Goal: Task Accomplishment & Management: Use online tool/utility

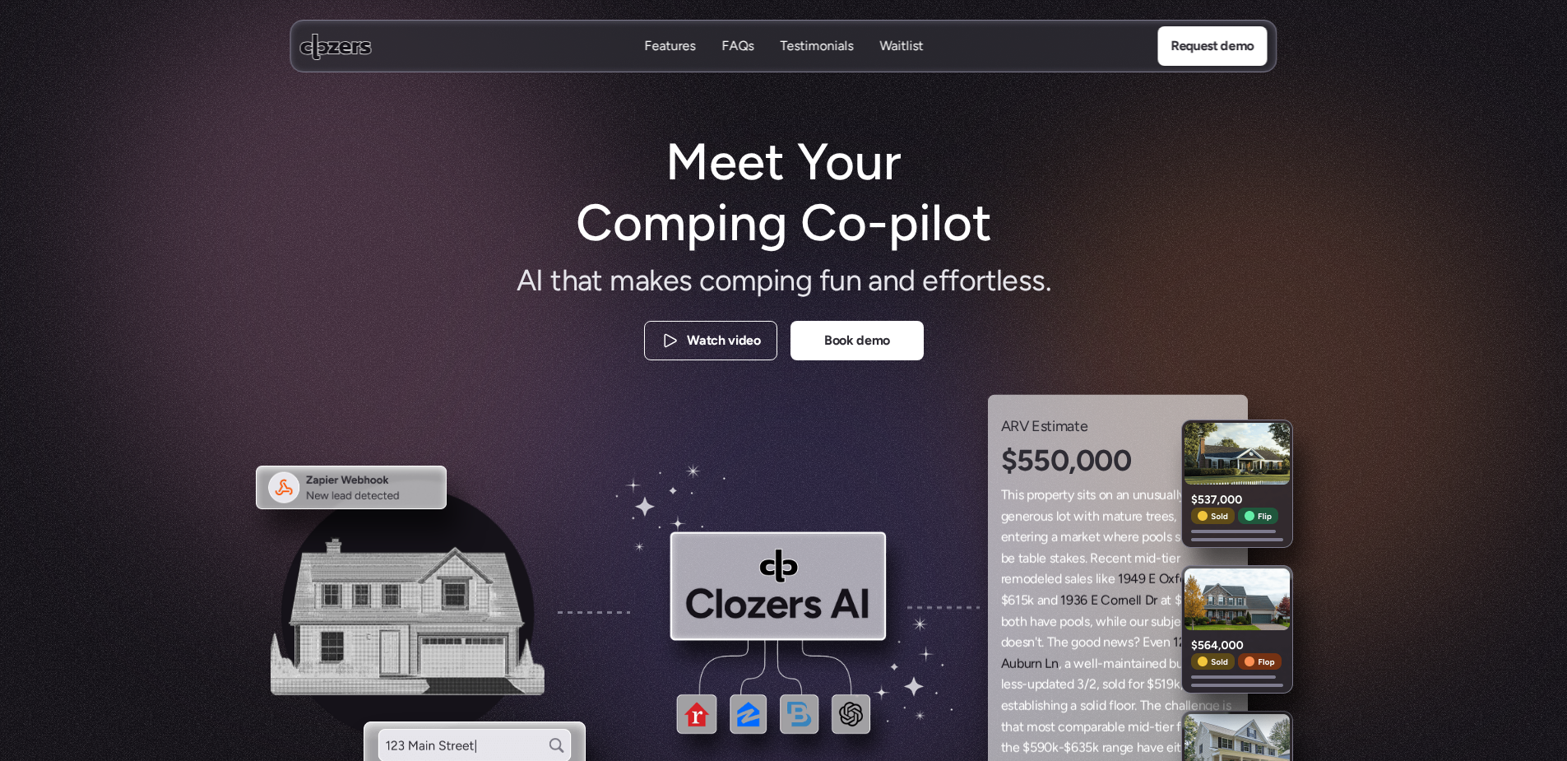
click at [772, 194] on h1 "Meet Your Comping Co-pilot" at bounding box center [783, 193] width 447 height 123
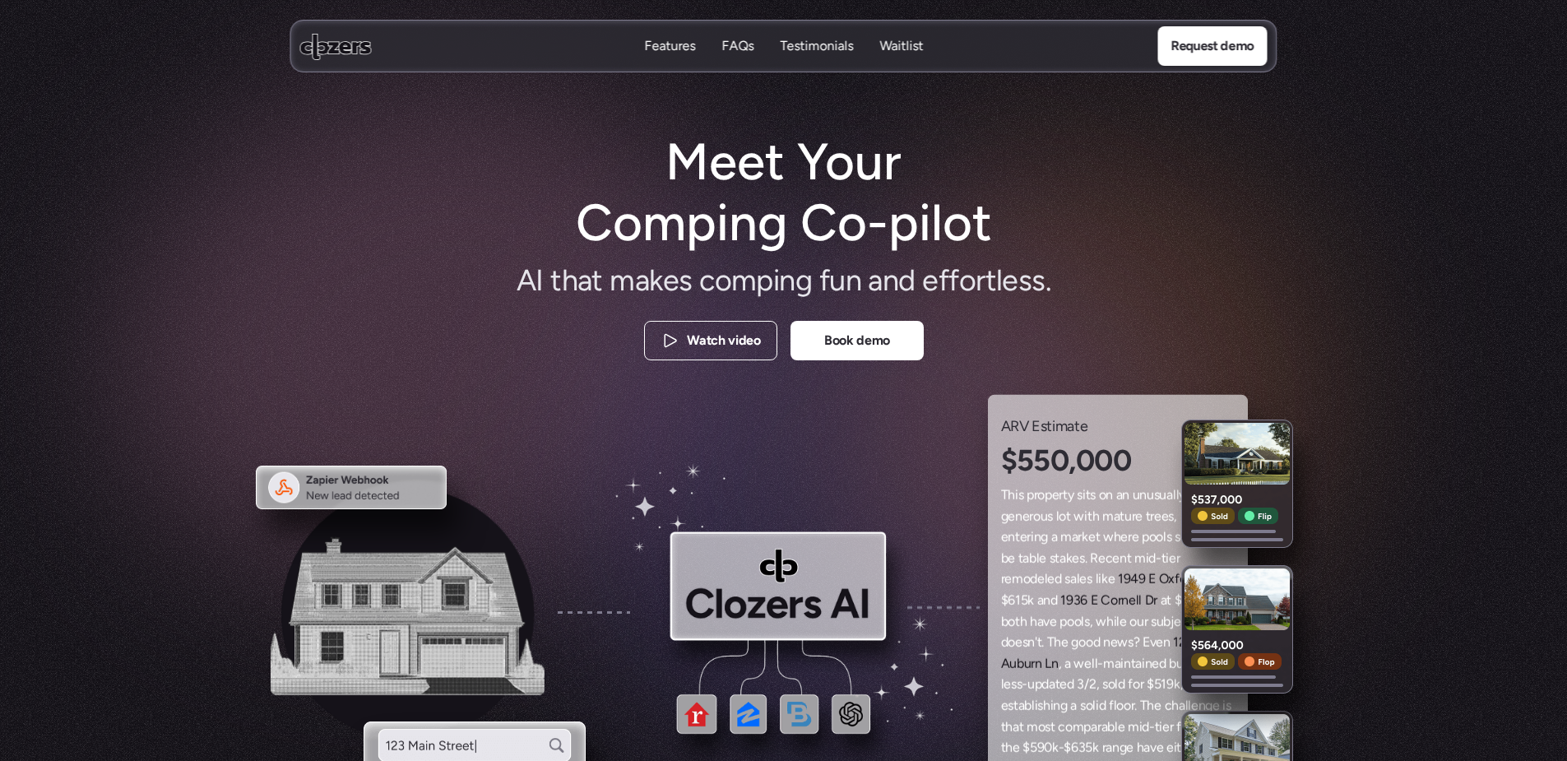
click at [314, 45] on use at bounding box center [336, 46] width 72 height 26
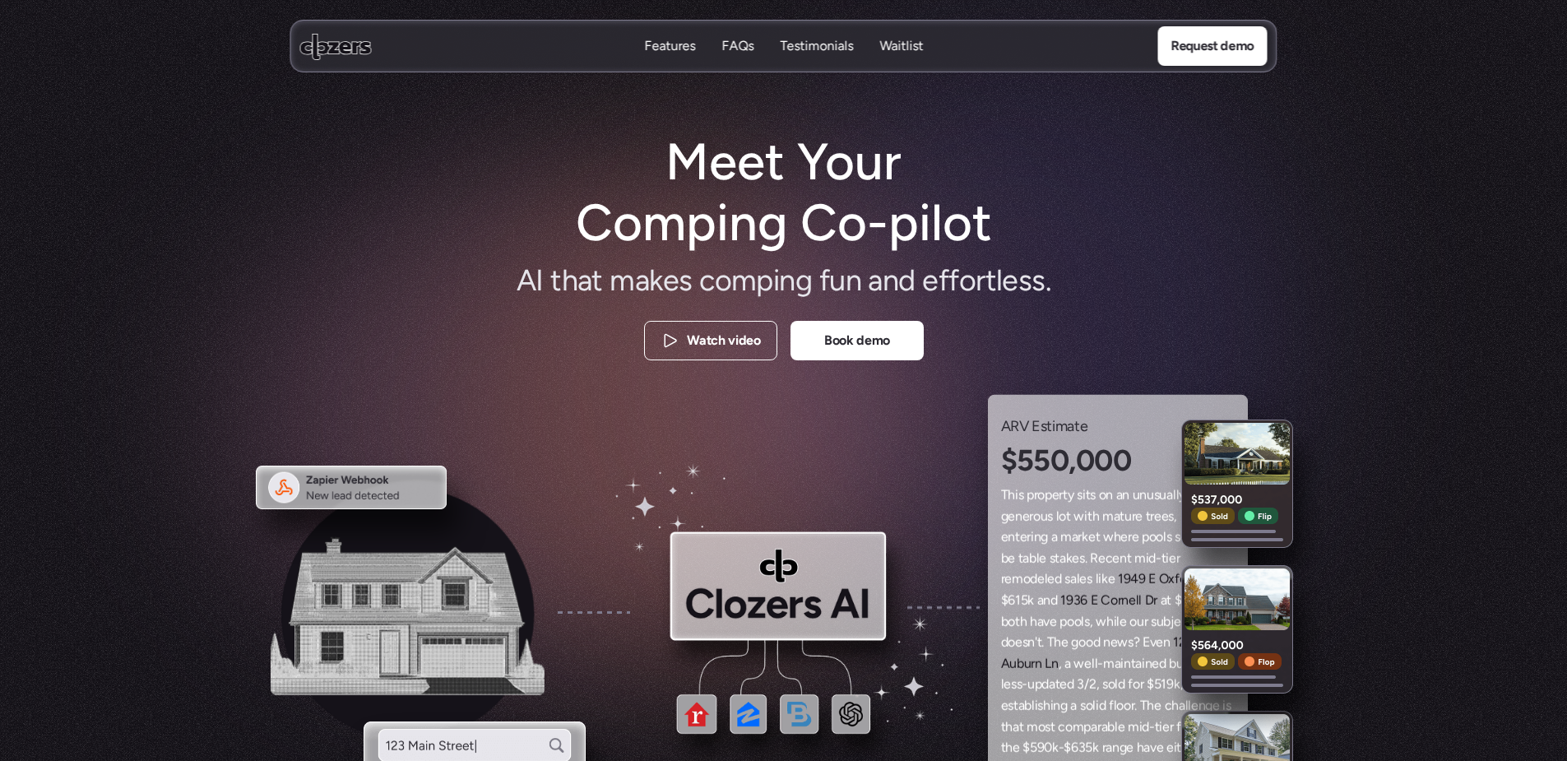
click at [350, 44] on use at bounding box center [336, 46] width 72 height 26
click at [1508, 31] on div "Features Features FAQs FAQs Testimonials Testimonials Waitlist Waitlist Request…" at bounding box center [783, 46] width 1567 height 92
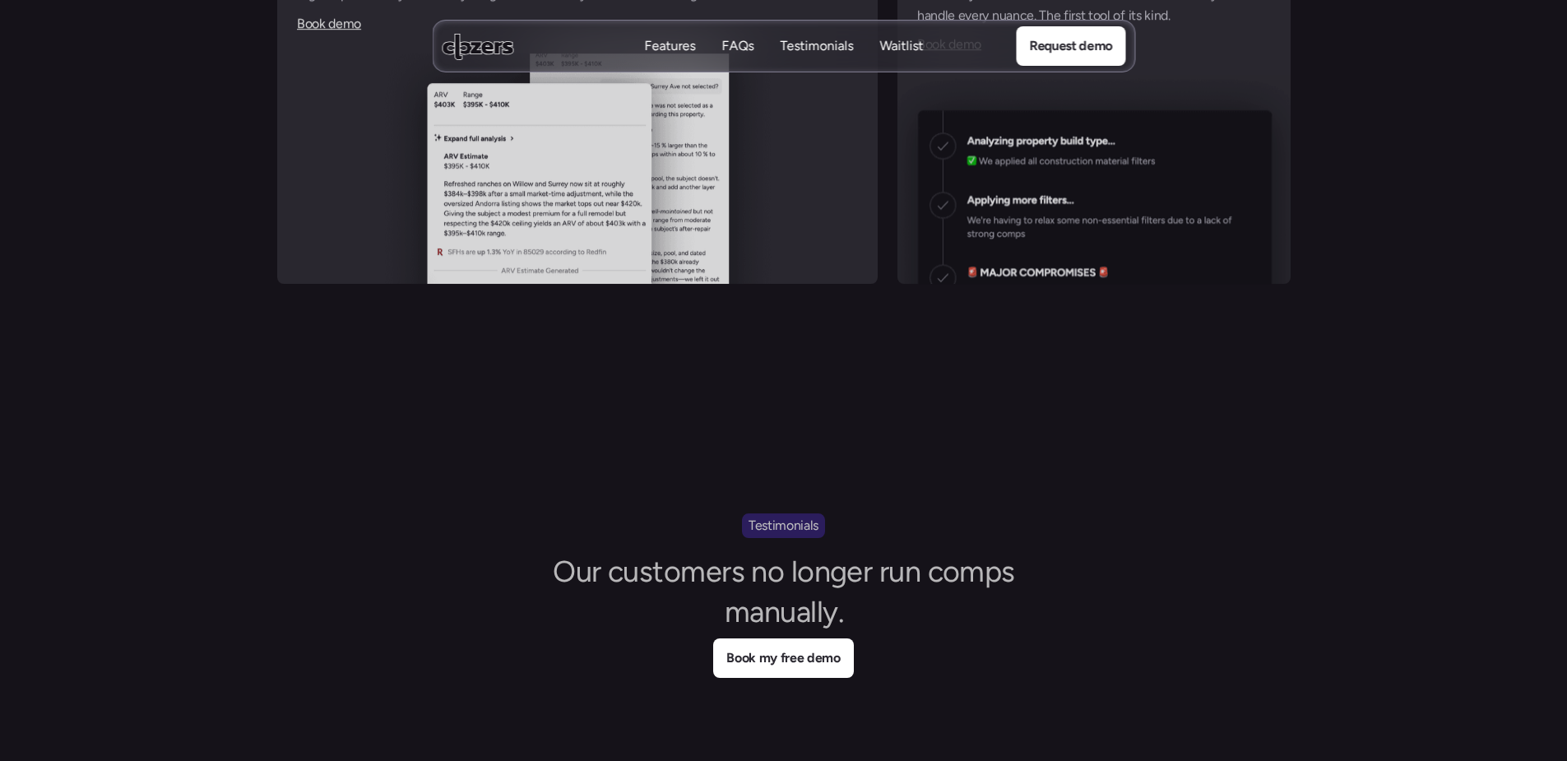
scroll to position [6934, 0]
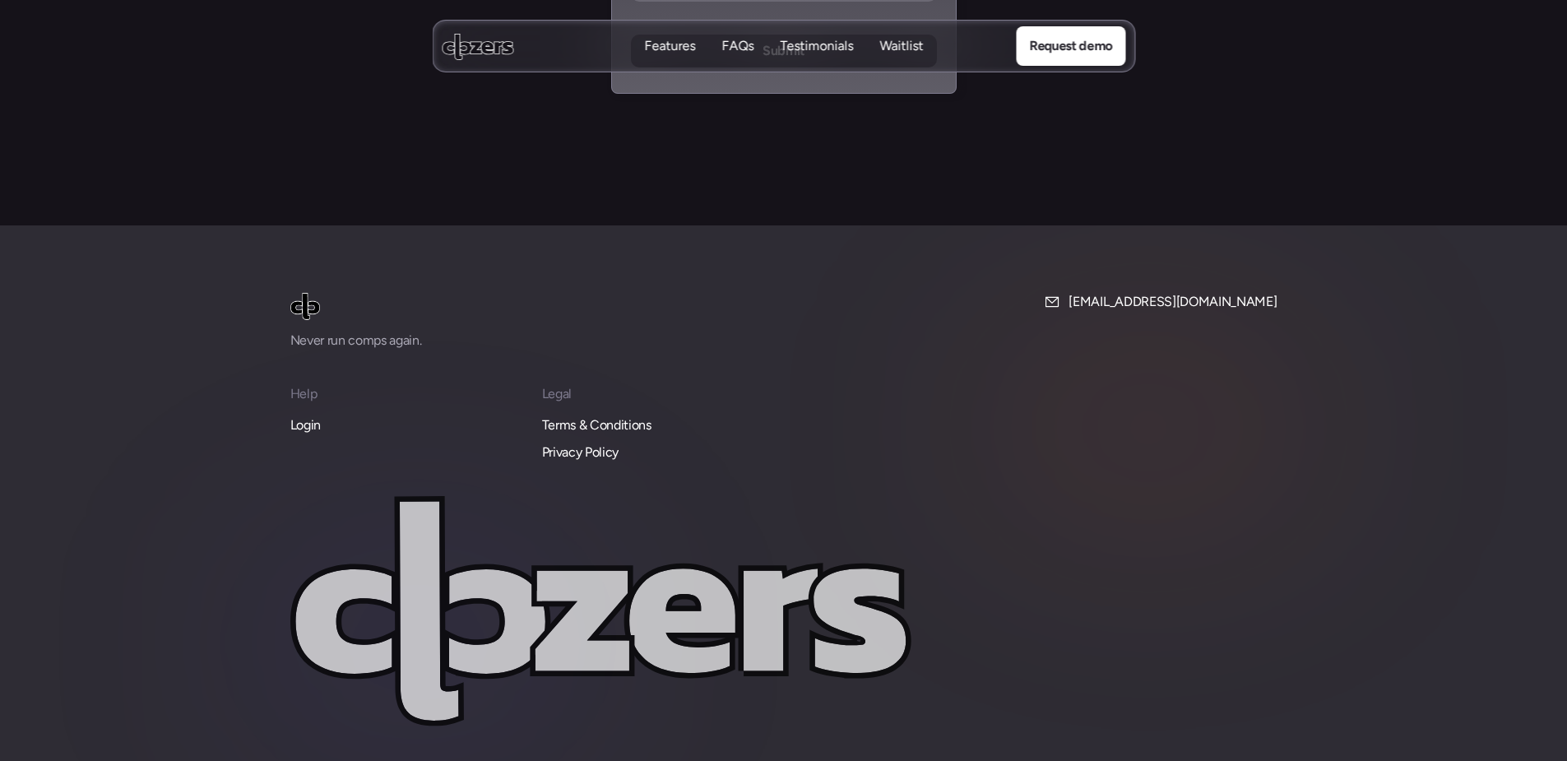
click at [313, 415] on p "Login" at bounding box center [305, 425] width 30 height 21
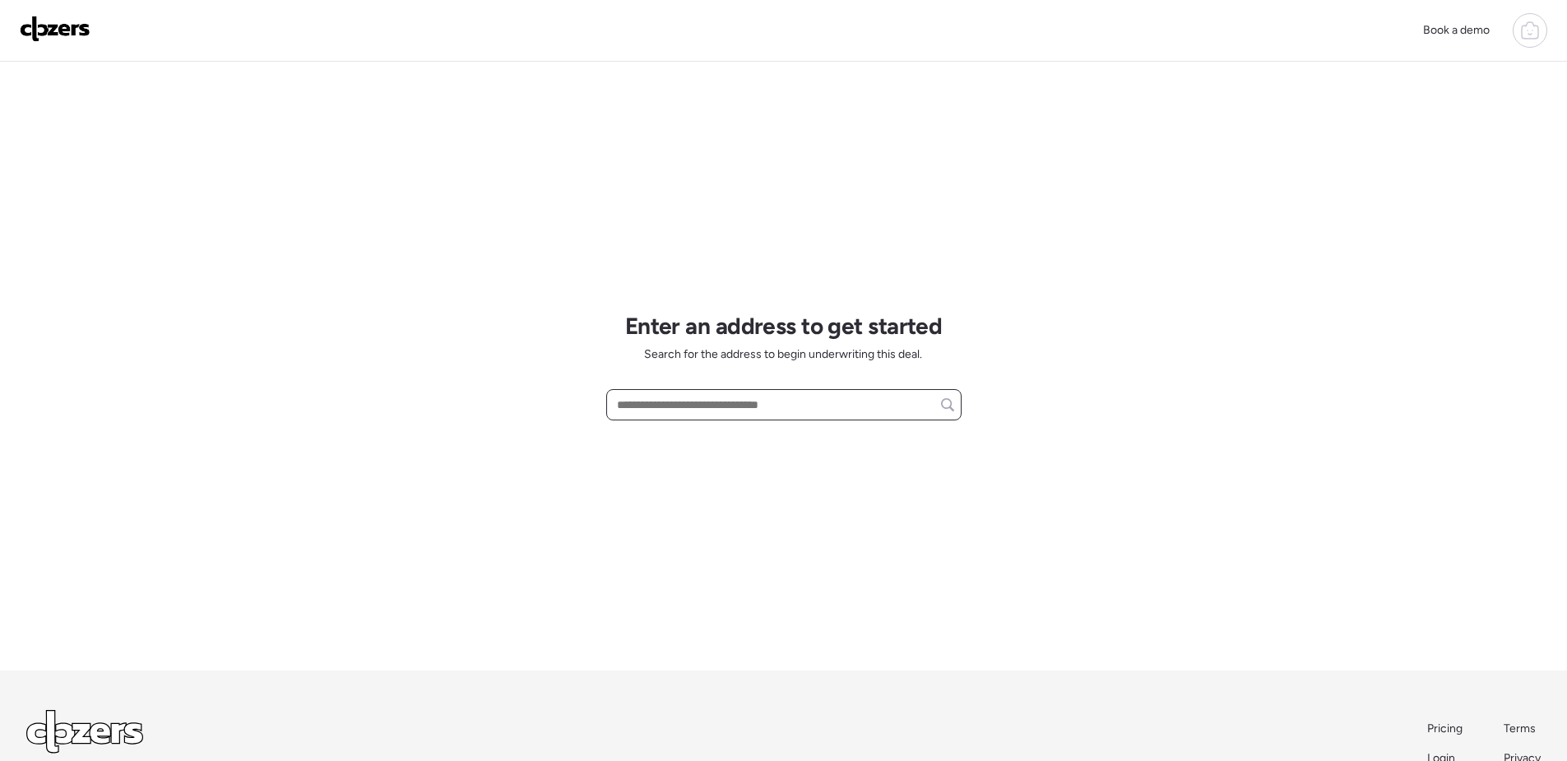
click at [769, 405] on input "text" at bounding box center [784, 404] width 341 height 23
paste input "**********"
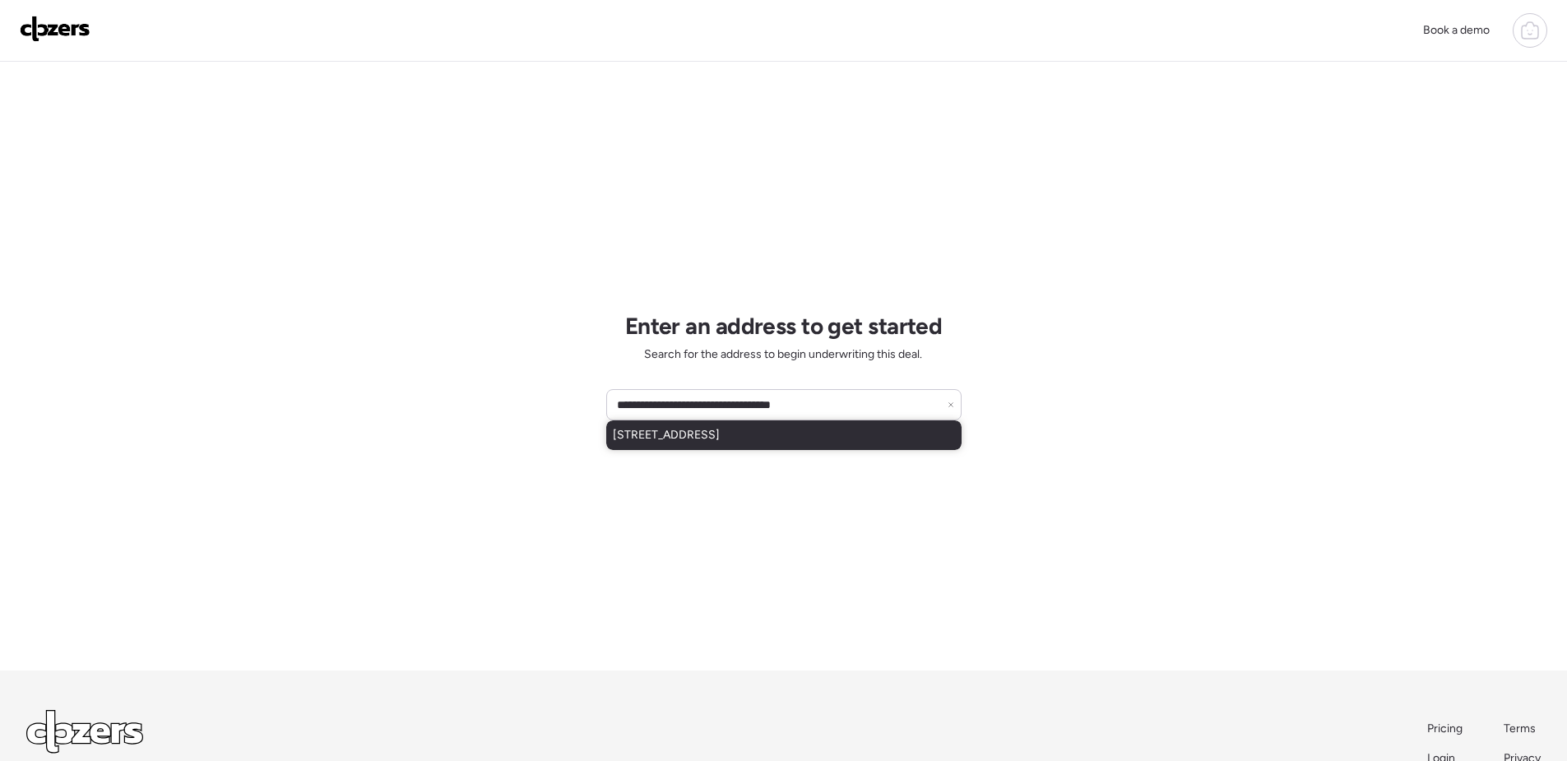
click at [824, 445] on div "[STREET_ADDRESS]" at bounding box center [783, 435] width 355 height 30
type input "**********"
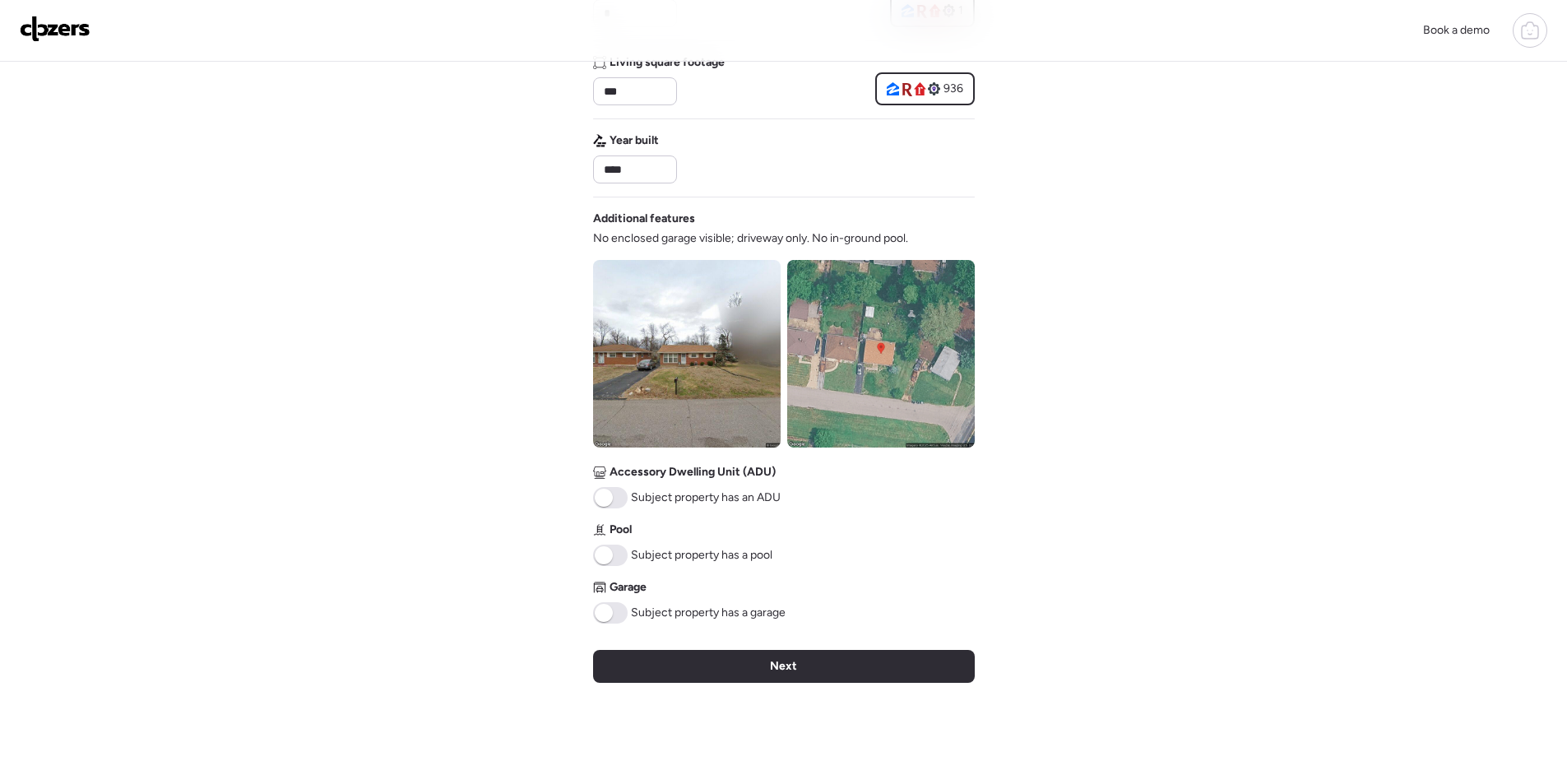
scroll to position [411, 0]
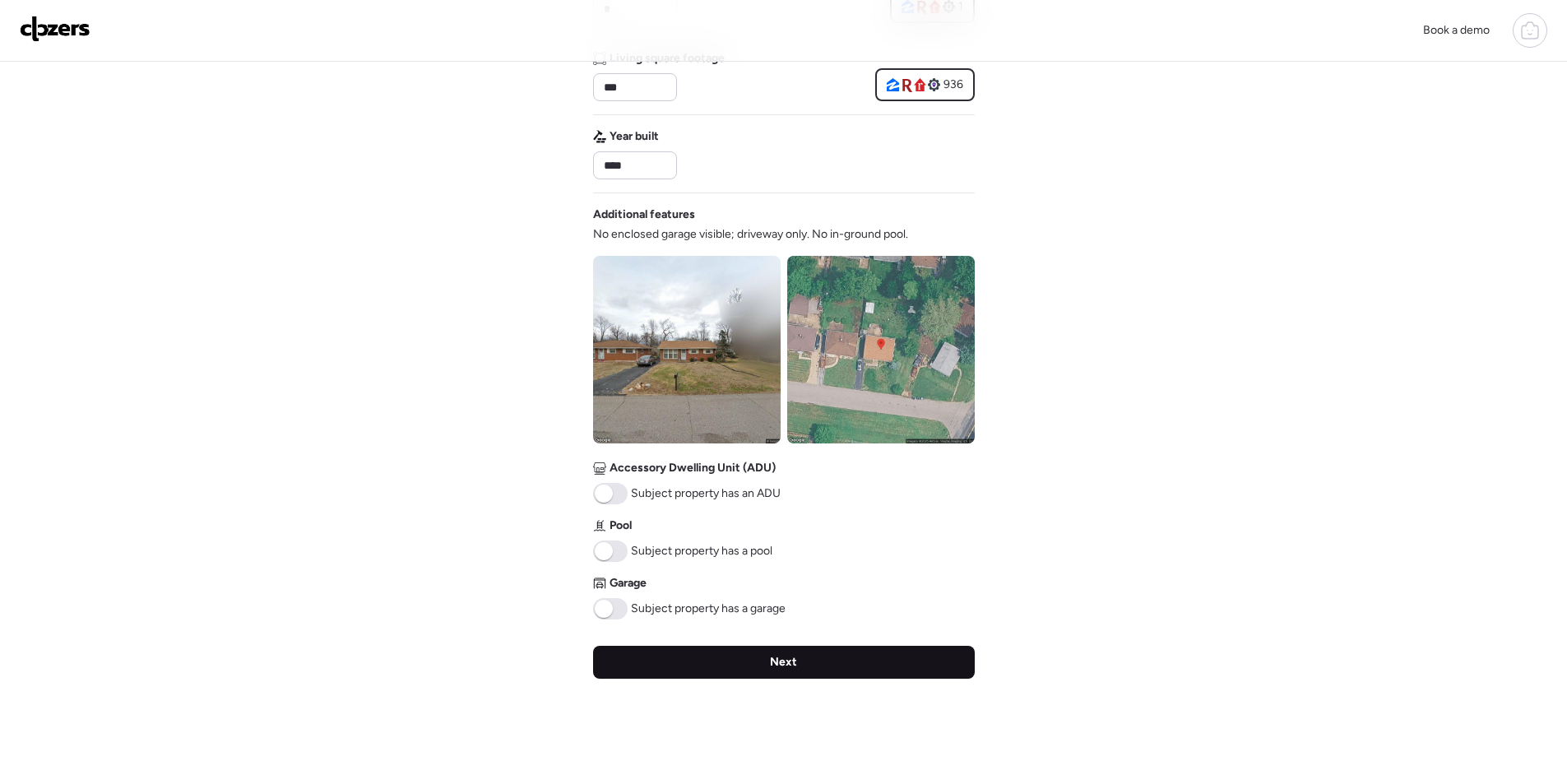
click at [840, 668] on div "Next" at bounding box center [784, 662] width 382 height 33
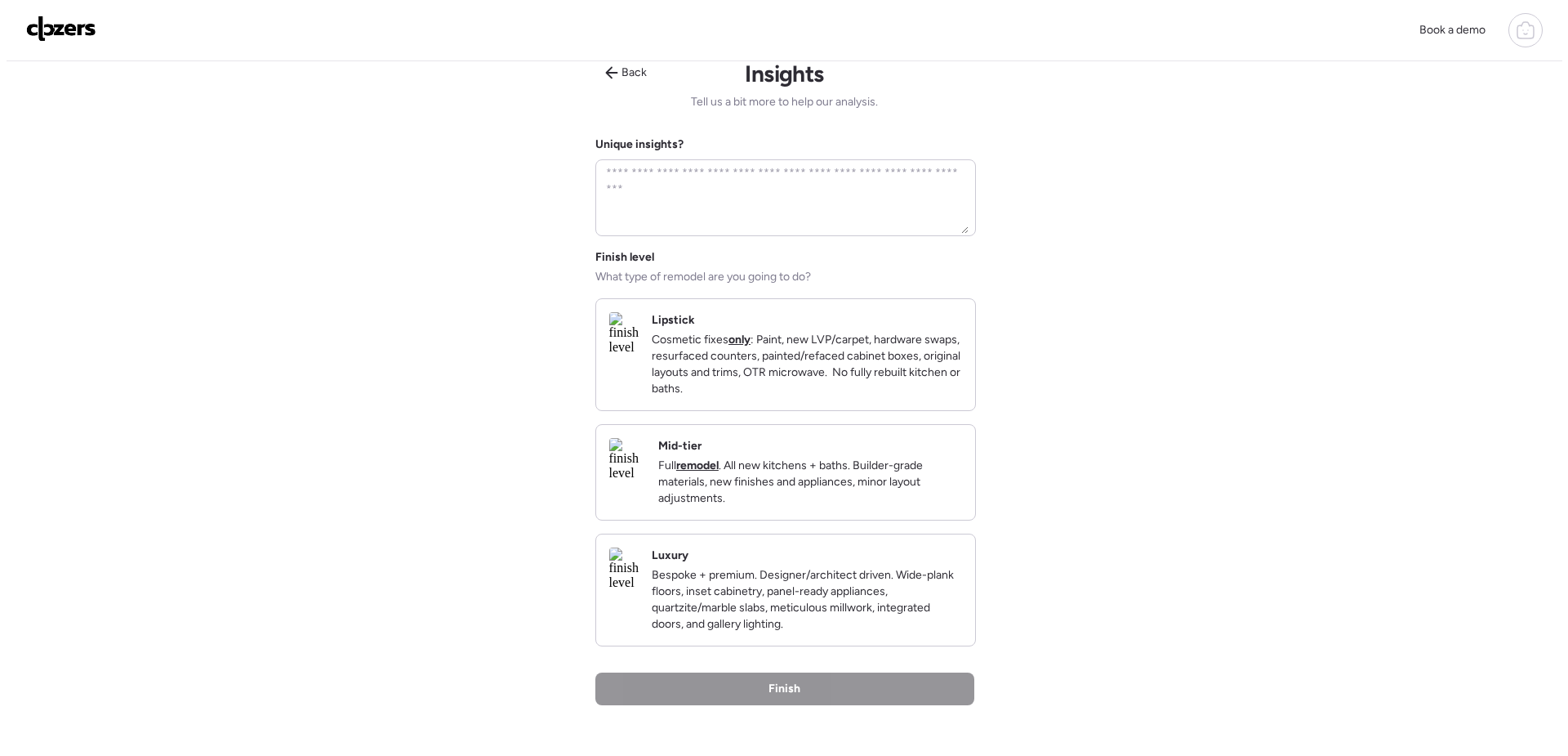
scroll to position [0, 0]
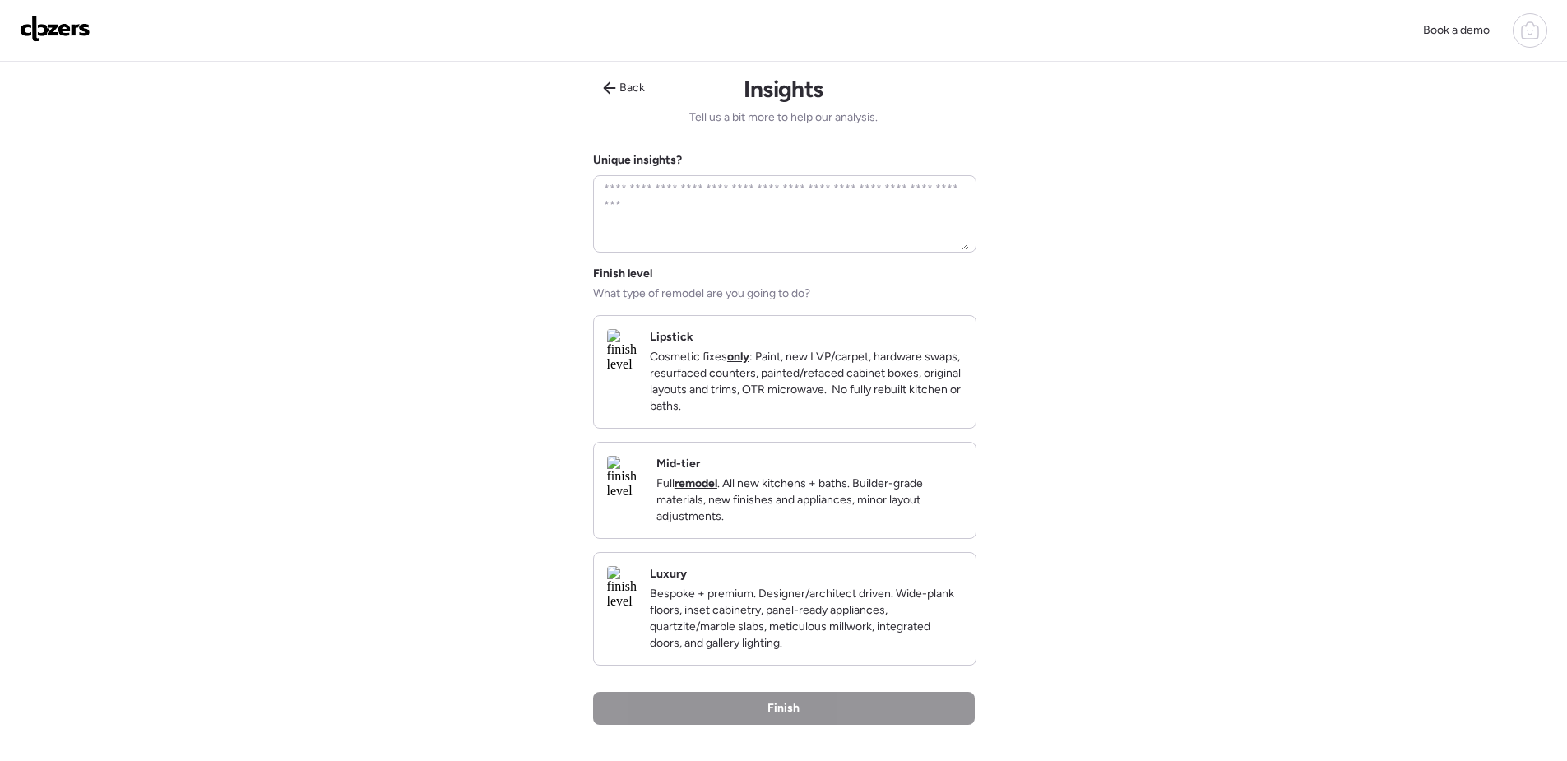
click at [924, 495] on p "Full remodel . All new kitchens + baths. Builder-grade materials, new finishes …" at bounding box center [809, 499] width 306 height 49
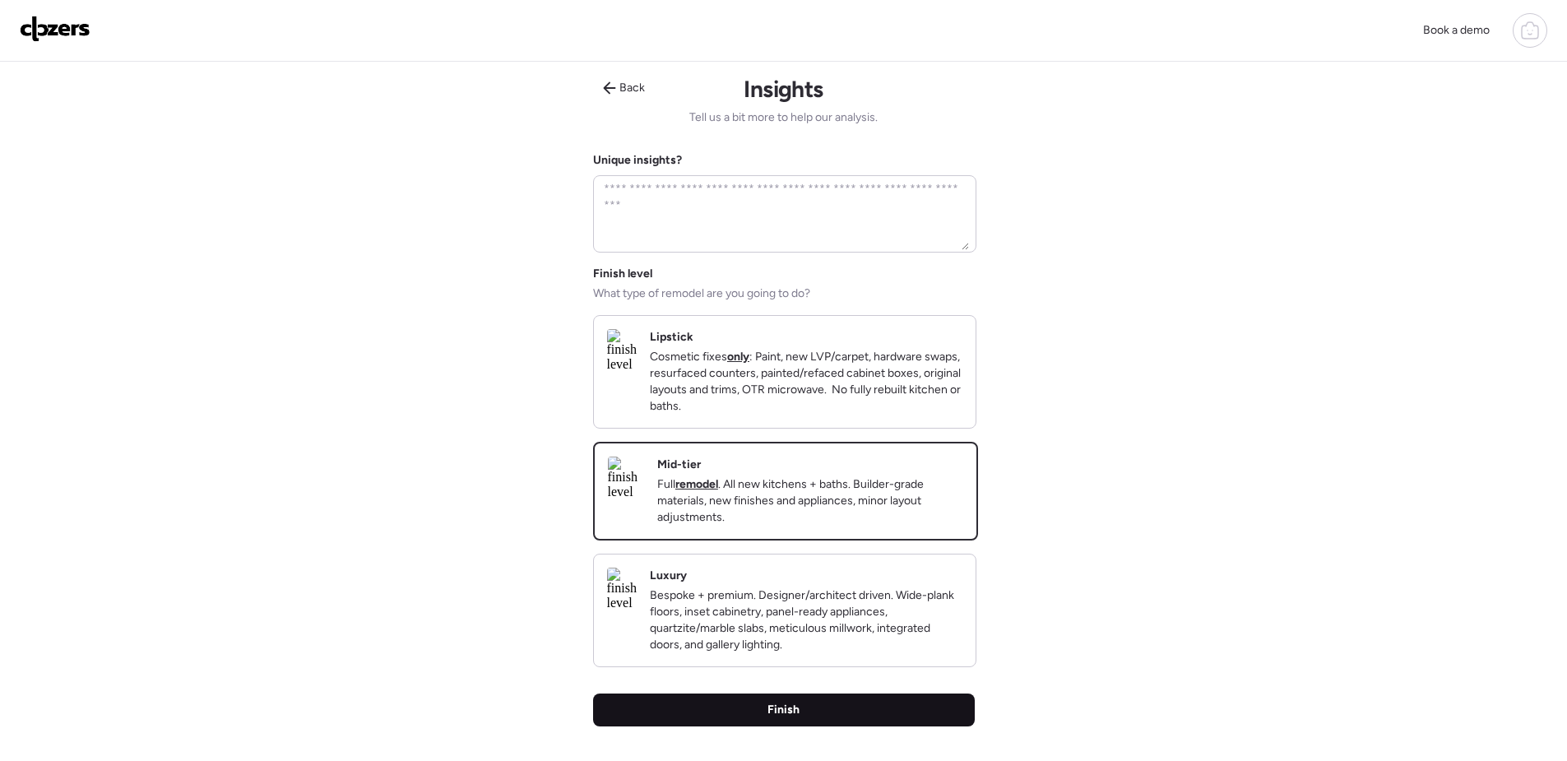
click at [853, 726] on div "Finish" at bounding box center [784, 709] width 382 height 33
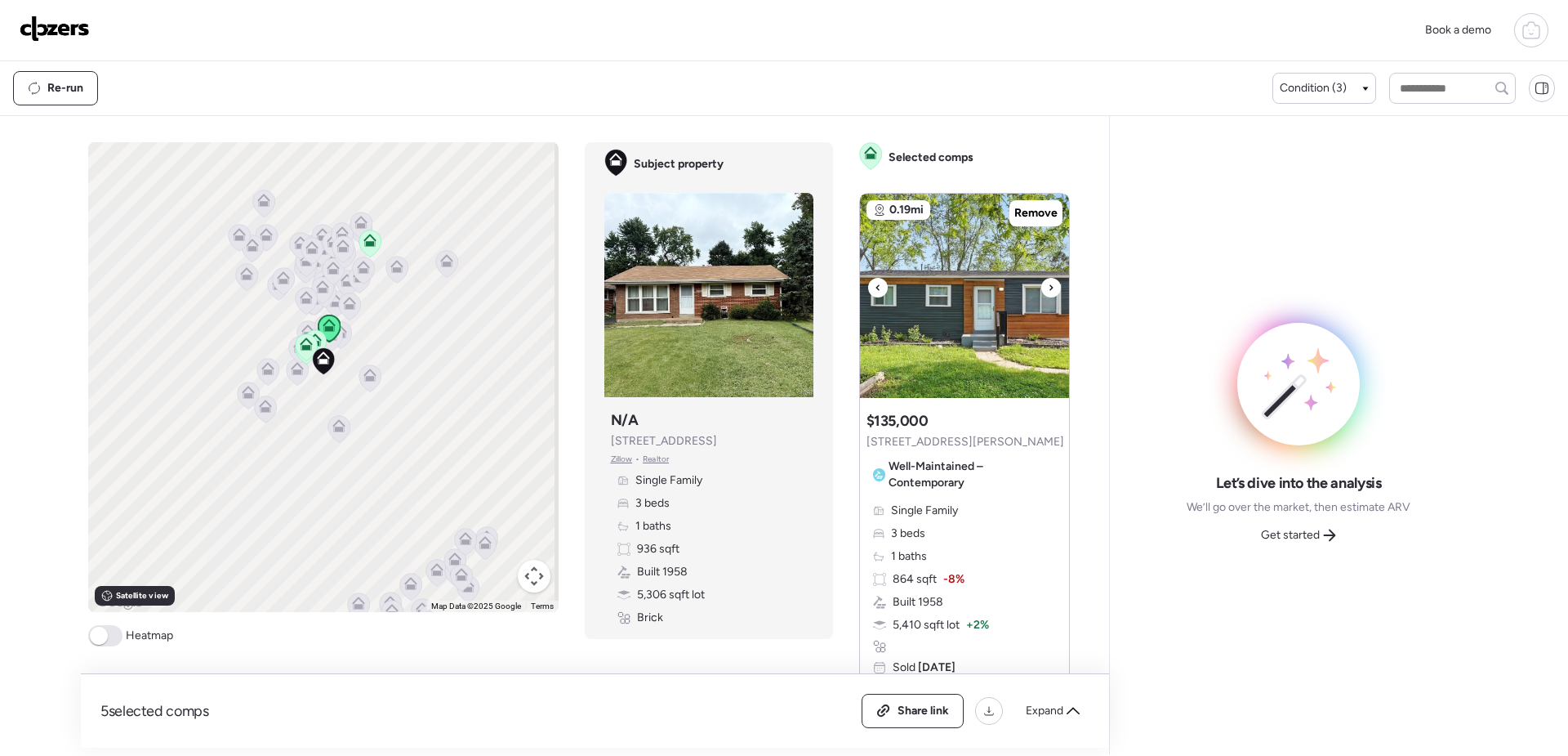
click at [967, 313] on img at bounding box center [964, 296] width 210 height 205
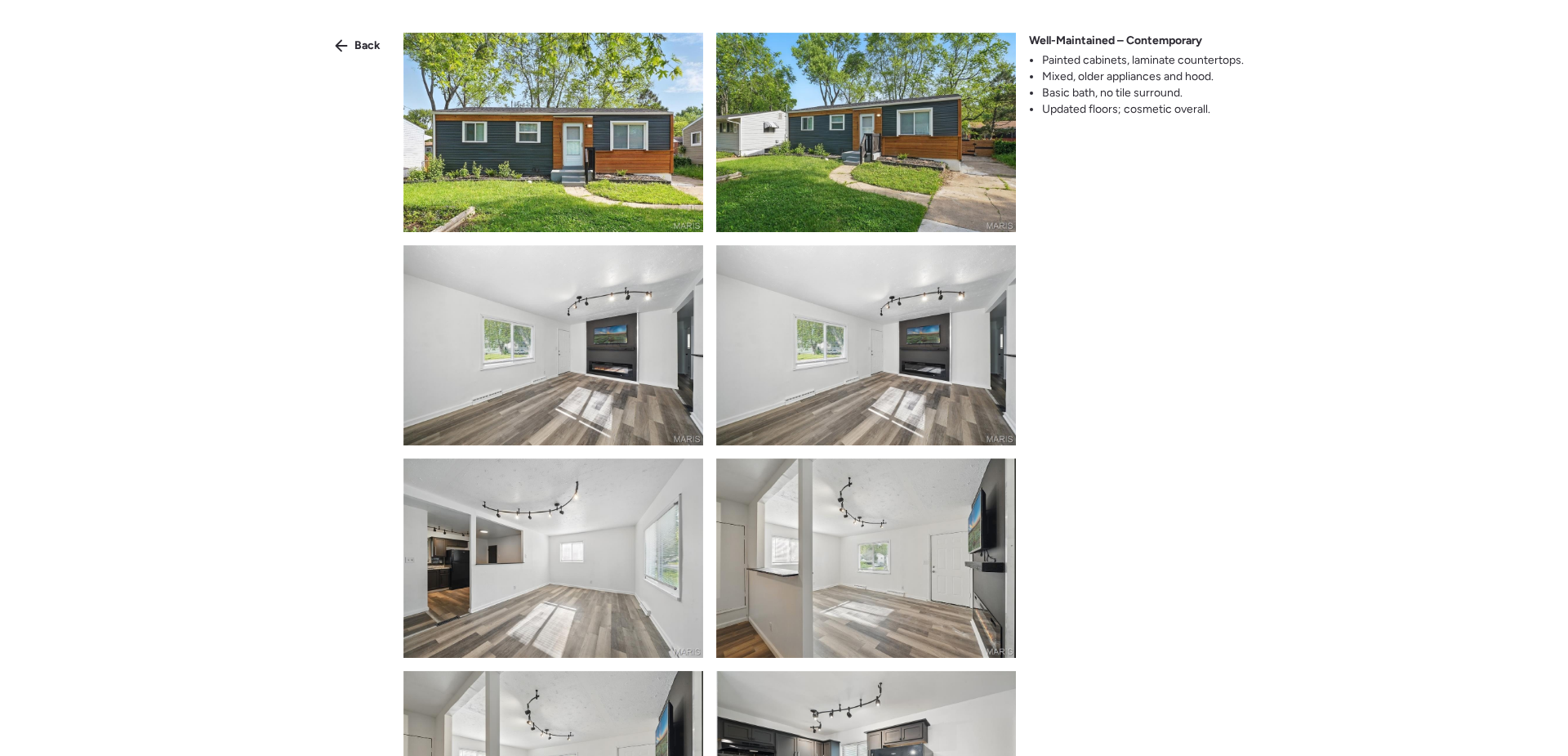
click at [585, 118] on img at bounding box center [553, 132] width 300 height 200
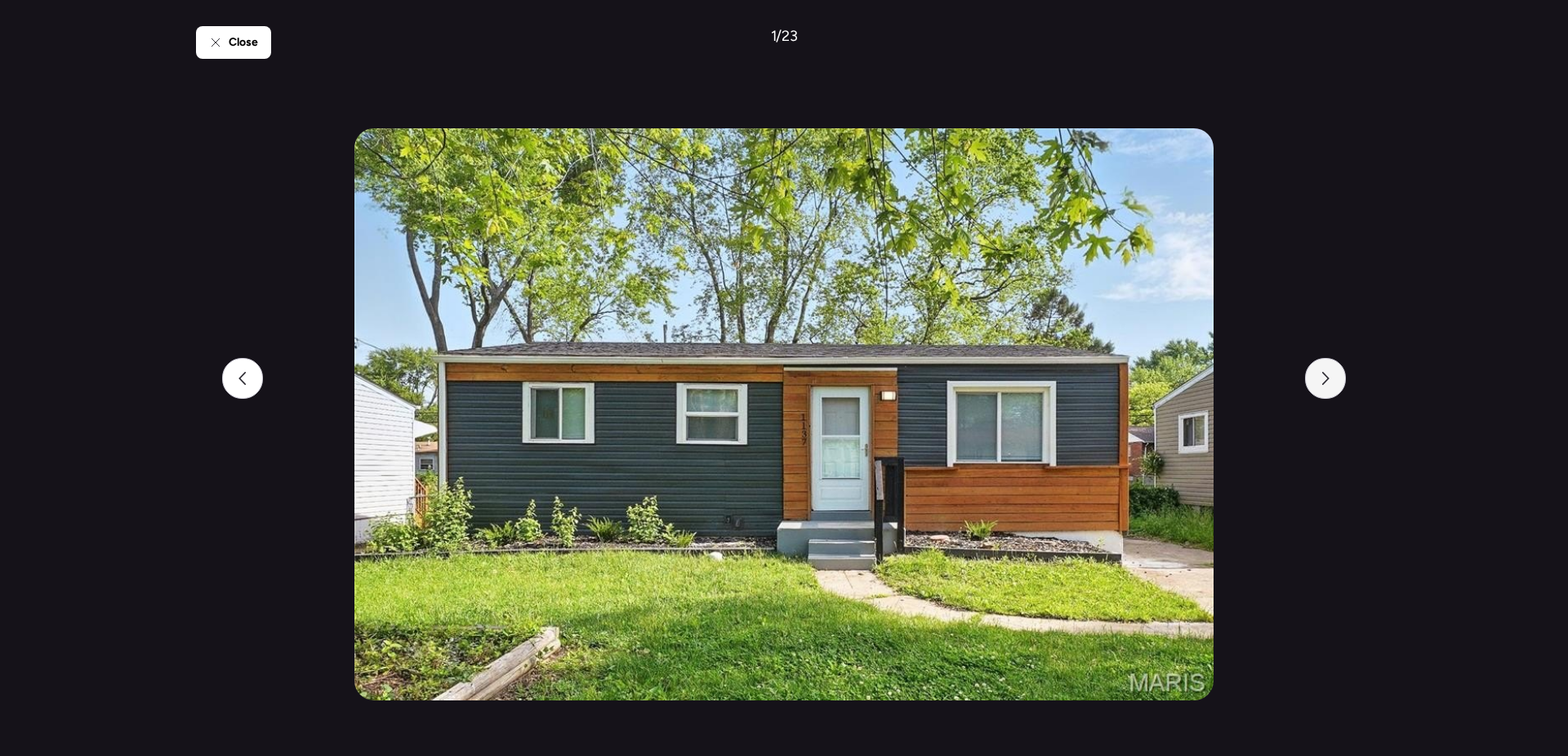
click at [1327, 380] on icon at bounding box center [1326, 378] width 7 height 13
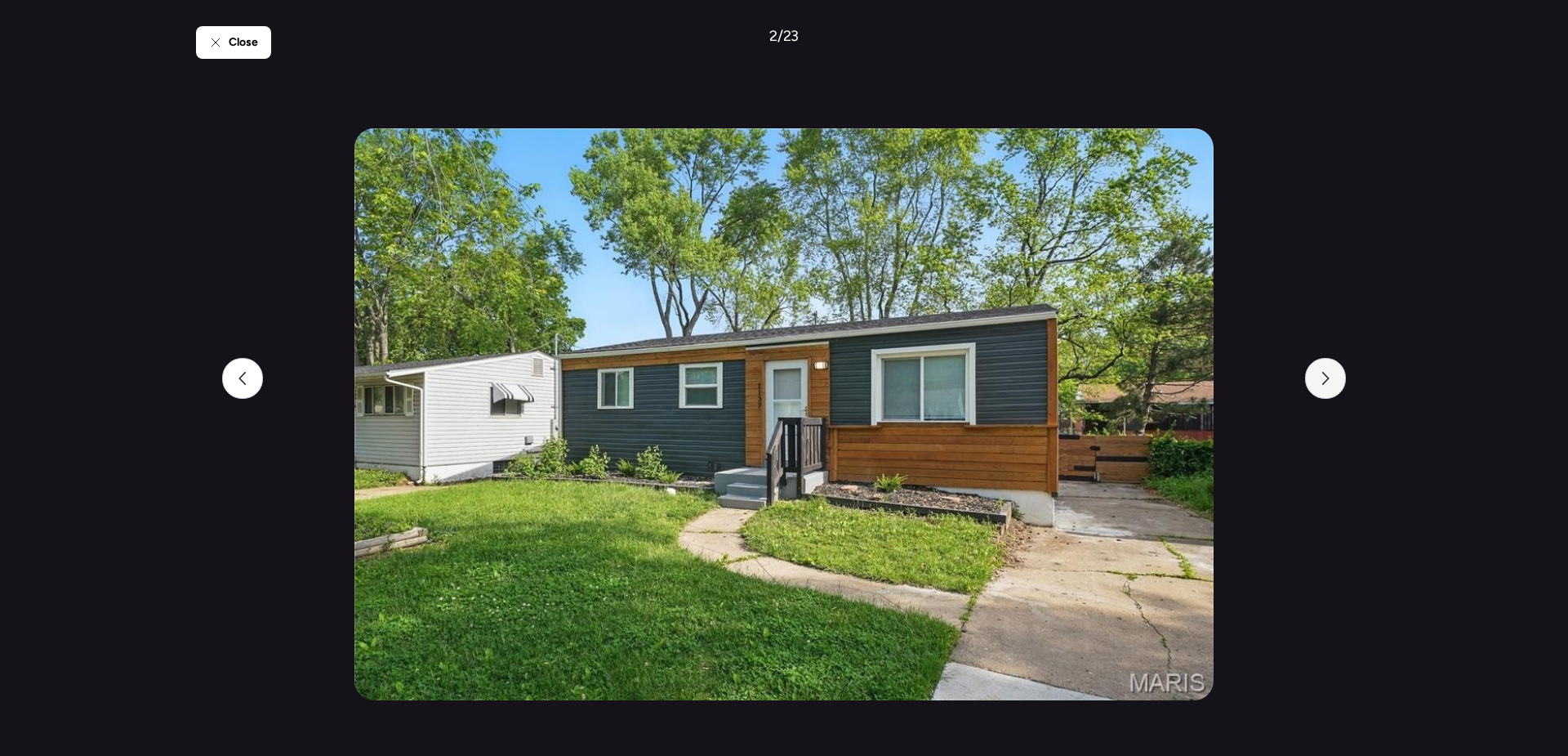
click at [1327, 380] on icon at bounding box center [1326, 378] width 7 height 13
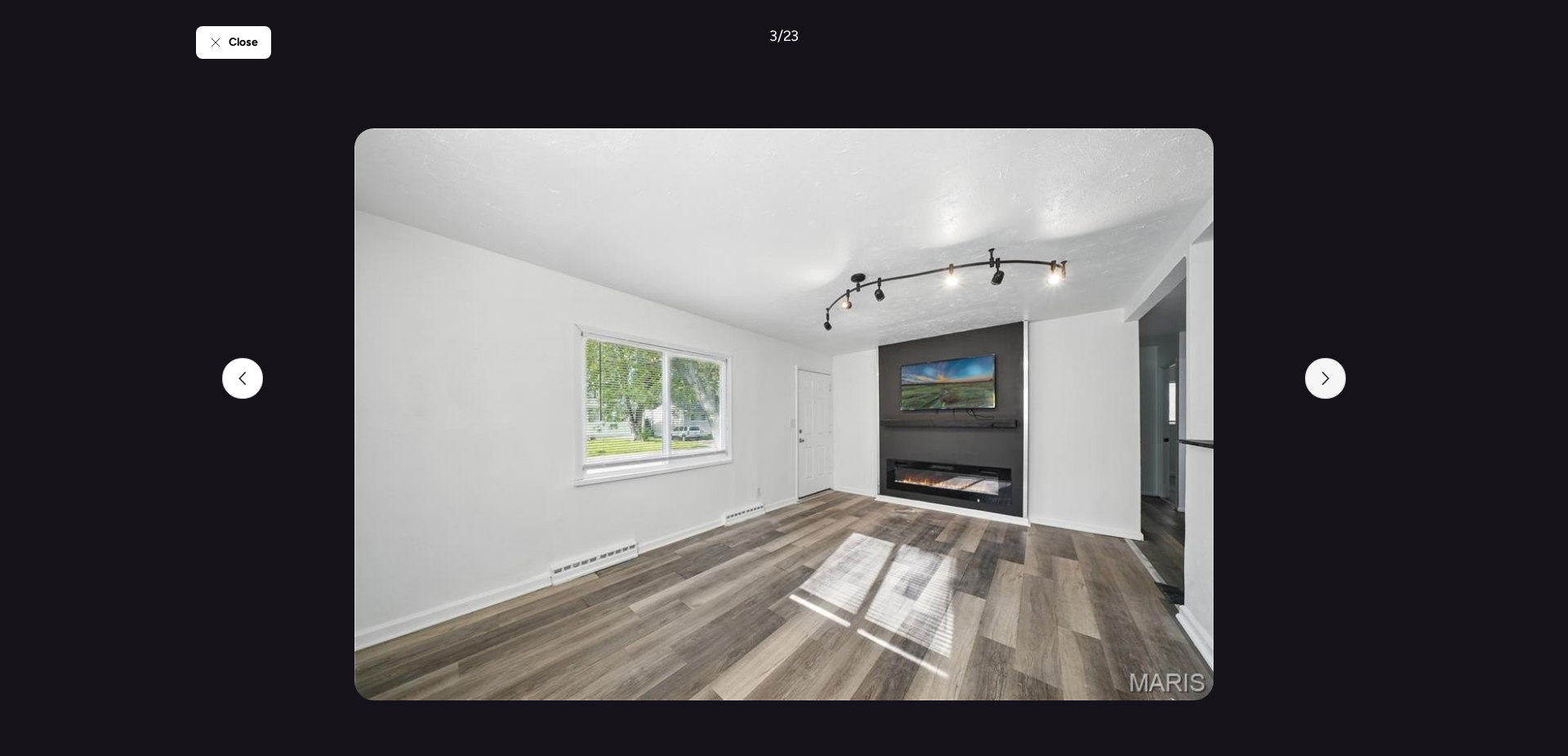
click at [1328, 380] on icon at bounding box center [1325, 378] width 13 height 13
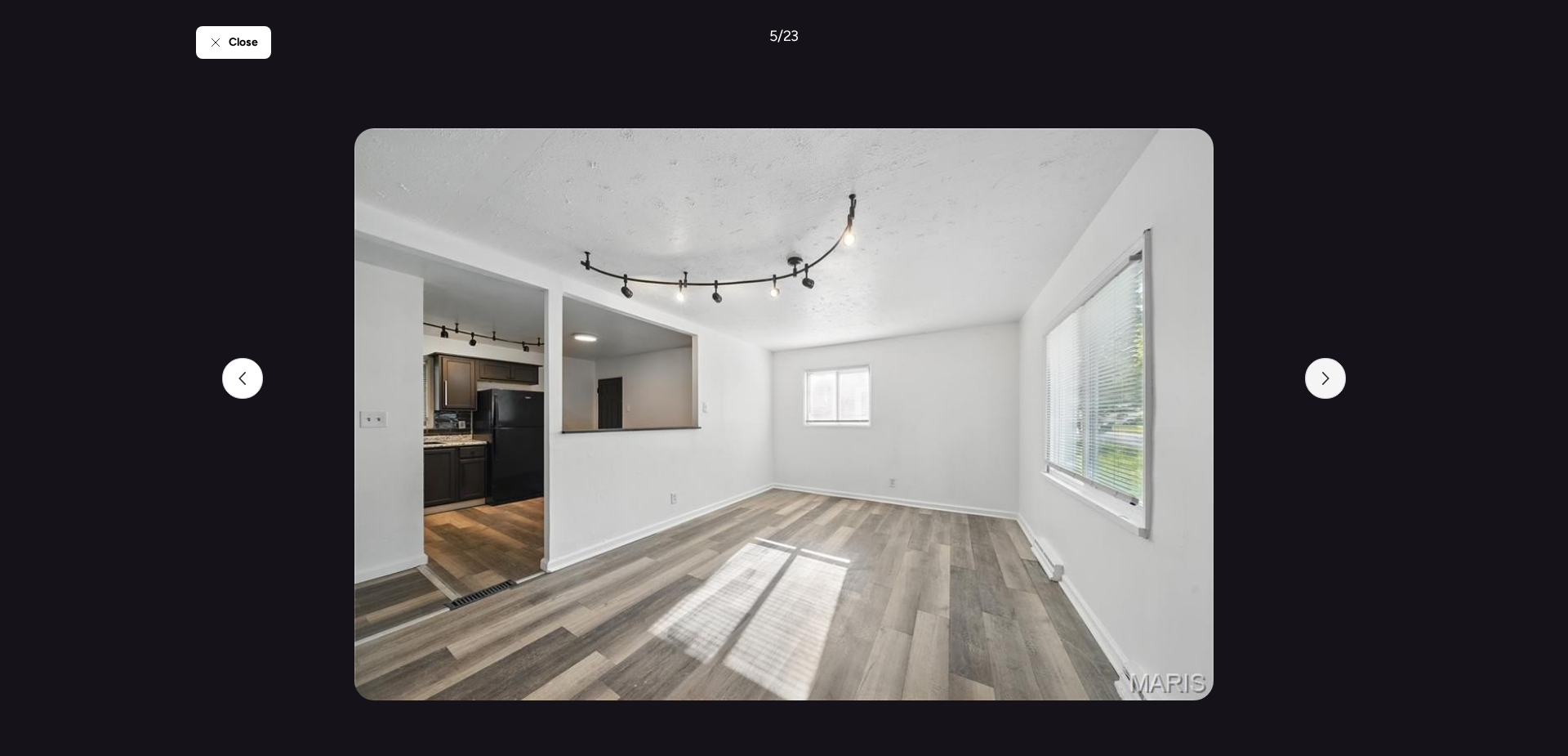
click at [1328, 380] on icon at bounding box center [1325, 378] width 13 height 13
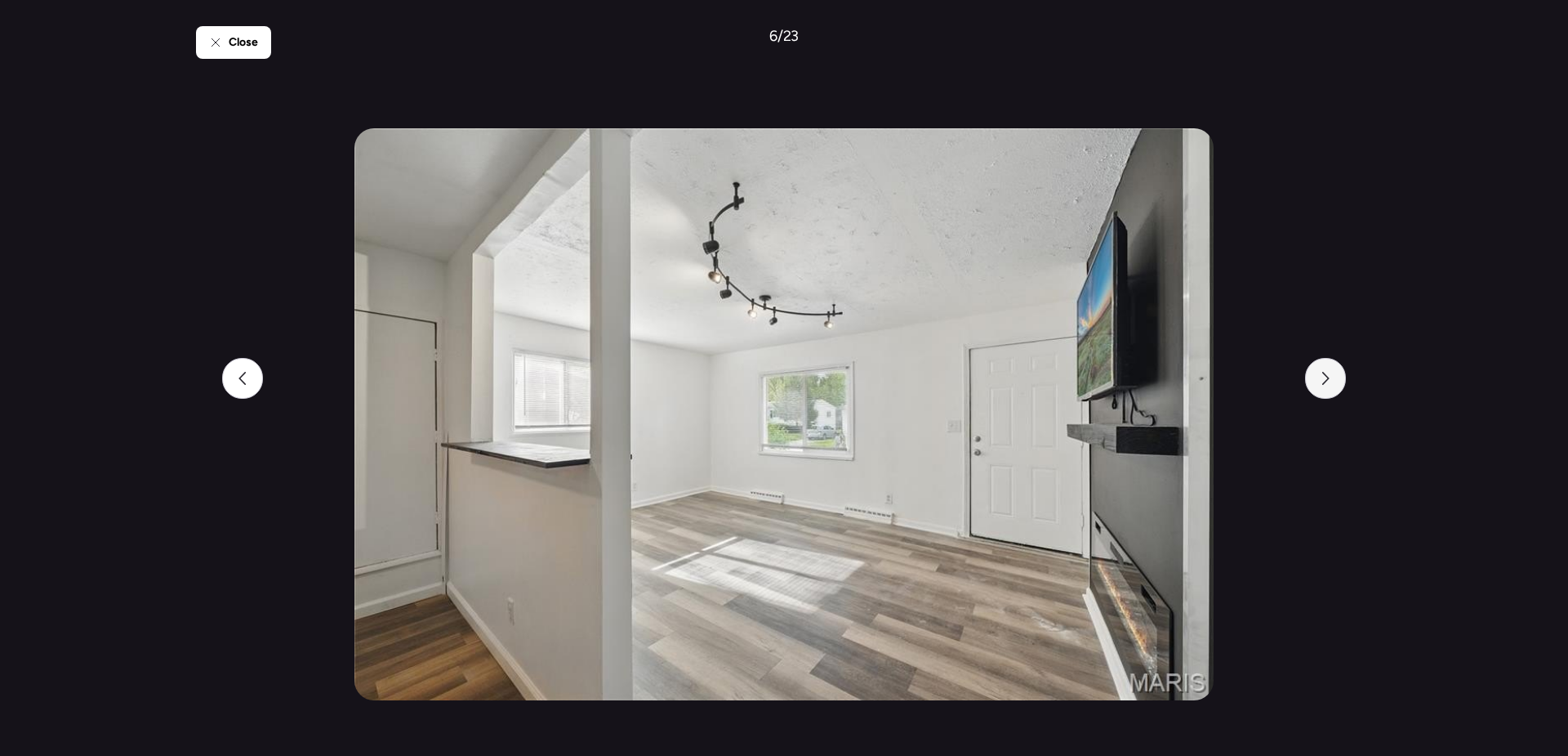
click at [1328, 380] on icon at bounding box center [1325, 378] width 13 height 13
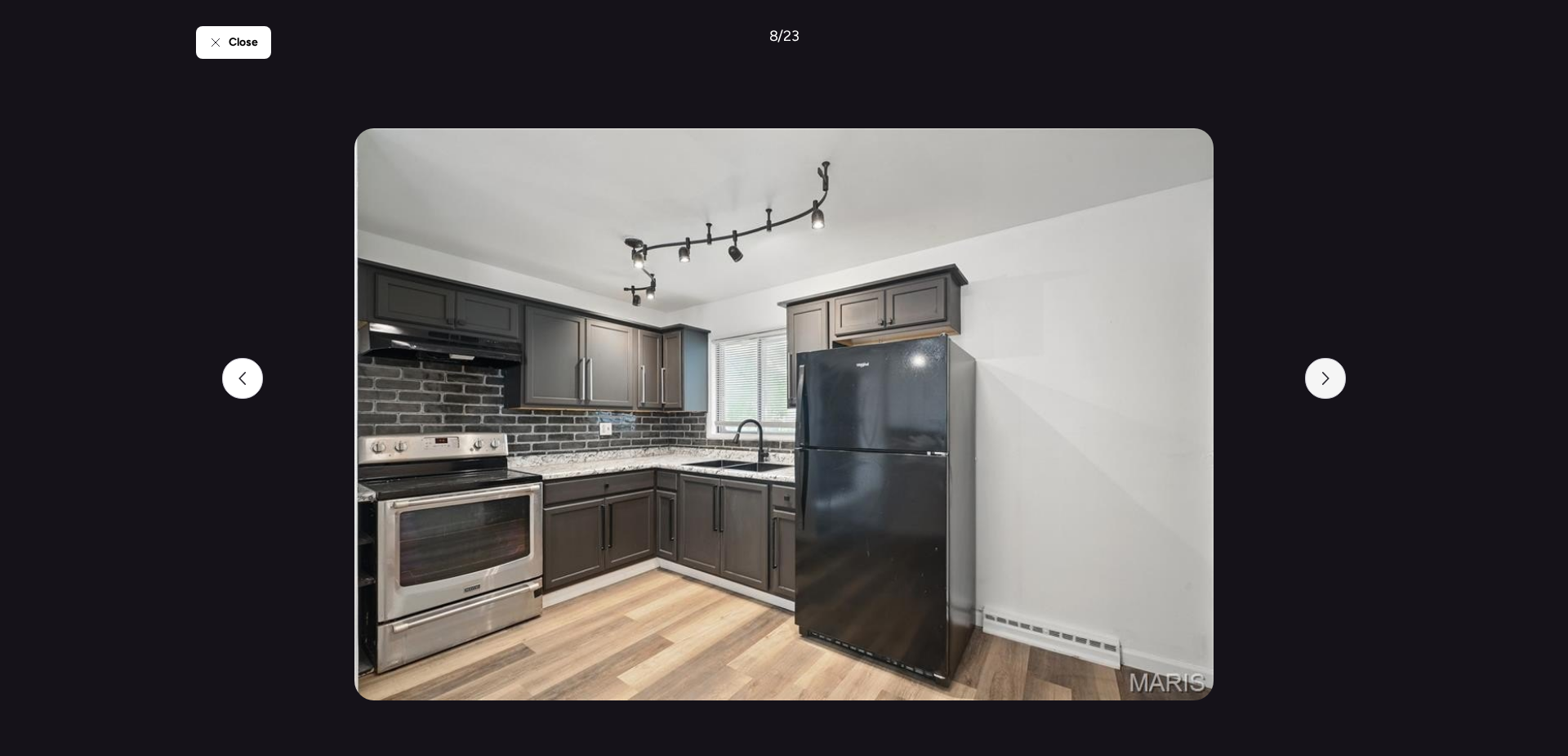
click at [1328, 380] on icon at bounding box center [1325, 378] width 13 height 13
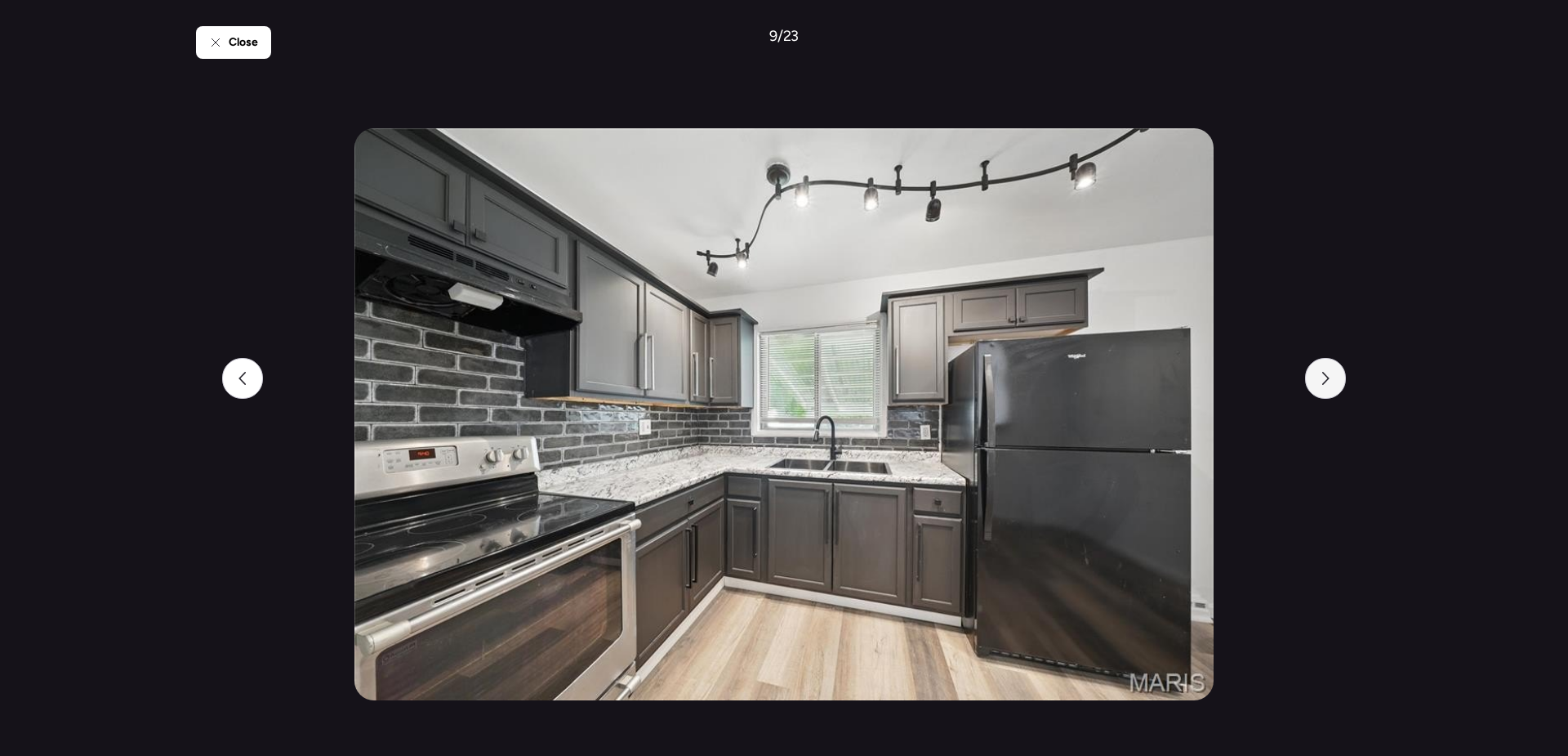
click at [1328, 380] on icon at bounding box center [1325, 378] width 13 height 13
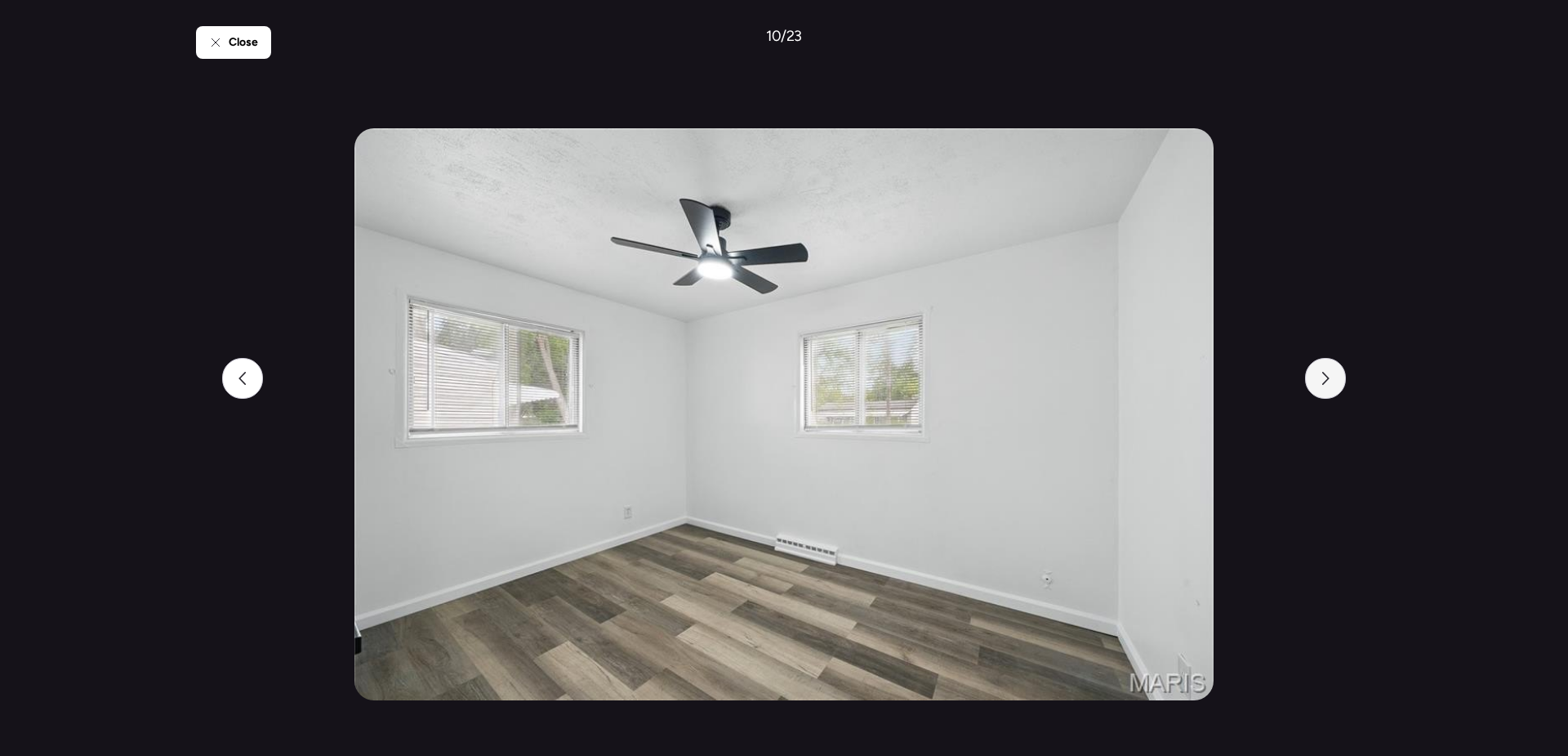
click at [1328, 380] on icon at bounding box center [1325, 378] width 13 height 13
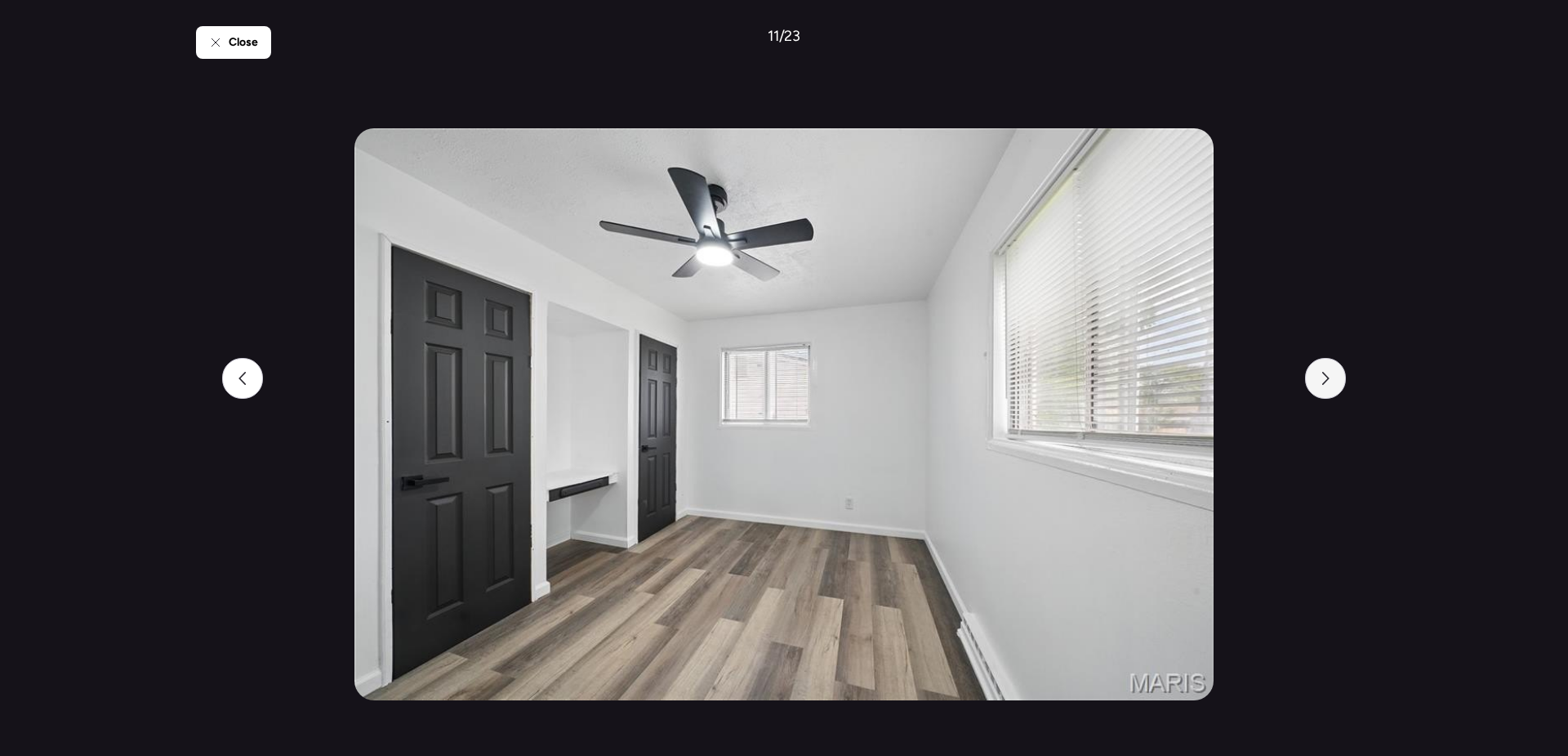
click at [1328, 380] on icon at bounding box center [1325, 378] width 13 height 13
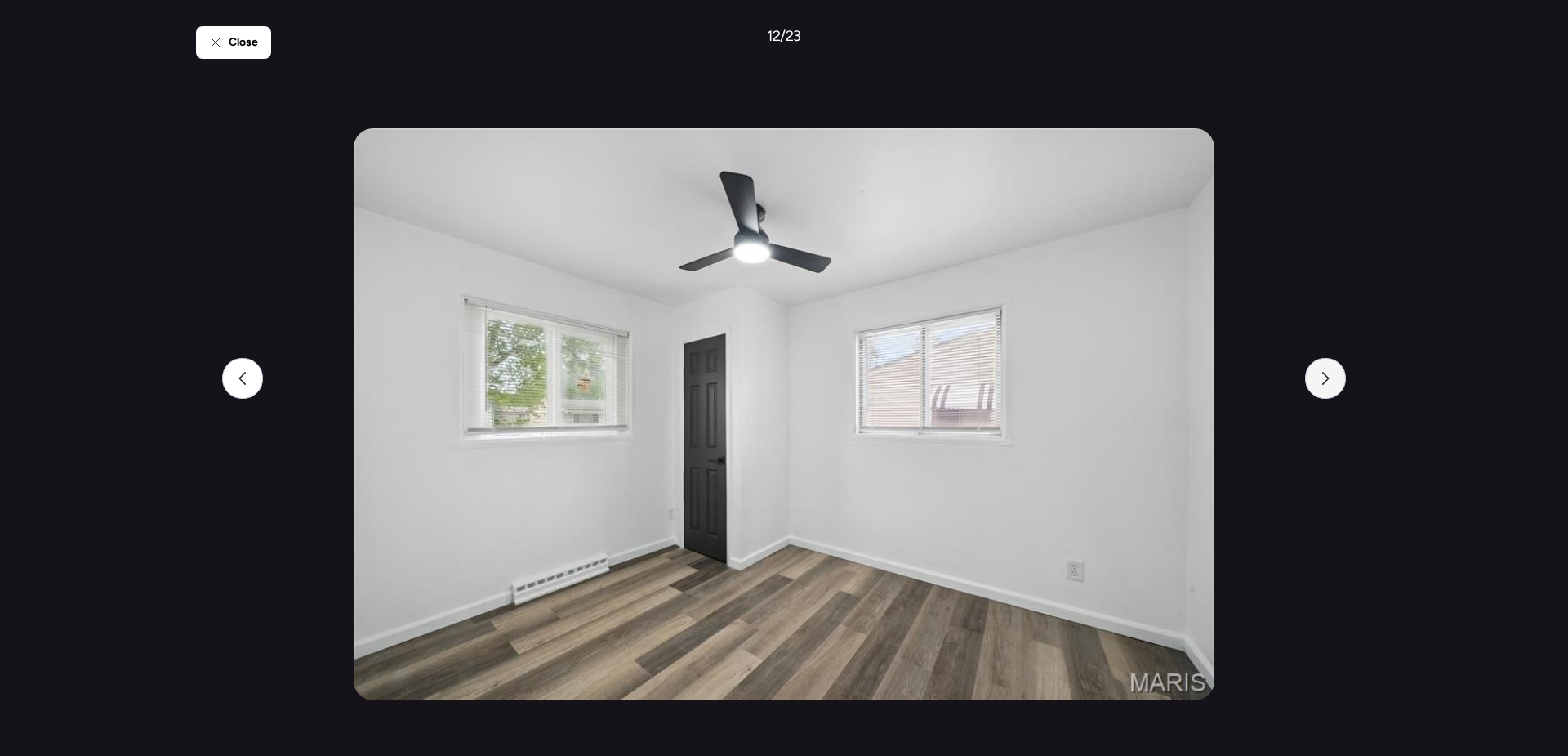
click at [1328, 380] on icon at bounding box center [1325, 378] width 13 height 13
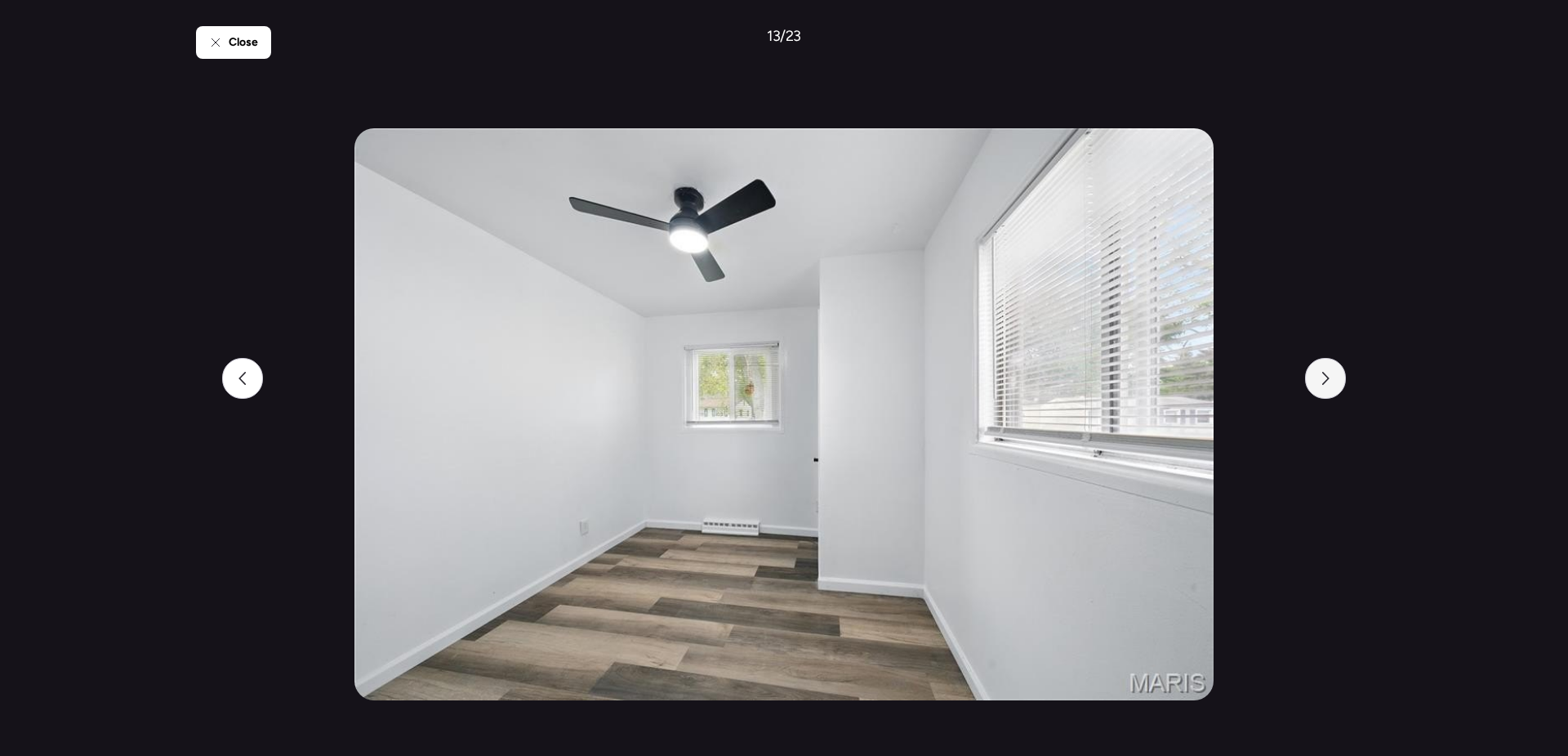
click at [1328, 380] on icon at bounding box center [1325, 378] width 13 height 13
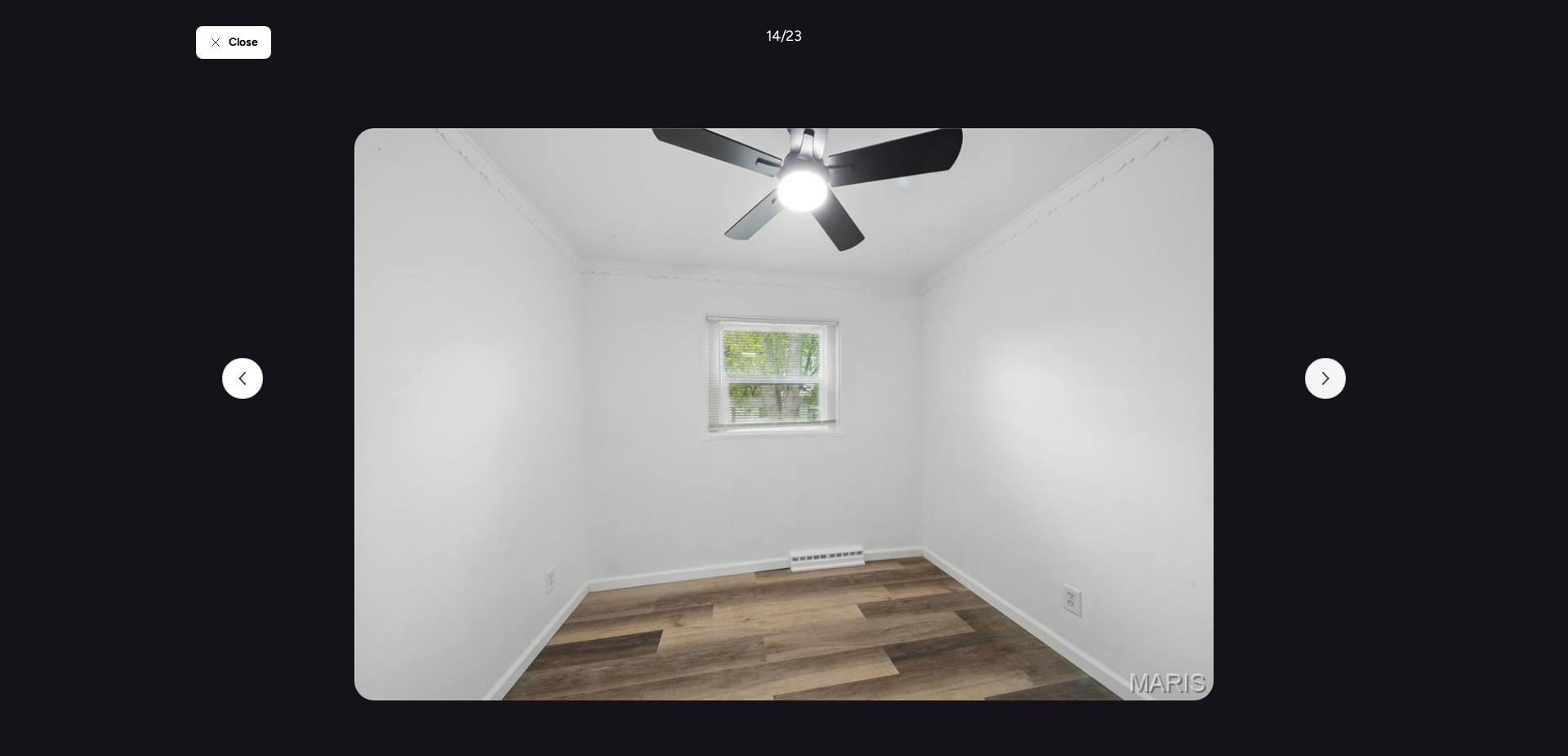
click at [1328, 380] on icon at bounding box center [1325, 378] width 13 height 13
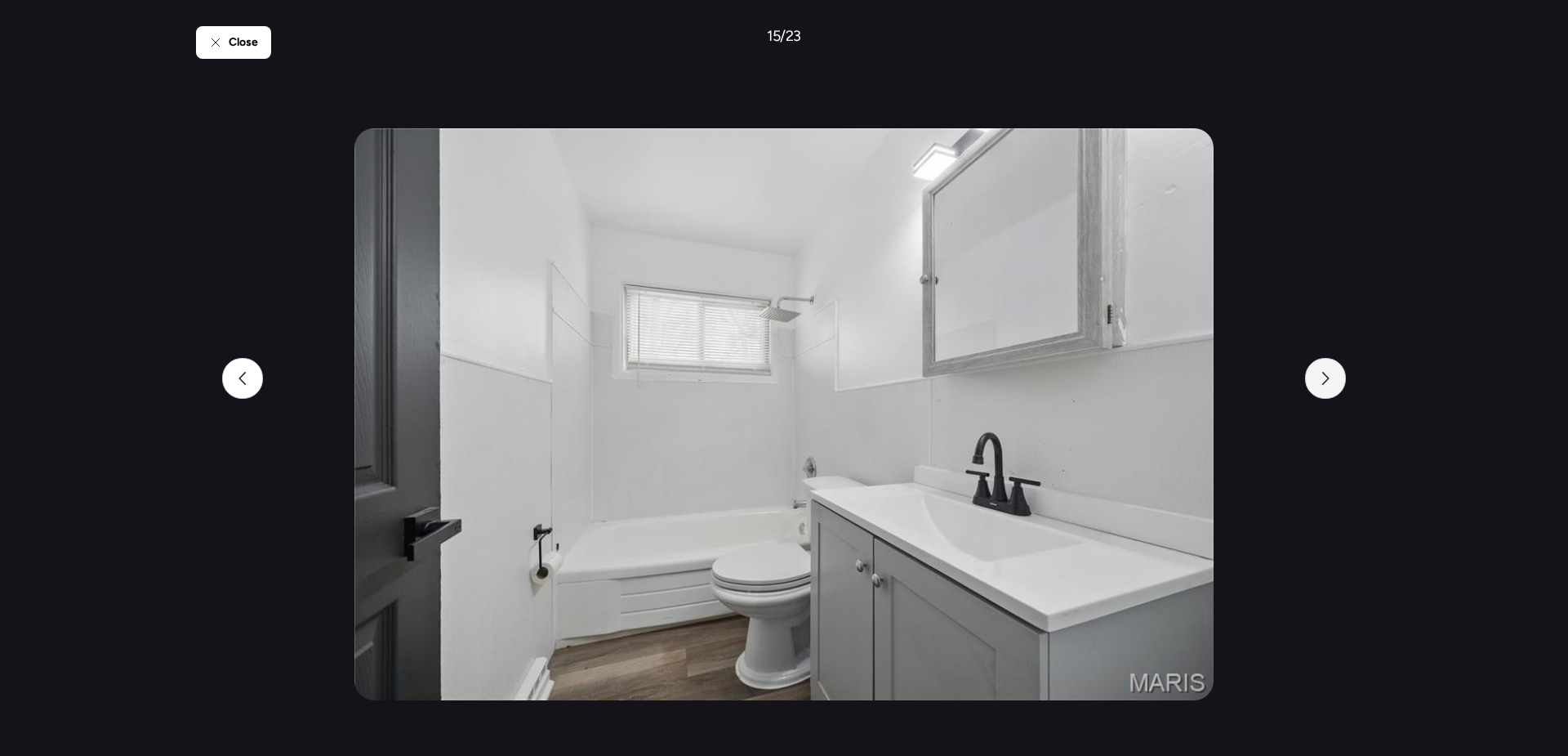
click at [1328, 380] on icon at bounding box center [1325, 378] width 13 height 13
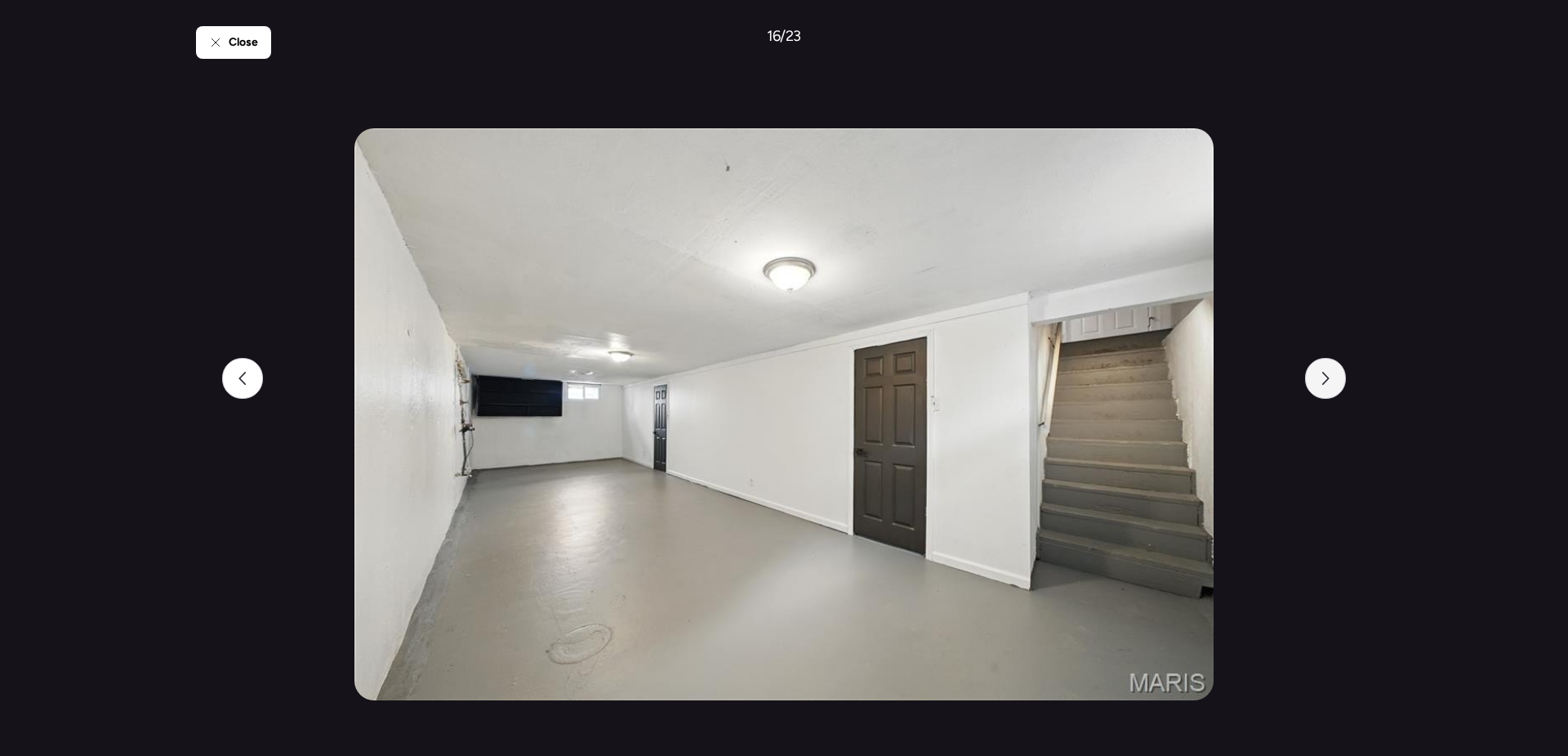
click at [1328, 380] on icon at bounding box center [1325, 378] width 13 height 13
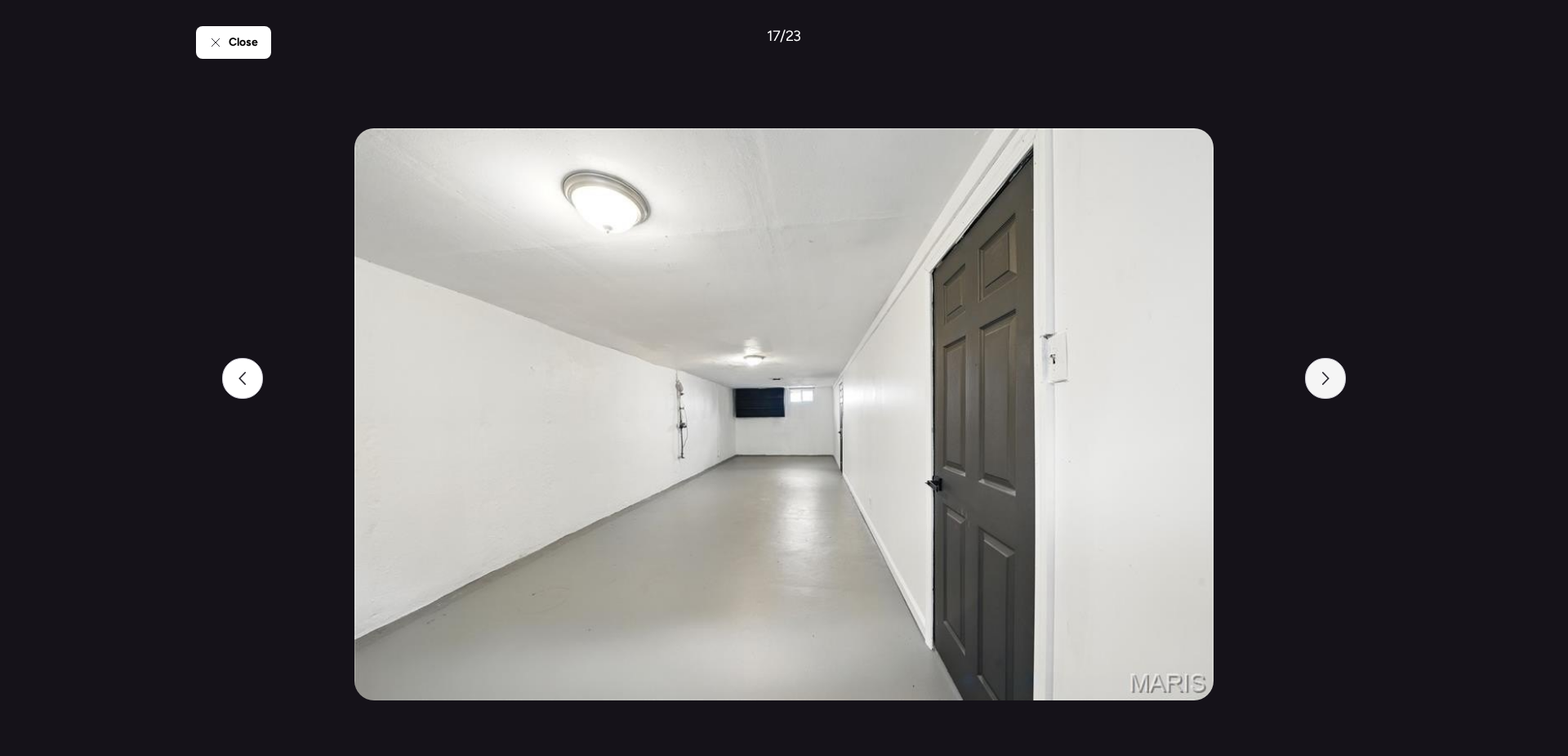
click at [1328, 380] on icon at bounding box center [1325, 378] width 13 height 13
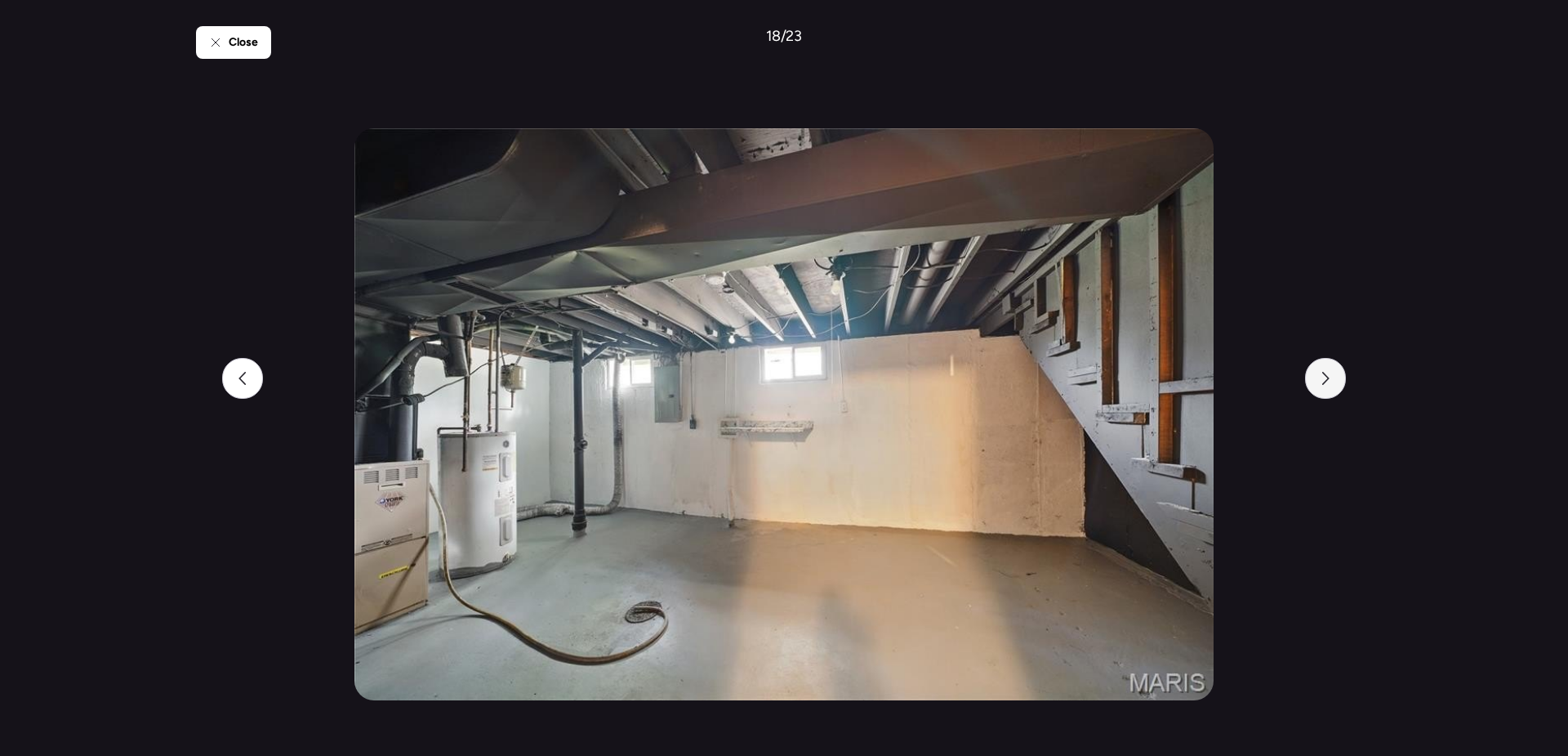
click at [1328, 380] on icon at bounding box center [1325, 378] width 13 height 13
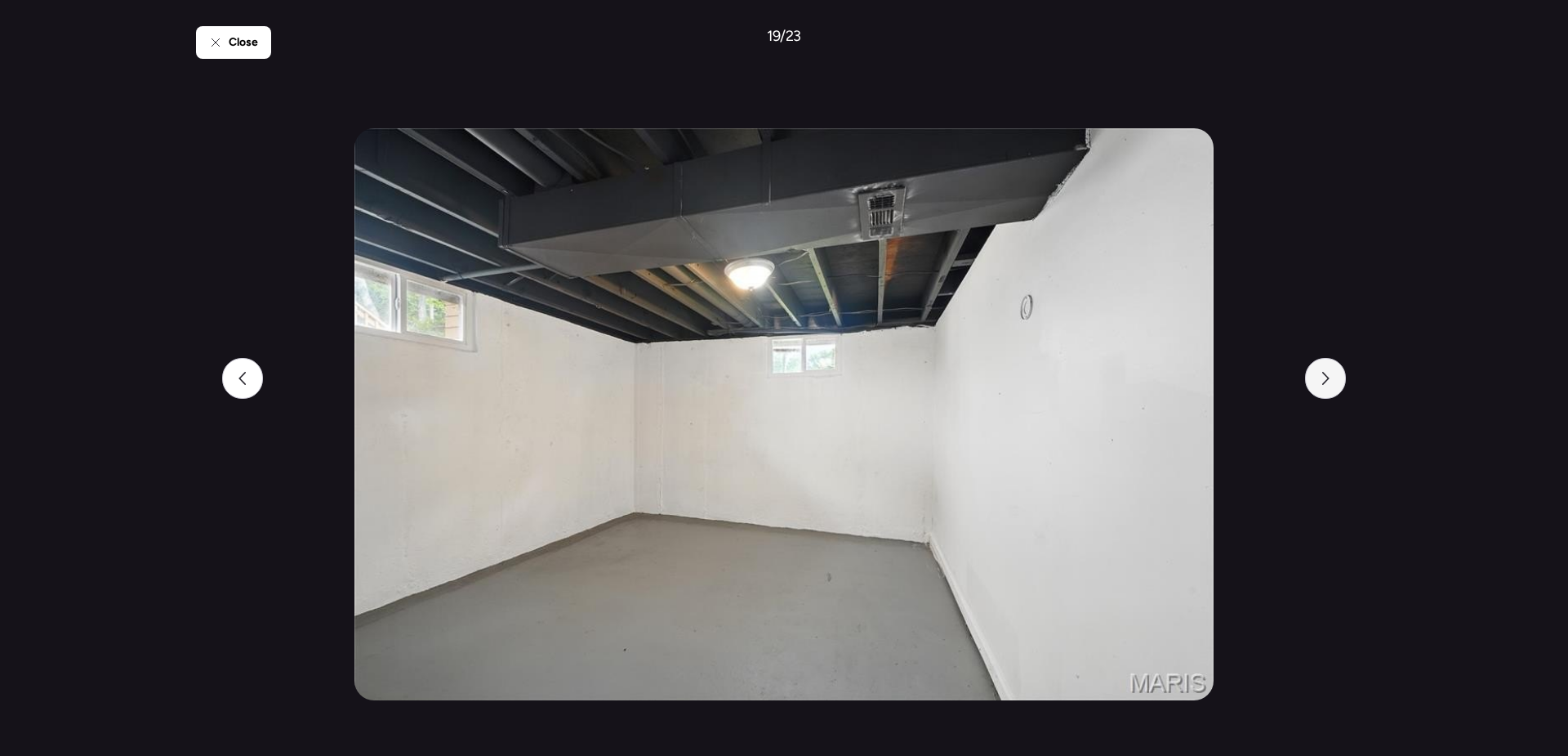
click at [1328, 380] on icon at bounding box center [1325, 378] width 13 height 13
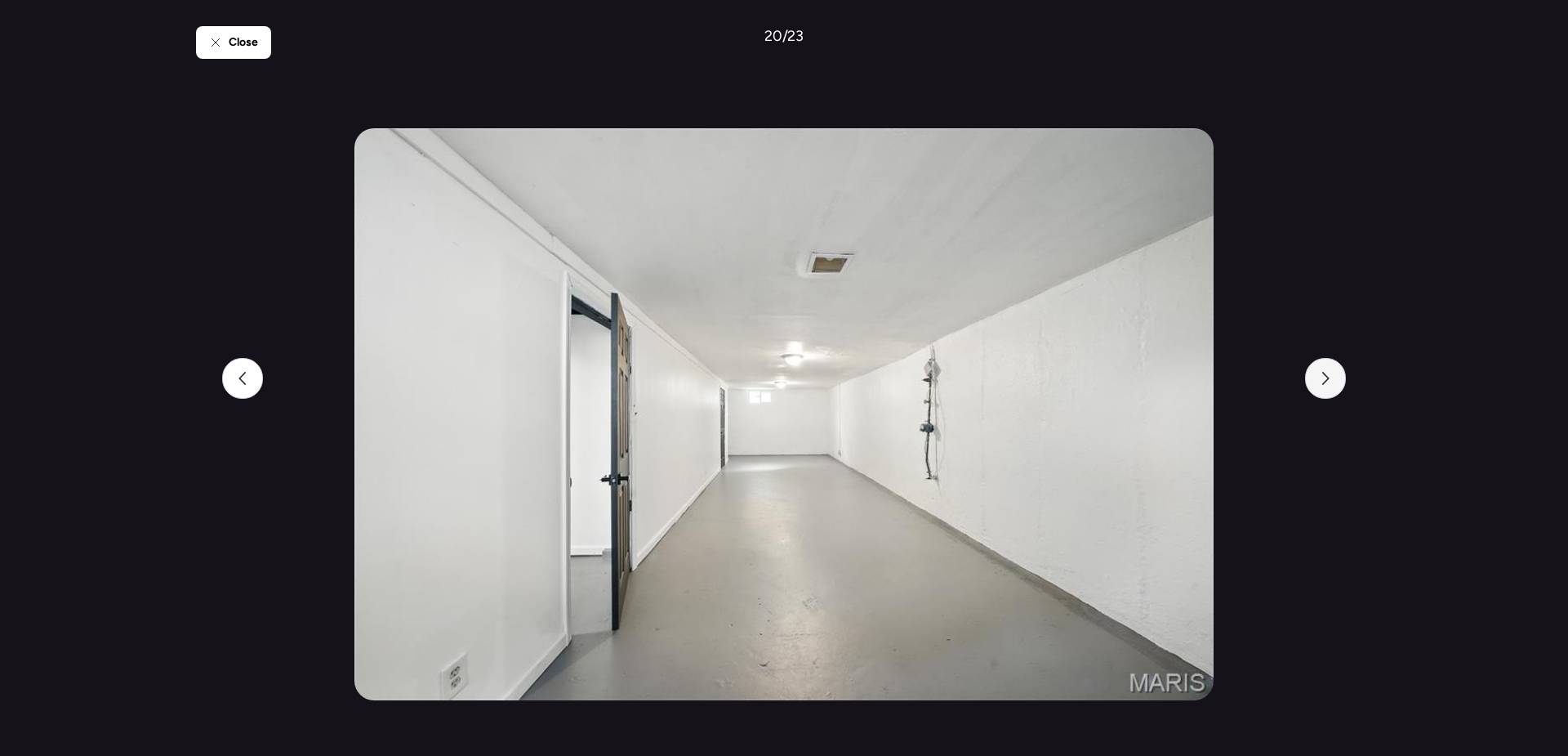
click at [1328, 380] on icon at bounding box center [1325, 378] width 13 height 13
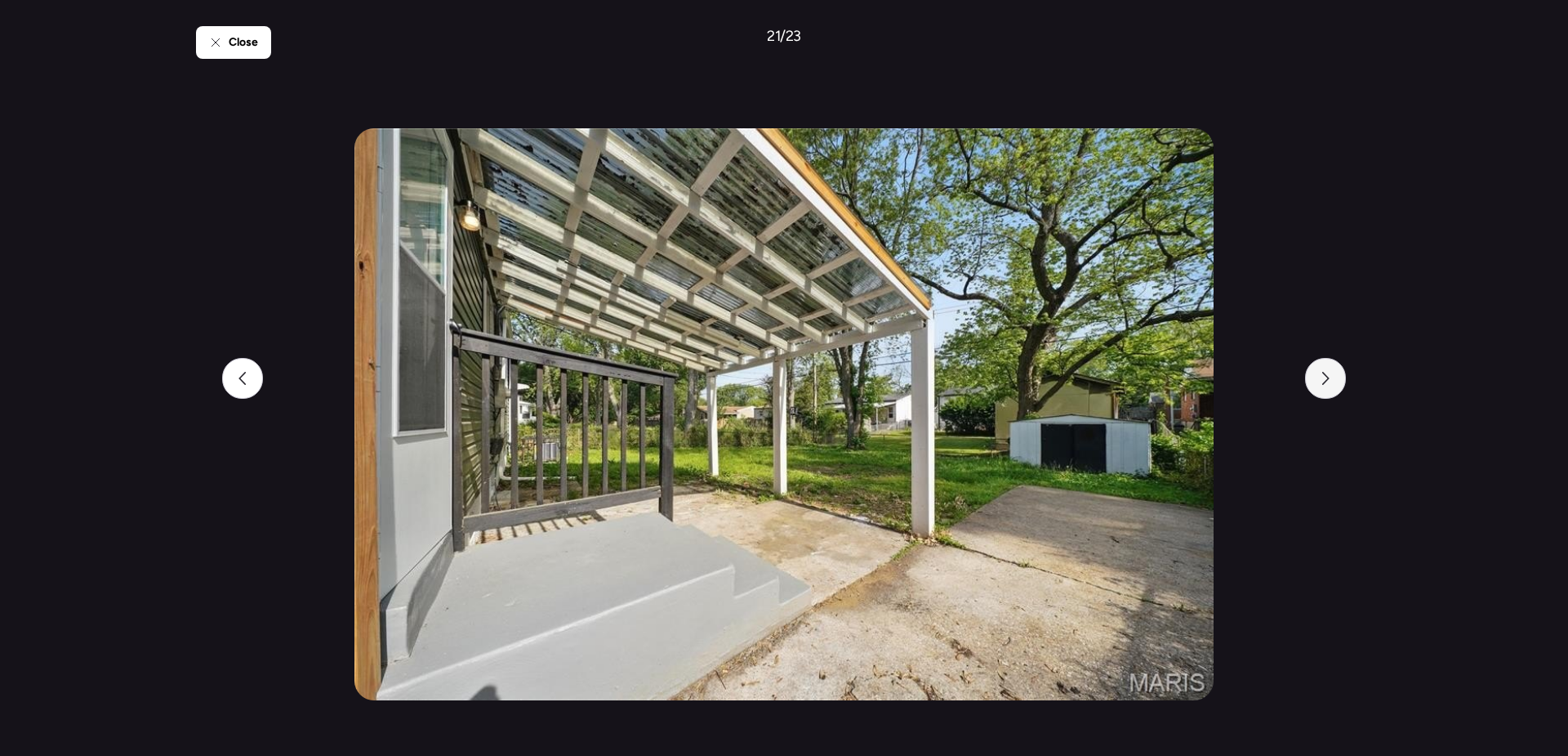
drag, startPoint x: 1328, startPoint y: 380, endPoint x: 1323, endPoint y: 392, distance: 13.0
click at [1323, 392] on div at bounding box center [1325, 378] width 41 height 41
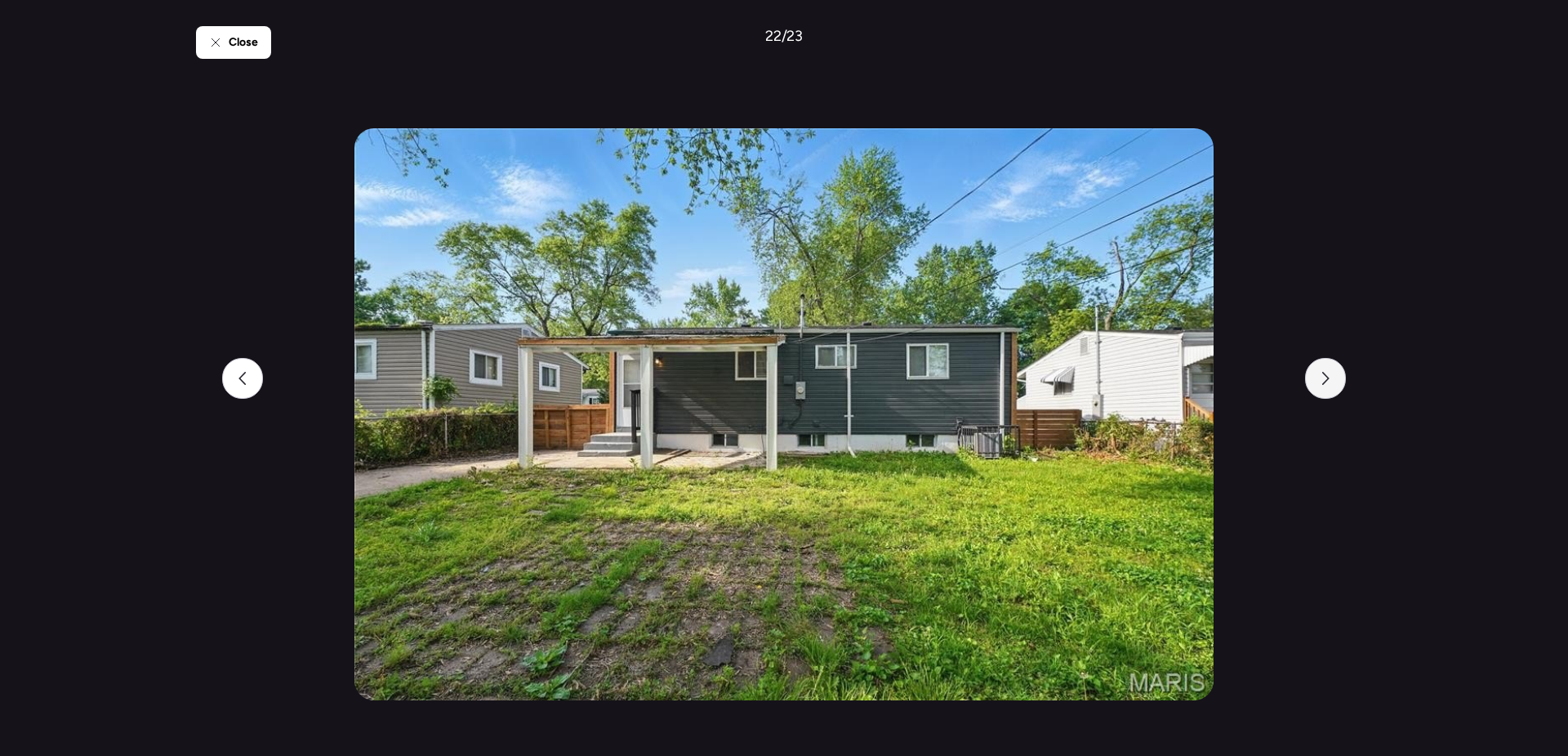
click at [1326, 390] on div at bounding box center [1325, 378] width 41 height 41
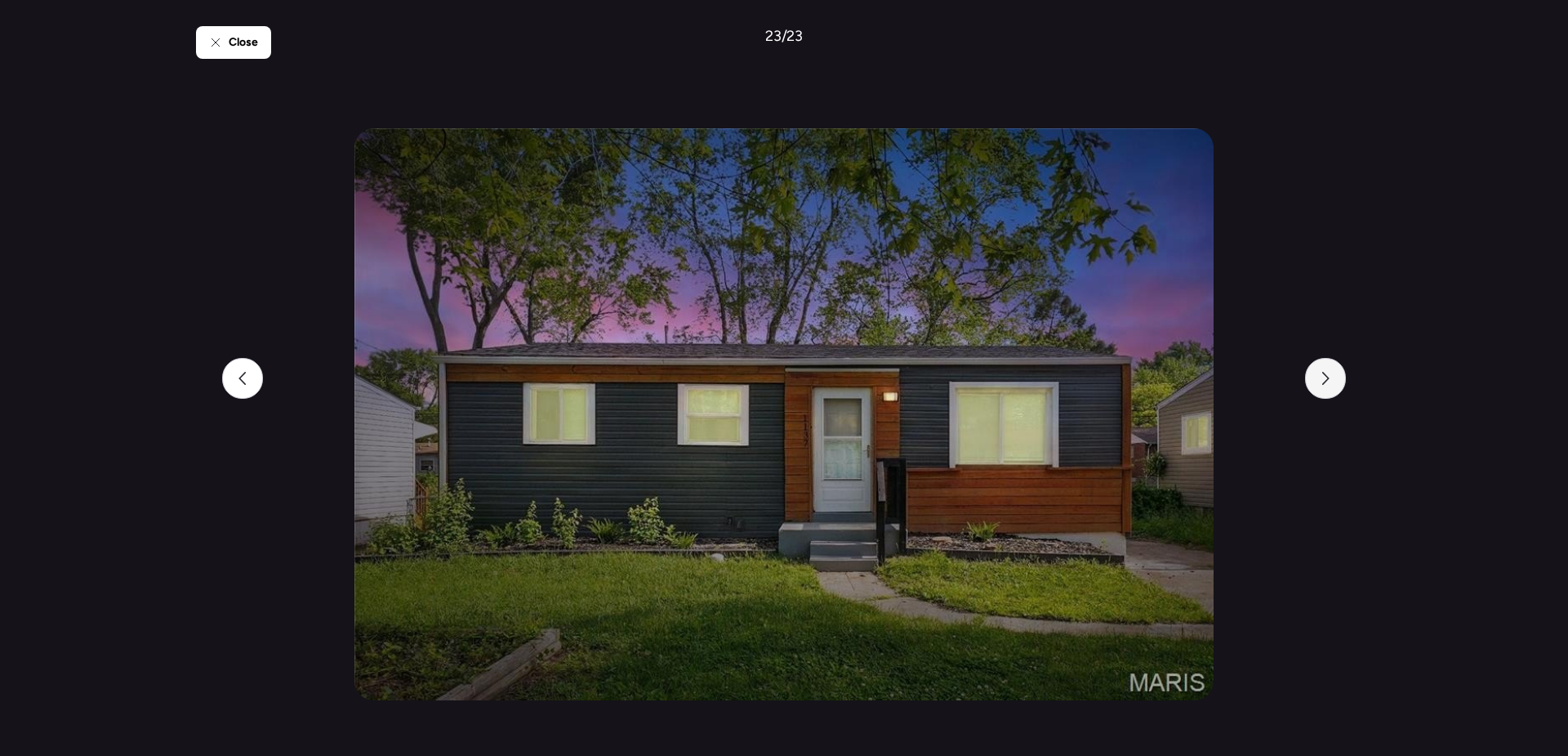
click at [1325, 390] on div at bounding box center [1325, 378] width 41 height 41
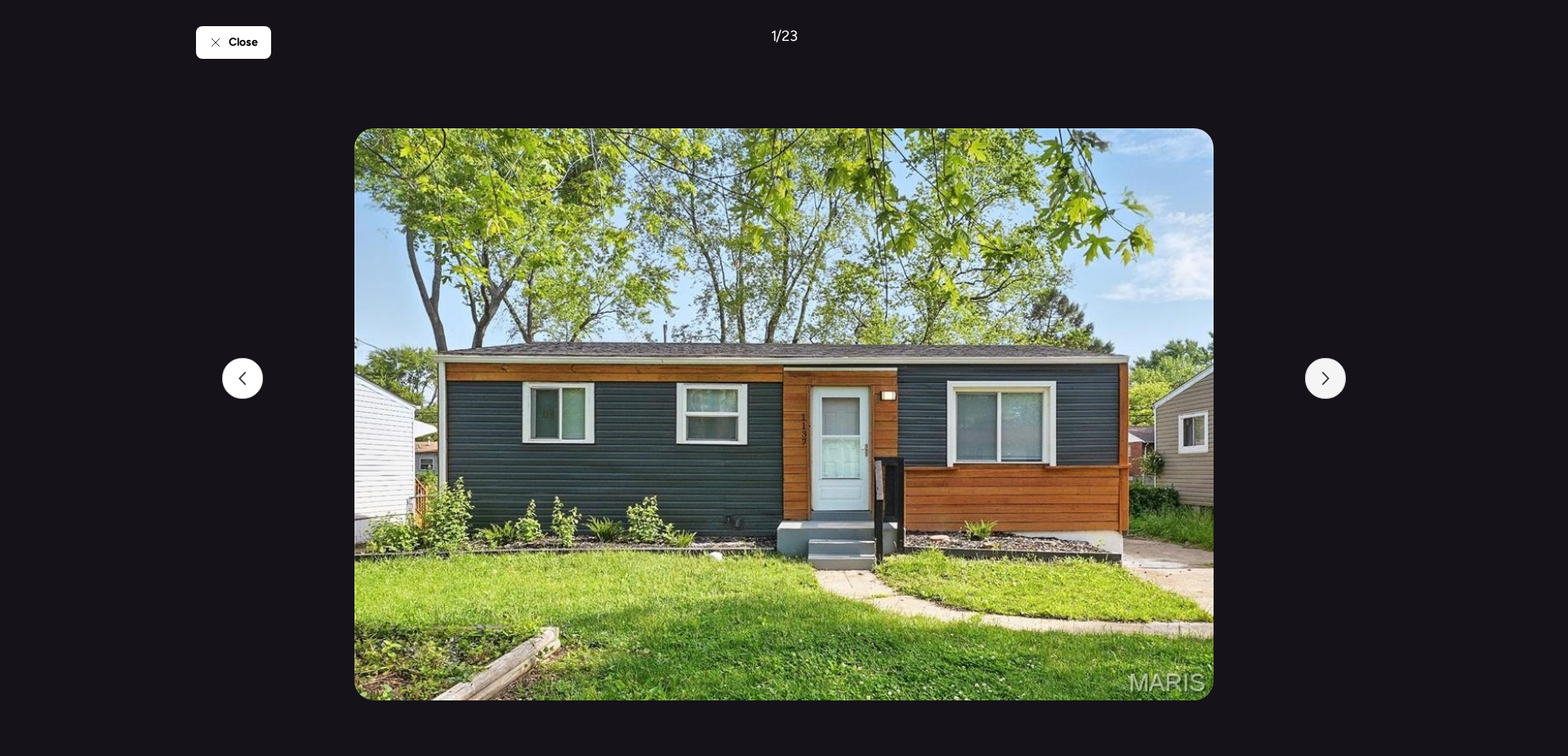
click at [1325, 390] on div at bounding box center [1325, 378] width 41 height 41
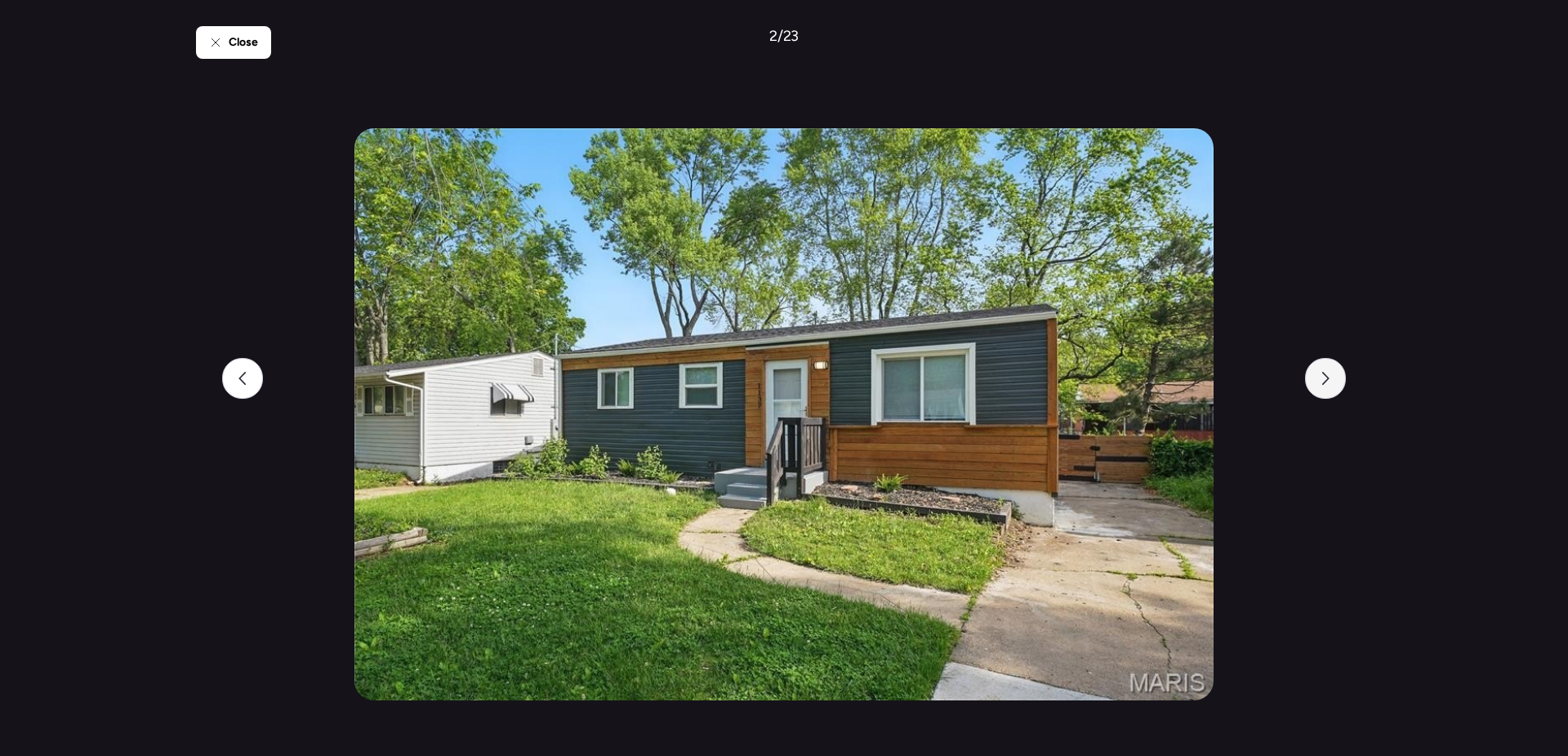
click at [1325, 390] on div at bounding box center [1325, 378] width 41 height 41
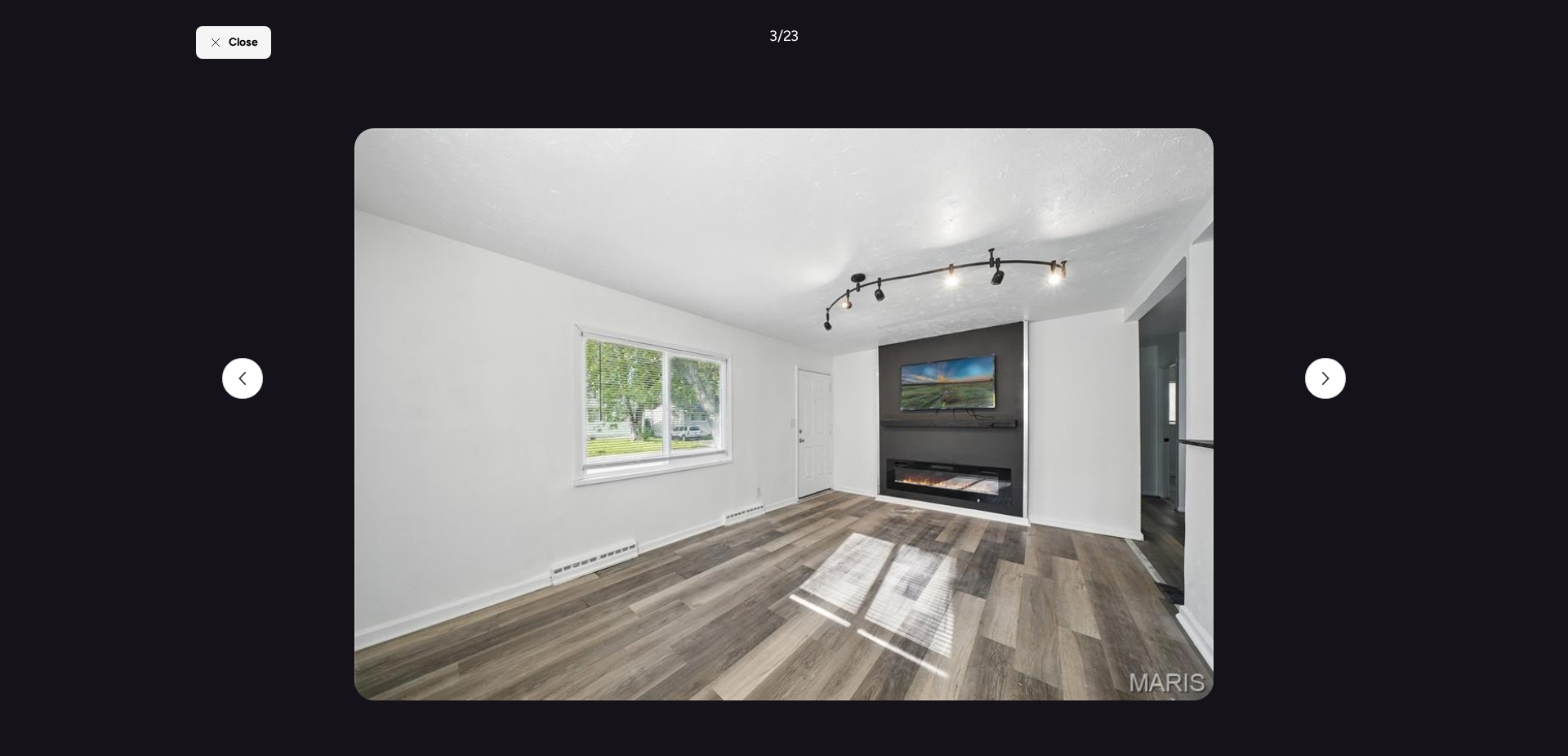
click at [246, 48] on span "Close" at bounding box center [243, 43] width 30 height 16
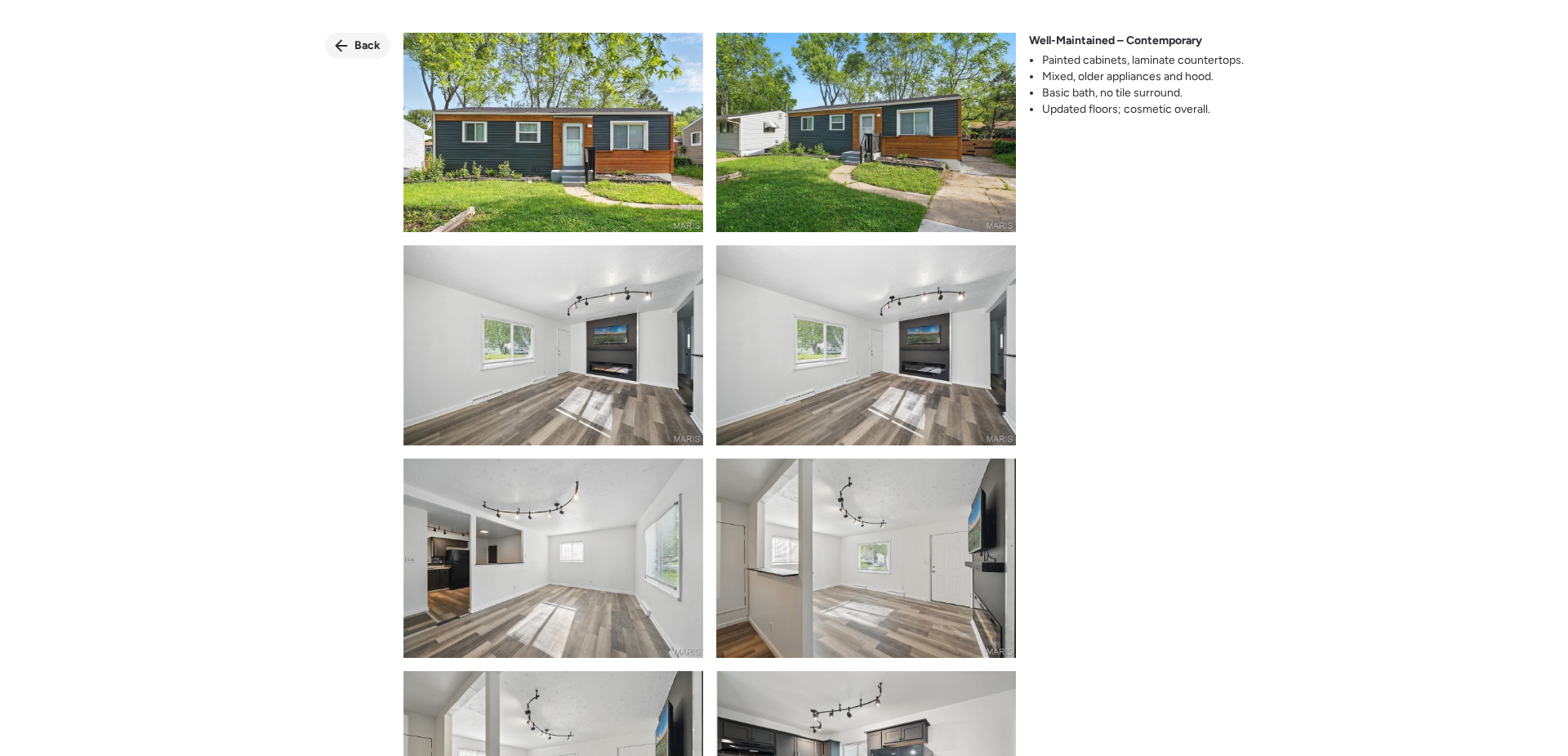
click at [352, 43] on div "Back" at bounding box center [357, 46] width 66 height 26
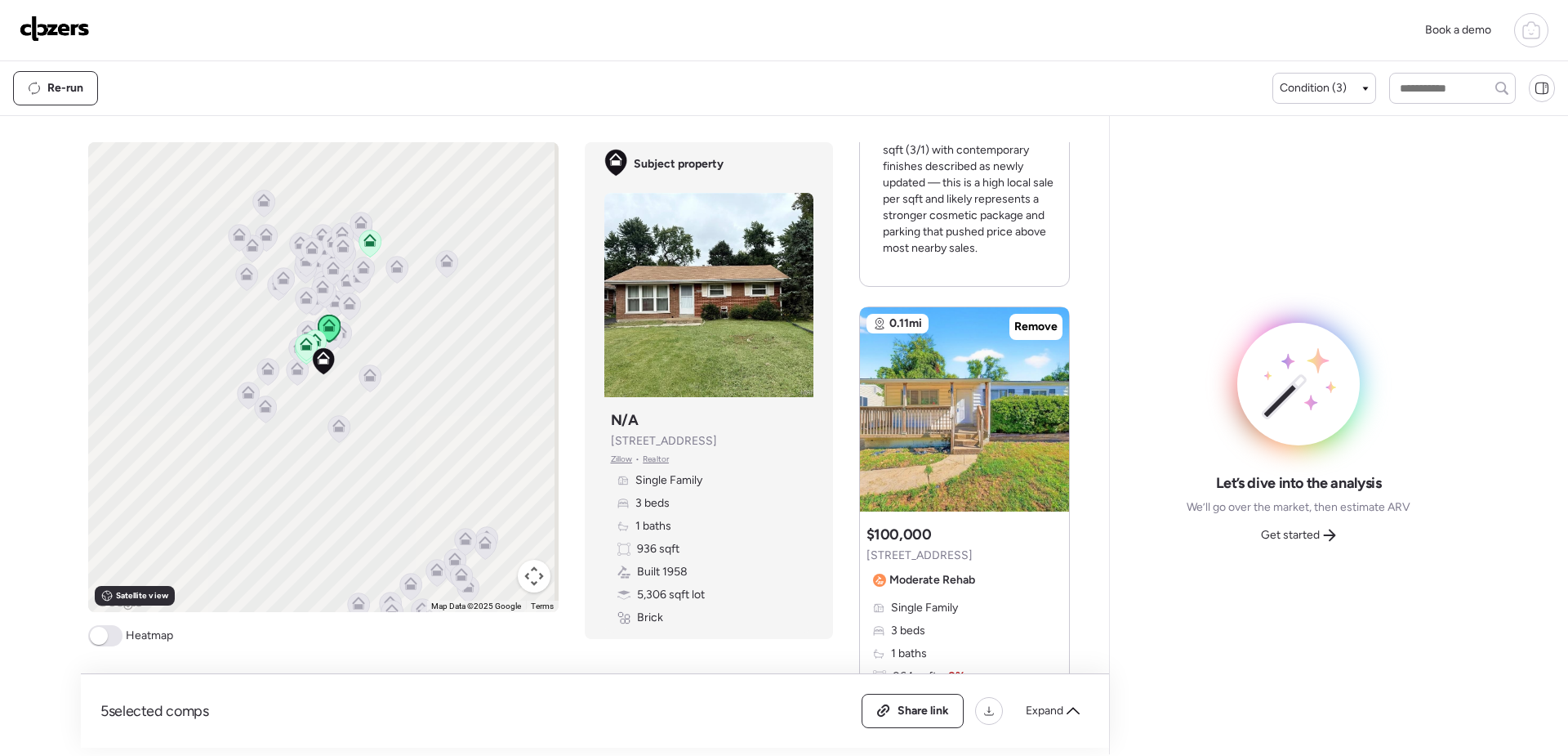
scroll to position [654, 0]
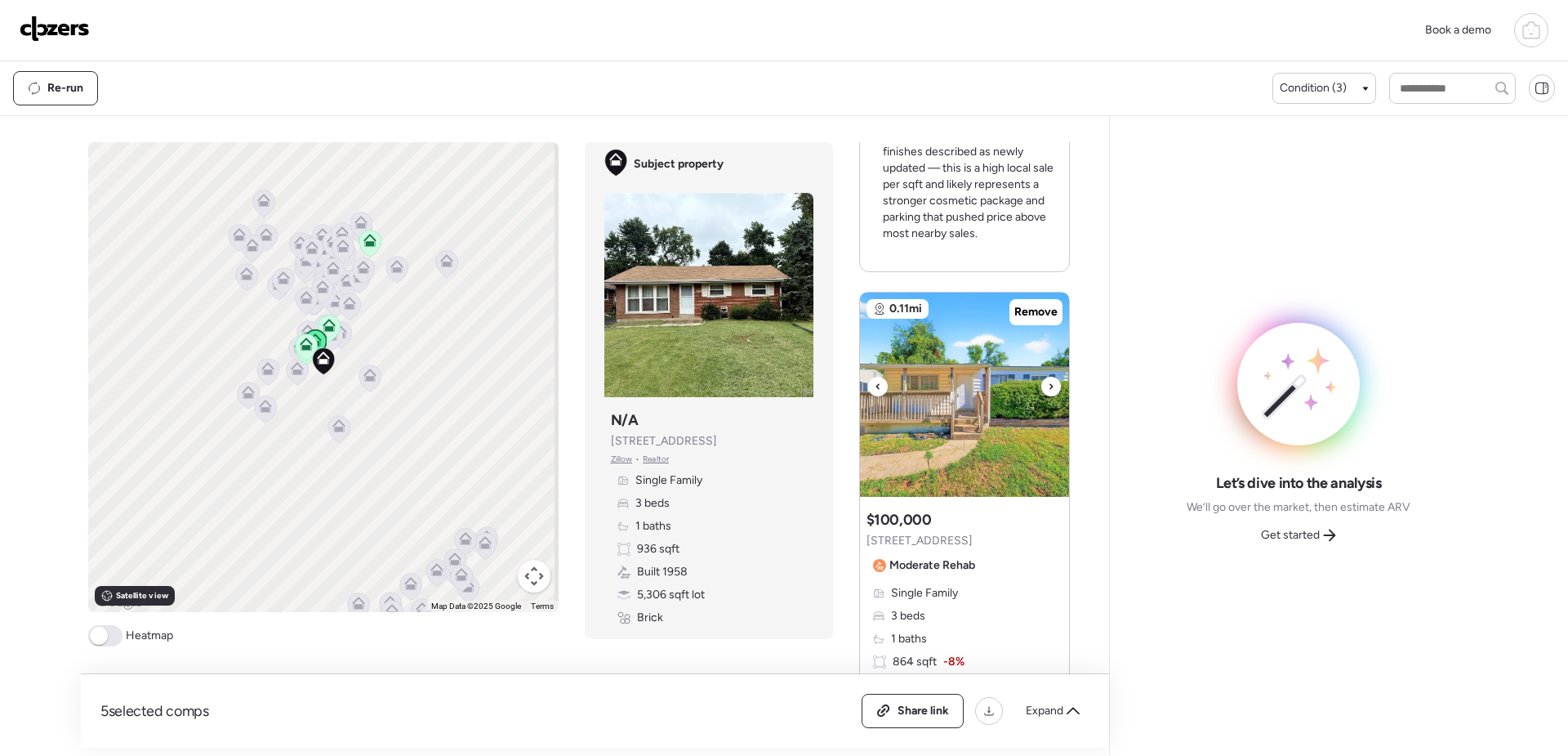
click at [968, 394] on img at bounding box center [964, 394] width 210 height 205
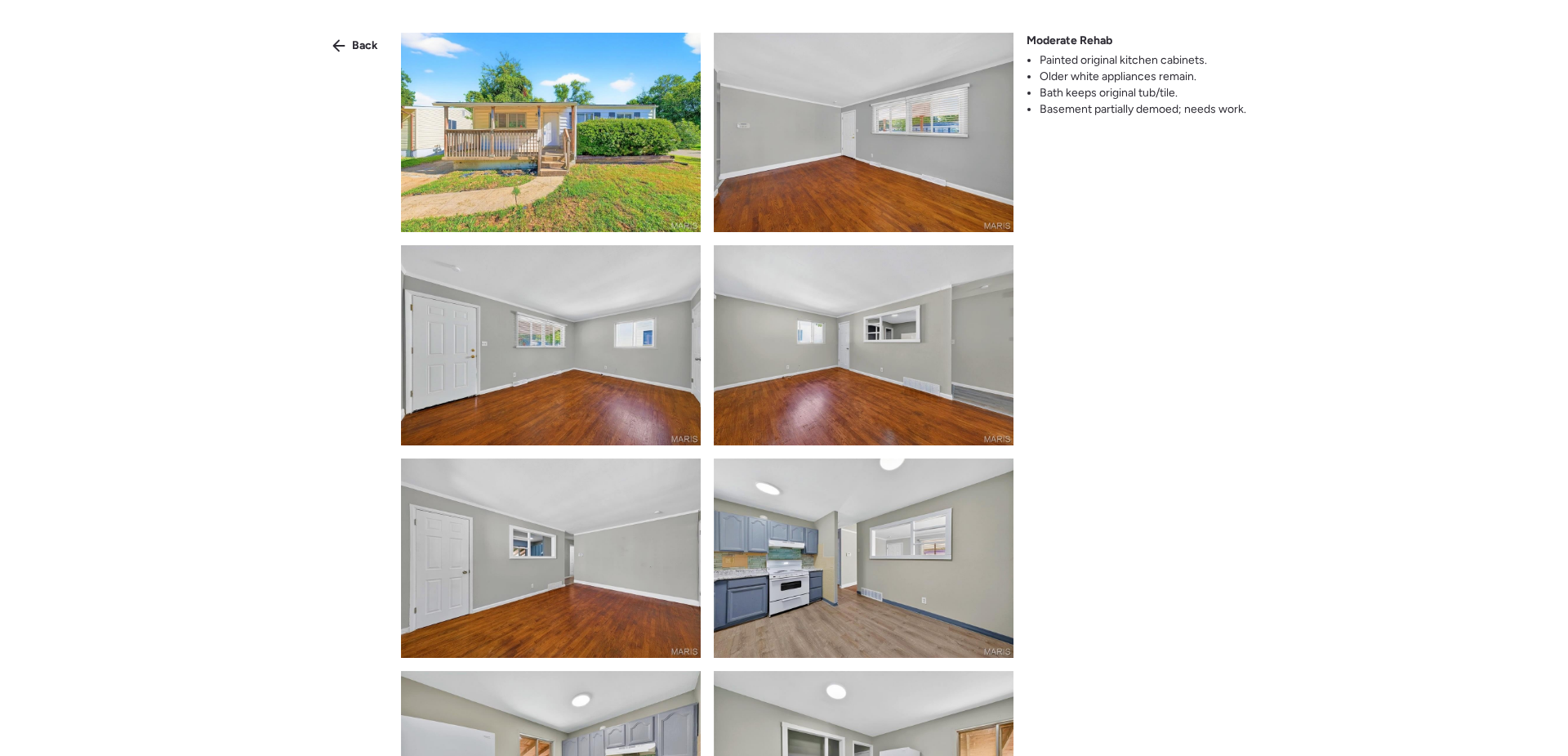
click at [549, 152] on img at bounding box center [551, 132] width 300 height 200
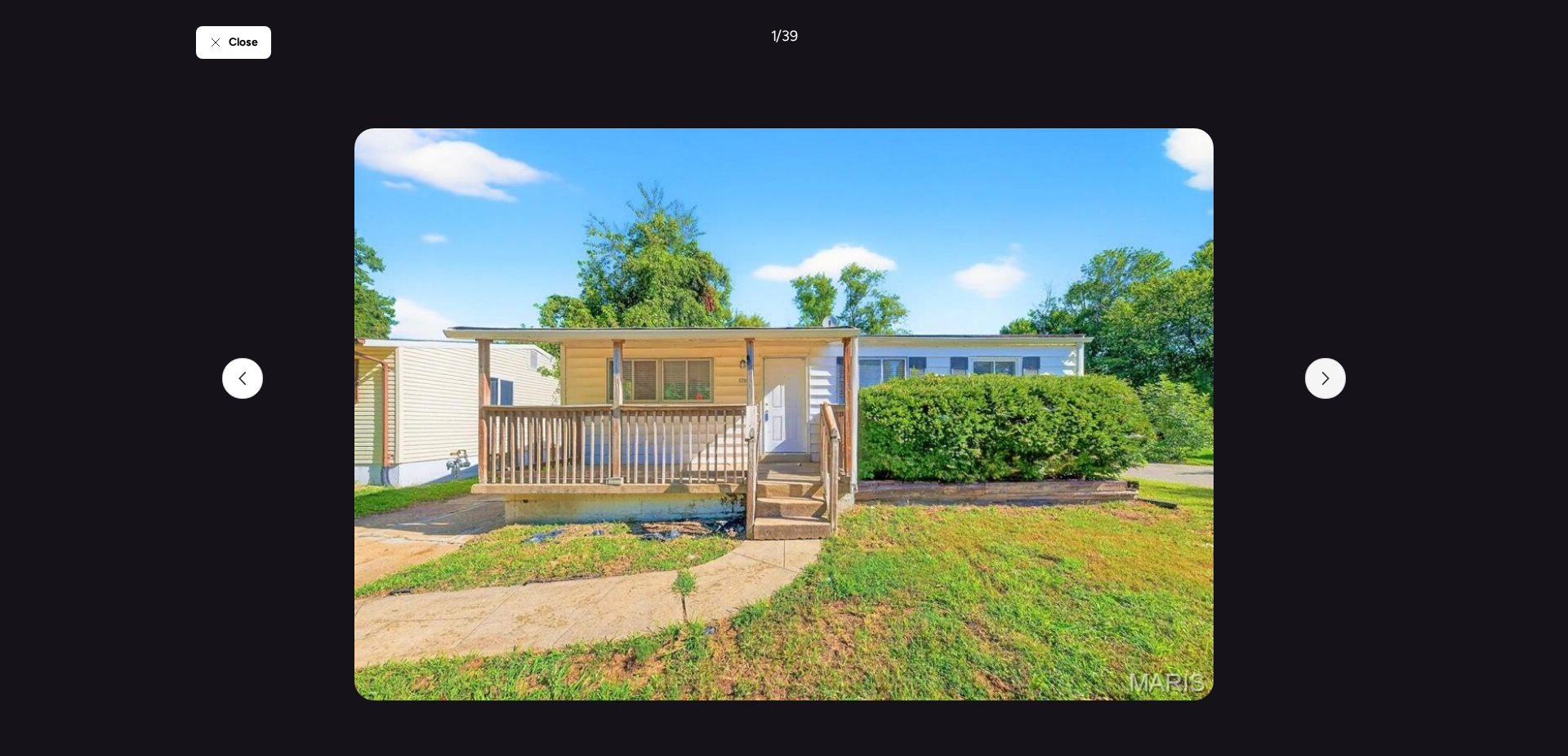
click at [1331, 379] on icon at bounding box center [1325, 378] width 13 height 13
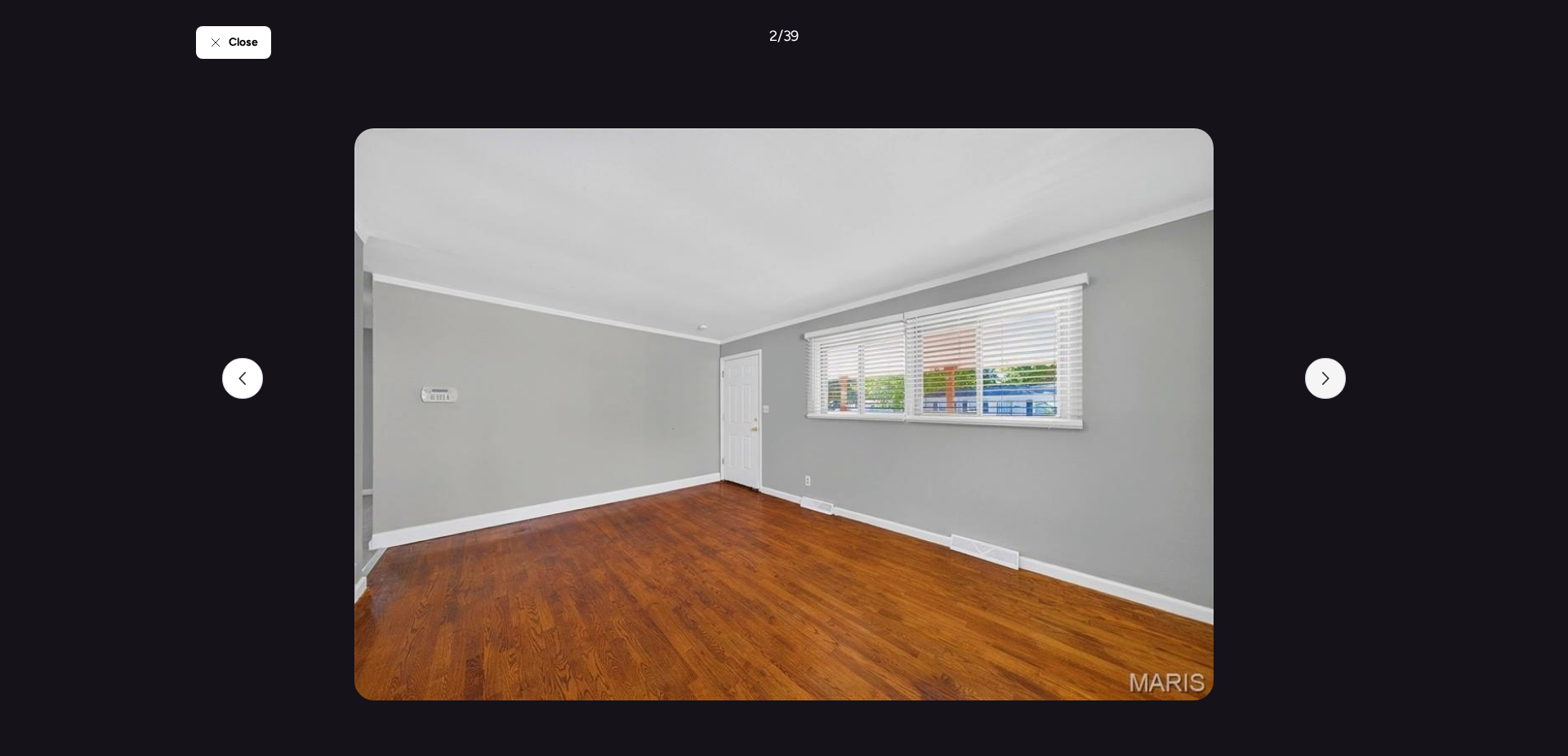
click at [1331, 379] on icon at bounding box center [1325, 378] width 13 height 13
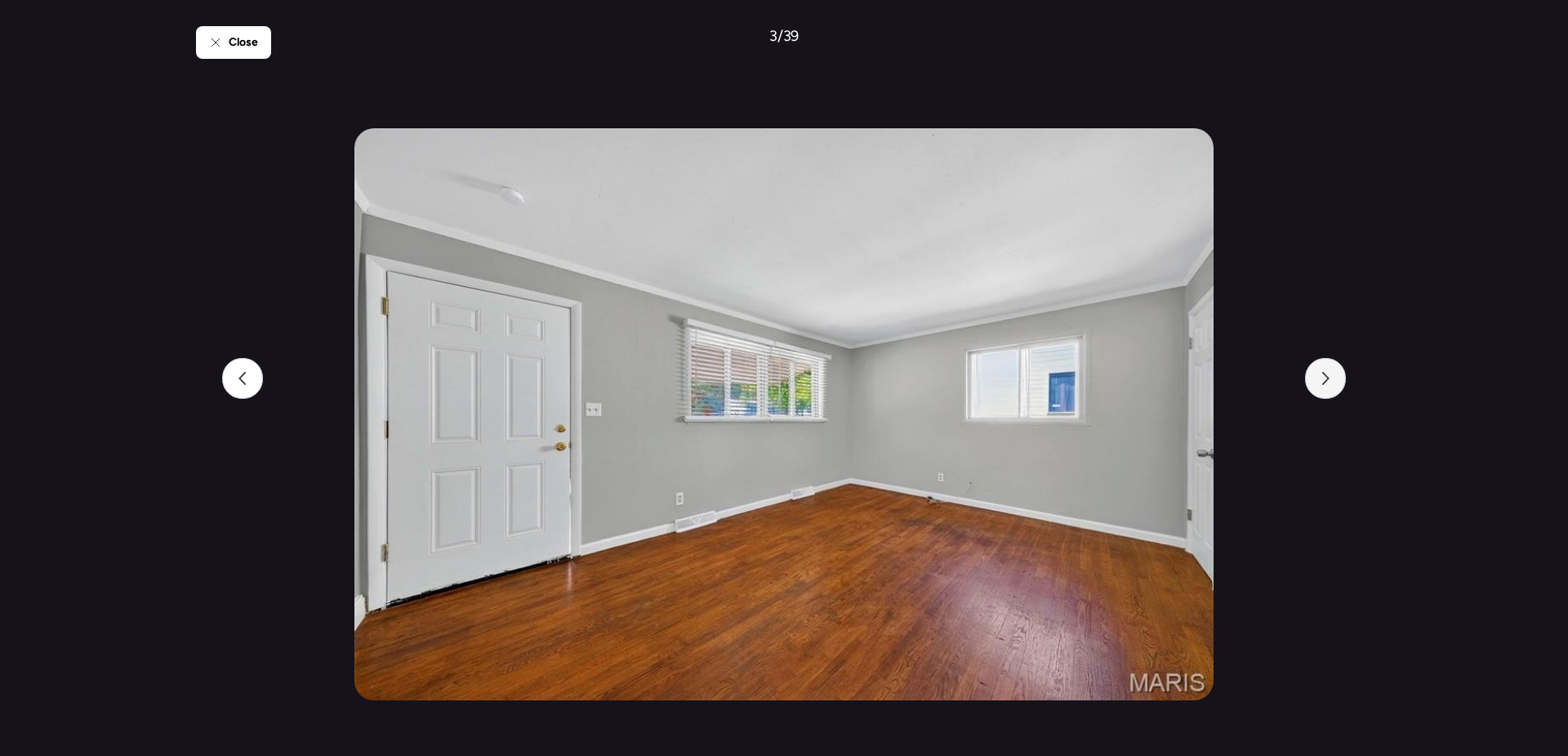
click at [1331, 379] on icon at bounding box center [1325, 378] width 13 height 13
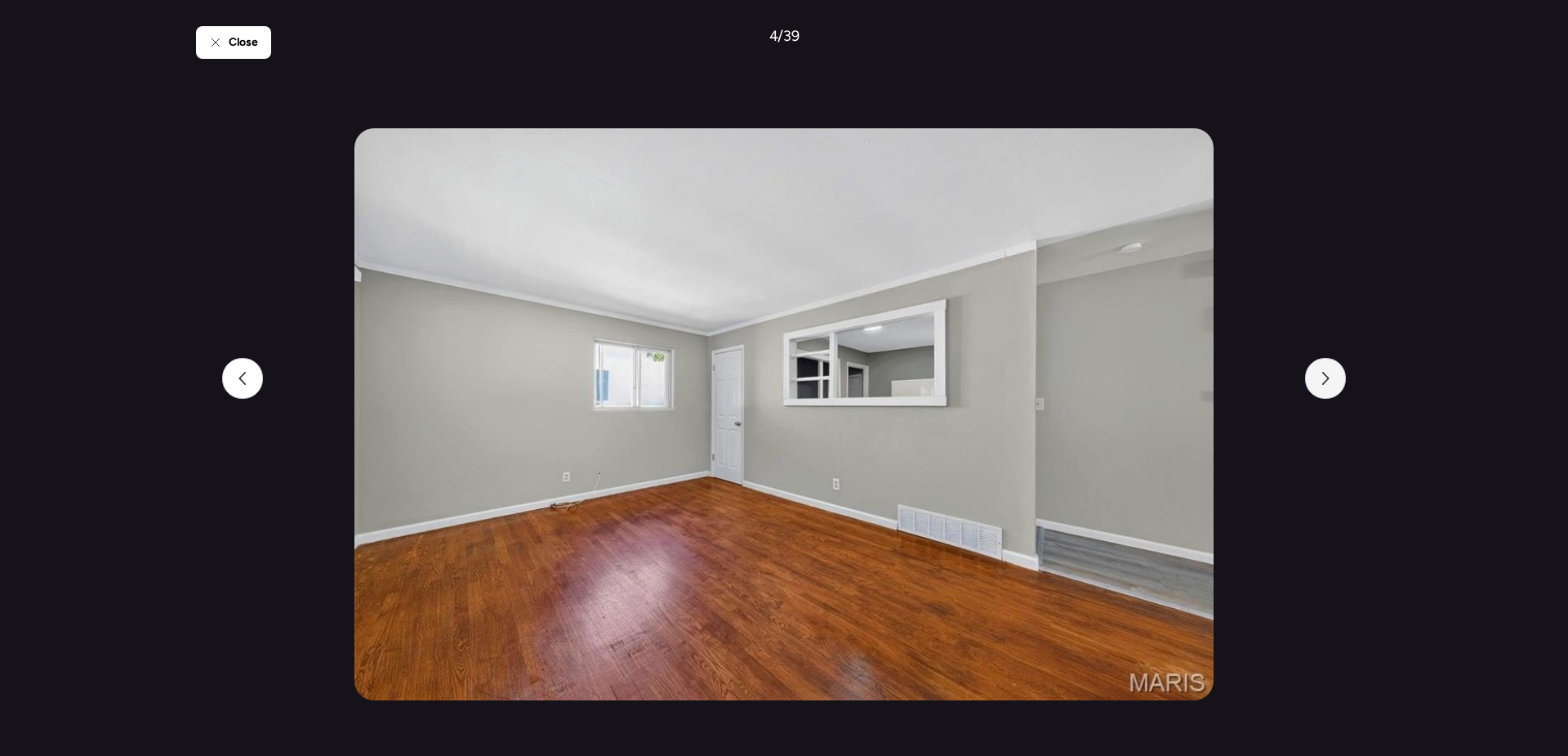
click at [1331, 379] on icon at bounding box center [1325, 378] width 13 height 13
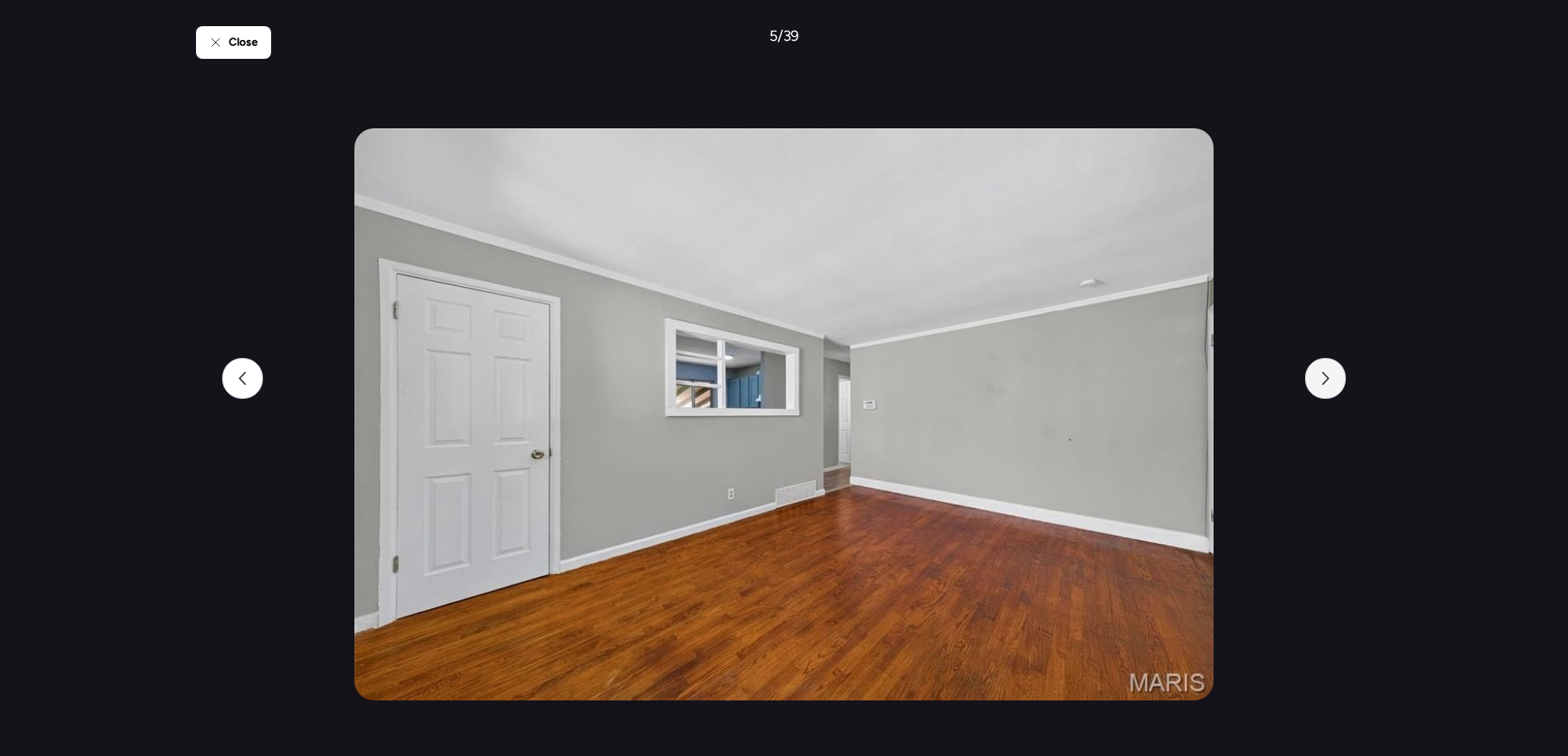
click at [1331, 379] on icon at bounding box center [1325, 378] width 13 height 13
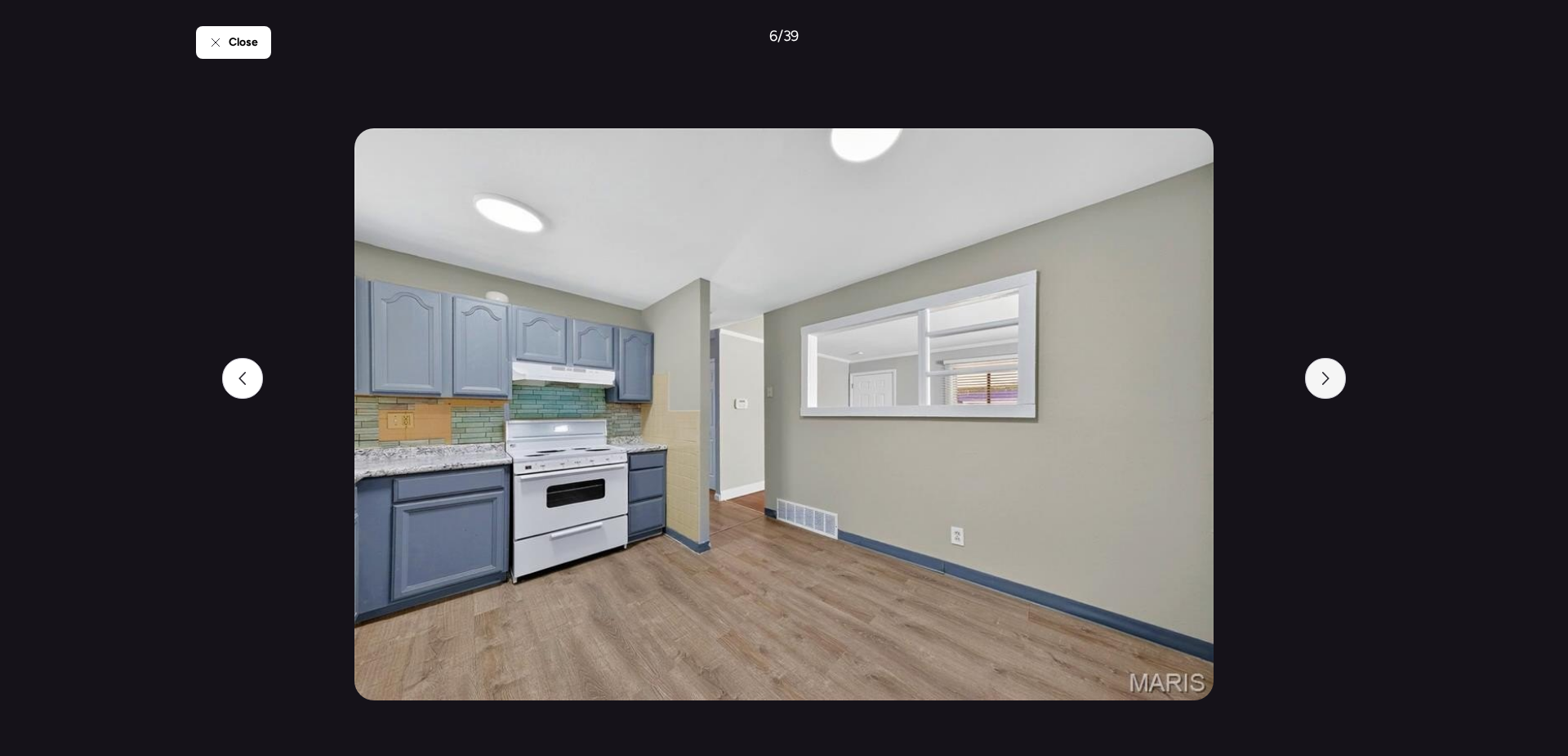
click at [1331, 379] on icon at bounding box center [1325, 378] width 13 height 13
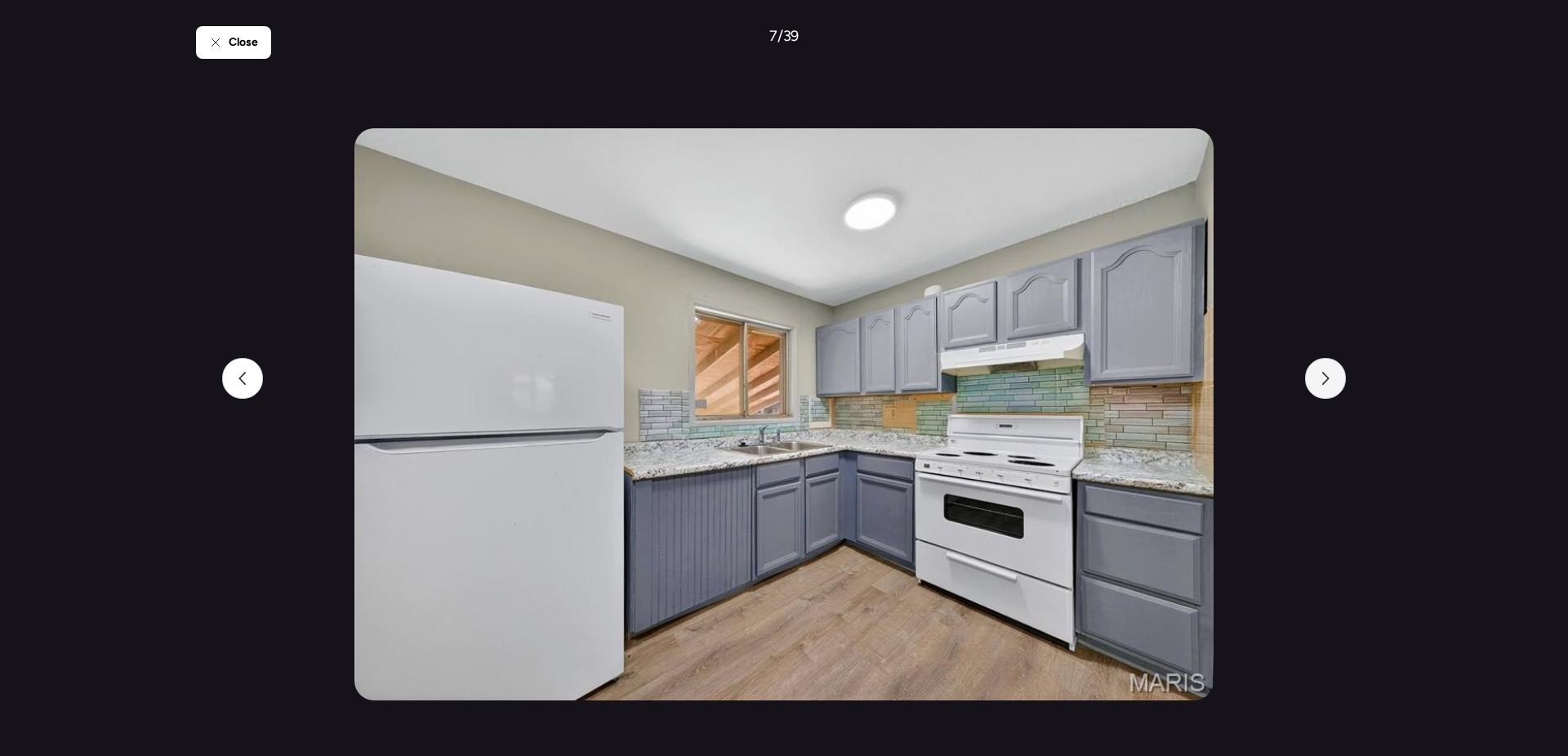
click at [1331, 379] on icon at bounding box center [1325, 378] width 13 height 13
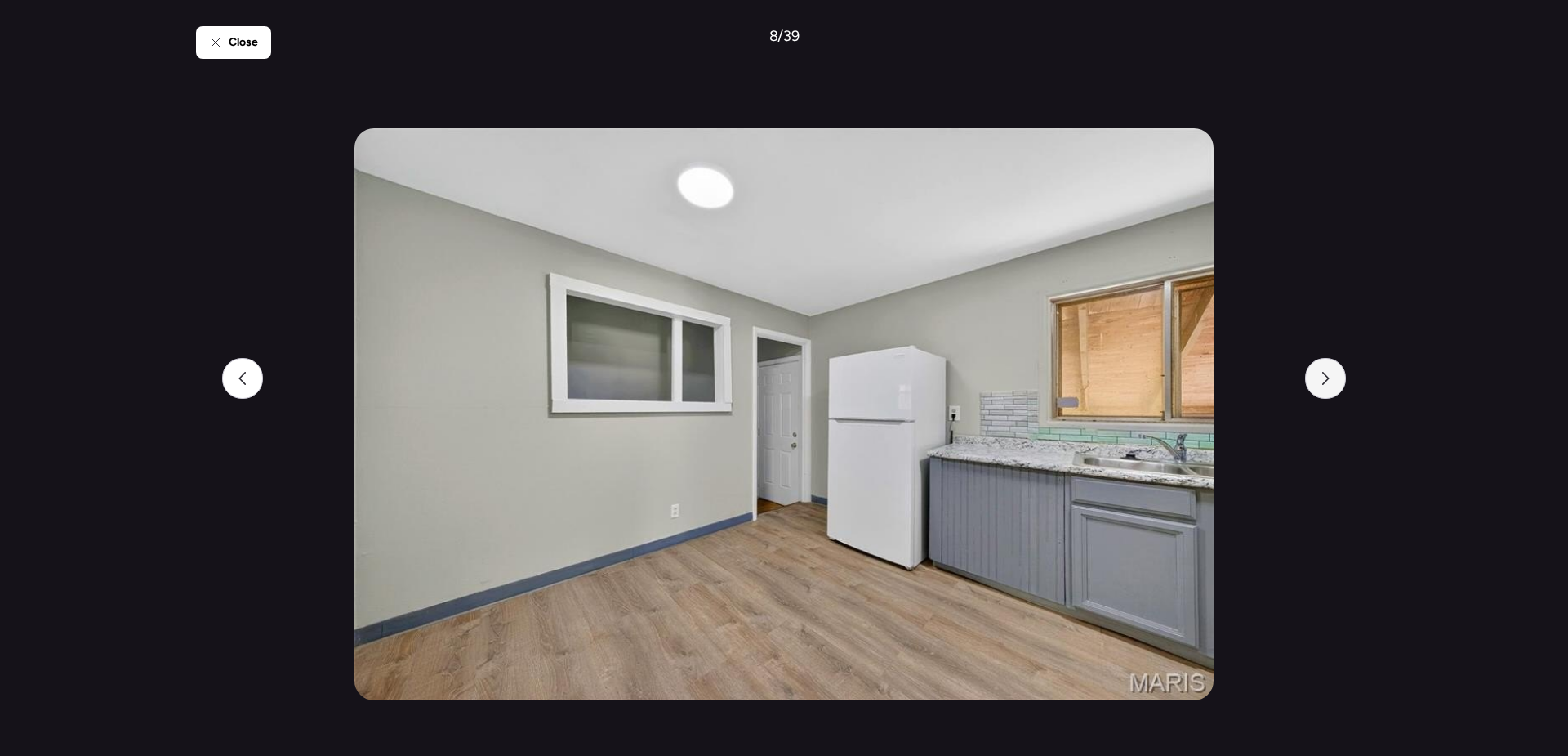
click at [1331, 379] on icon at bounding box center [1325, 378] width 13 height 13
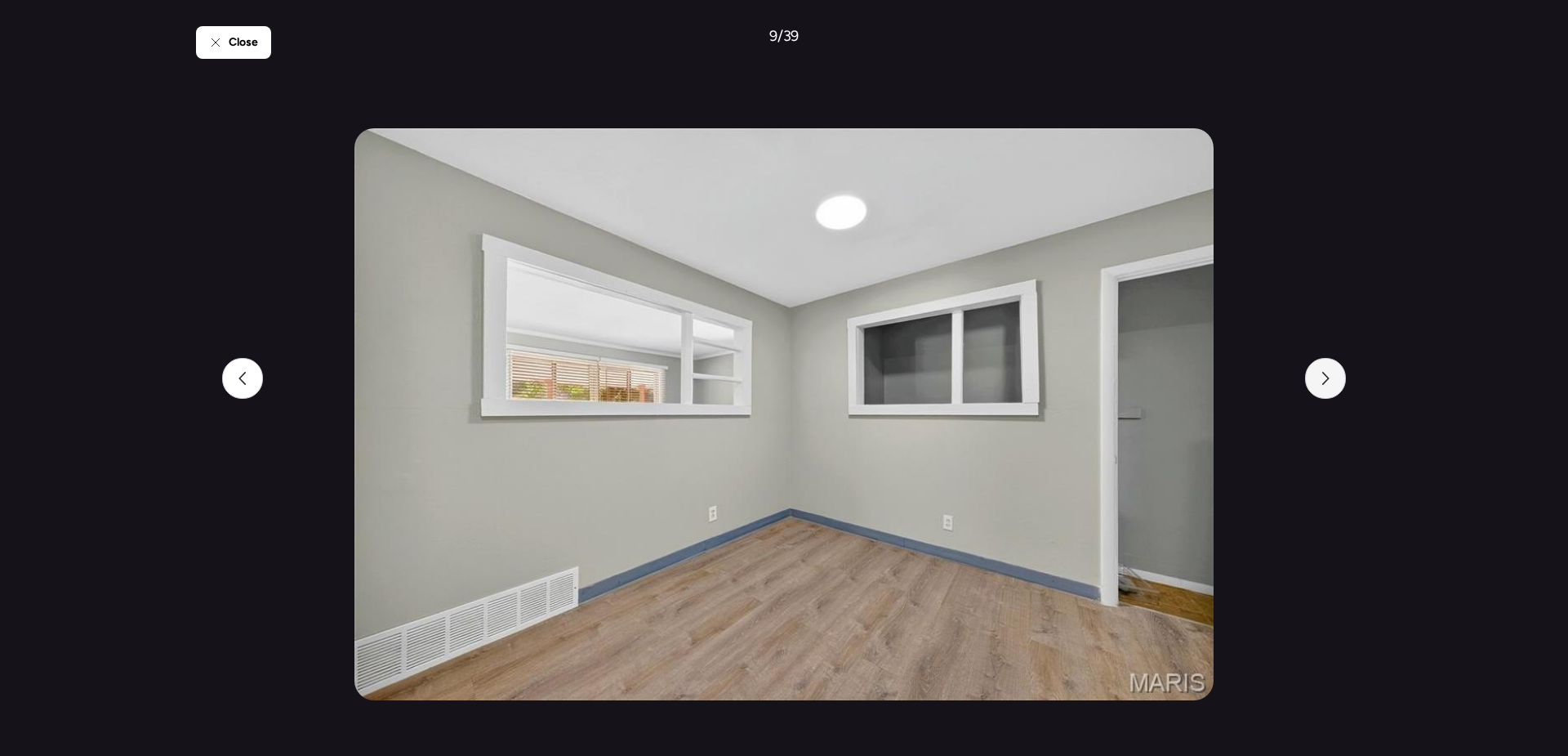
click at [1331, 379] on icon at bounding box center [1325, 378] width 13 height 13
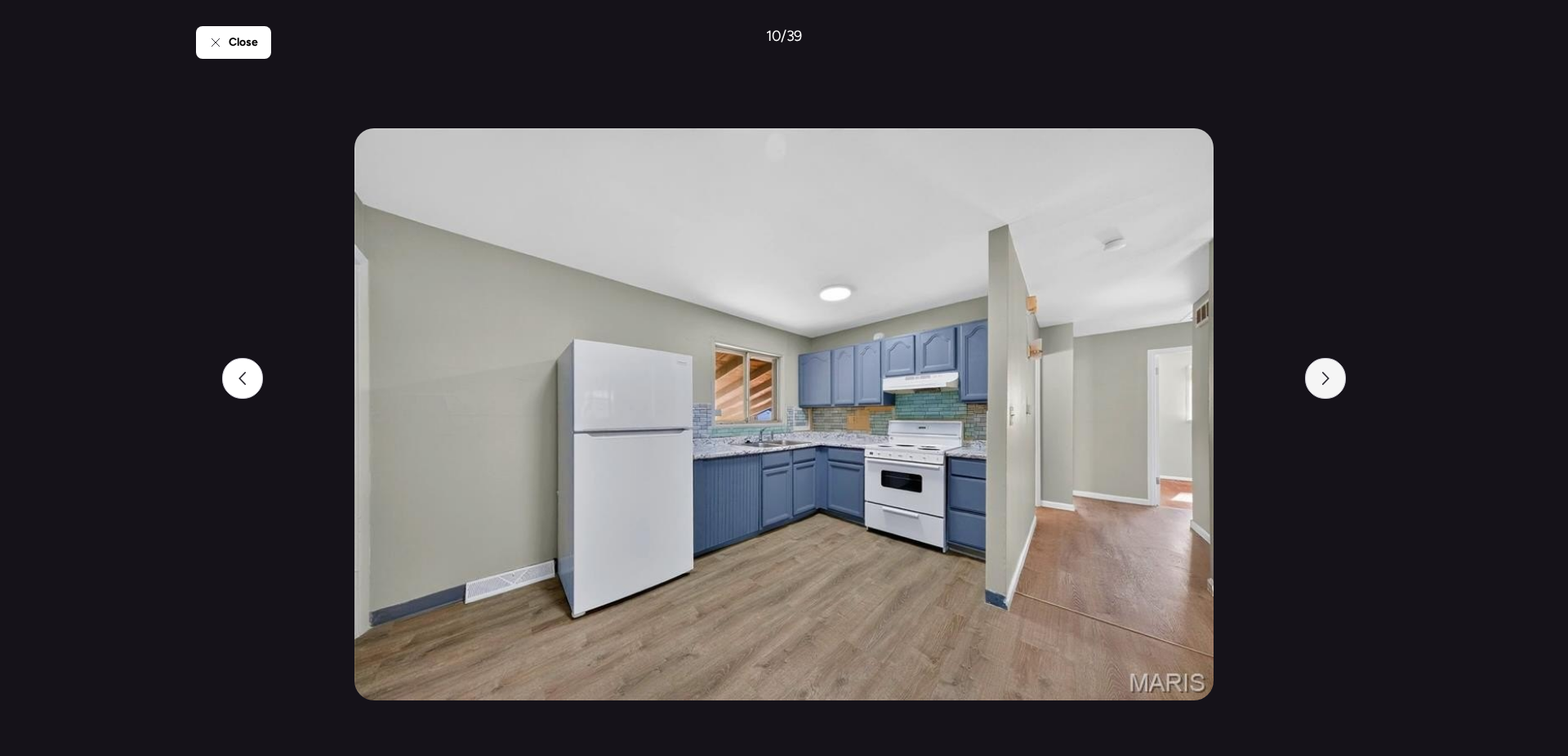
click at [1331, 379] on icon at bounding box center [1325, 378] width 13 height 13
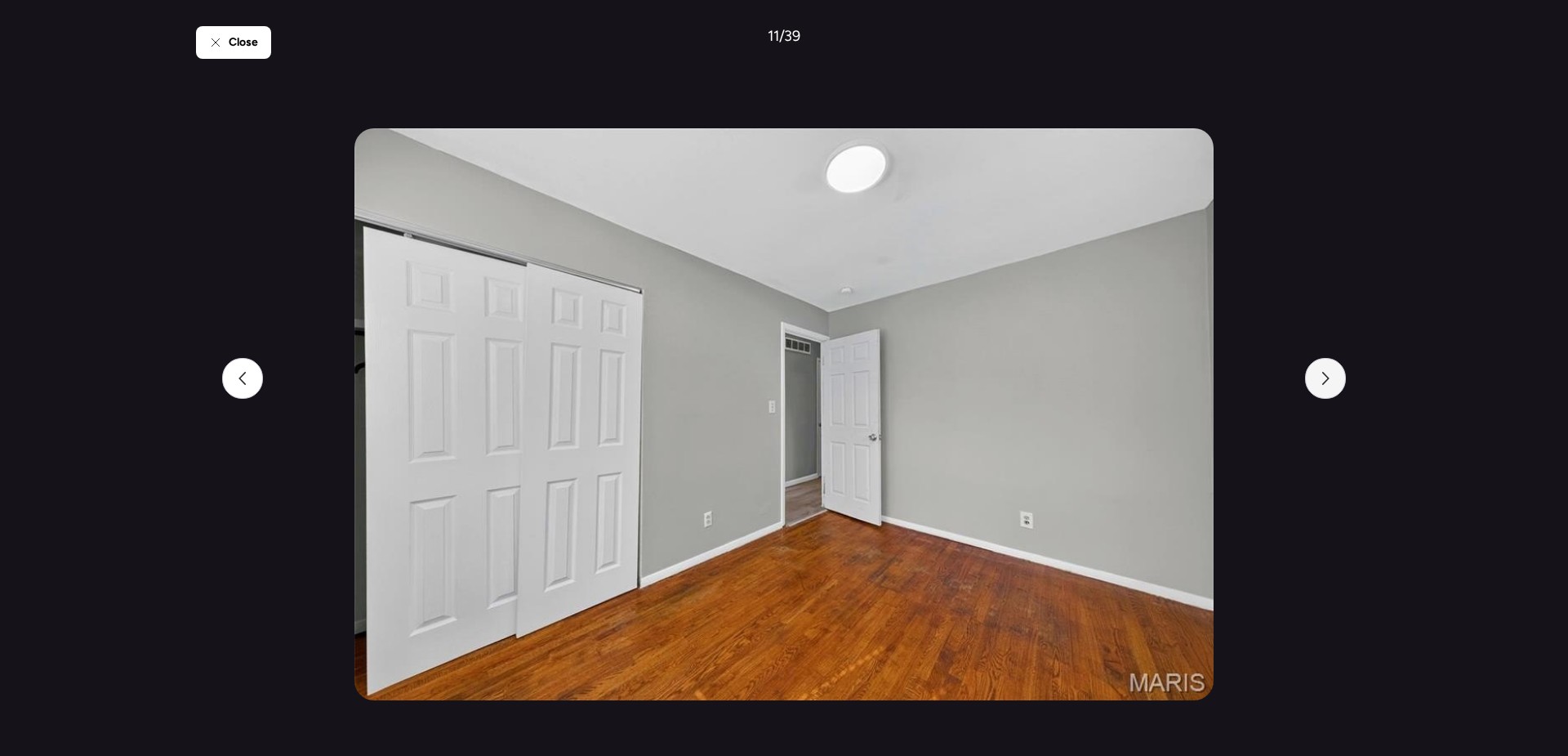
click at [1331, 382] on icon at bounding box center [1325, 378] width 13 height 13
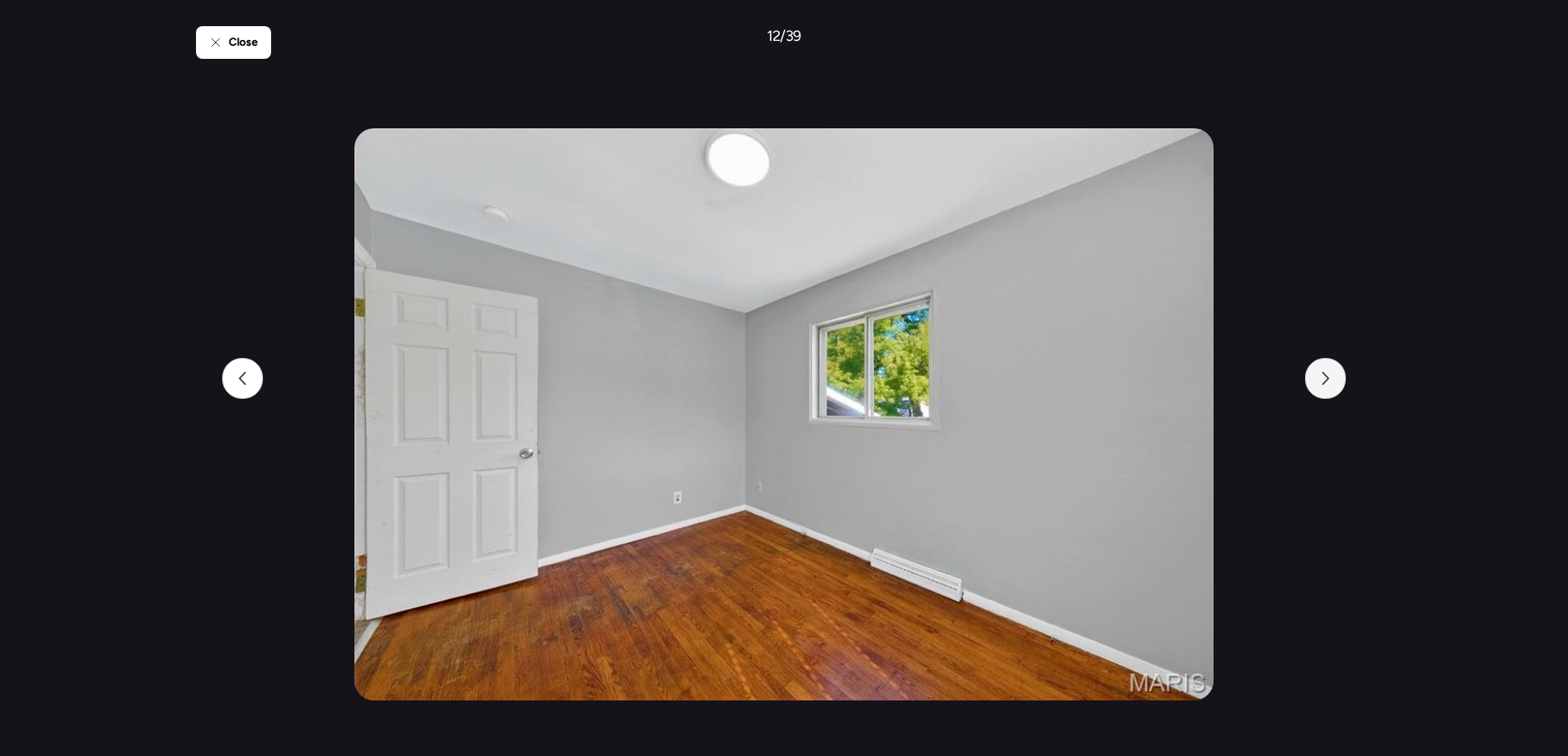
click at [1331, 382] on icon at bounding box center [1325, 378] width 13 height 13
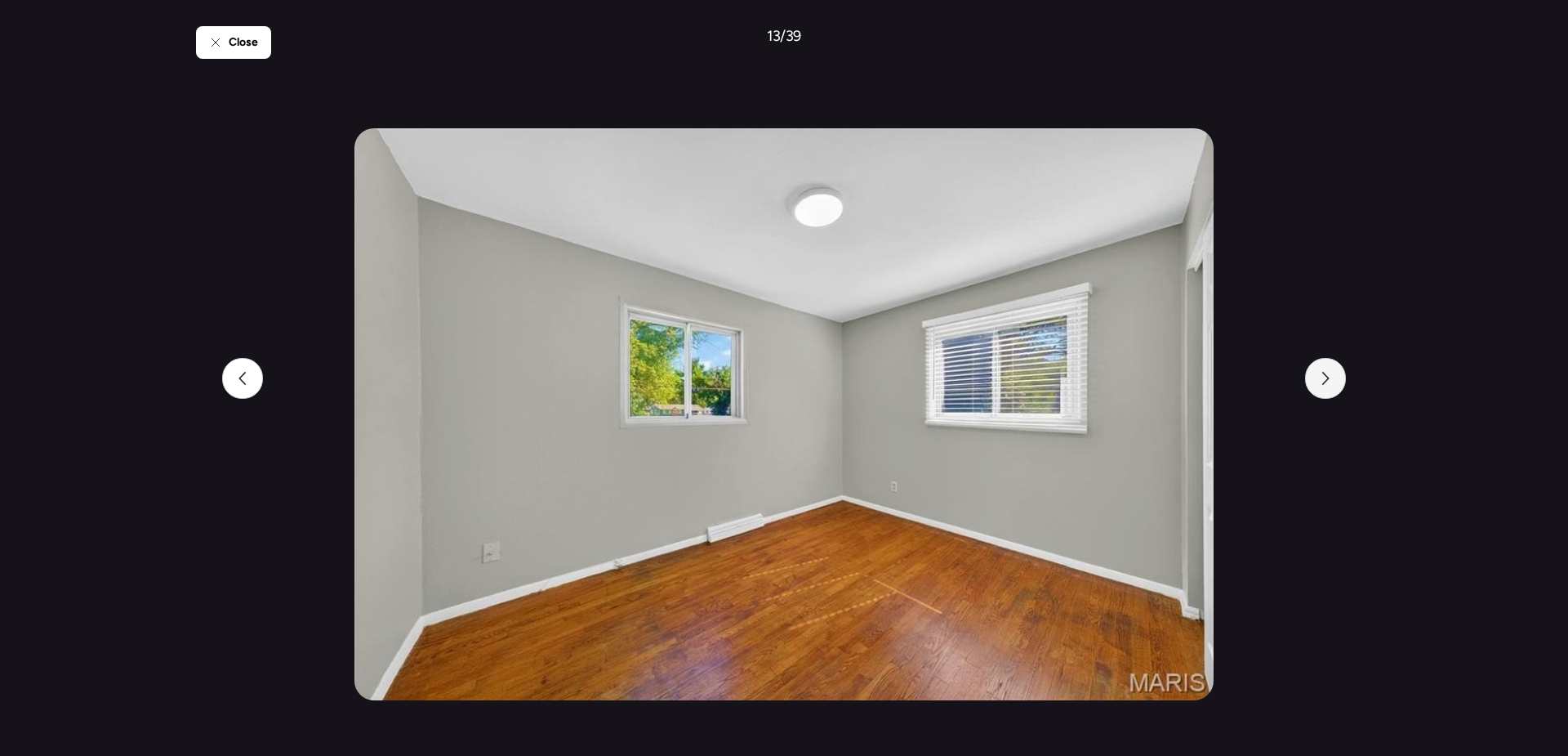
click at [1331, 382] on icon at bounding box center [1325, 378] width 13 height 13
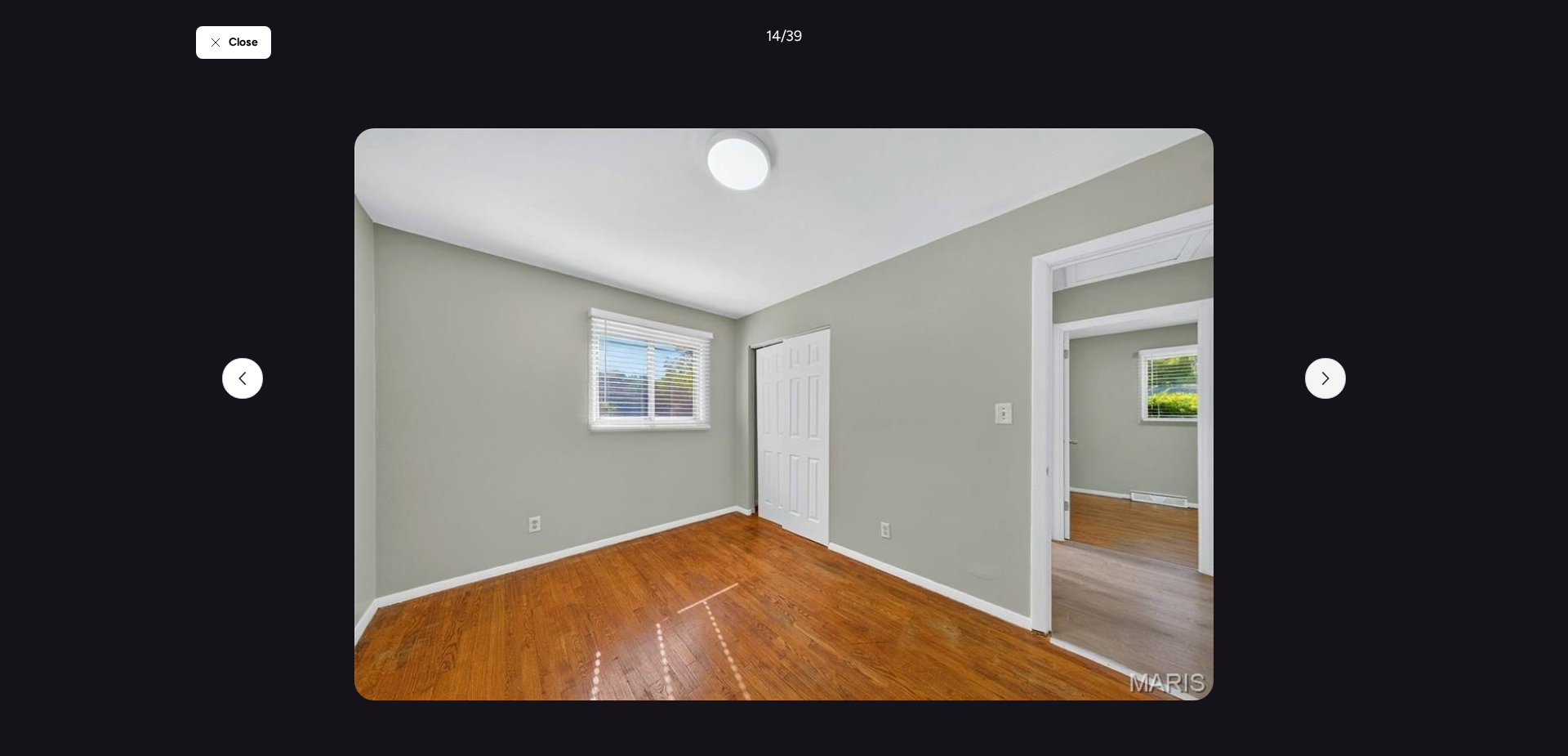
click at [1331, 382] on icon at bounding box center [1325, 378] width 13 height 13
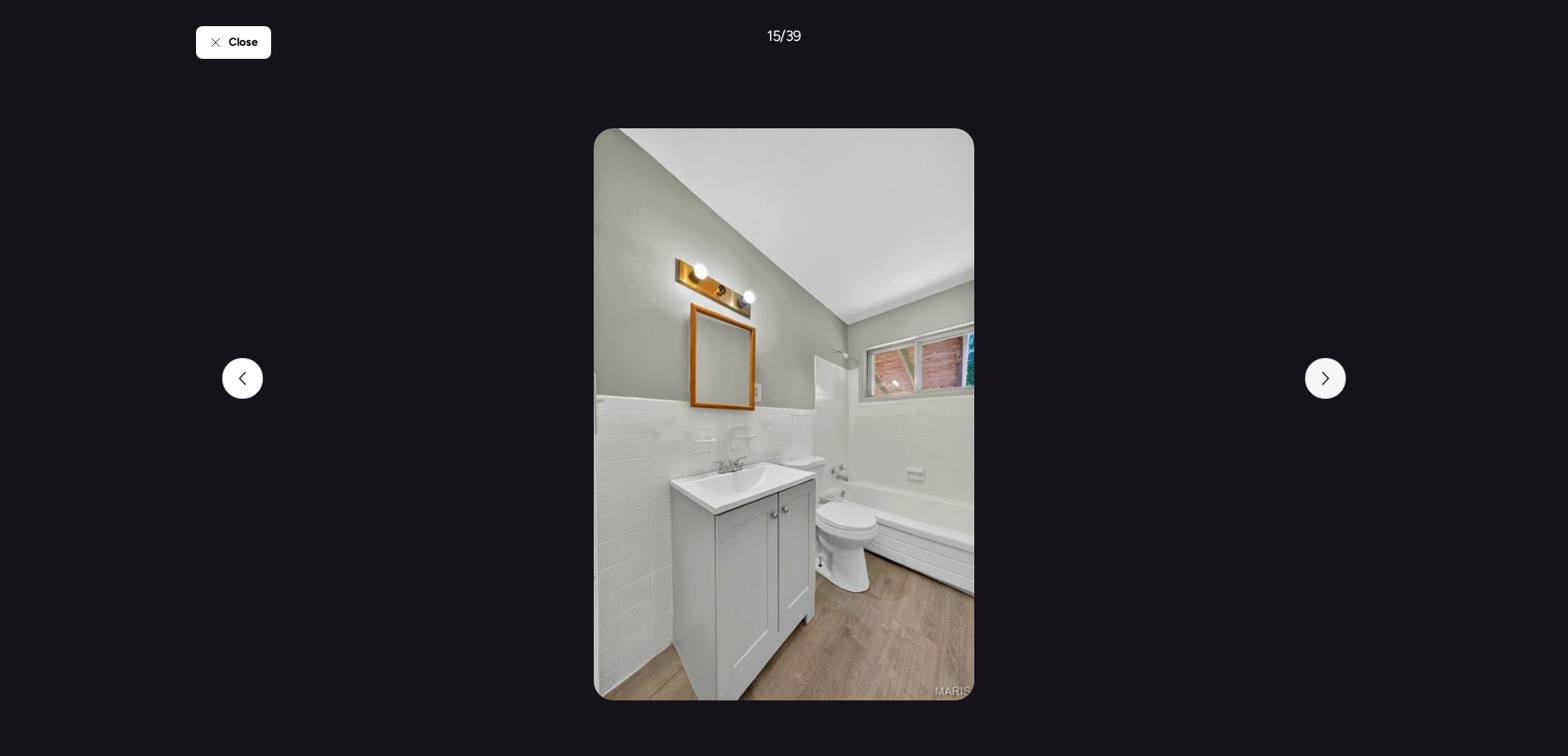
click at [1331, 382] on icon at bounding box center [1325, 378] width 13 height 13
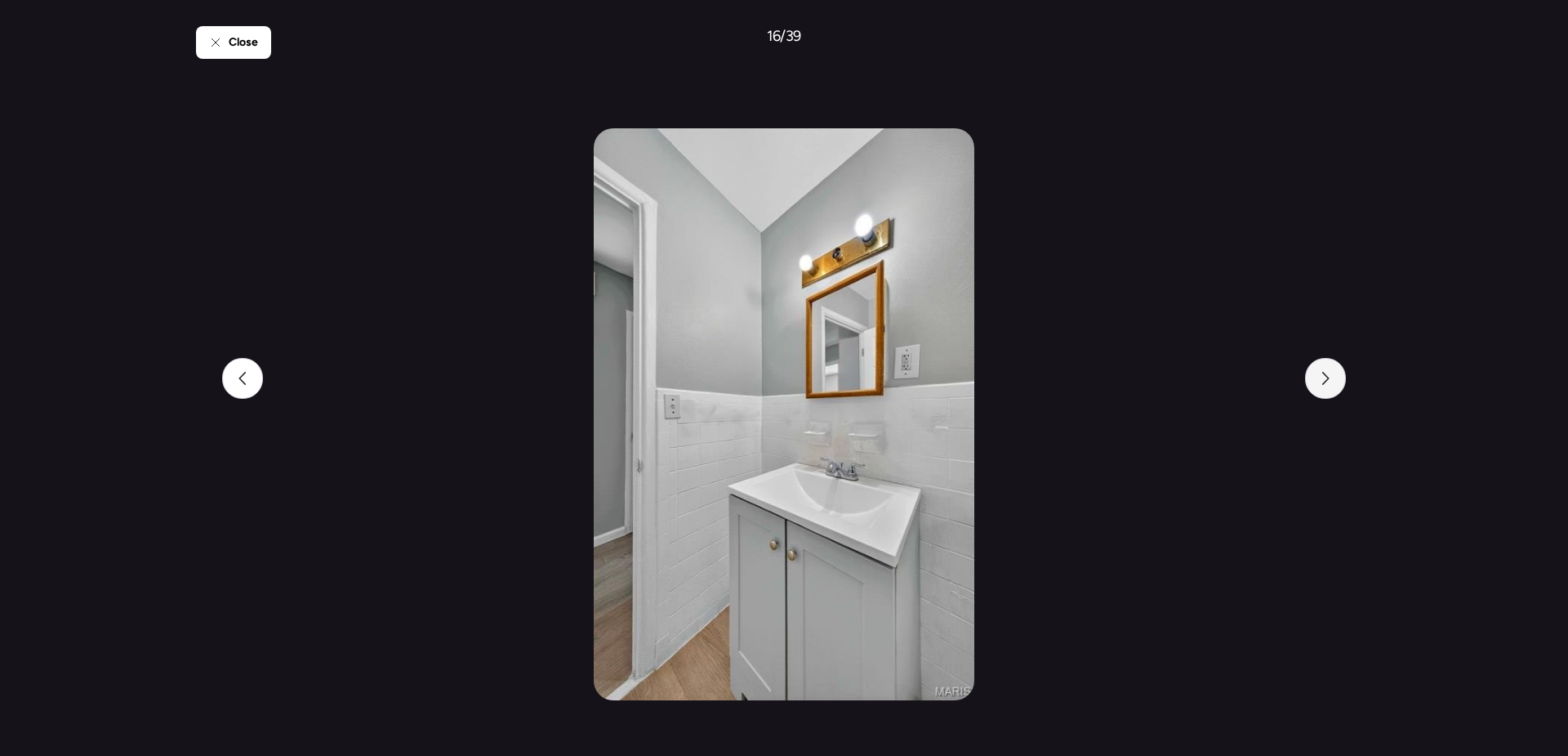
click at [1331, 382] on icon at bounding box center [1325, 378] width 13 height 13
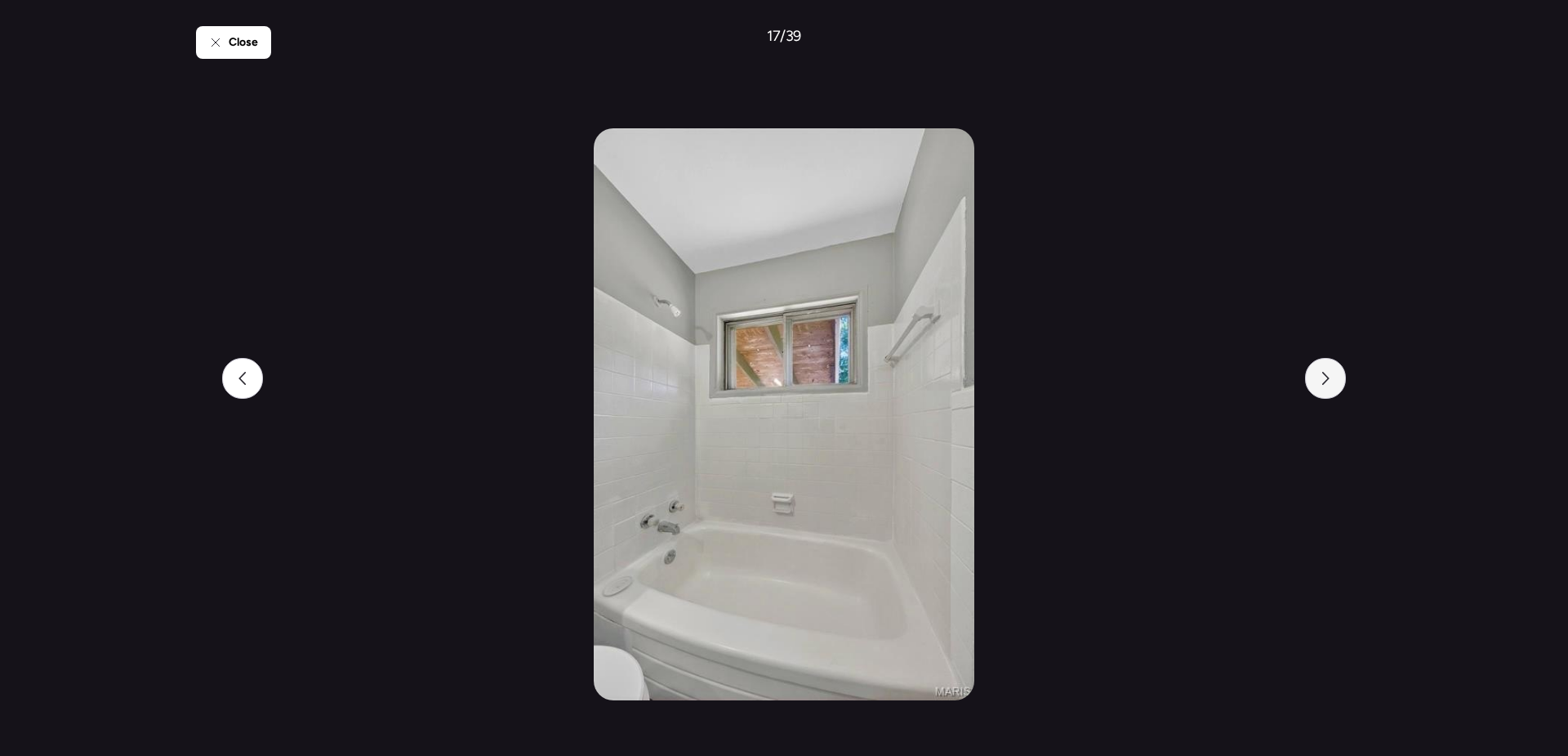
click at [1331, 382] on icon at bounding box center [1325, 378] width 13 height 13
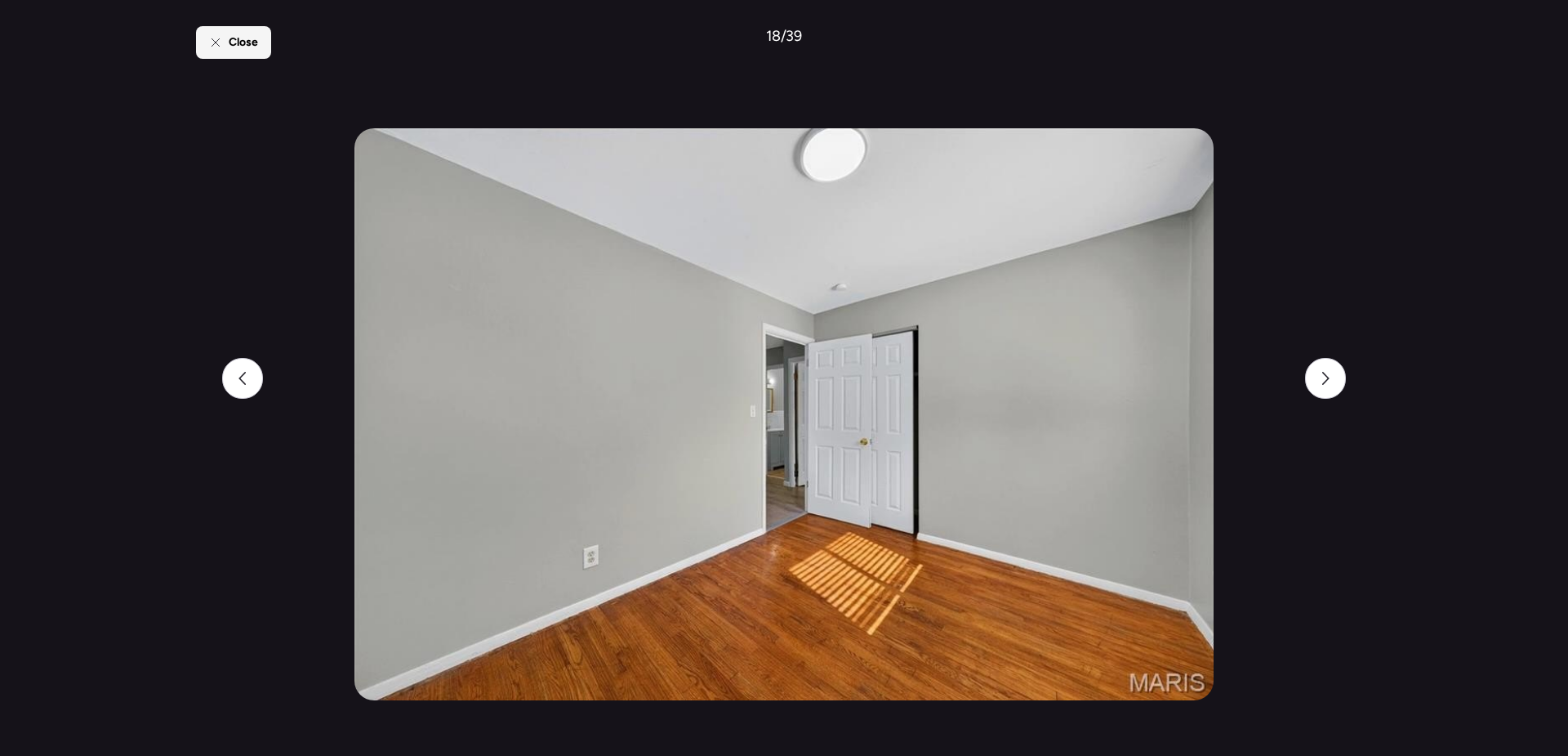
click at [227, 48] on div "Close" at bounding box center [233, 42] width 75 height 33
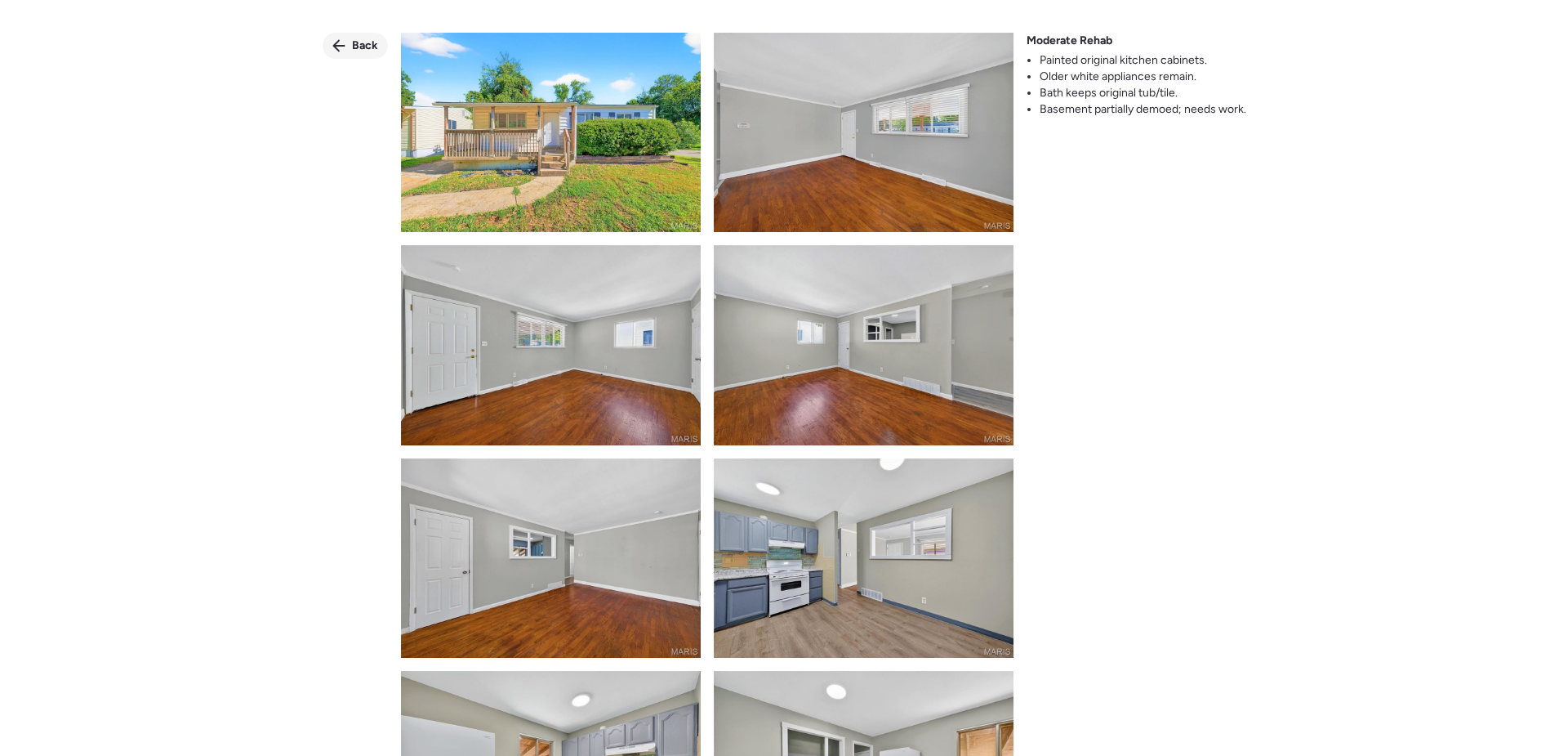
click at [353, 50] on span "Back" at bounding box center [364, 46] width 26 height 16
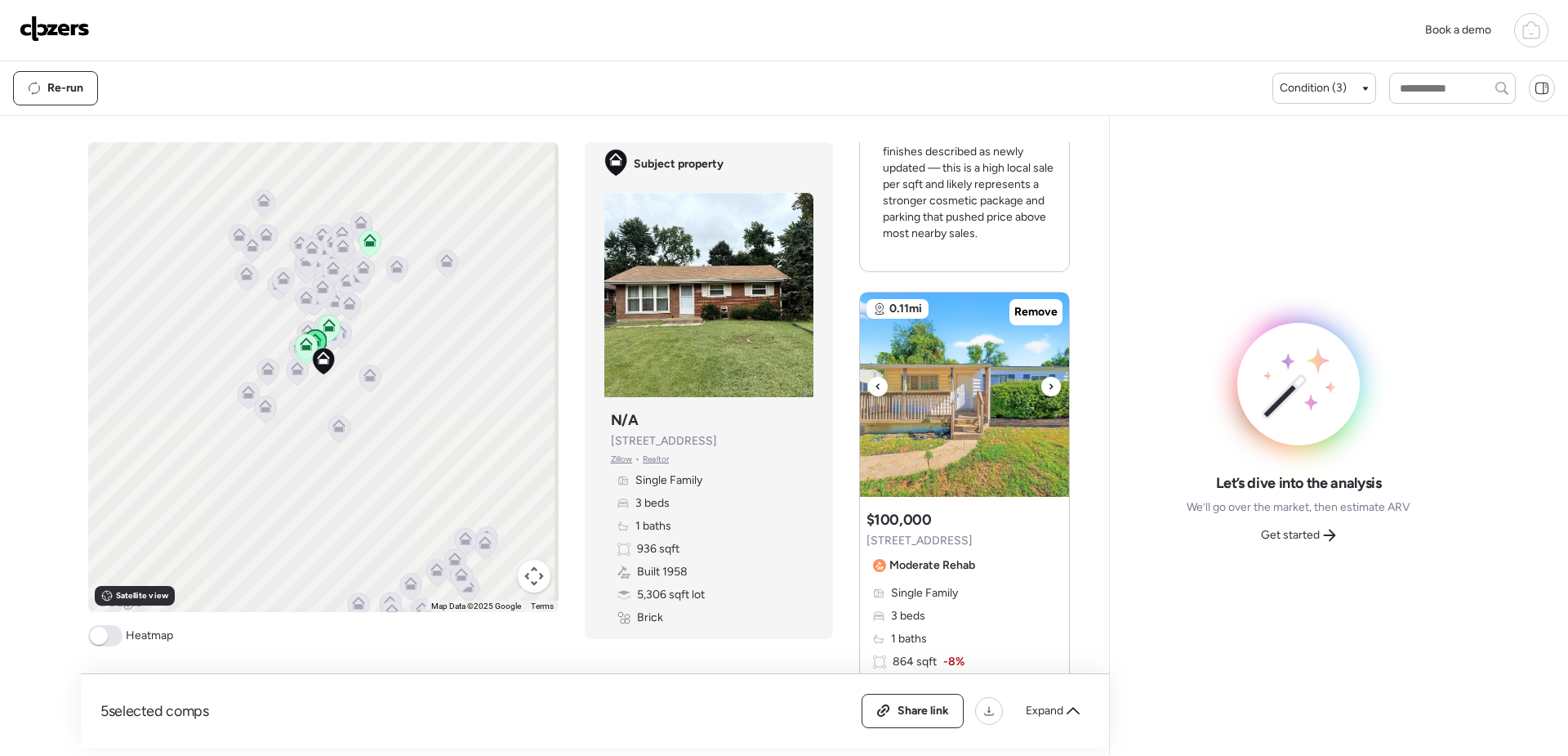
click at [1047, 392] on div at bounding box center [1052, 386] width 20 height 20
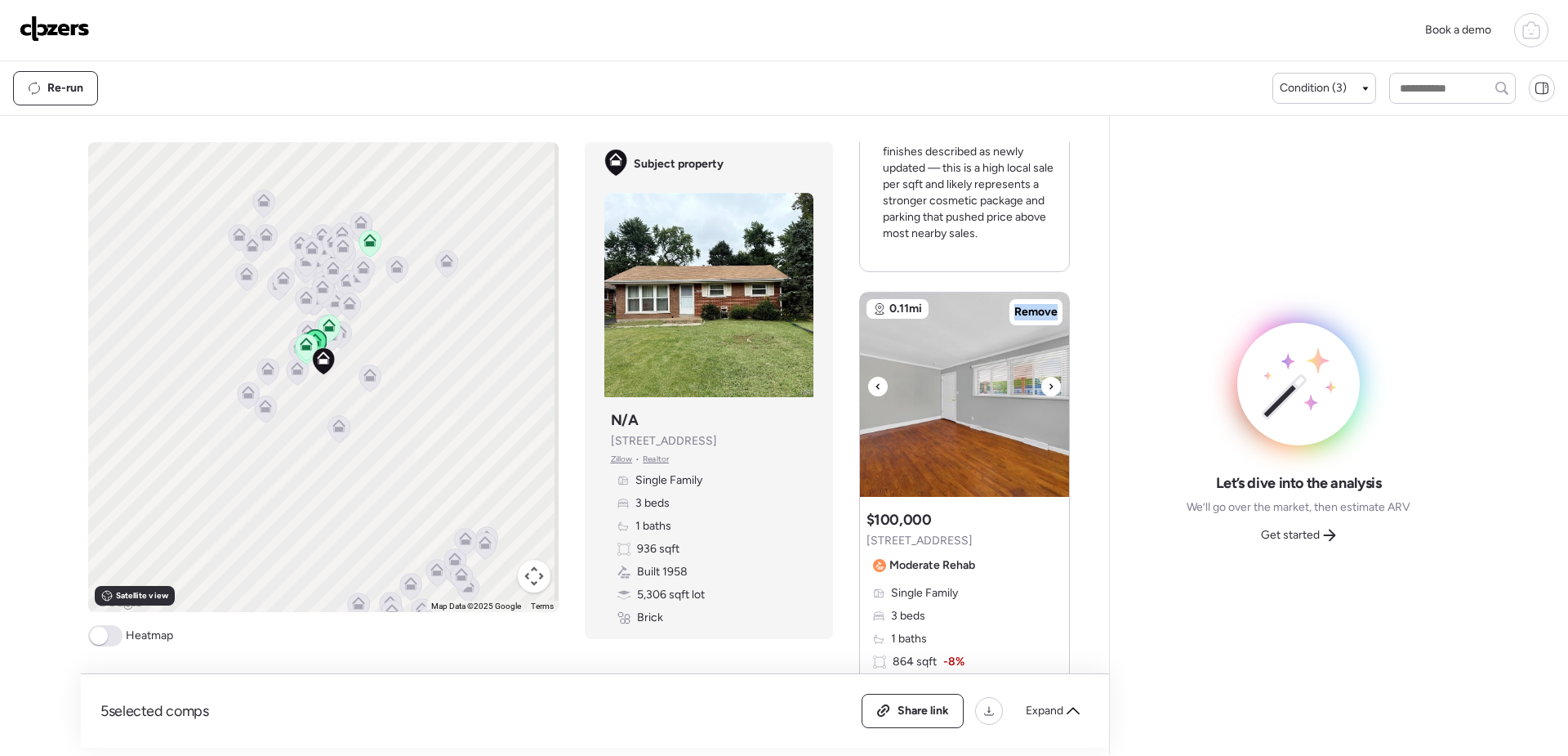
click at [1047, 391] on div at bounding box center [1052, 386] width 20 height 20
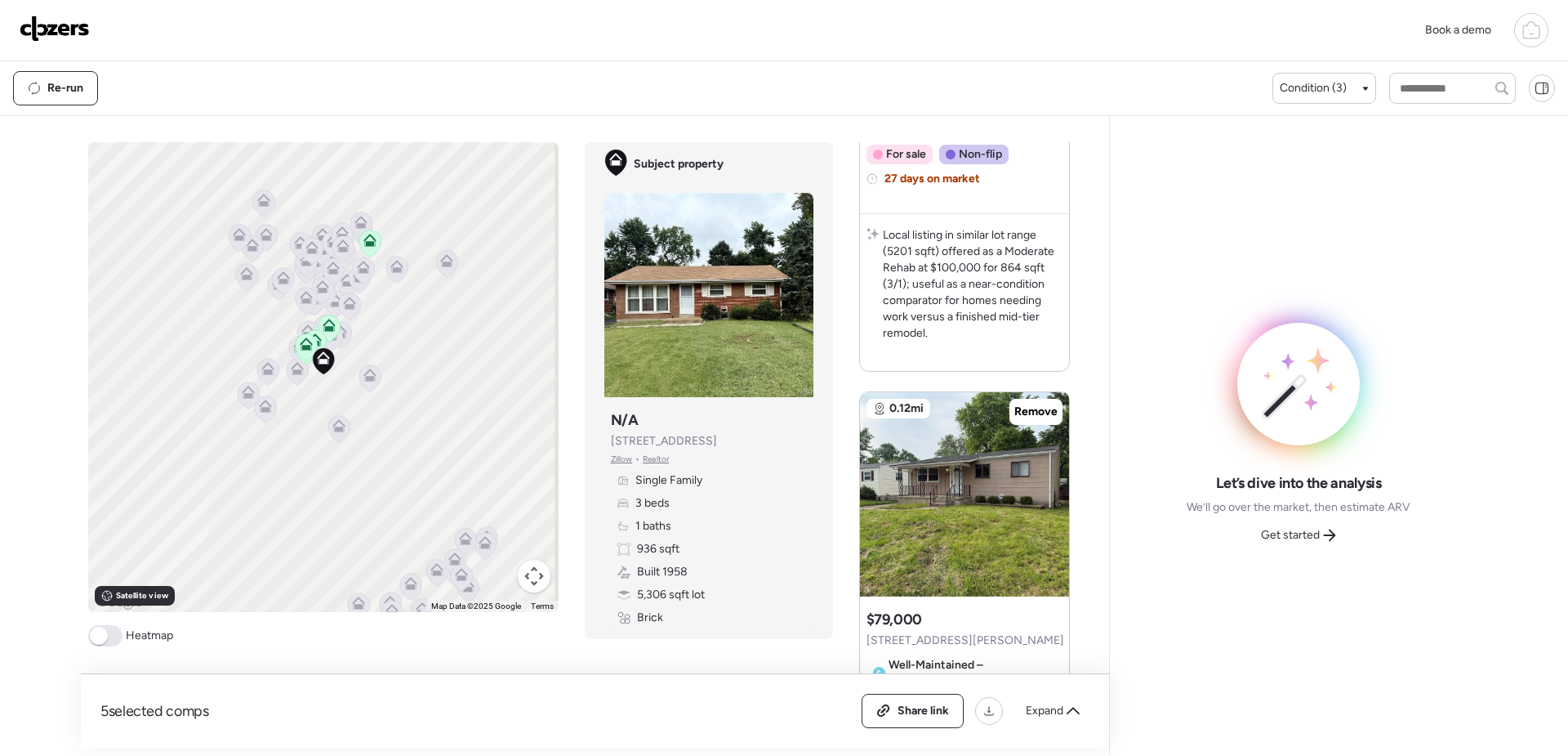
scroll to position [1307, 0]
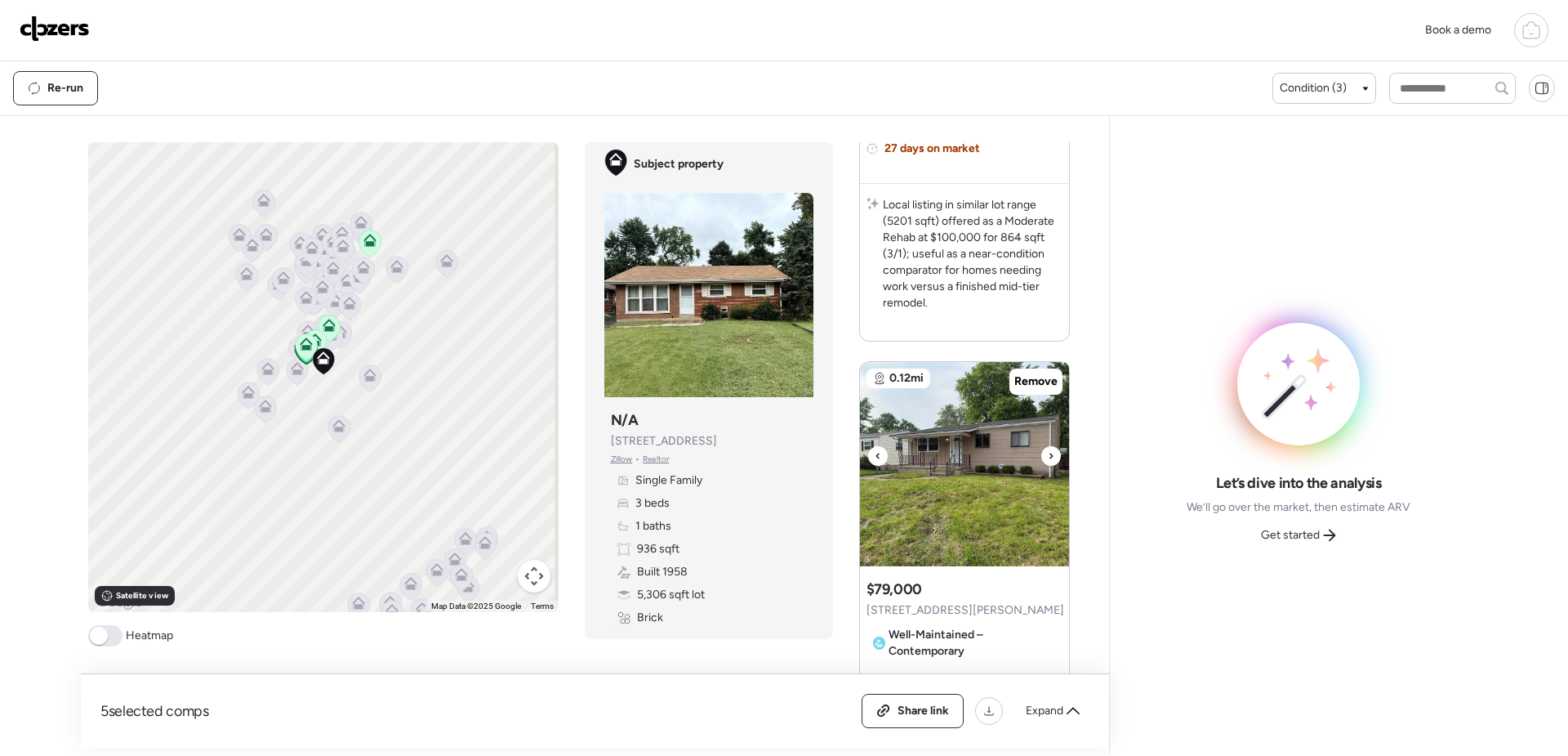
click at [945, 467] on img at bounding box center [964, 464] width 210 height 205
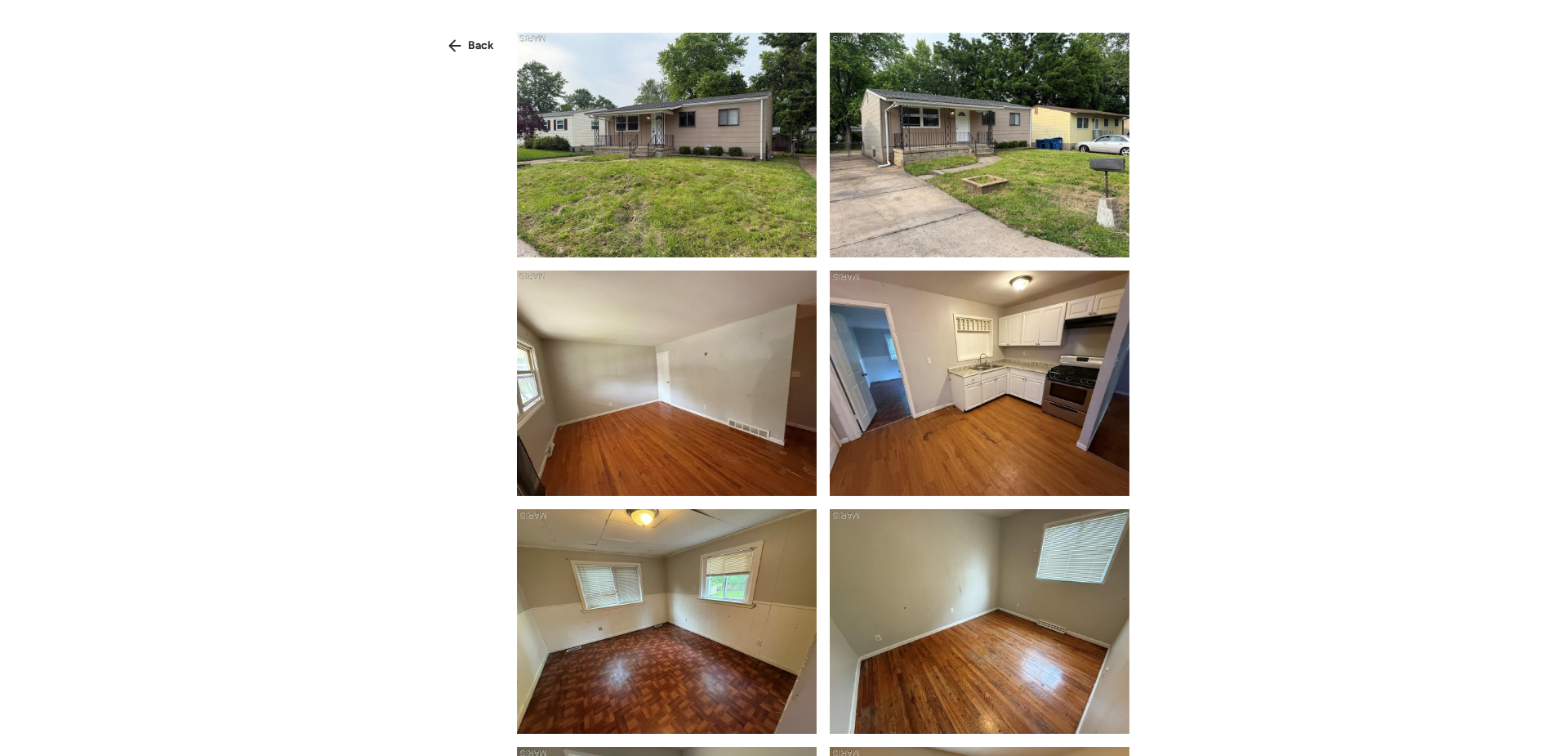
click at [702, 149] on img at bounding box center [667, 145] width 300 height 225
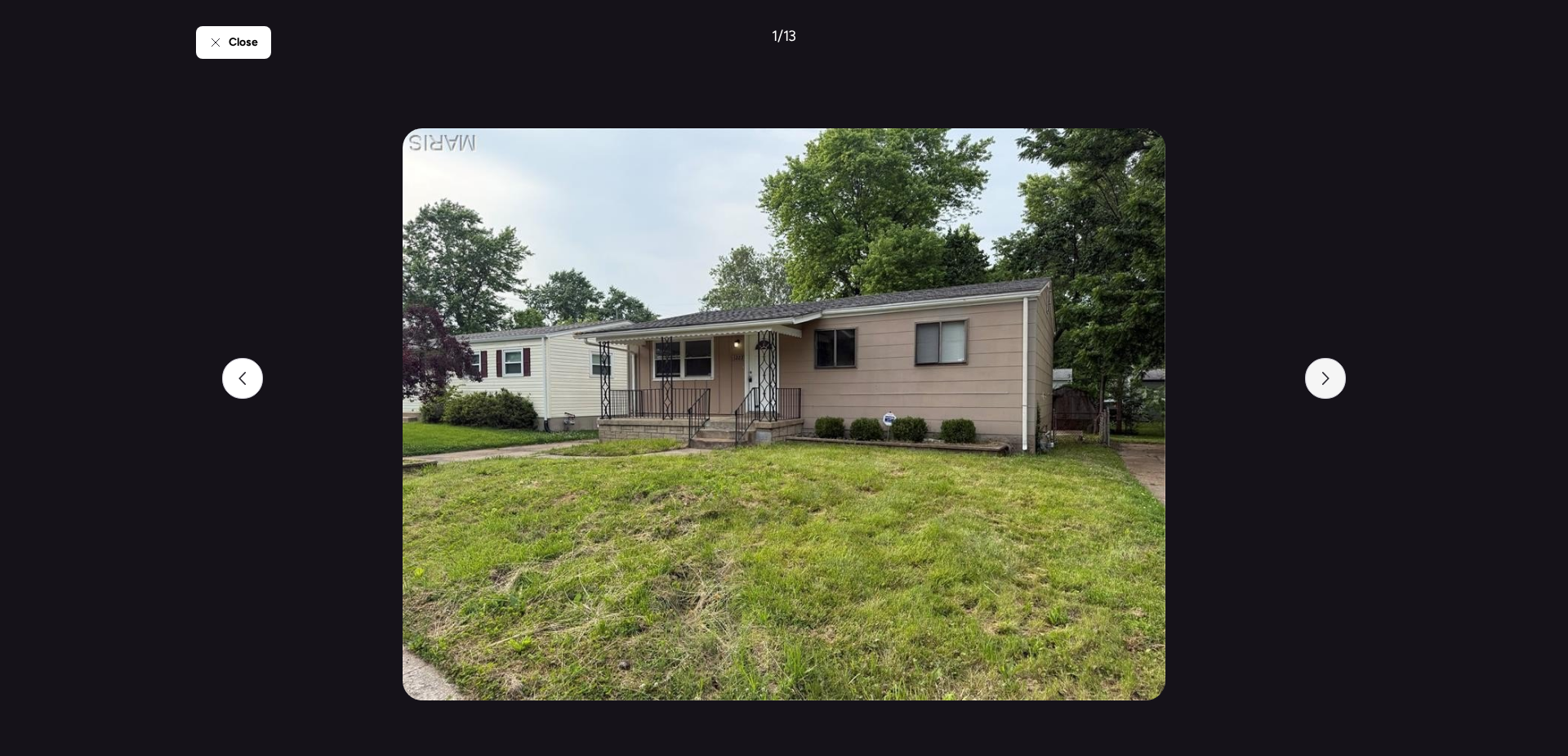
click at [1319, 379] on icon at bounding box center [1325, 378] width 13 height 13
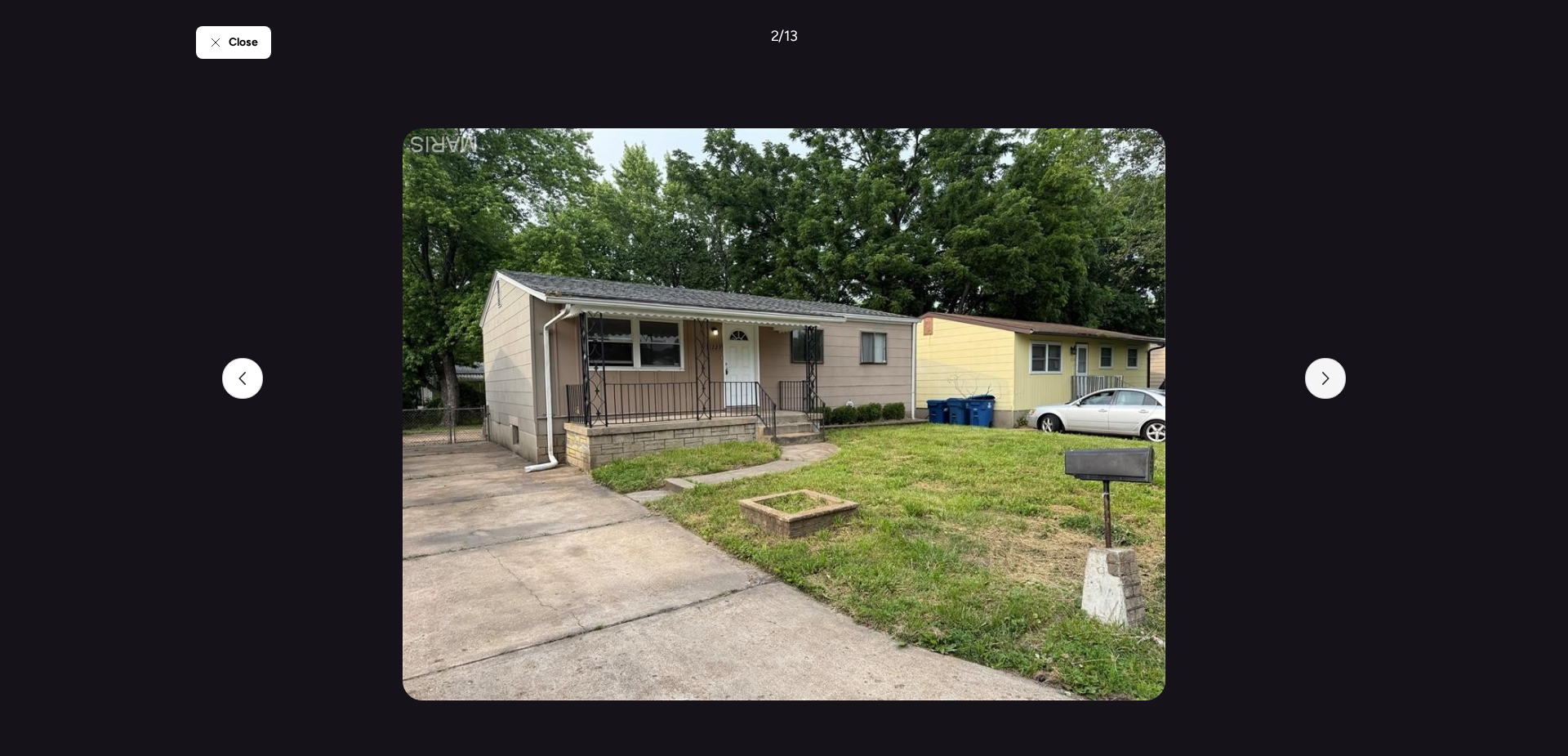
click at [1319, 379] on icon at bounding box center [1325, 378] width 13 height 13
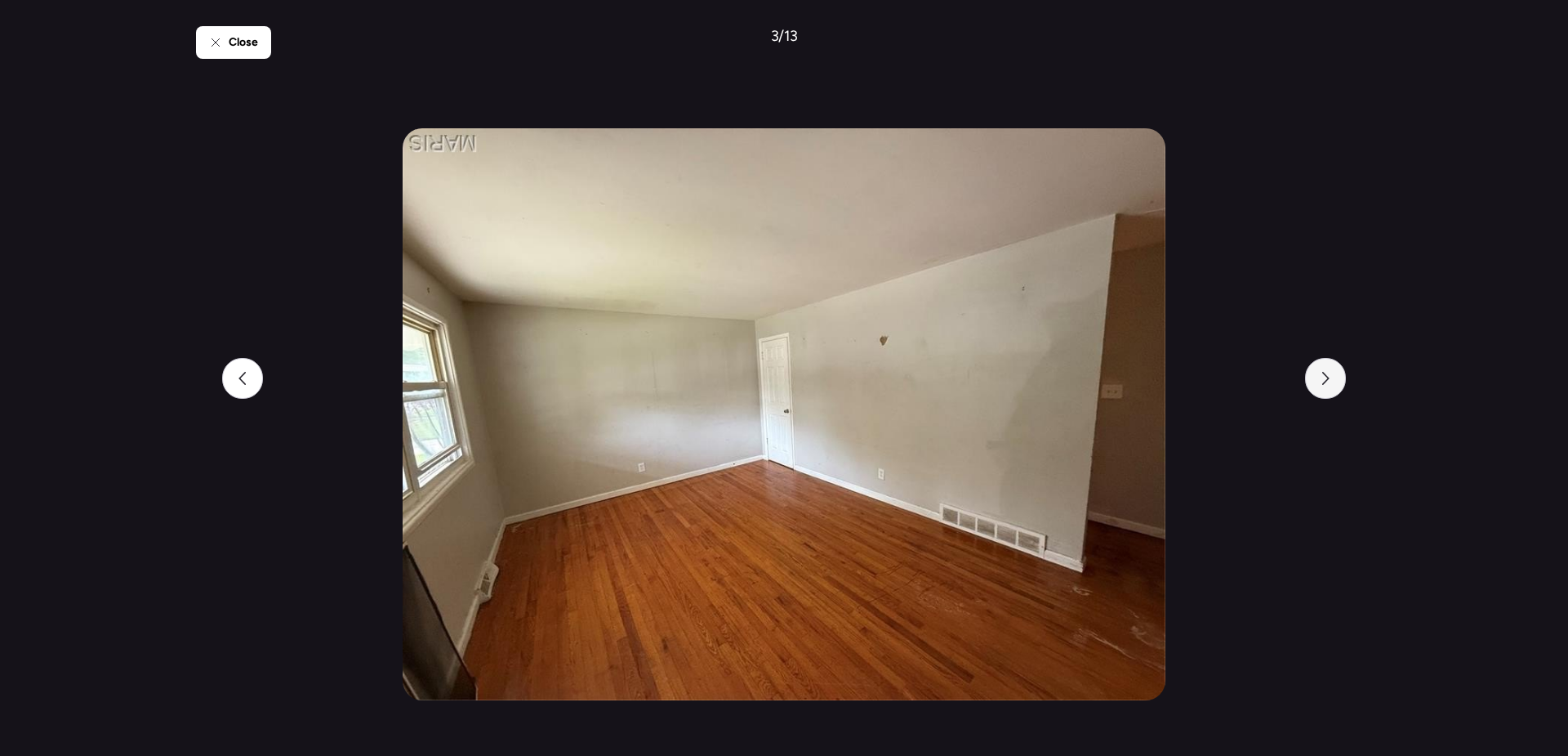
click at [1319, 379] on icon at bounding box center [1325, 378] width 13 height 13
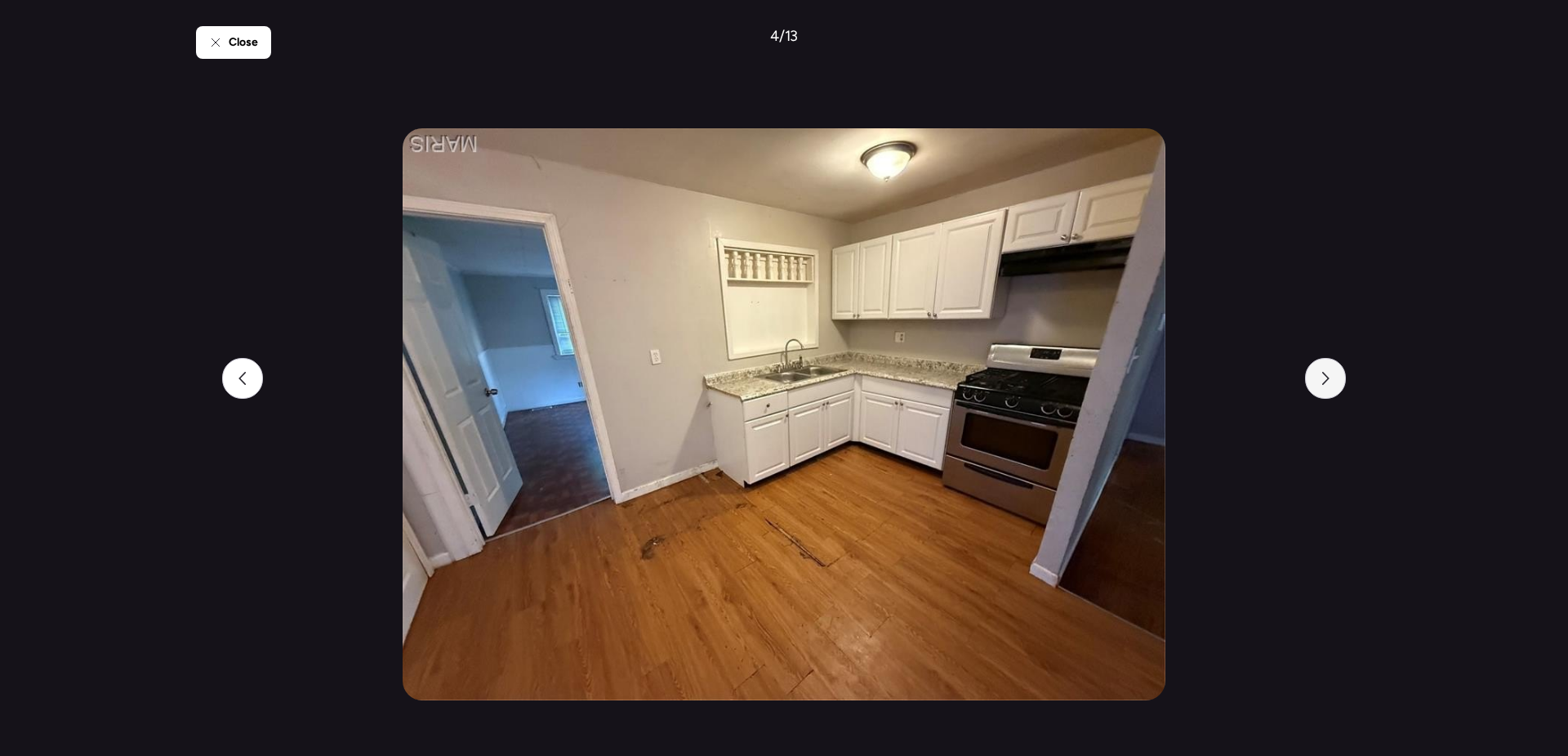
click at [1319, 379] on icon at bounding box center [1325, 378] width 13 height 13
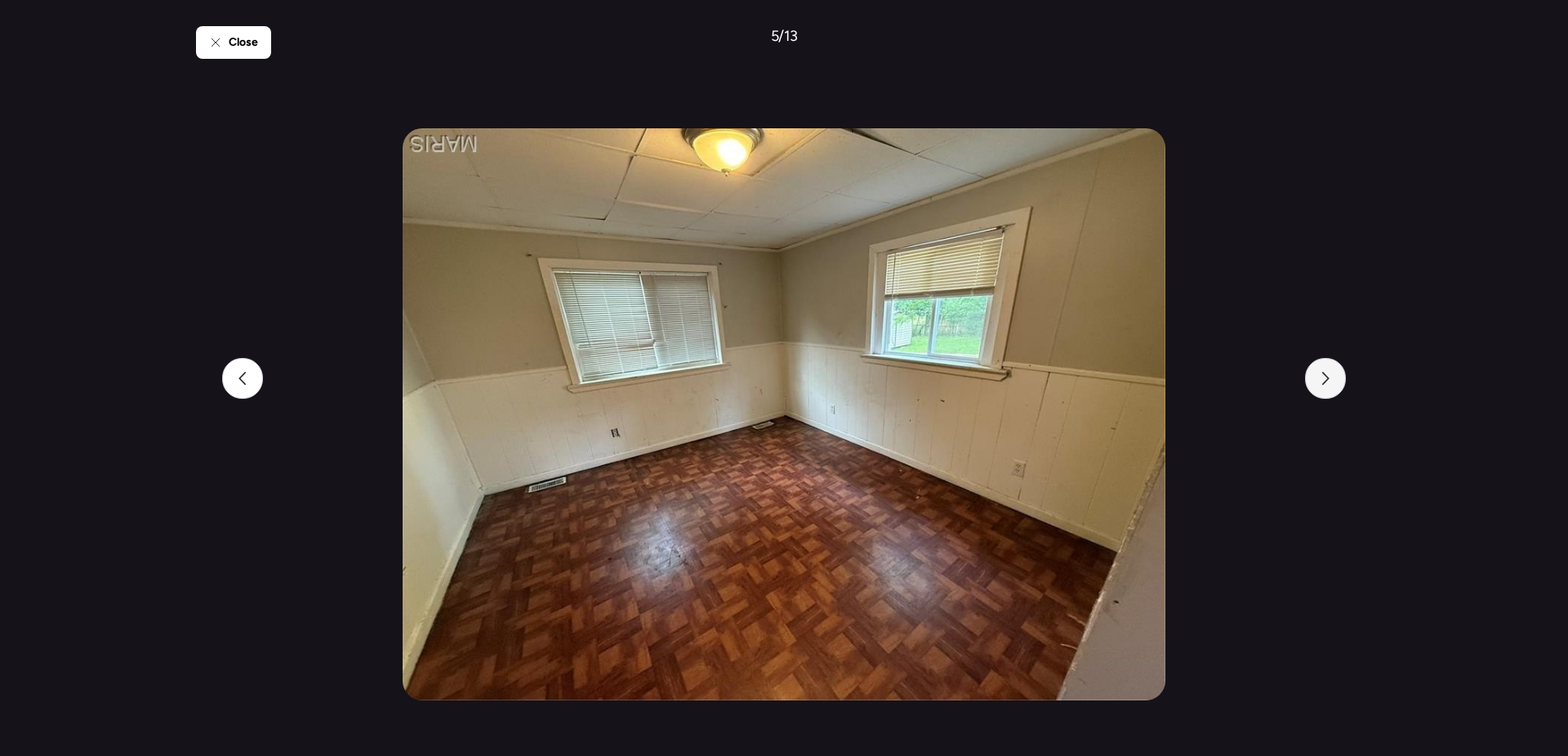
click at [1319, 379] on icon at bounding box center [1325, 378] width 13 height 13
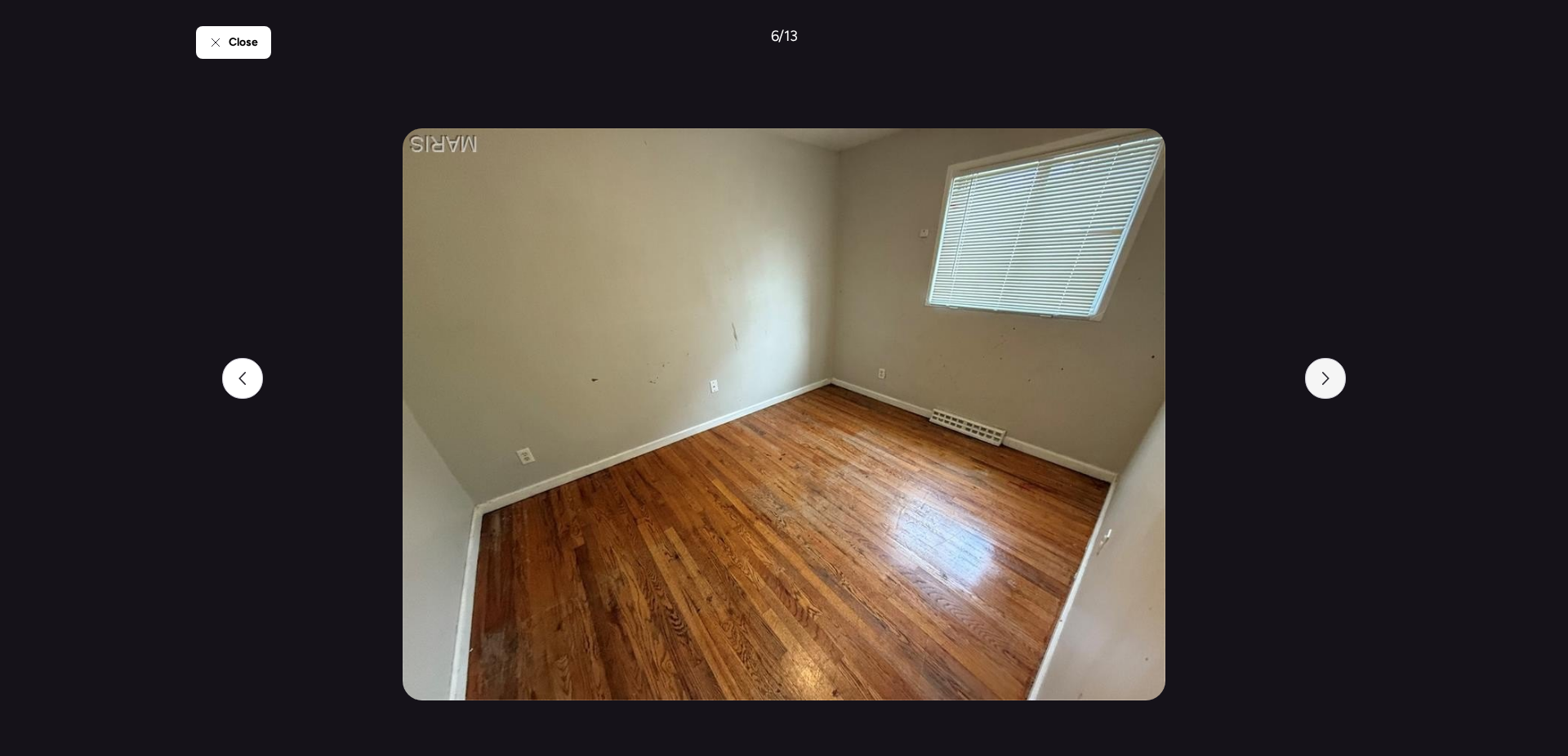
click at [1319, 379] on icon at bounding box center [1325, 378] width 13 height 13
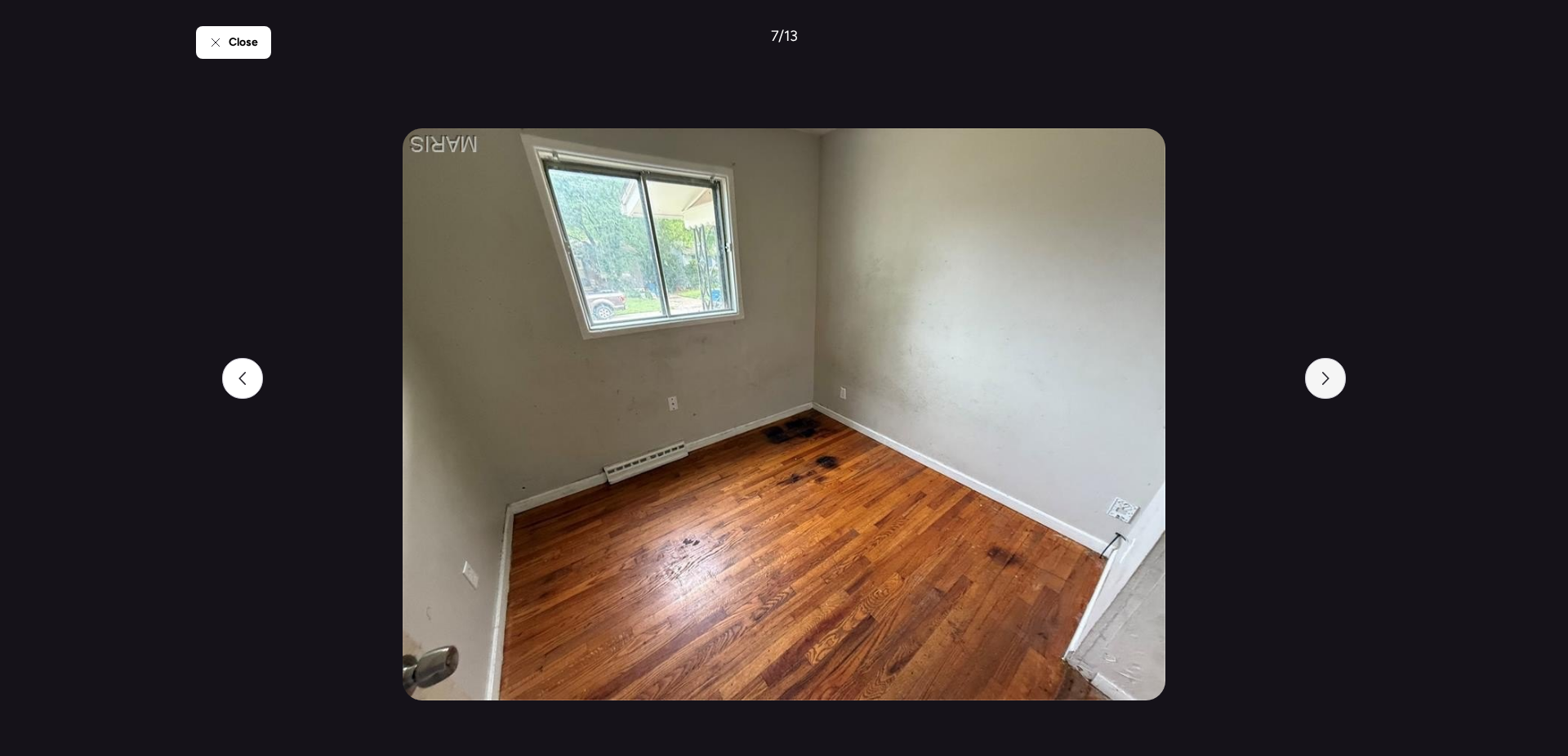
click at [1319, 379] on icon at bounding box center [1325, 378] width 13 height 13
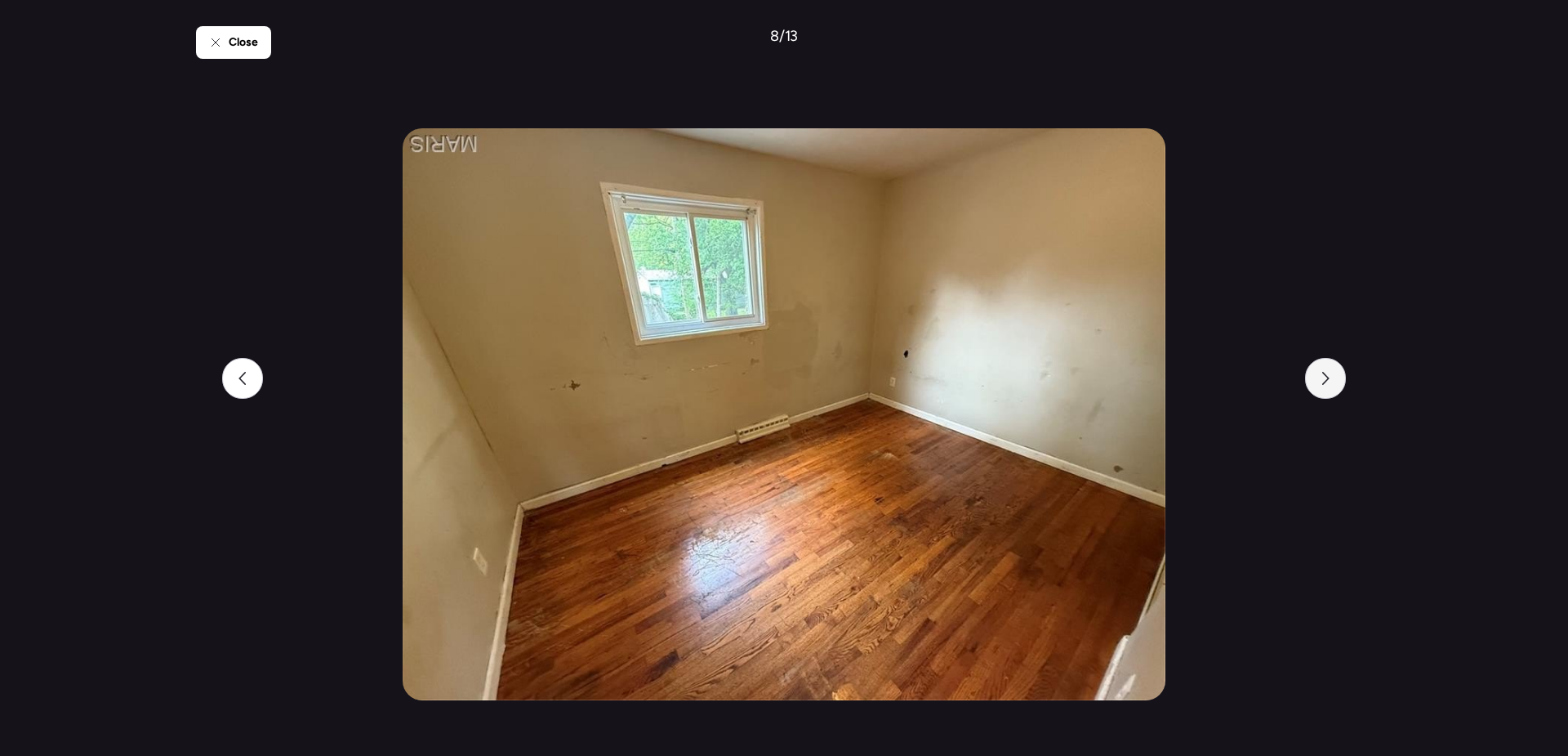
click at [1319, 379] on icon at bounding box center [1325, 378] width 13 height 13
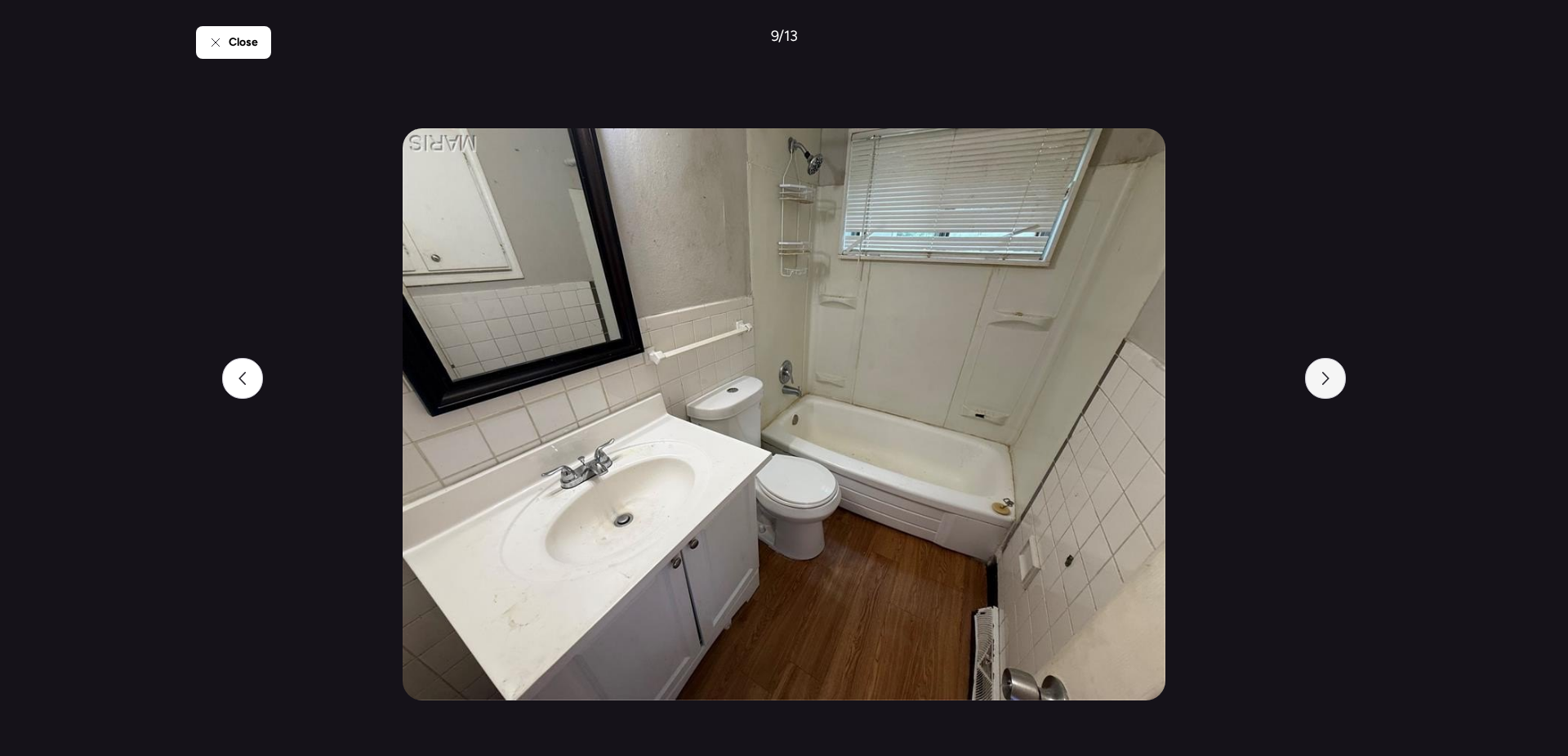
click at [1319, 379] on icon at bounding box center [1325, 378] width 13 height 13
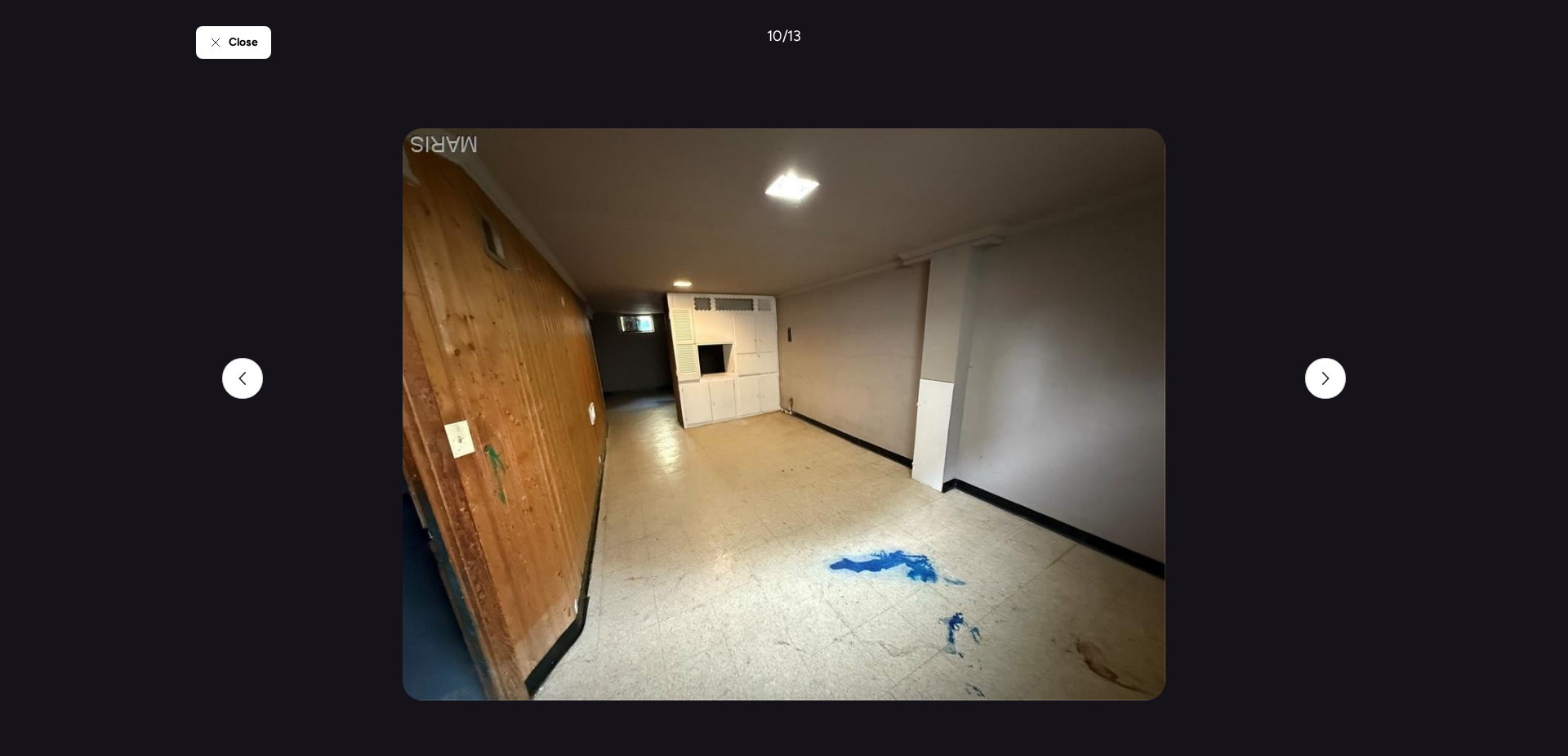
click at [220, 377] on div "Close 10 / 13" at bounding box center [784, 378] width 1176 height 756
click at [247, 374] on icon at bounding box center [242, 378] width 13 height 13
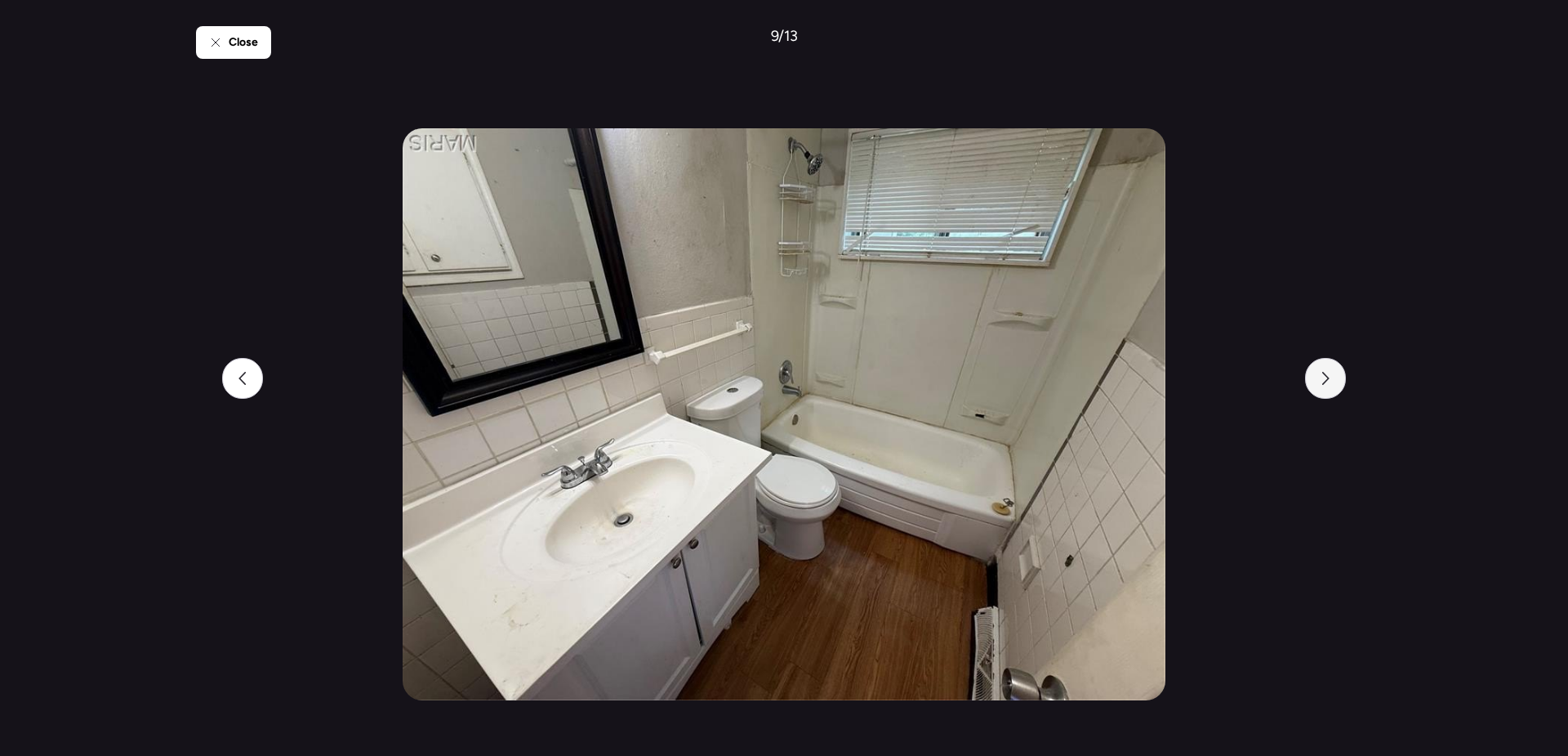
click at [1337, 365] on div at bounding box center [1325, 378] width 41 height 41
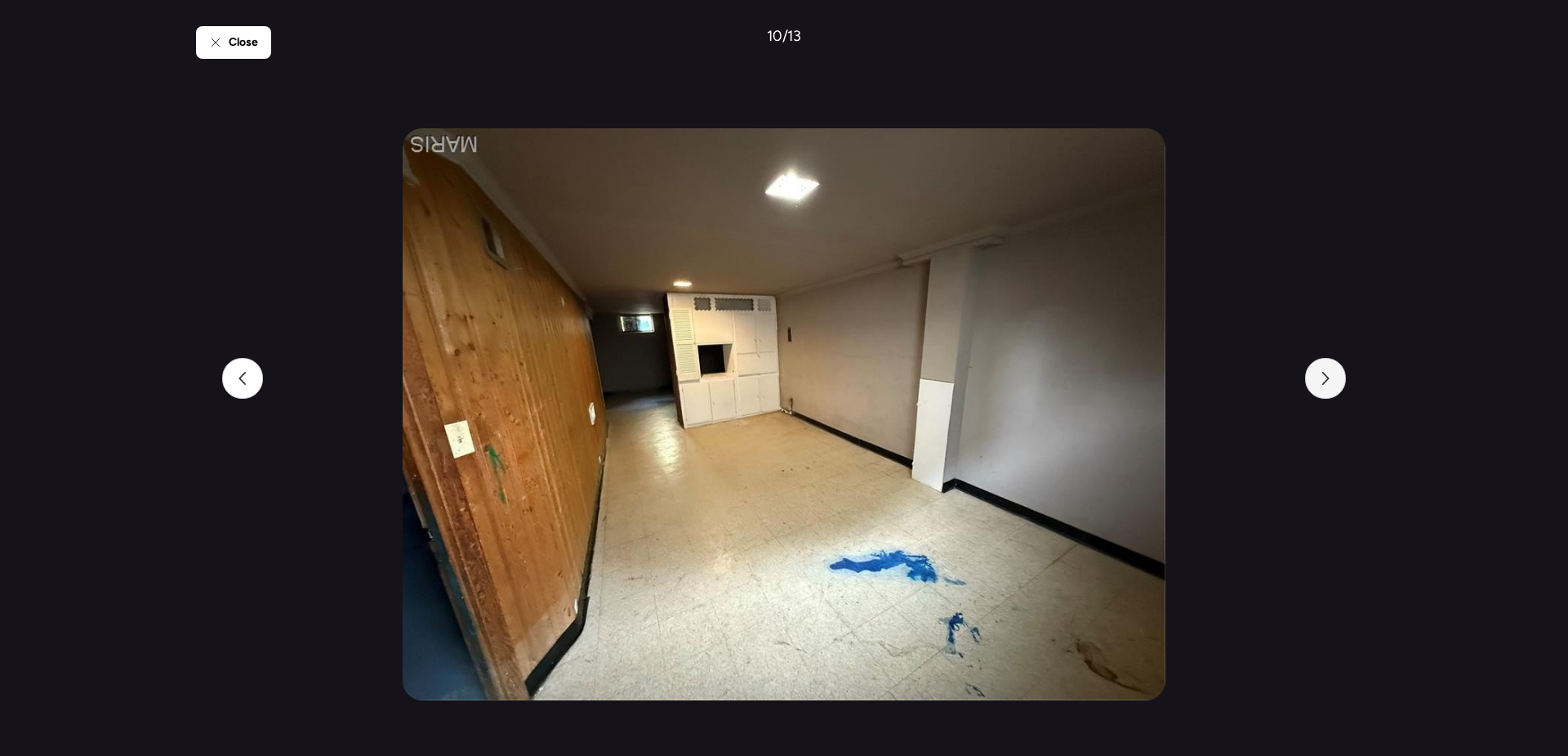
click at [1337, 367] on div at bounding box center [1325, 378] width 41 height 41
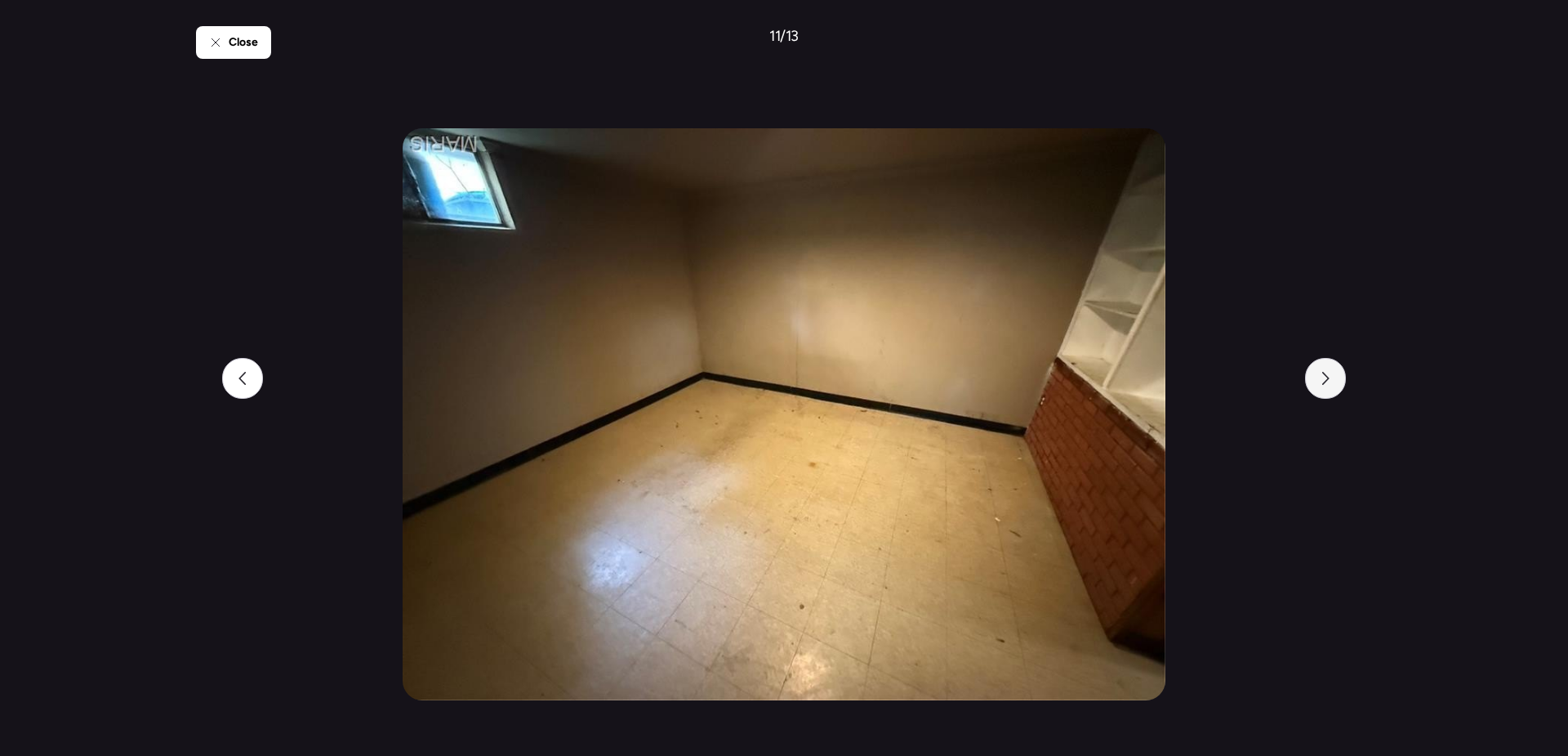
click at [1337, 367] on div at bounding box center [1325, 378] width 41 height 41
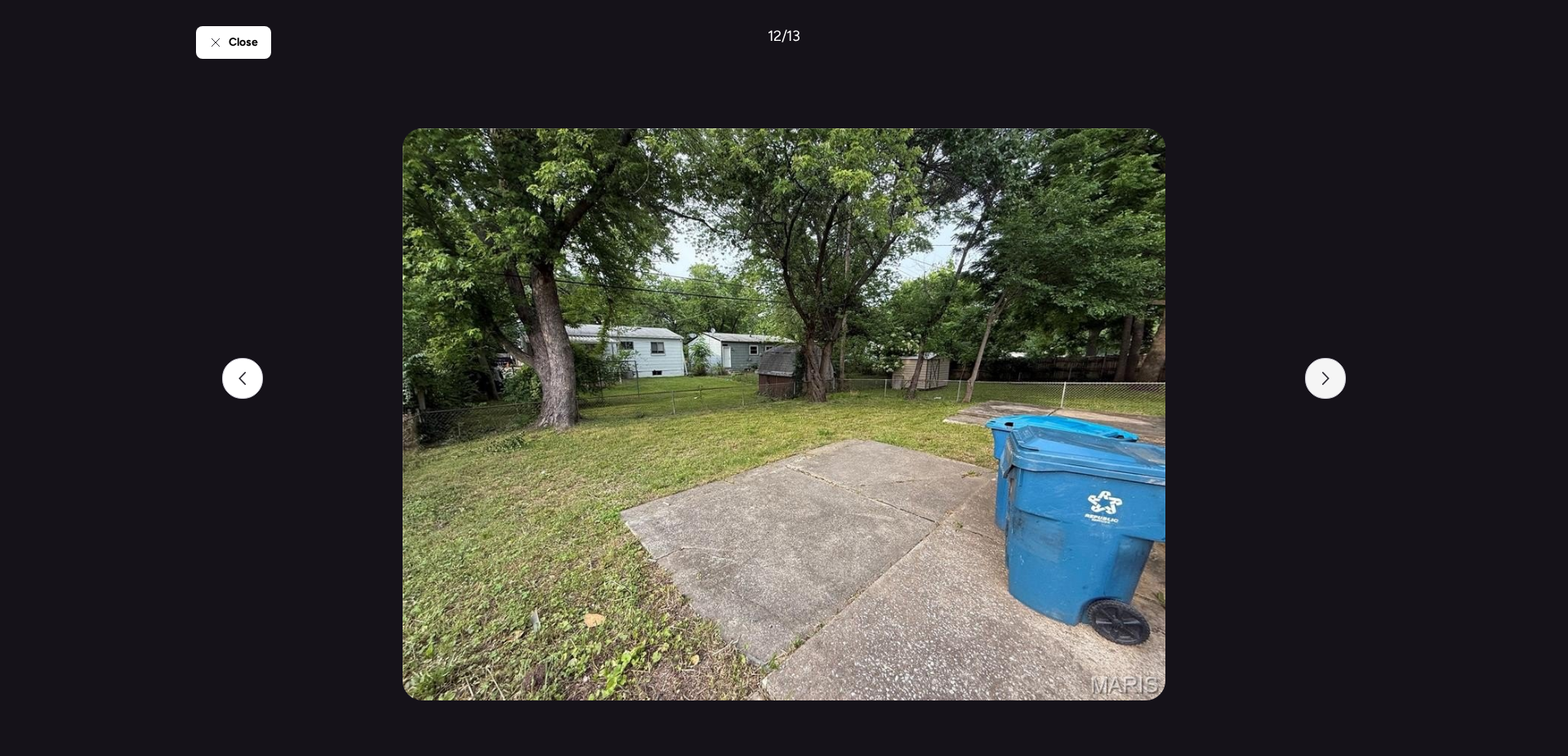
drag, startPoint x: 1337, startPoint y: 367, endPoint x: 1337, endPoint y: 378, distance: 11.0
click at [1337, 378] on div at bounding box center [1325, 378] width 41 height 41
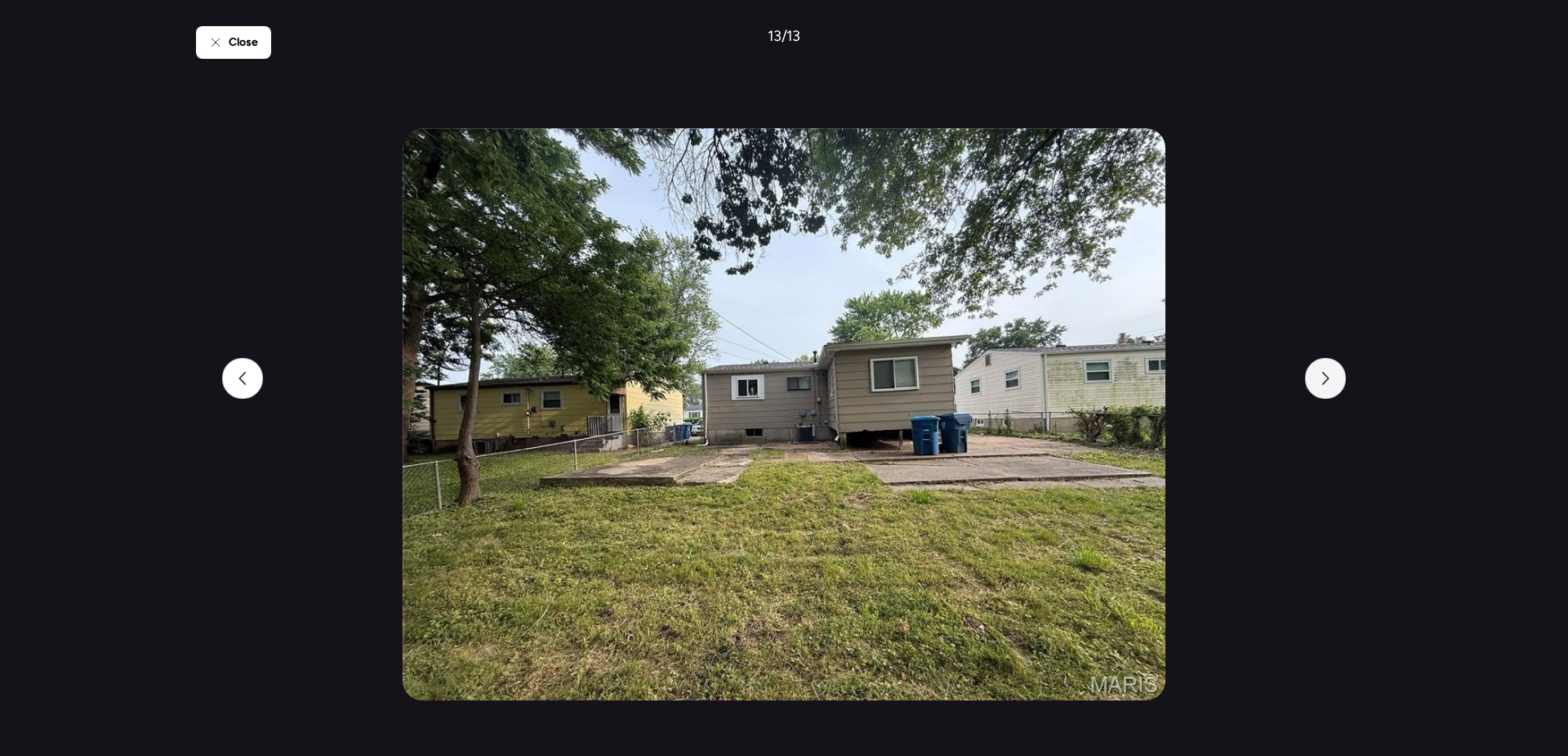
click at [1337, 378] on div at bounding box center [1325, 378] width 41 height 41
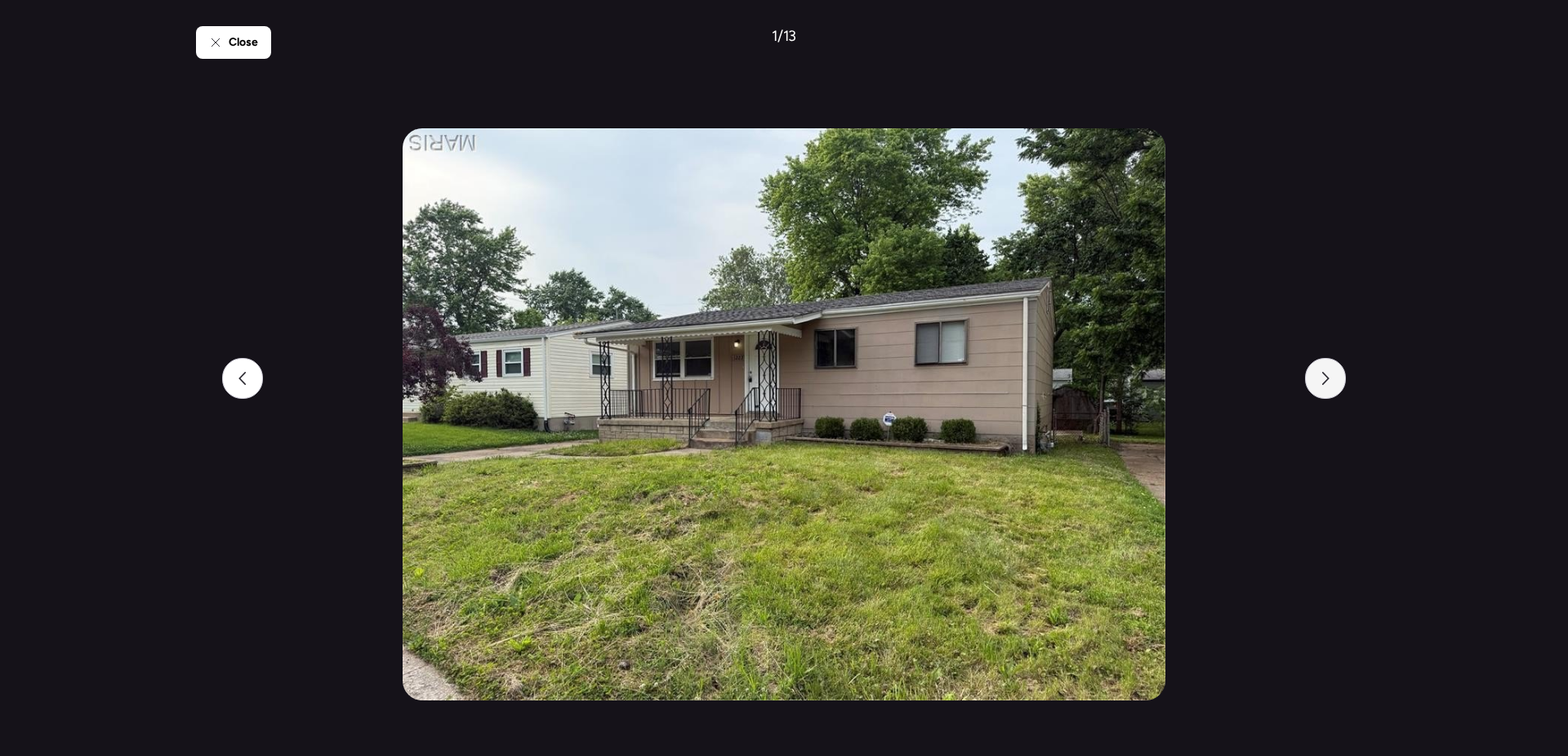
click at [1337, 378] on div at bounding box center [1325, 378] width 41 height 41
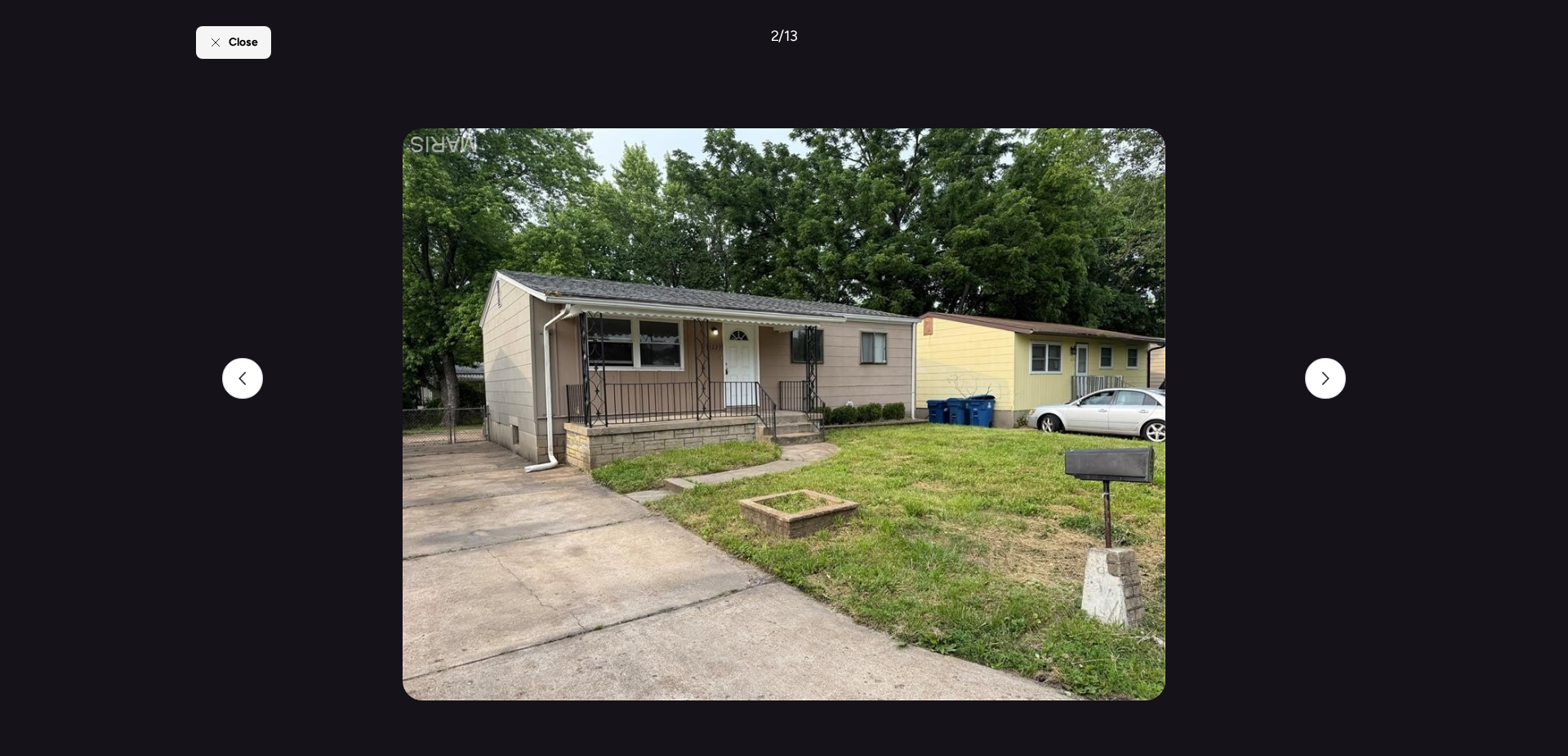
click at [205, 41] on div "Close" at bounding box center [233, 42] width 75 height 33
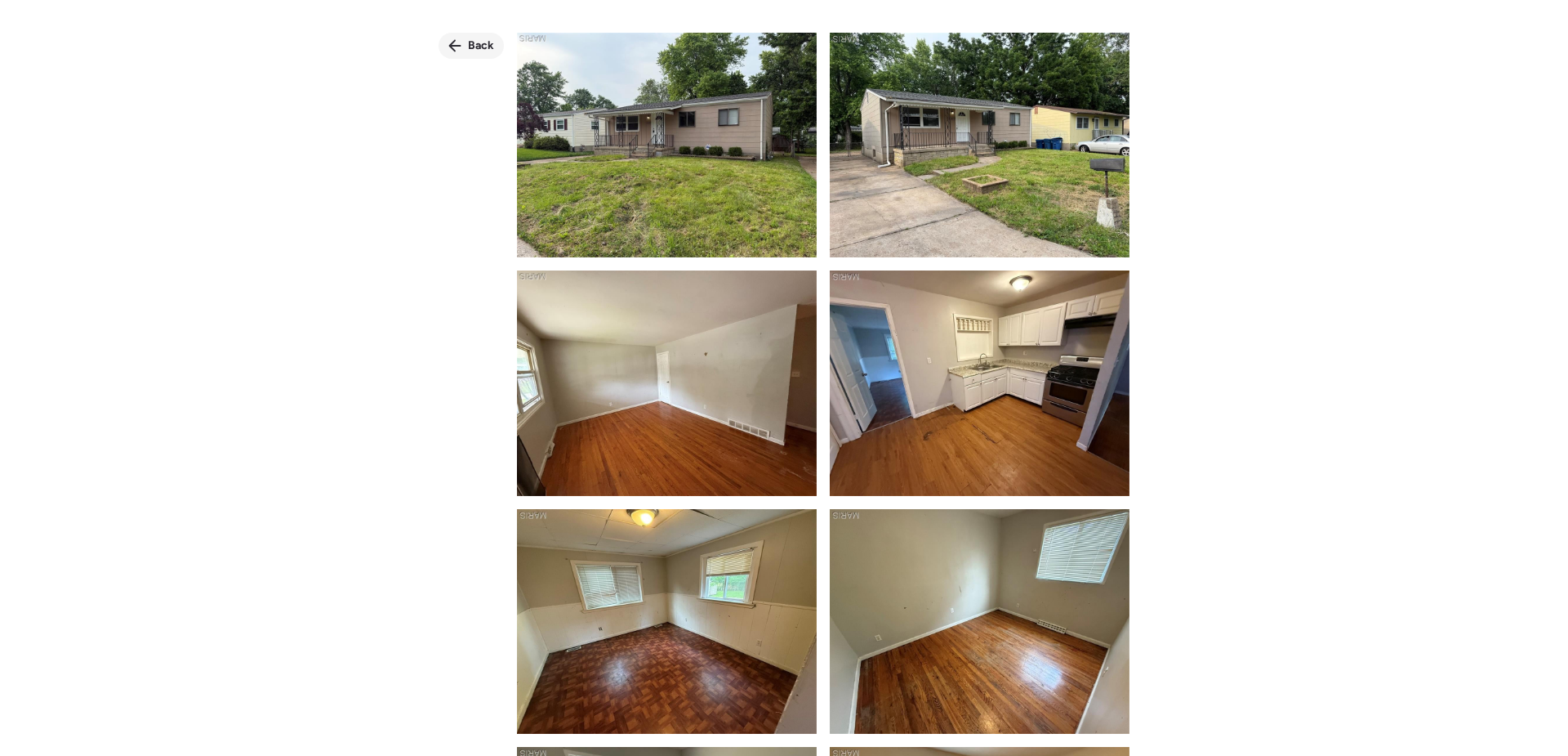
click at [472, 46] on span "Back" at bounding box center [481, 46] width 26 height 16
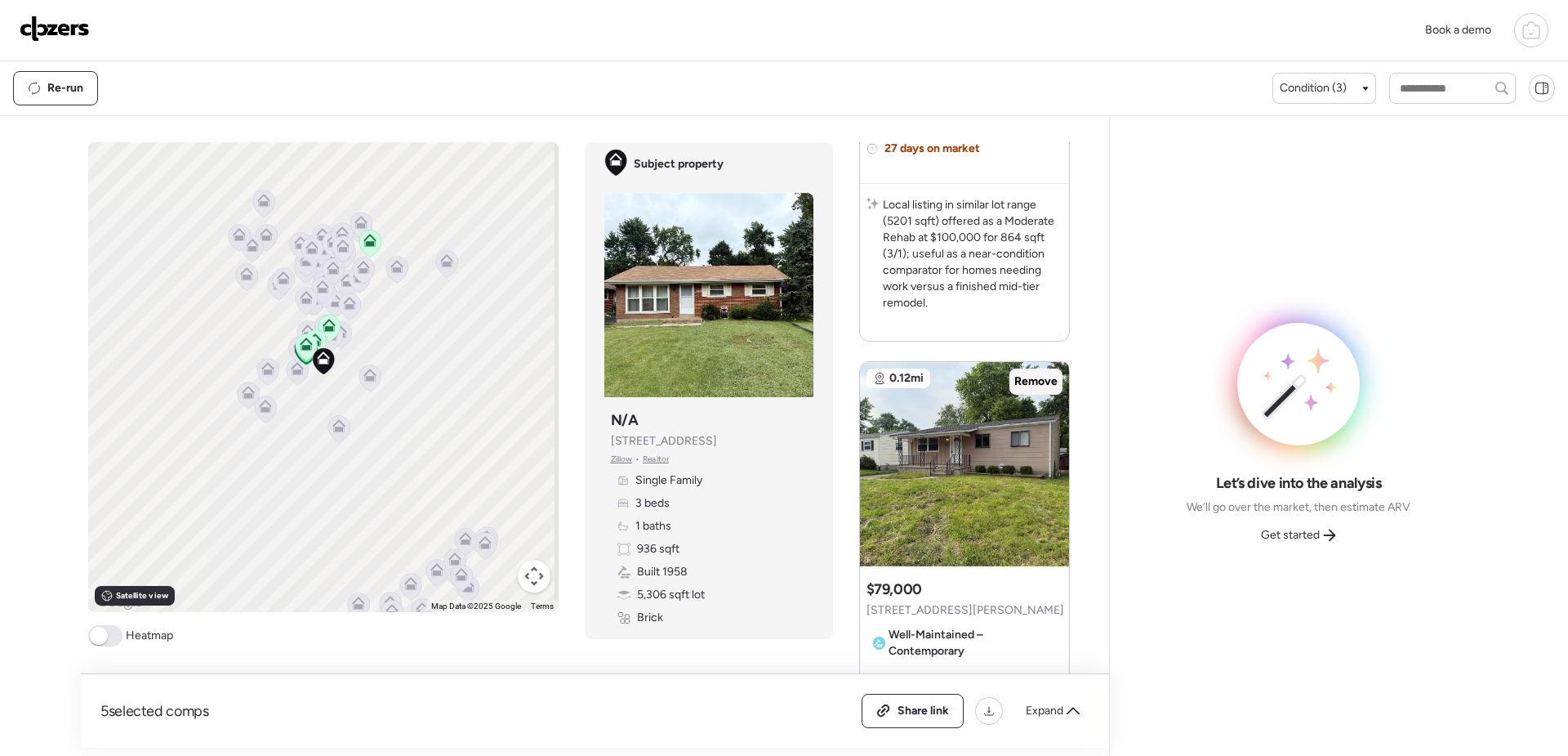
click at [1024, 379] on span "Remove" at bounding box center [1037, 381] width 44 height 16
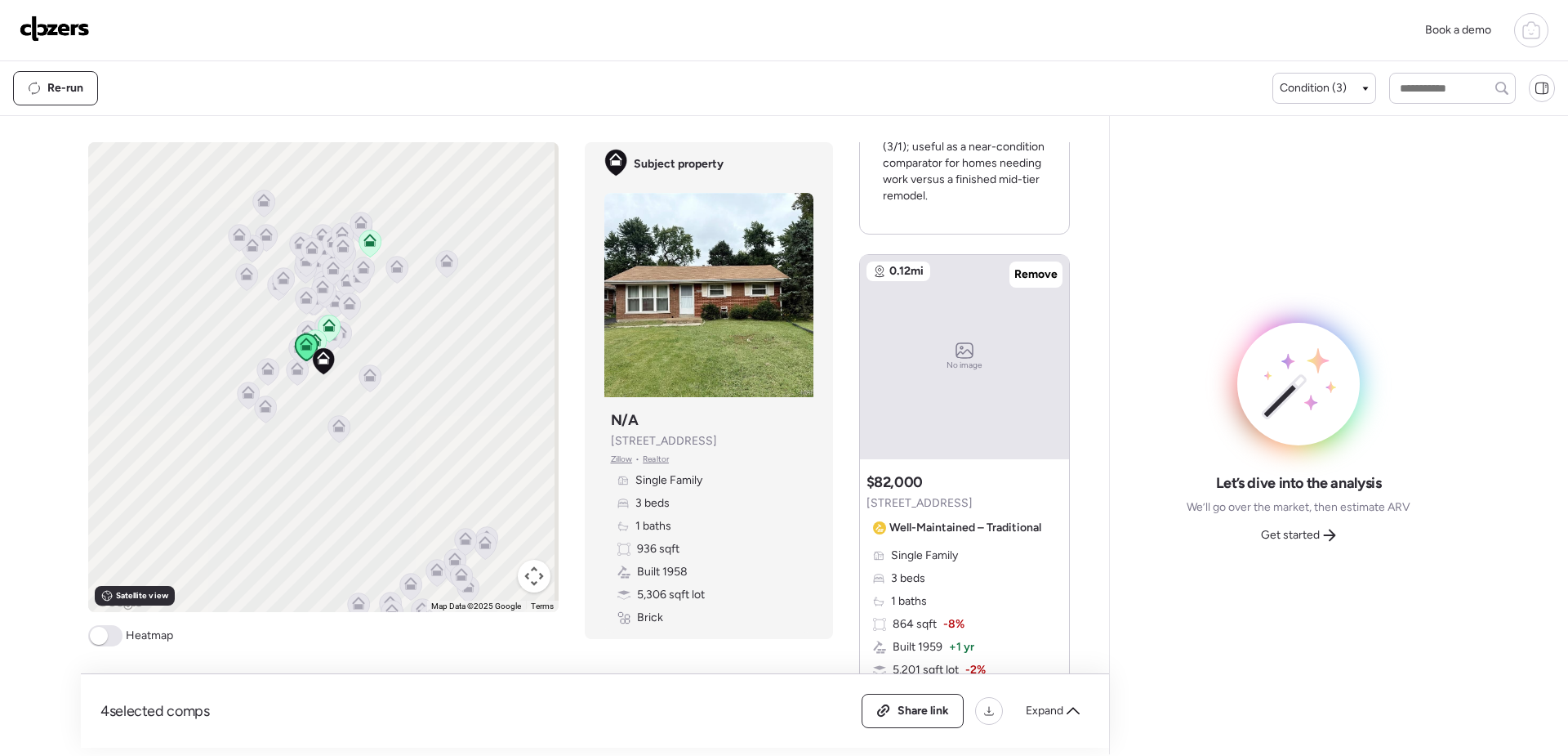
scroll to position [1470, 0]
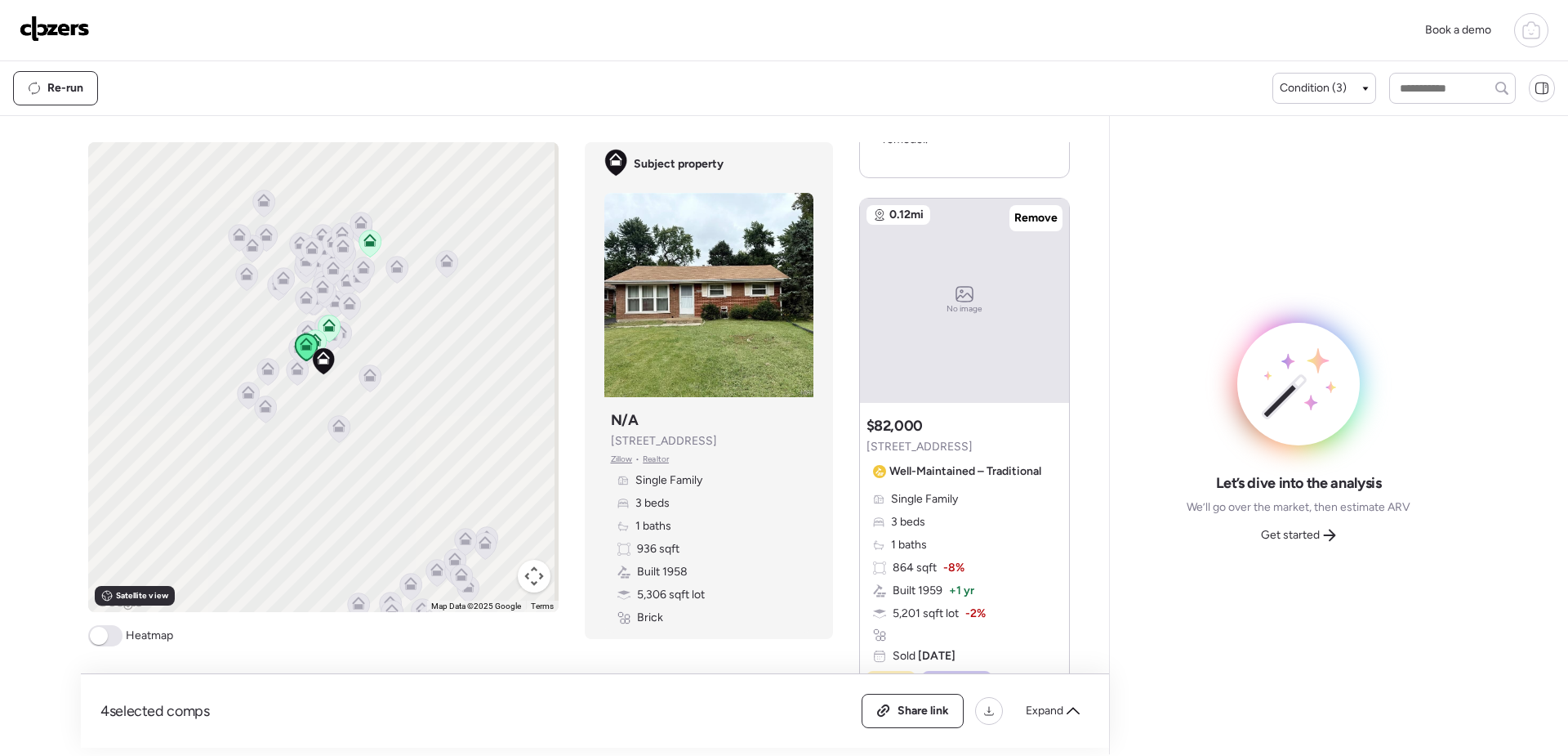
click at [954, 331] on div "No image" at bounding box center [964, 301] width 210 height 205
click at [1022, 360] on div "No image" at bounding box center [964, 301] width 210 height 205
click at [1029, 219] on span "Remove" at bounding box center [1037, 218] width 44 height 16
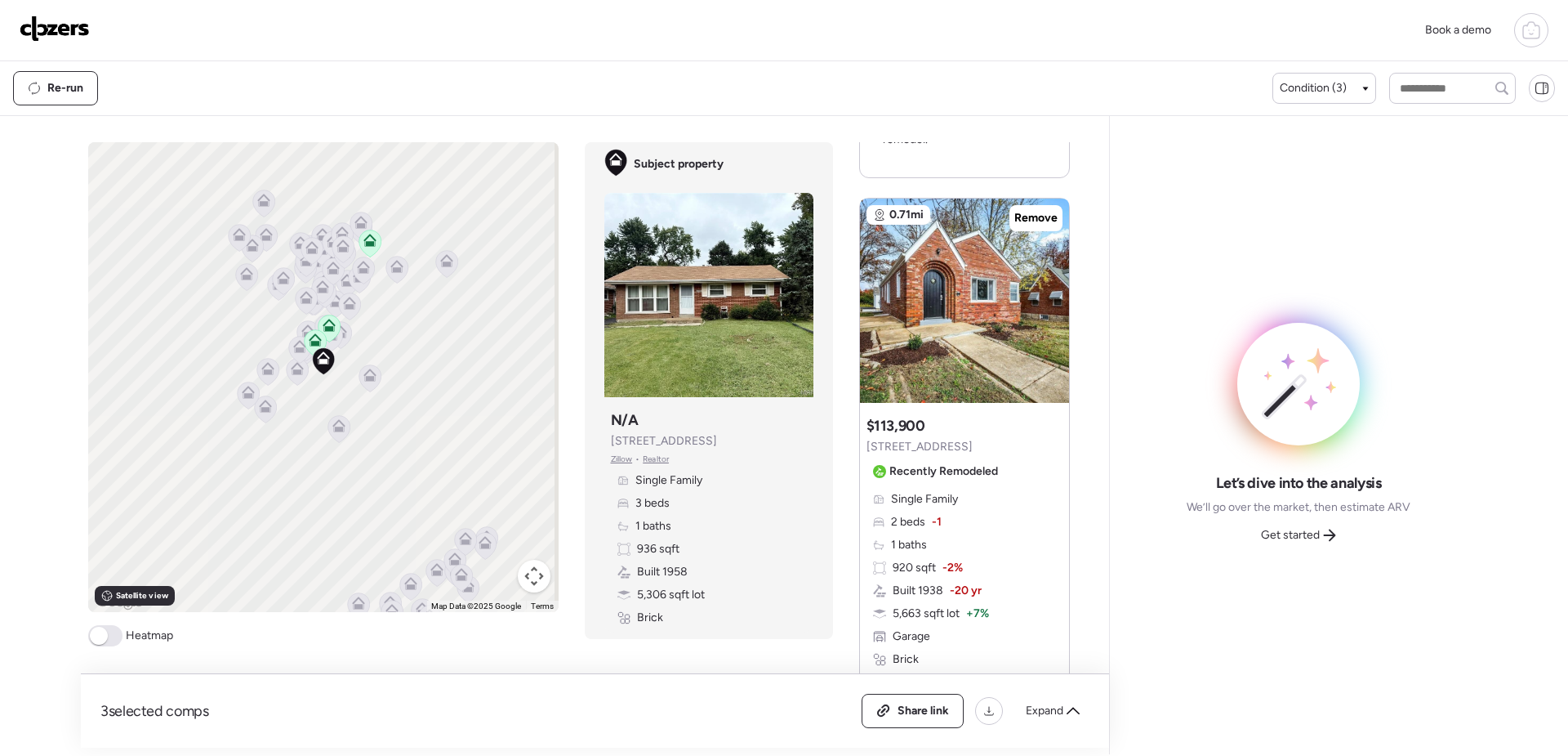
click at [369, 246] on icon at bounding box center [369, 242] width 22 height 27
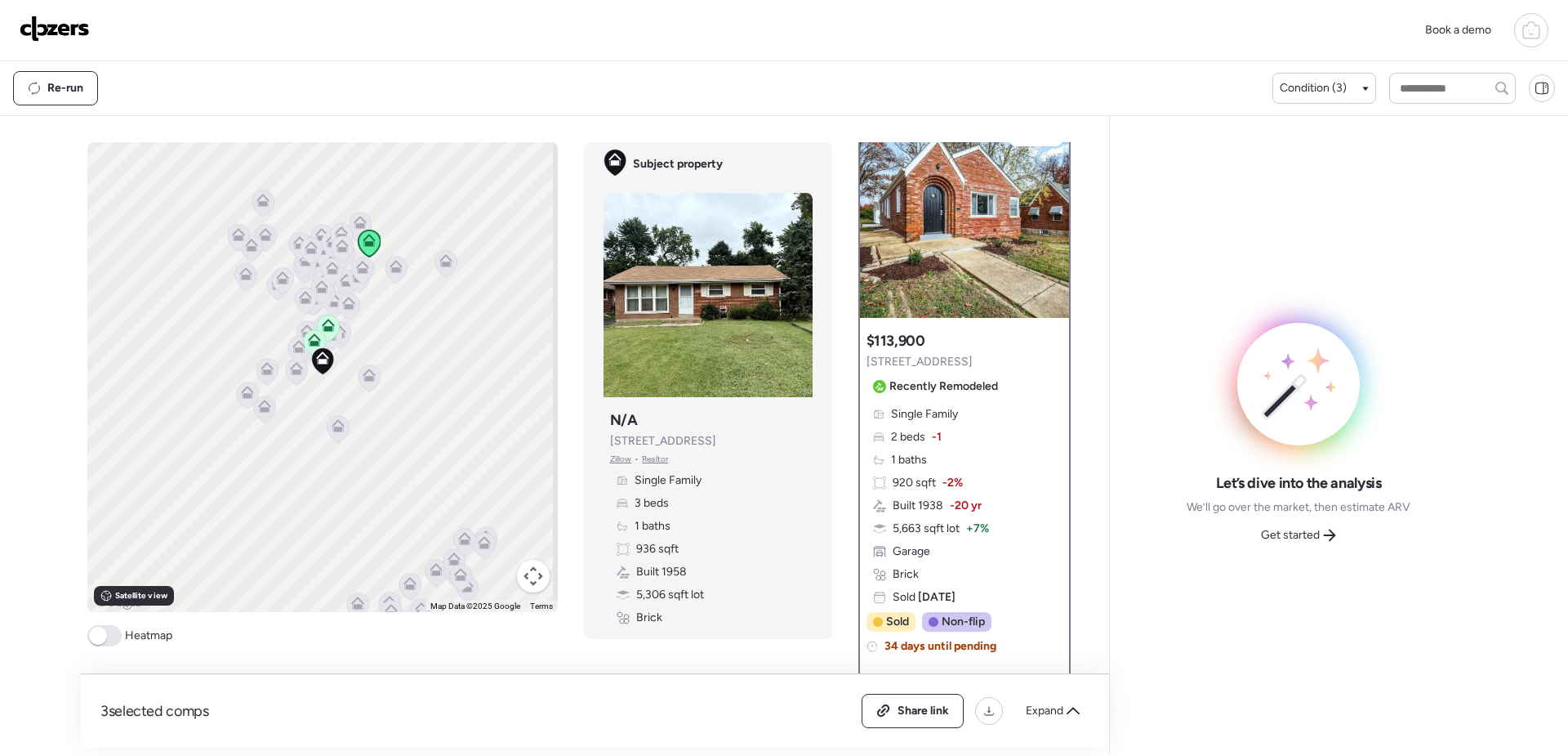
scroll to position [0, 0]
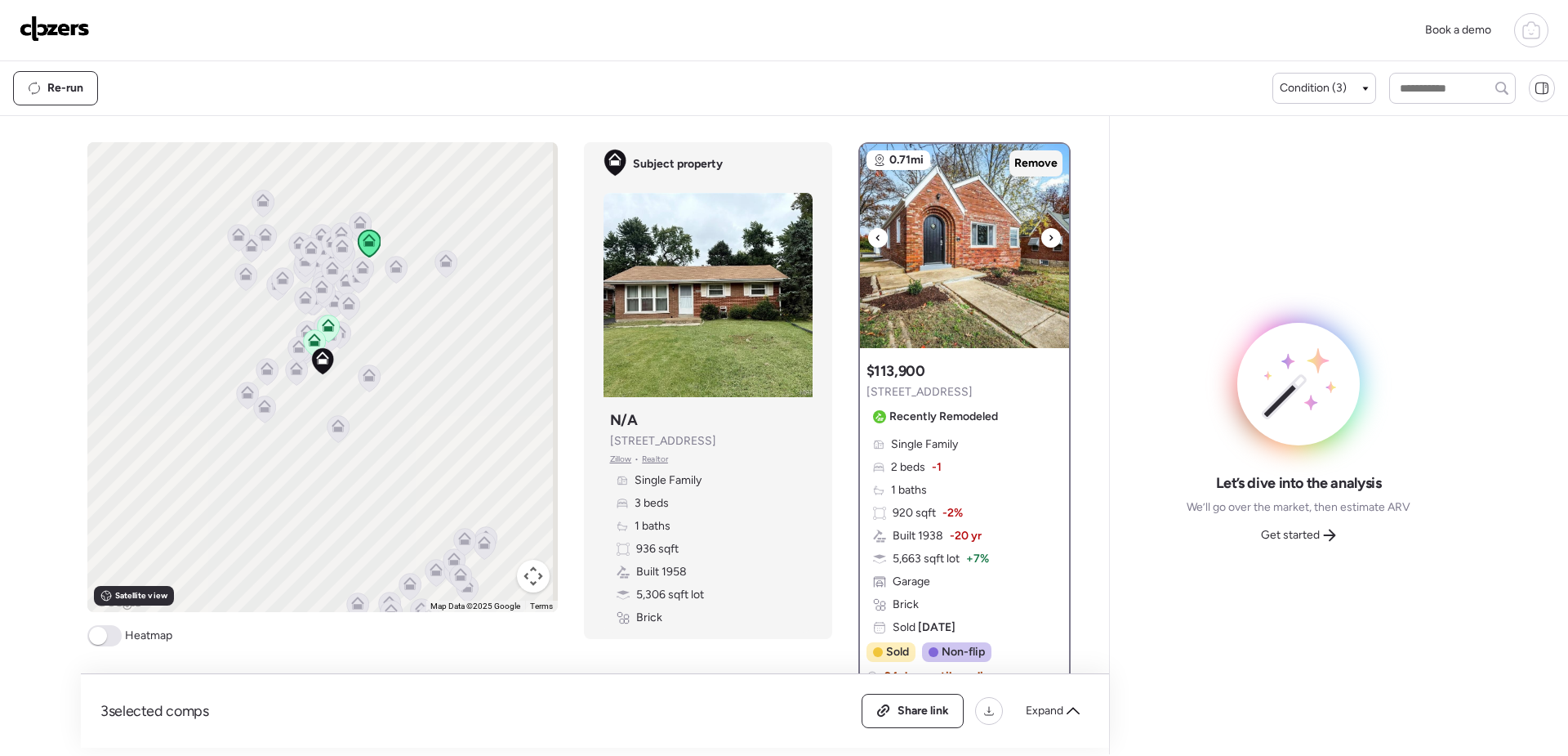
click at [1035, 162] on span "Remove" at bounding box center [1037, 163] width 44 height 16
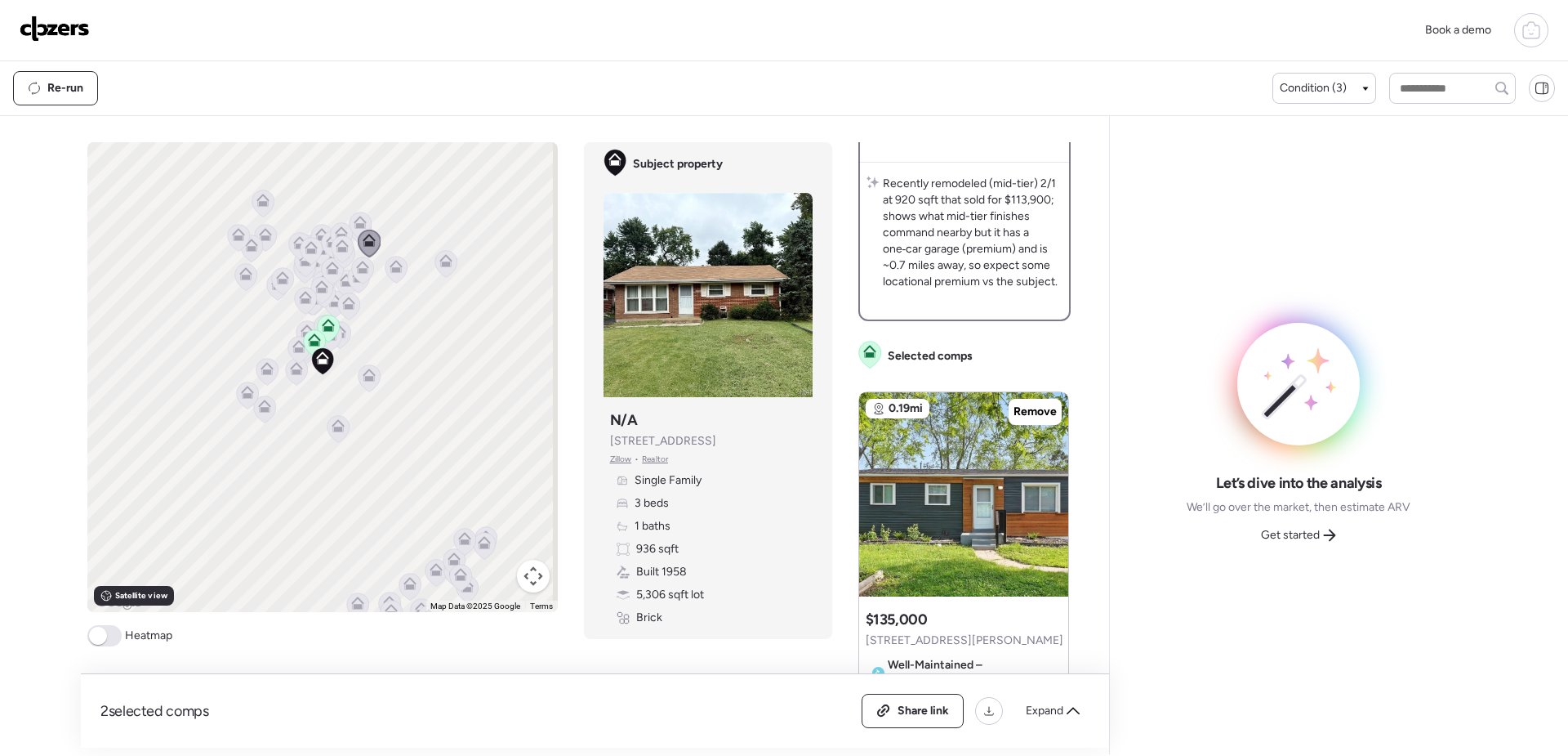
scroll to position [572, 0]
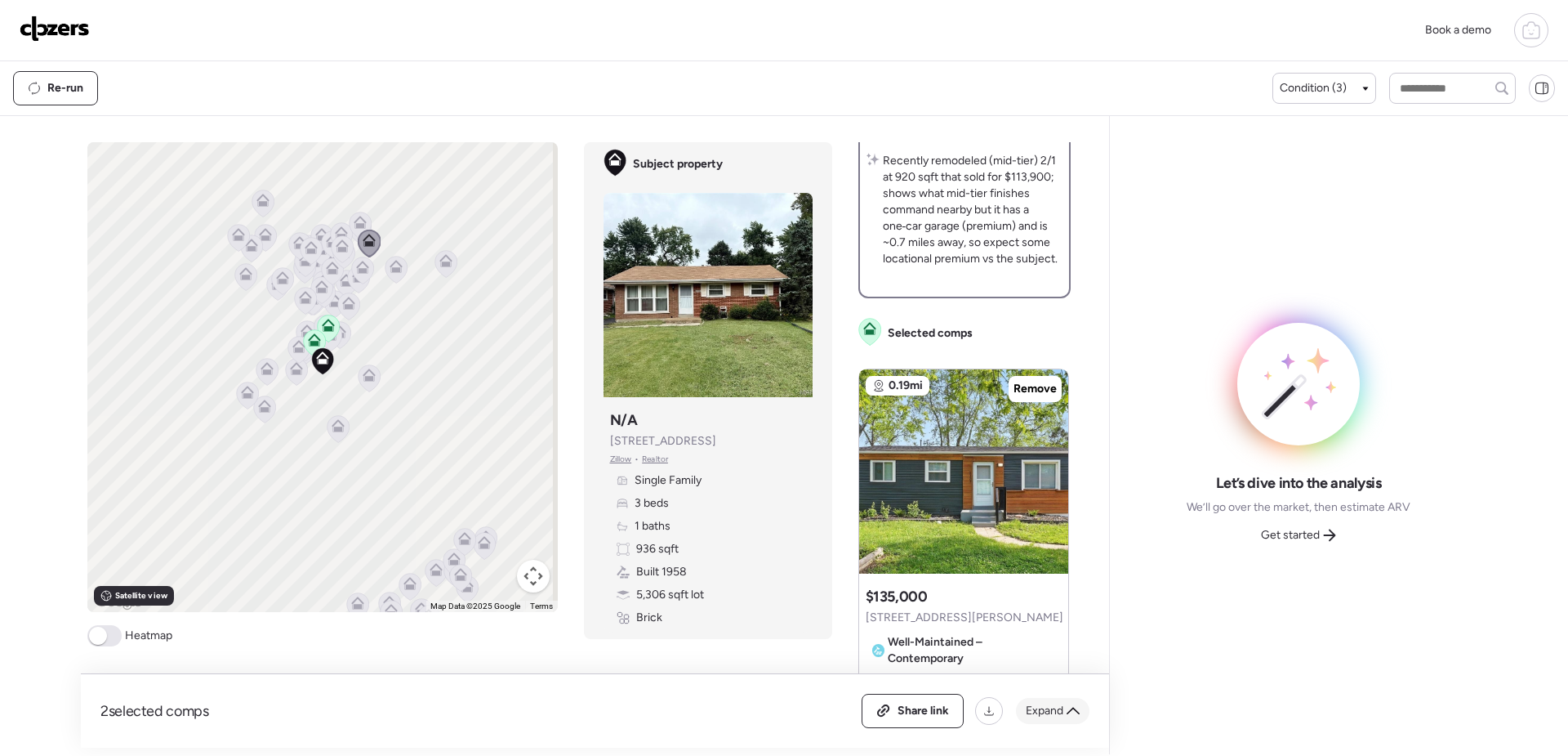
click at [1072, 714] on icon at bounding box center [1072, 710] width 13 height 13
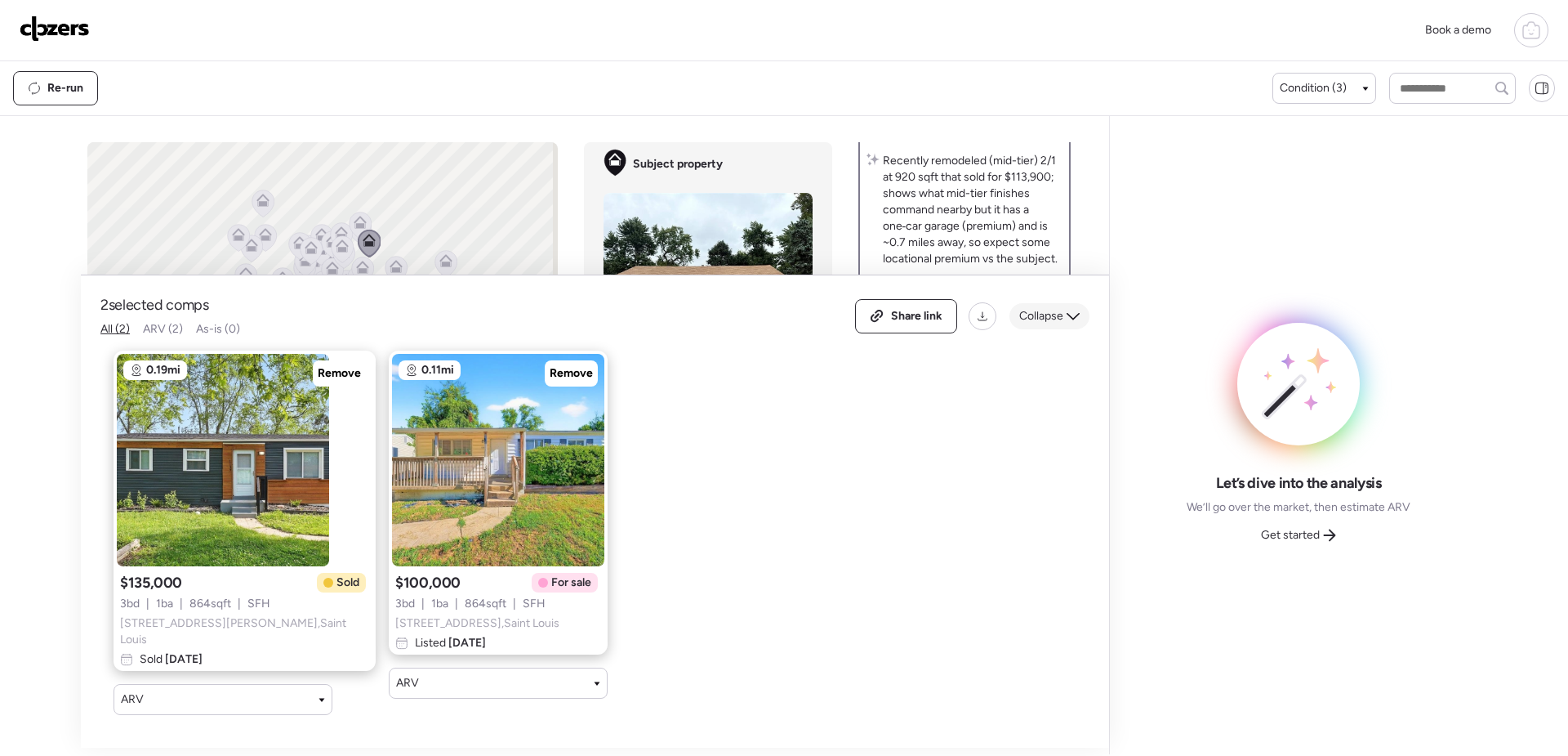
click at [1066, 318] on div "Collapse" at bounding box center [1050, 316] width 80 height 26
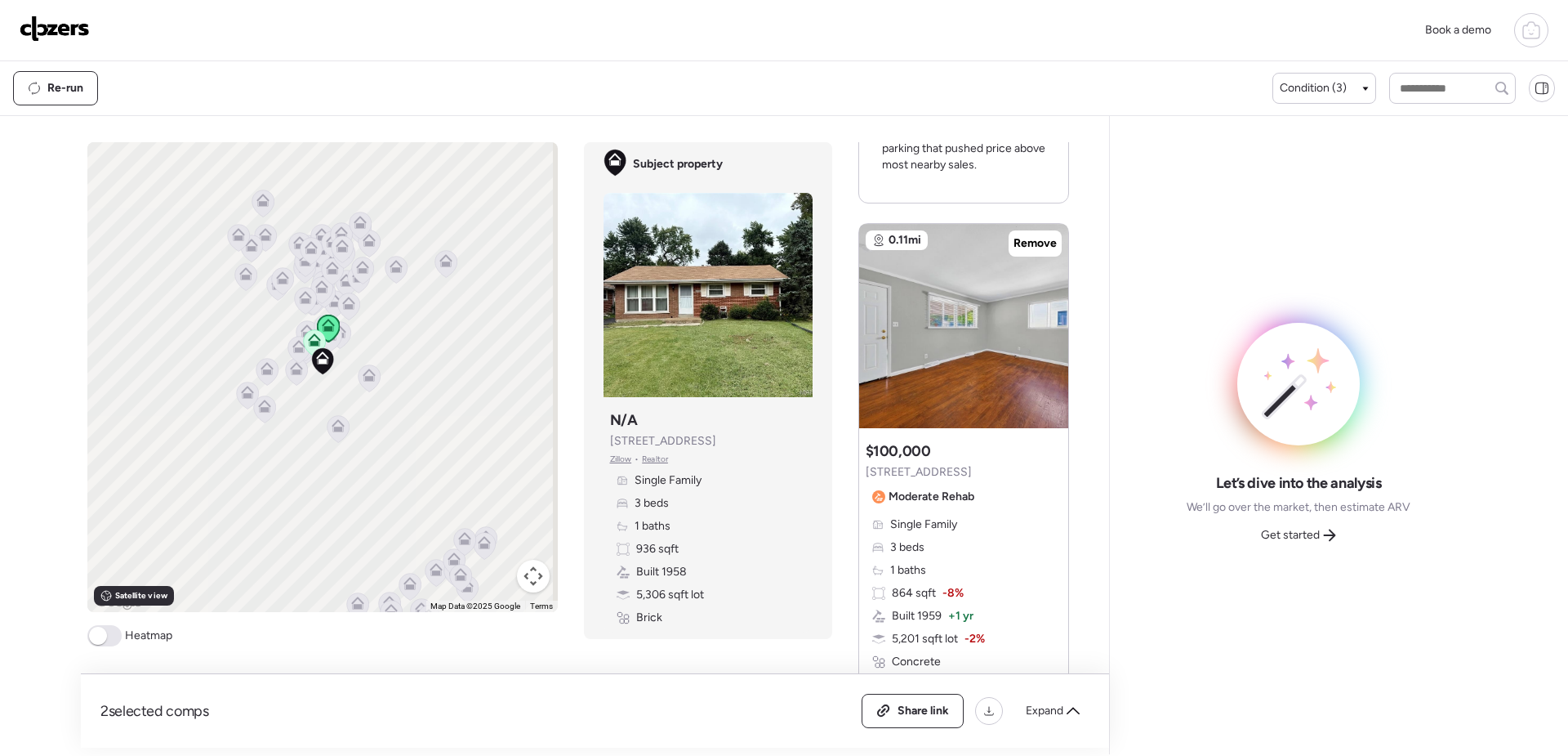
scroll to position [1470, 0]
click at [1049, 315] on icon at bounding box center [1050, 317] width 3 height 6
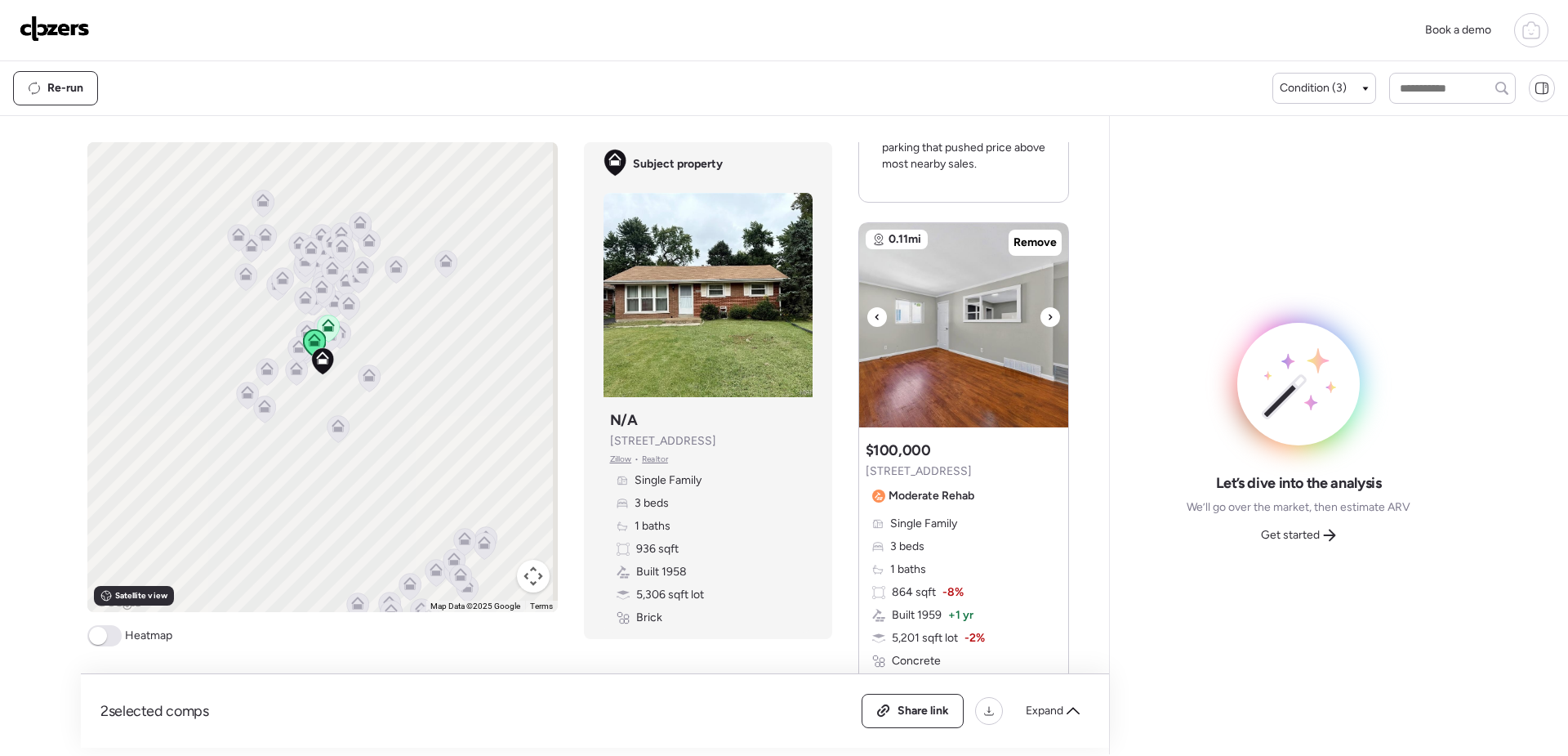
click at [1049, 315] on icon at bounding box center [1050, 317] width 3 height 6
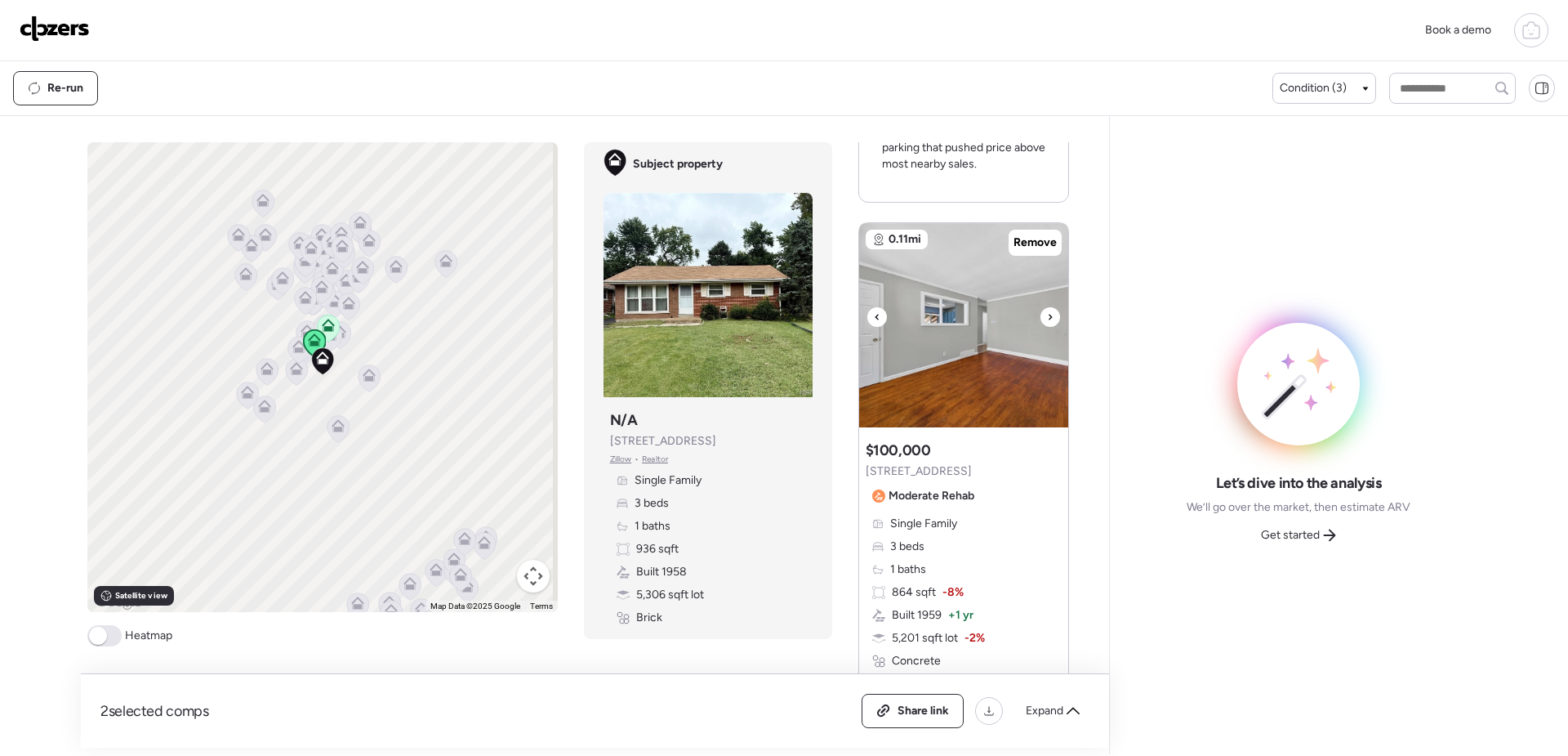
click at [1049, 315] on icon at bounding box center [1050, 317] width 3 height 6
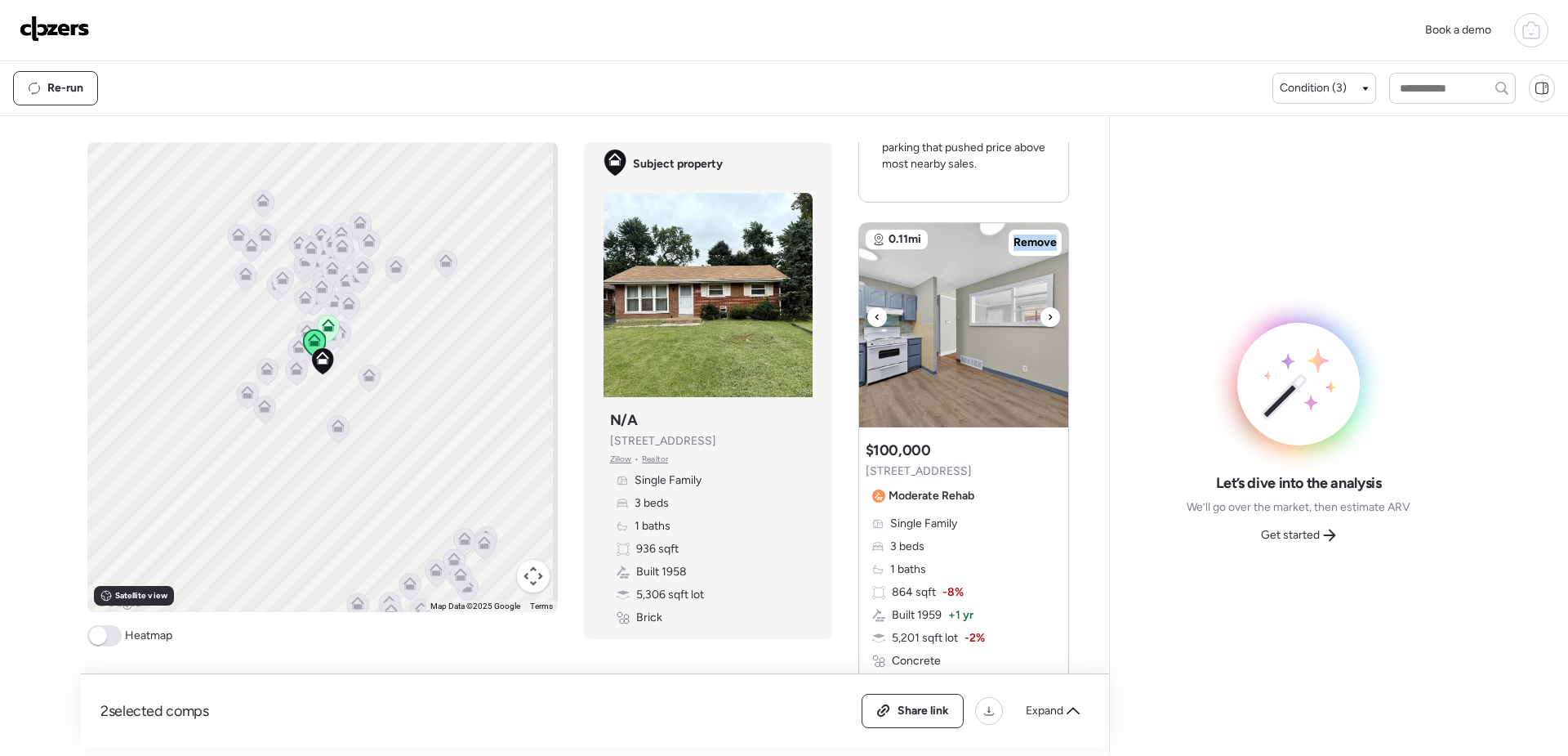
click at [1049, 315] on icon at bounding box center [1050, 317] width 3 height 6
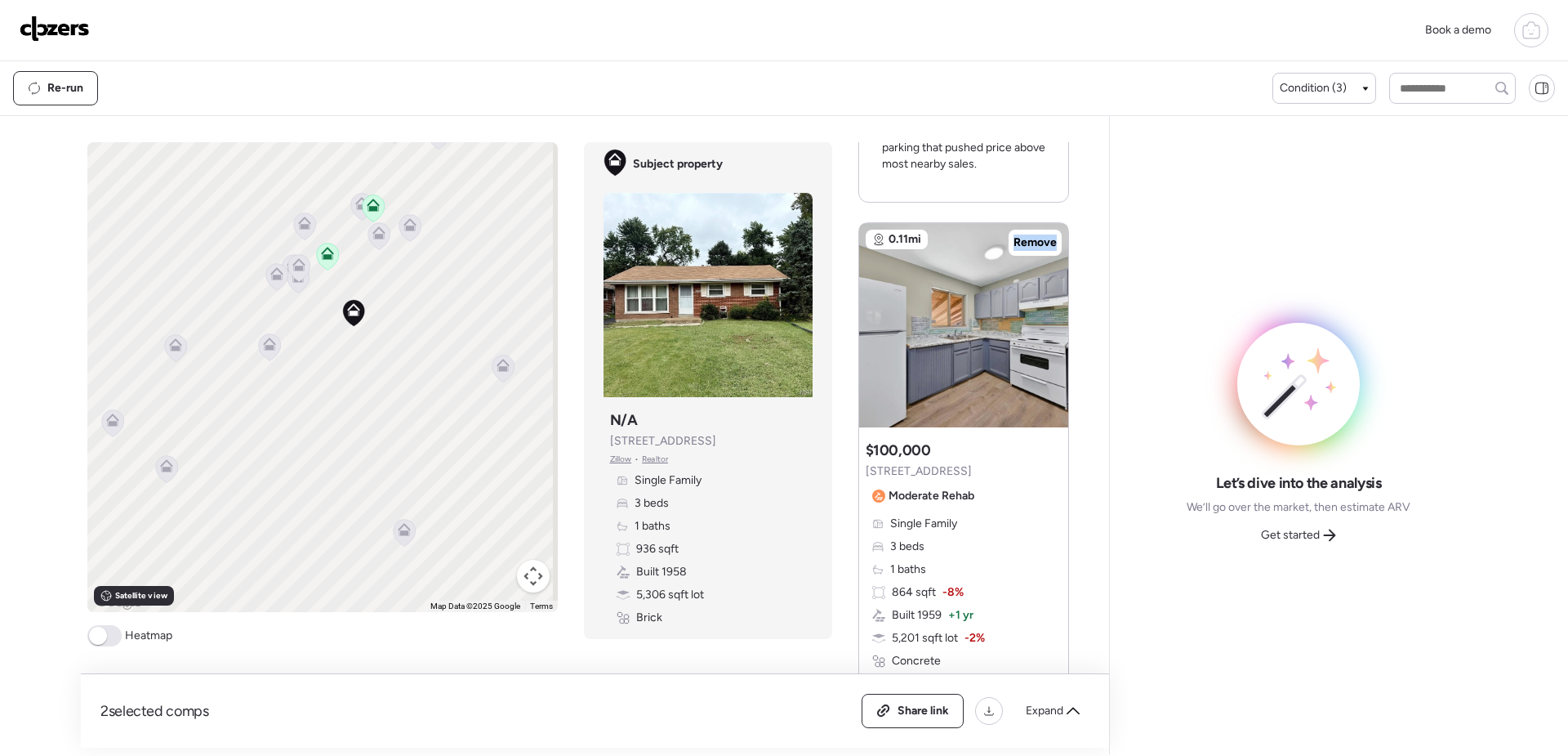
click at [408, 232] on icon at bounding box center [409, 227] width 22 height 27
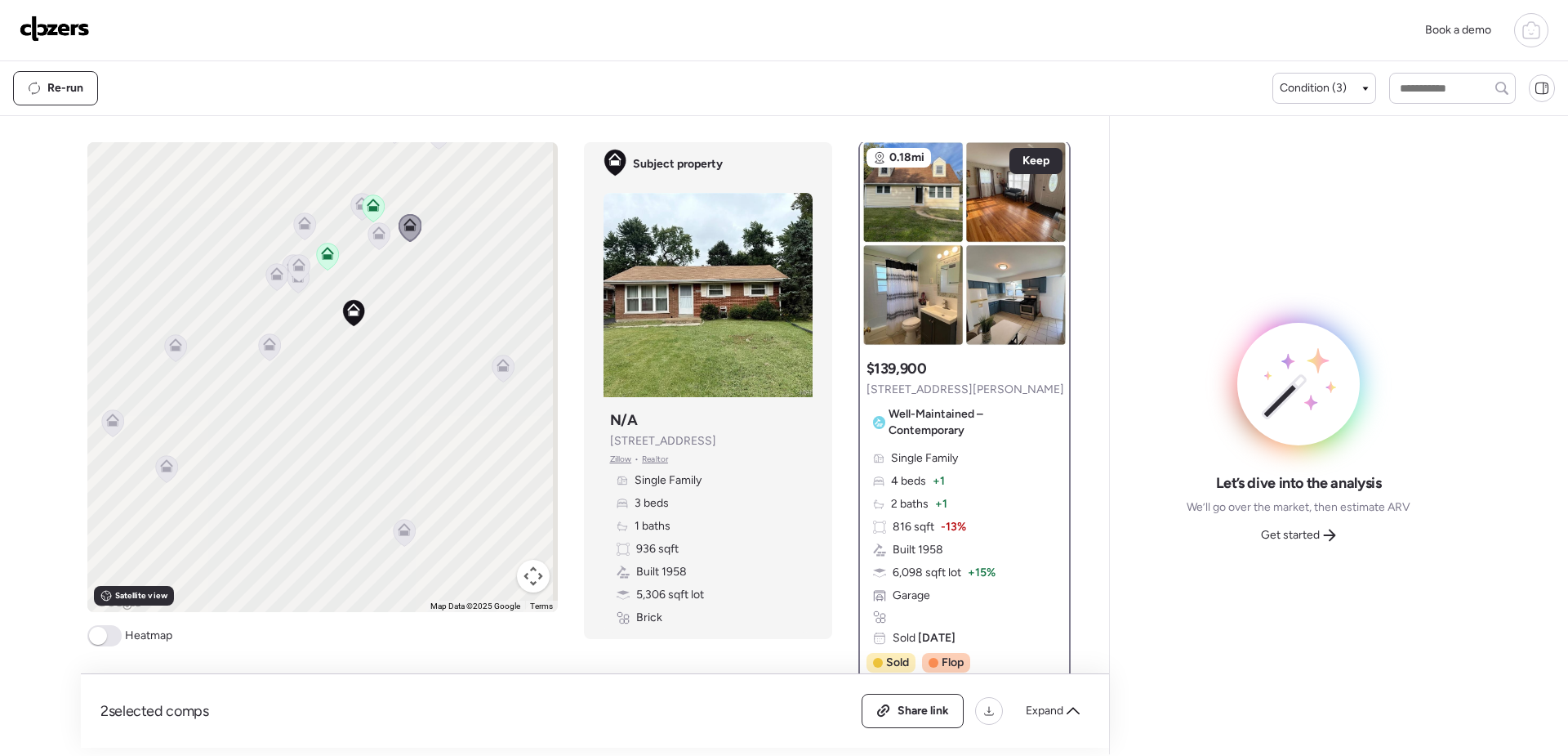
scroll to position [0, 0]
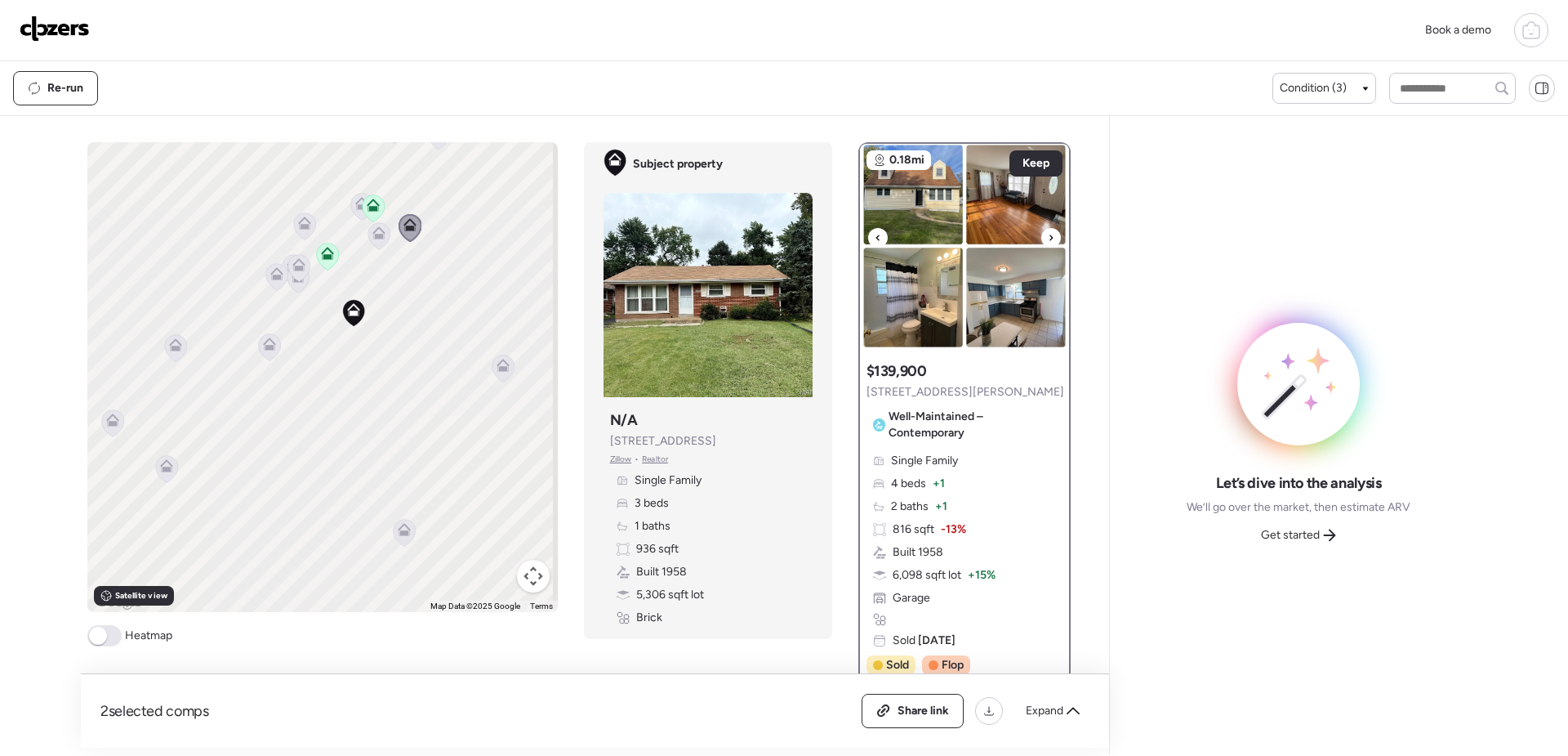
click at [923, 219] on img at bounding box center [964, 246] width 210 height 205
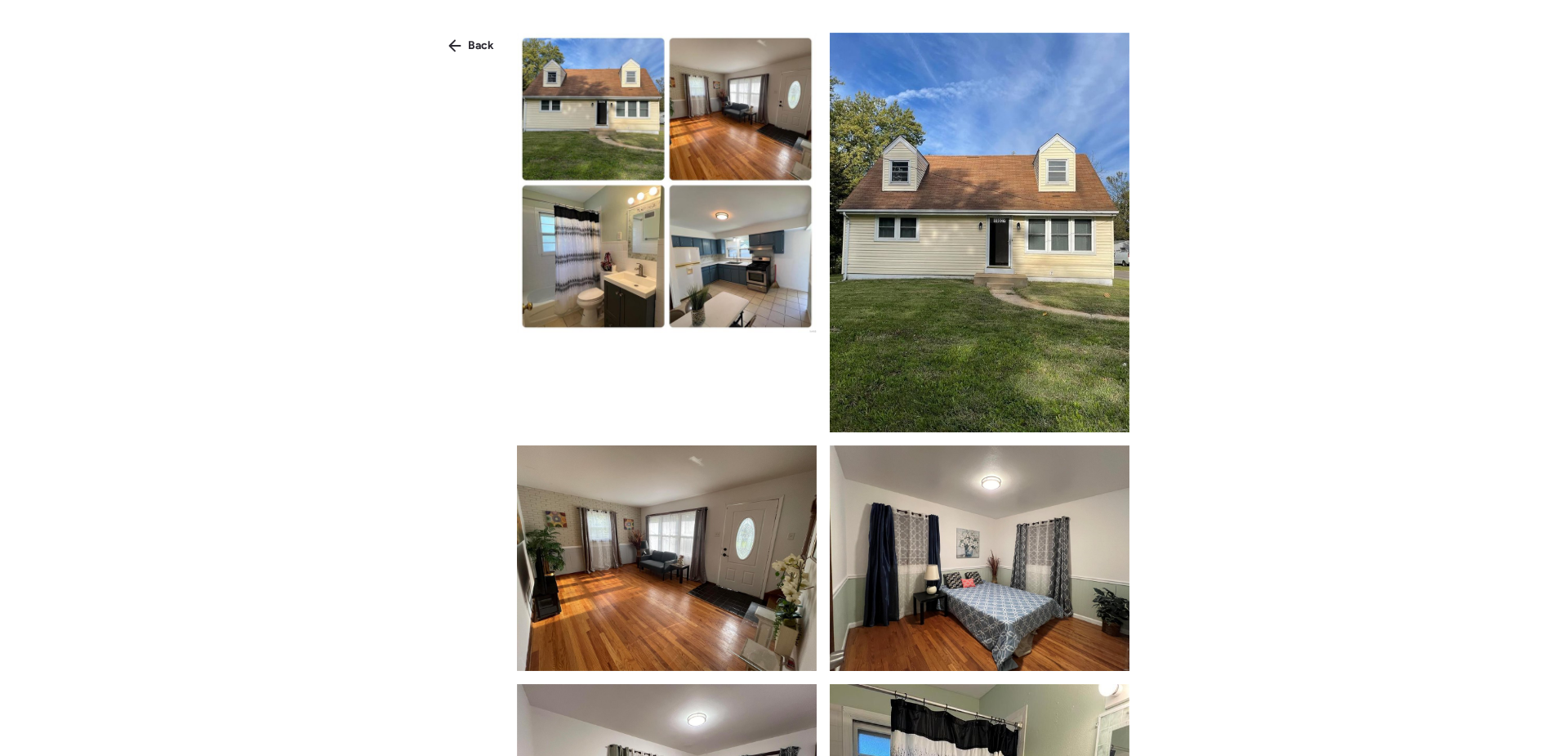
click at [996, 142] on img at bounding box center [980, 232] width 300 height 399
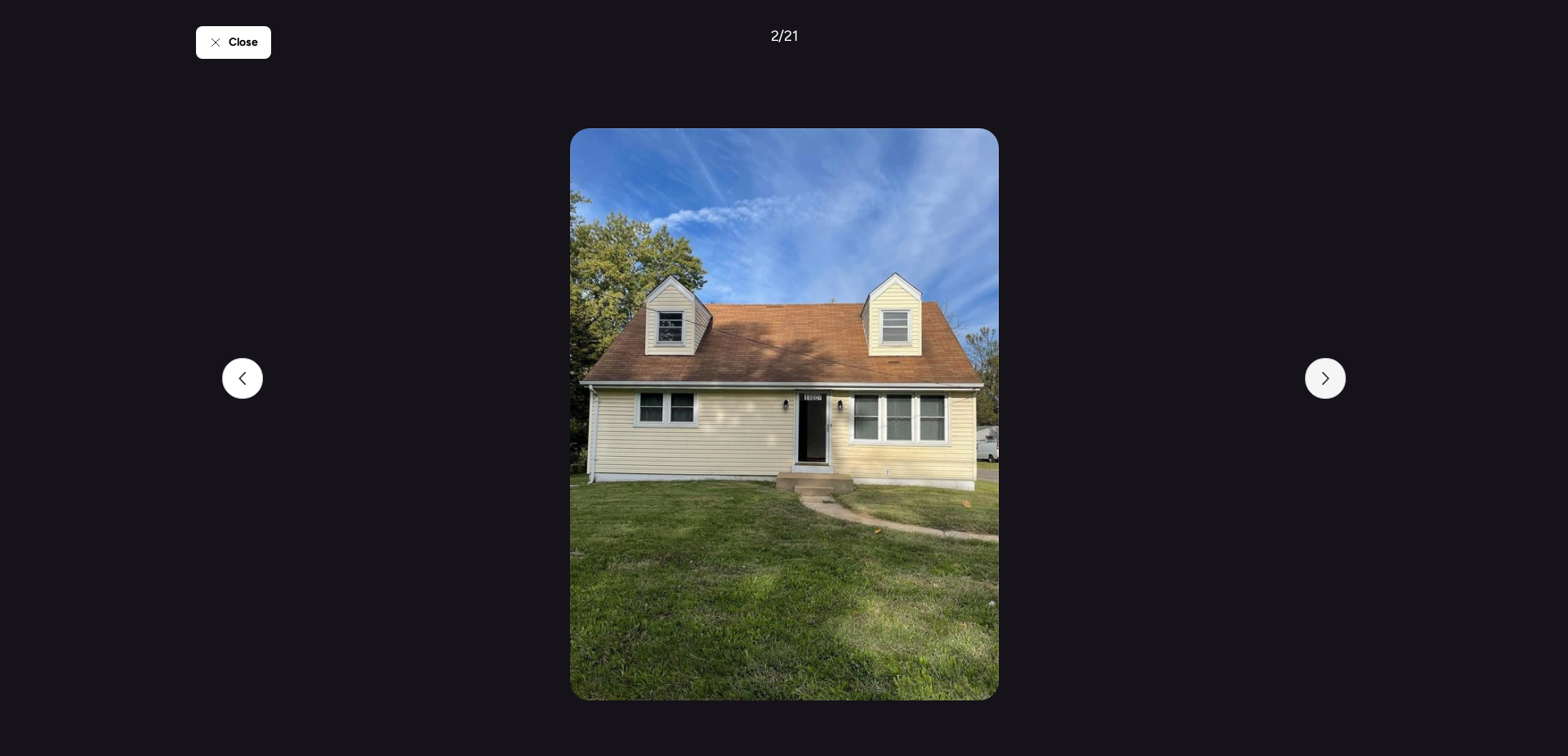
click at [1326, 379] on icon at bounding box center [1325, 378] width 13 height 13
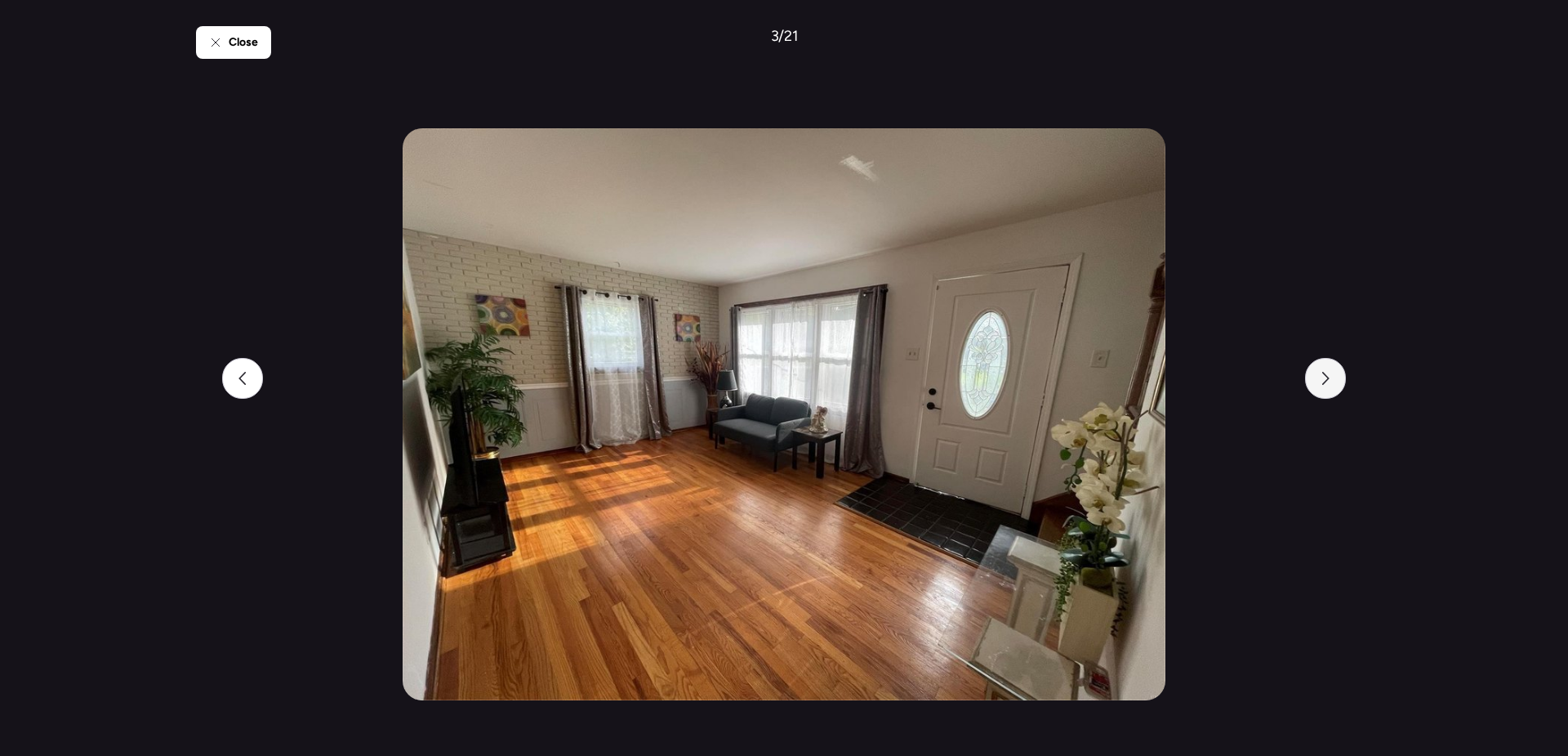
click at [1326, 379] on icon at bounding box center [1325, 378] width 13 height 13
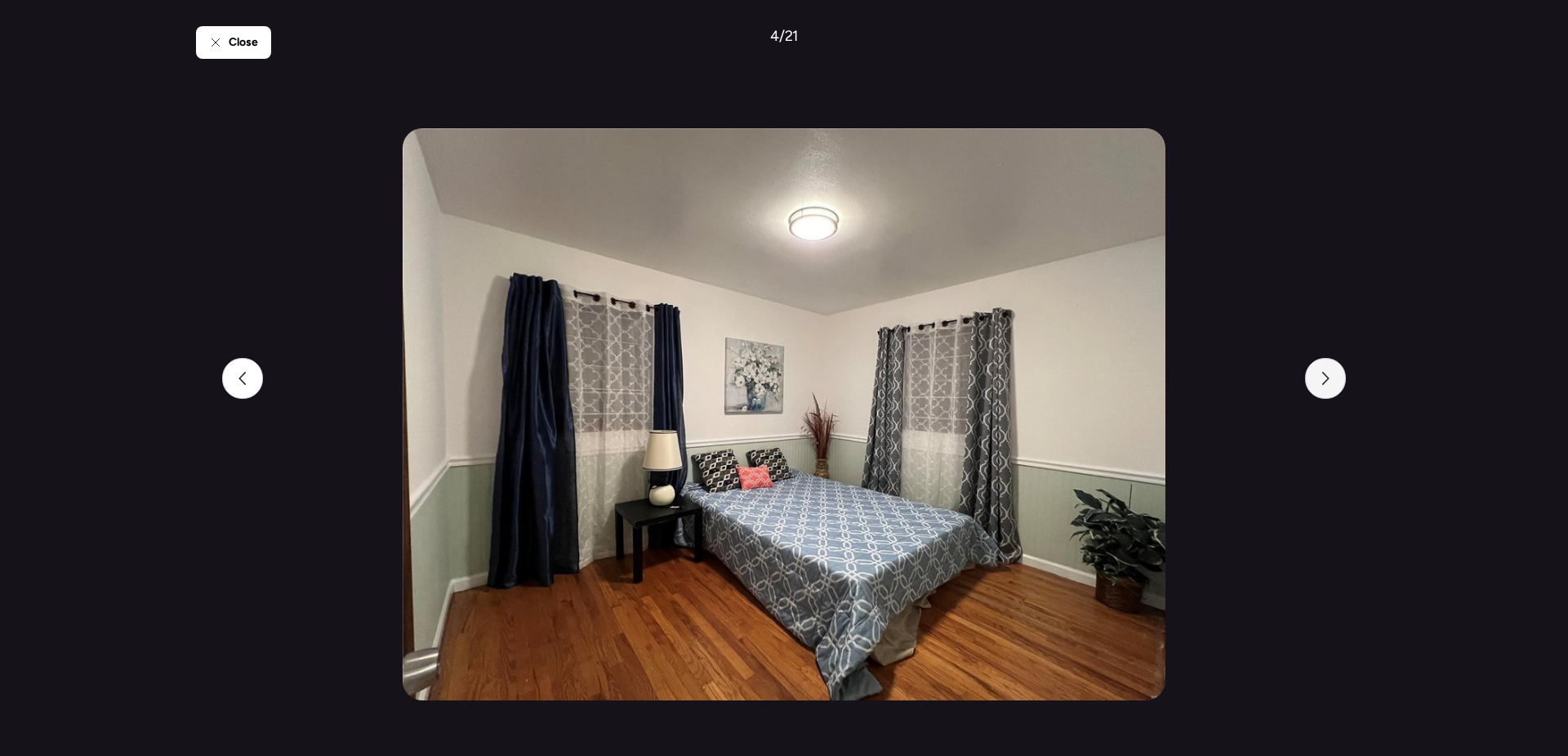
click at [1326, 379] on icon at bounding box center [1325, 378] width 13 height 13
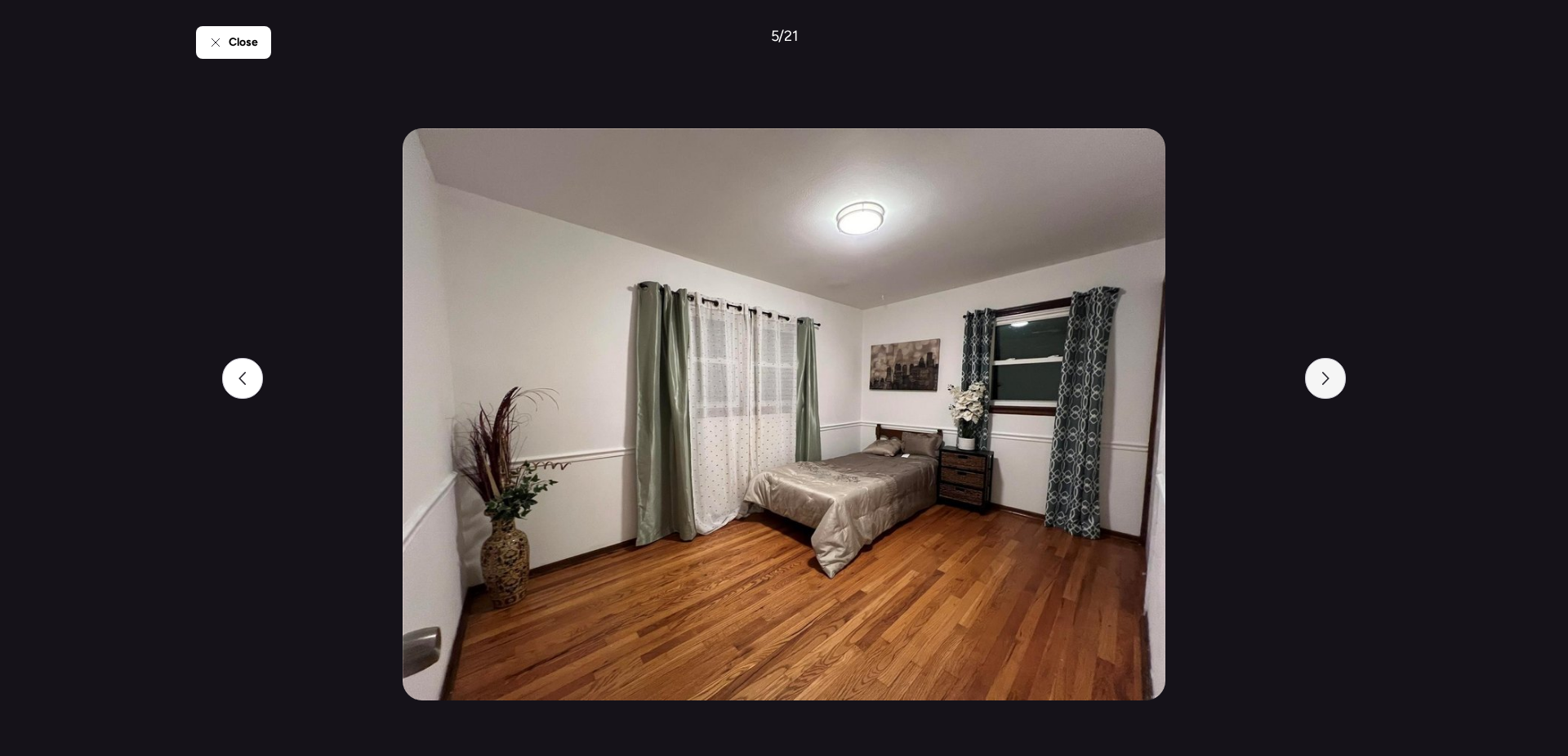
click at [1326, 379] on icon at bounding box center [1325, 378] width 13 height 13
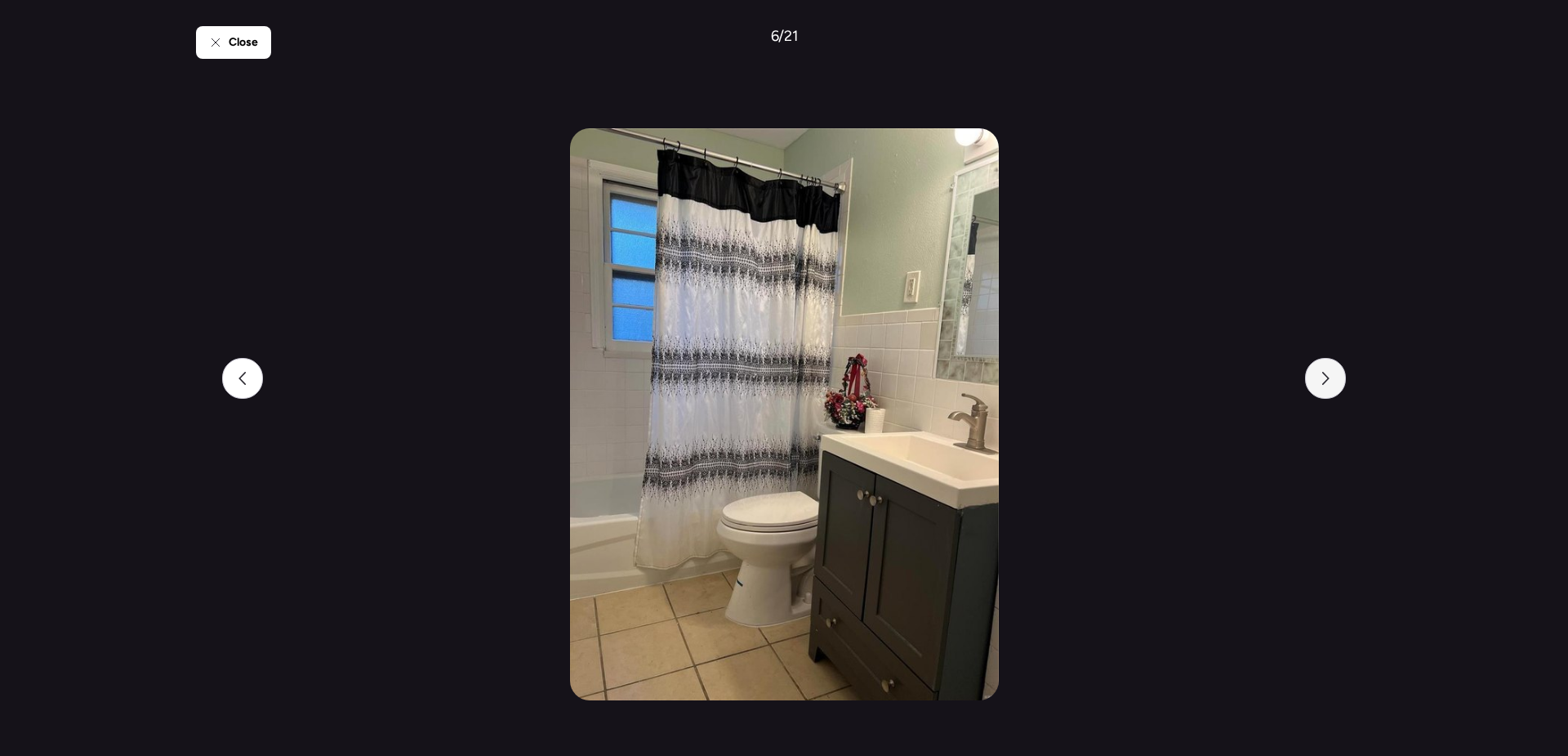
click at [1326, 379] on icon at bounding box center [1325, 378] width 13 height 13
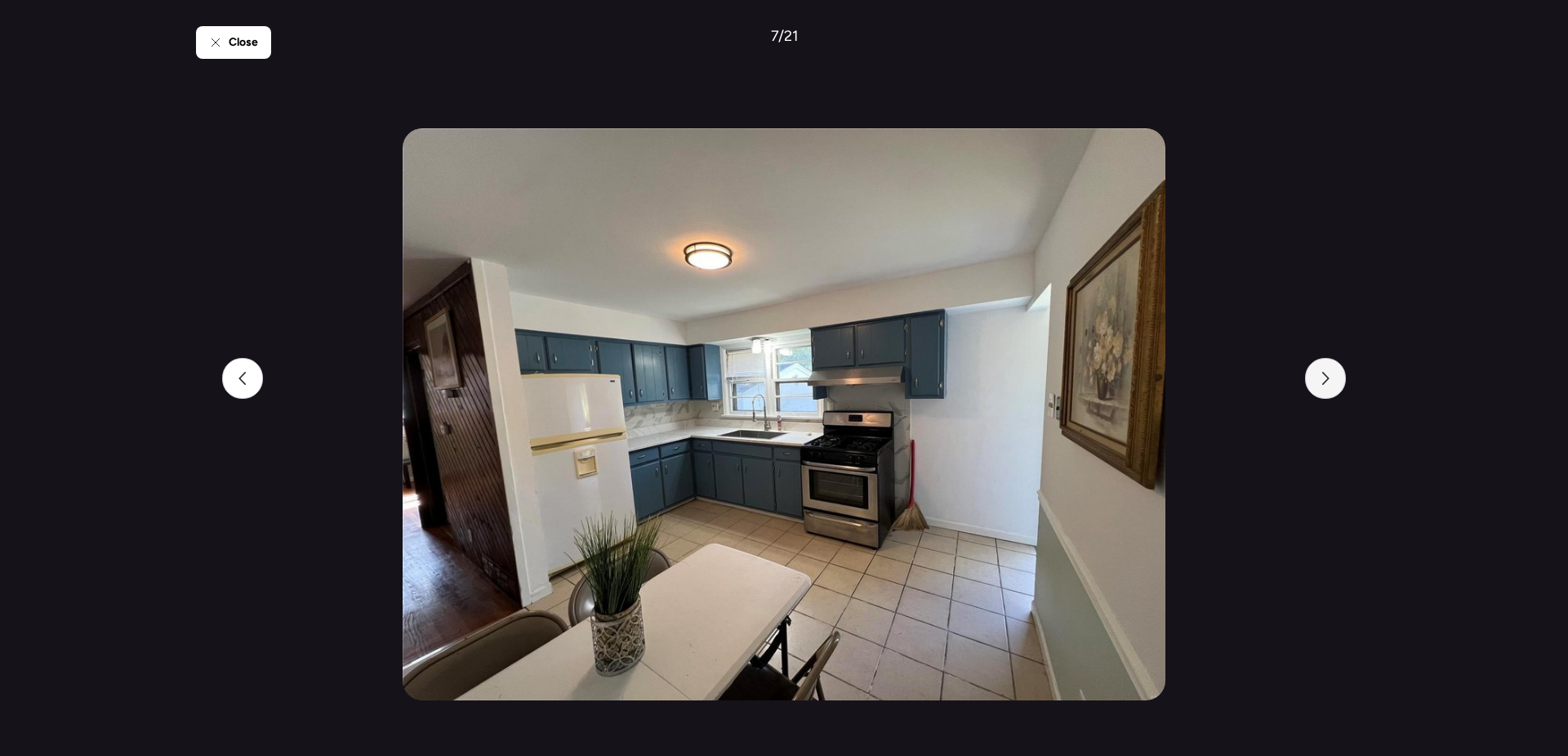
click at [1326, 379] on icon at bounding box center [1325, 378] width 13 height 13
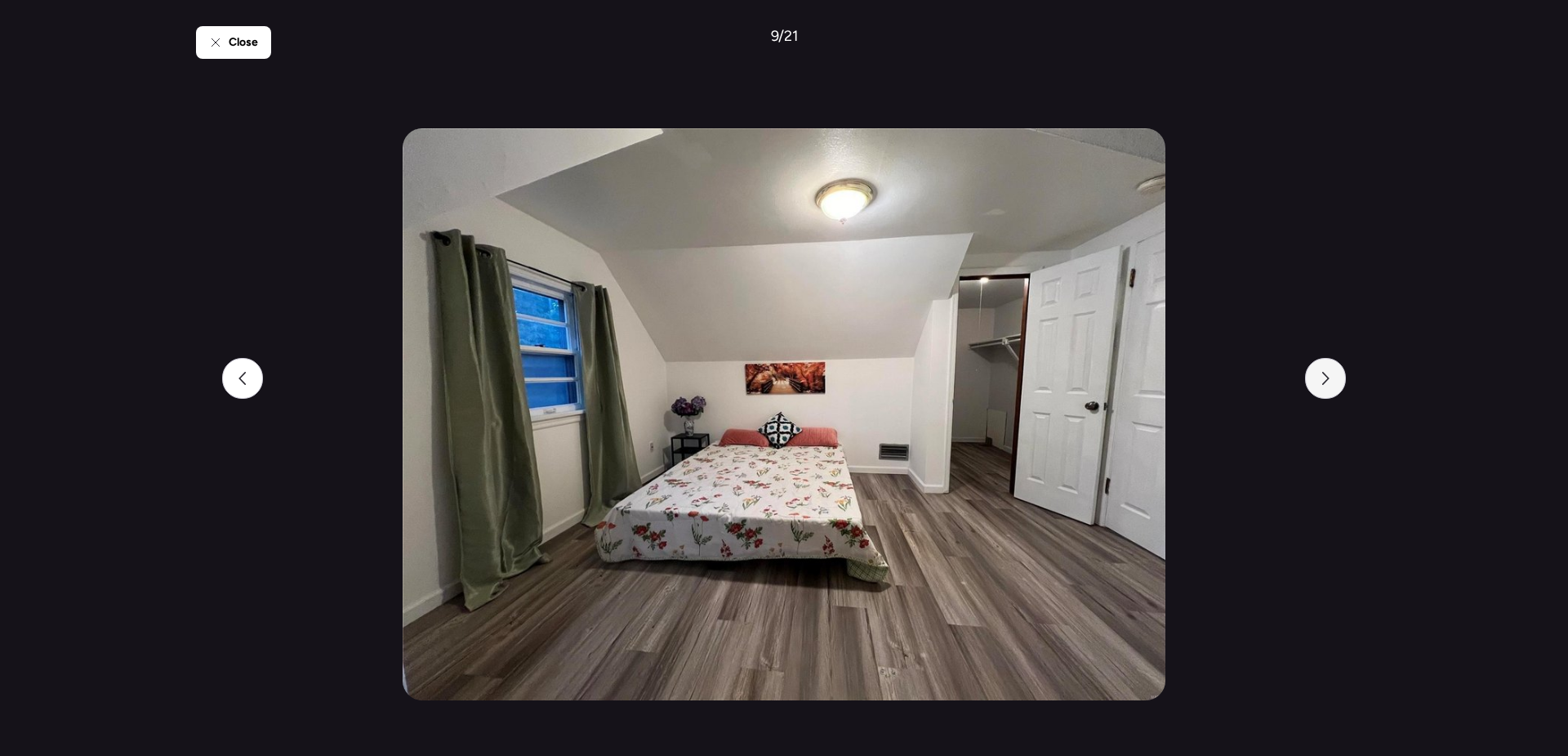
click at [1326, 379] on icon at bounding box center [1325, 378] width 13 height 13
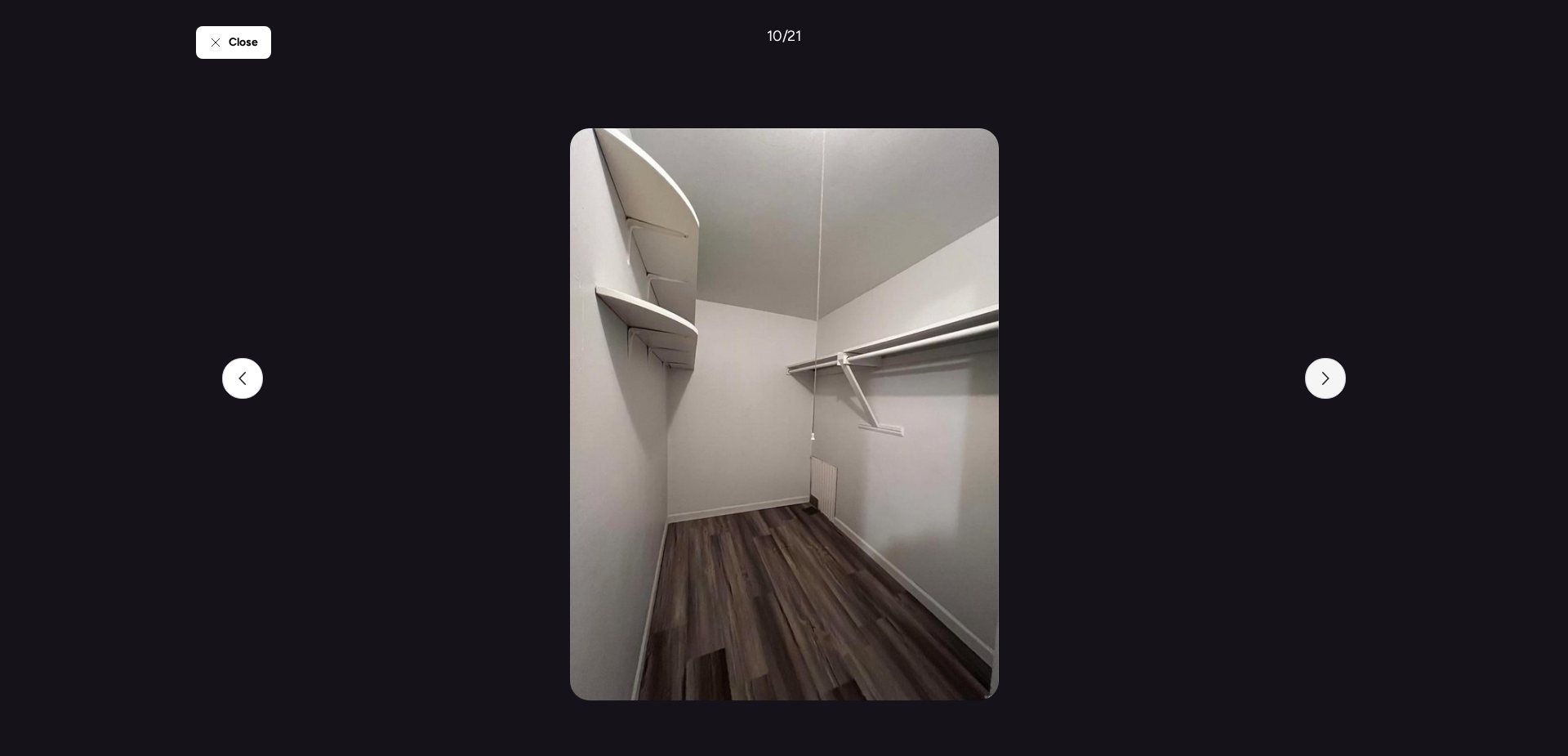
click at [1326, 379] on icon at bounding box center [1325, 378] width 13 height 13
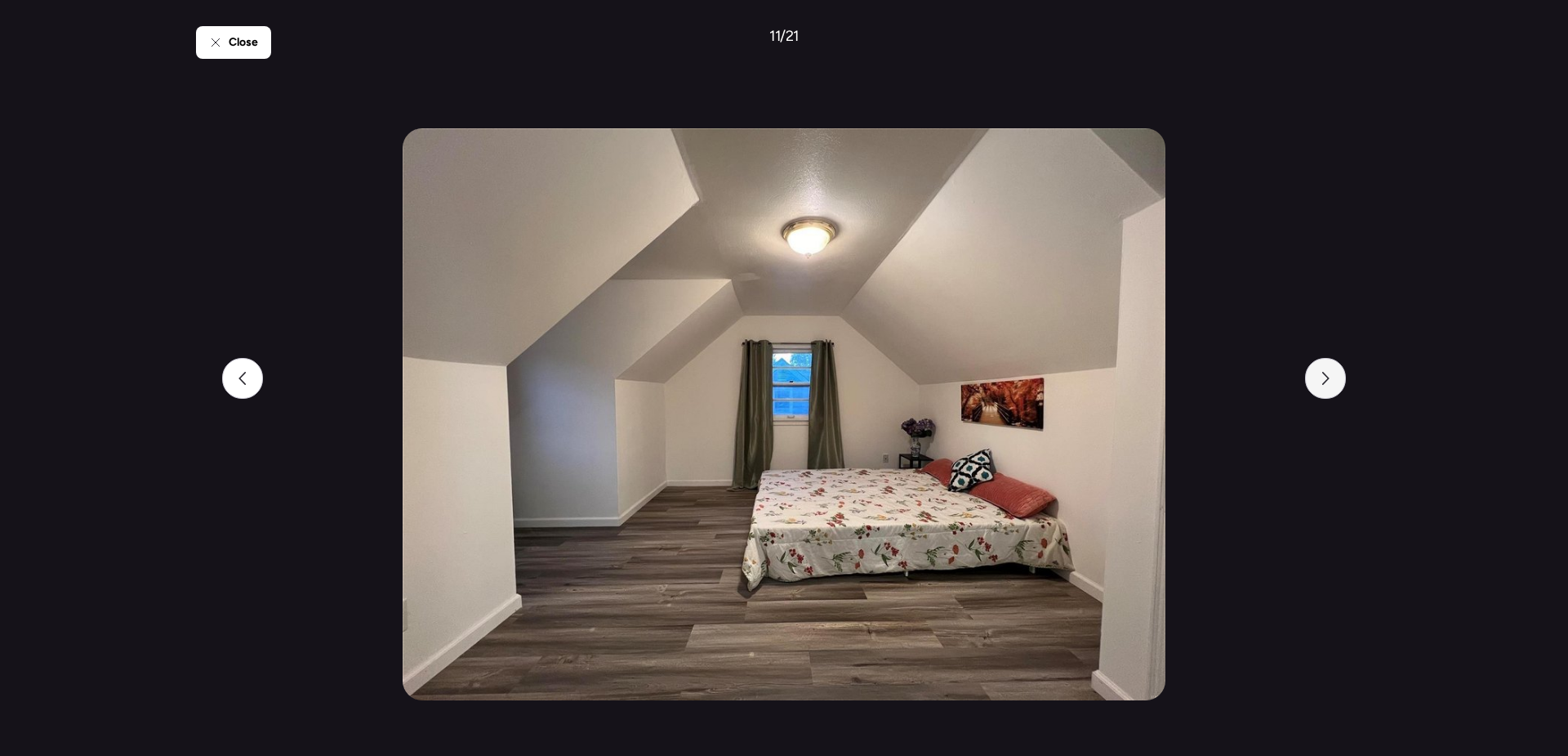
click at [1326, 379] on icon at bounding box center [1325, 378] width 13 height 13
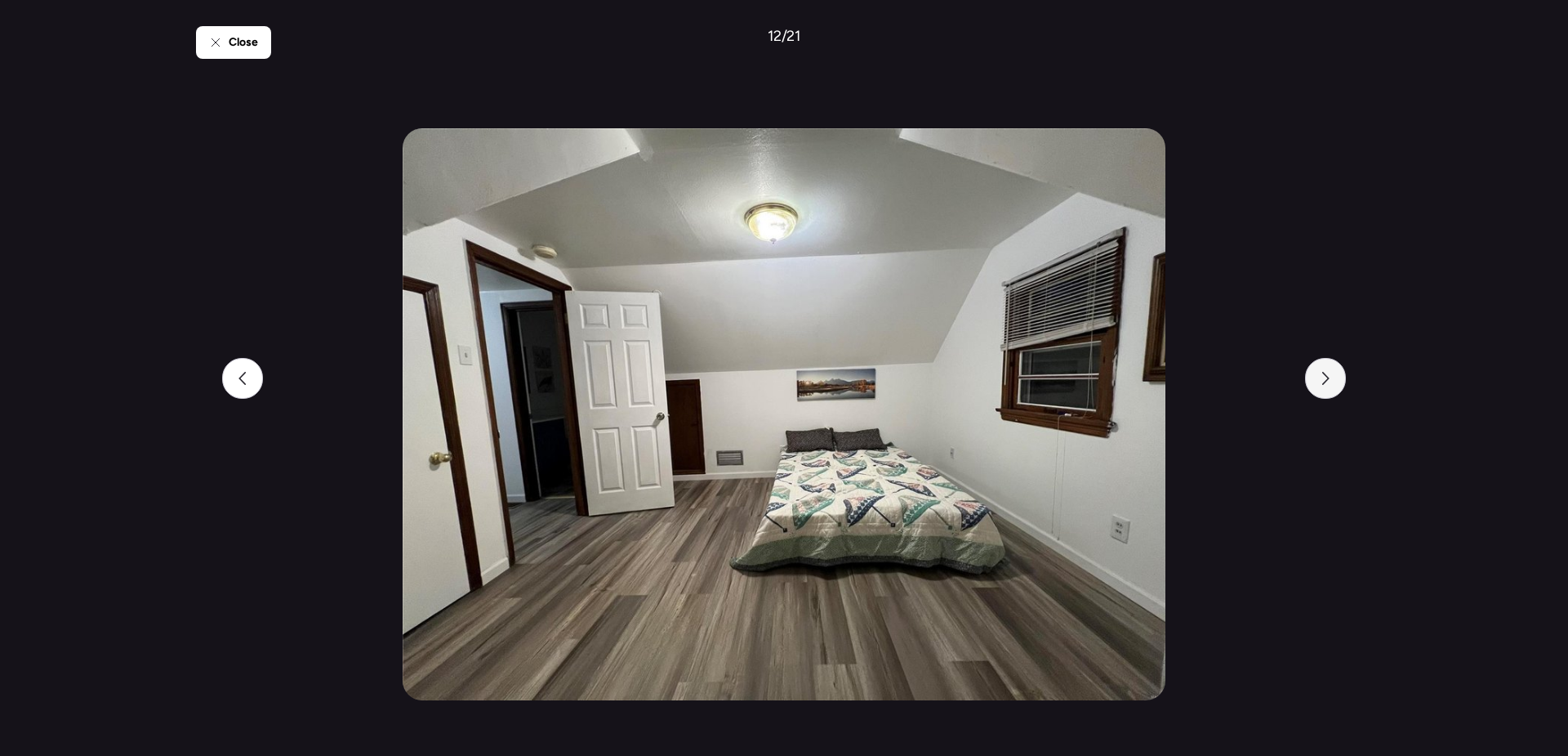
click at [1326, 379] on icon at bounding box center [1325, 378] width 13 height 13
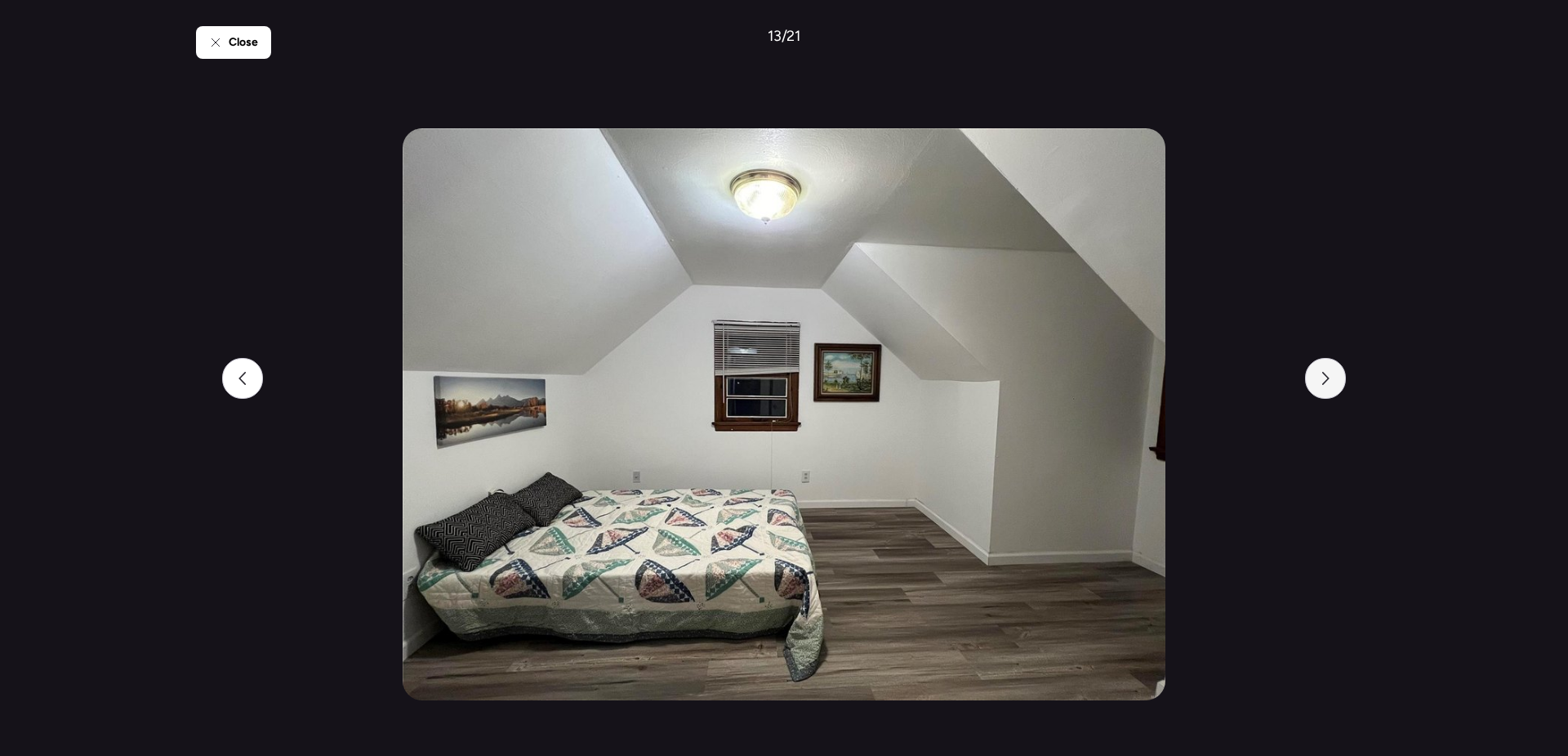
click at [1326, 379] on icon at bounding box center [1325, 378] width 13 height 13
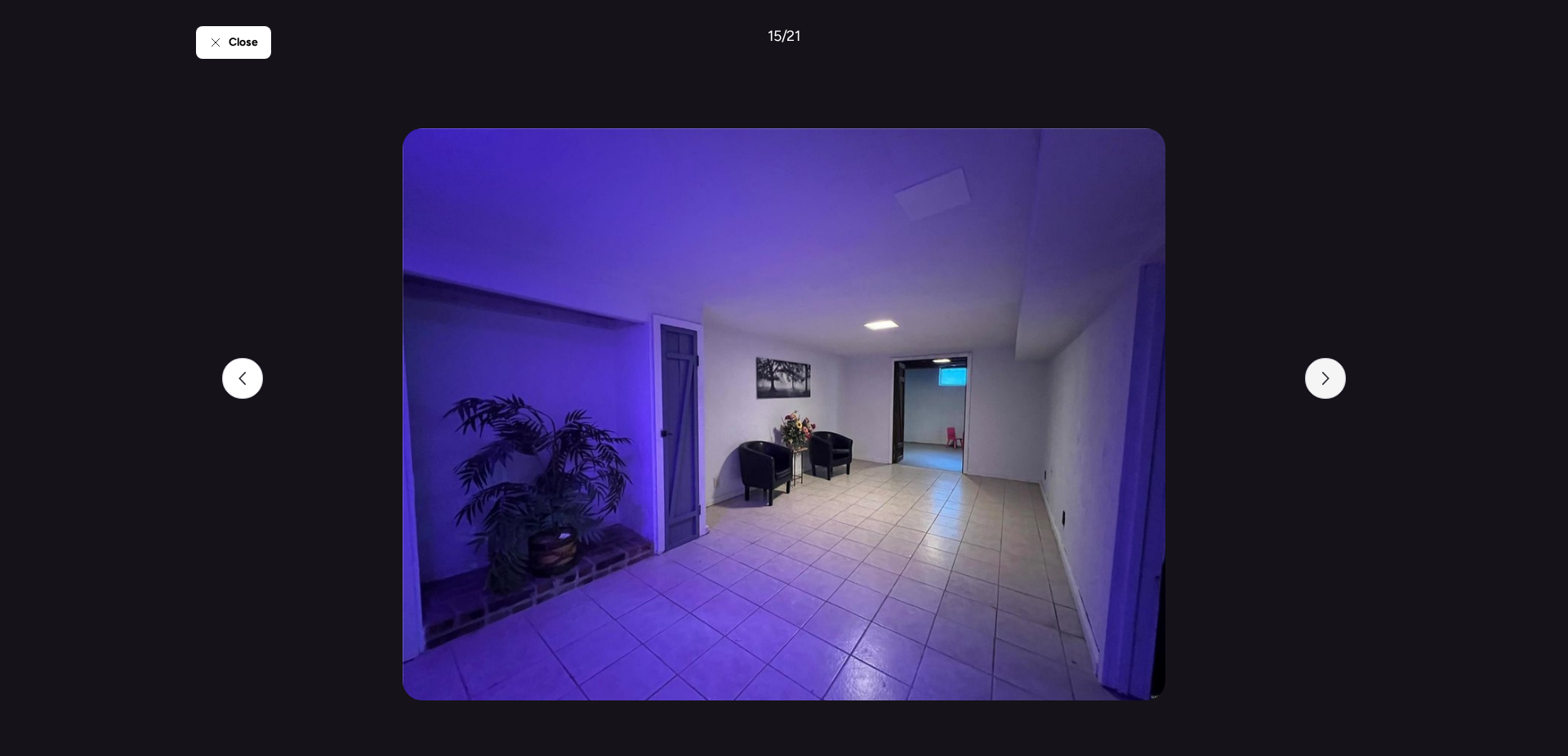
click at [1326, 379] on icon at bounding box center [1325, 378] width 13 height 13
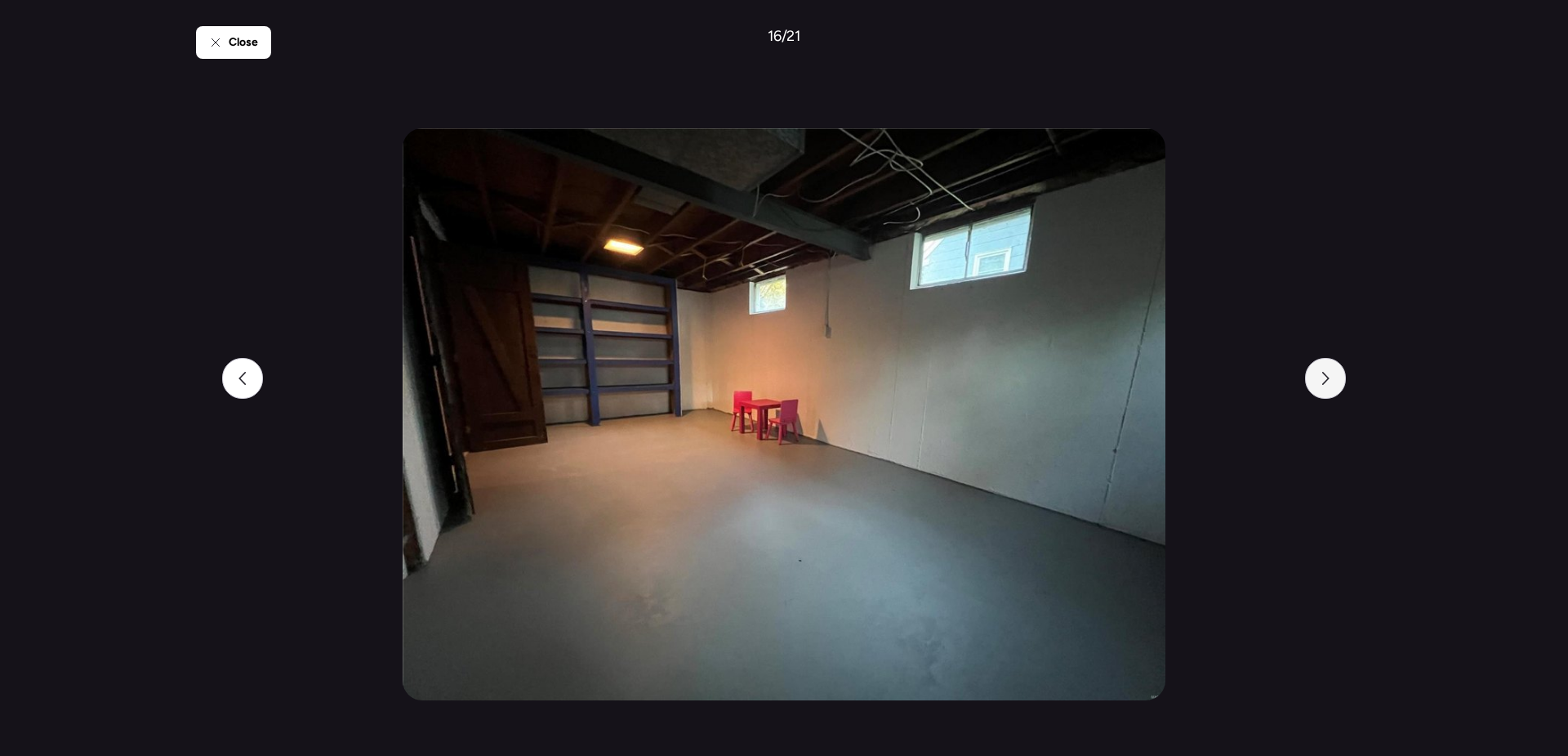
click at [1326, 379] on icon at bounding box center [1325, 378] width 13 height 13
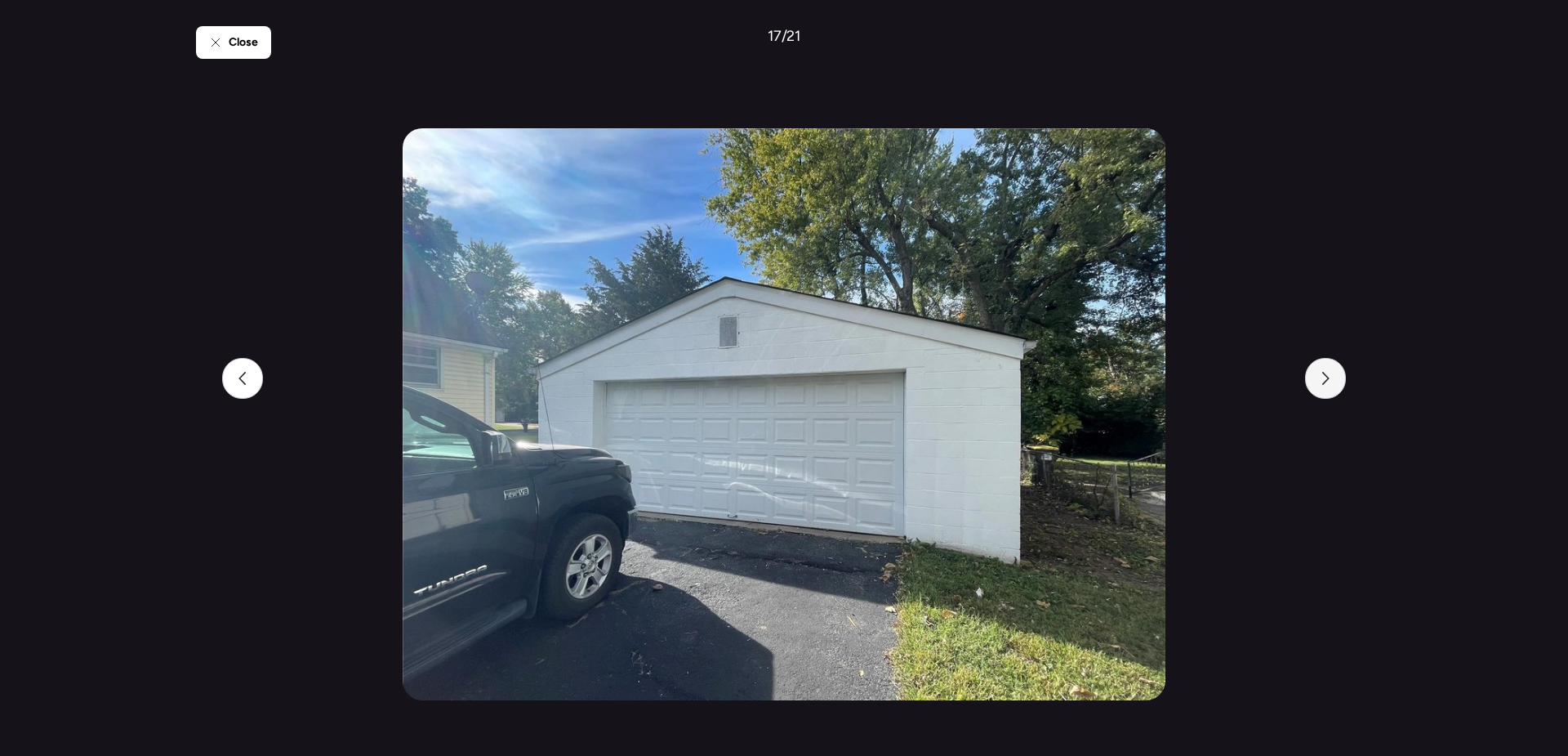
click at [1326, 379] on icon at bounding box center [1325, 378] width 13 height 13
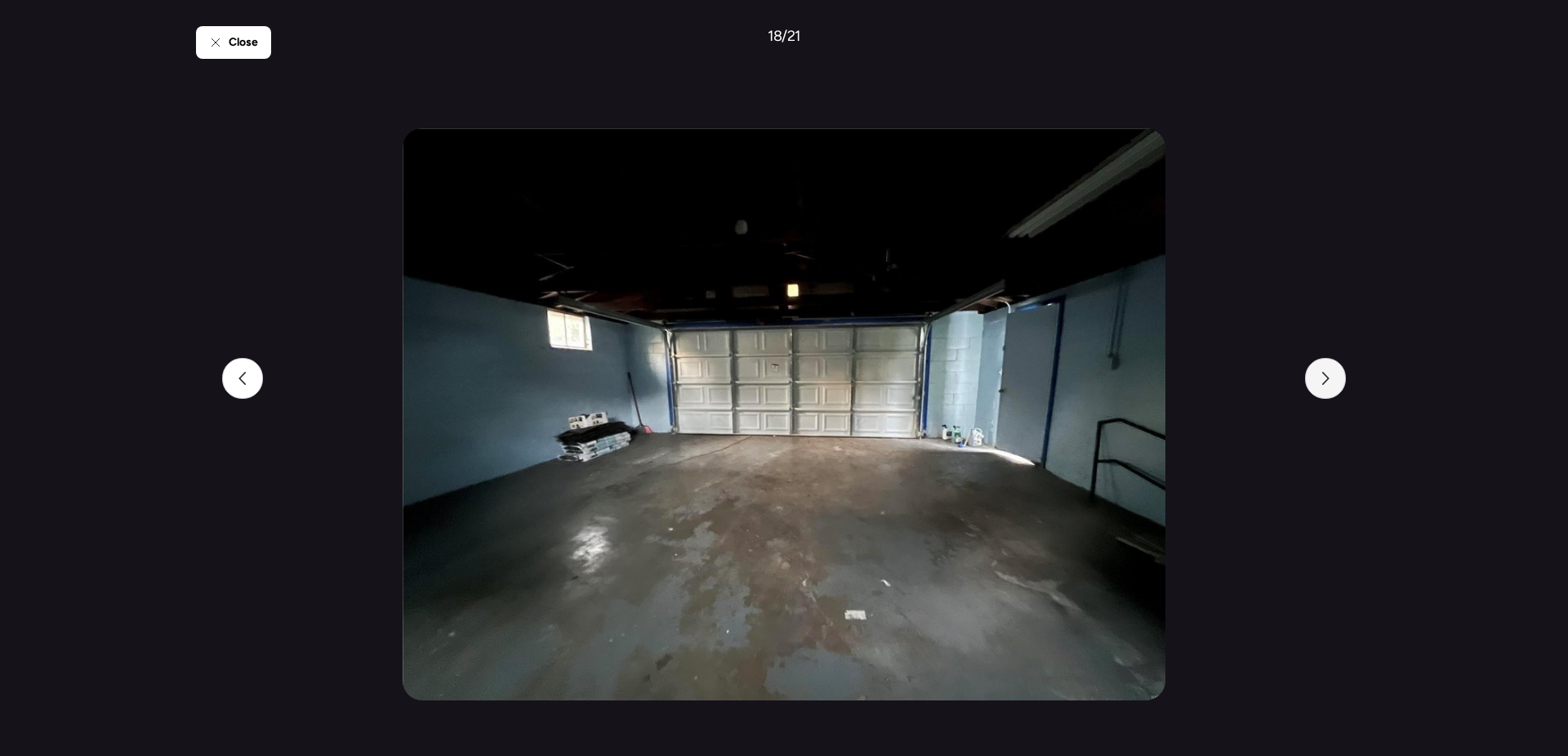
click at [1326, 379] on icon at bounding box center [1325, 378] width 13 height 13
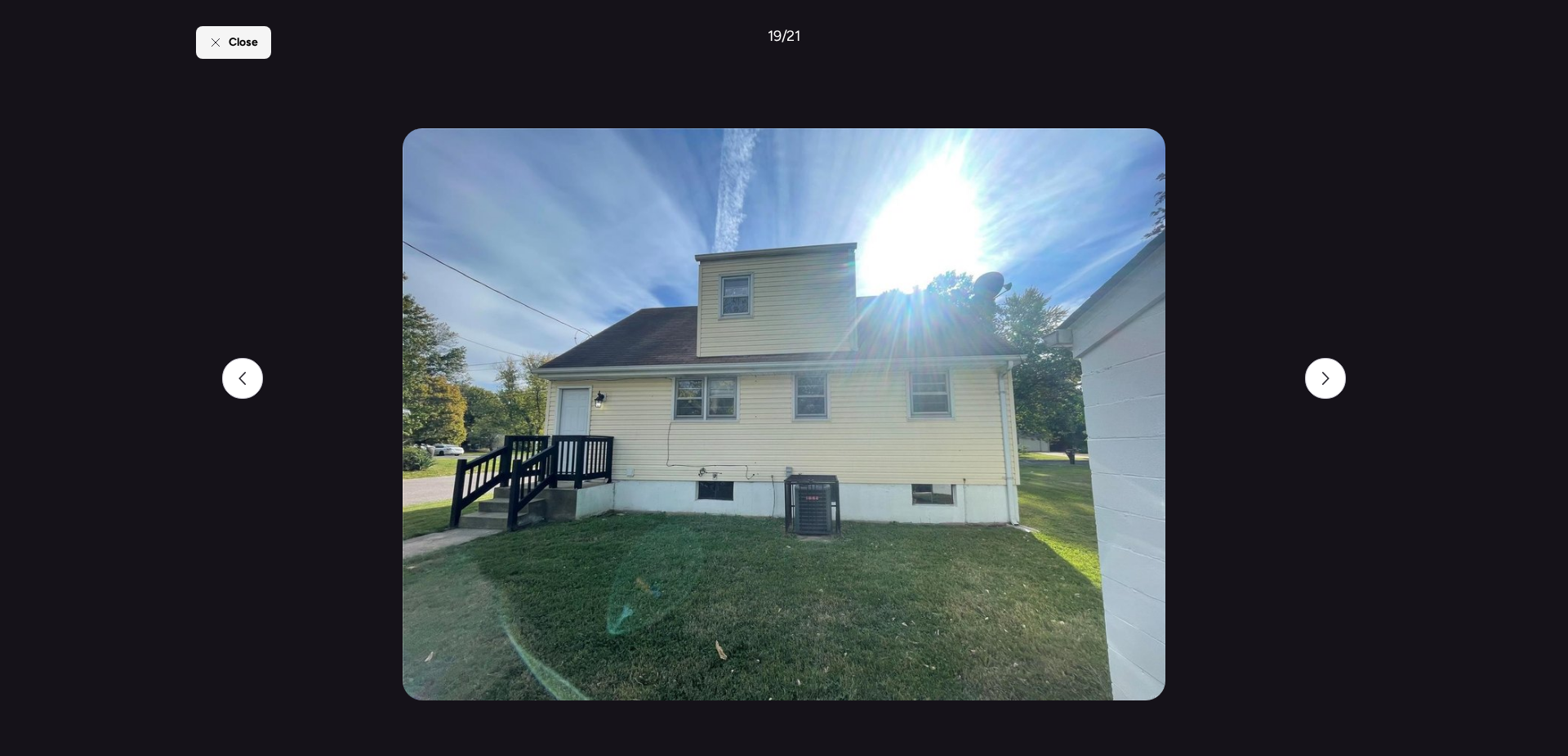
click at [237, 39] on span "Close" at bounding box center [243, 43] width 30 height 16
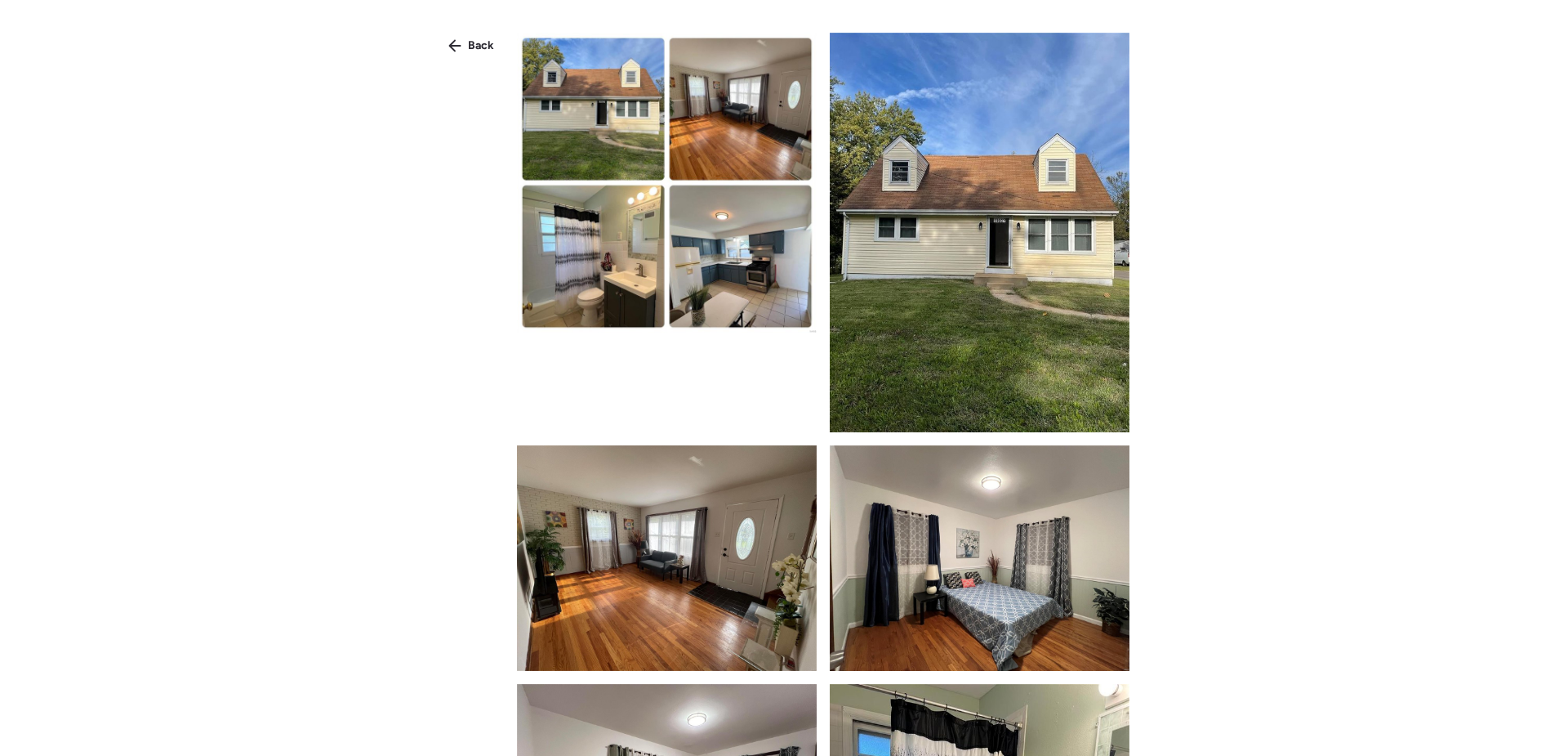
click at [467, 49] on div "Back" at bounding box center [472, 46] width 66 height 26
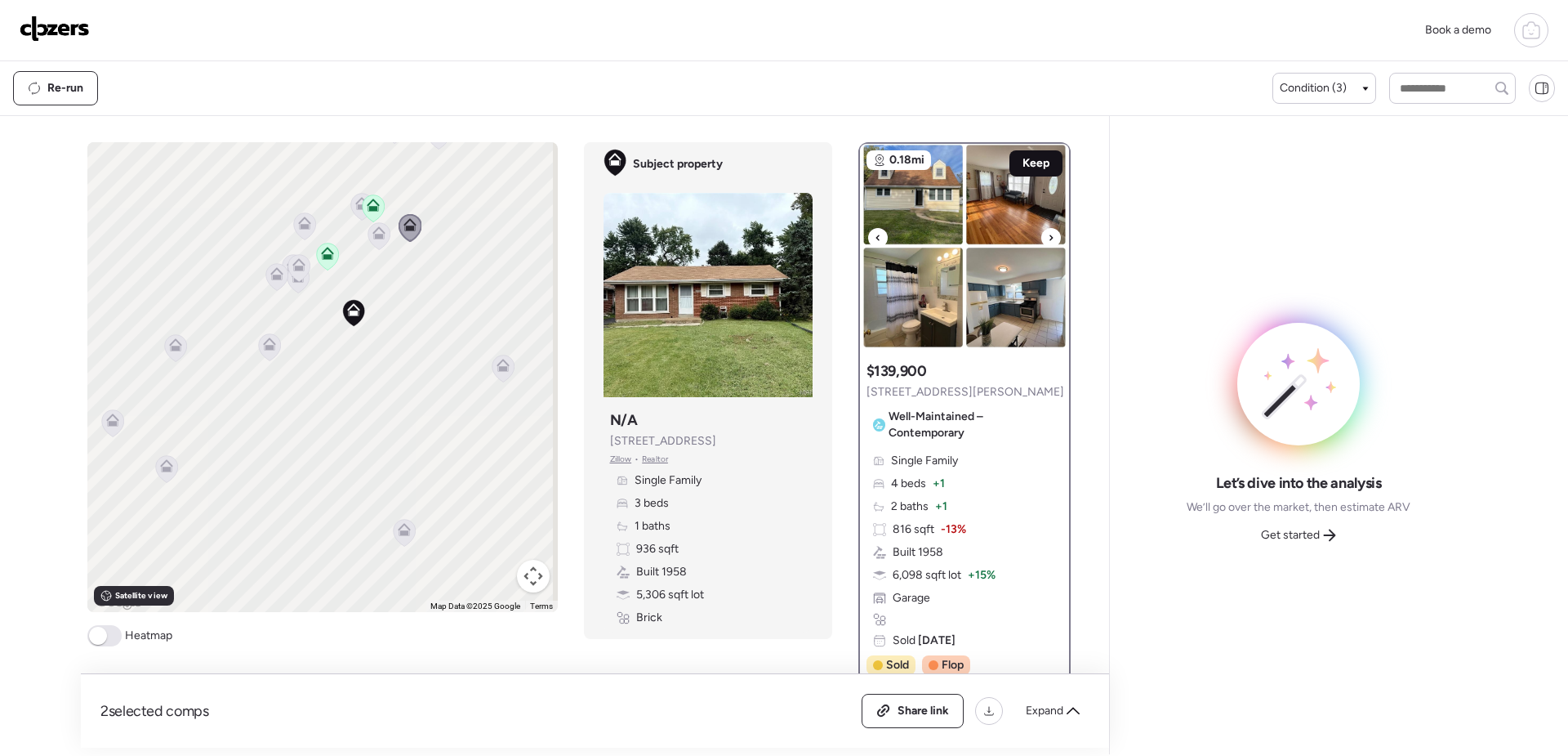
click at [1033, 162] on span "Keep" at bounding box center [1036, 163] width 27 height 16
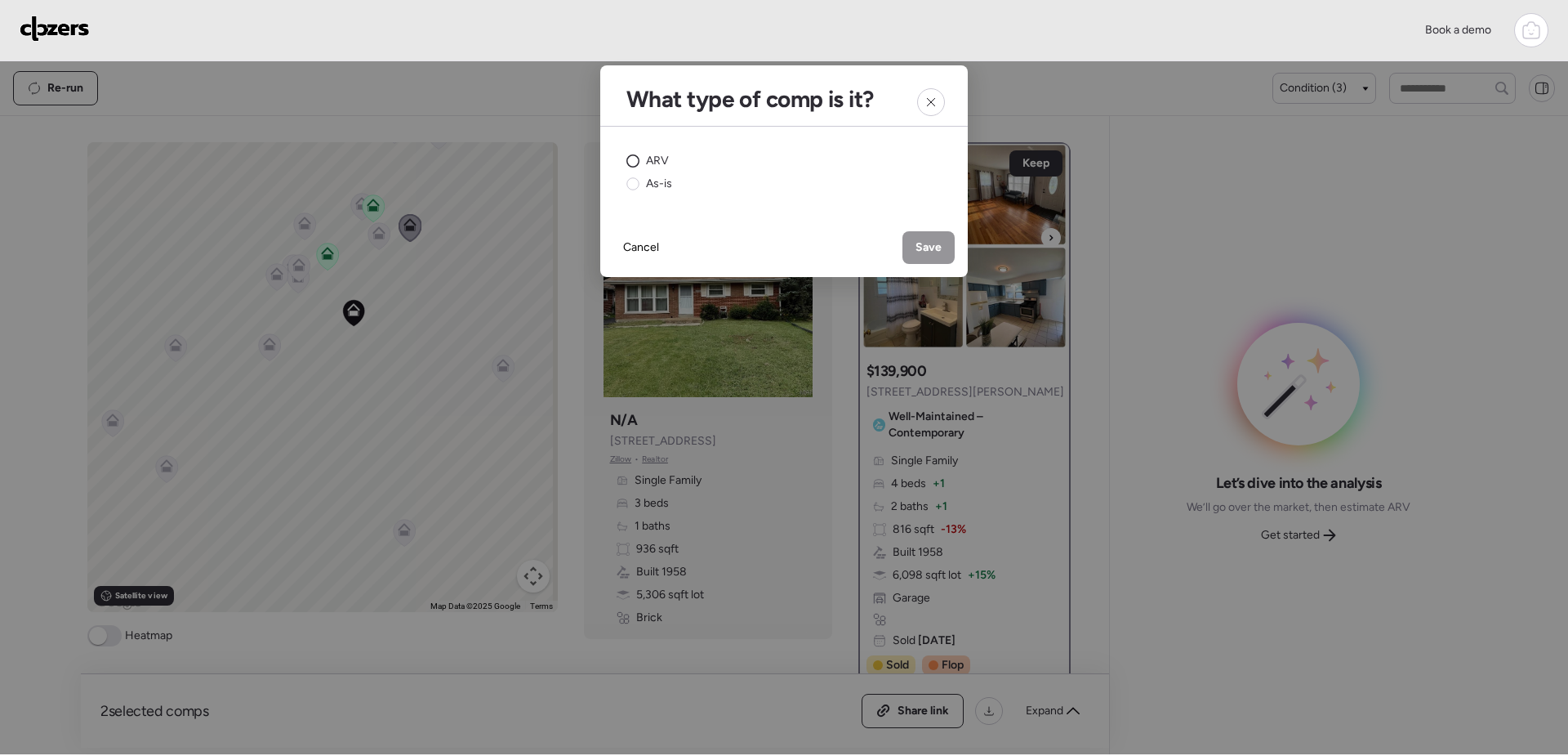
click at [638, 157] on circle at bounding box center [634, 161] width 12 height 12
click at [928, 97] on icon at bounding box center [930, 101] width 13 height 13
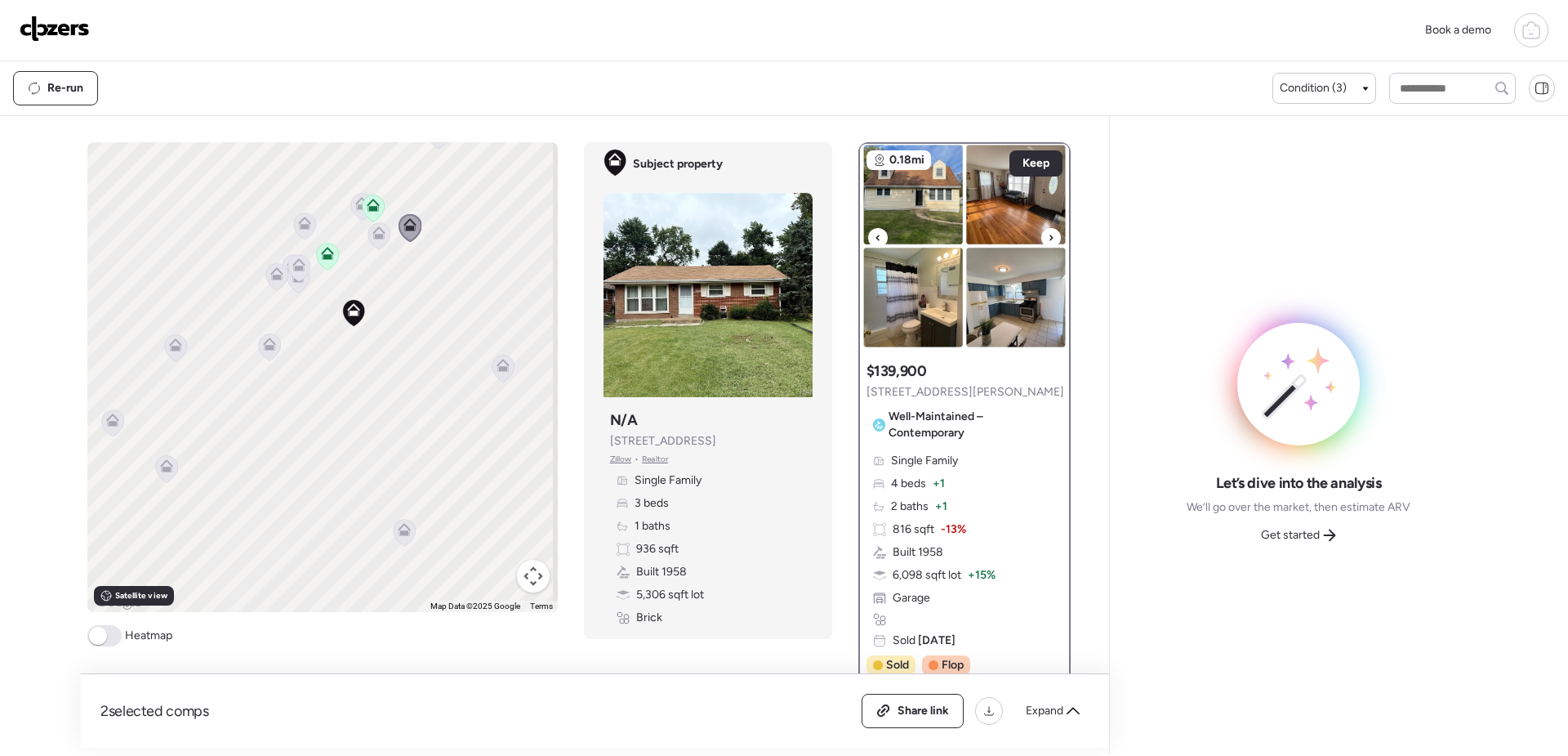
click at [927, 188] on img at bounding box center [964, 246] width 210 height 205
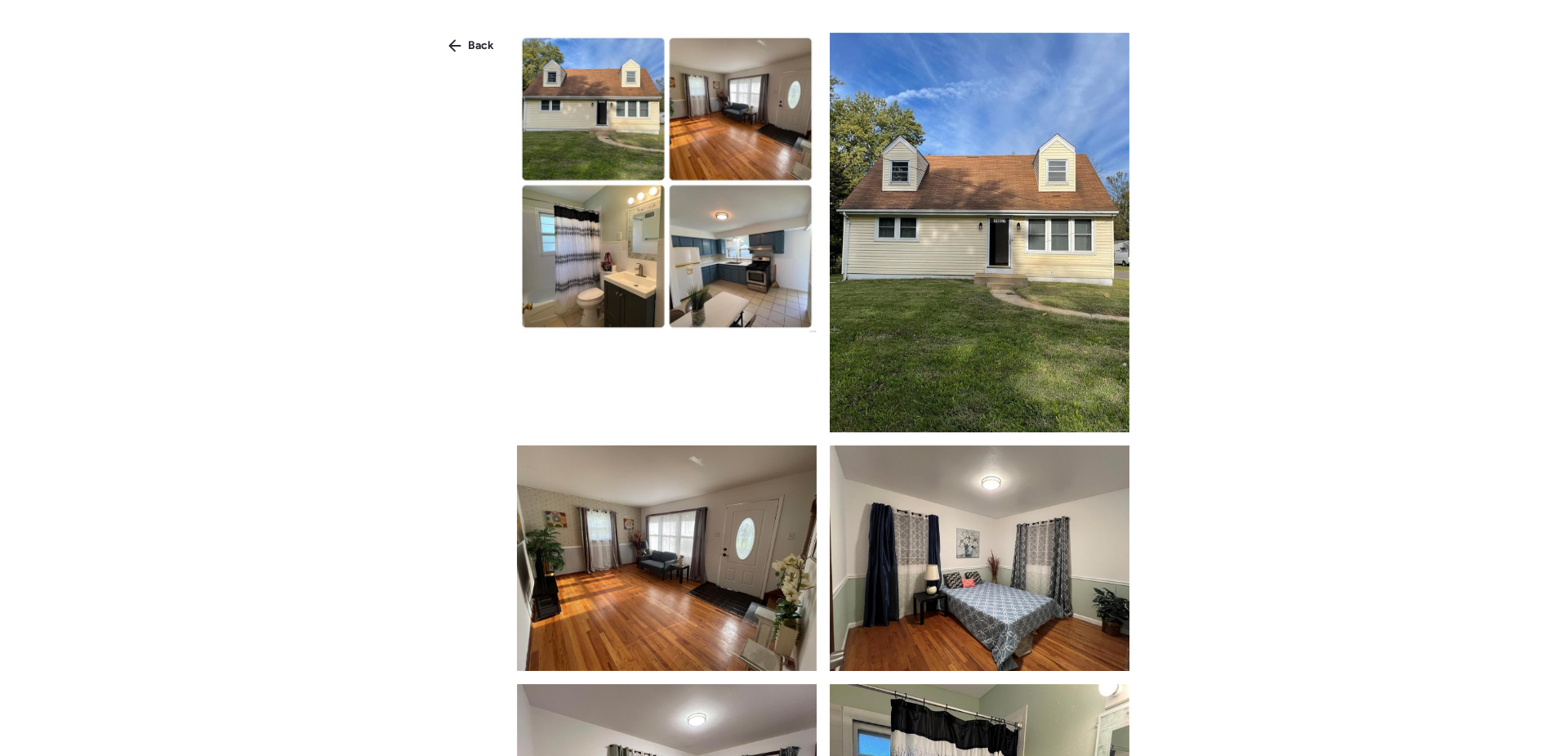
click at [977, 246] on img at bounding box center [980, 232] width 300 height 399
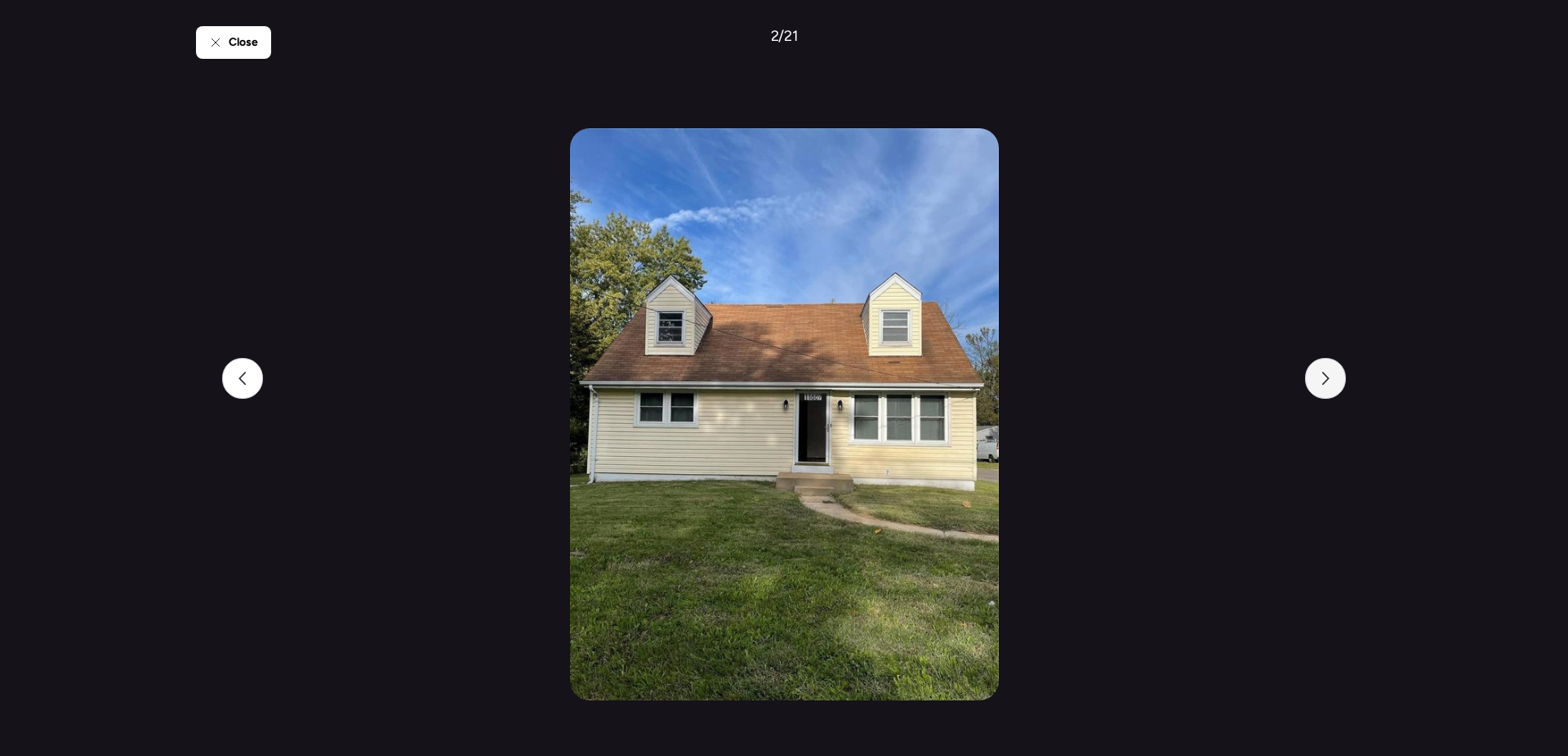
click at [1336, 382] on div at bounding box center [1325, 378] width 41 height 41
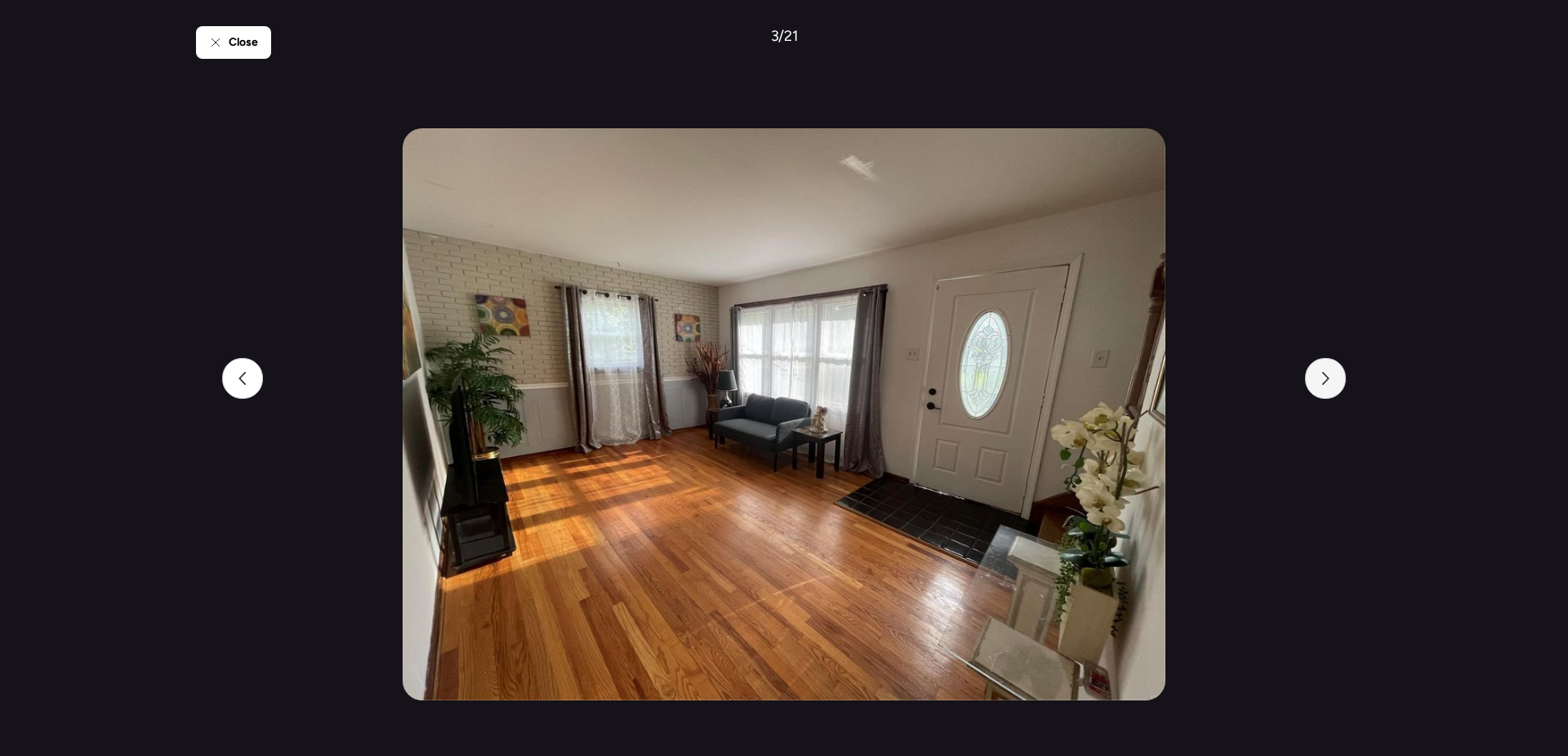
click at [1336, 382] on div at bounding box center [1325, 378] width 41 height 41
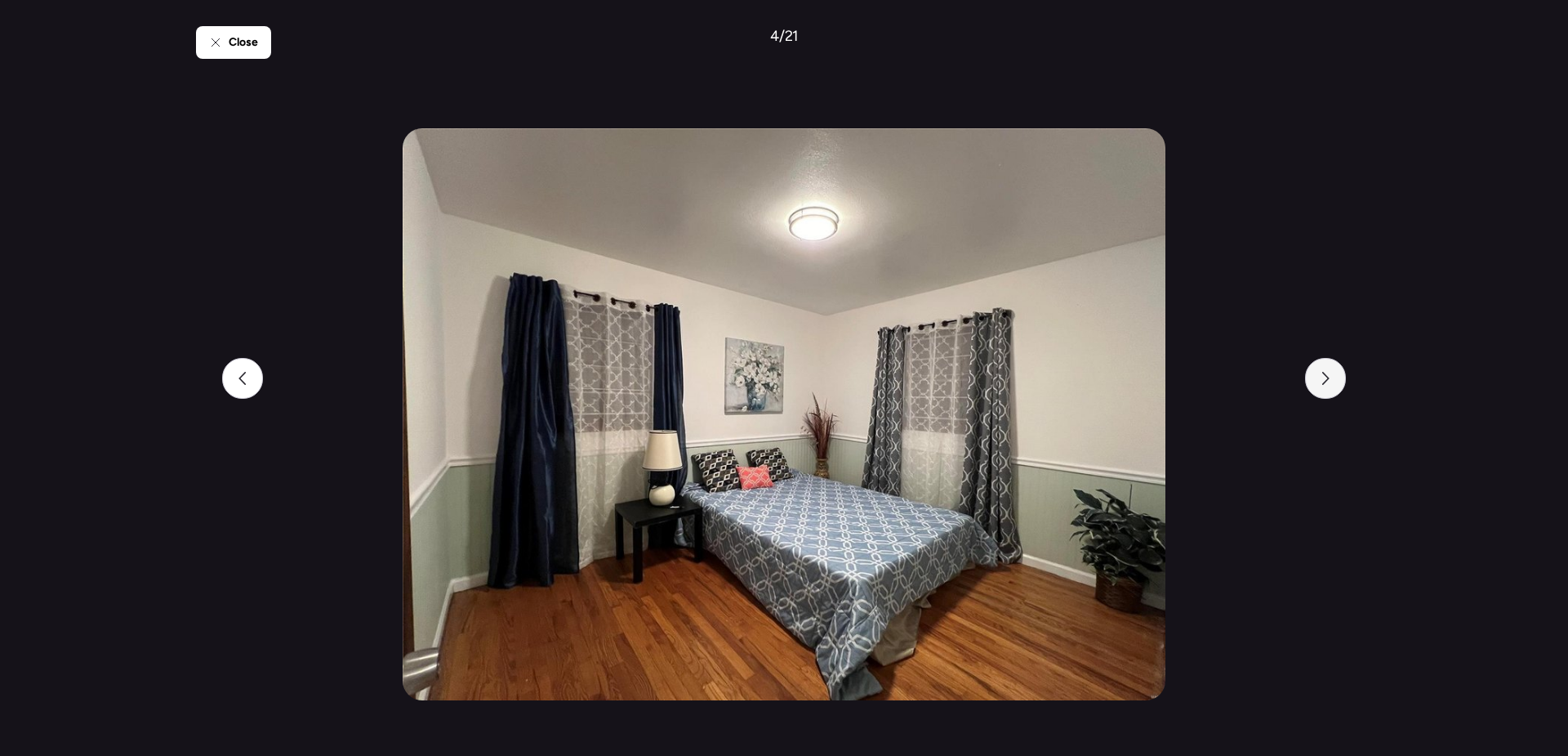
click at [1336, 382] on div at bounding box center [1325, 378] width 41 height 41
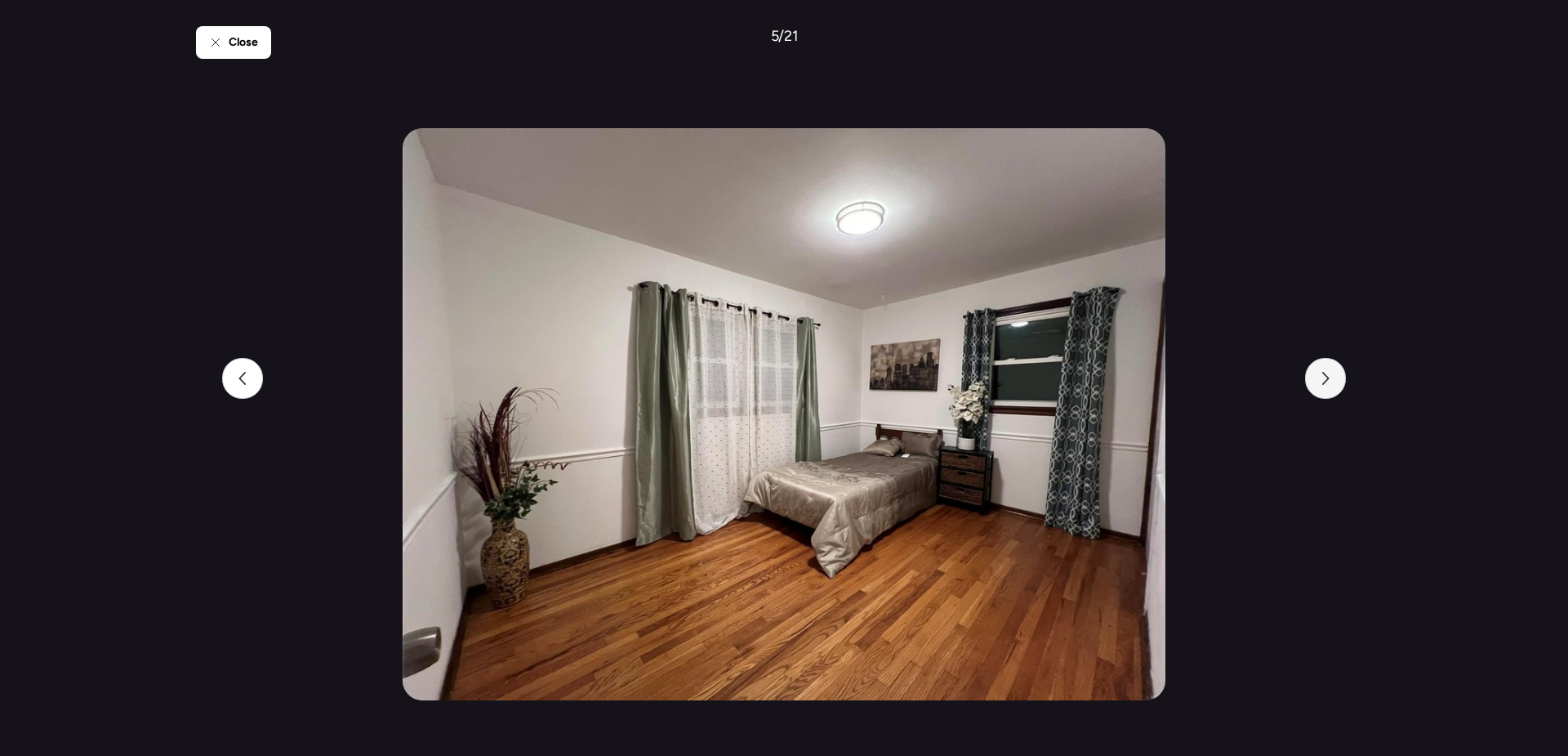
click at [1336, 382] on div at bounding box center [1325, 378] width 41 height 41
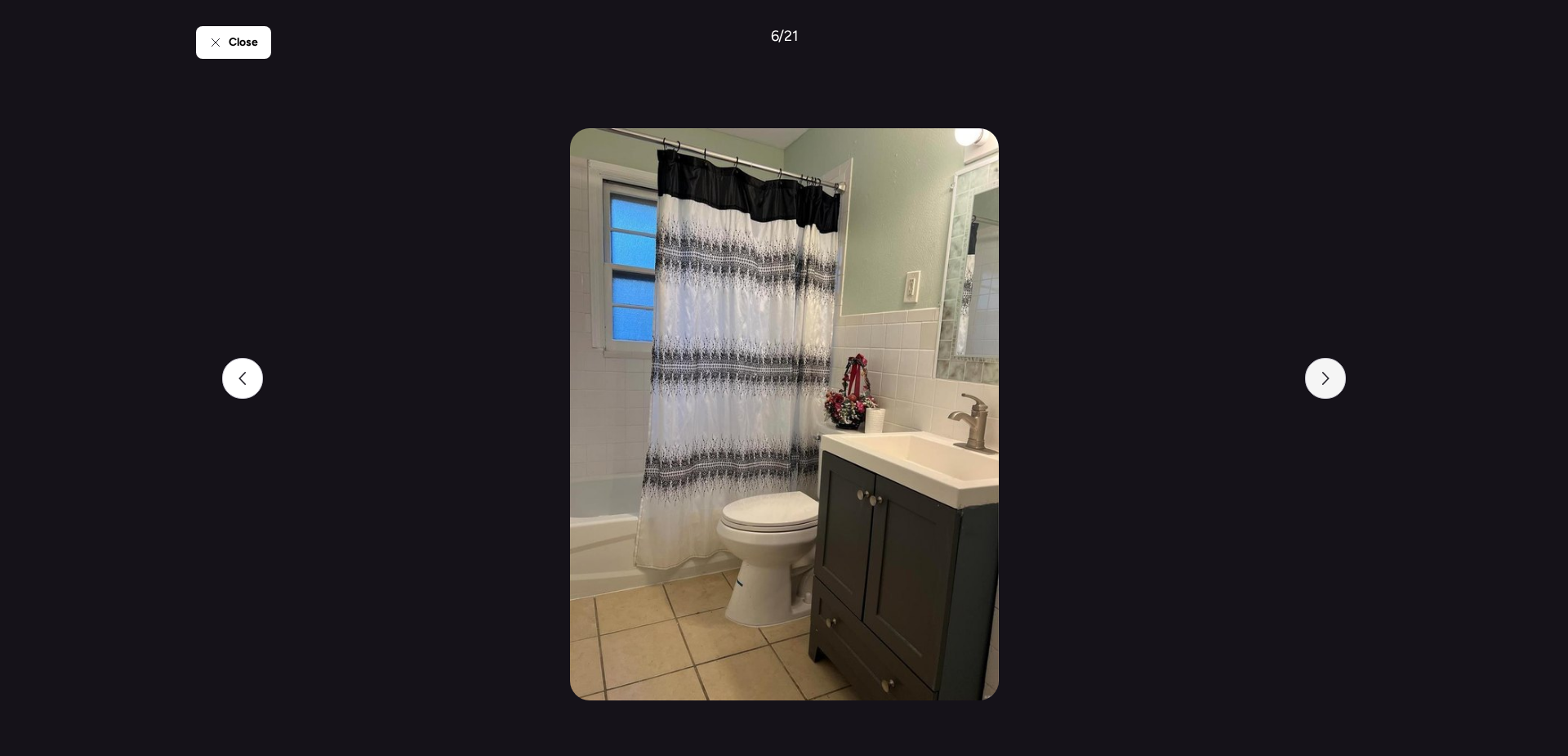
click at [1336, 382] on div at bounding box center [1325, 378] width 41 height 41
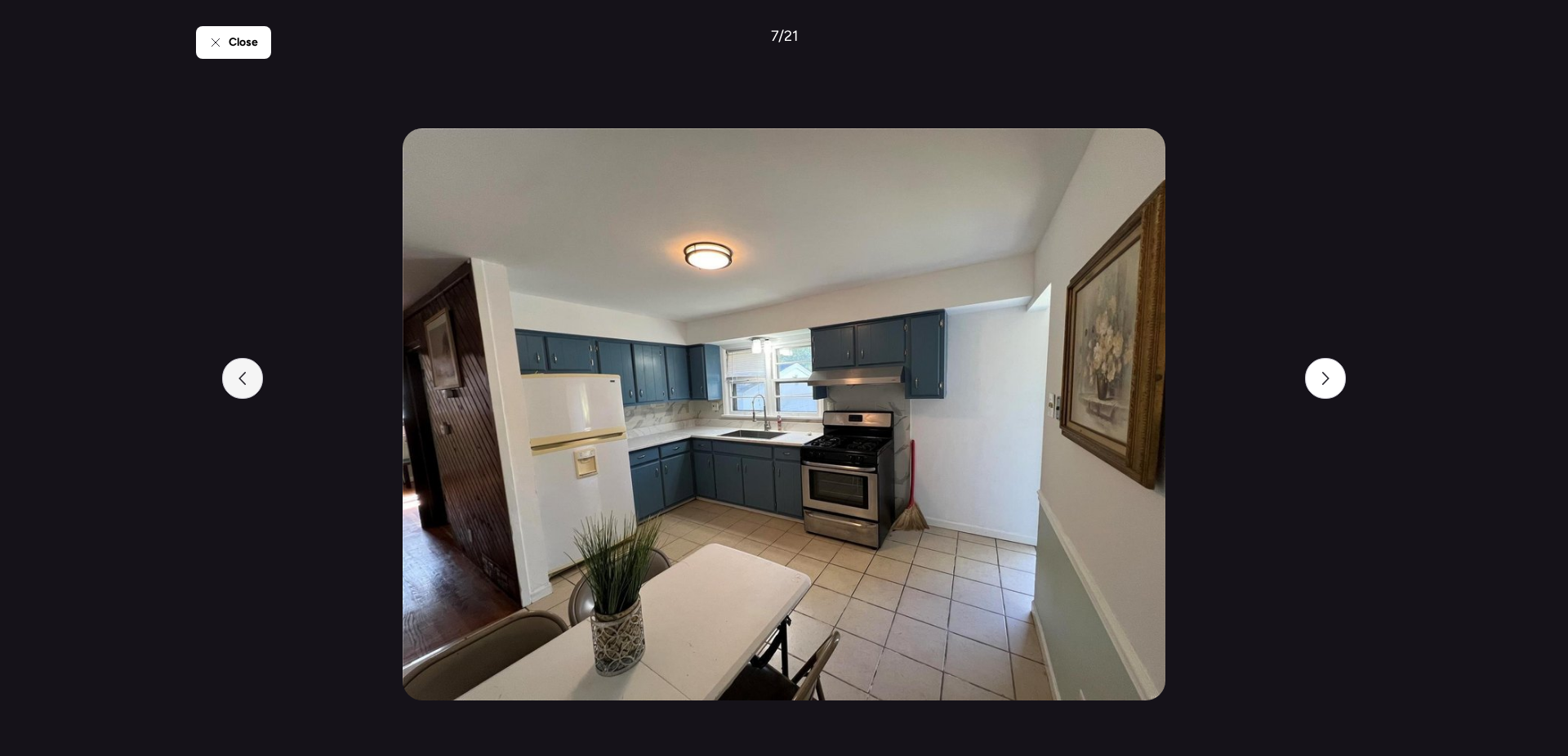
click at [257, 376] on div at bounding box center [242, 378] width 41 height 41
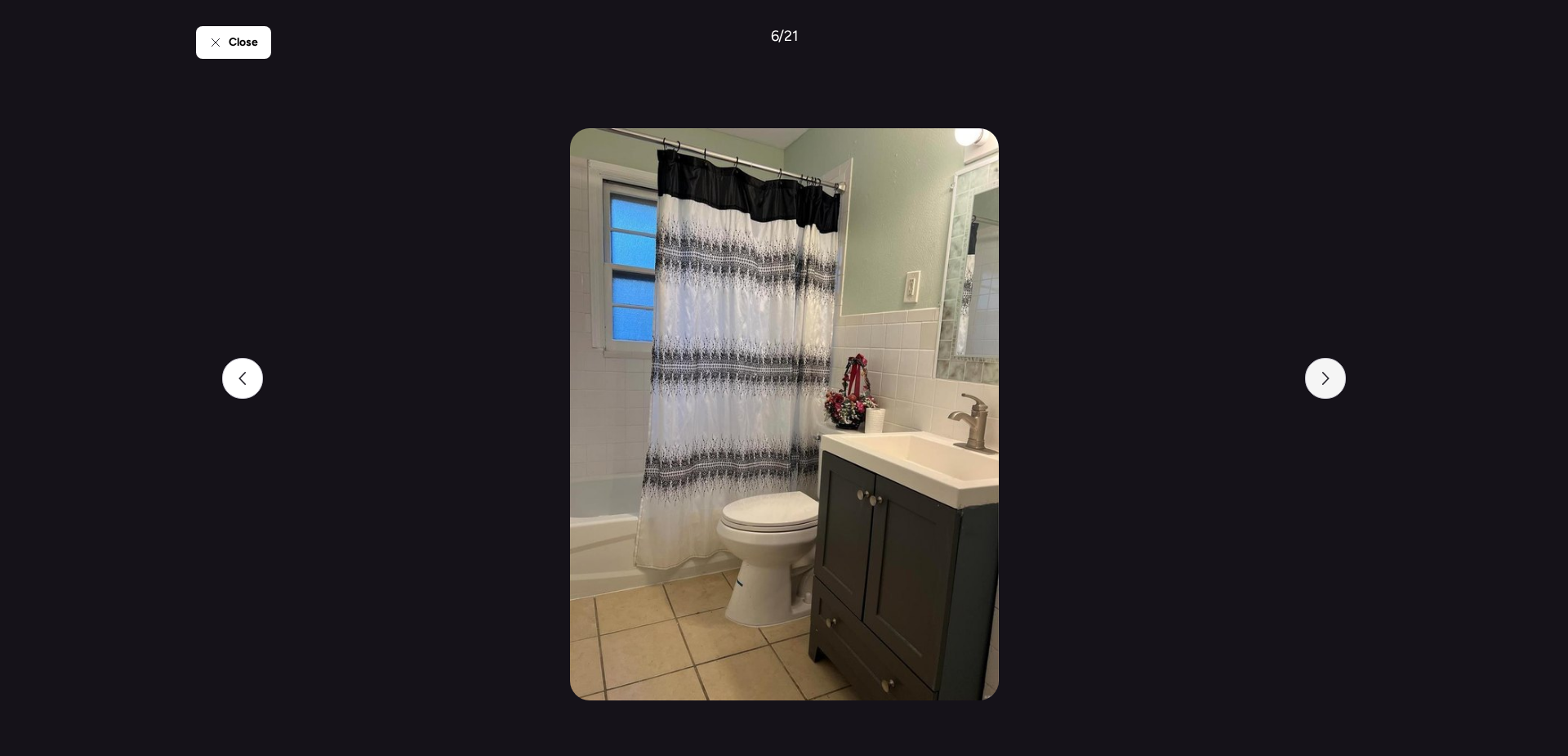
click at [1321, 383] on icon at bounding box center [1325, 378] width 13 height 13
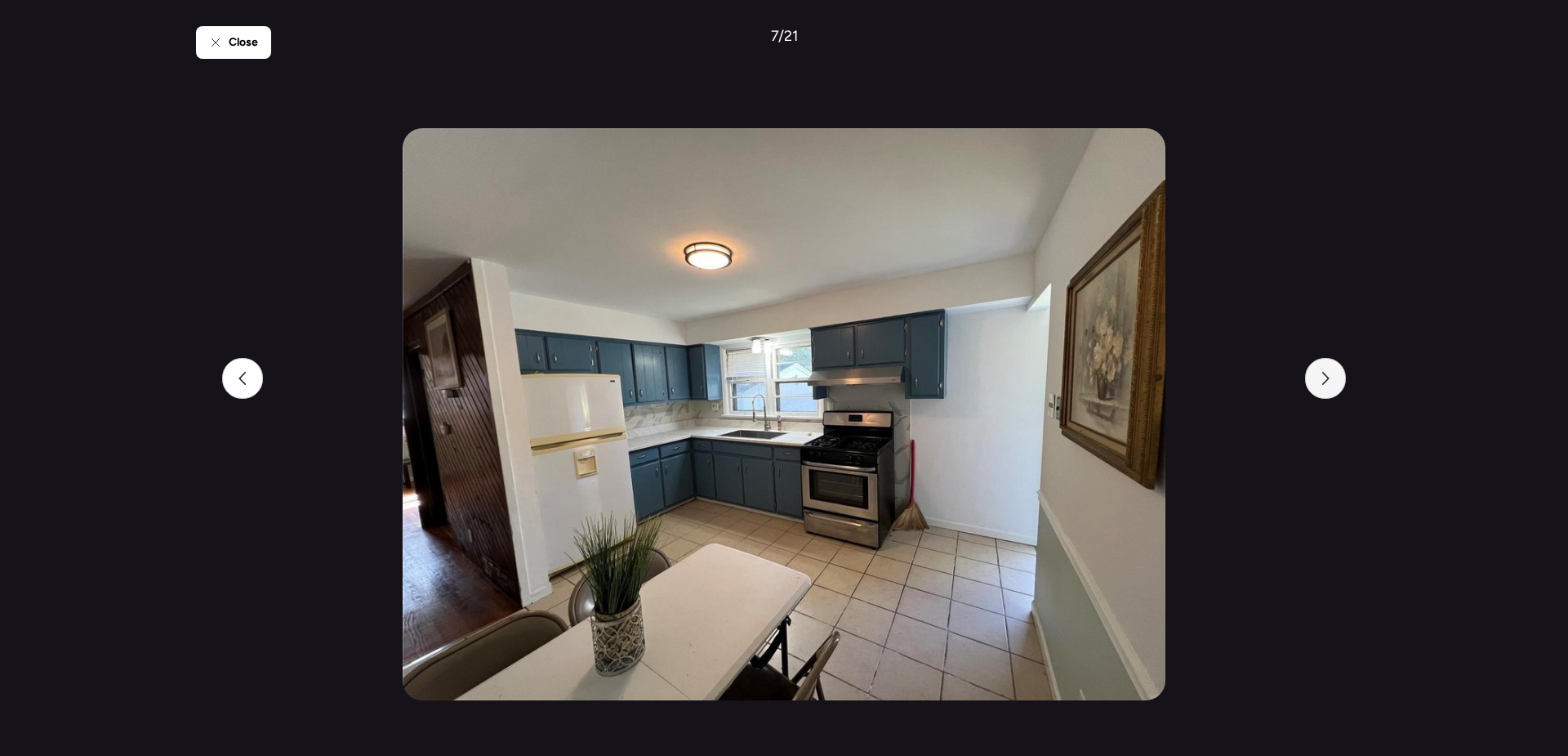
click at [1321, 383] on icon at bounding box center [1325, 378] width 13 height 13
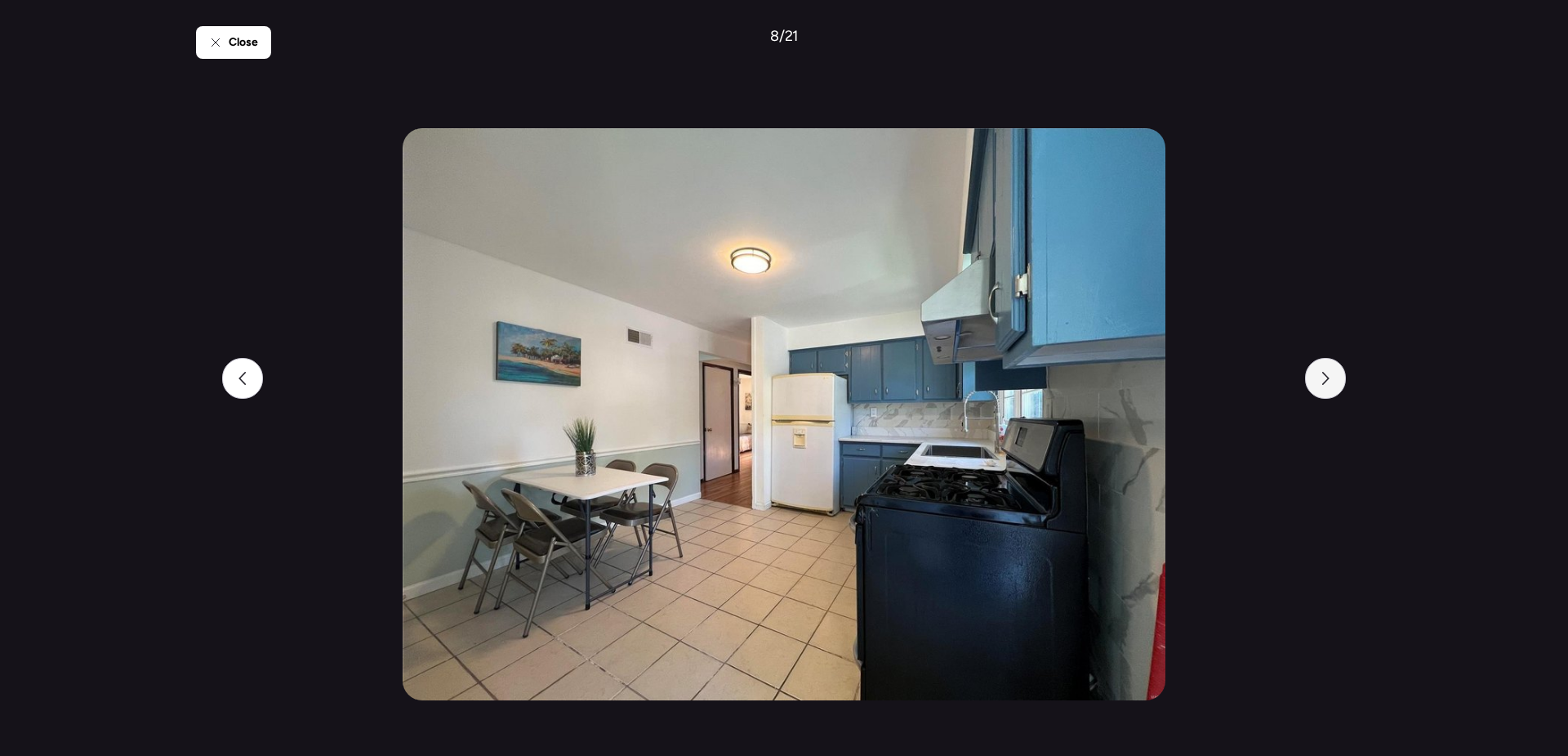
click at [1321, 383] on icon at bounding box center [1325, 378] width 13 height 13
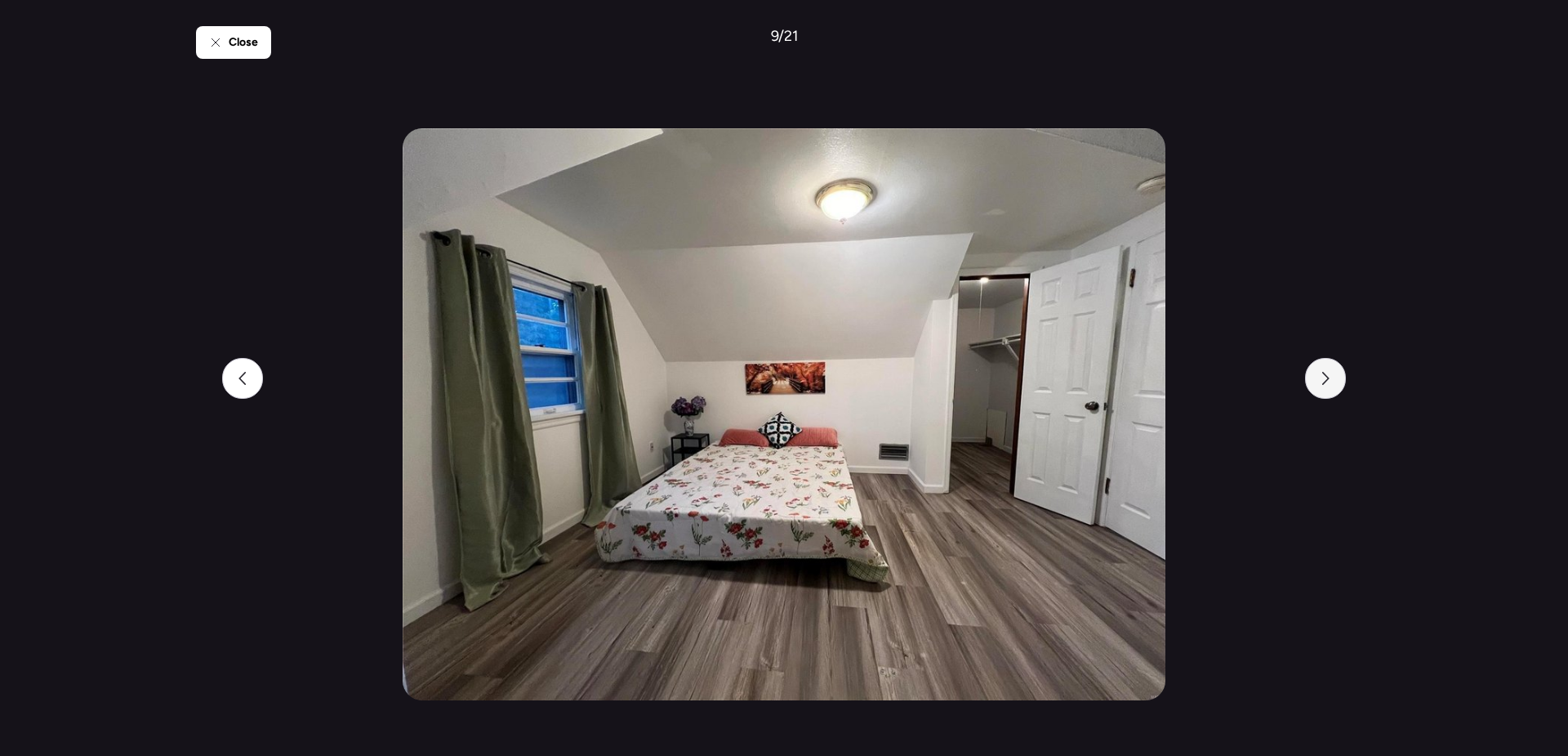
click at [1321, 383] on icon at bounding box center [1325, 378] width 13 height 13
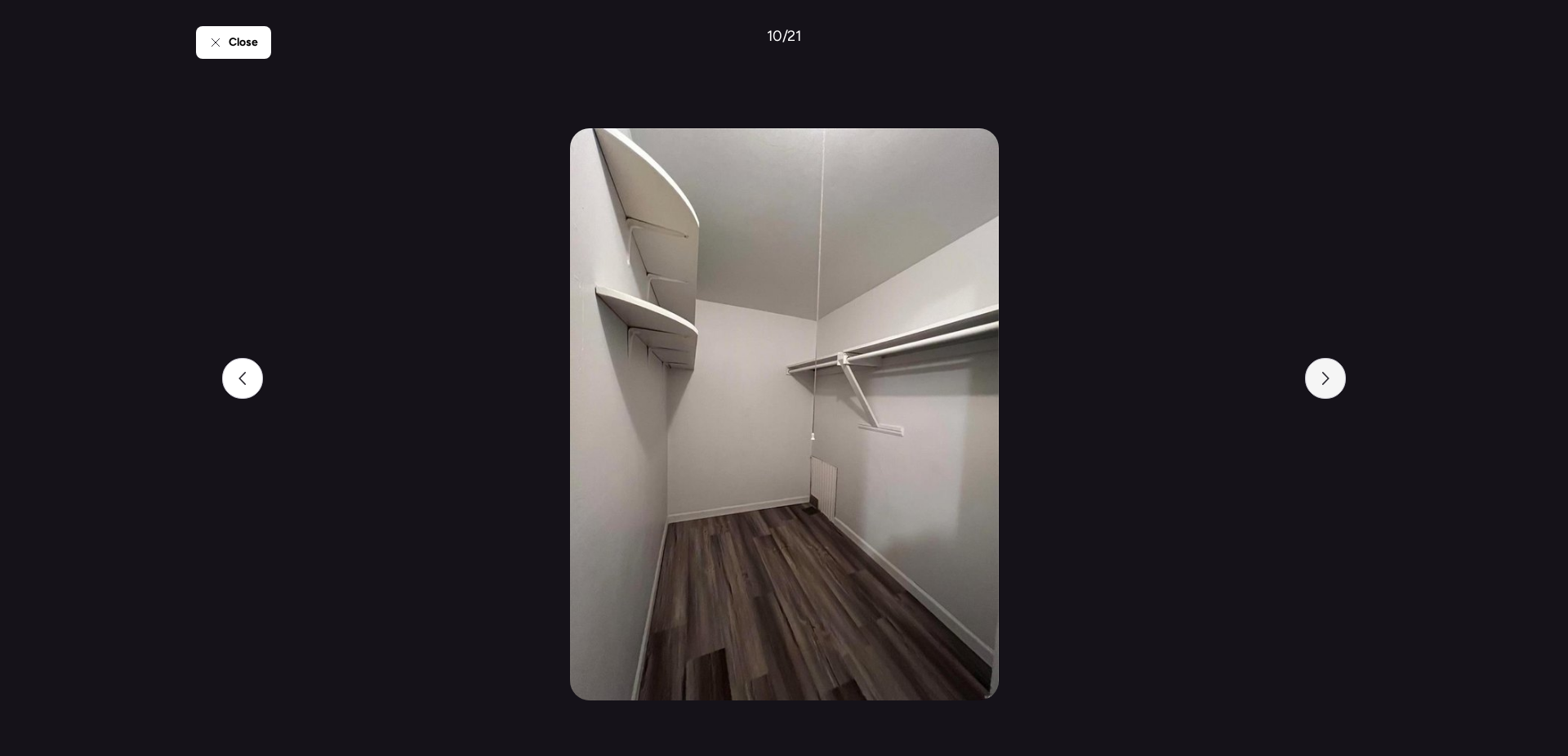
click at [1321, 383] on icon at bounding box center [1325, 378] width 13 height 13
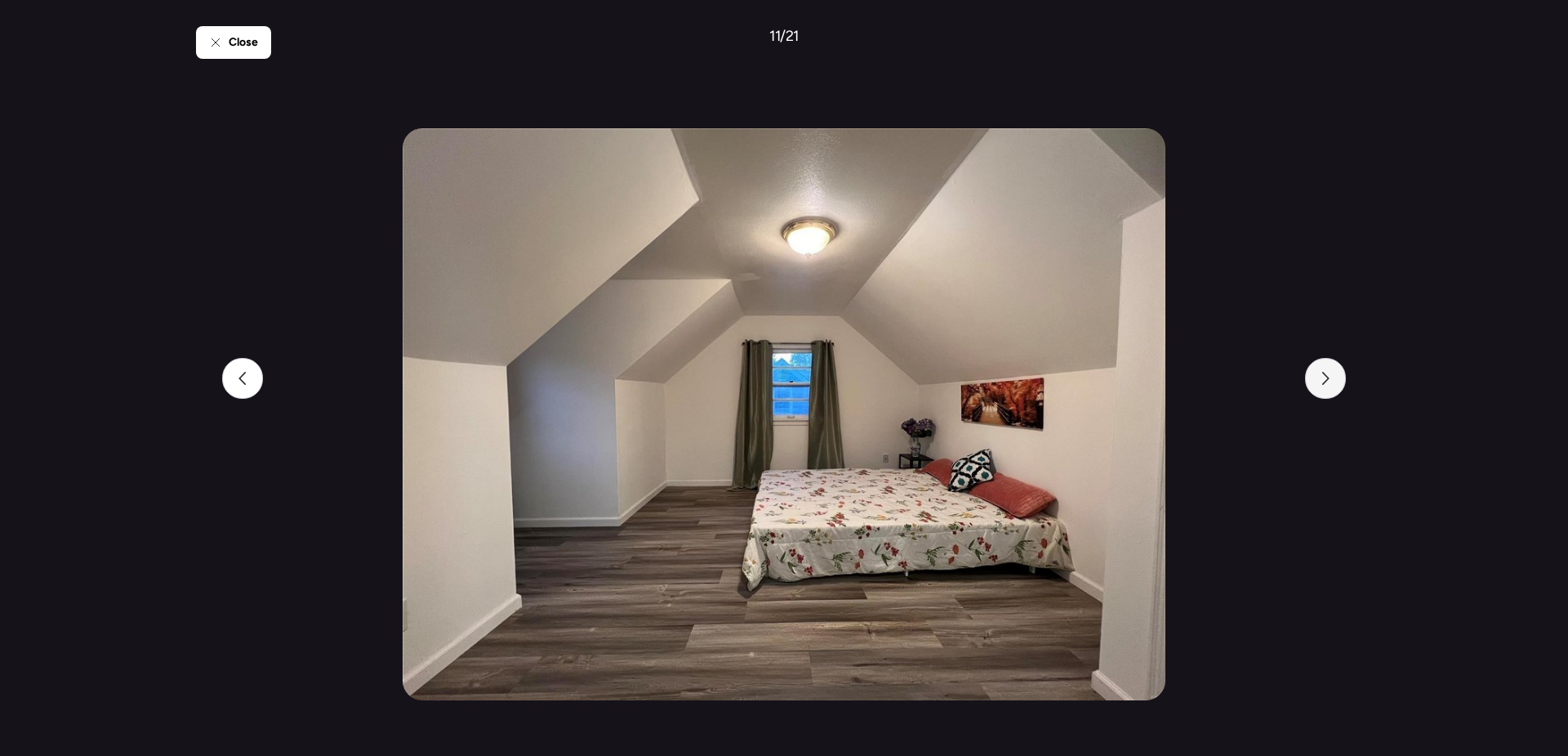
click at [1321, 383] on icon at bounding box center [1325, 378] width 13 height 13
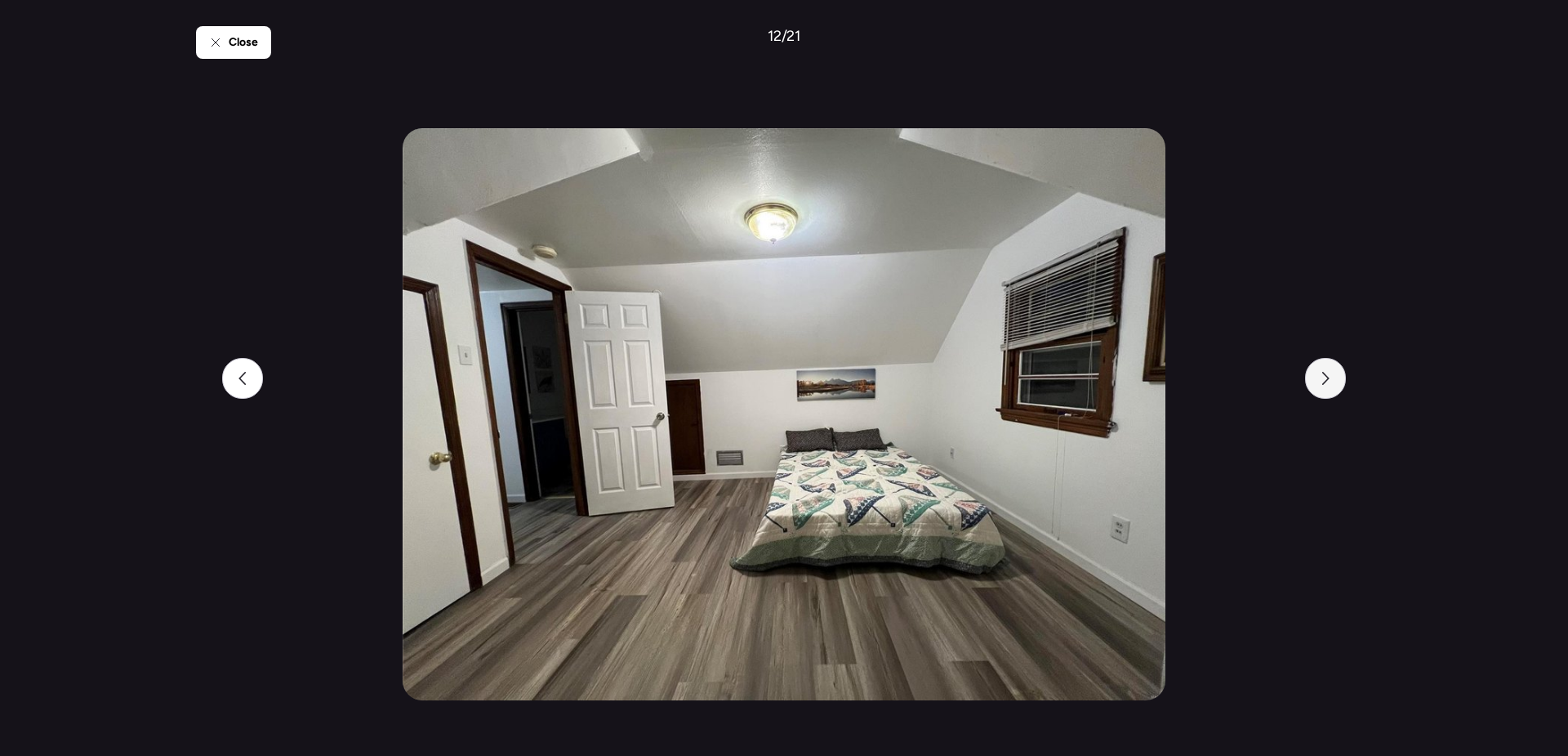
click at [1321, 383] on icon at bounding box center [1325, 378] width 13 height 13
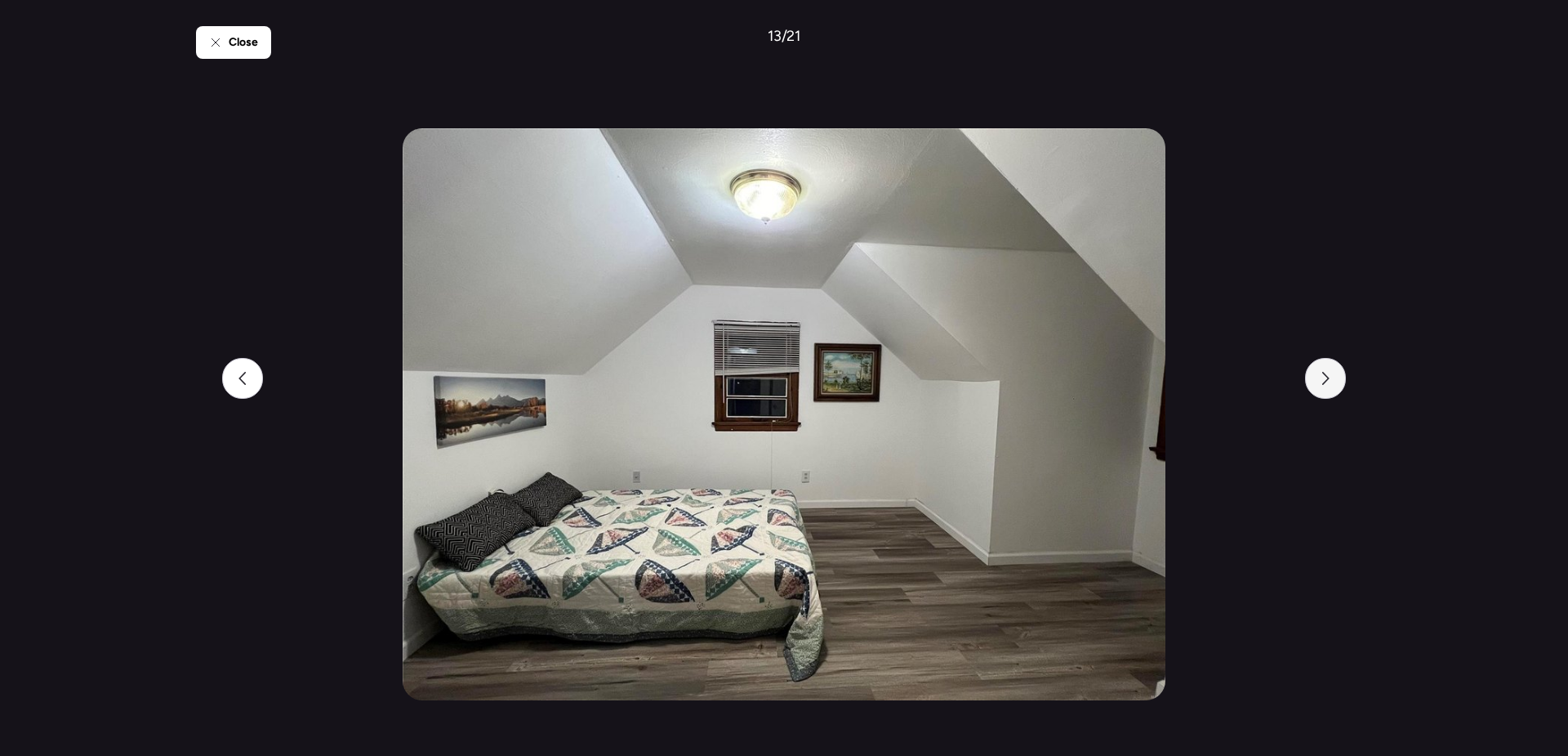
click at [1321, 383] on icon at bounding box center [1325, 378] width 13 height 13
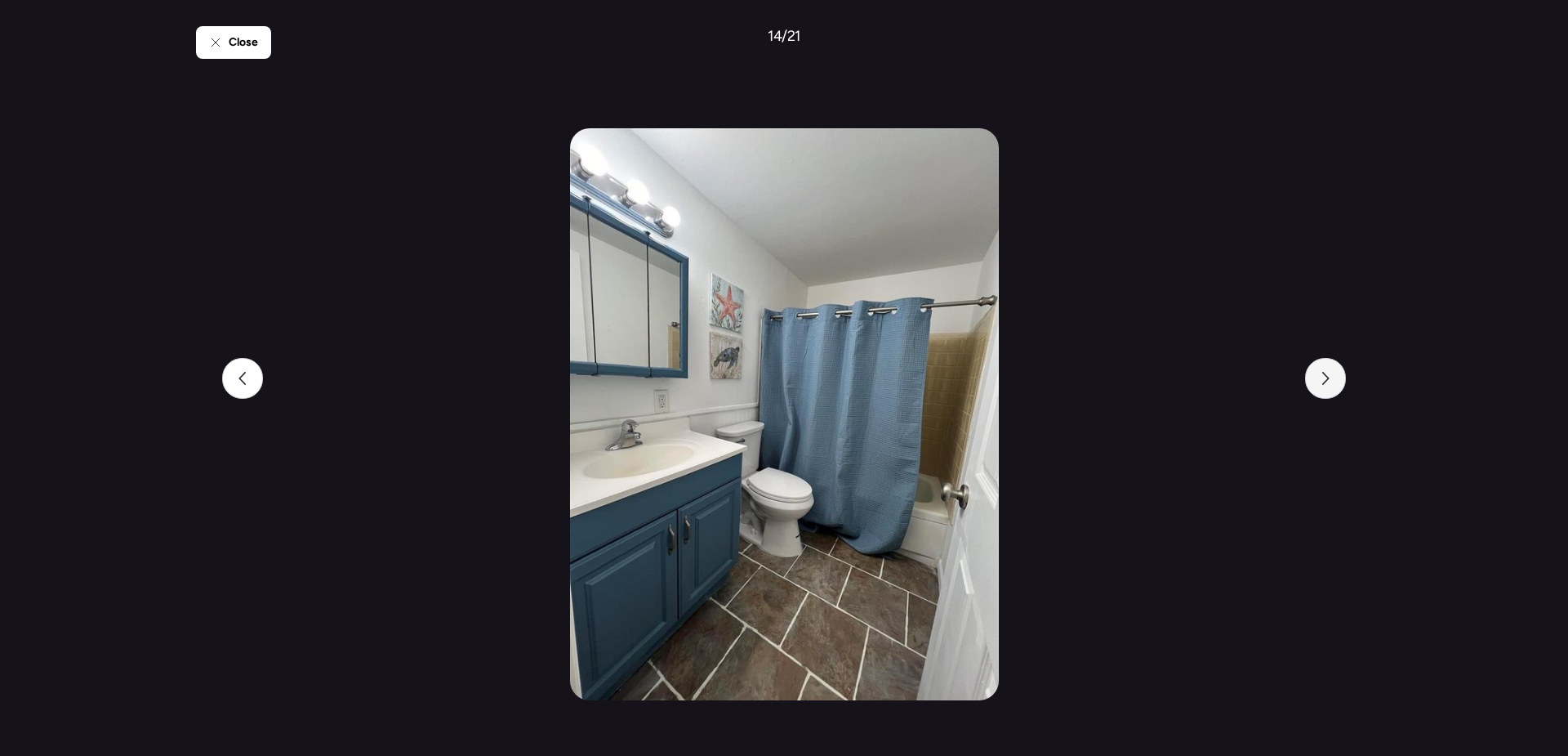
click at [1321, 383] on icon at bounding box center [1325, 378] width 13 height 13
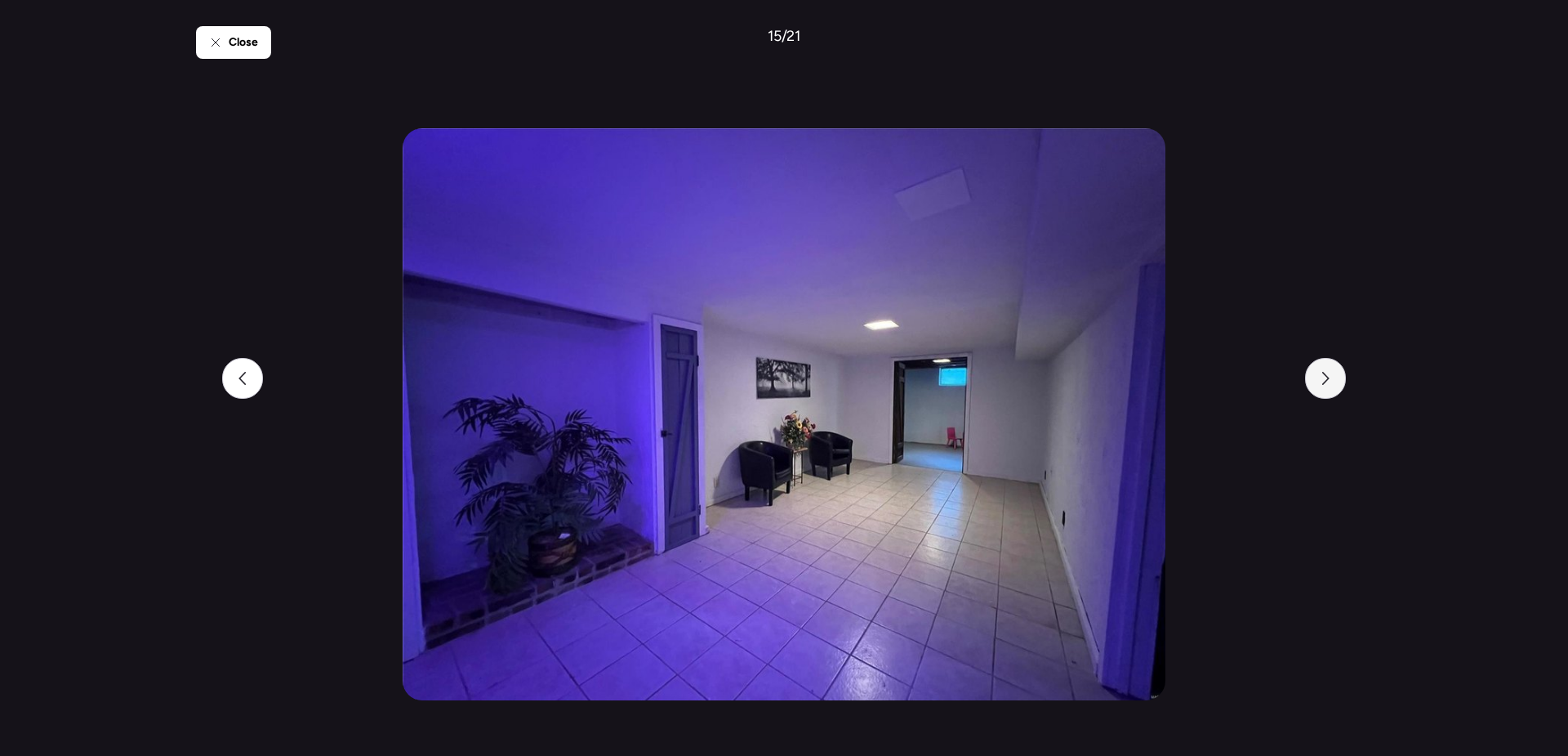
click at [1321, 383] on icon at bounding box center [1325, 378] width 13 height 13
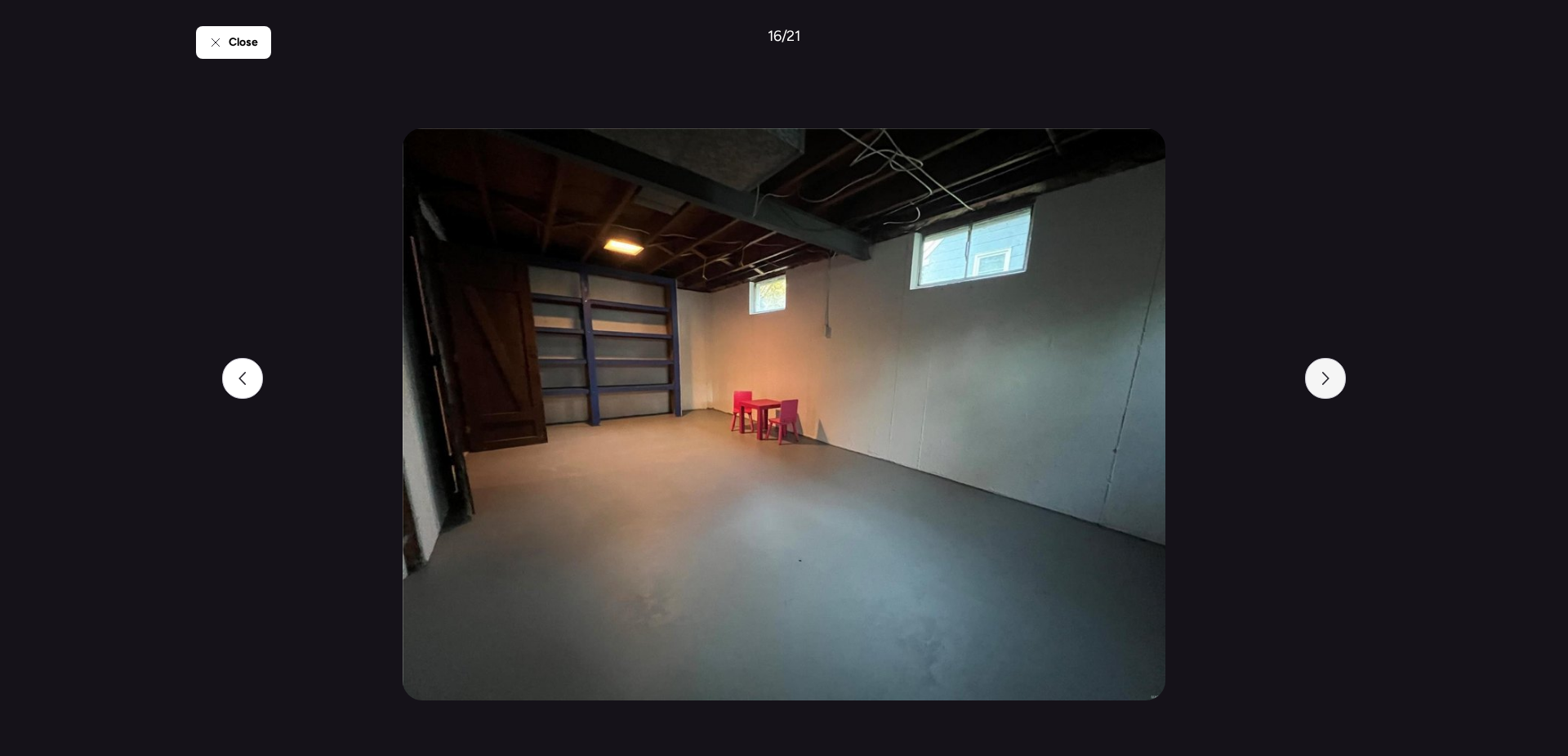
click at [1321, 383] on icon at bounding box center [1325, 378] width 13 height 13
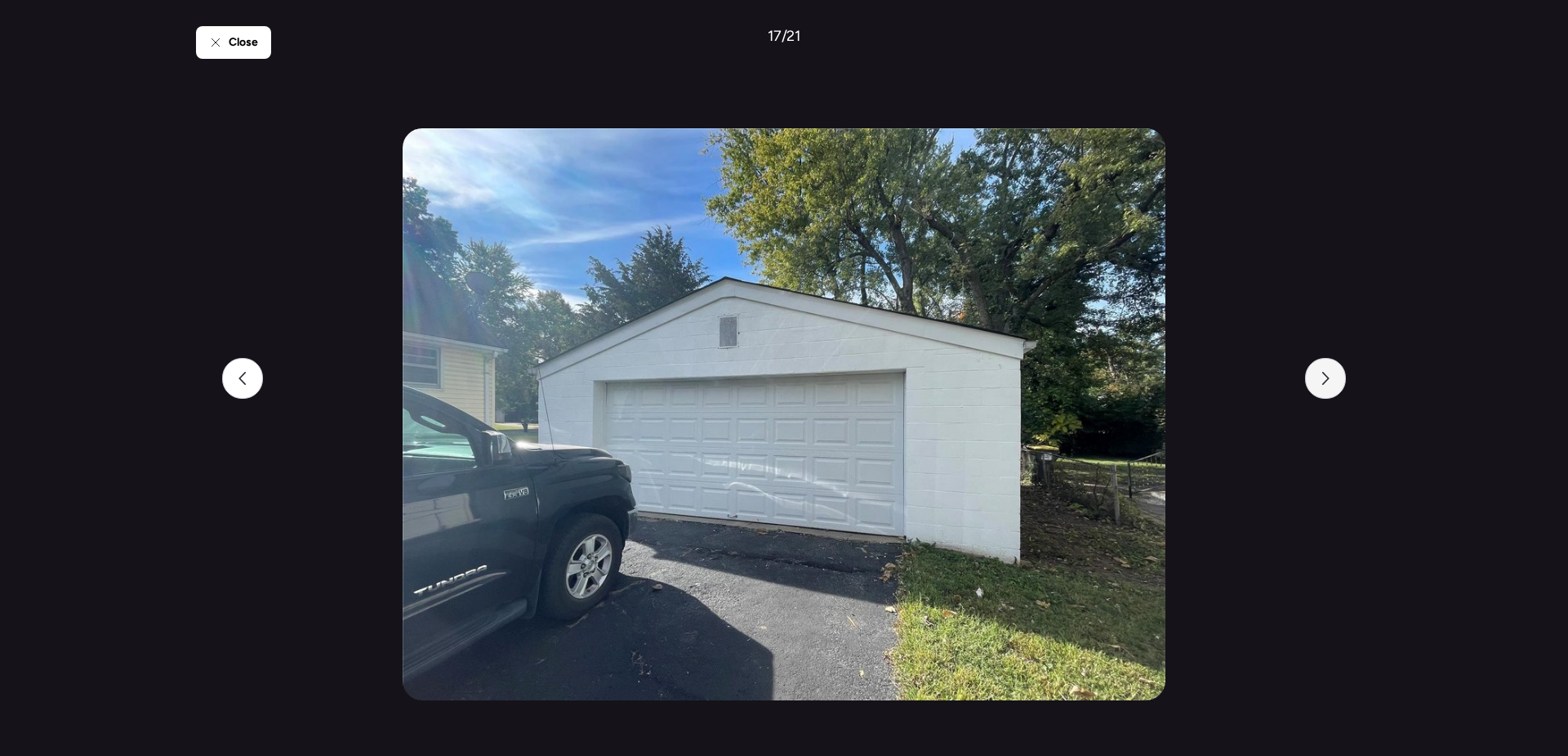
click at [1321, 383] on icon at bounding box center [1325, 378] width 13 height 13
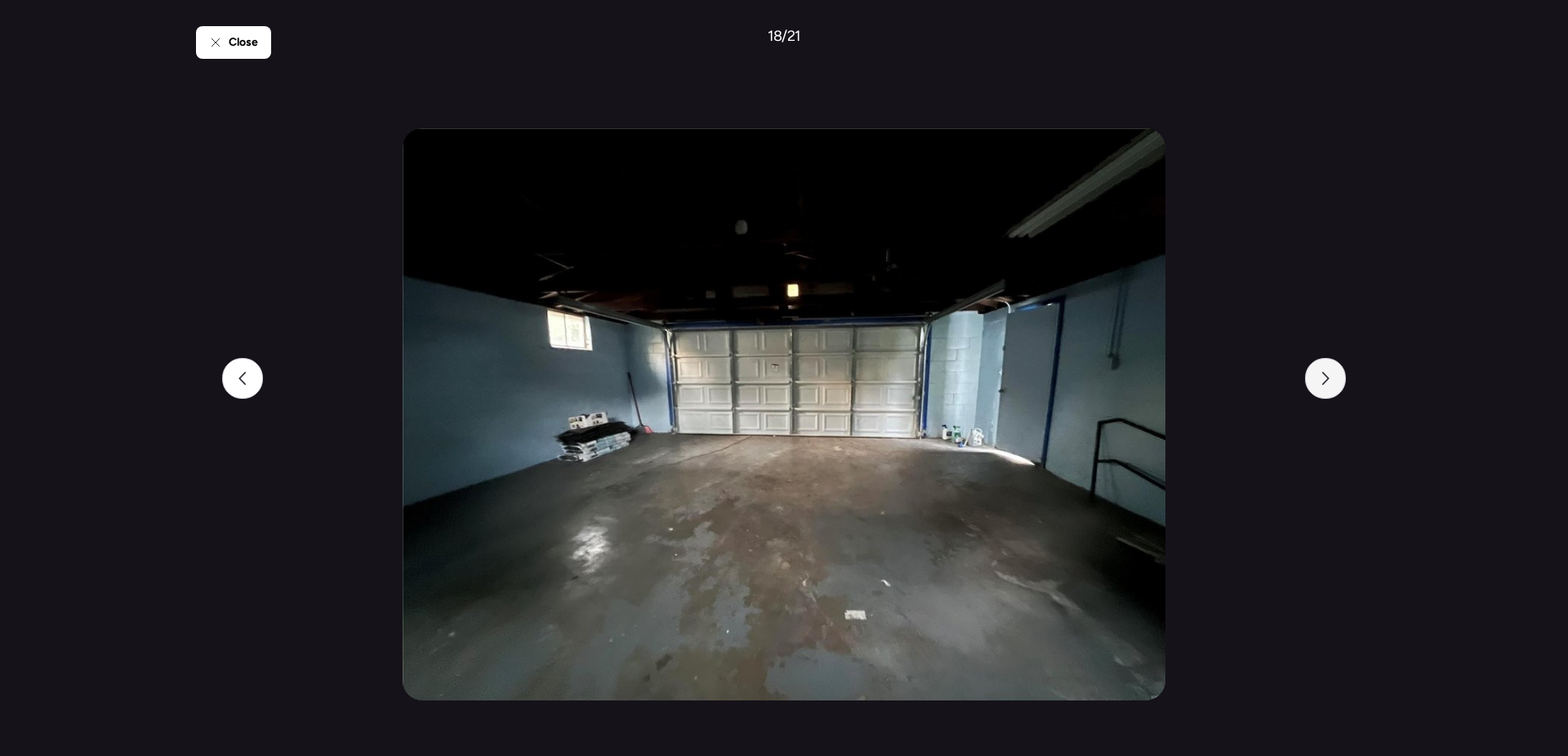
click at [1321, 383] on icon at bounding box center [1325, 378] width 13 height 13
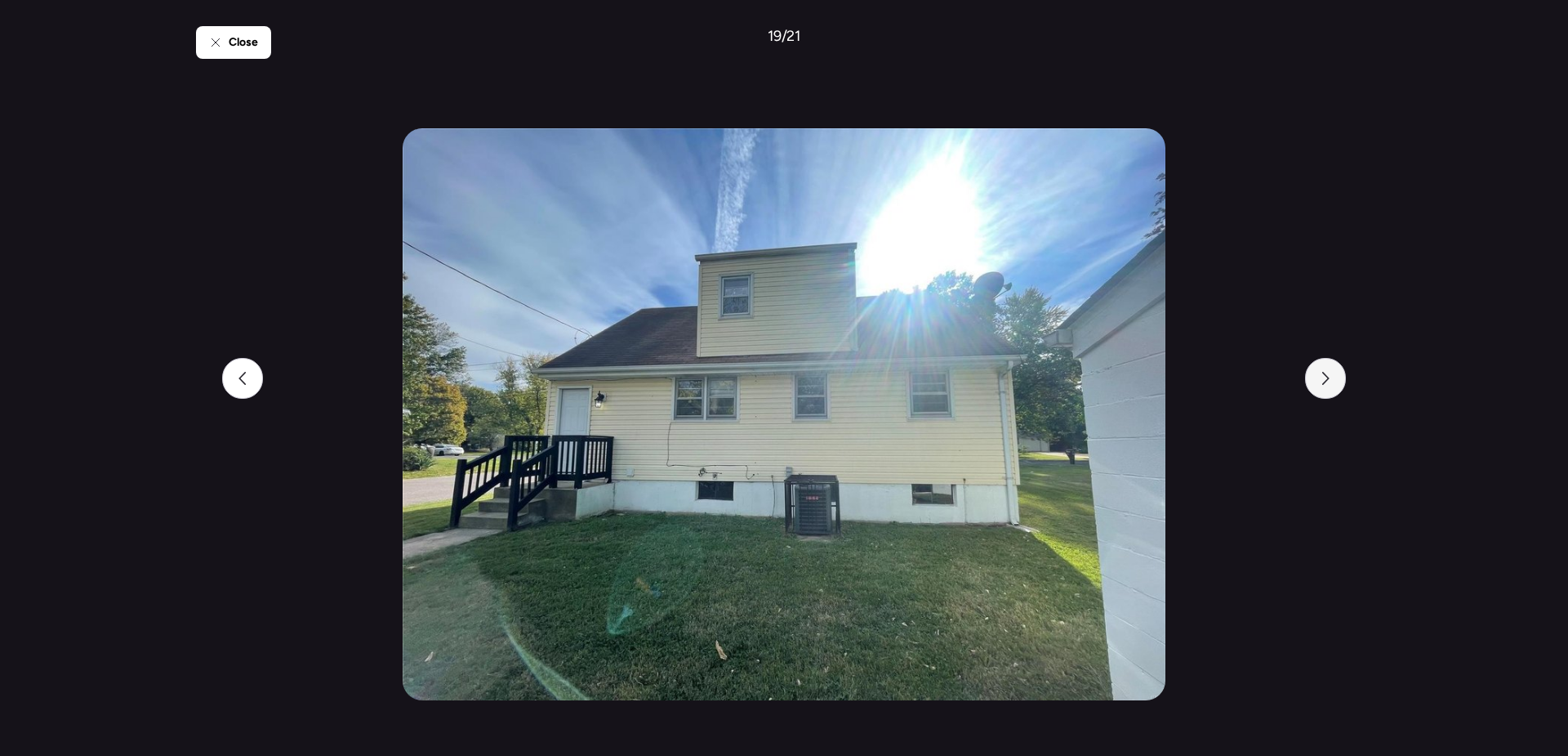
click at [1321, 383] on icon at bounding box center [1325, 378] width 13 height 13
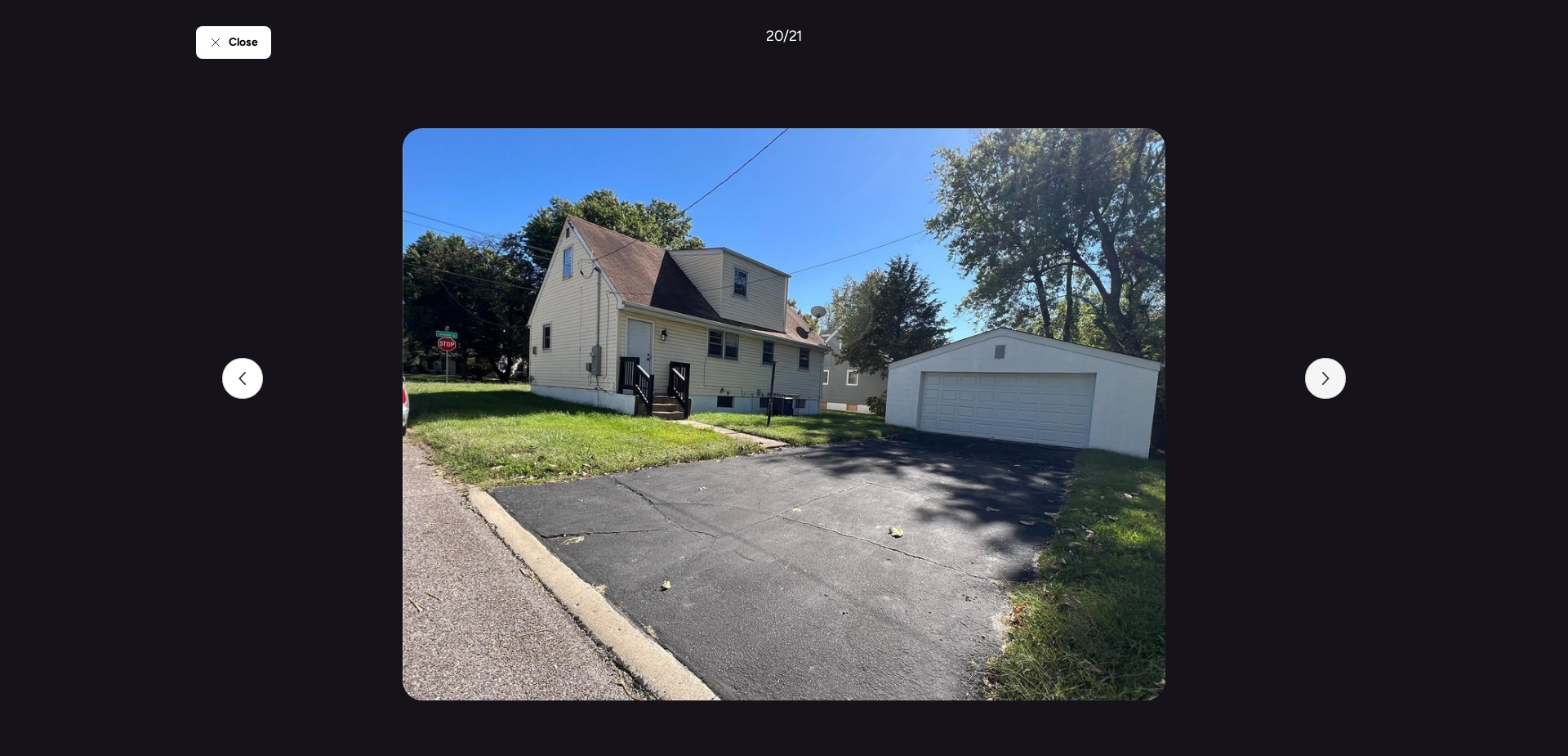
click at [1321, 383] on icon at bounding box center [1325, 378] width 13 height 13
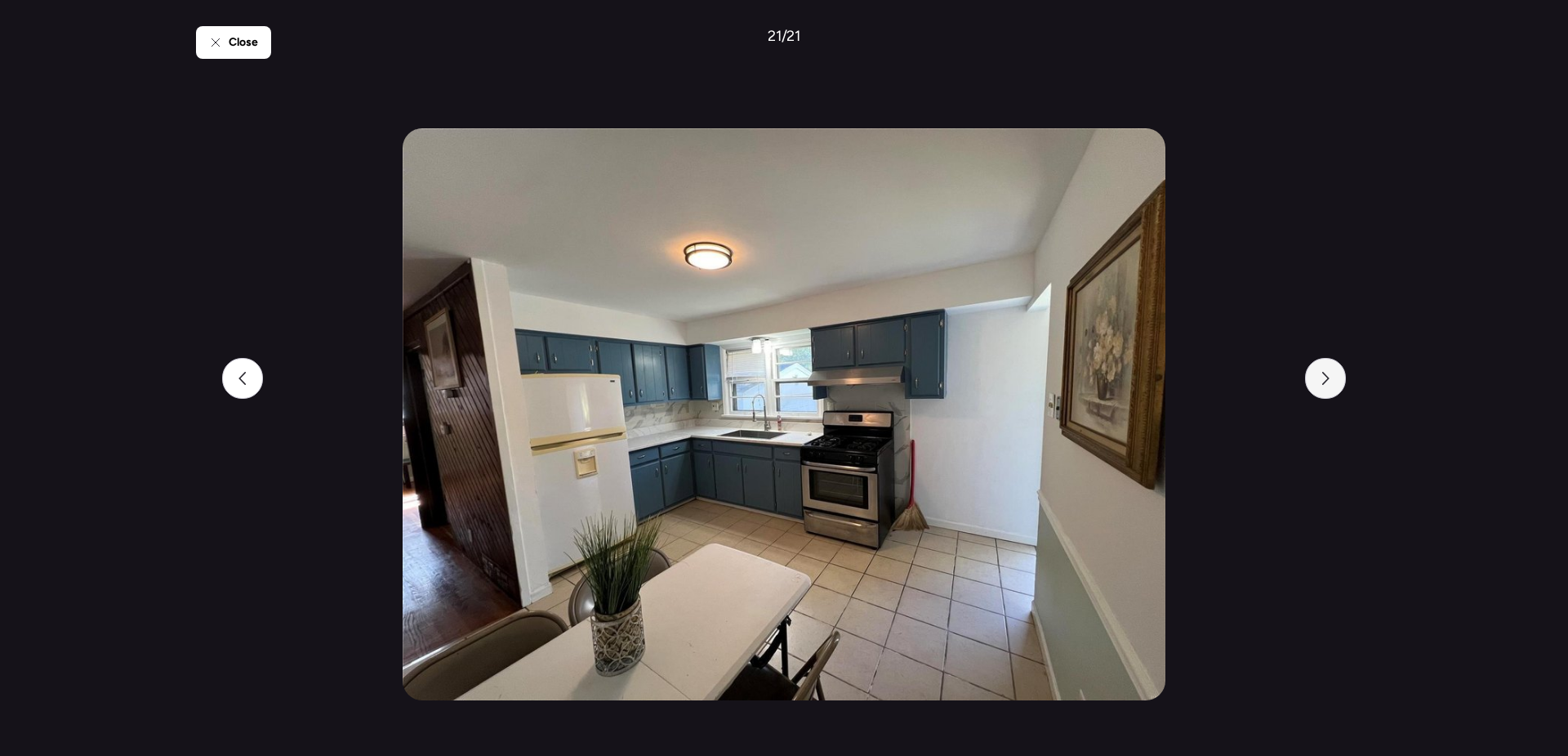
click at [1321, 383] on icon at bounding box center [1325, 378] width 13 height 13
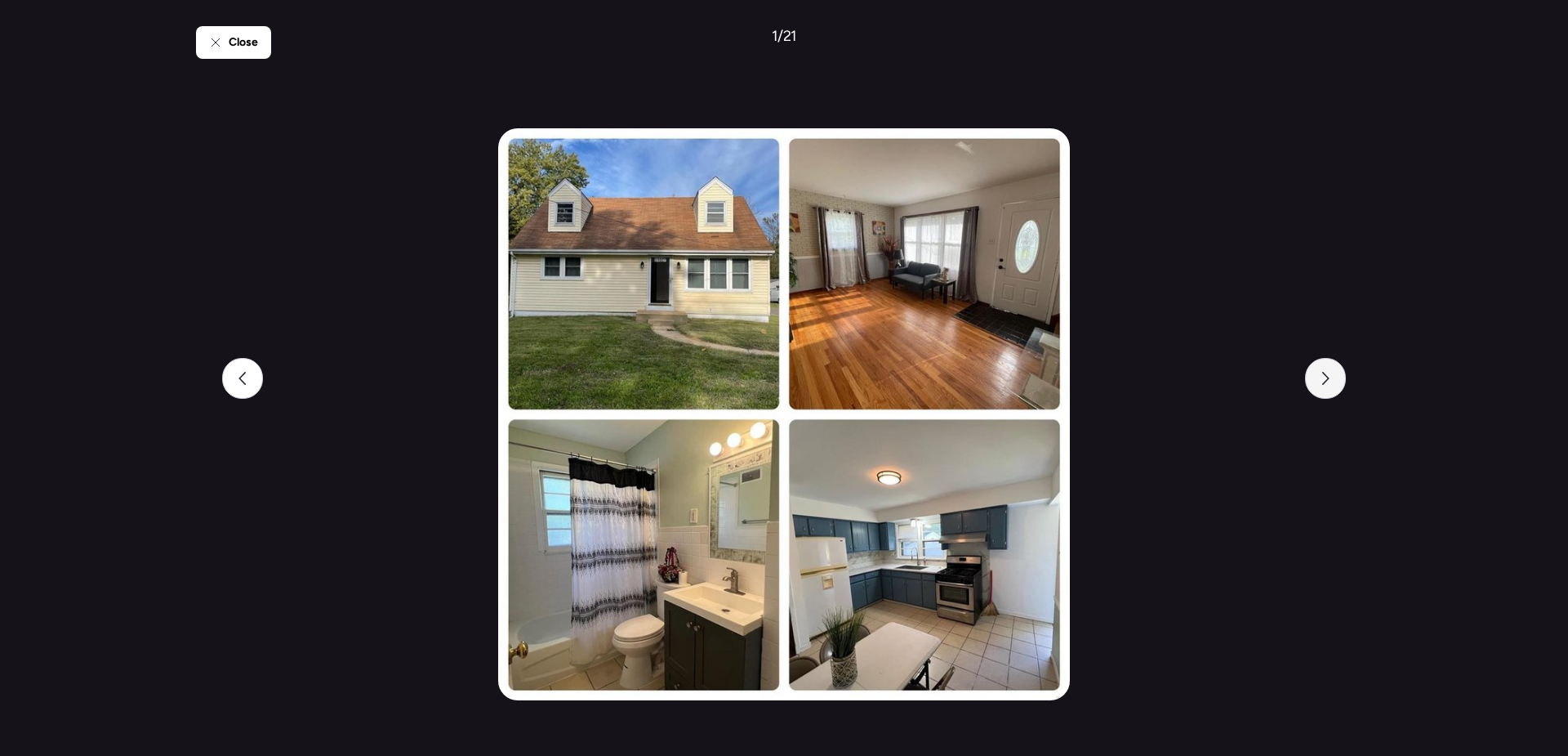
click at [1321, 383] on icon at bounding box center [1325, 378] width 13 height 13
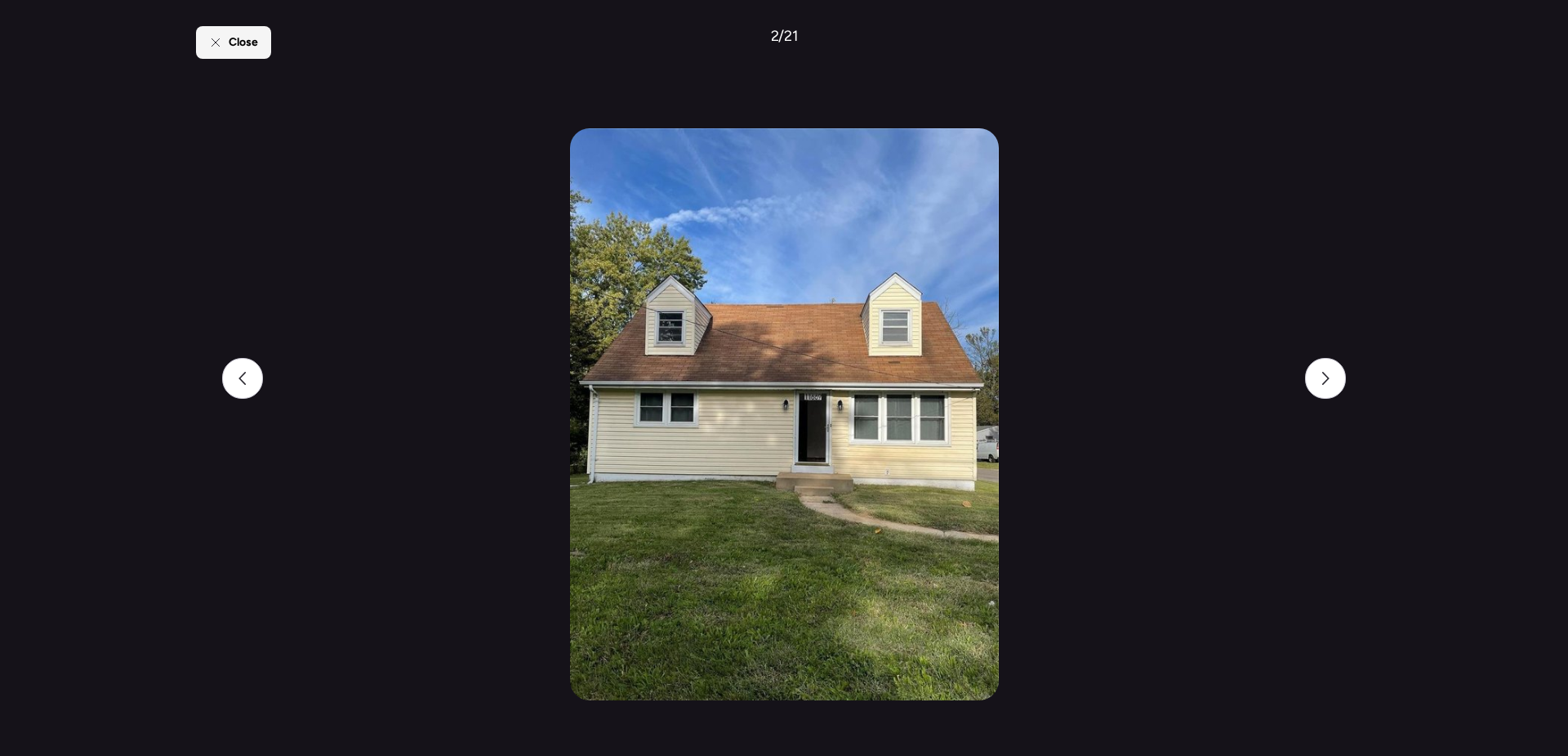
click at [226, 44] on div "Close" at bounding box center [233, 42] width 75 height 33
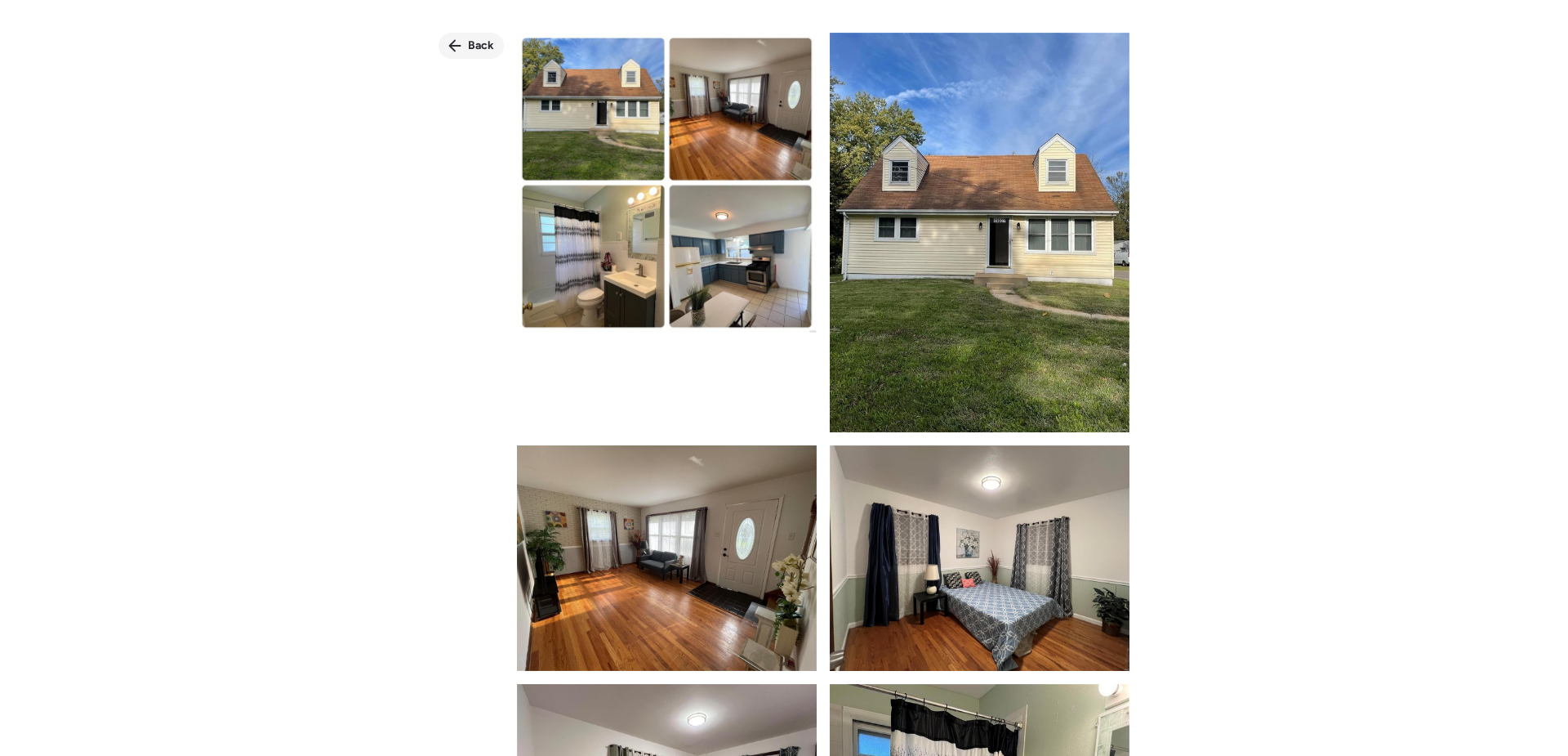
click at [473, 44] on span "Back" at bounding box center [481, 46] width 26 height 16
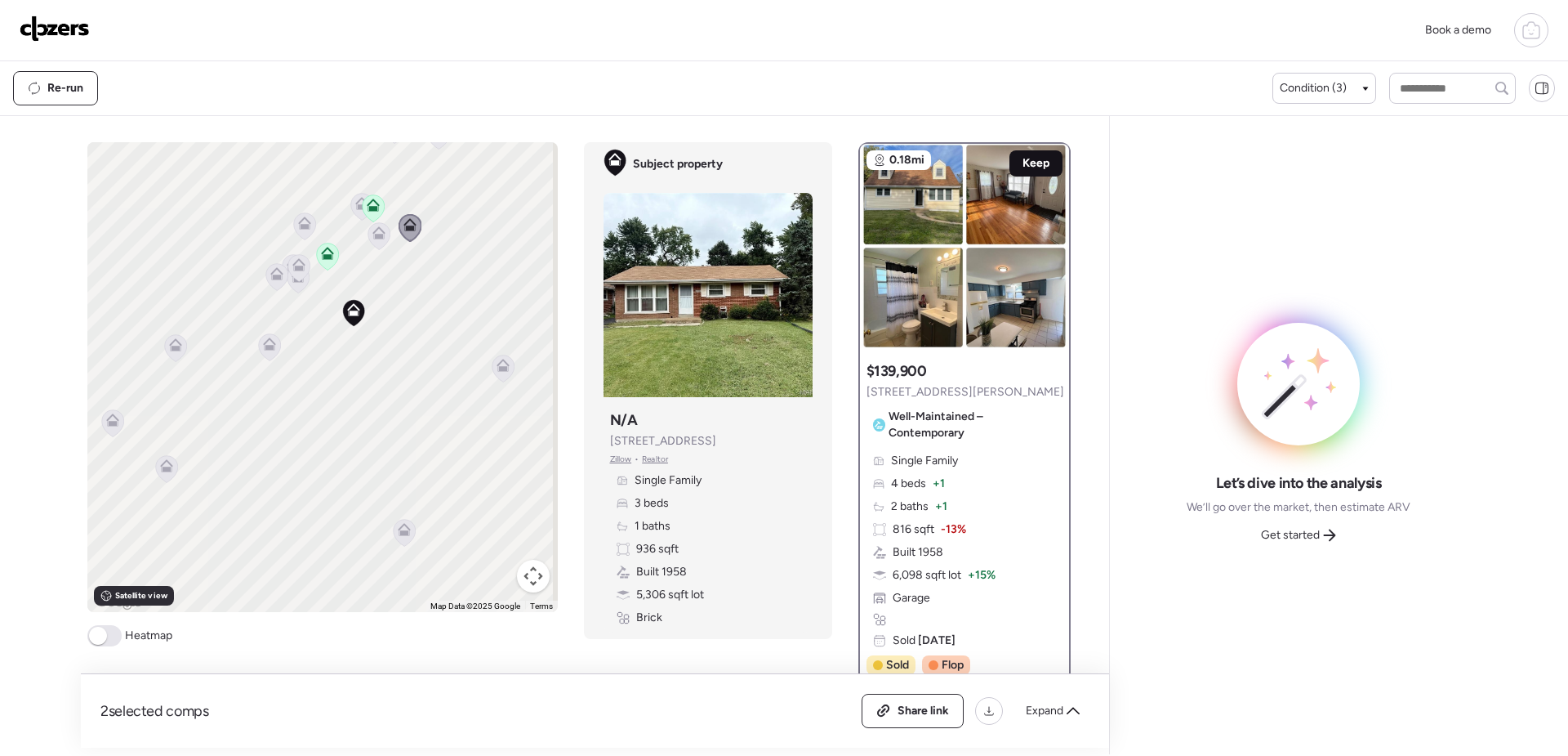
click at [1035, 163] on span "Keep" at bounding box center [1036, 163] width 27 height 16
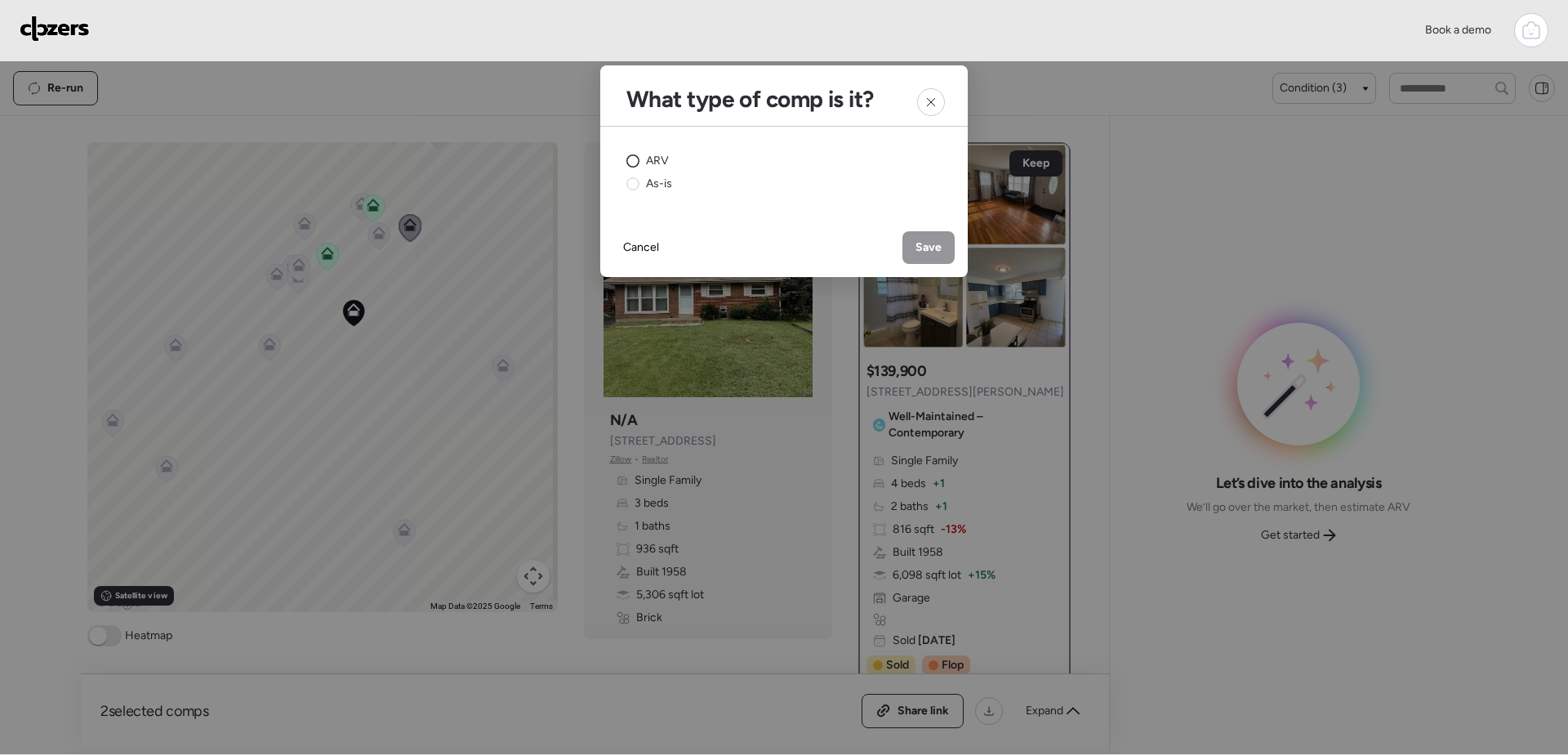
click at [638, 153] on div "ARV" at bounding box center [647, 161] width 43 height 16
click at [928, 246] on span "Save" at bounding box center [928, 247] width 26 height 16
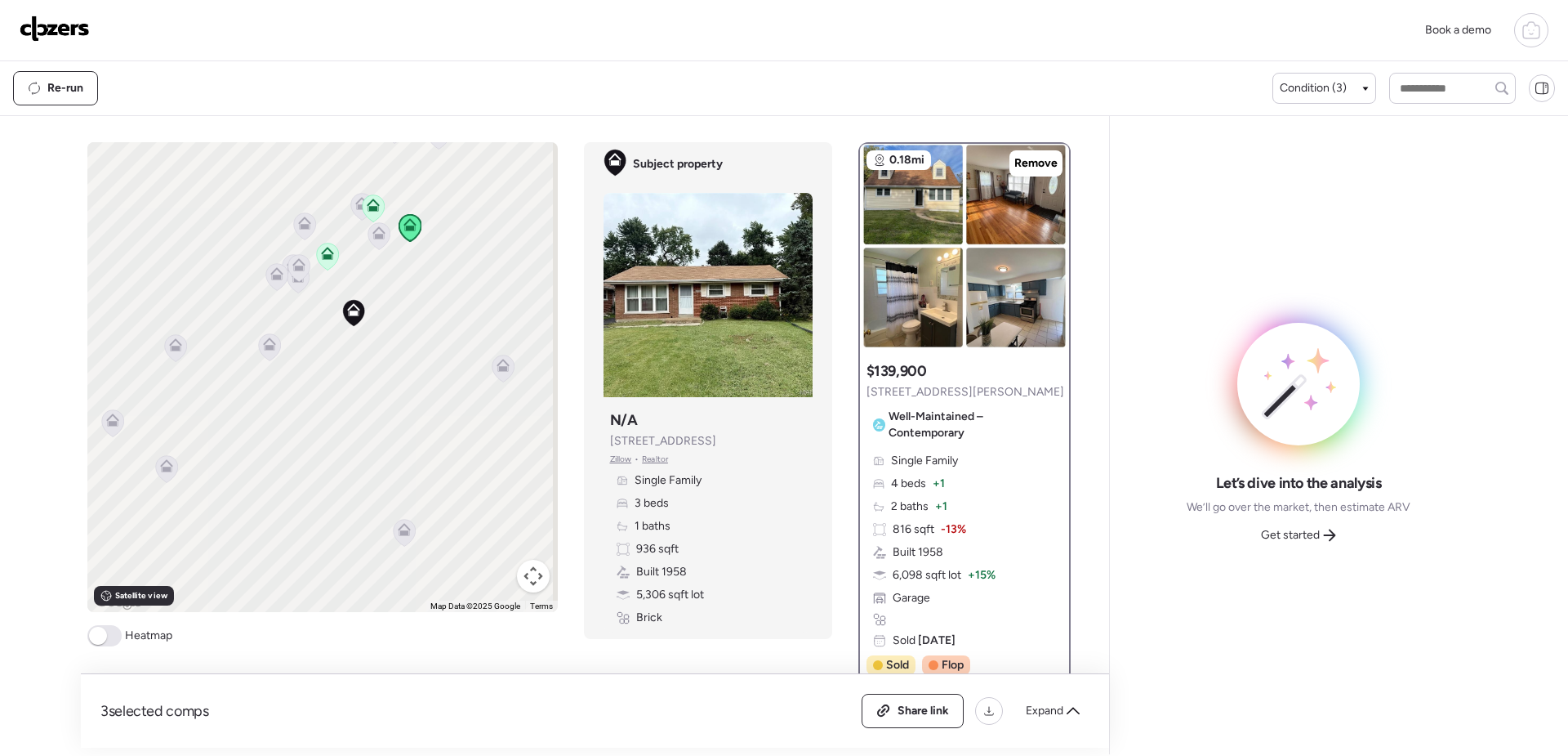
click at [378, 237] on icon at bounding box center [378, 232] width 13 height 13
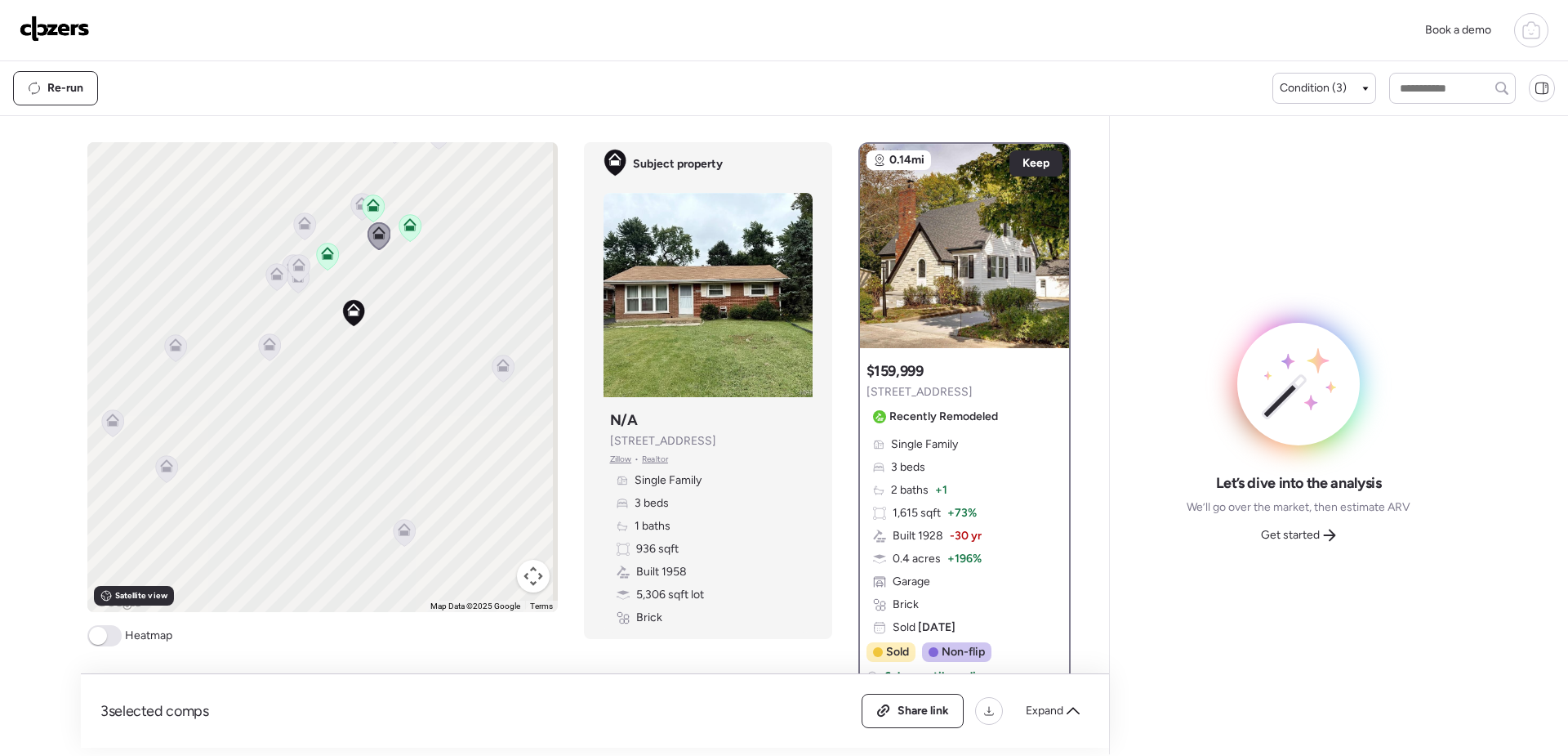
click at [271, 346] on icon at bounding box center [269, 347] width 22 height 27
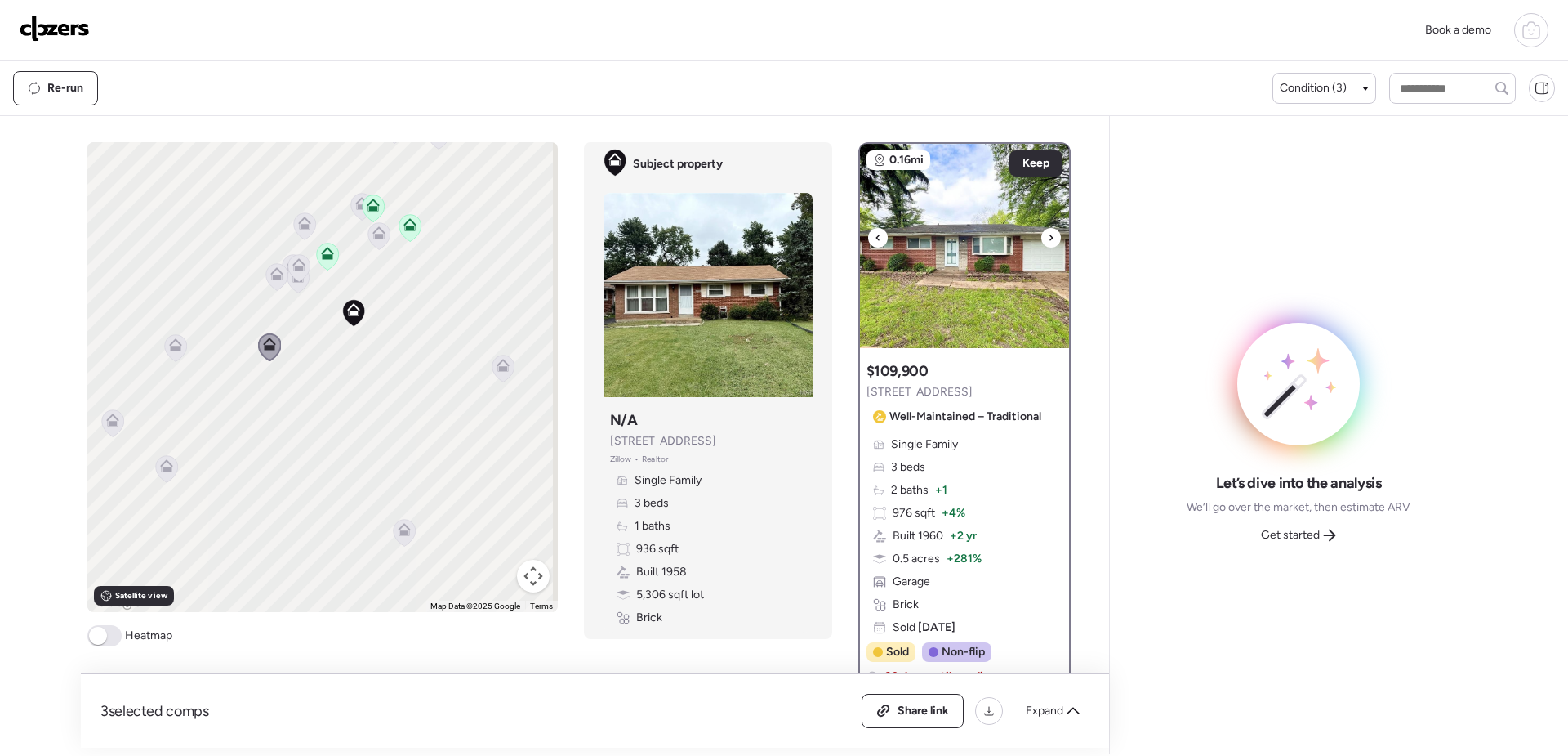
click at [1048, 239] on icon at bounding box center [1051, 237] width 7 height 20
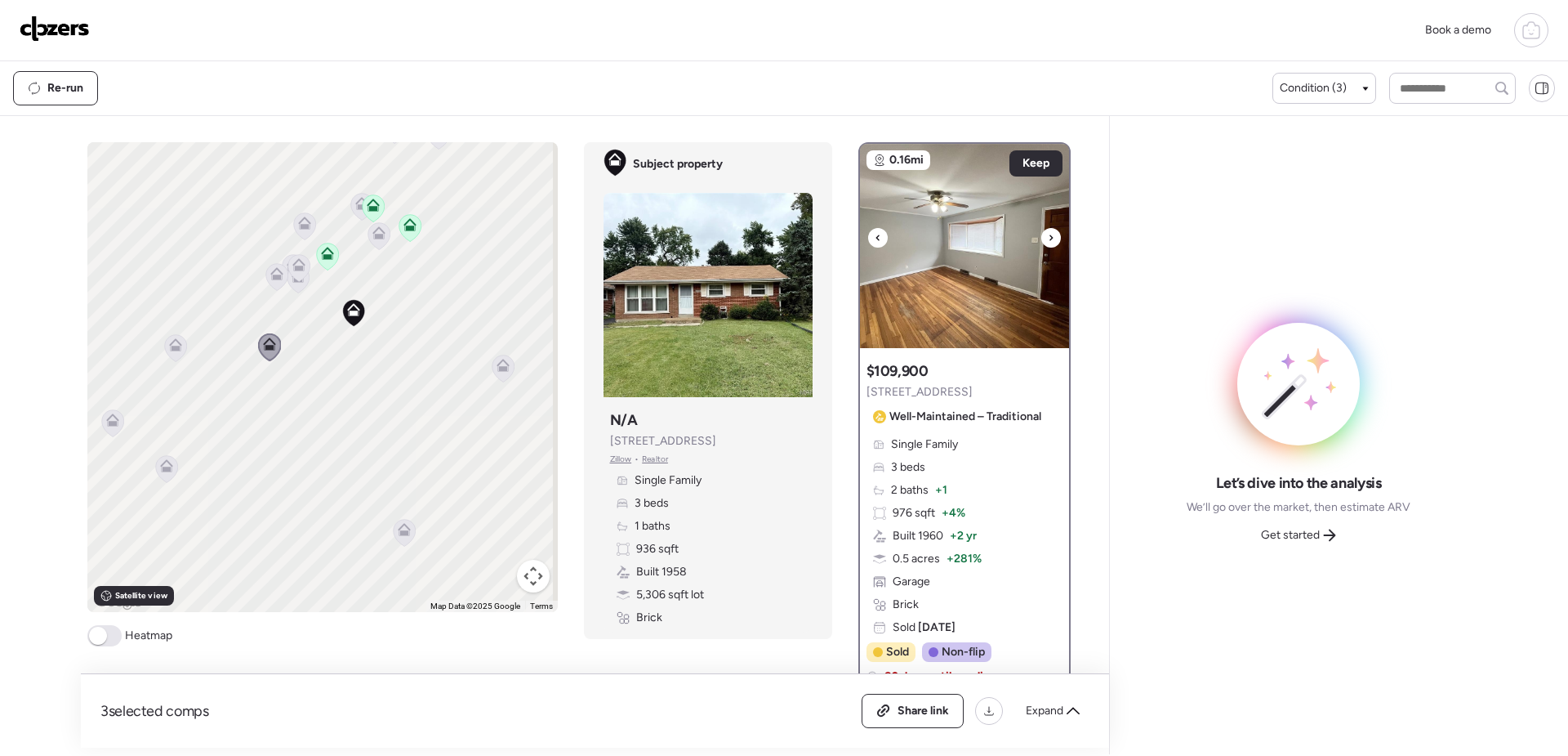
click at [1048, 239] on icon at bounding box center [1051, 237] width 7 height 20
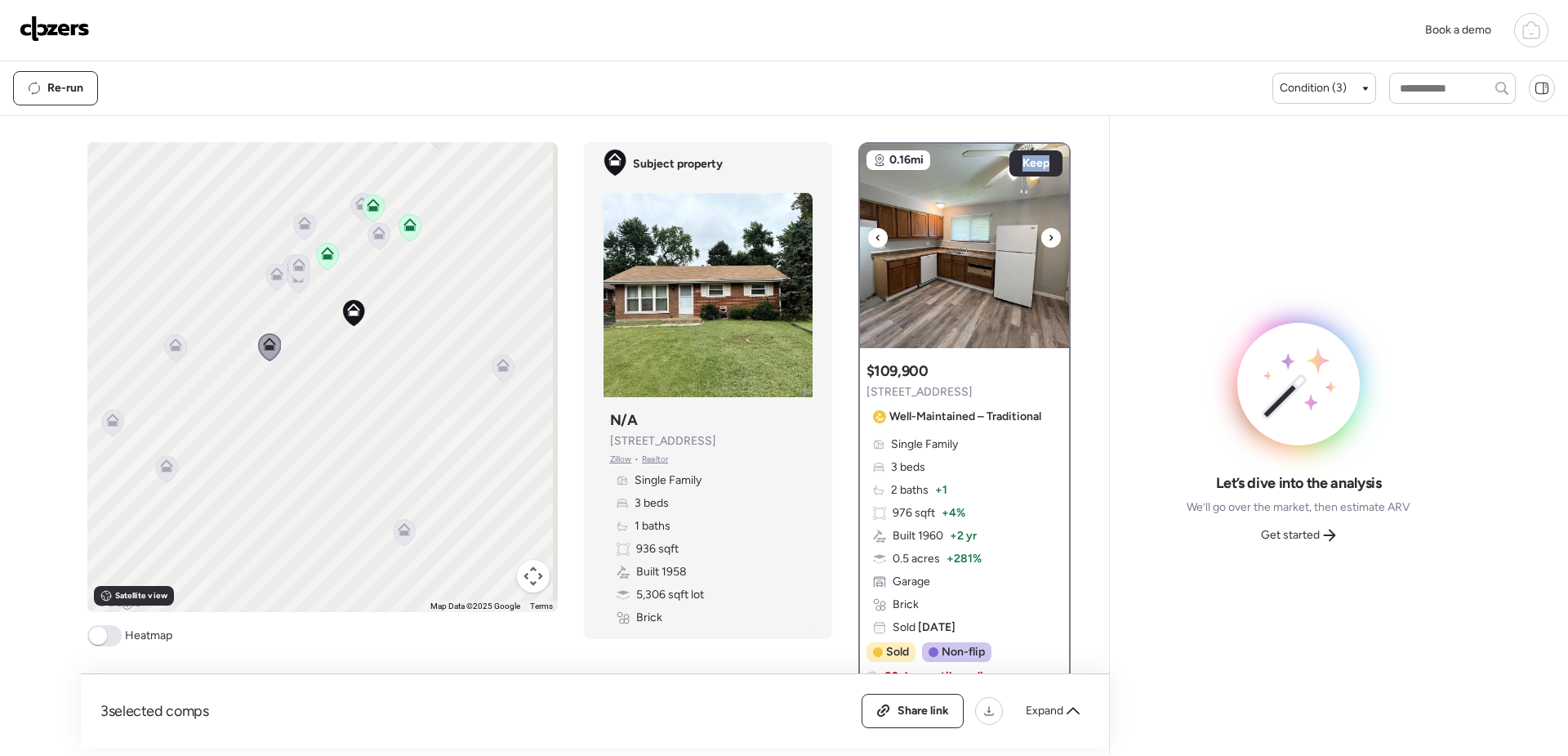
click at [1048, 239] on icon at bounding box center [1051, 237] width 7 height 20
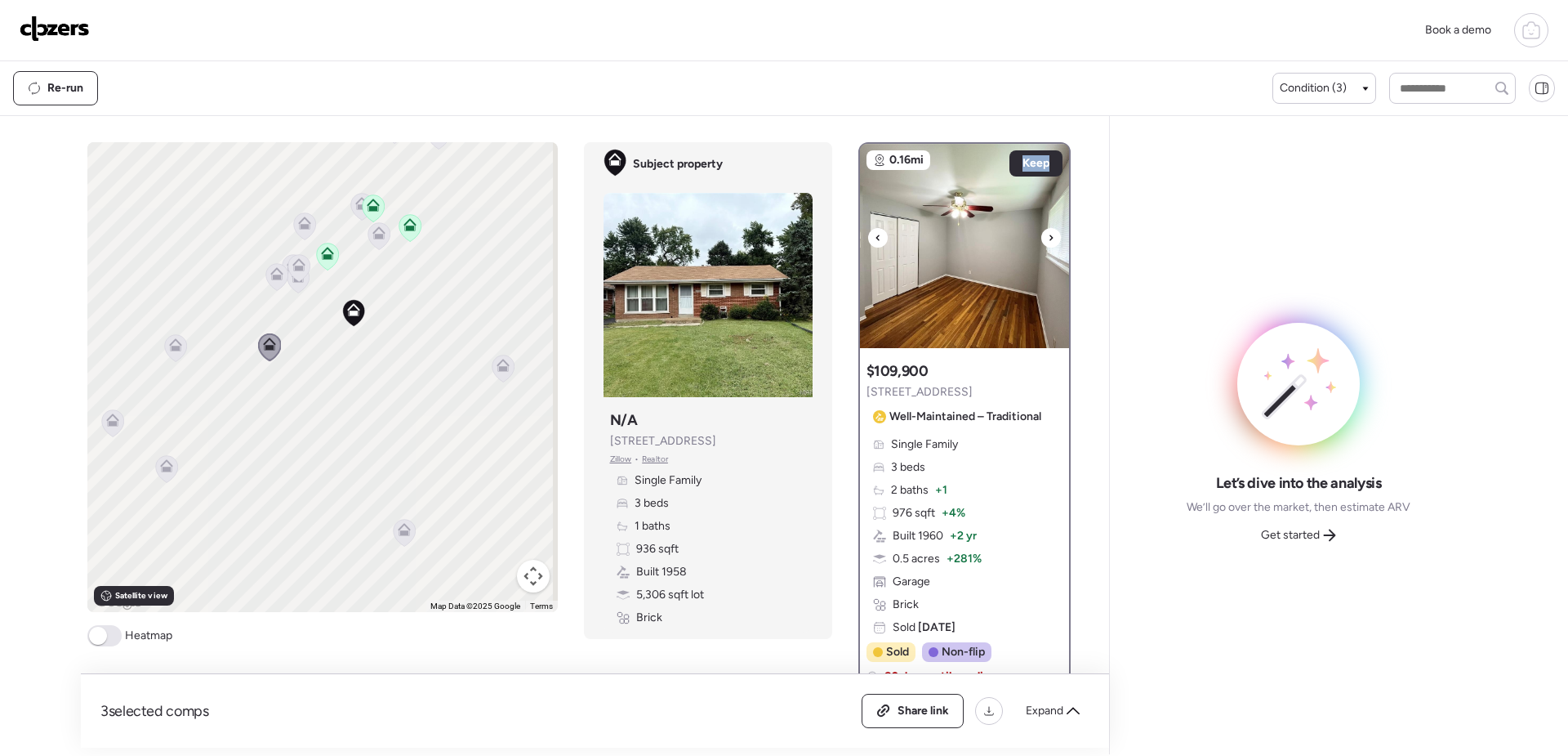
click at [941, 281] on img at bounding box center [964, 246] width 210 height 205
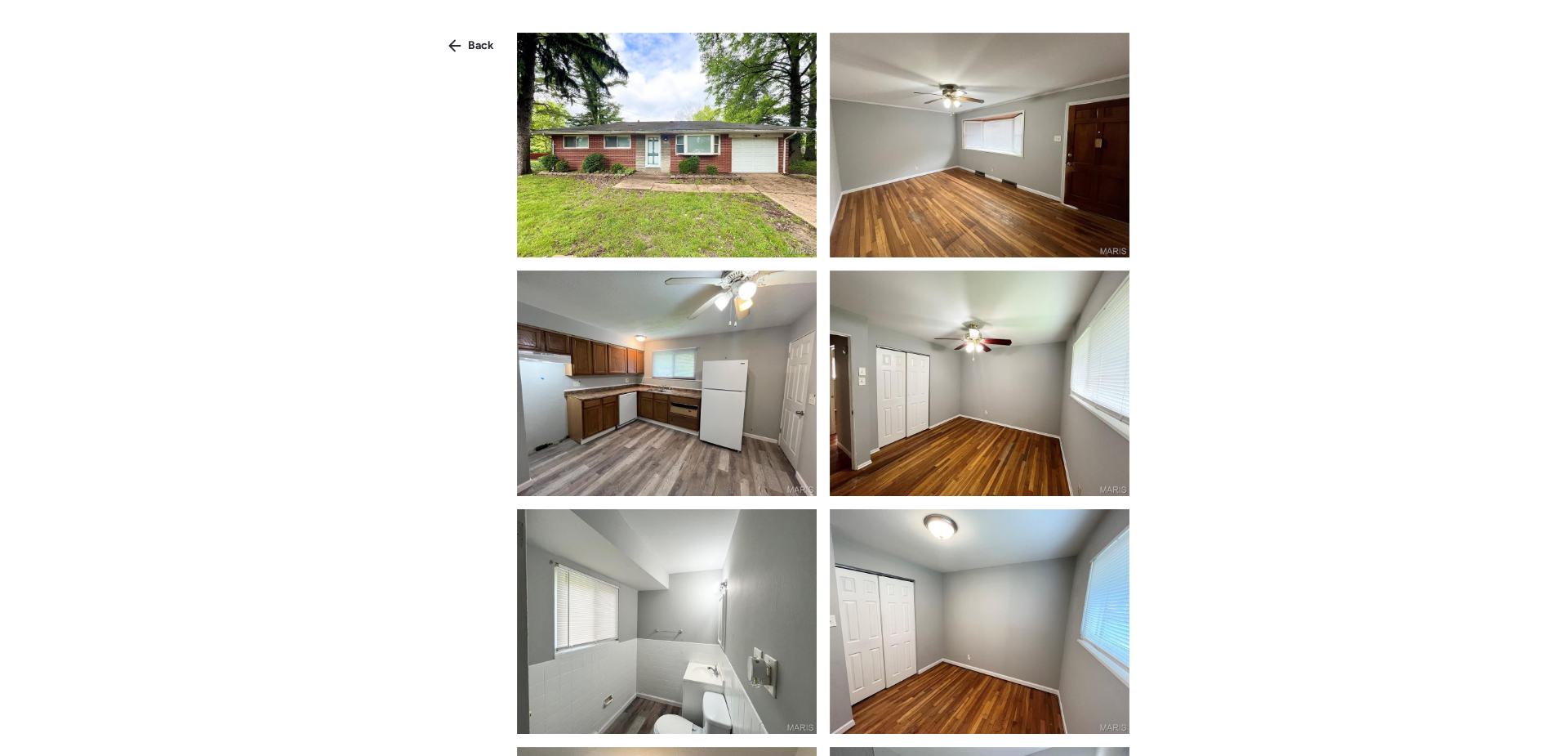
click at [706, 181] on img at bounding box center [667, 145] width 300 height 225
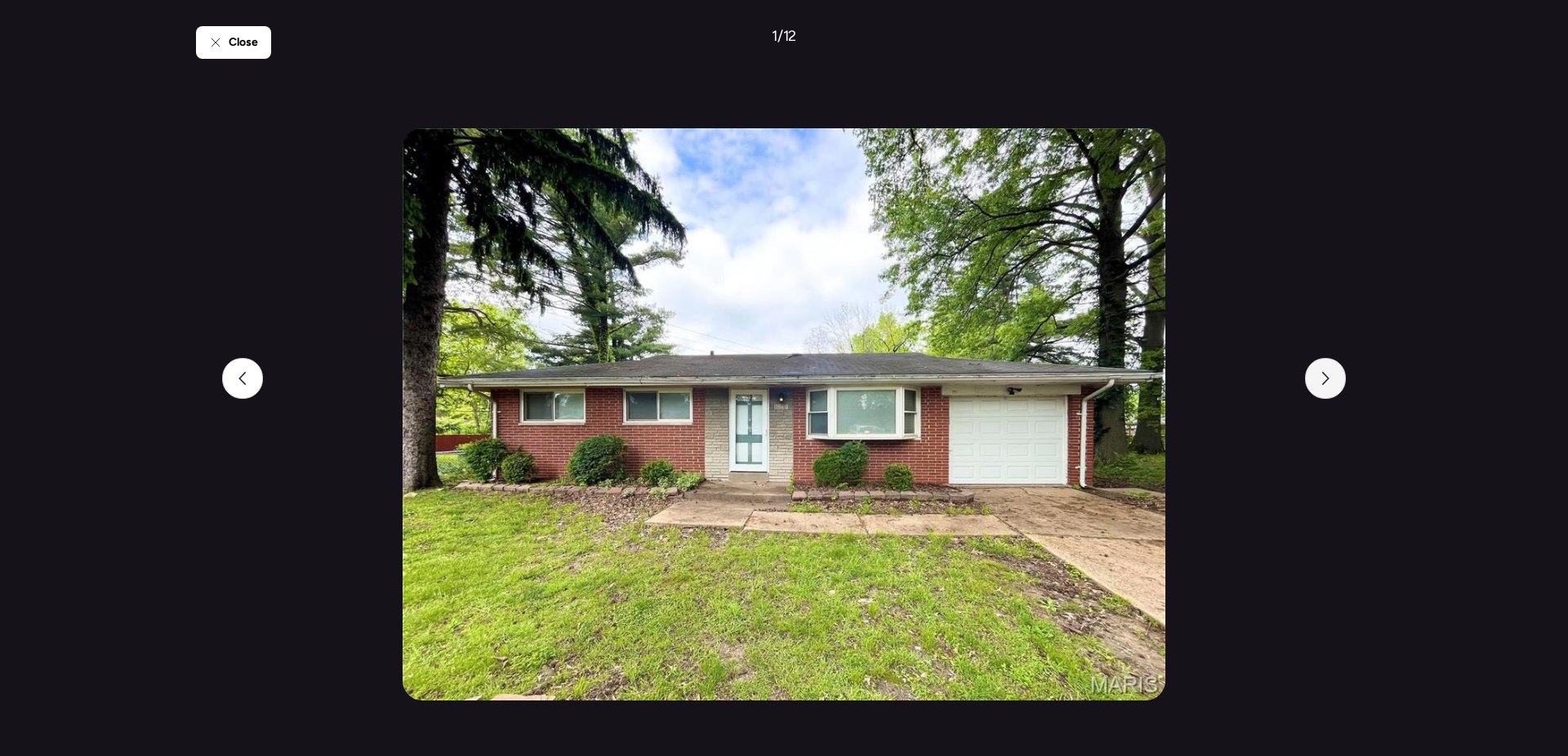
click at [1322, 384] on div at bounding box center [1325, 378] width 41 height 41
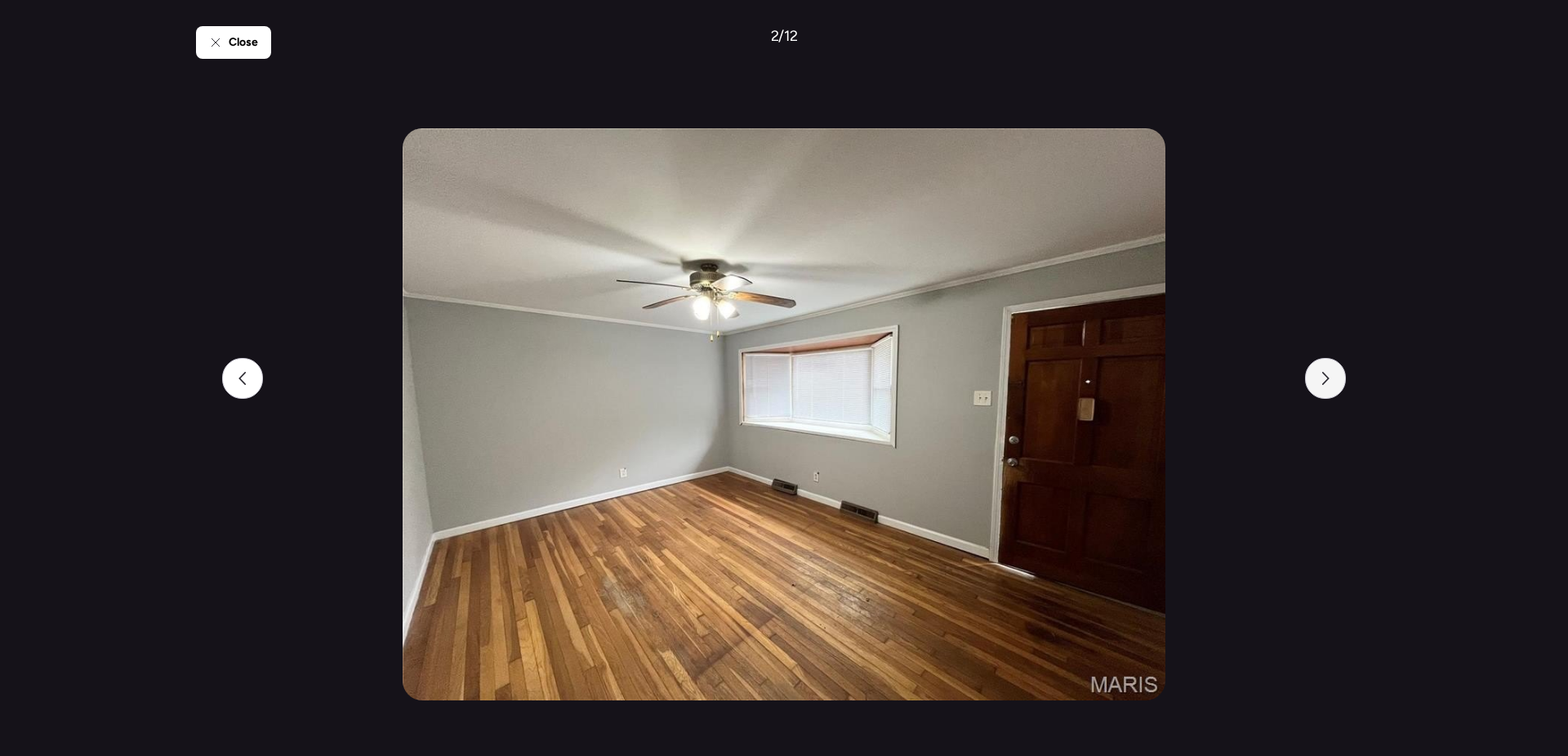
click at [1322, 384] on div at bounding box center [1325, 378] width 41 height 41
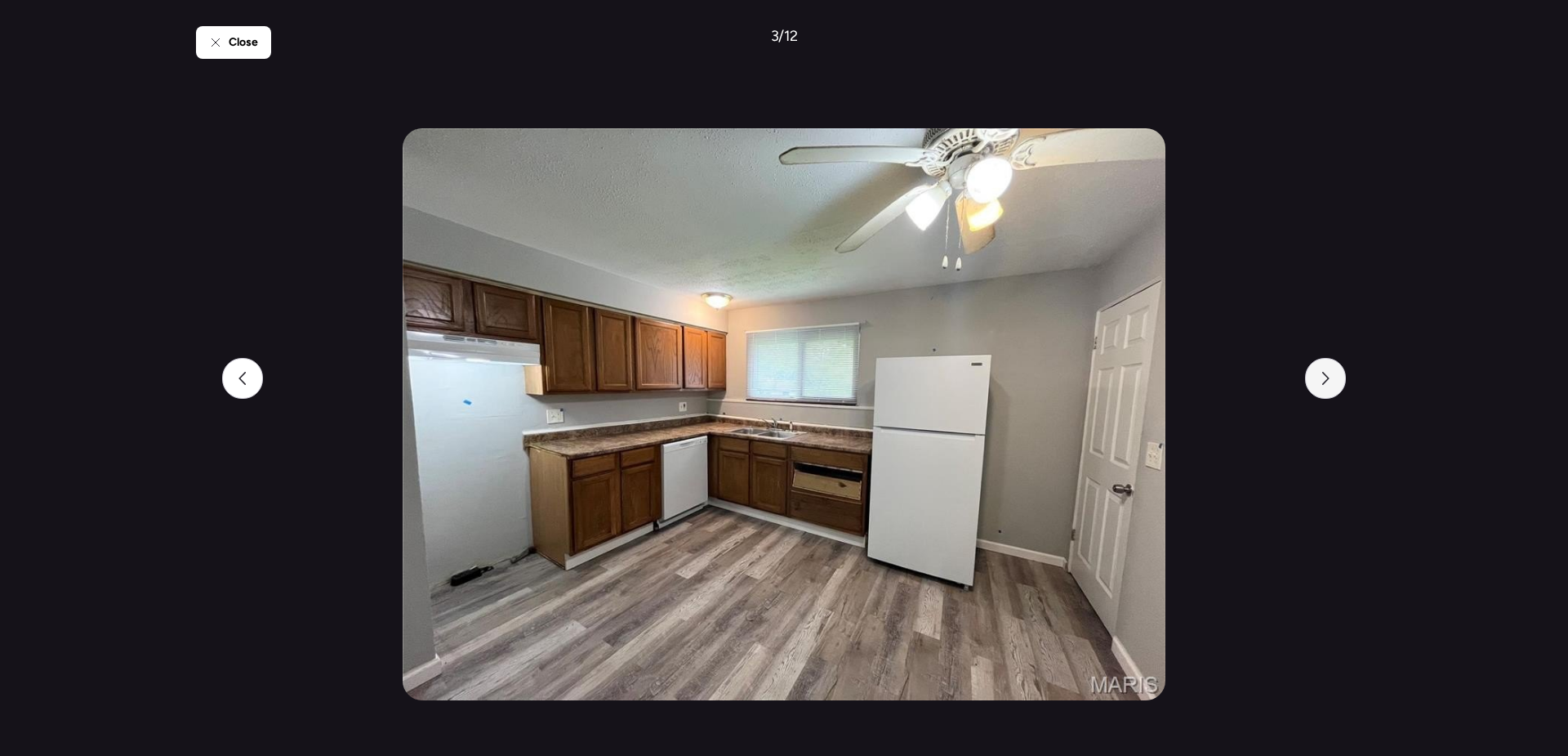
click at [1322, 384] on div at bounding box center [1325, 378] width 41 height 41
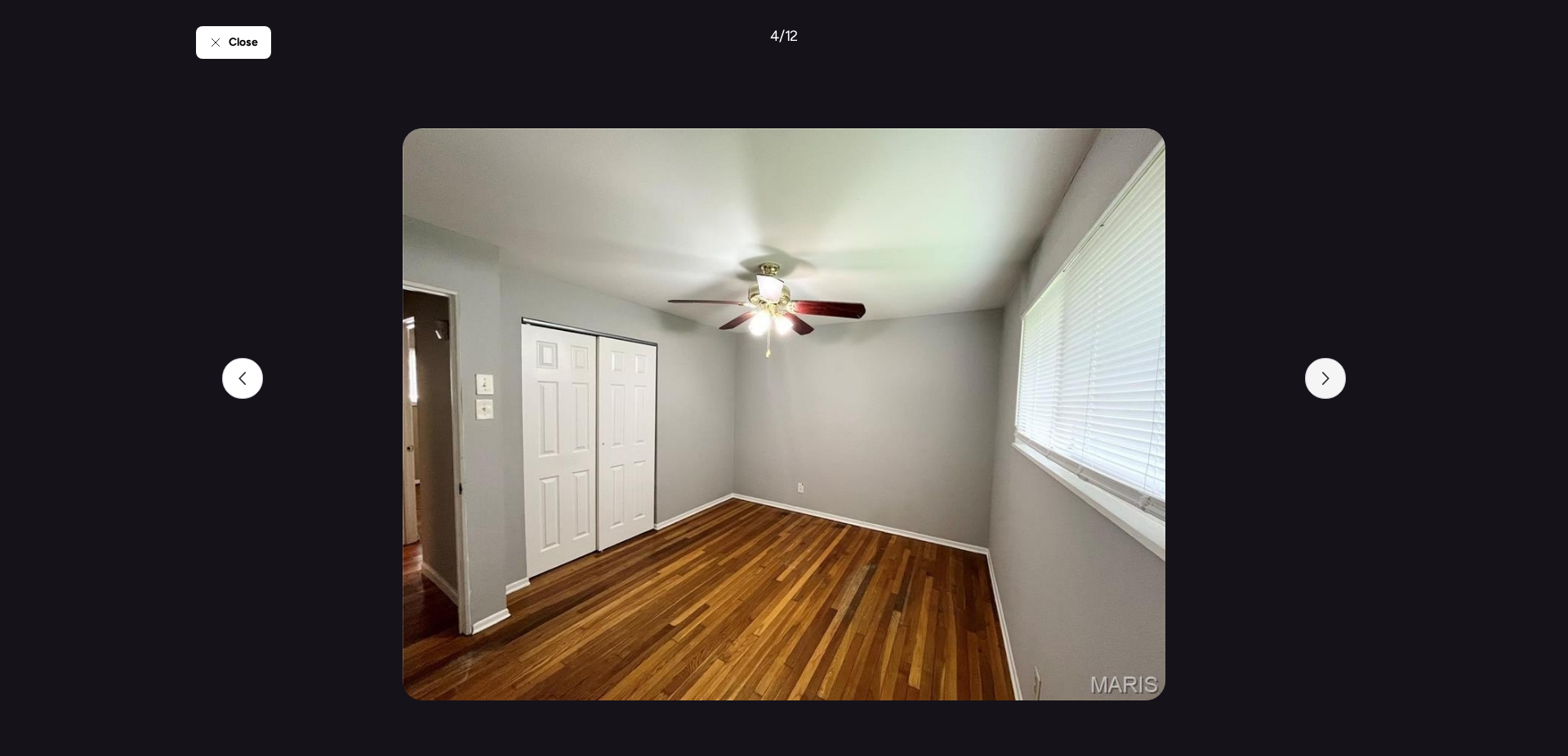
click at [1322, 384] on div at bounding box center [1325, 378] width 41 height 41
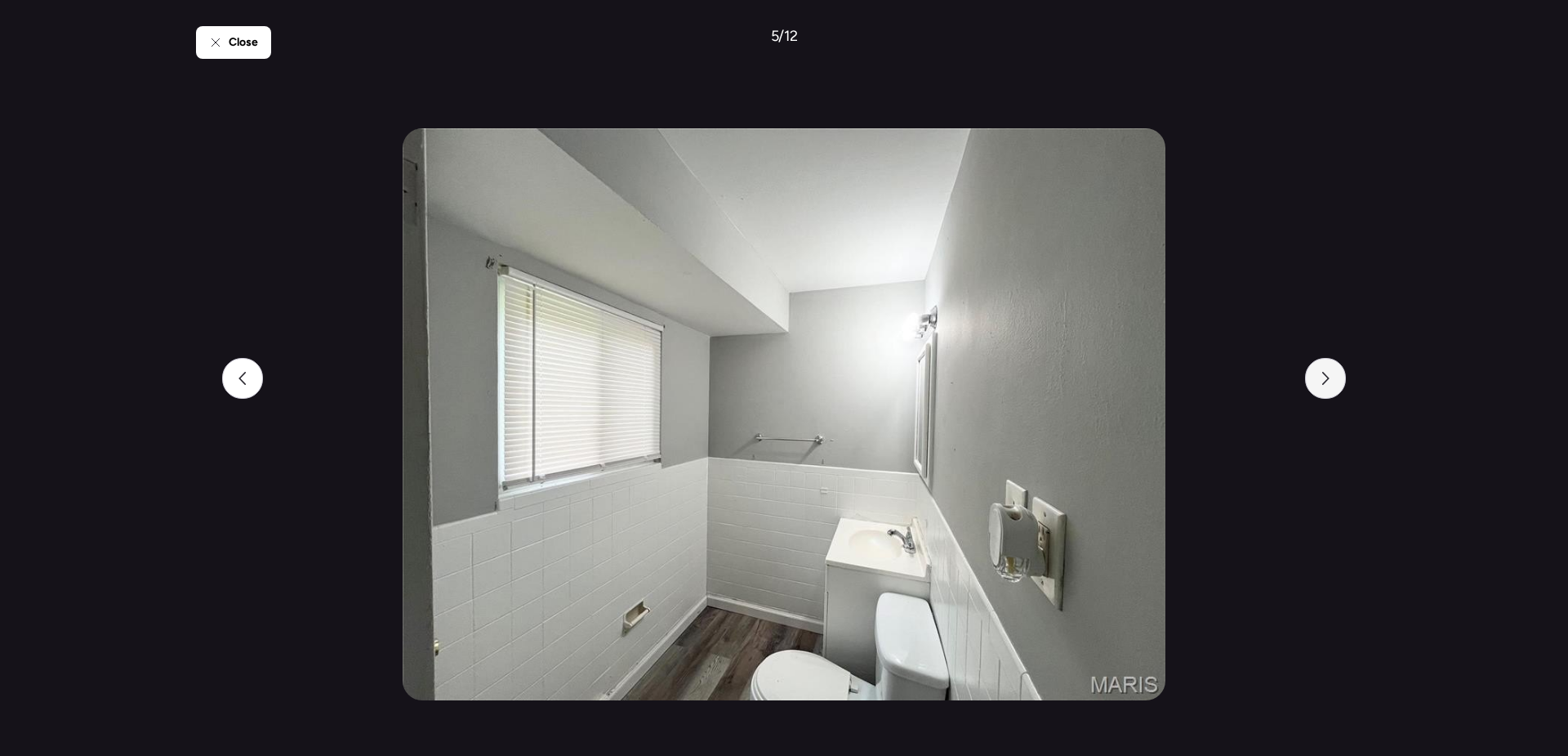
click at [1322, 384] on div at bounding box center [1325, 378] width 41 height 41
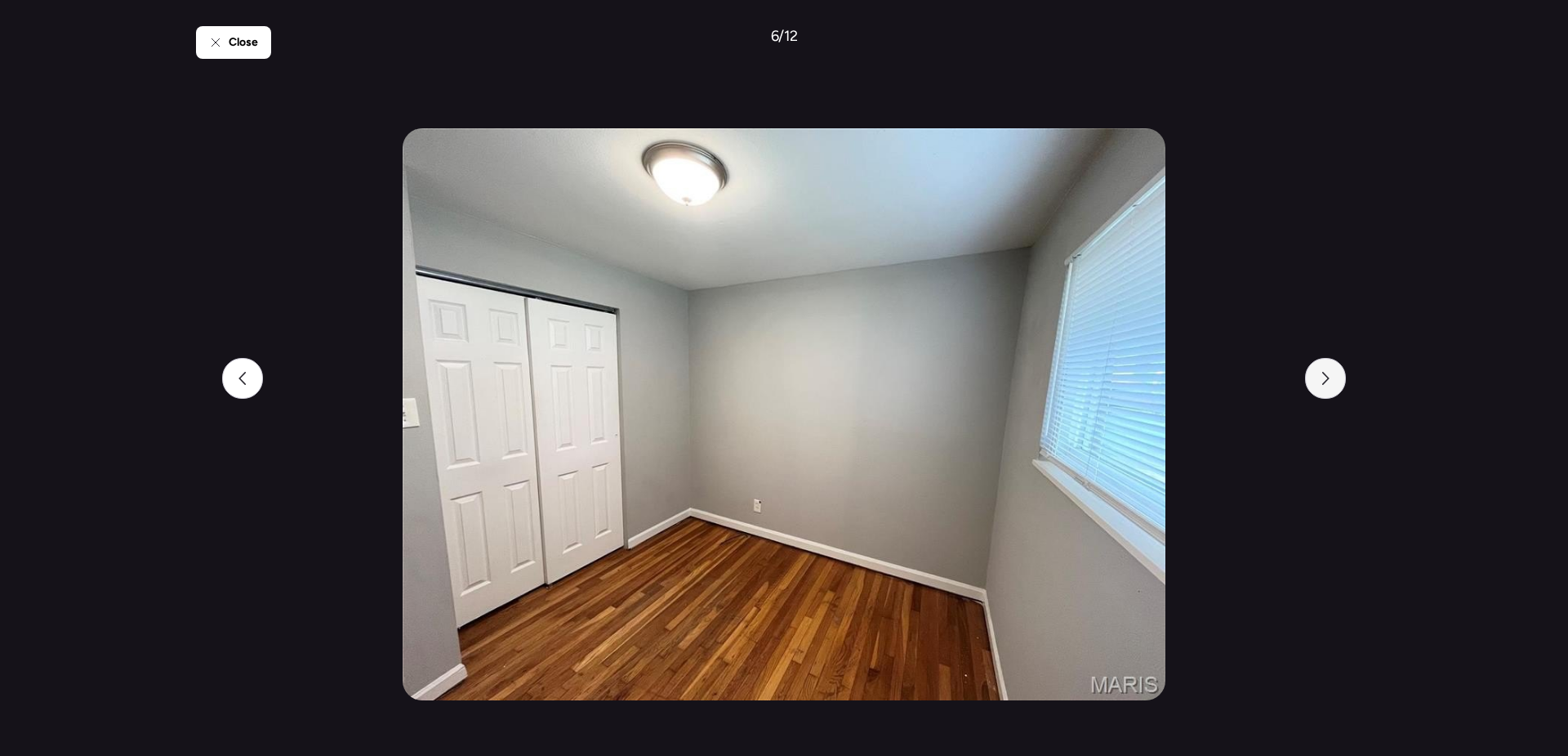
click at [1322, 384] on div at bounding box center [1325, 378] width 41 height 41
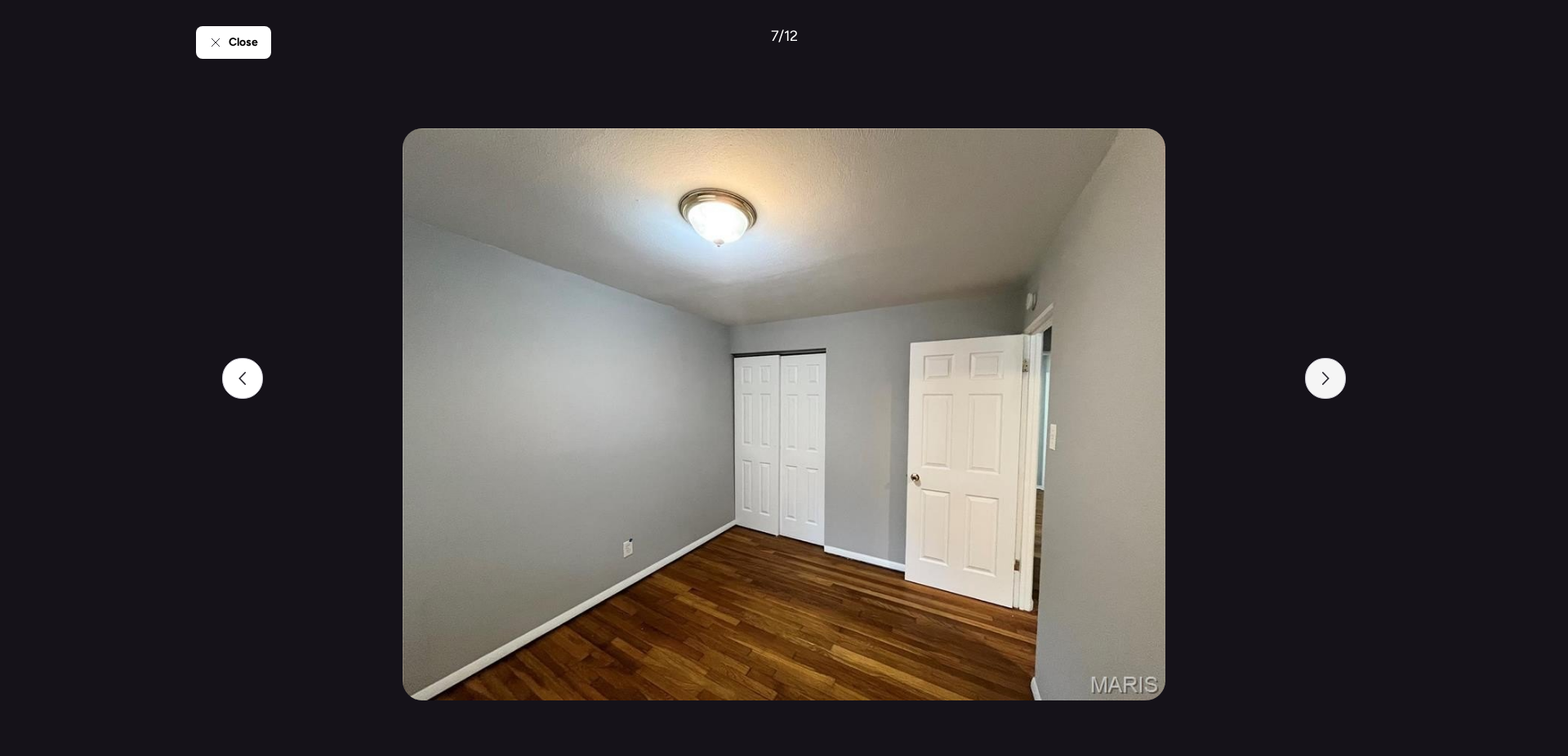
click at [1322, 384] on div at bounding box center [1325, 378] width 41 height 41
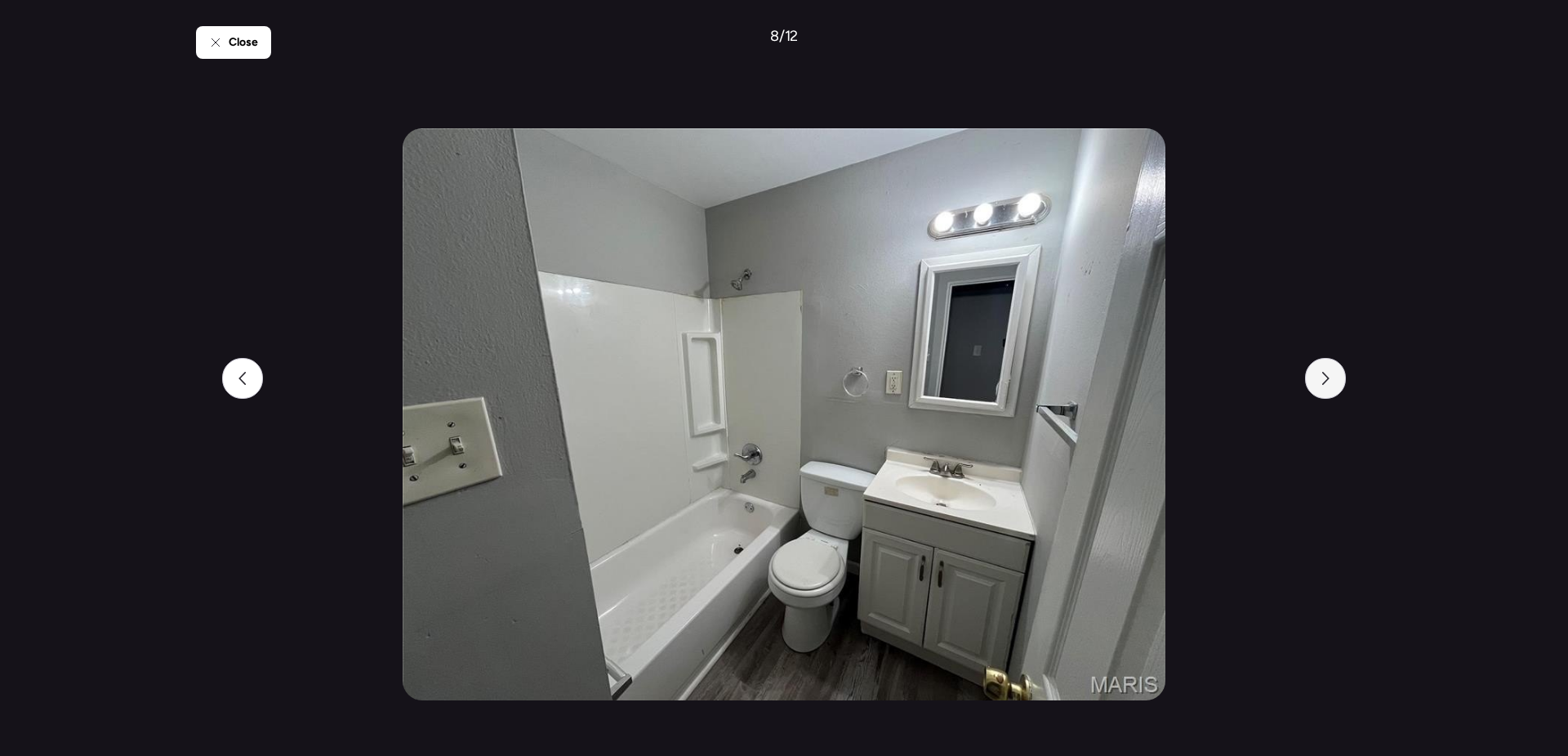
click at [1322, 384] on div at bounding box center [1325, 378] width 41 height 41
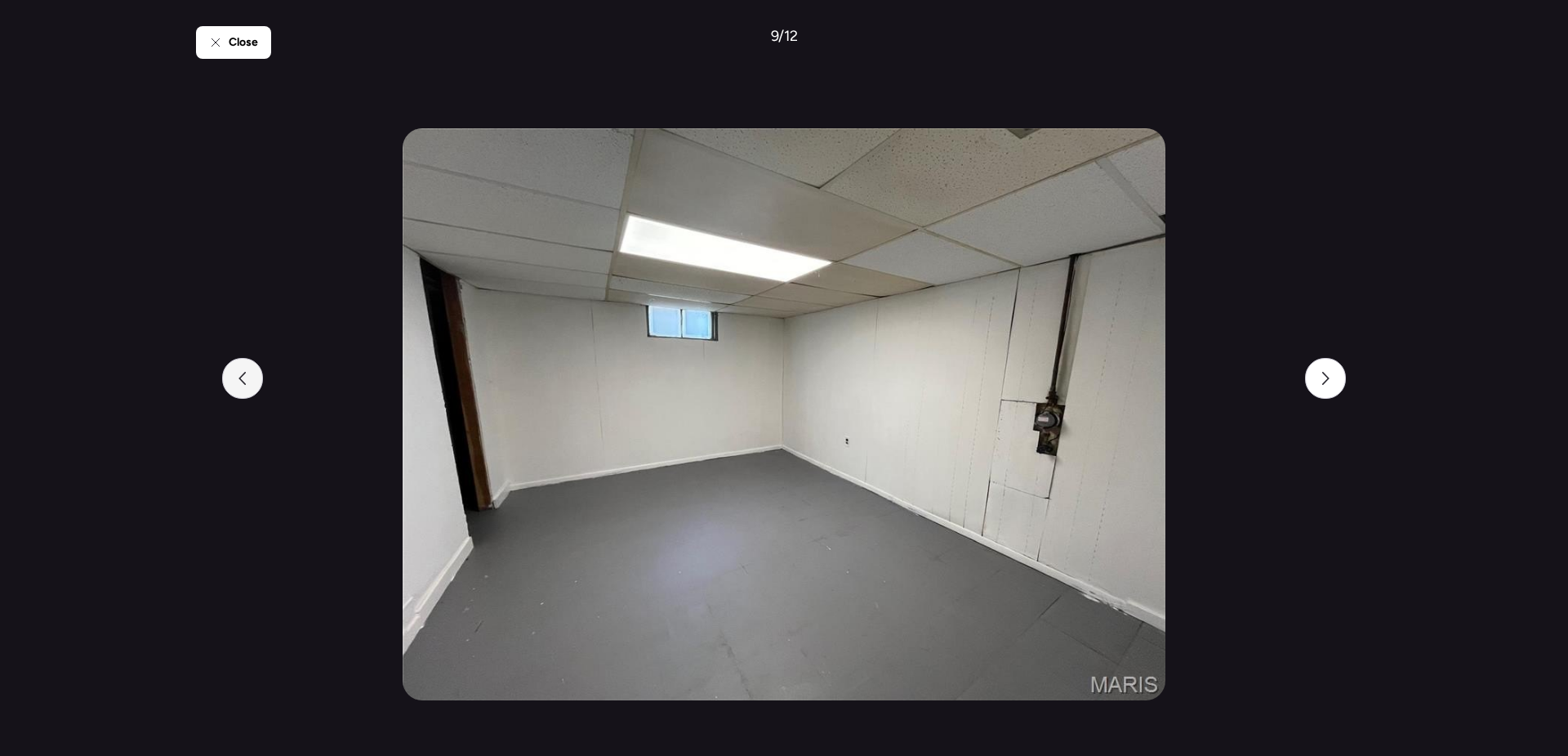
click at [250, 376] on div at bounding box center [242, 378] width 41 height 41
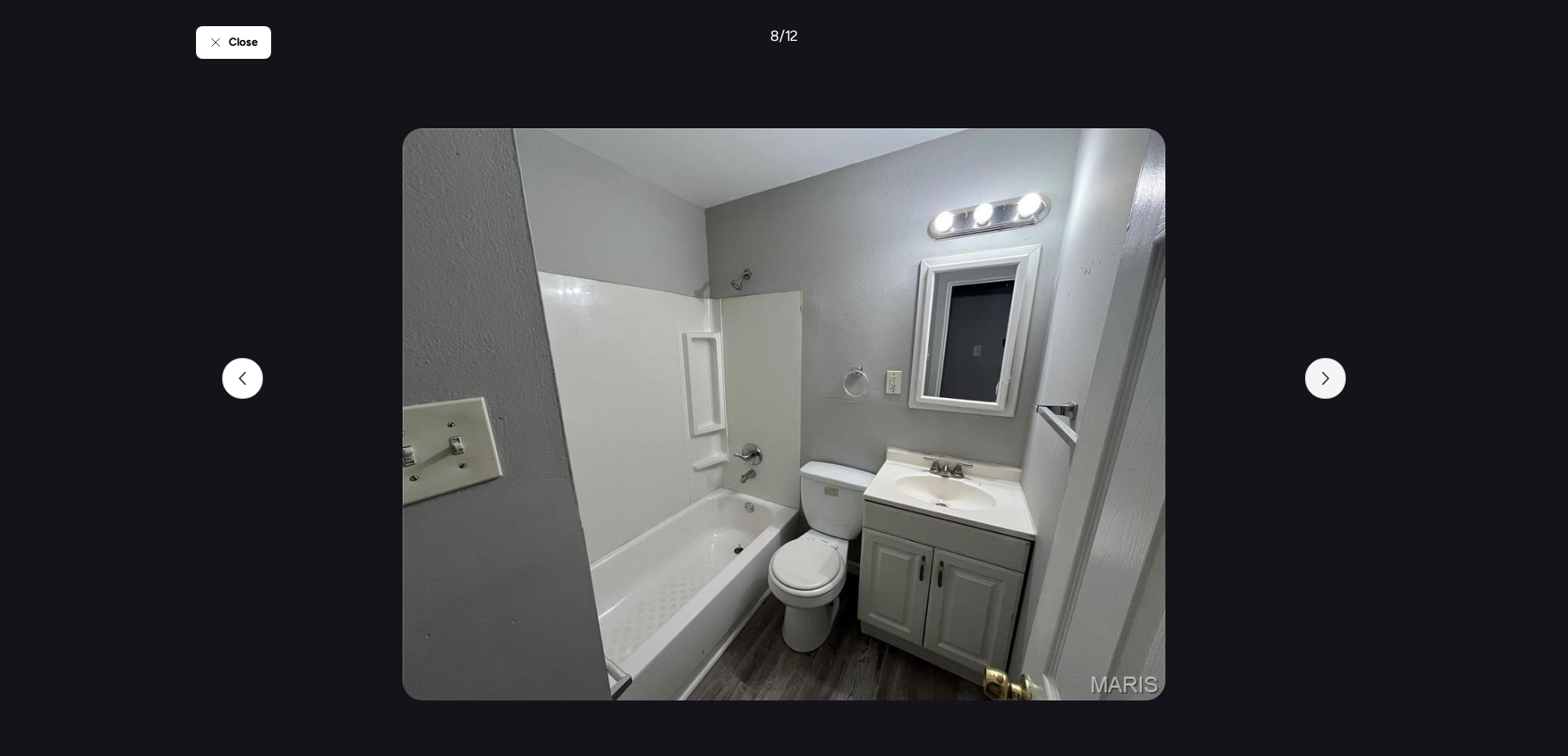
click at [1331, 384] on icon at bounding box center [1325, 378] width 13 height 13
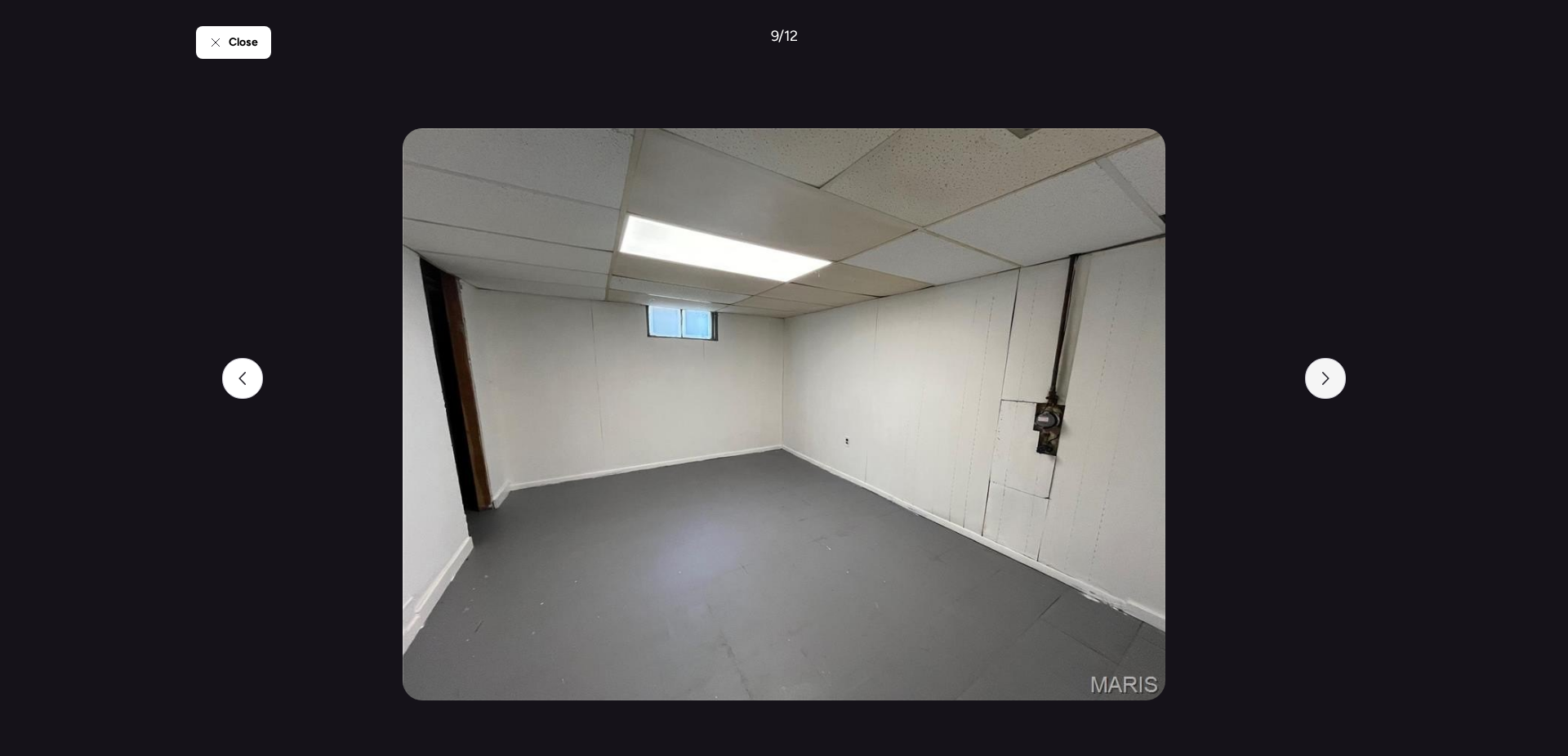
click at [1331, 384] on icon at bounding box center [1325, 378] width 13 height 13
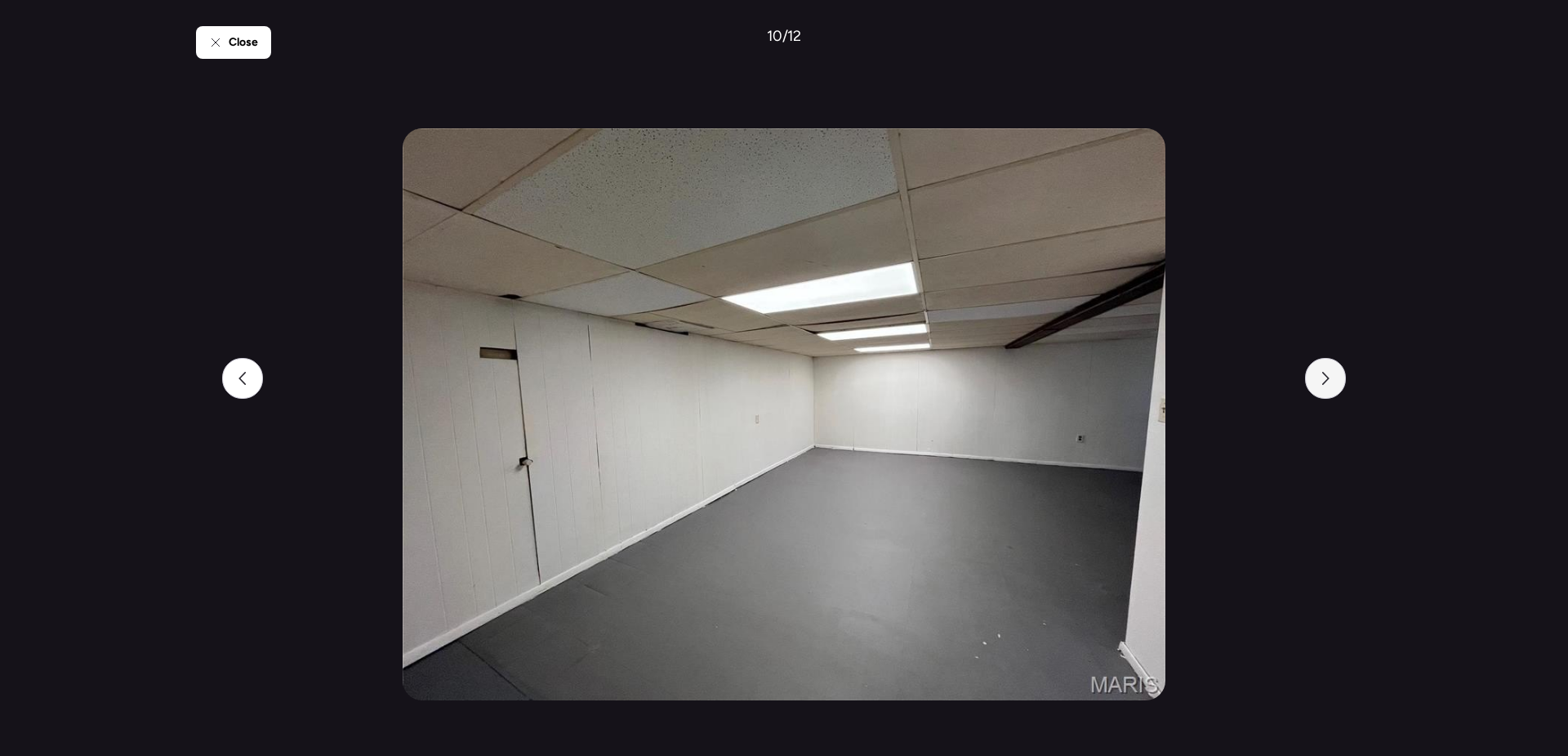
click at [1331, 384] on icon at bounding box center [1325, 378] width 13 height 13
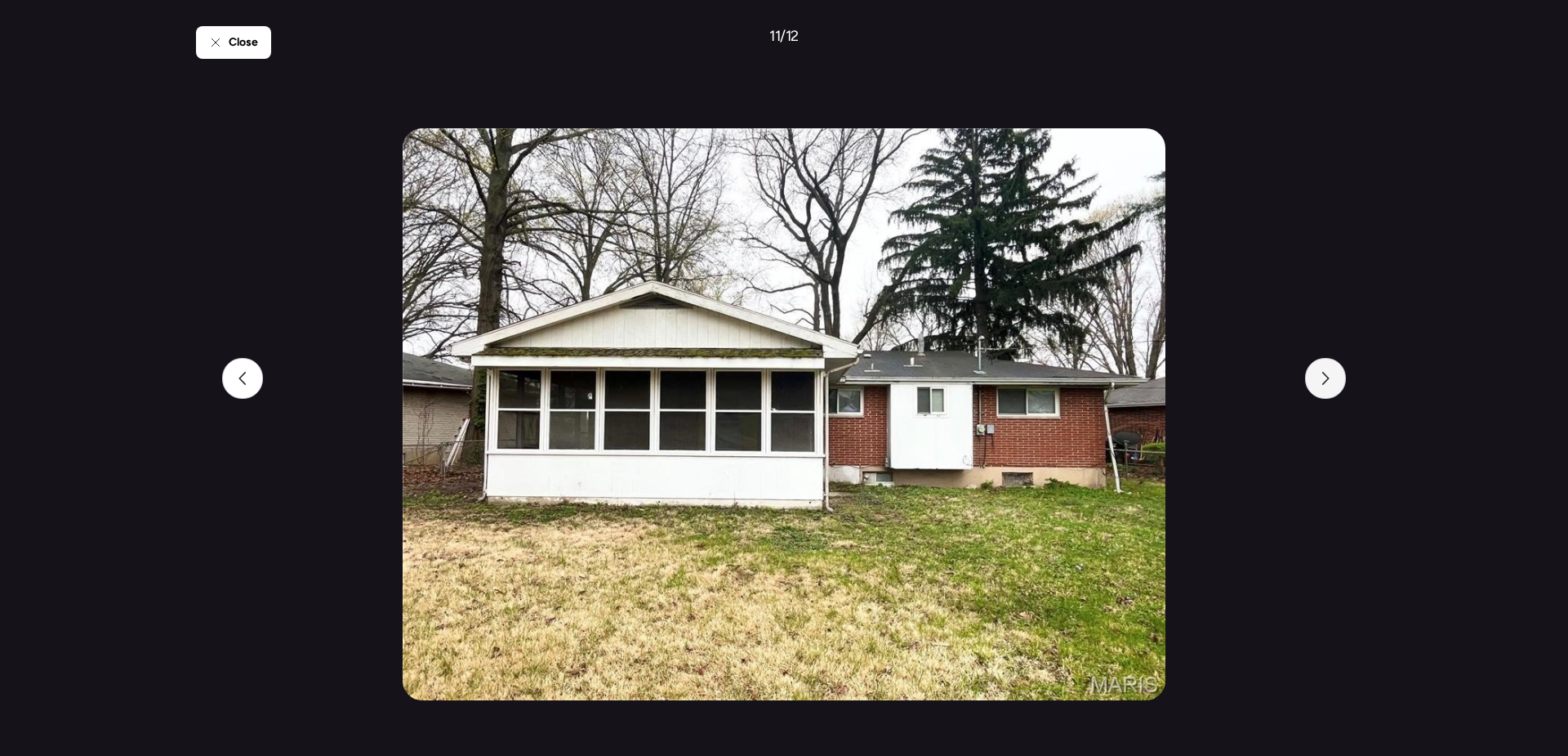
click at [1331, 384] on icon at bounding box center [1325, 378] width 13 height 13
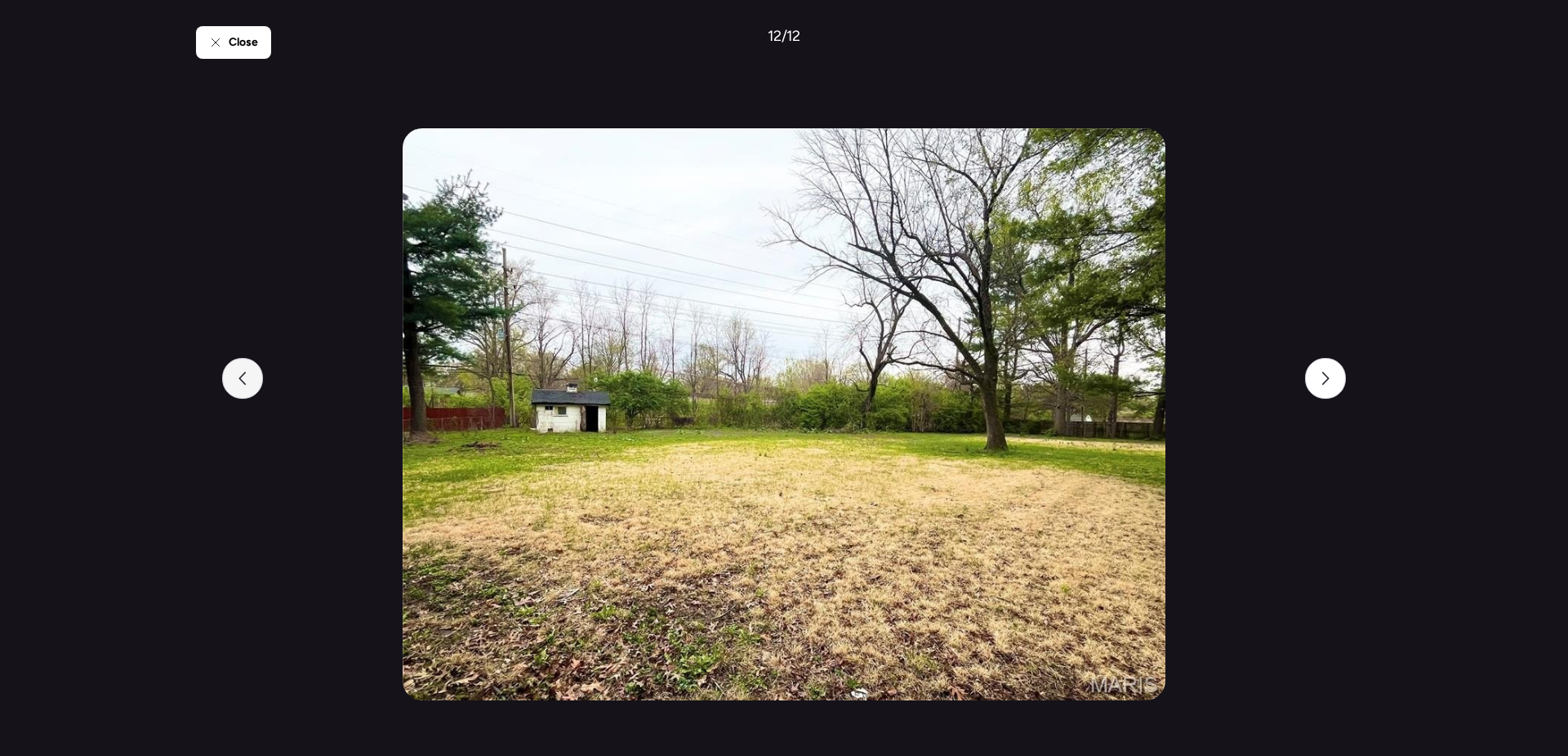
click at [255, 382] on div at bounding box center [242, 378] width 41 height 41
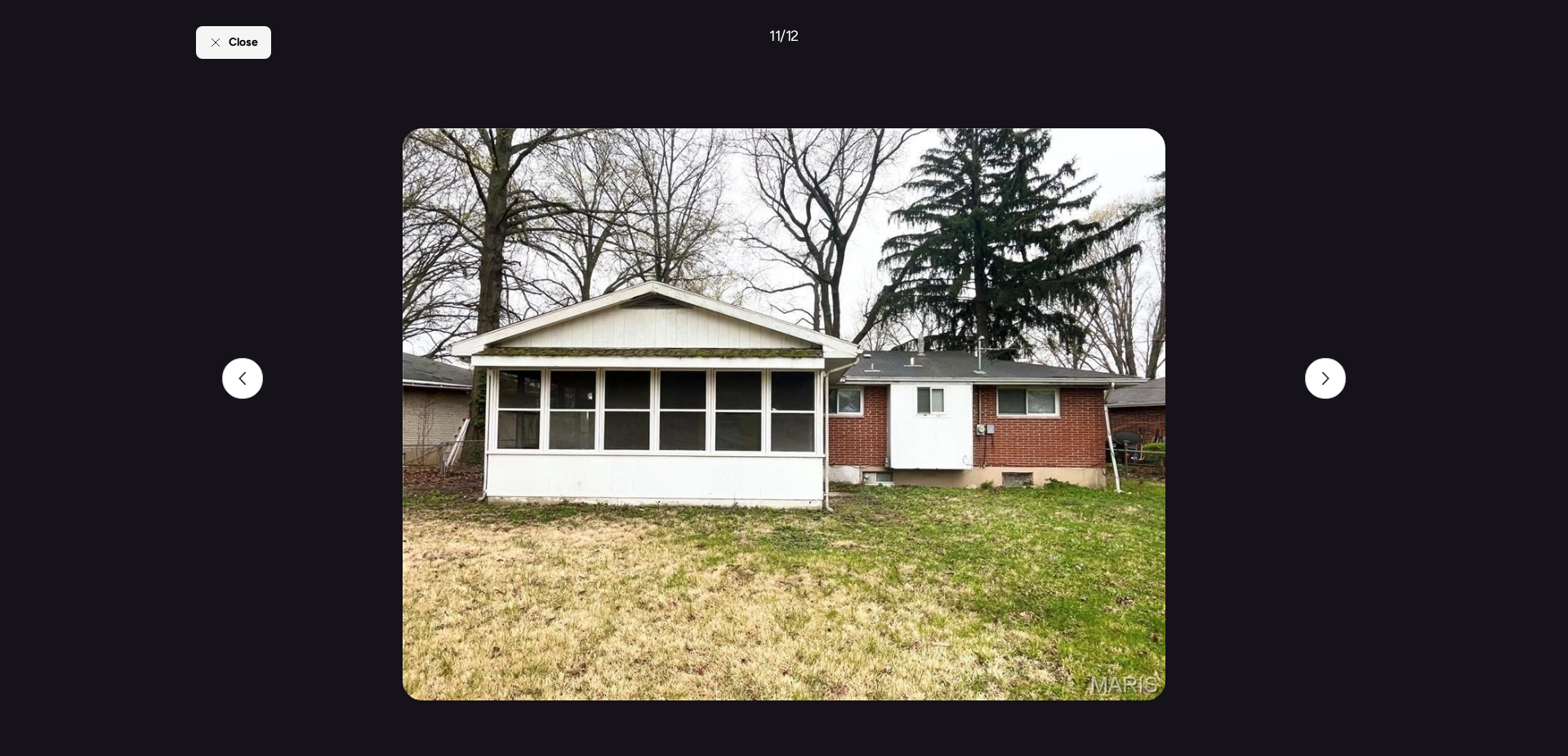
click at [235, 44] on span "Close" at bounding box center [243, 43] width 30 height 16
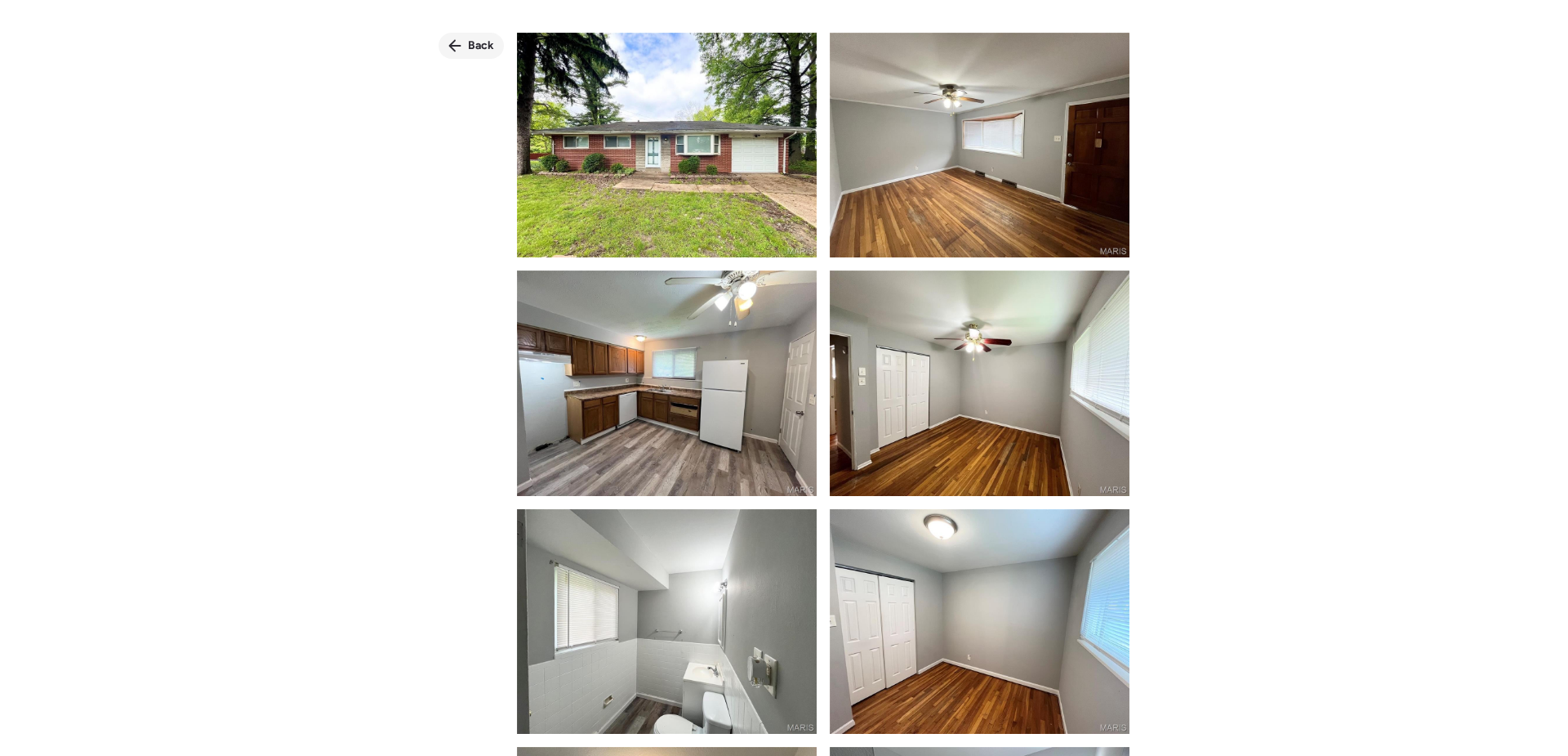
click at [463, 49] on div "Back" at bounding box center [472, 46] width 66 height 26
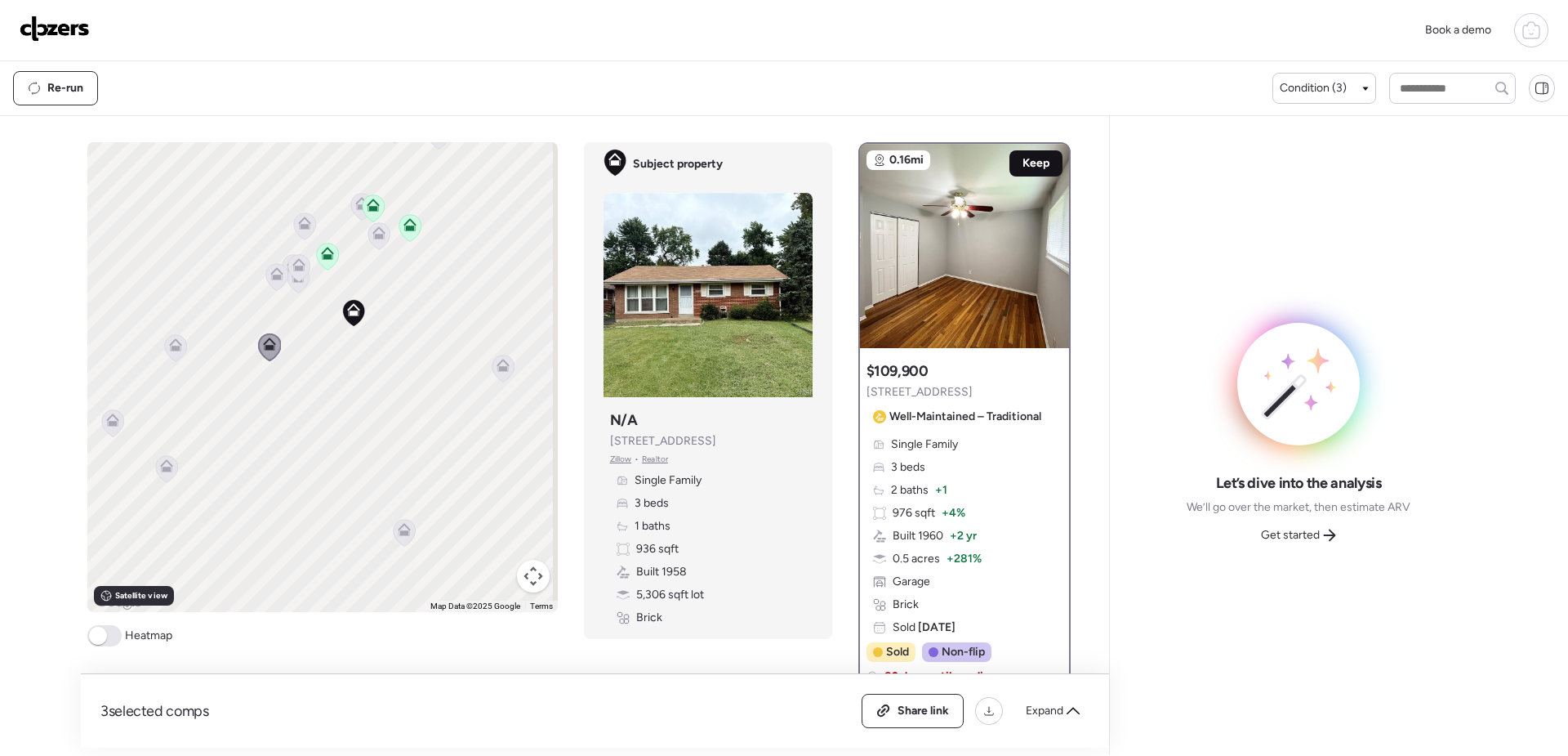
click at [1028, 168] on span "Keep" at bounding box center [1036, 163] width 27 height 16
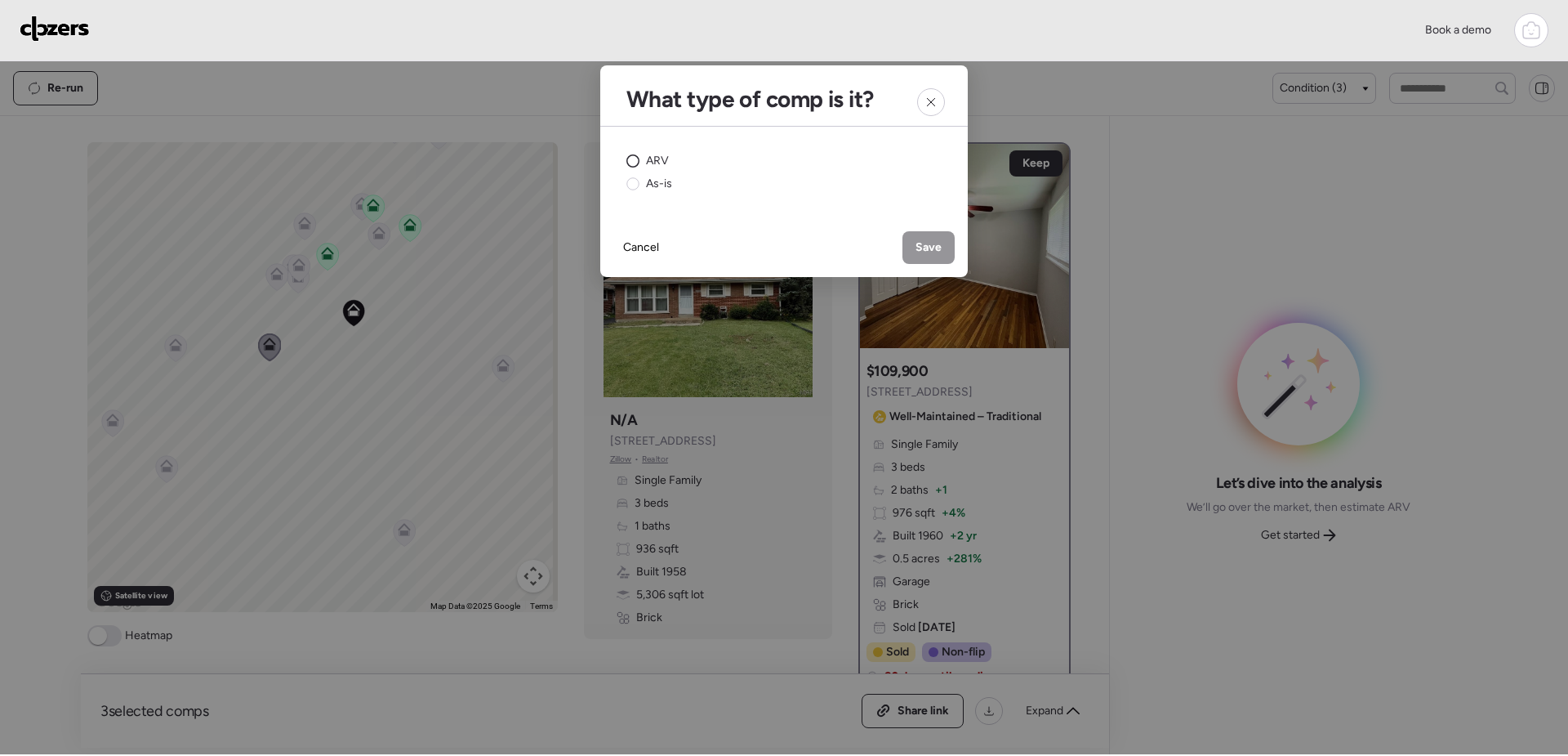
click at [637, 158] on circle at bounding box center [634, 161] width 12 height 12
click at [936, 246] on span "Save" at bounding box center [928, 247] width 26 height 16
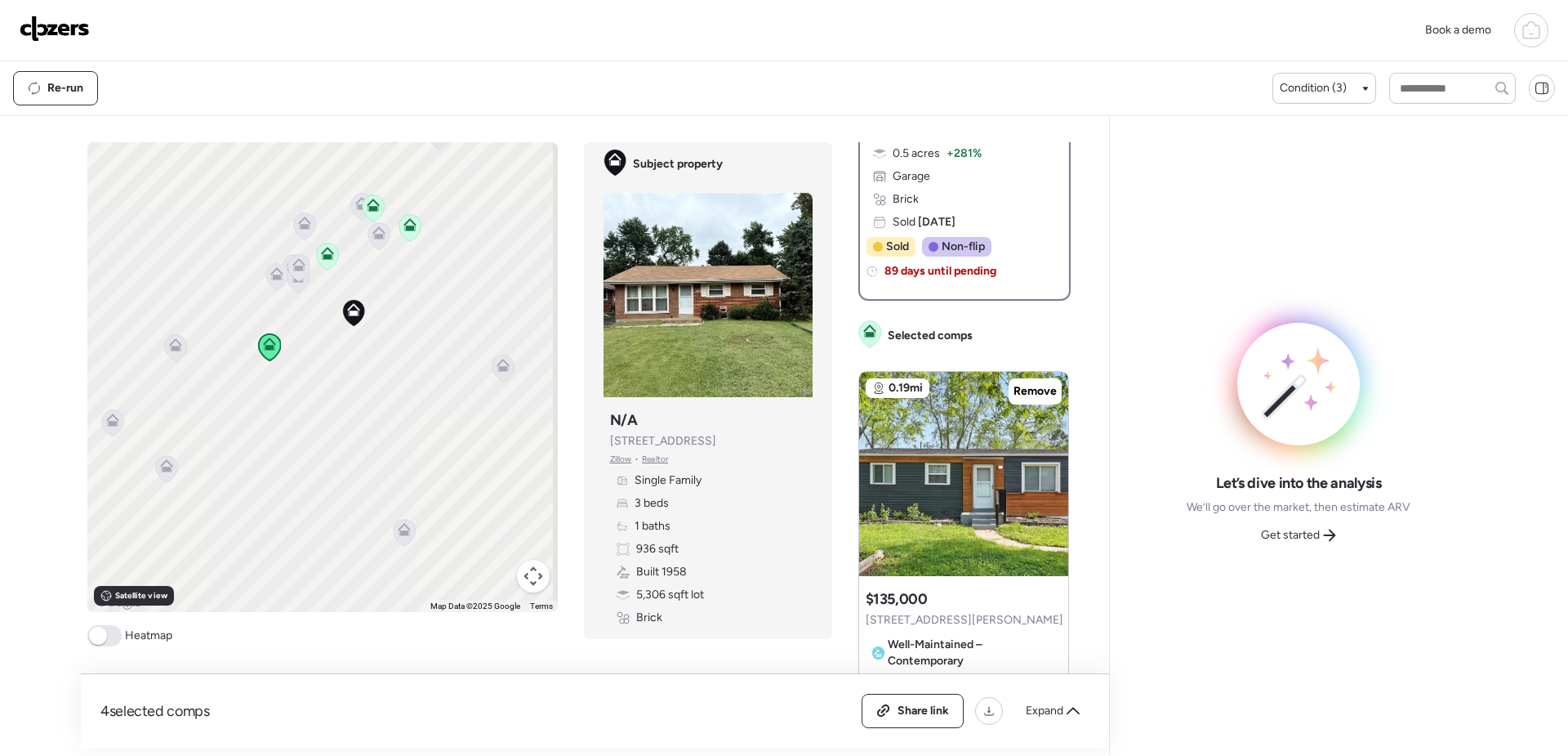
scroll to position [408, 0]
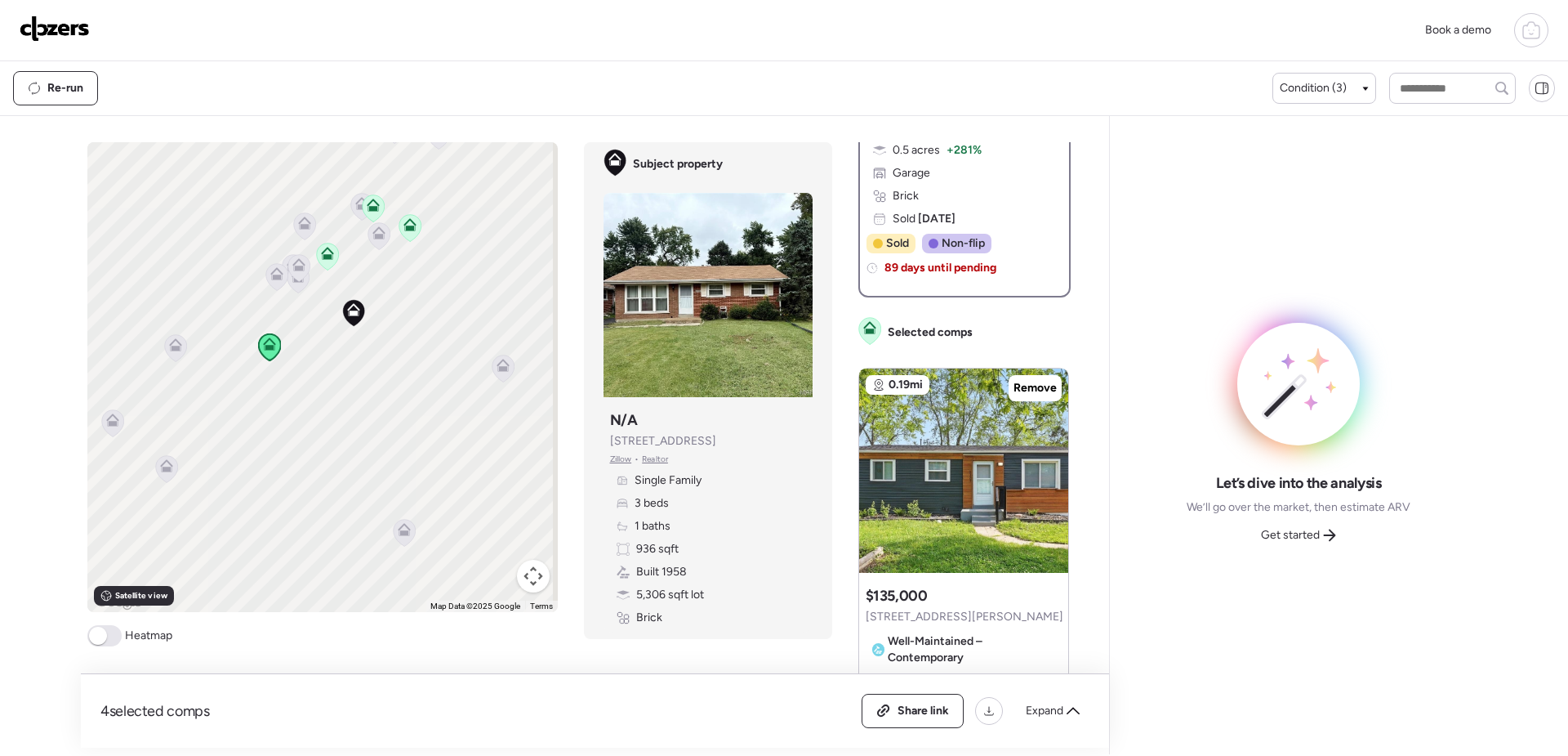
click at [274, 273] on icon at bounding box center [276, 273] width 13 height 13
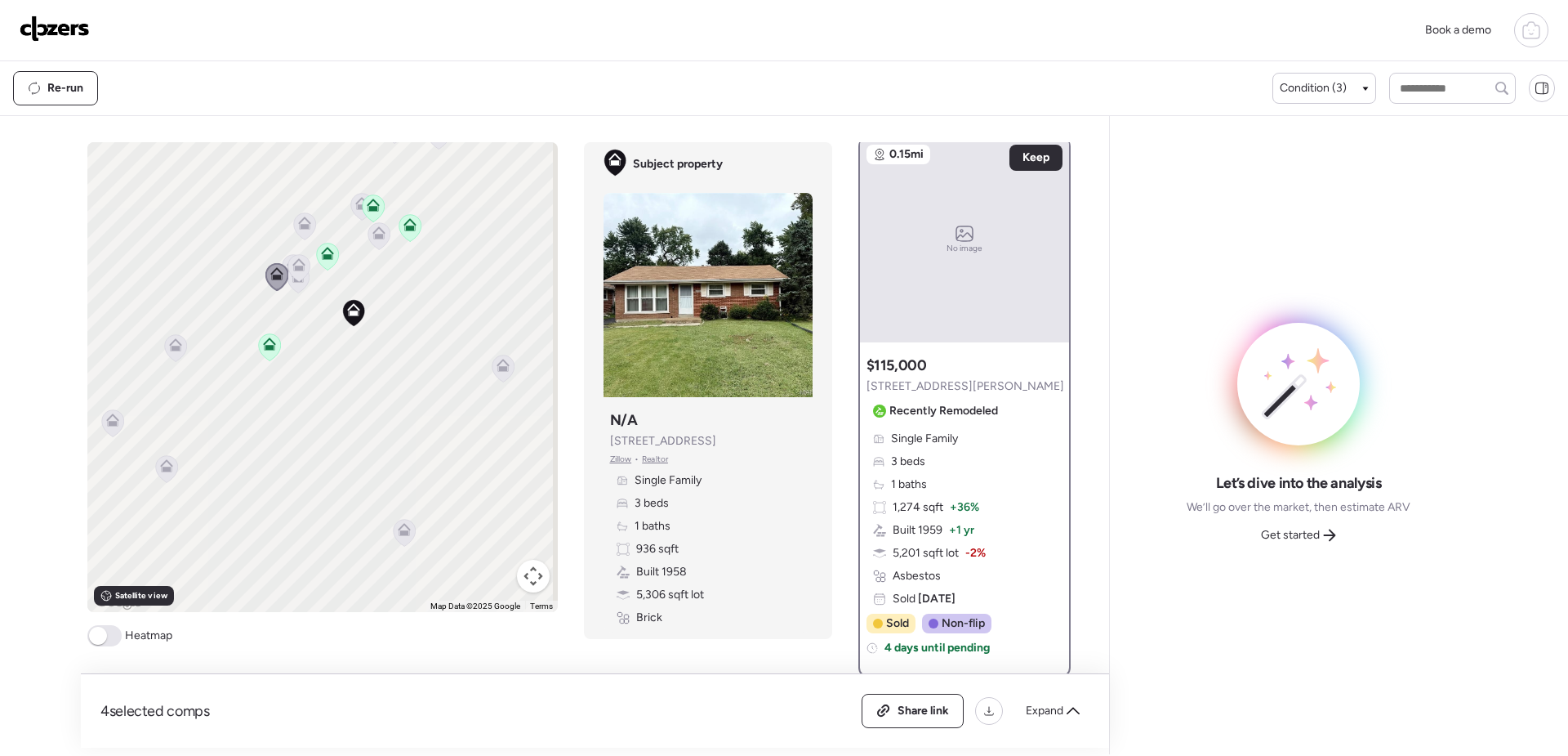
scroll to position [0, 0]
click at [295, 281] on icon at bounding box center [299, 268] width 23 height 28
click at [292, 286] on icon at bounding box center [298, 278] width 22 height 27
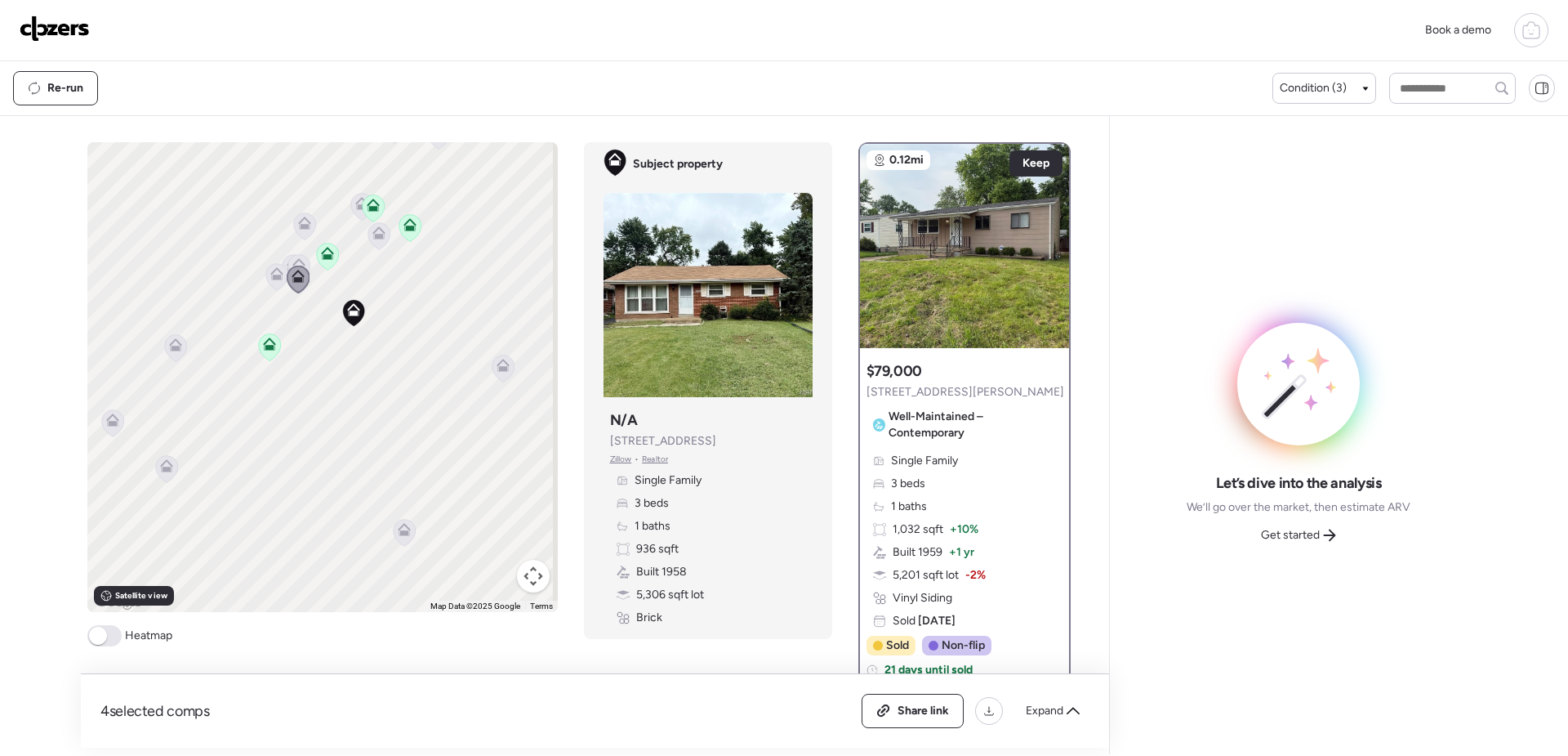
click at [293, 230] on icon at bounding box center [304, 226] width 22 height 27
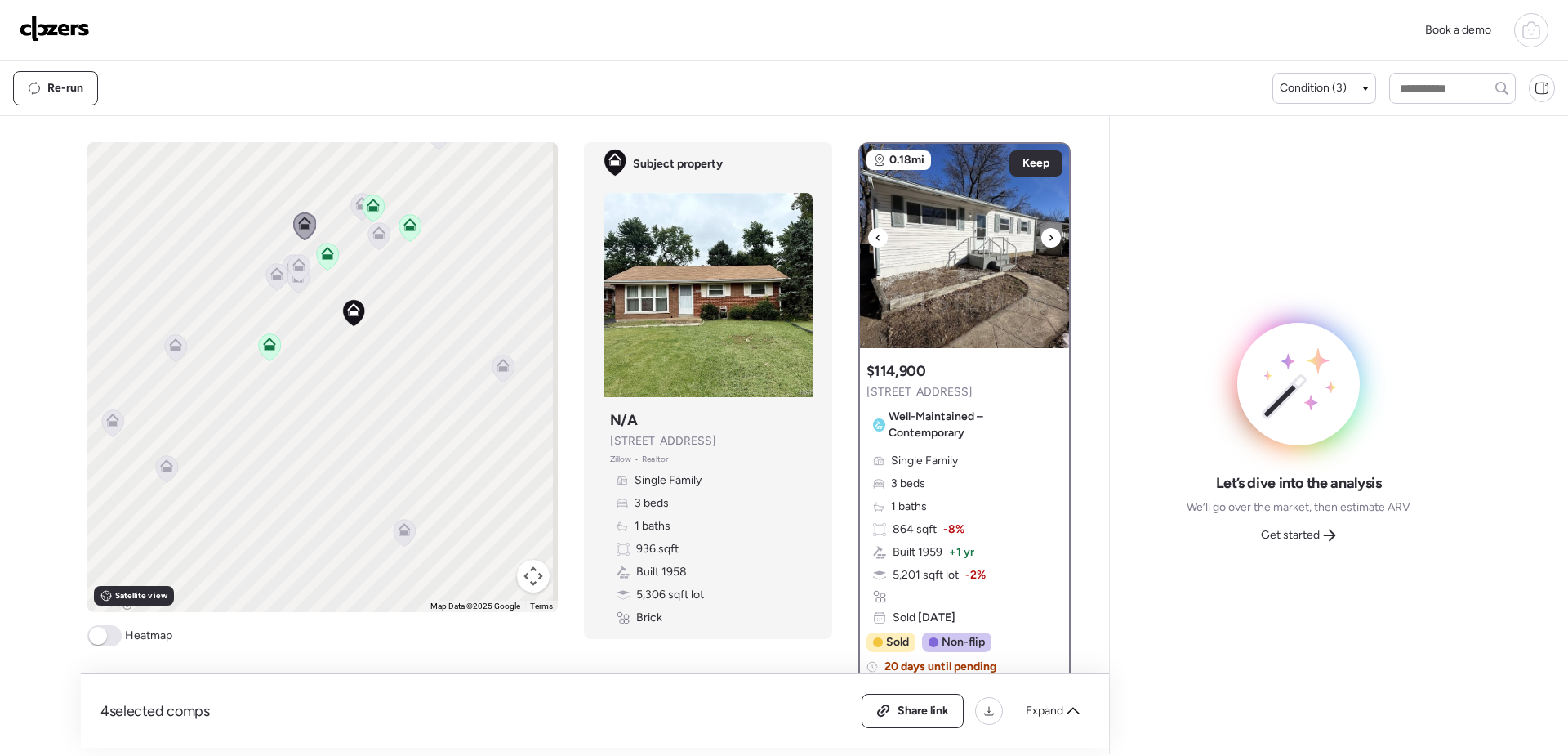
click at [1051, 233] on div at bounding box center [1052, 237] width 20 height 20
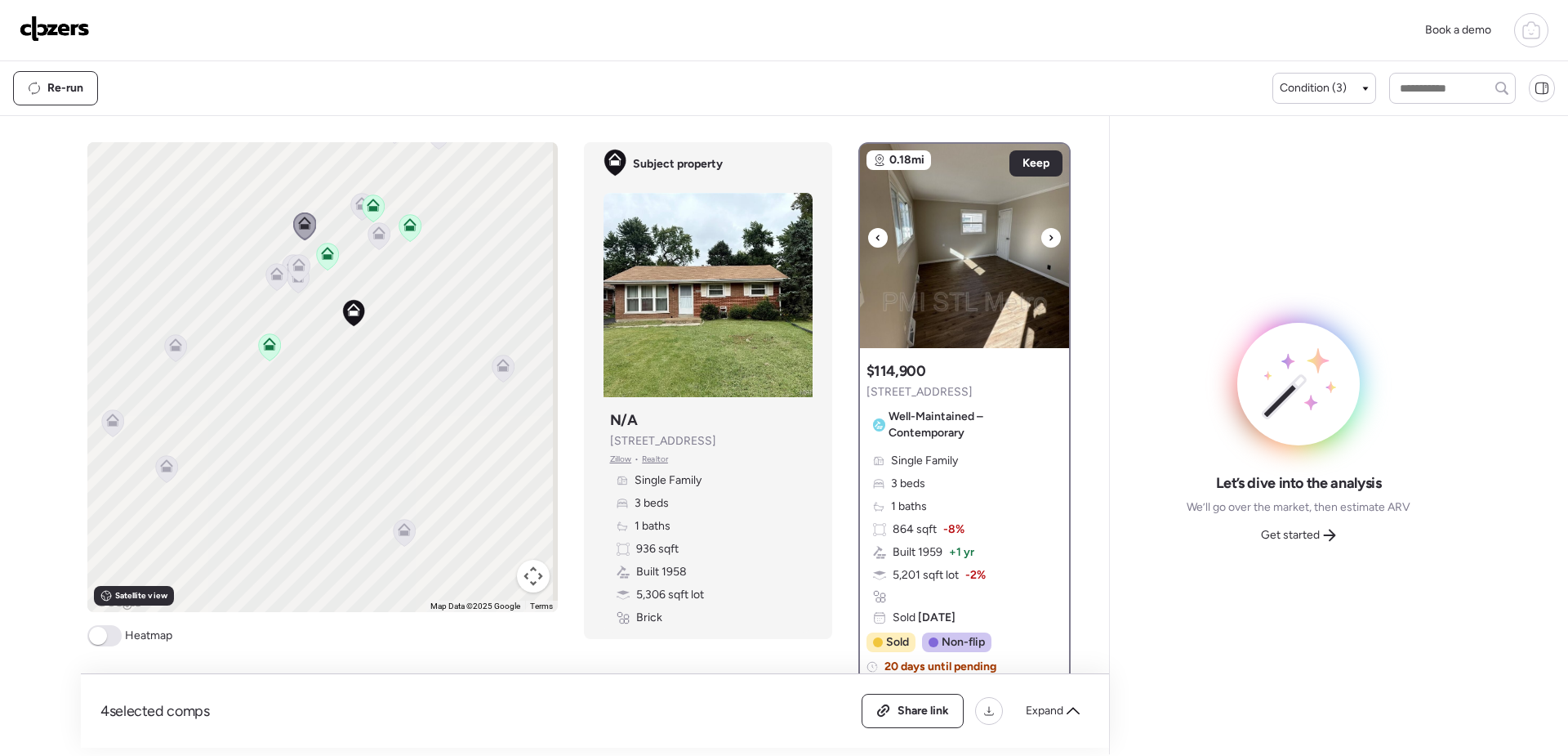
click at [1051, 234] on div at bounding box center [1052, 237] width 20 height 20
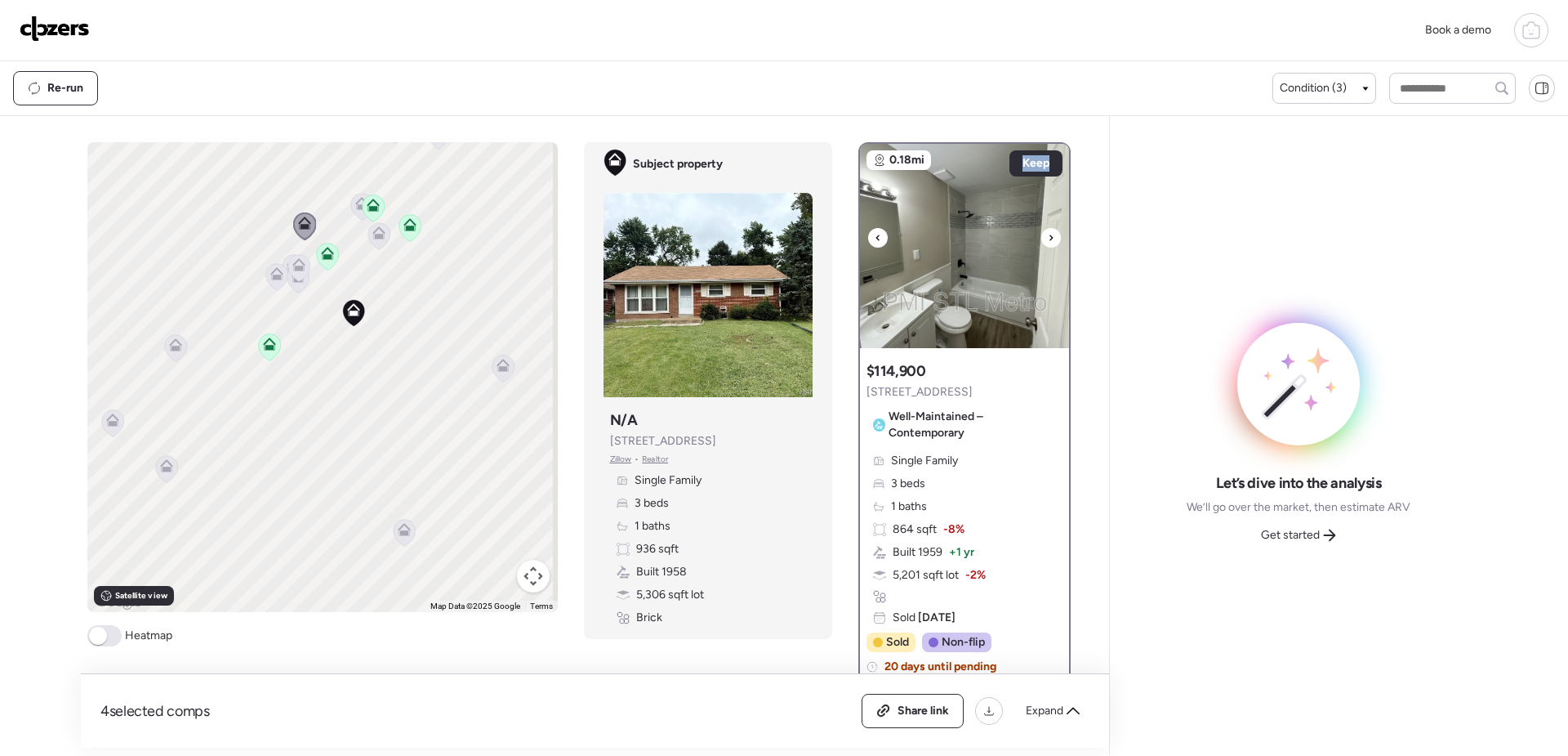
click at [1051, 234] on div at bounding box center [1052, 237] width 20 height 20
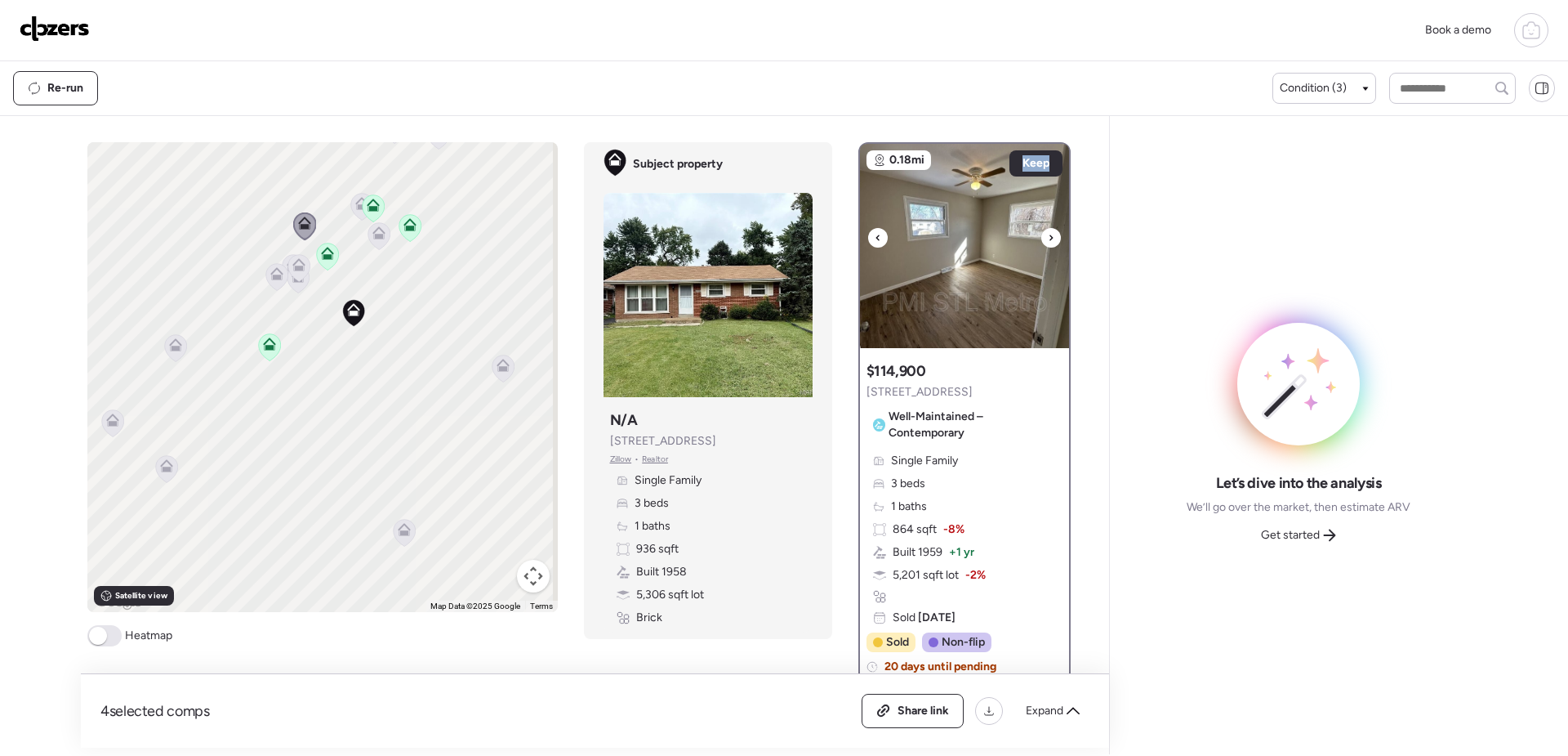
click at [953, 270] on img at bounding box center [964, 246] width 210 height 205
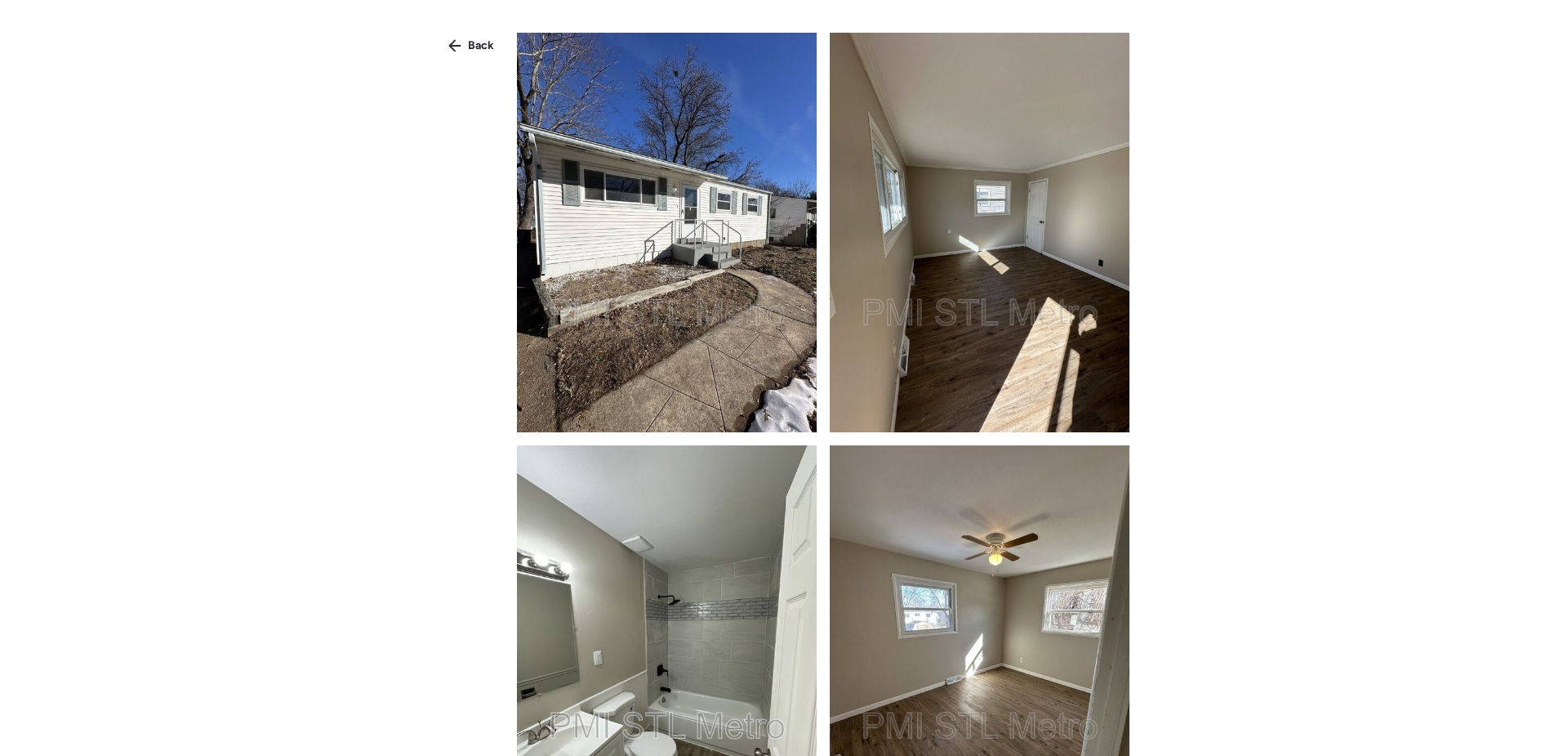
click at [644, 236] on img at bounding box center [667, 232] width 300 height 399
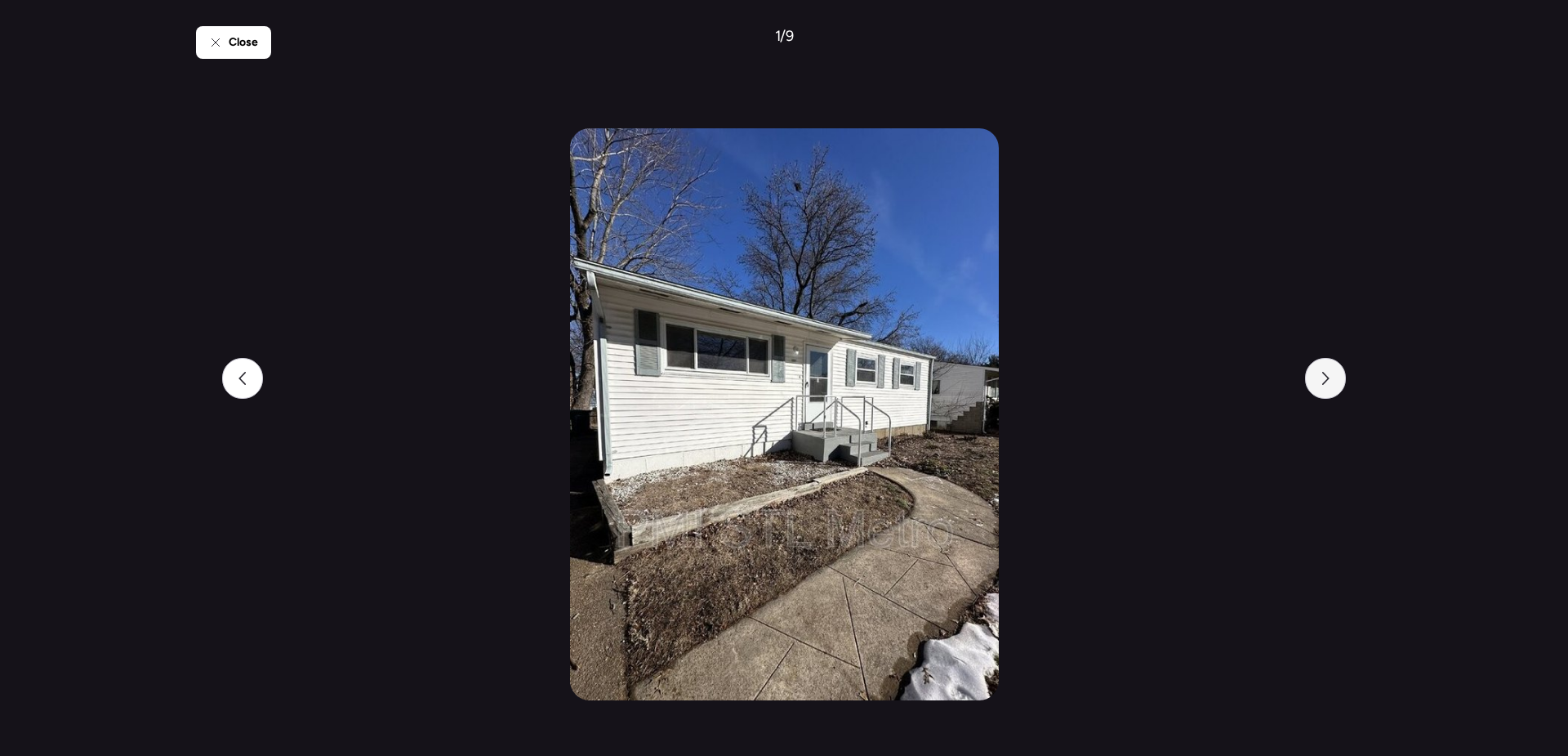
click at [1328, 371] on div at bounding box center [1325, 378] width 41 height 41
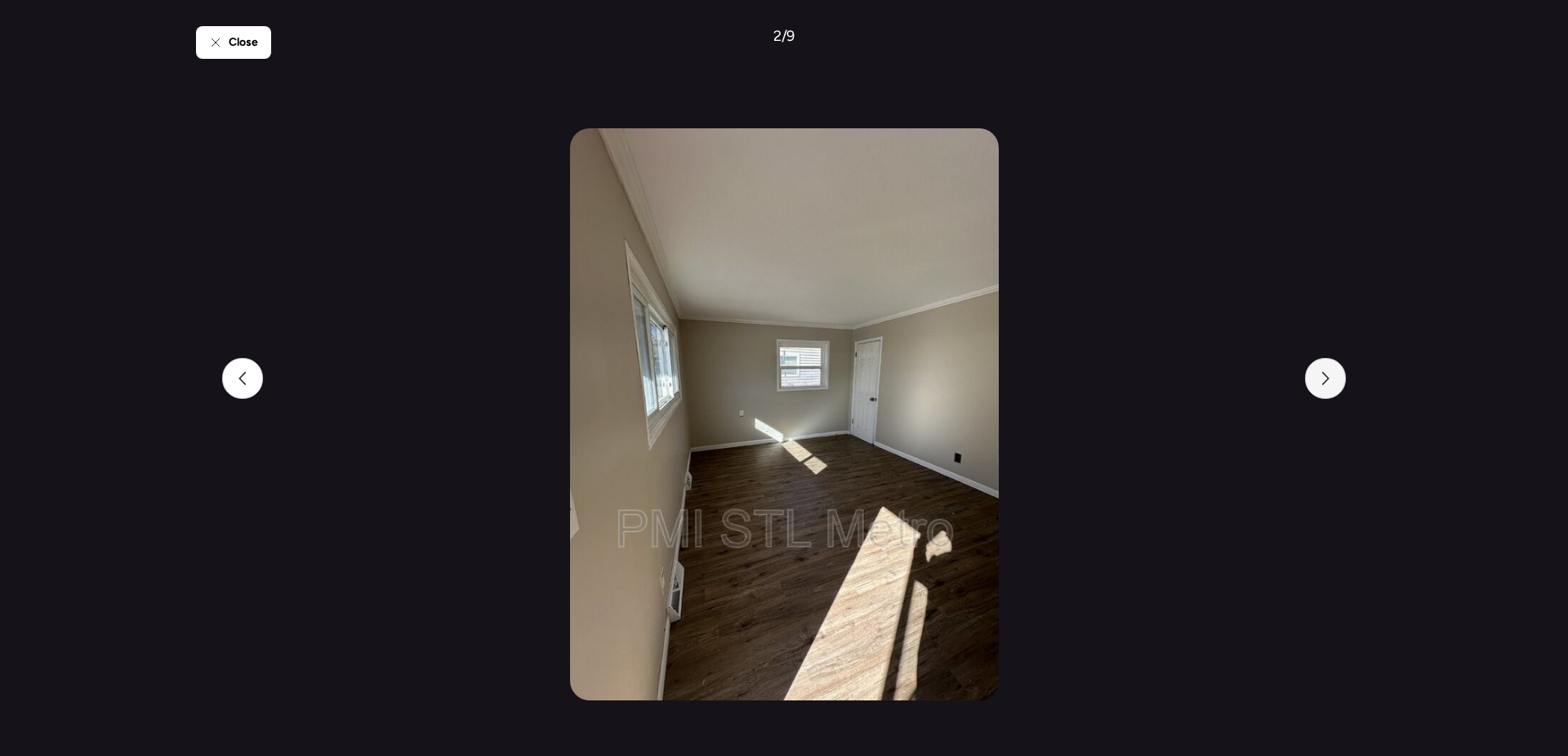
click at [1328, 371] on div at bounding box center [1325, 378] width 41 height 41
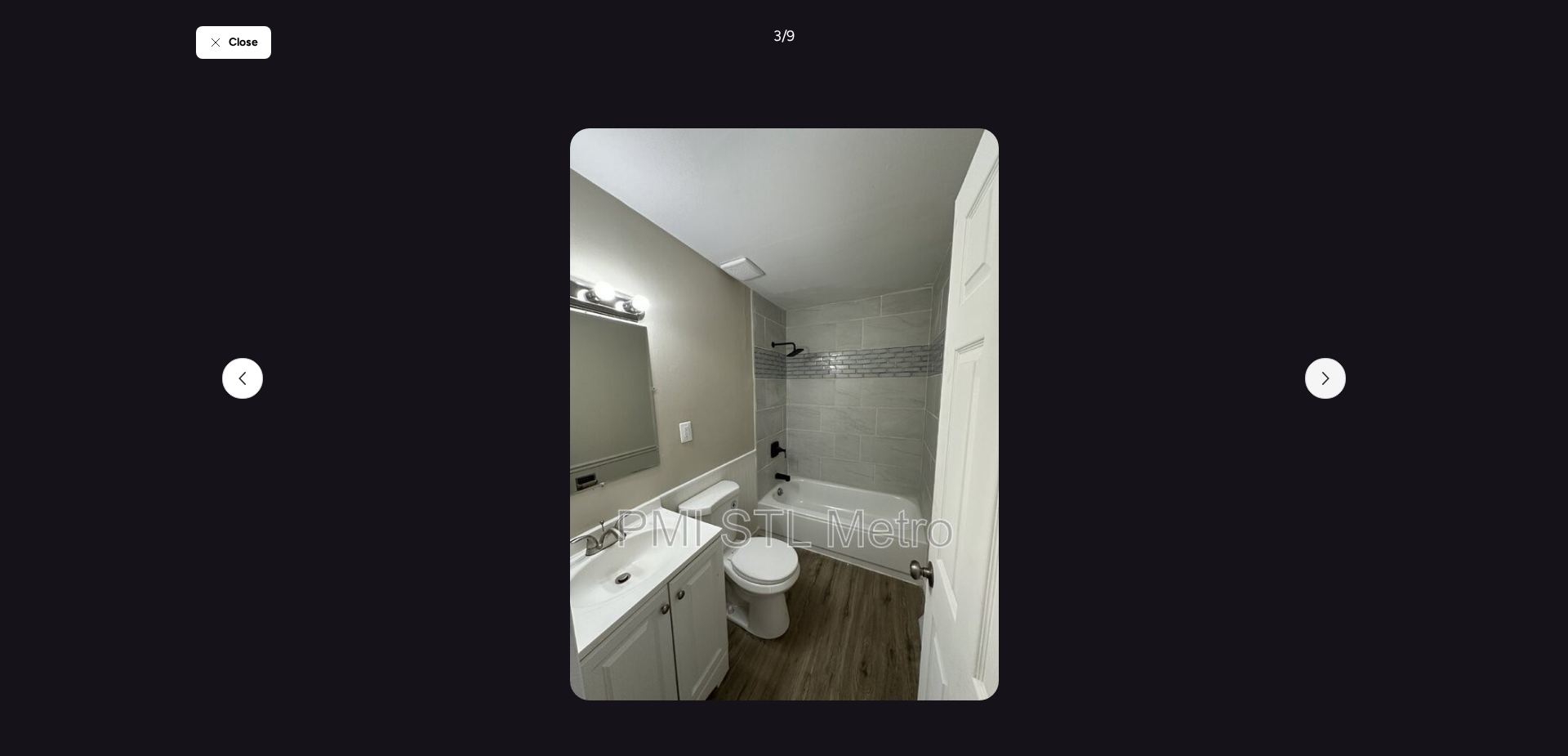
click at [1328, 371] on div at bounding box center [1325, 378] width 41 height 41
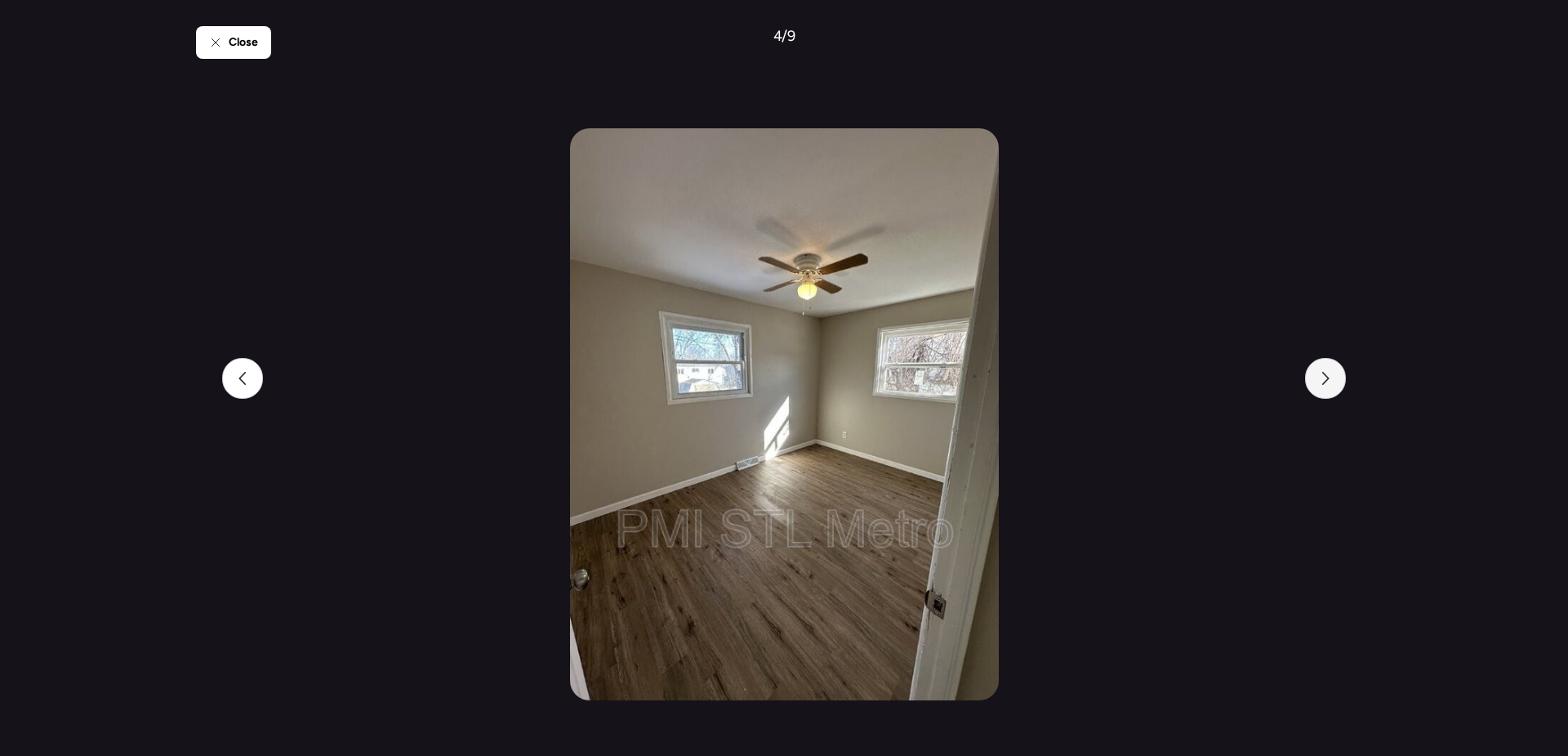
click at [1324, 376] on icon at bounding box center [1325, 378] width 13 height 13
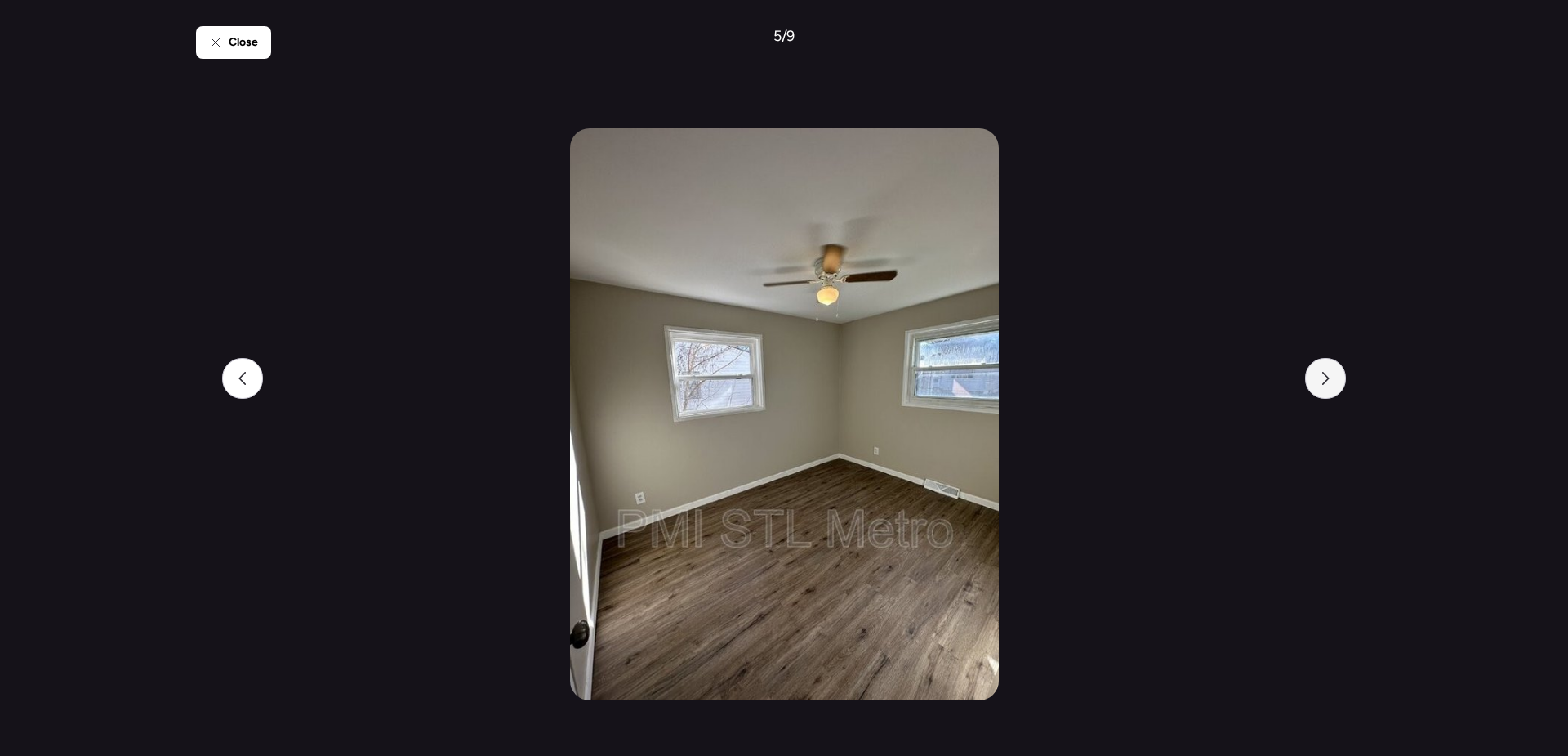
click at [1324, 376] on icon at bounding box center [1325, 378] width 13 height 13
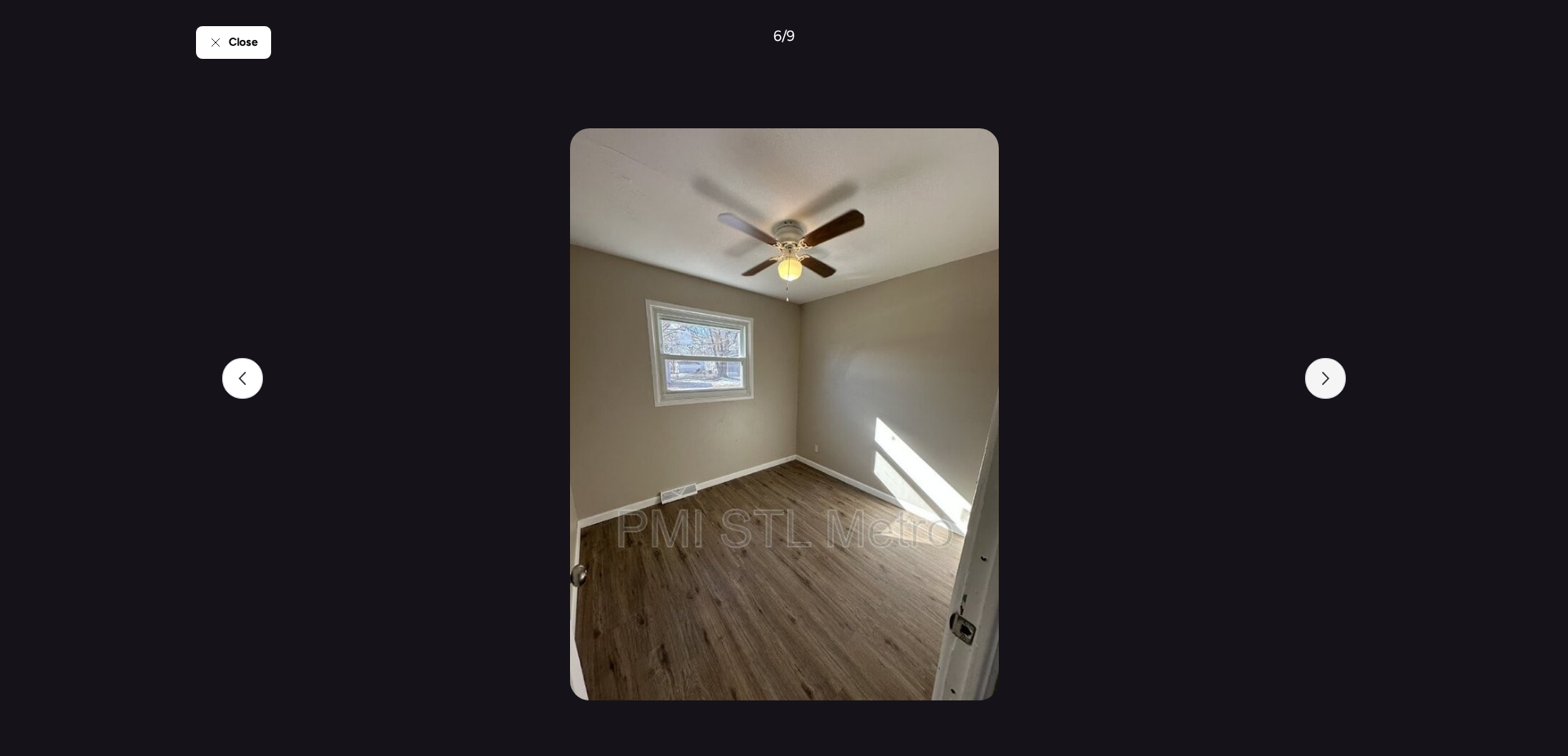
click at [1324, 376] on icon at bounding box center [1325, 378] width 13 height 13
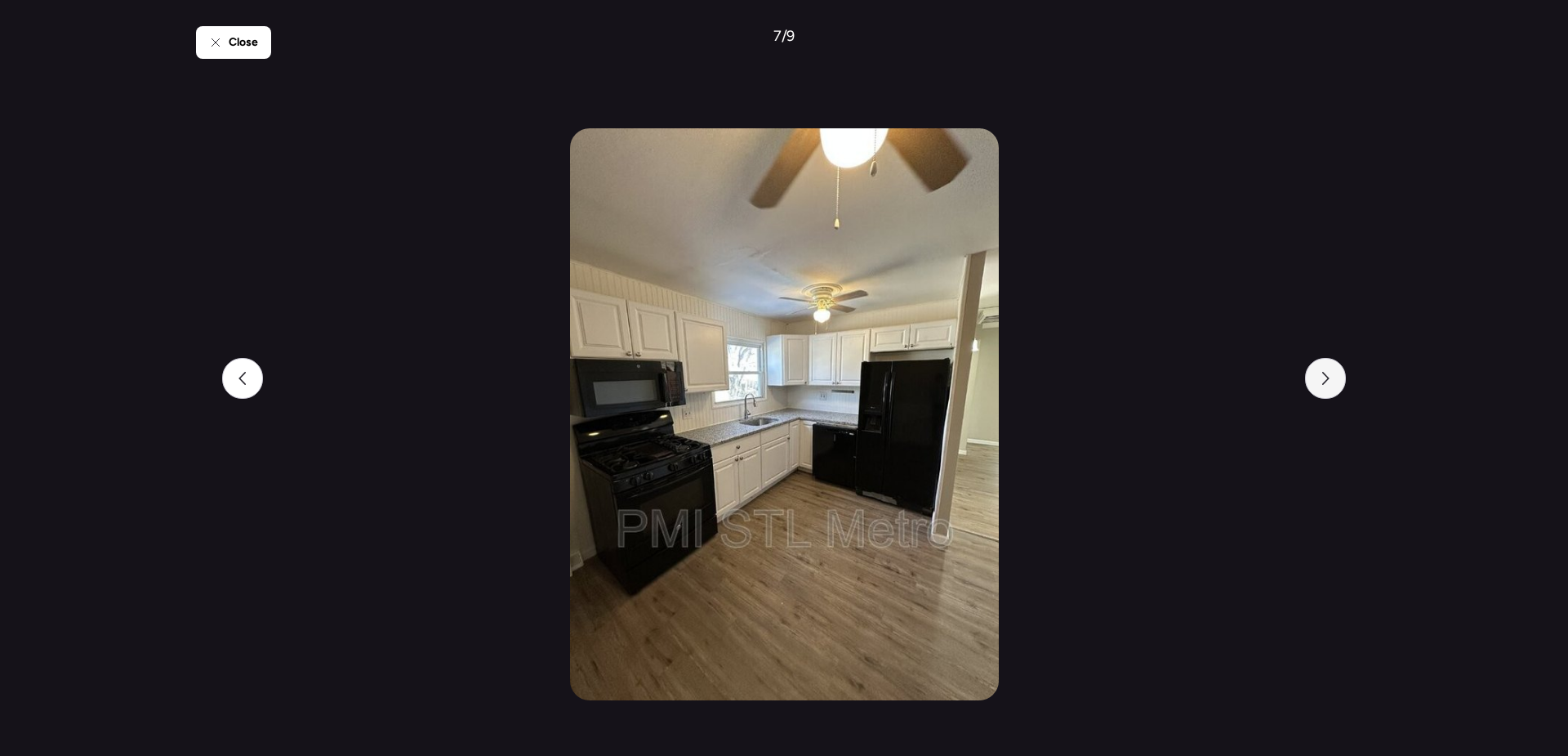
click at [1324, 376] on icon at bounding box center [1325, 378] width 13 height 13
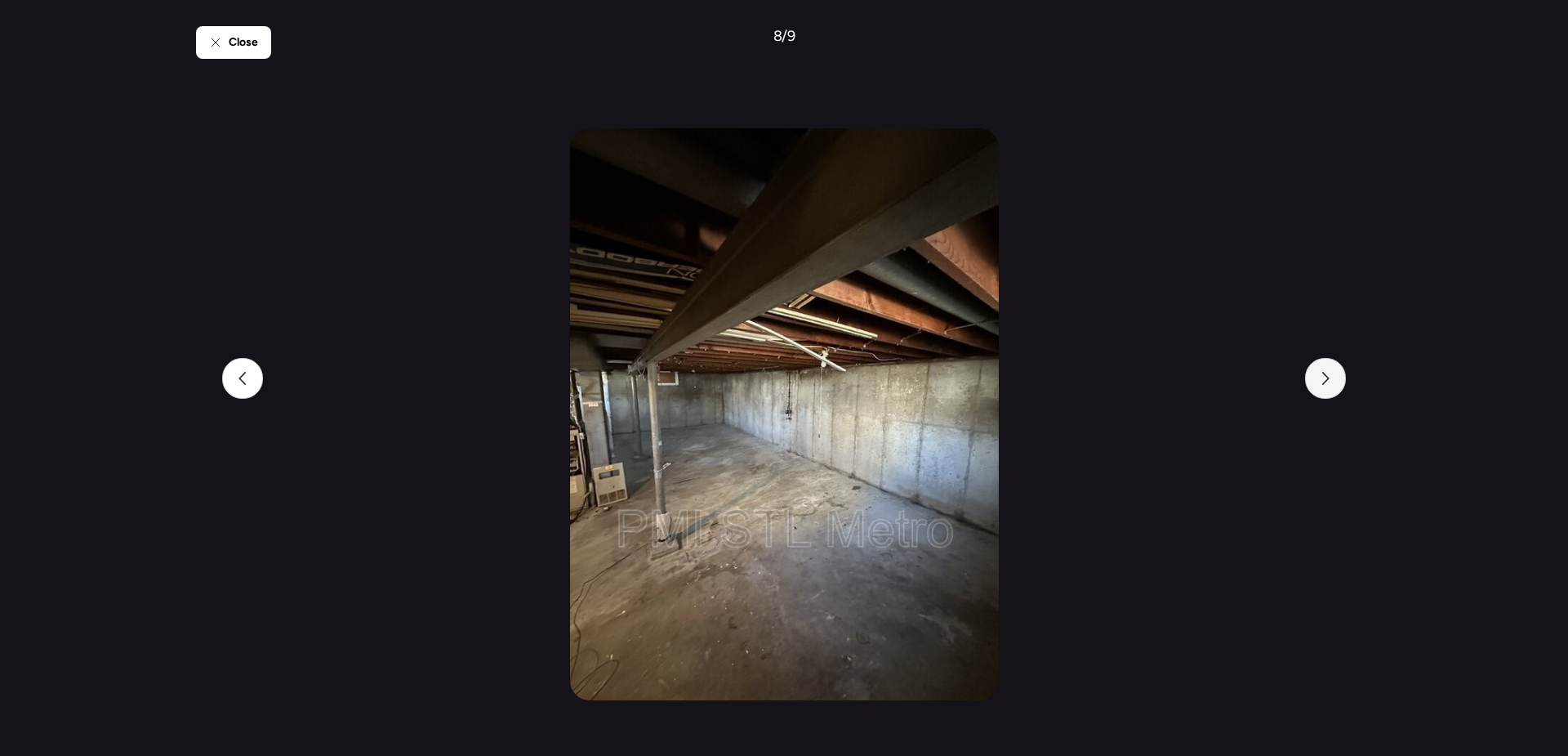
click at [1324, 376] on icon at bounding box center [1325, 378] width 13 height 13
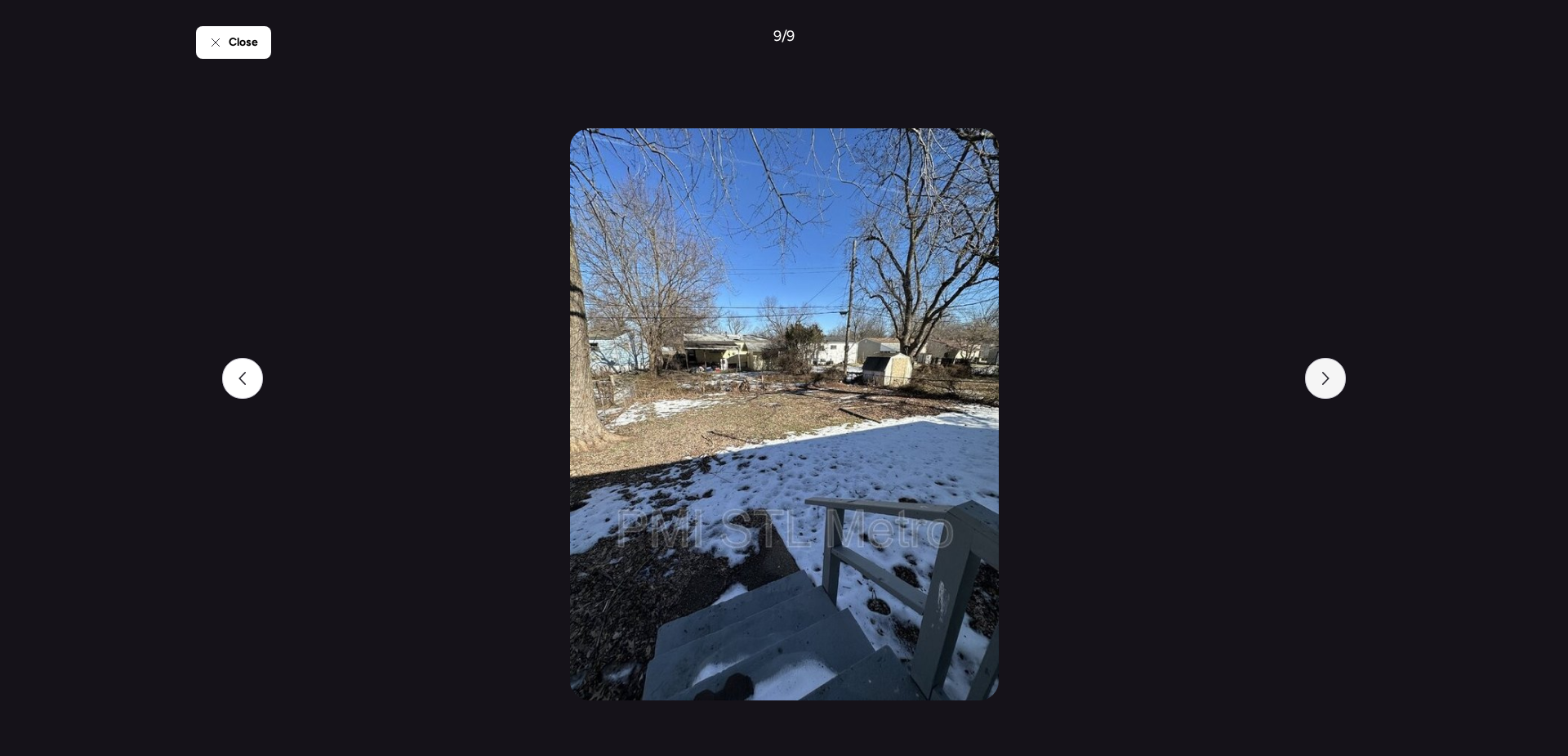
click at [1324, 376] on icon at bounding box center [1325, 378] width 13 height 13
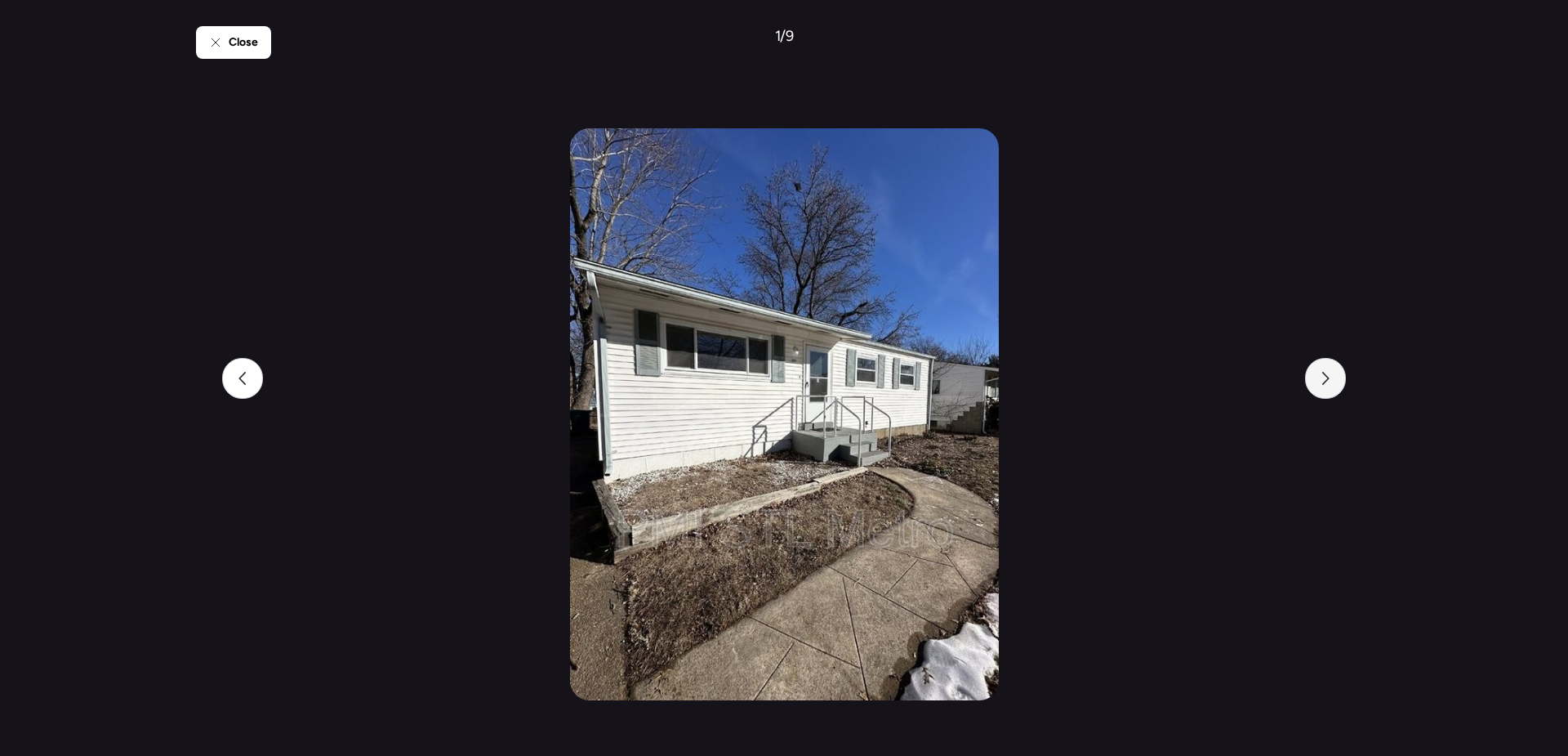
click at [1324, 376] on icon at bounding box center [1325, 378] width 13 height 13
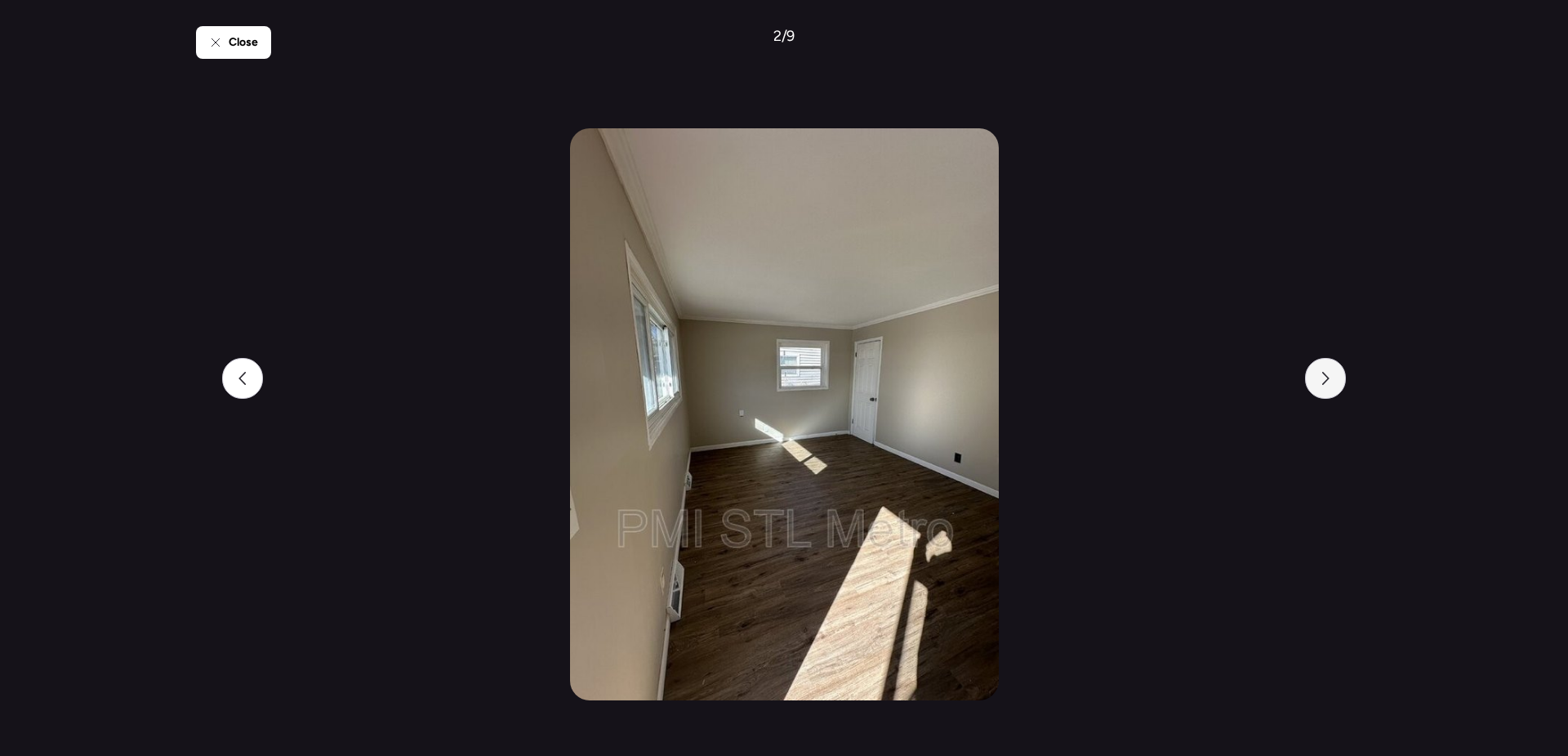
click at [1324, 376] on icon at bounding box center [1325, 378] width 13 height 13
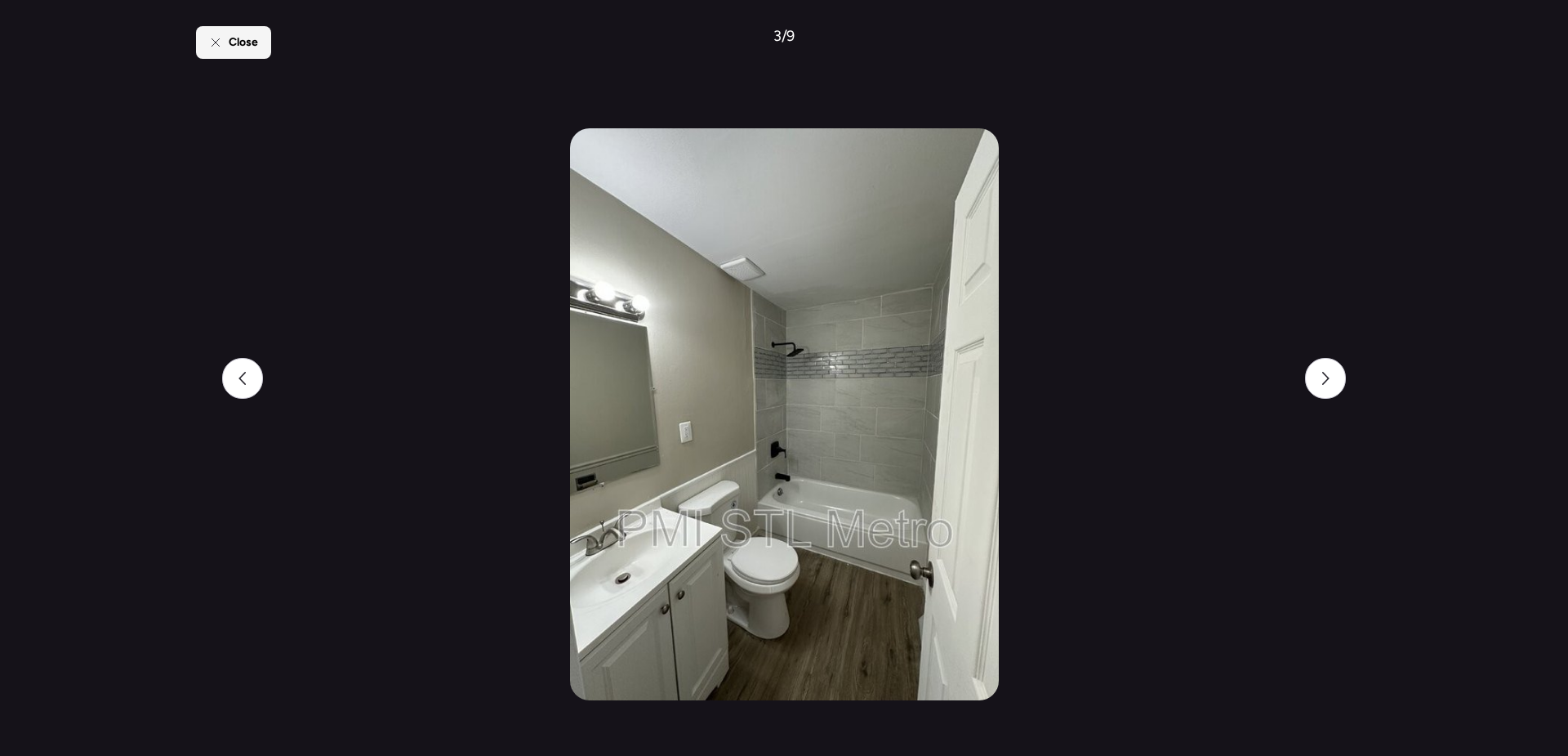
click at [241, 42] on span "Close" at bounding box center [243, 43] width 30 height 16
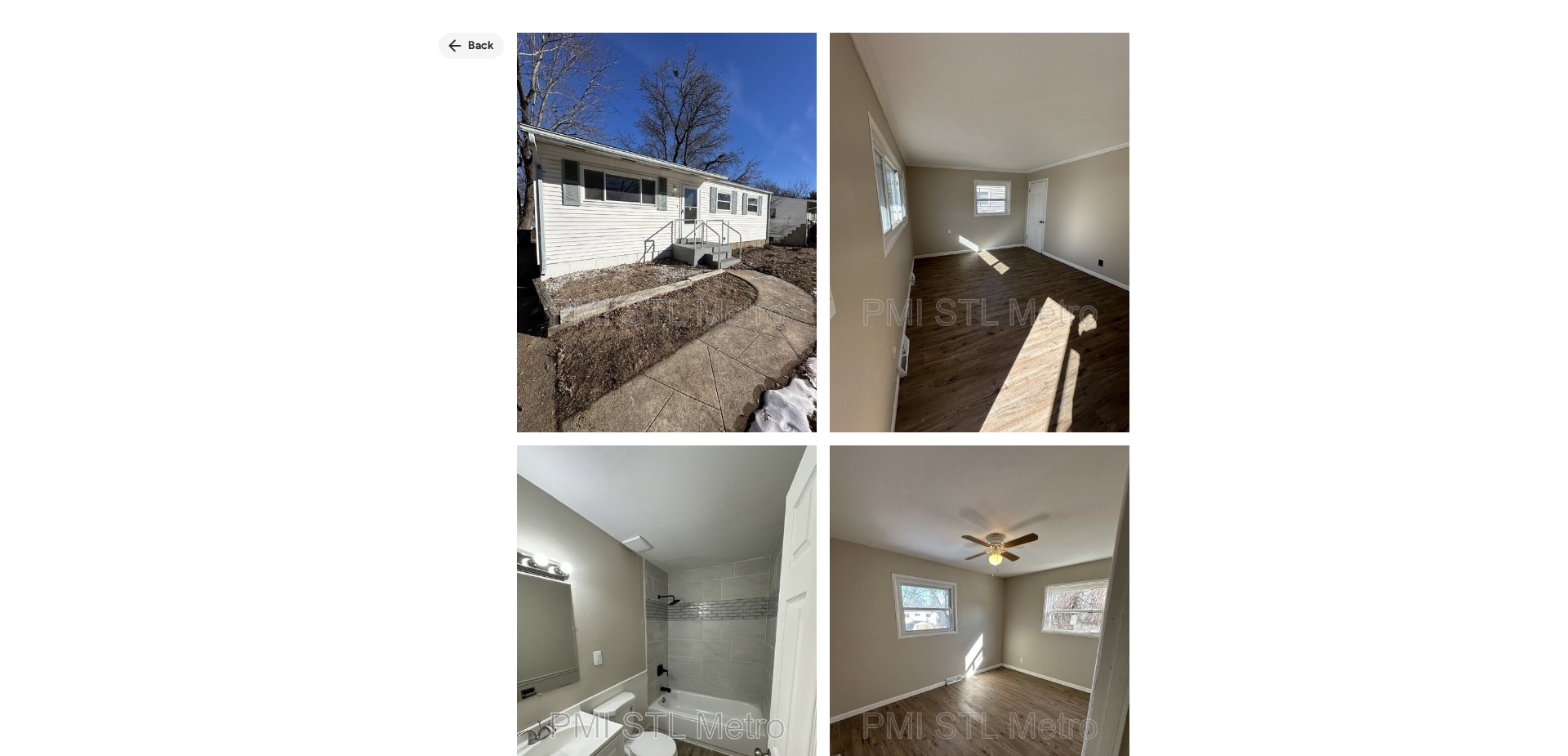
click at [460, 49] on icon at bounding box center [455, 45] width 13 height 13
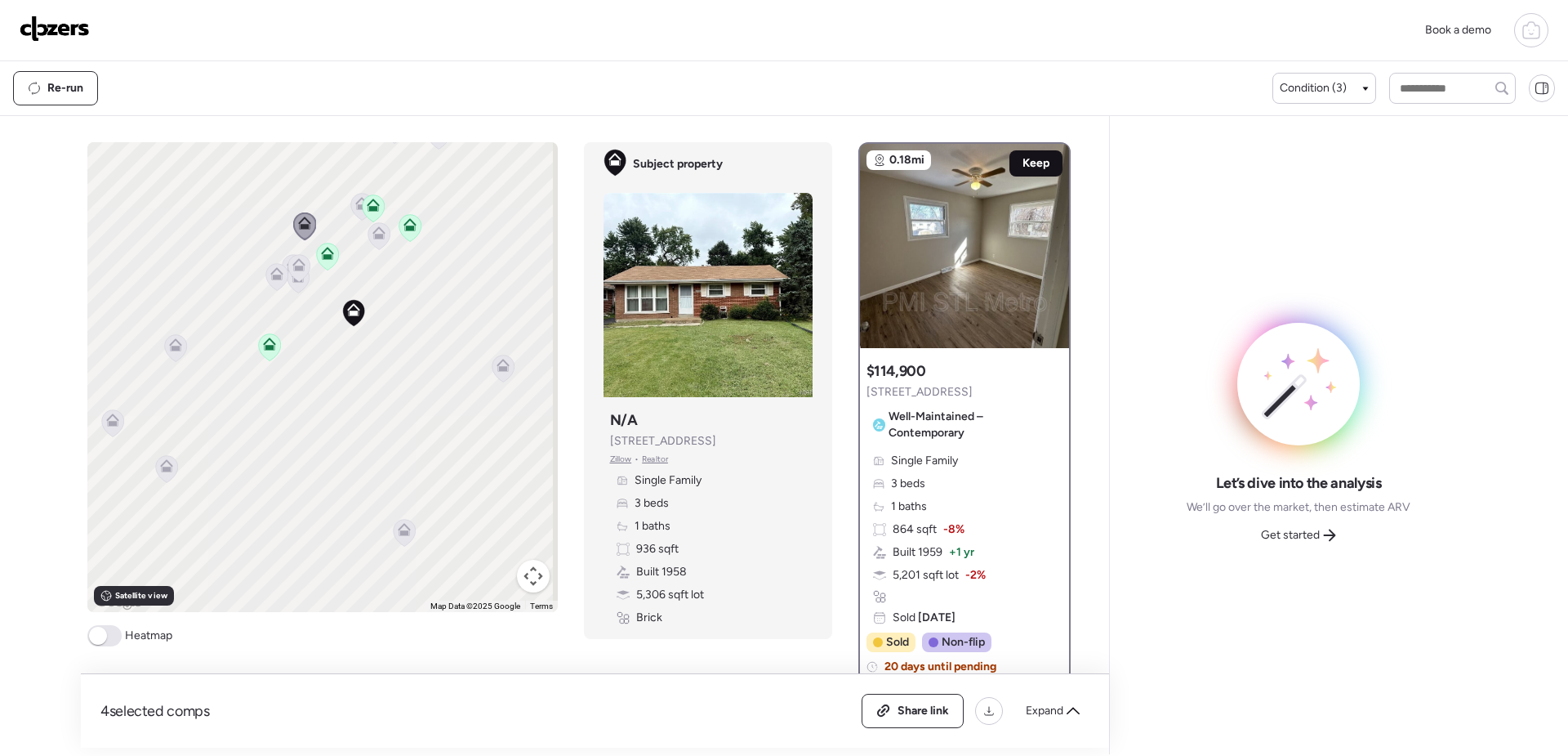
click at [1023, 163] on span "Keep" at bounding box center [1036, 163] width 27 height 16
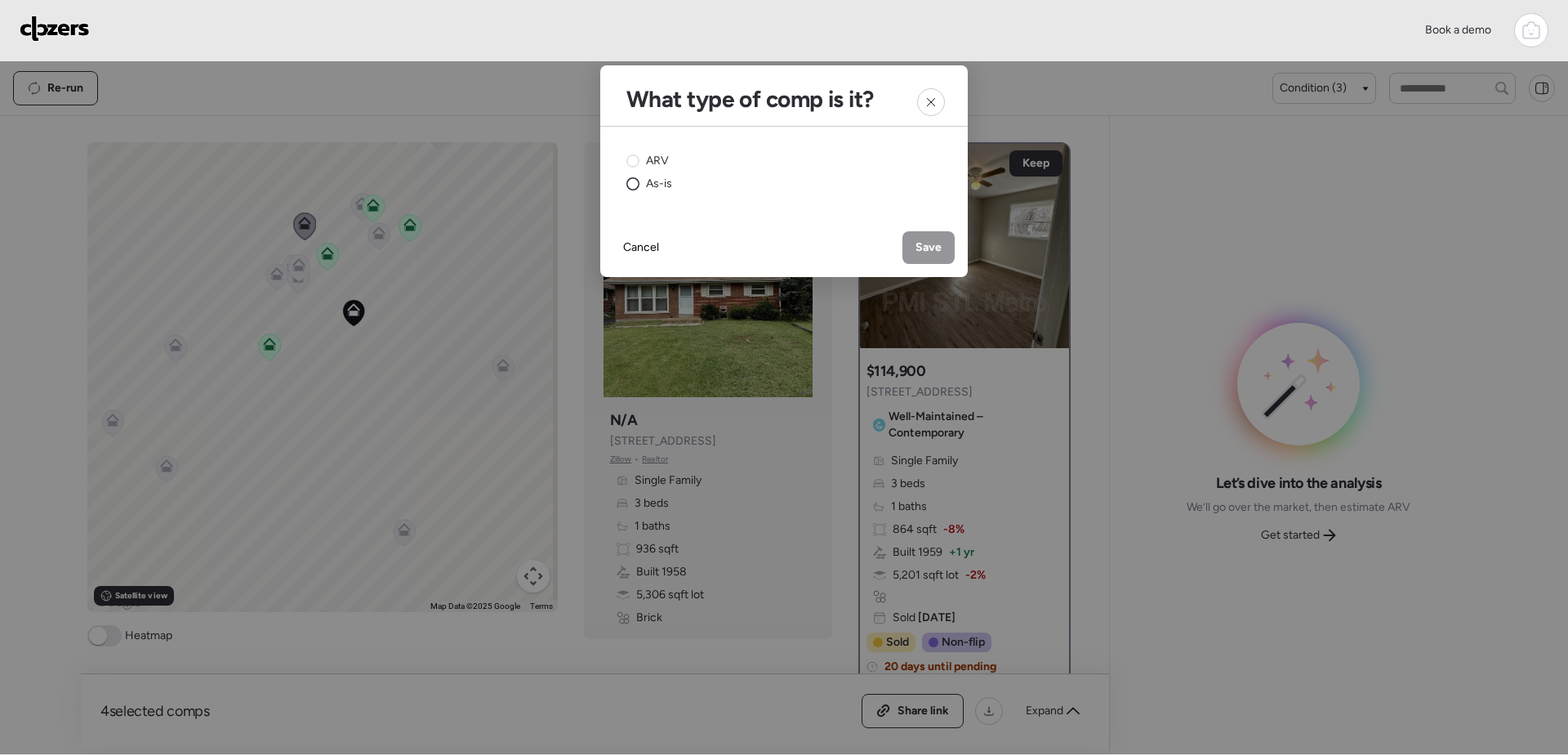
drag, startPoint x: 635, startPoint y: 168, endPoint x: 643, endPoint y: 177, distance: 12.0
click at [634, 167] on div "ARV" at bounding box center [647, 161] width 43 height 16
click at [942, 242] on div "Save" at bounding box center [928, 247] width 53 height 33
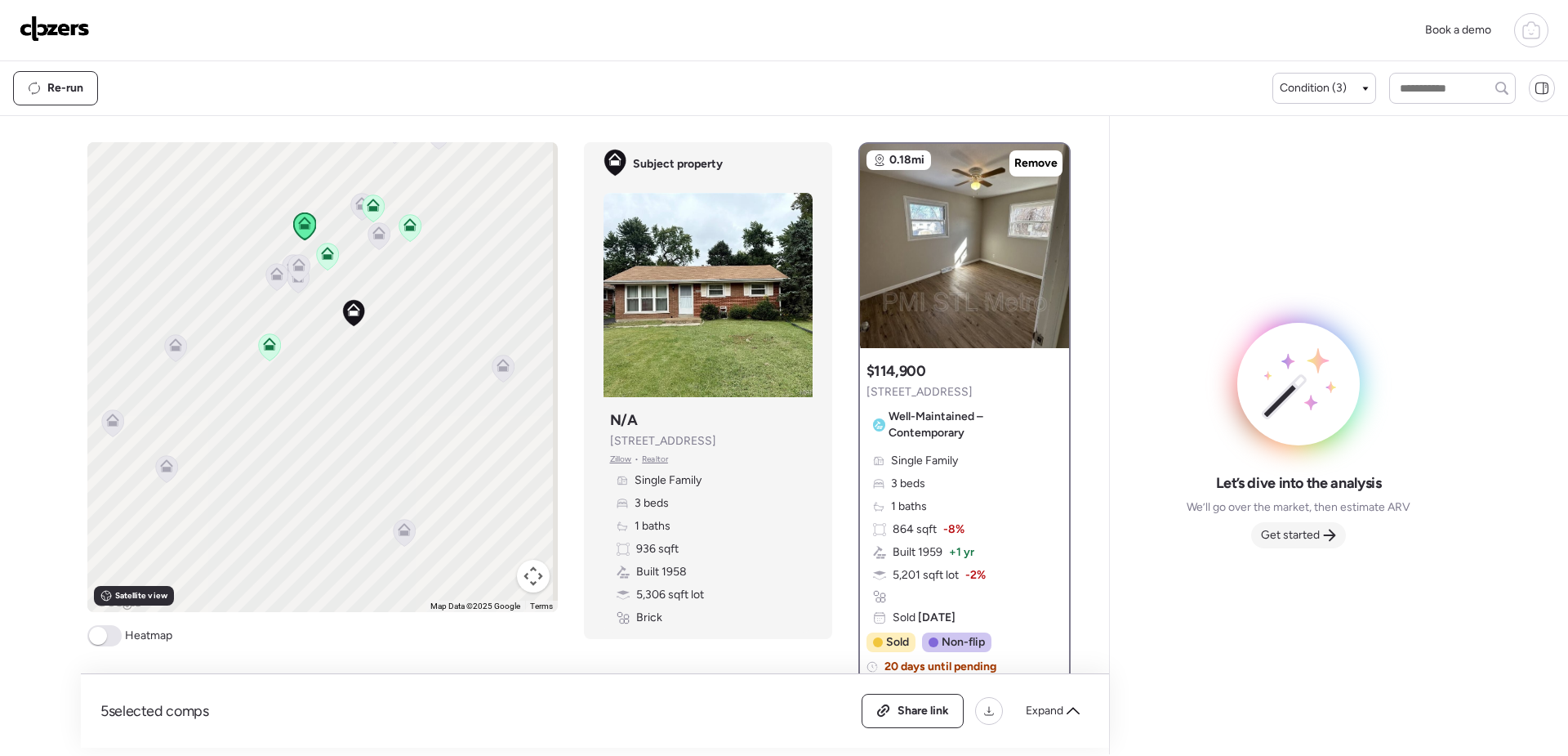
click at [1306, 538] on span "Get started" at bounding box center [1290, 535] width 59 height 16
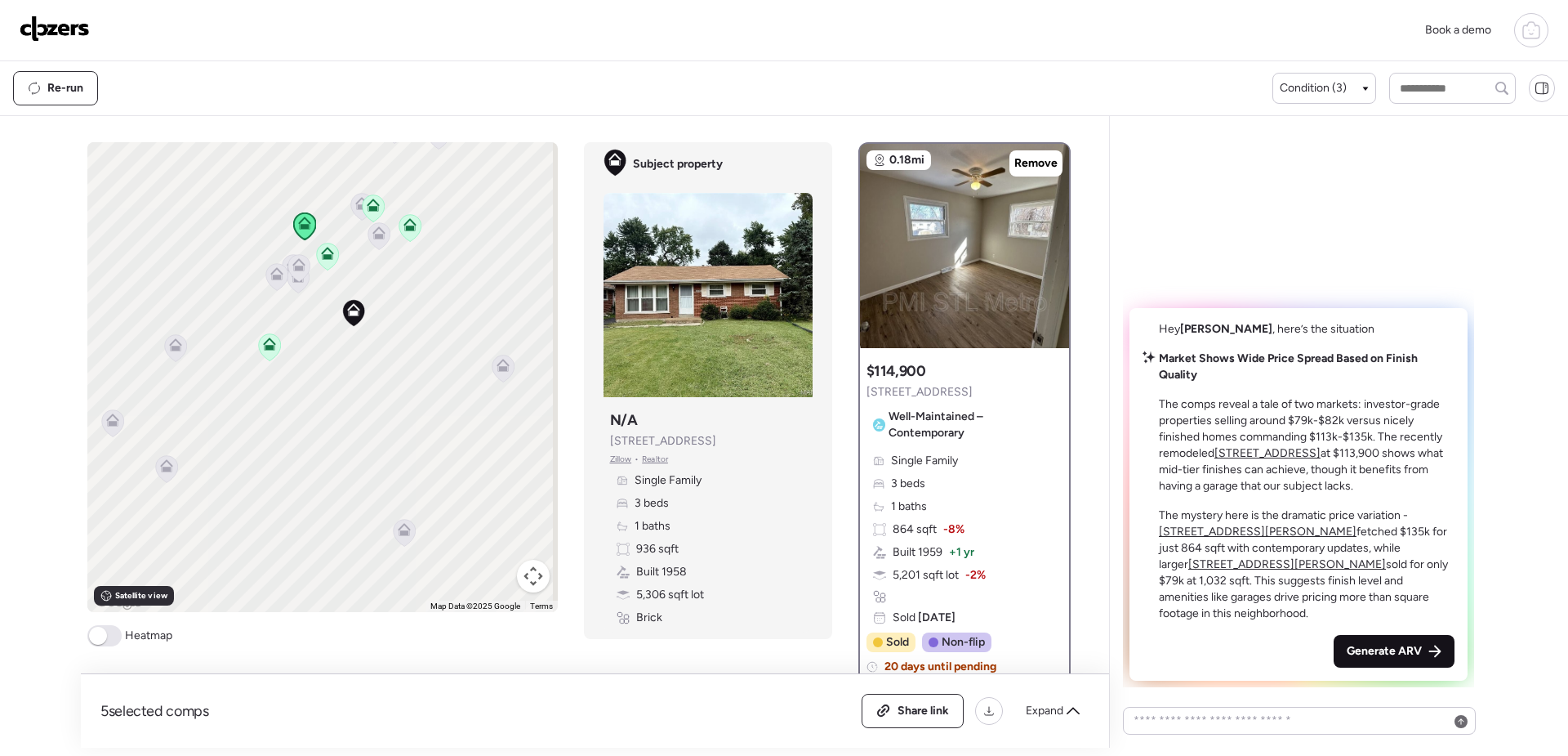
click at [1391, 649] on span "Generate ARV" at bounding box center [1384, 651] width 75 height 16
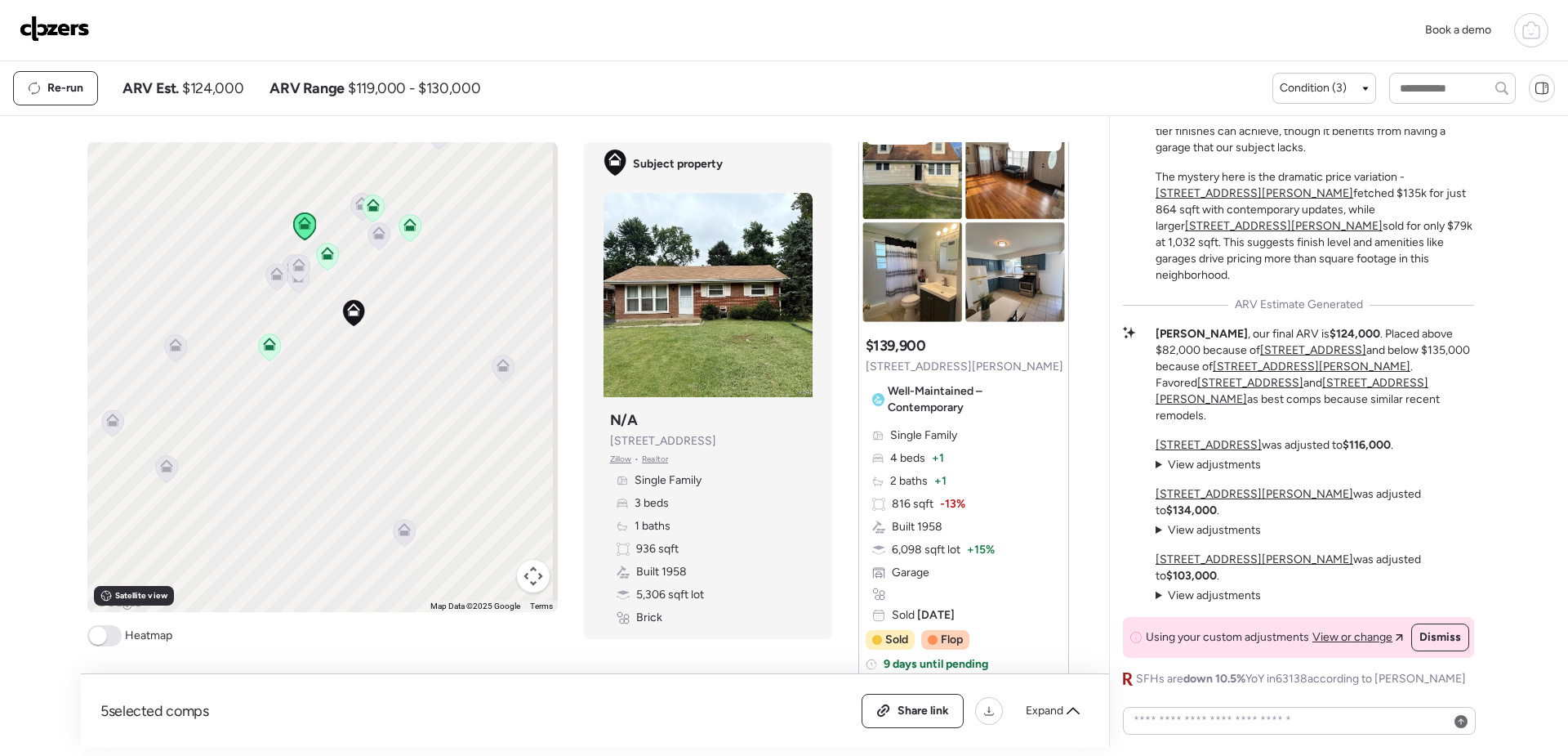
click at [1342, 629] on span "View or change" at bounding box center [1353, 637] width 80 height 16
drag, startPoint x: 1219, startPoint y: 679, endPoint x: 1332, endPoint y: 675, distance: 113.1
click at [1332, 675] on span "SFHs are down 10.5% YoY in 63138 according to Redfin" at bounding box center [1301, 679] width 330 height 16
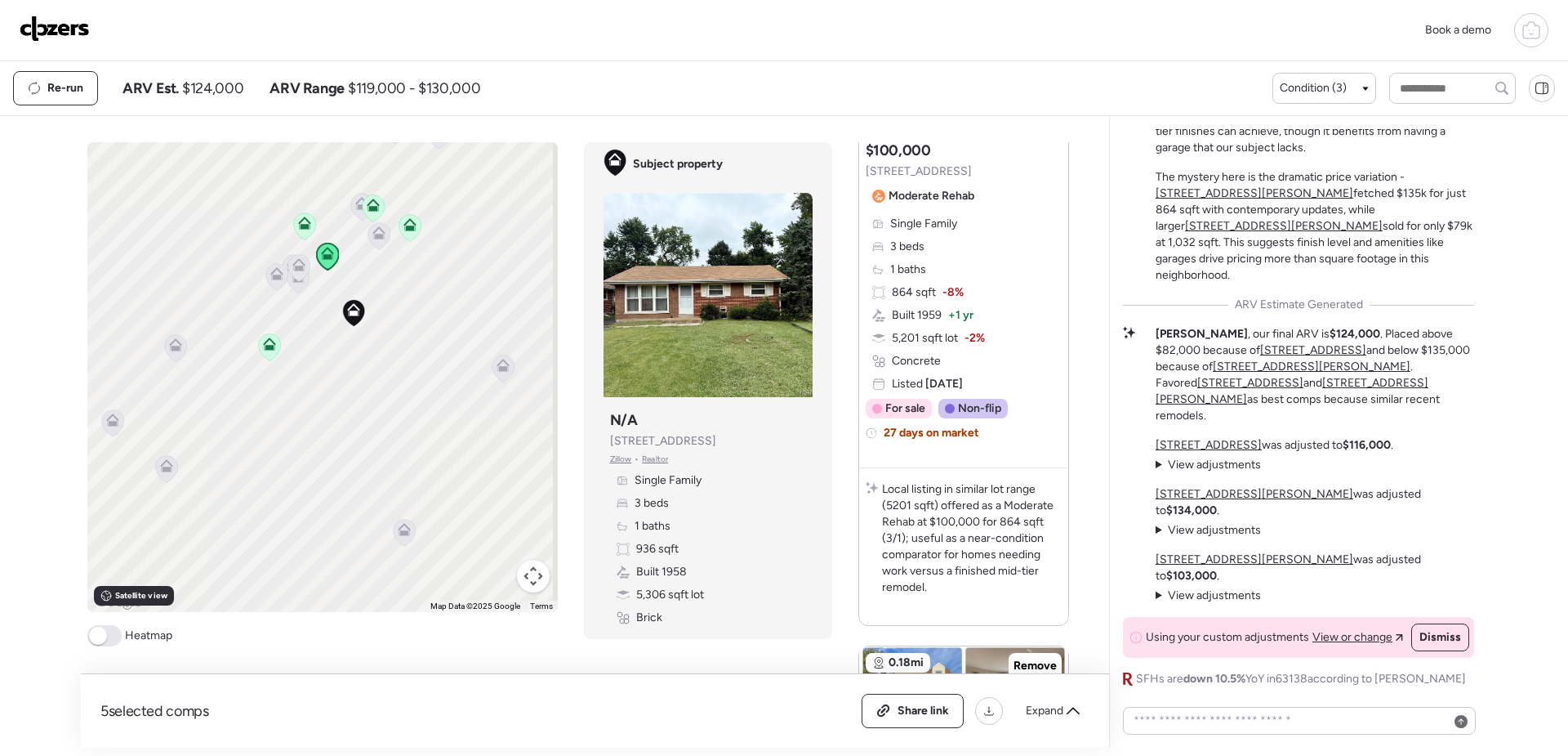
scroll to position [1589, 0]
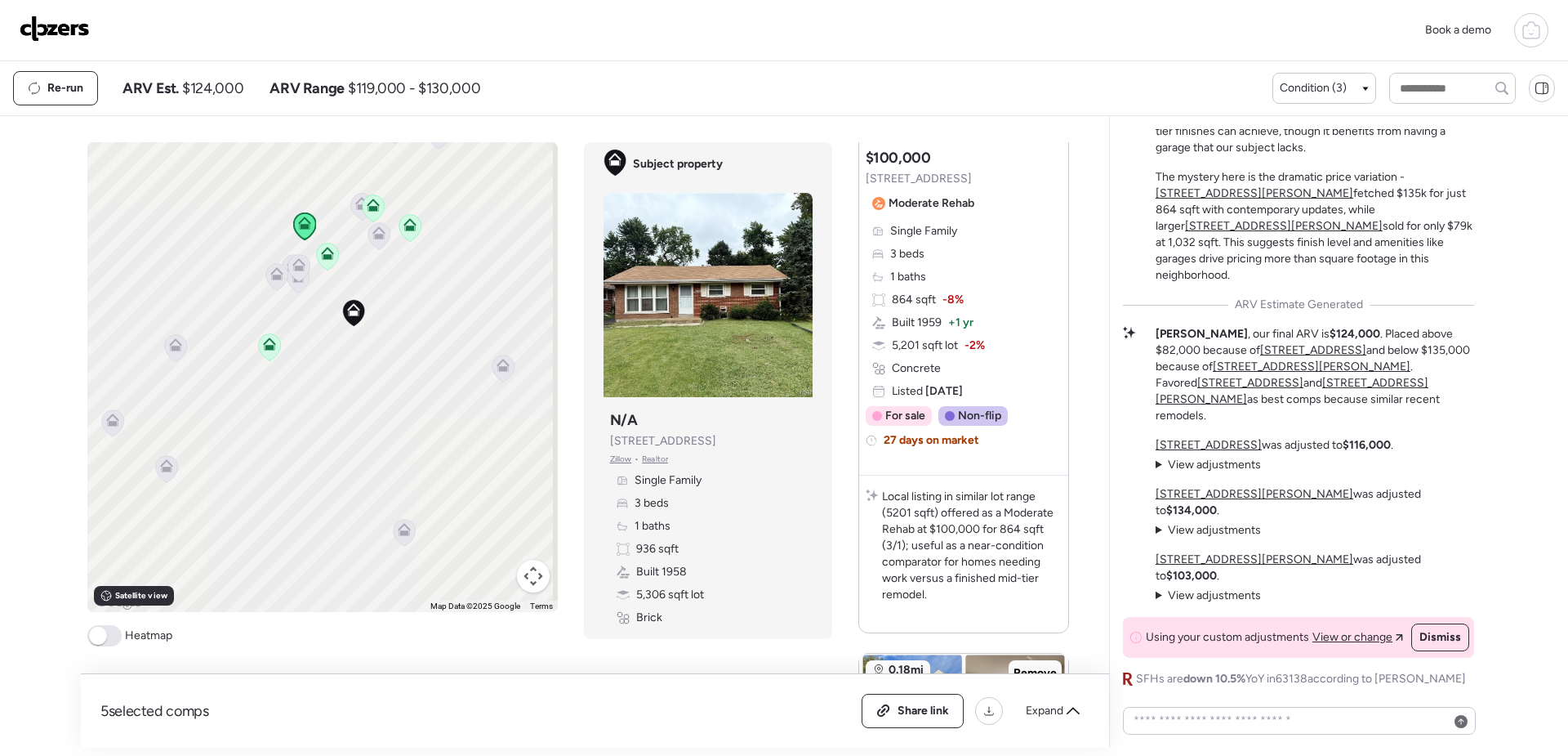
click at [376, 237] on icon at bounding box center [378, 235] width 11 height 5
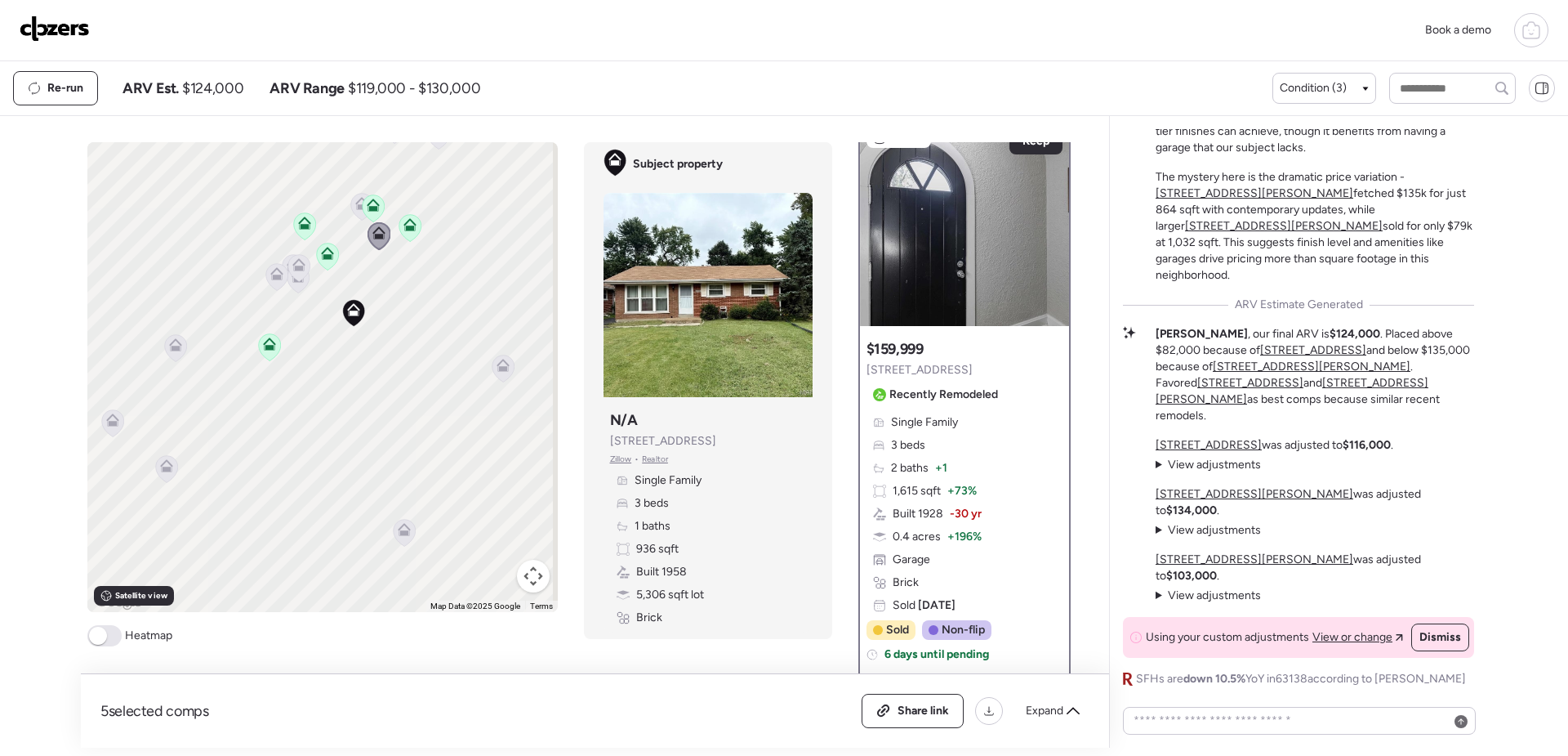
scroll to position [0, 0]
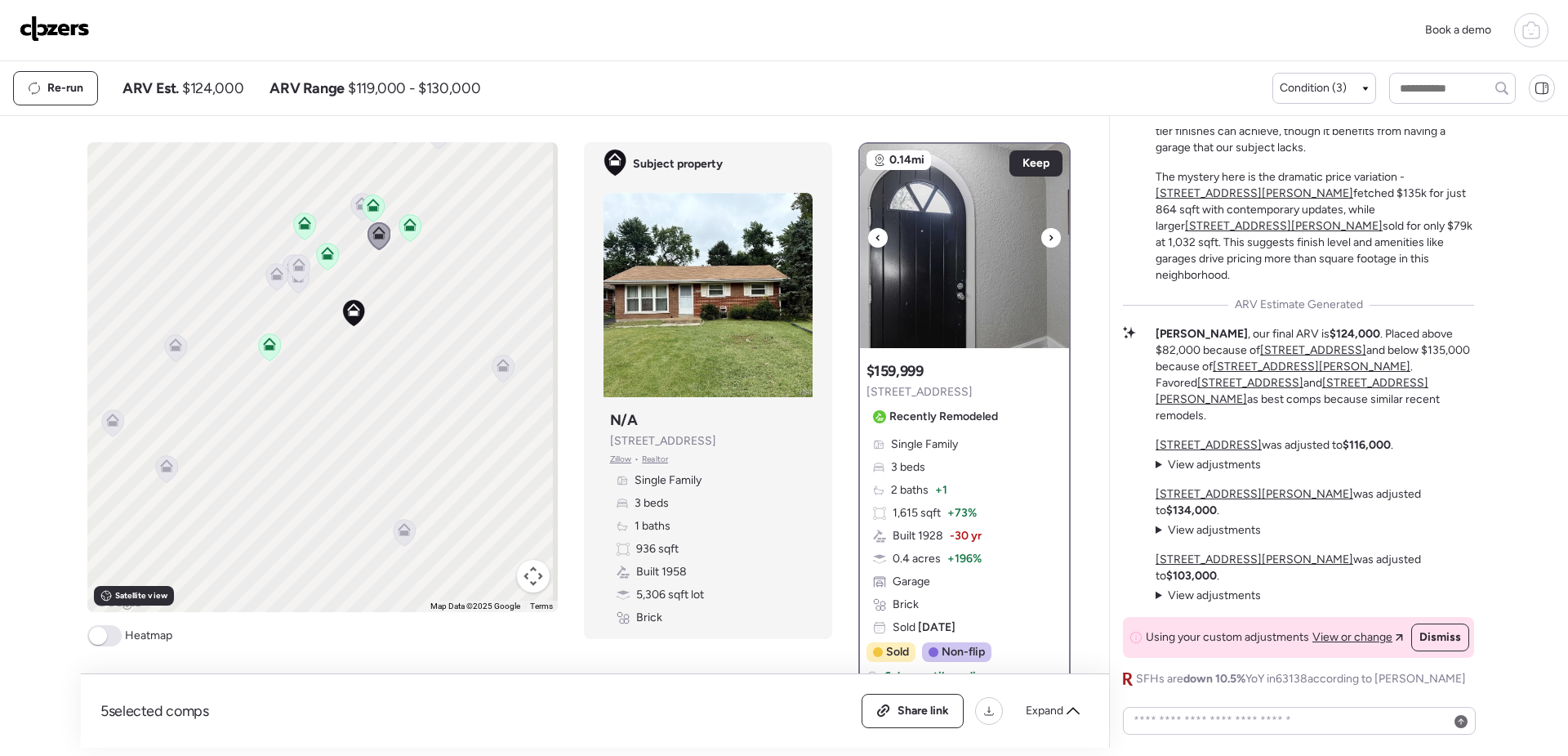
click at [1047, 238] on div at bounding box center [1052, 237] width 20 height 20
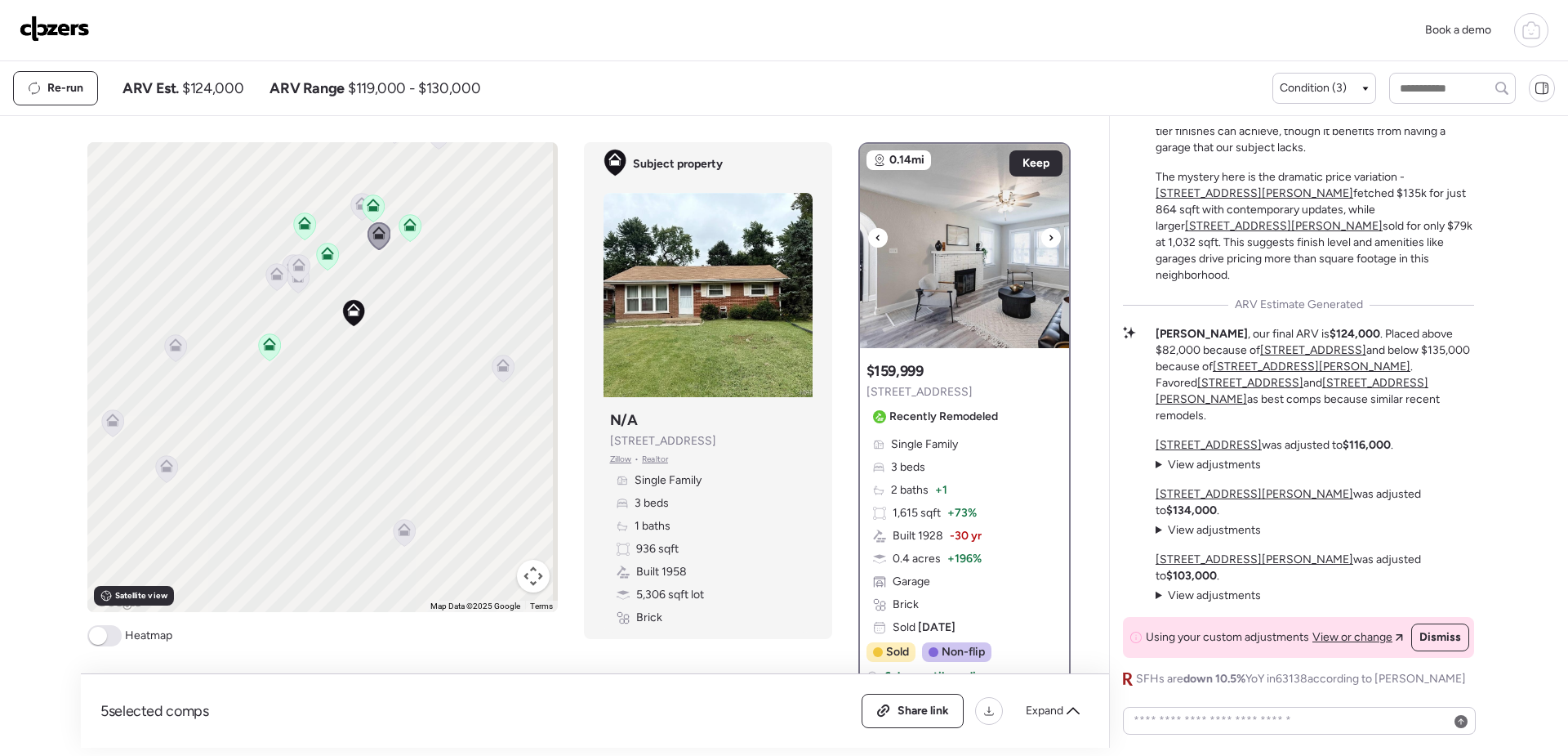
click at [1047, 238] on div at bounding box center [1052, 237] width 20 height 20
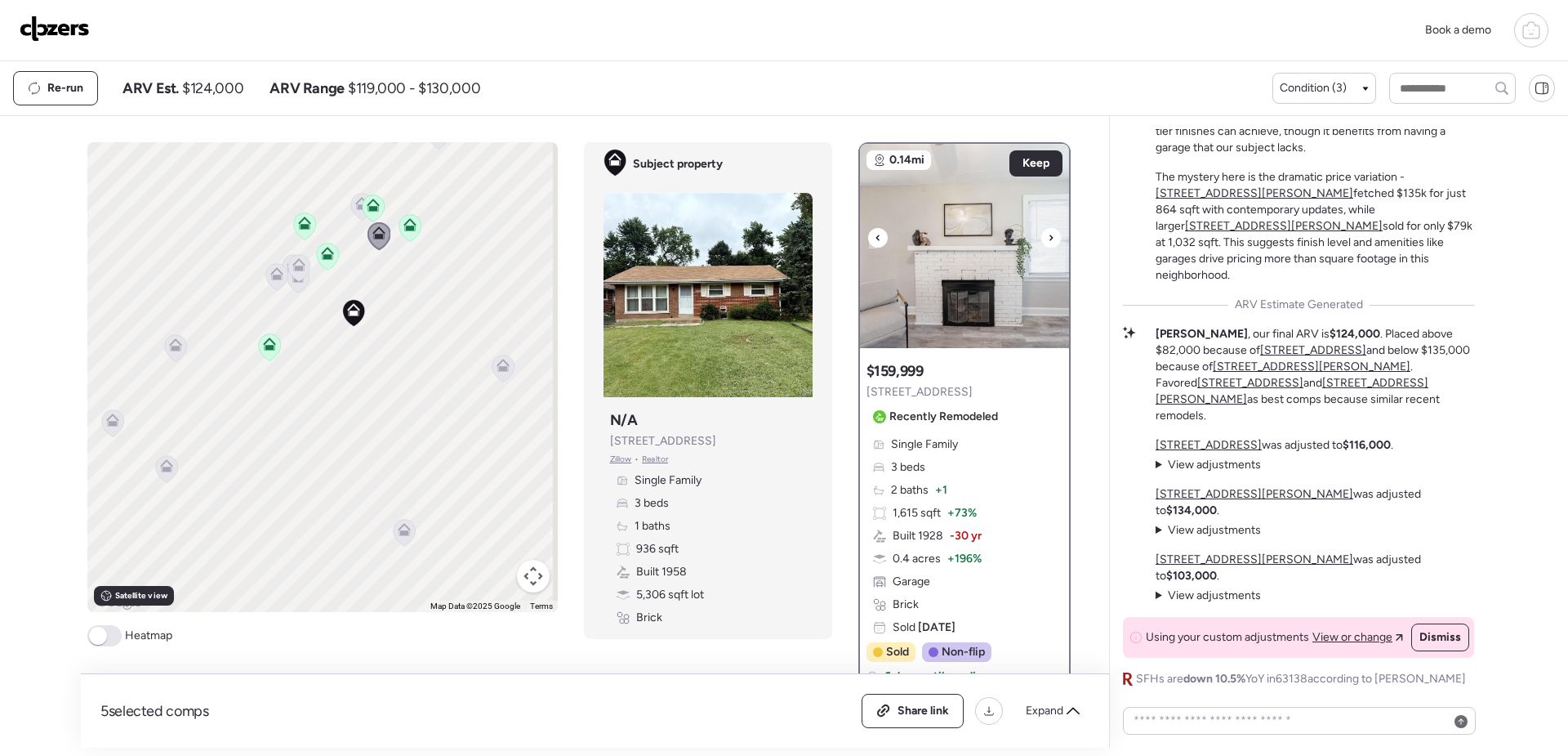
click at [1047, 238] on div at bounding box center [1052, 237] width 20 height 20
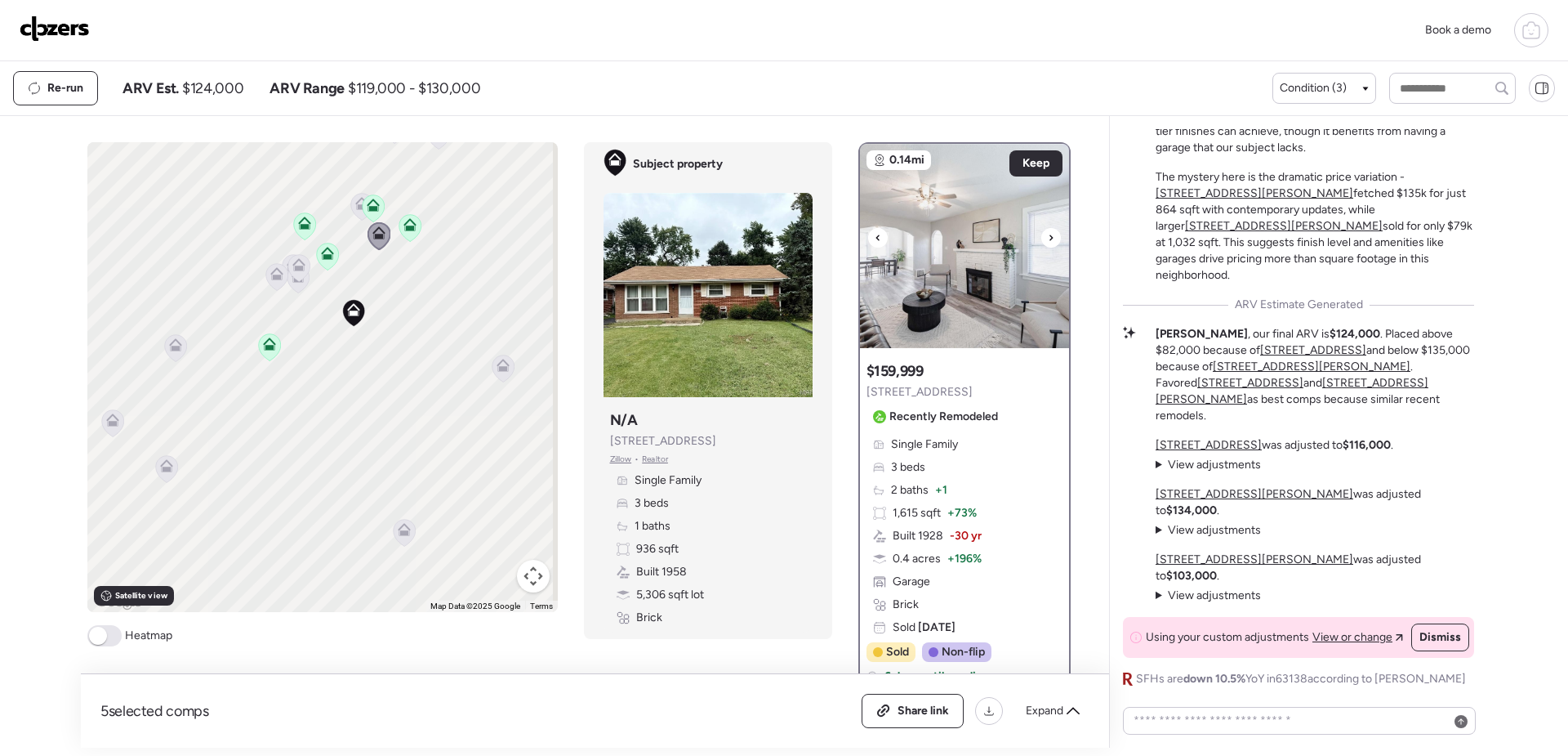
click at [1001, 286] on img at bounding box center [964, 246] width 210 height 205
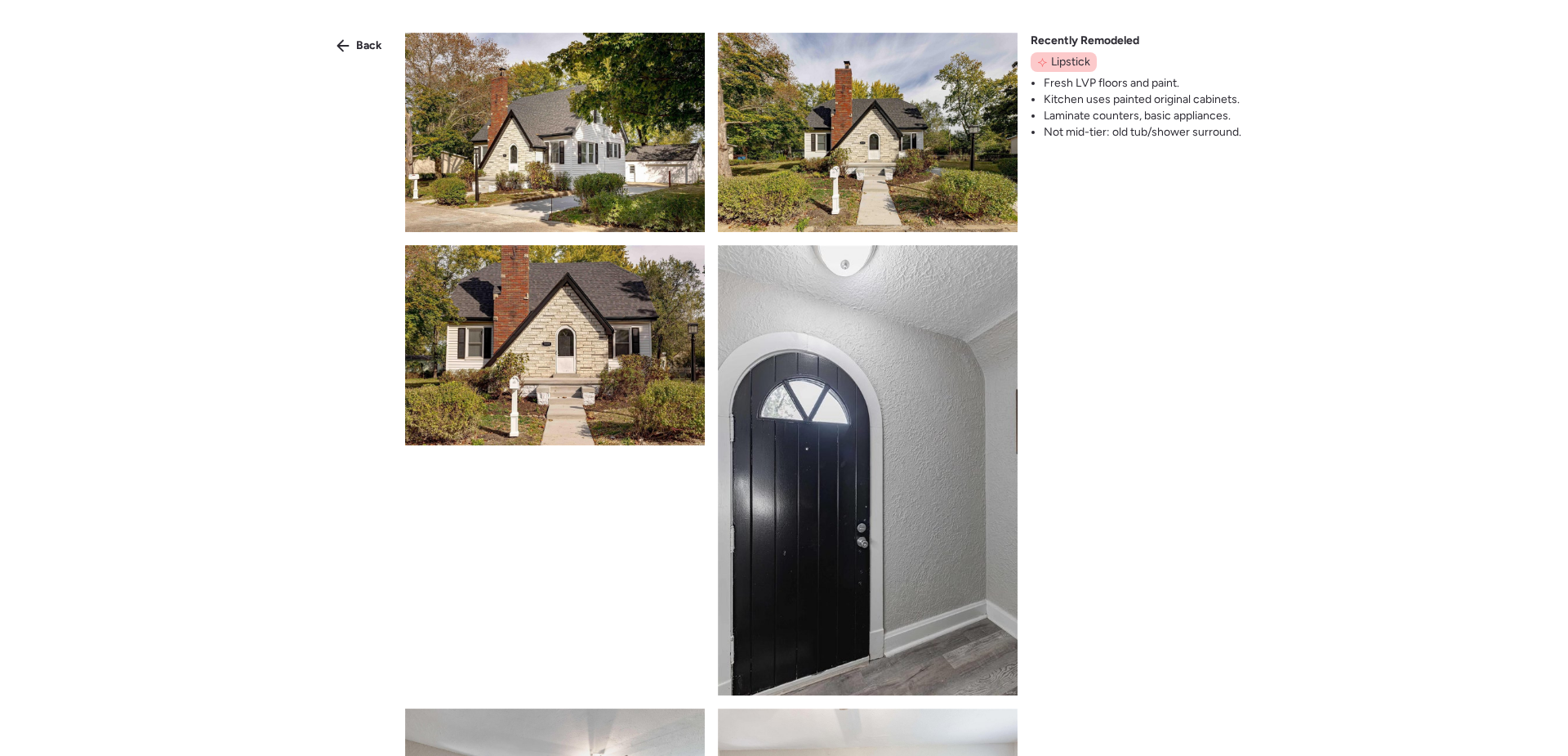
click at [584, 158] on img at bounding box center [555, 132] width 300 height 200
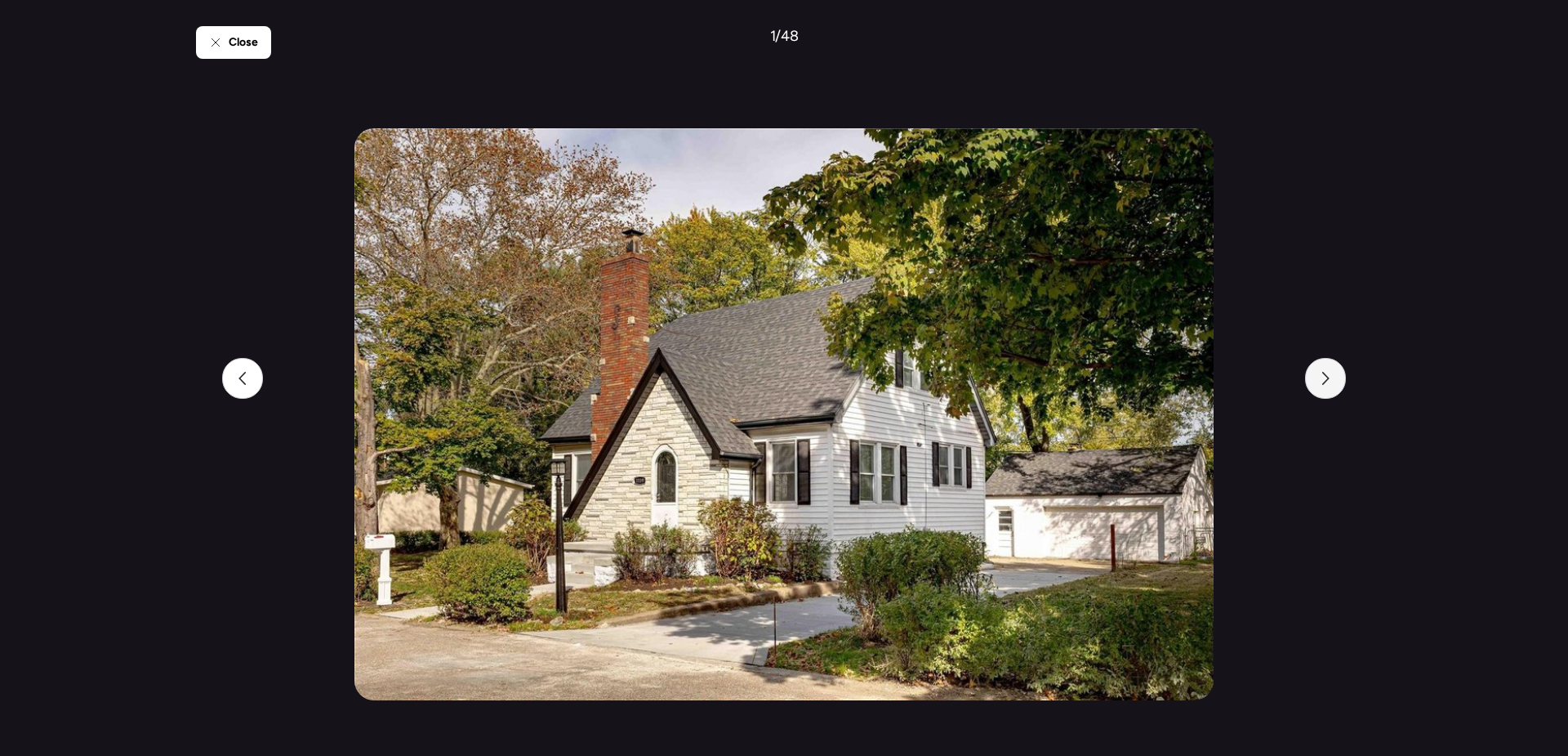
click at [1331, 379] on icon at bounding box center [1325, 378] width 13 height 13
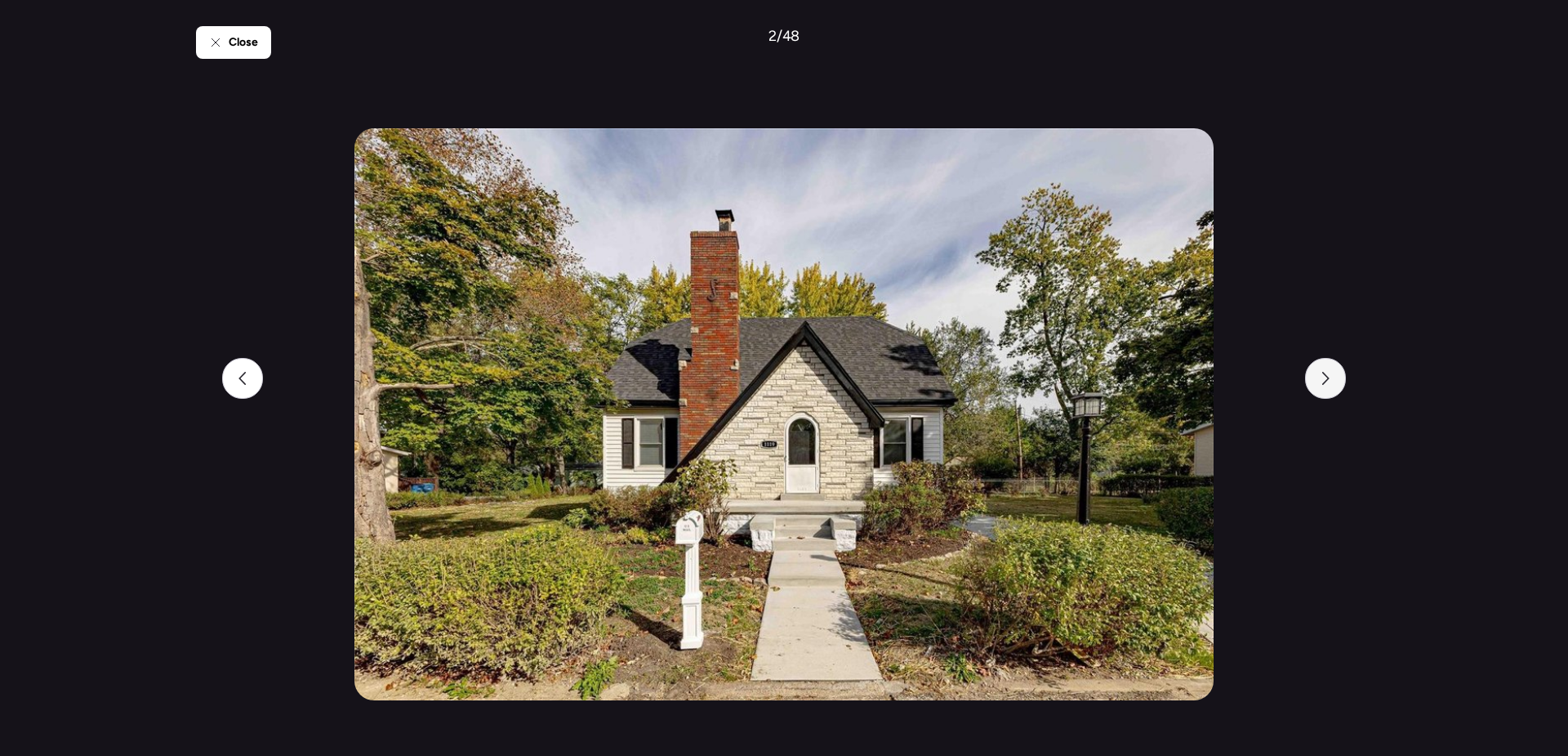
click at [1331, 379] on icon at bounding box center [1325, 378] width 13 height 13
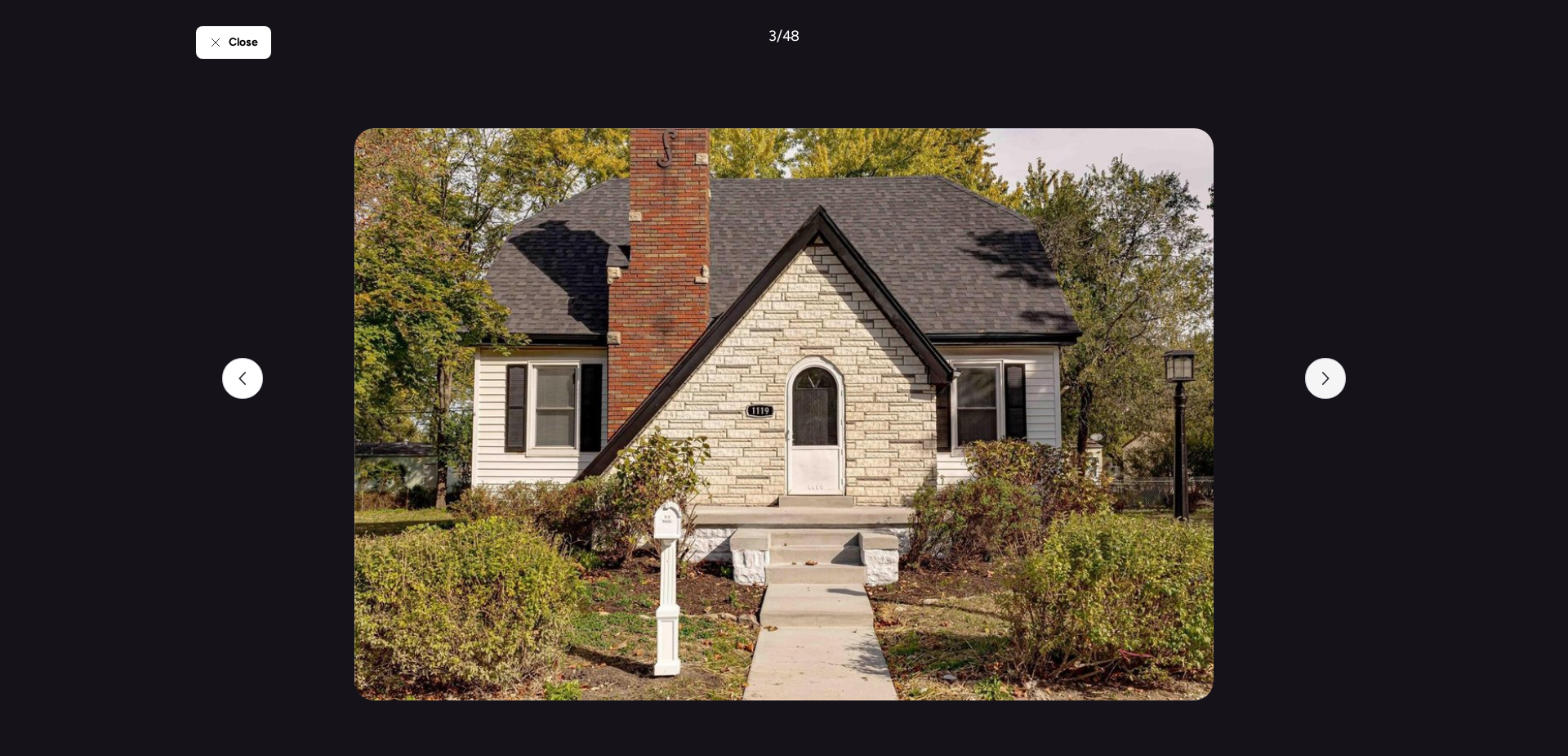
click at [1331, 379] on icon at bounding box center [1325, 378] width 13 height 13
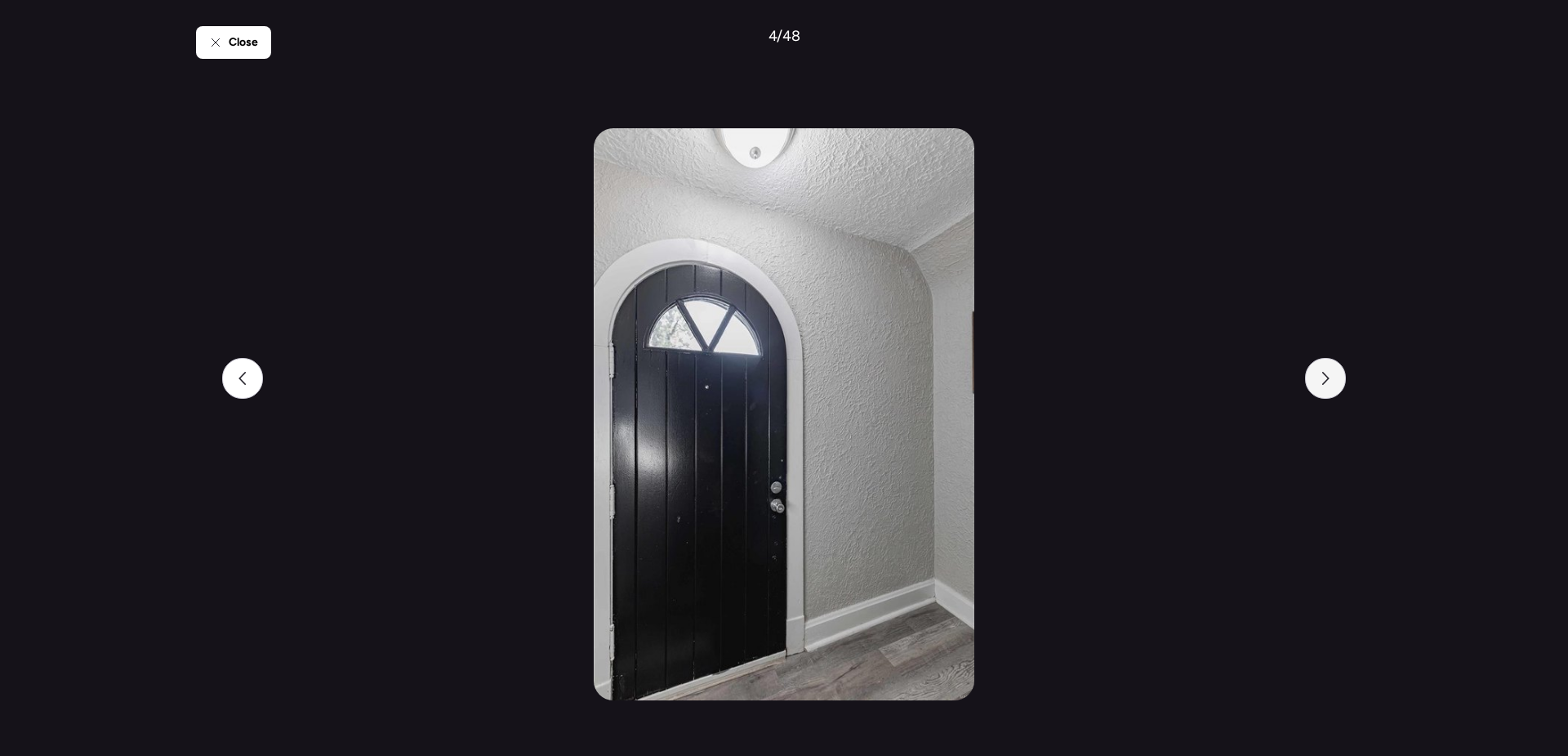
click at [1331, 379] on icon at bounding box center [1325, 378] width 13 height 13
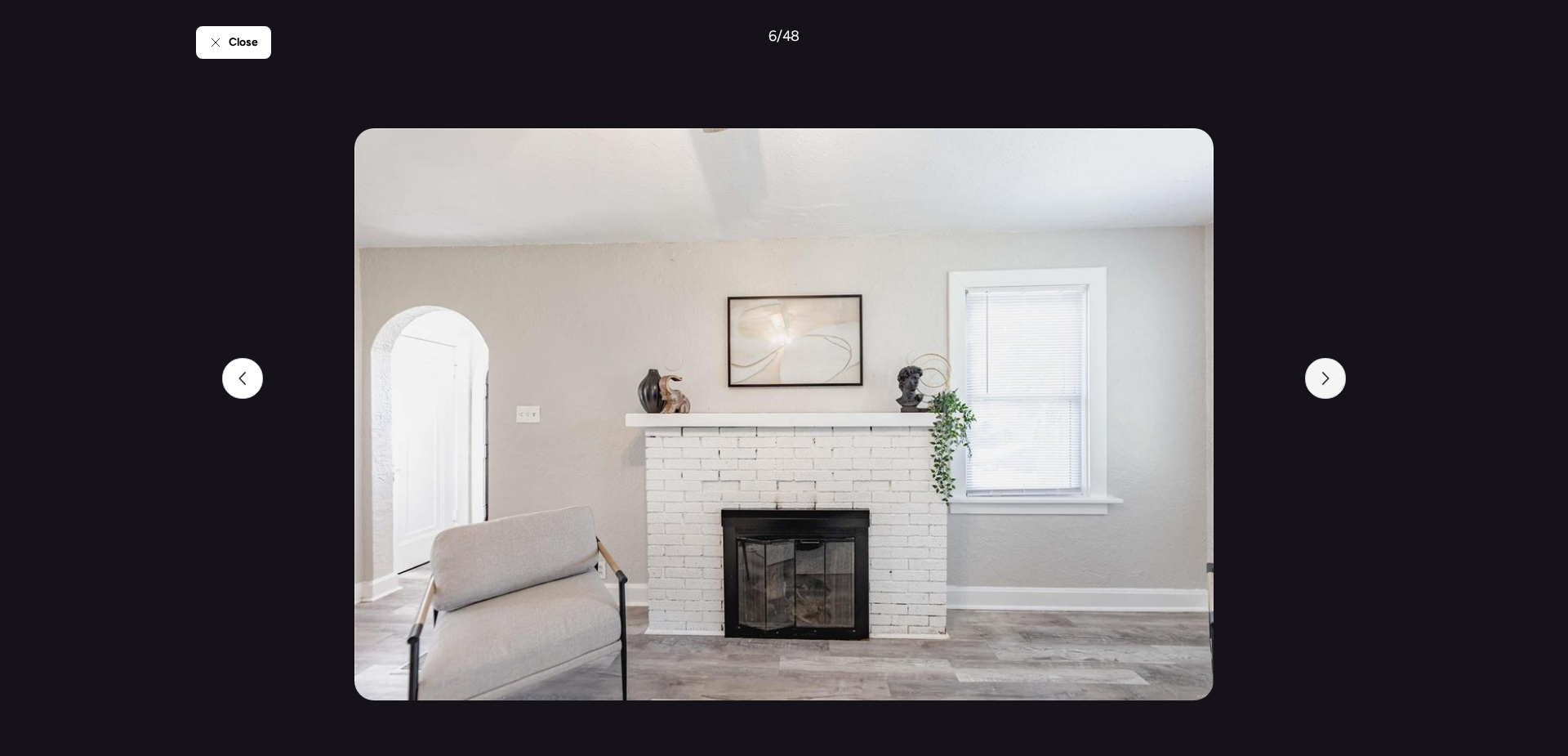
click at [1331, 379] on icon at bounding box center [1325, 378] width 13 height 13
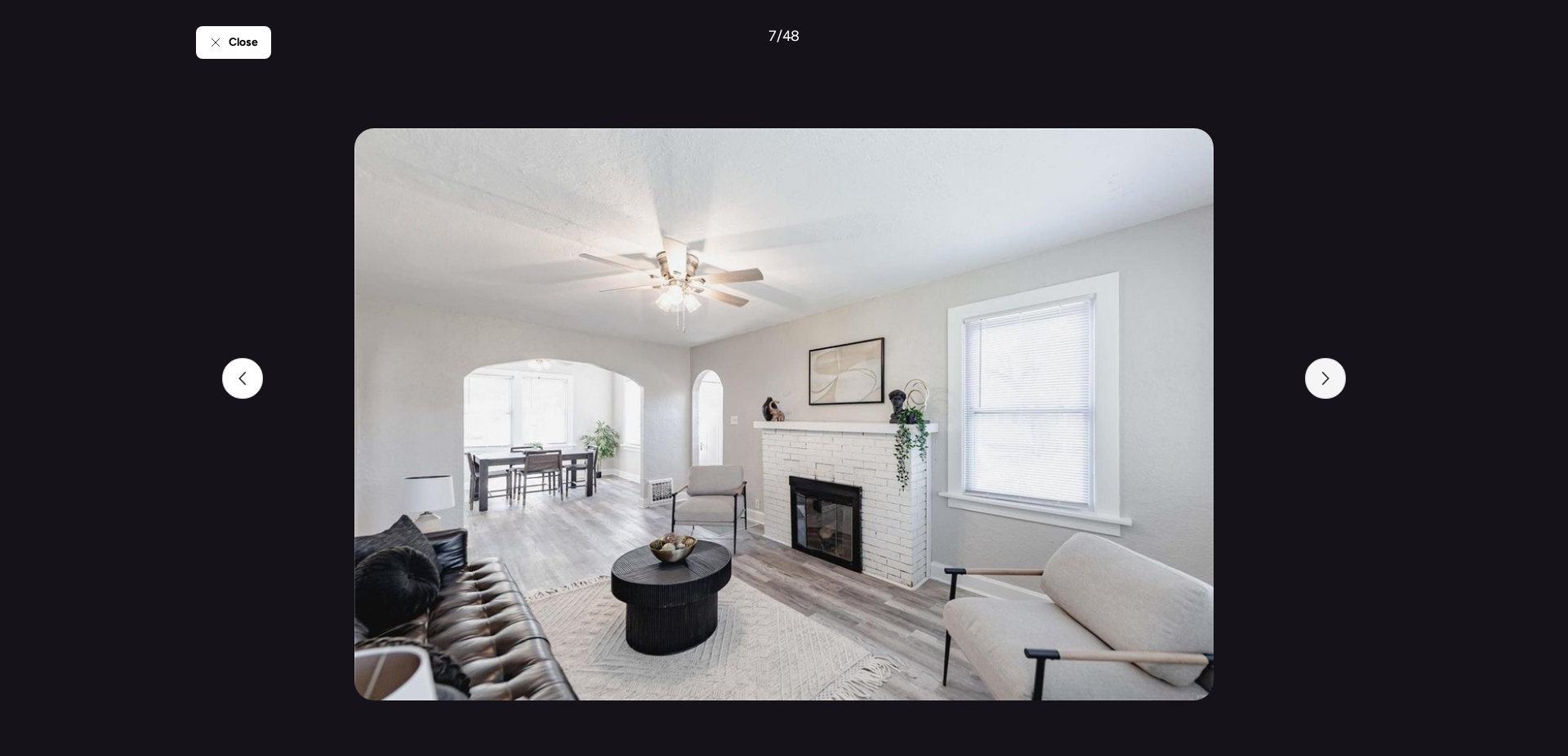
click at [1331, 379] on icon at bounding box center [1325, 378] width 13 height 13
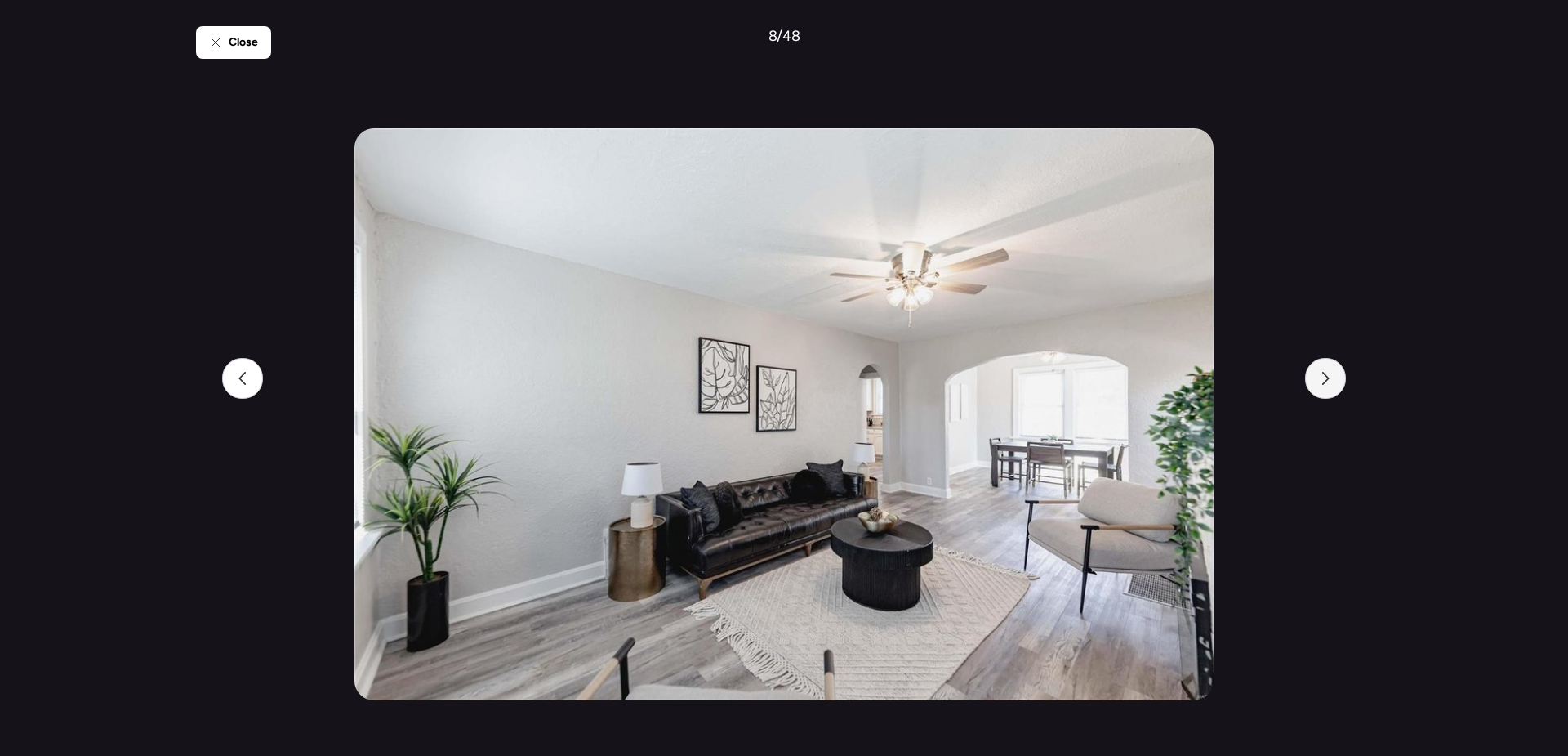
click at [1331, 379] on icon at bounding box center [1325, 378] width 13 height 13
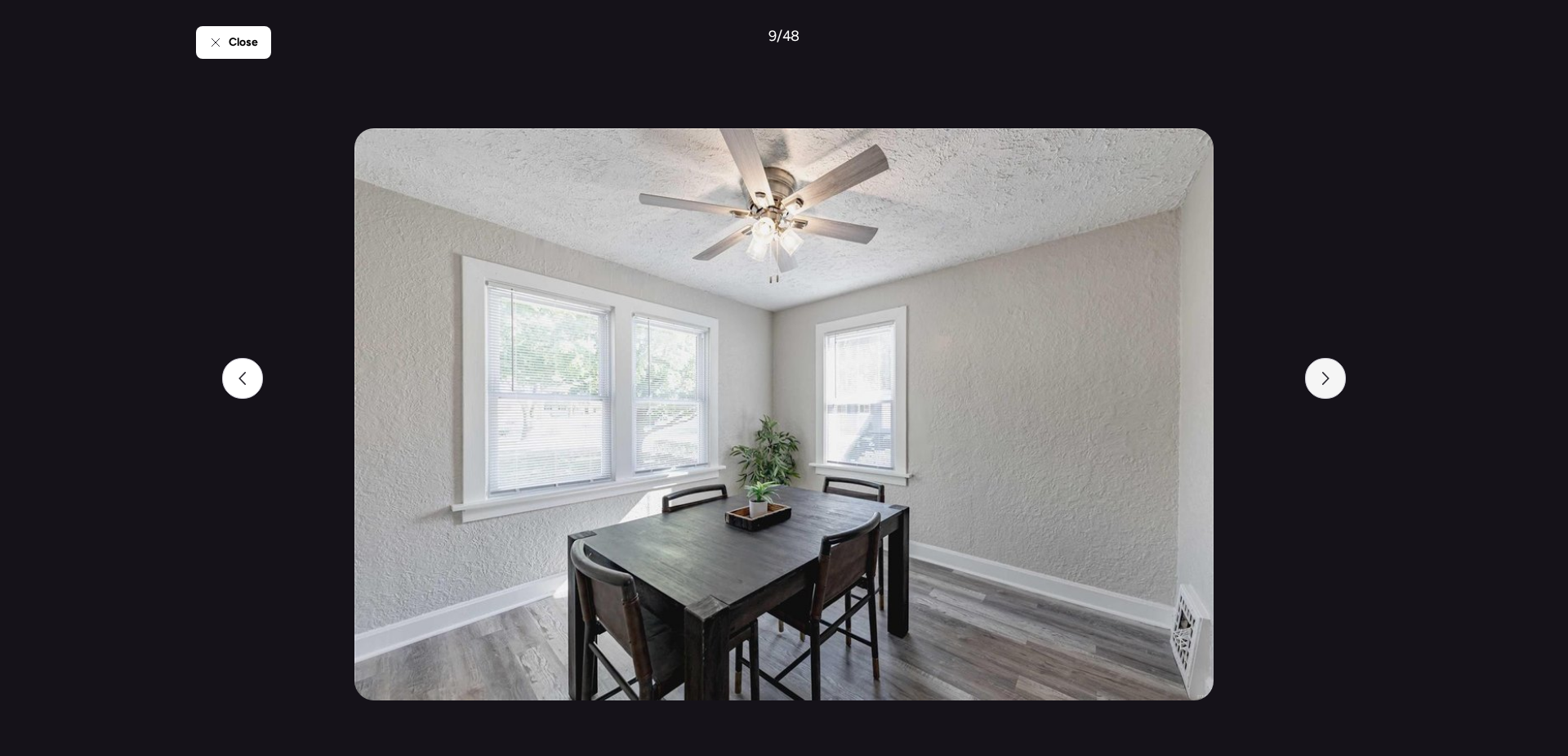
click at [1331, 379] on icon at bounding box center [1325, 378] width 13 height 13
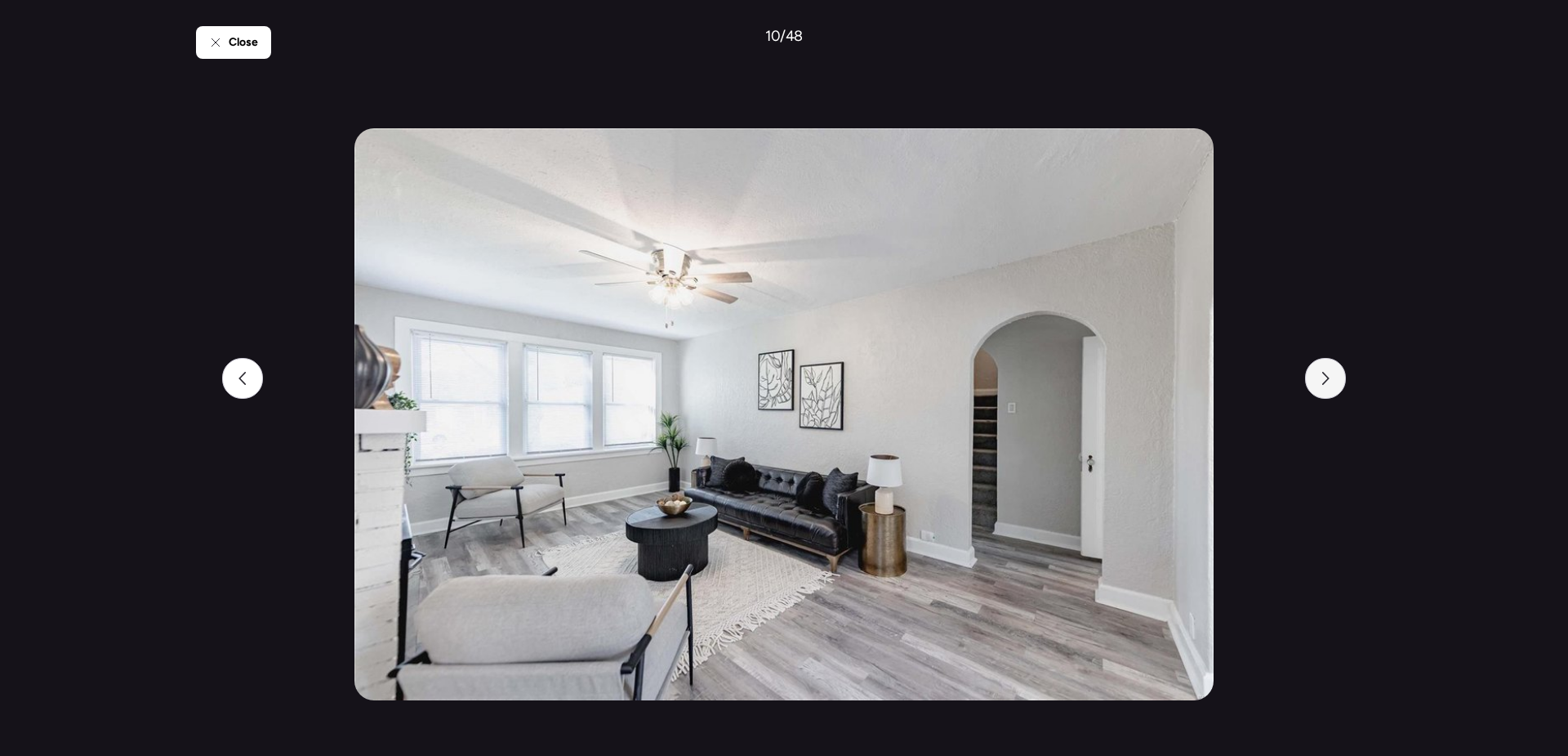
click at [1331, 379] on icon at bounding box center [1325, 378] width 13 height 13
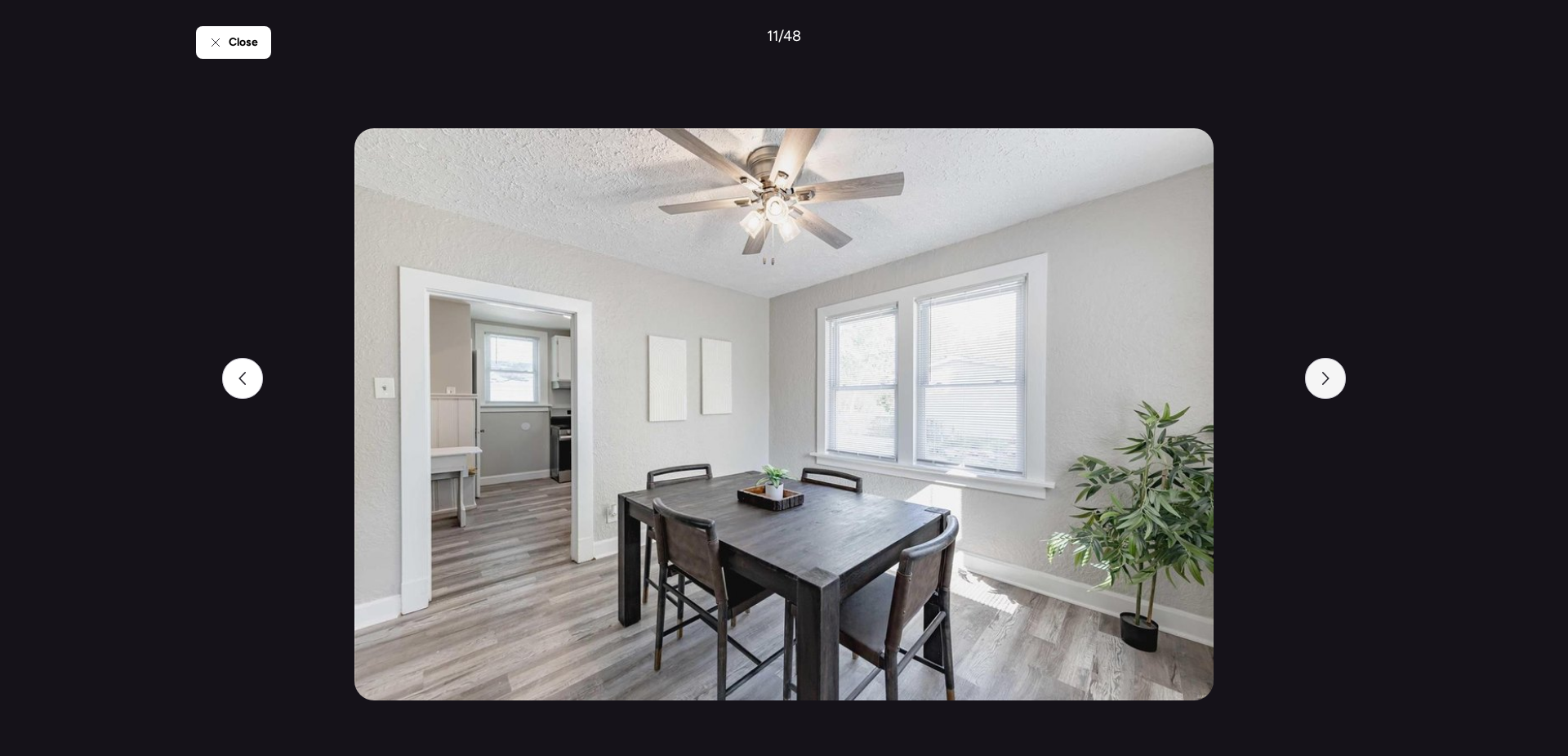
click at [1331, 379] on icon at bounding box center [1325, 378] width 13 height 13
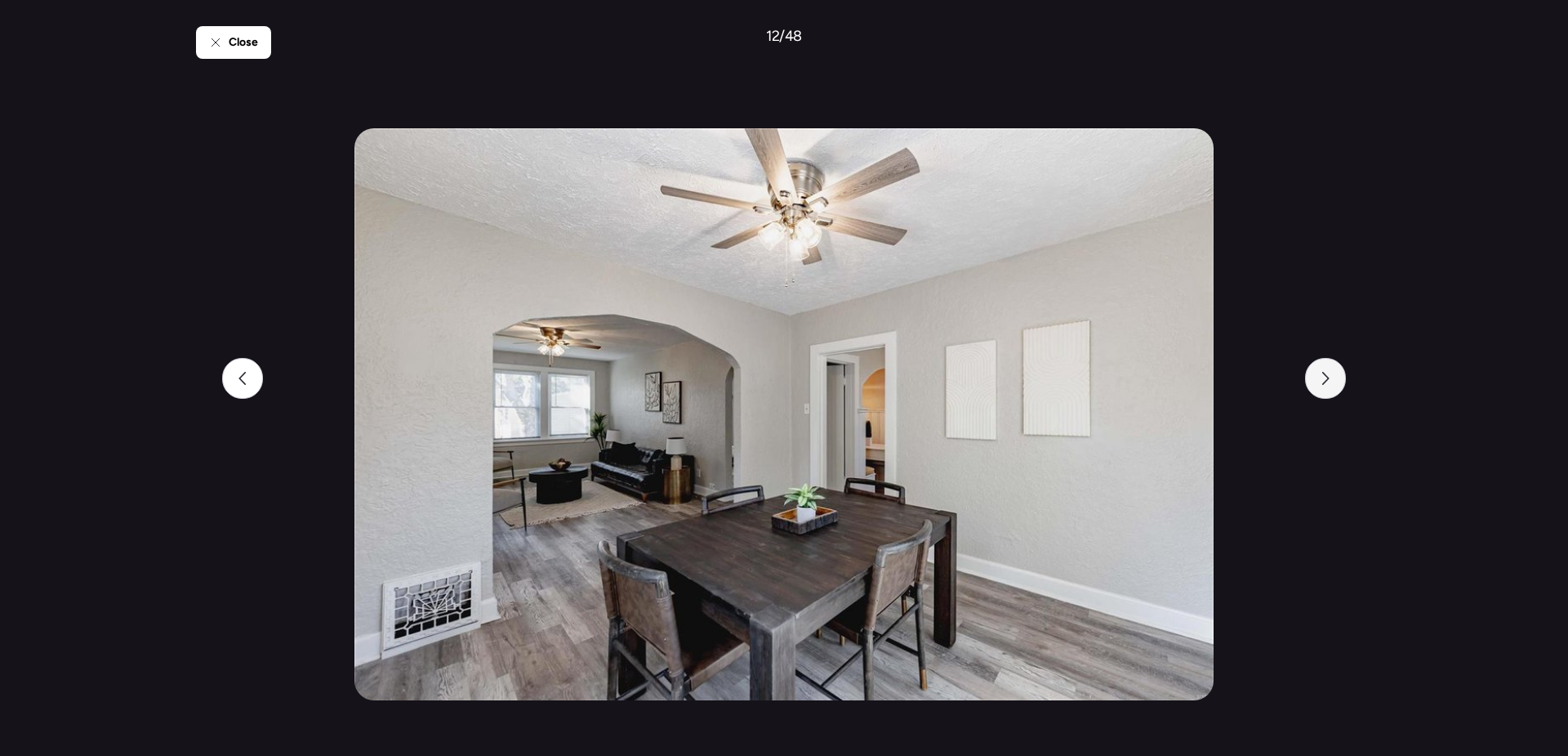
click at [1331, 379] on icon at bounding box center [1325, 378] width 13 height 13
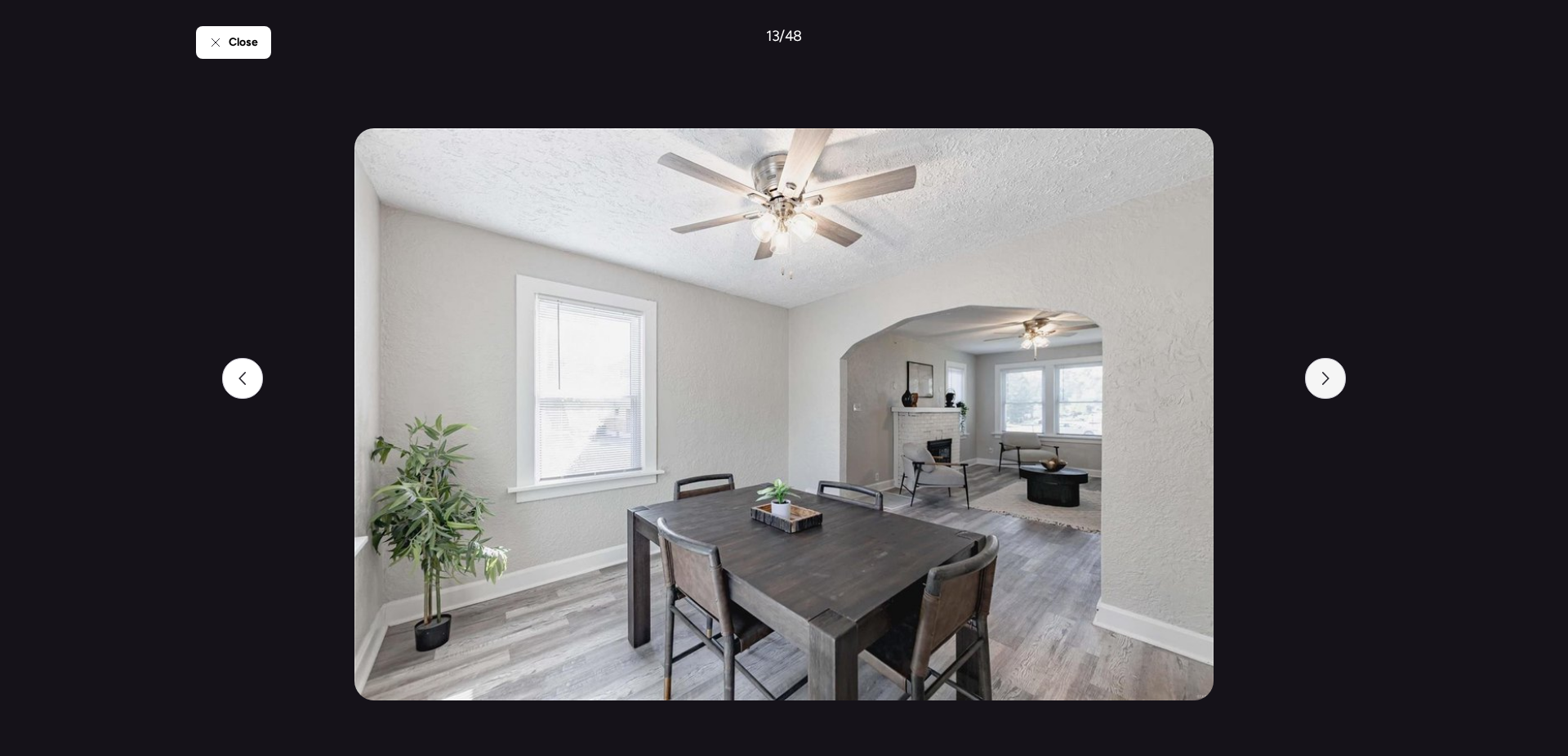
click at [1331, 379] on icon at bounding box center [1325, 378] width 13 height 13
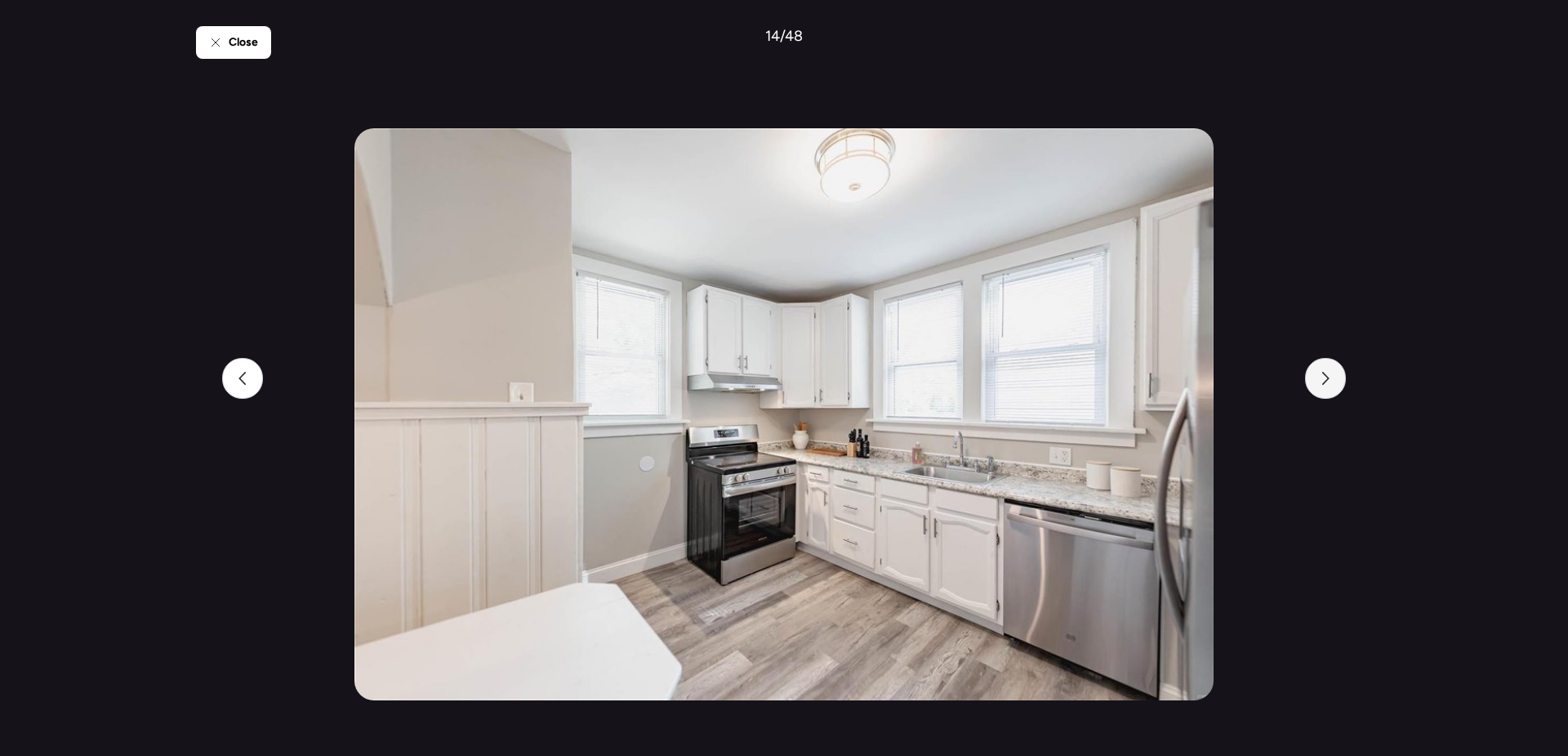
click at [1331, 379] on icon at bounding box center [1325, 378] width 13 height 13
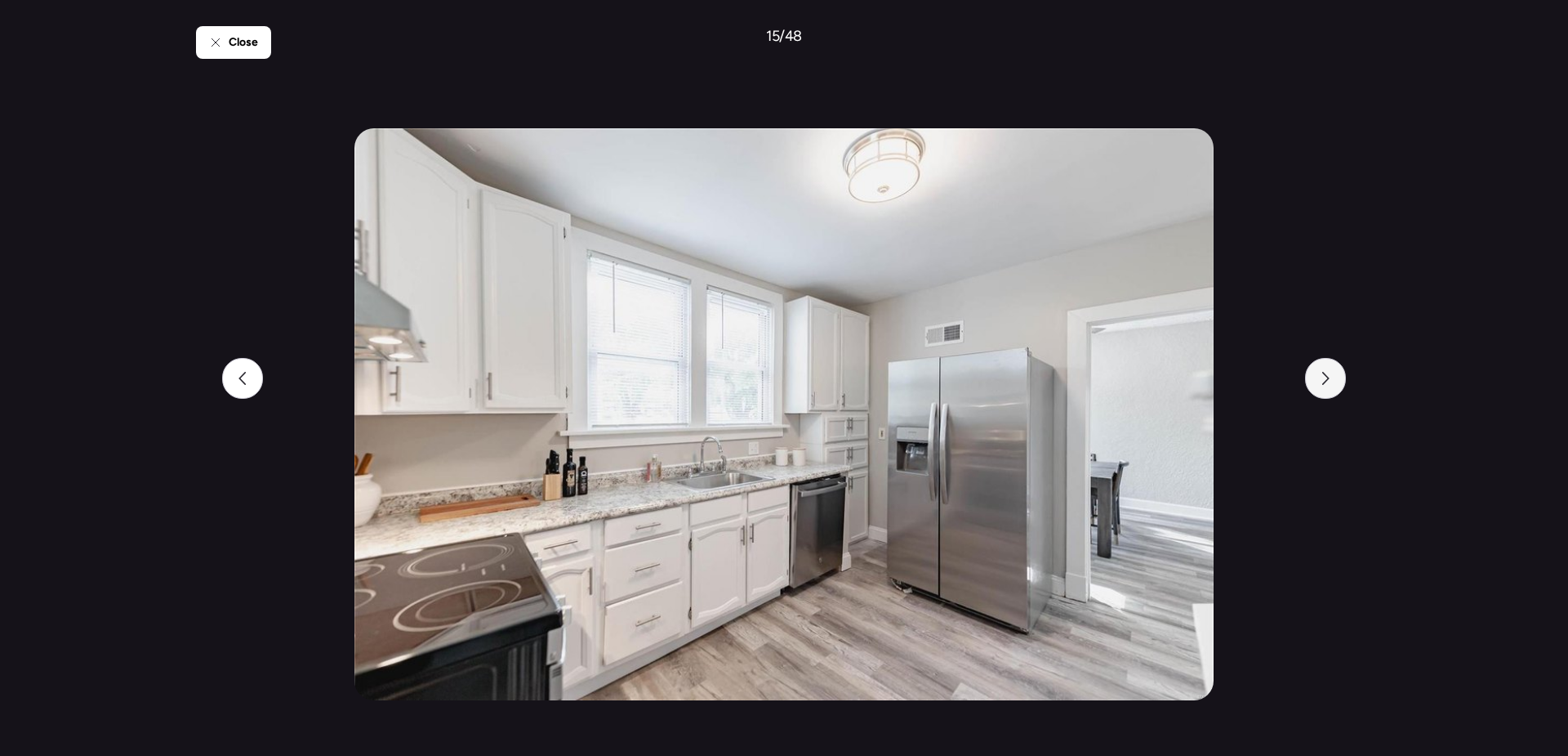
click at [1331, 379] on icon at bounding box center [1325, 378] width 13 height 13
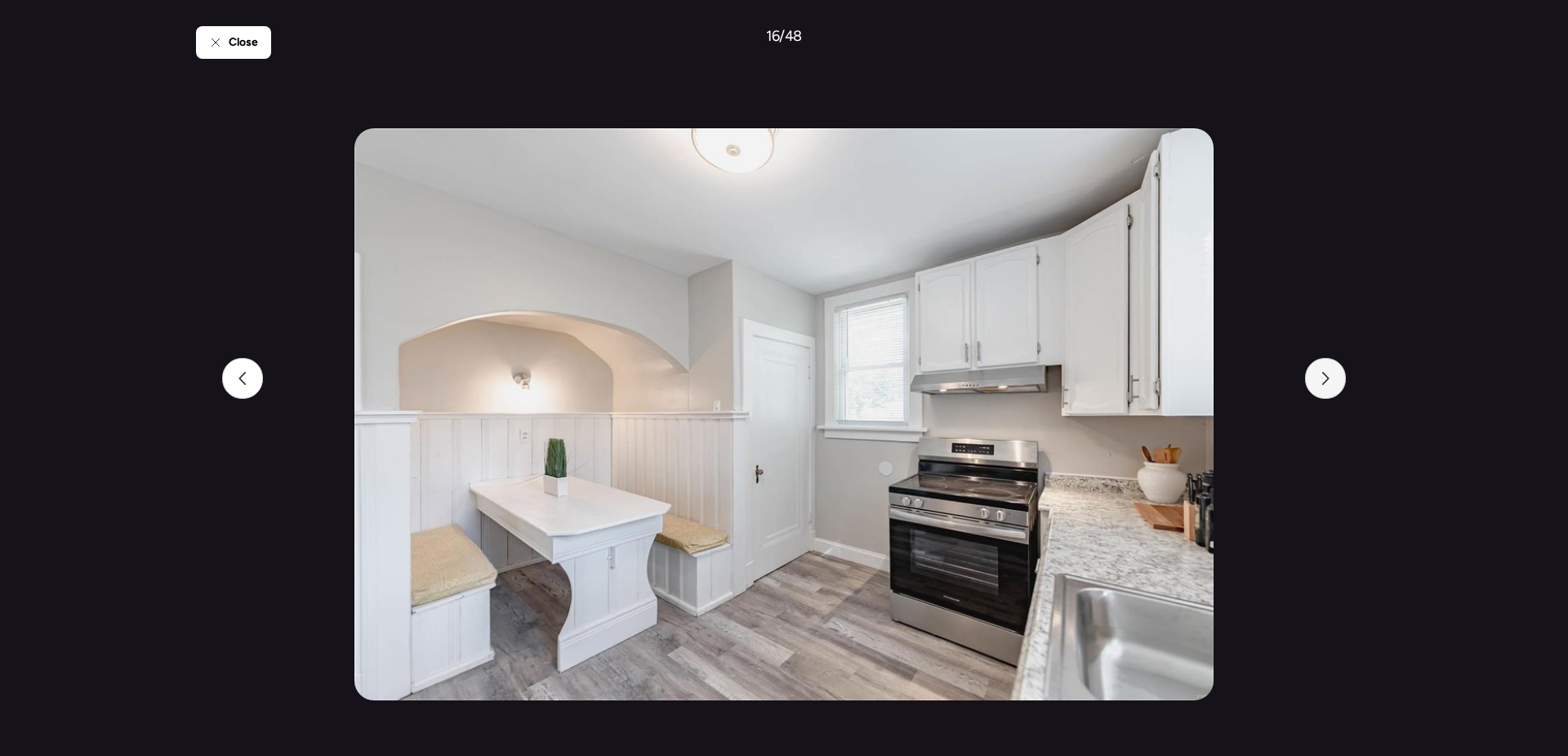
click at [1331, 379] on icon at bounding box center [1325, 378] width 13 height 13
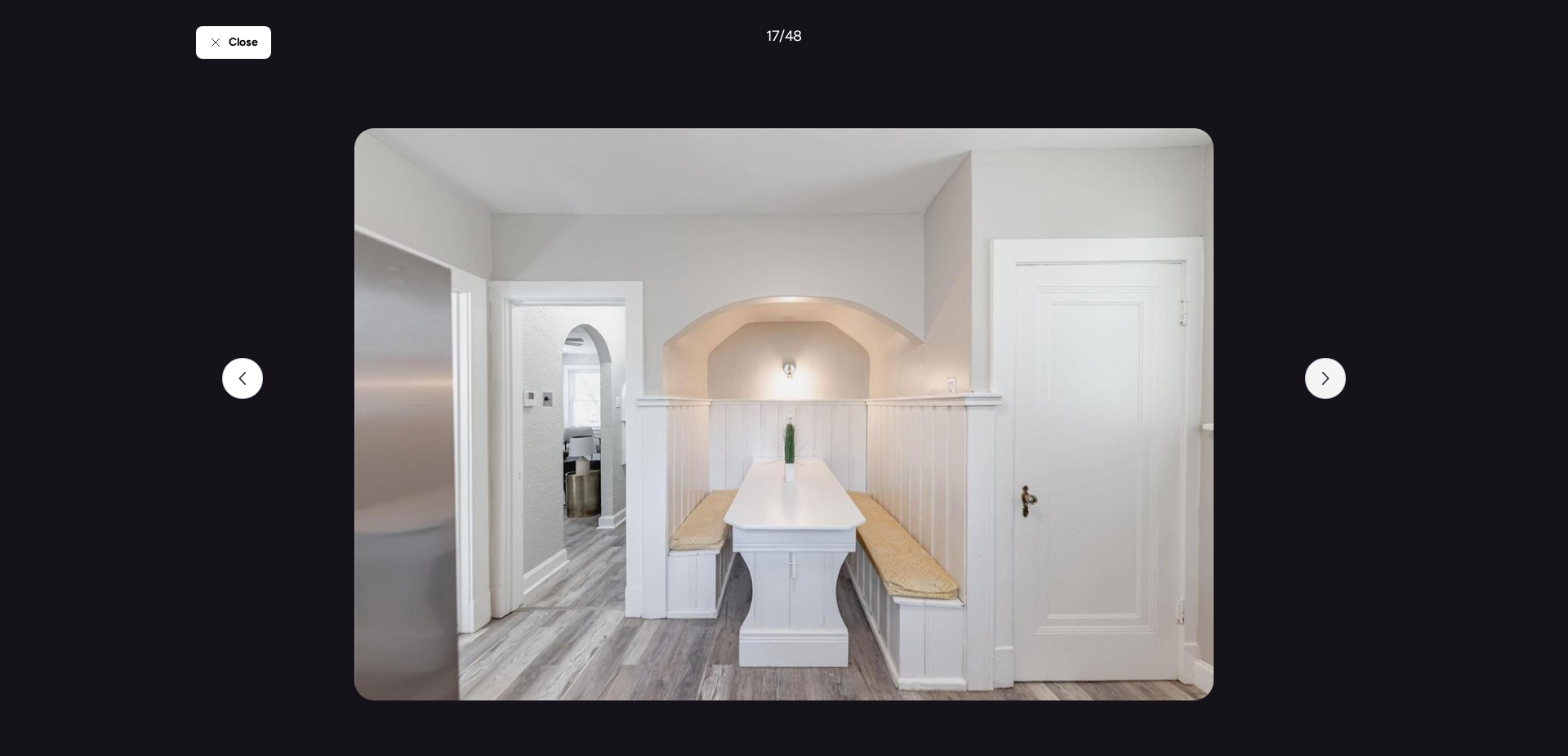
click at [1331, 379] on icon at bounding box center [1325, 378] width 13 height 13
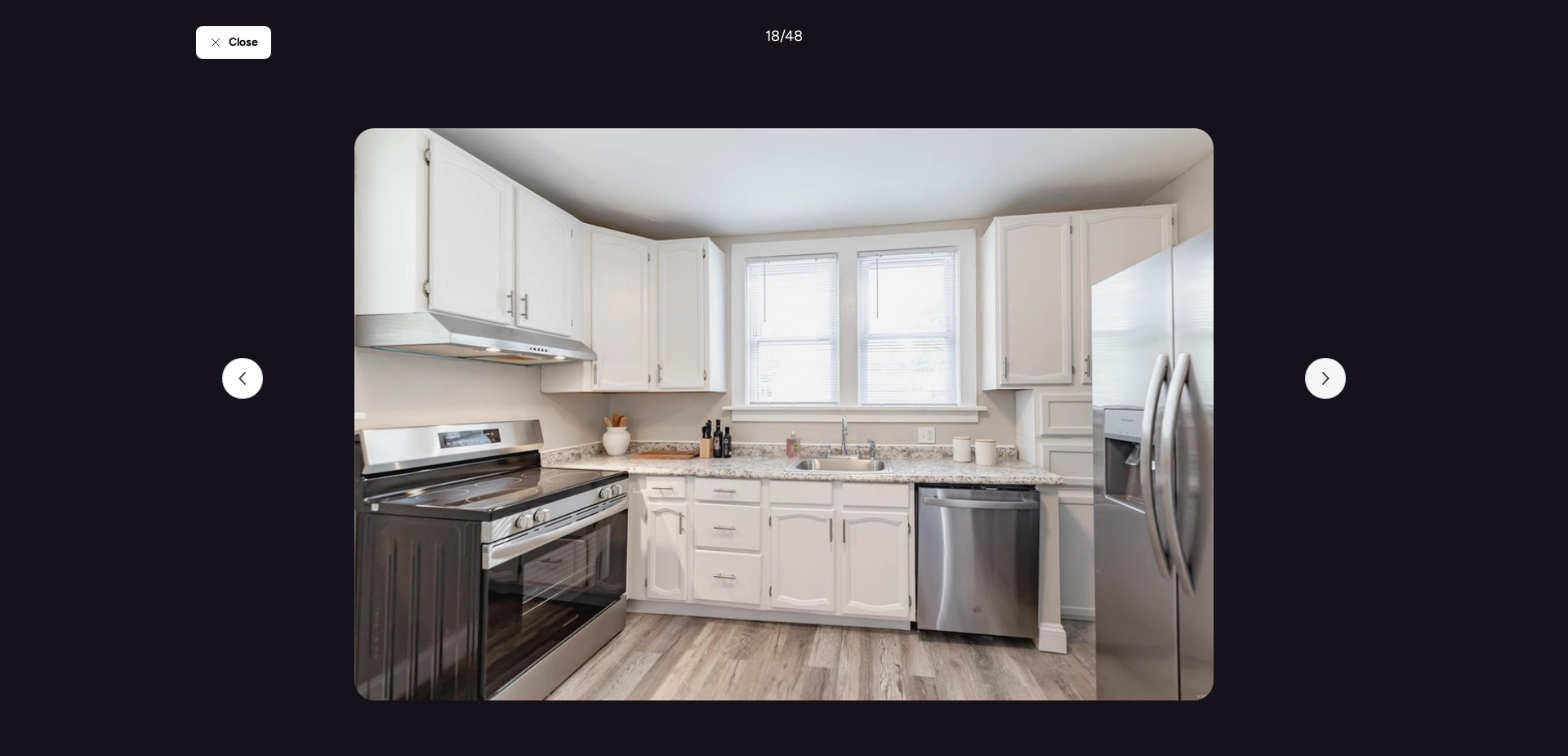
click at [1331, 379] on icon at bounding box center [1325, 378] width 13 height 13
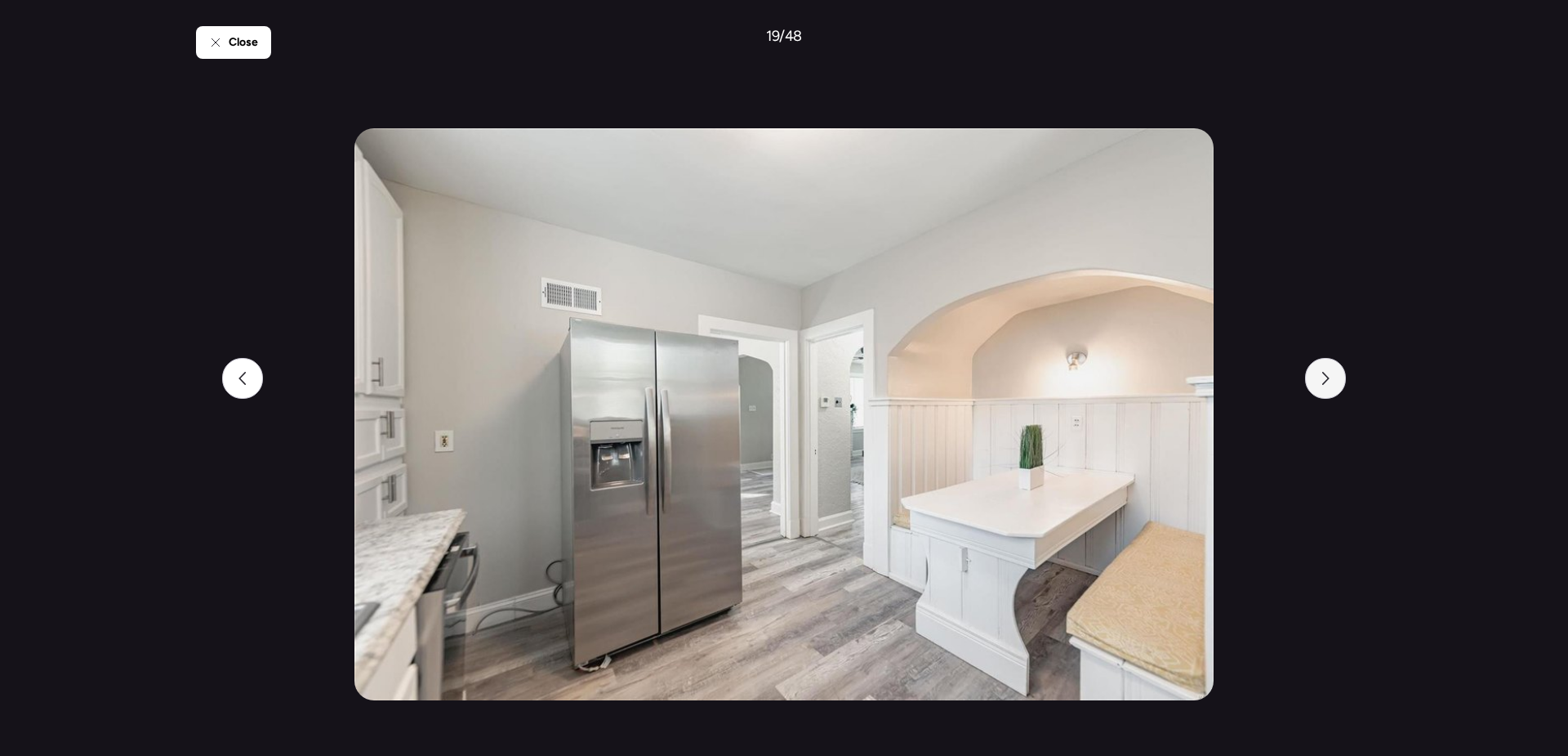
click at [1331, 379] on icon at bounding box center [1325, 378] width 13 height 13
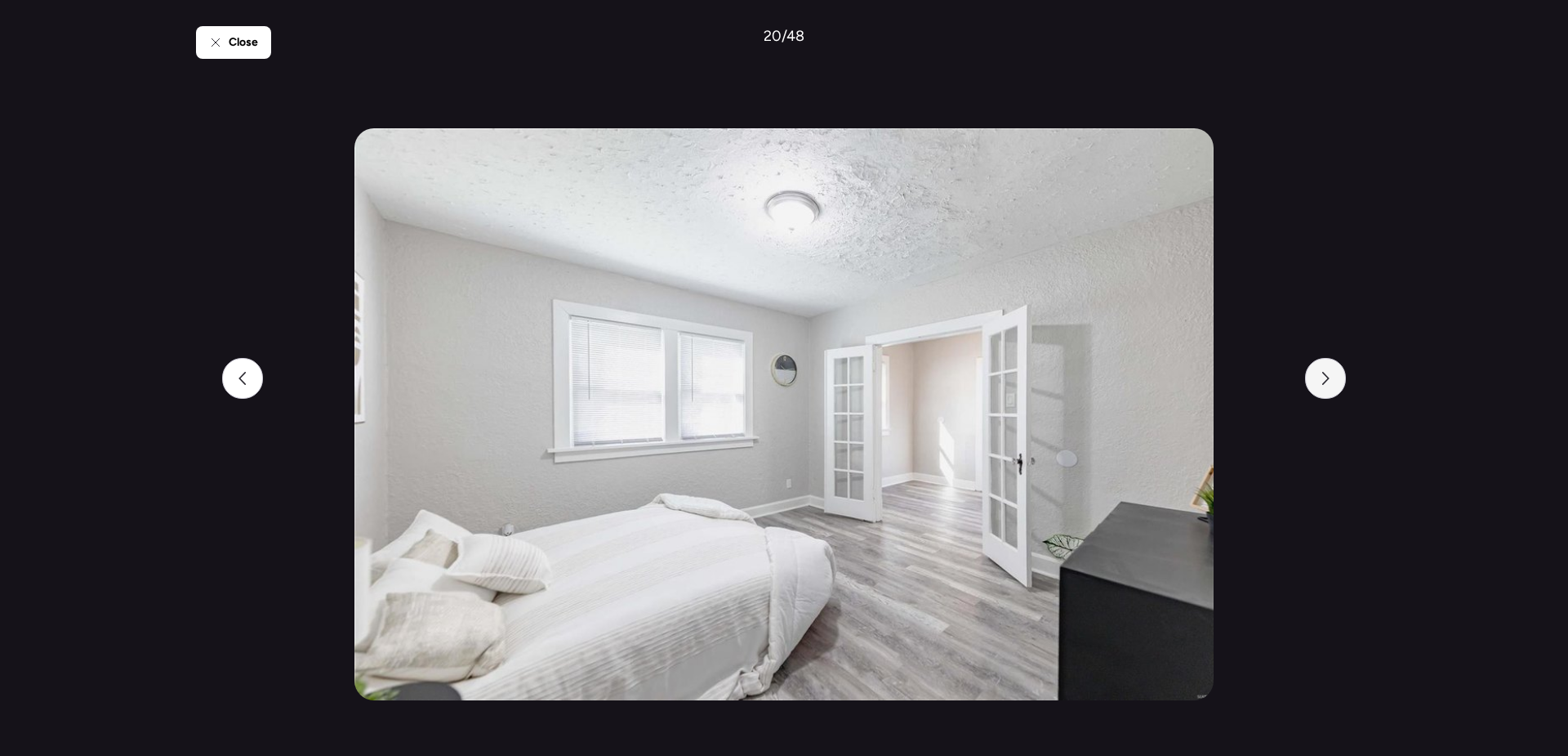
click at [1331, 379] on icon at bounding box center [1325, 378] width 13 height 13
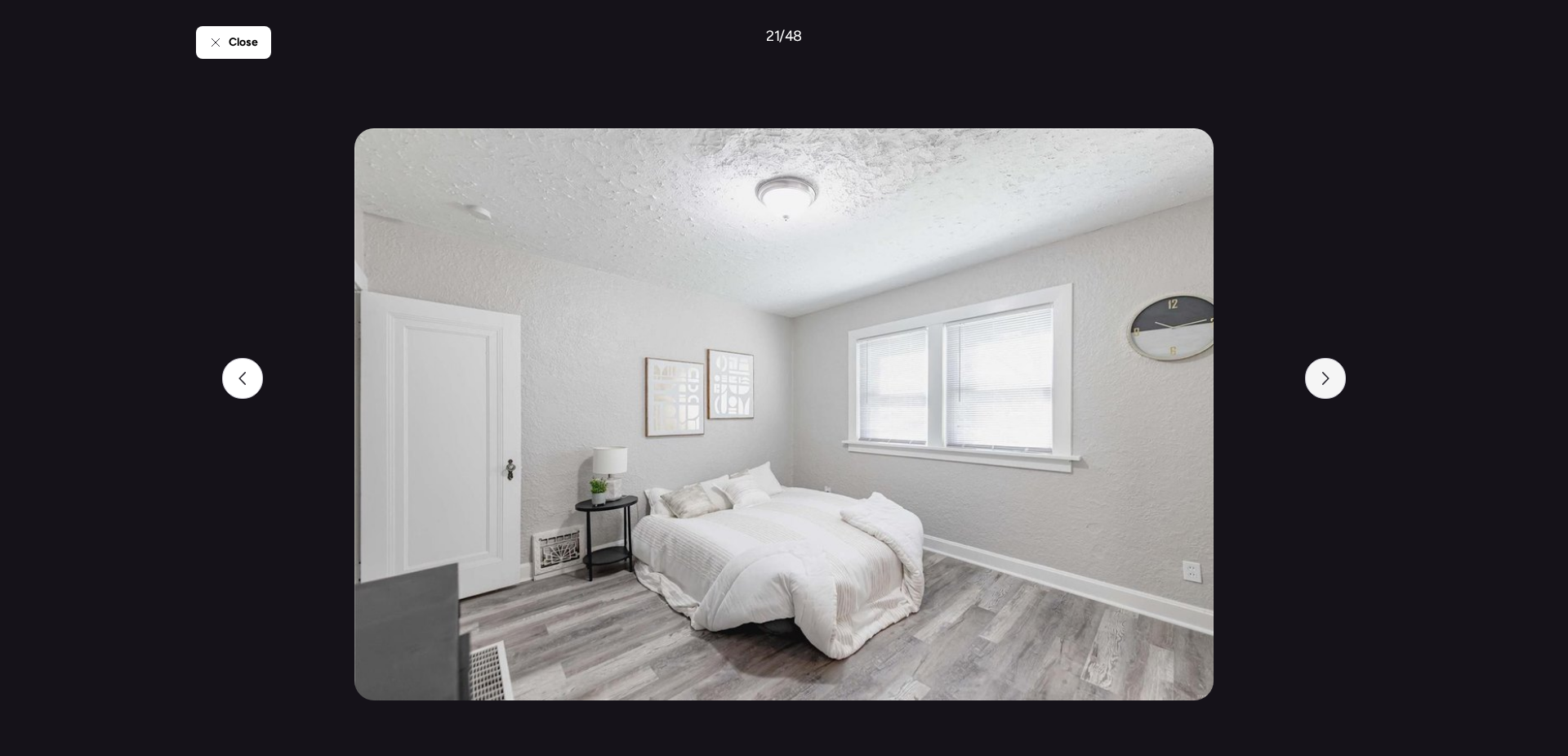
click at [1331, 379] on icon at bounding box center [1325, 378] width 13 height 13
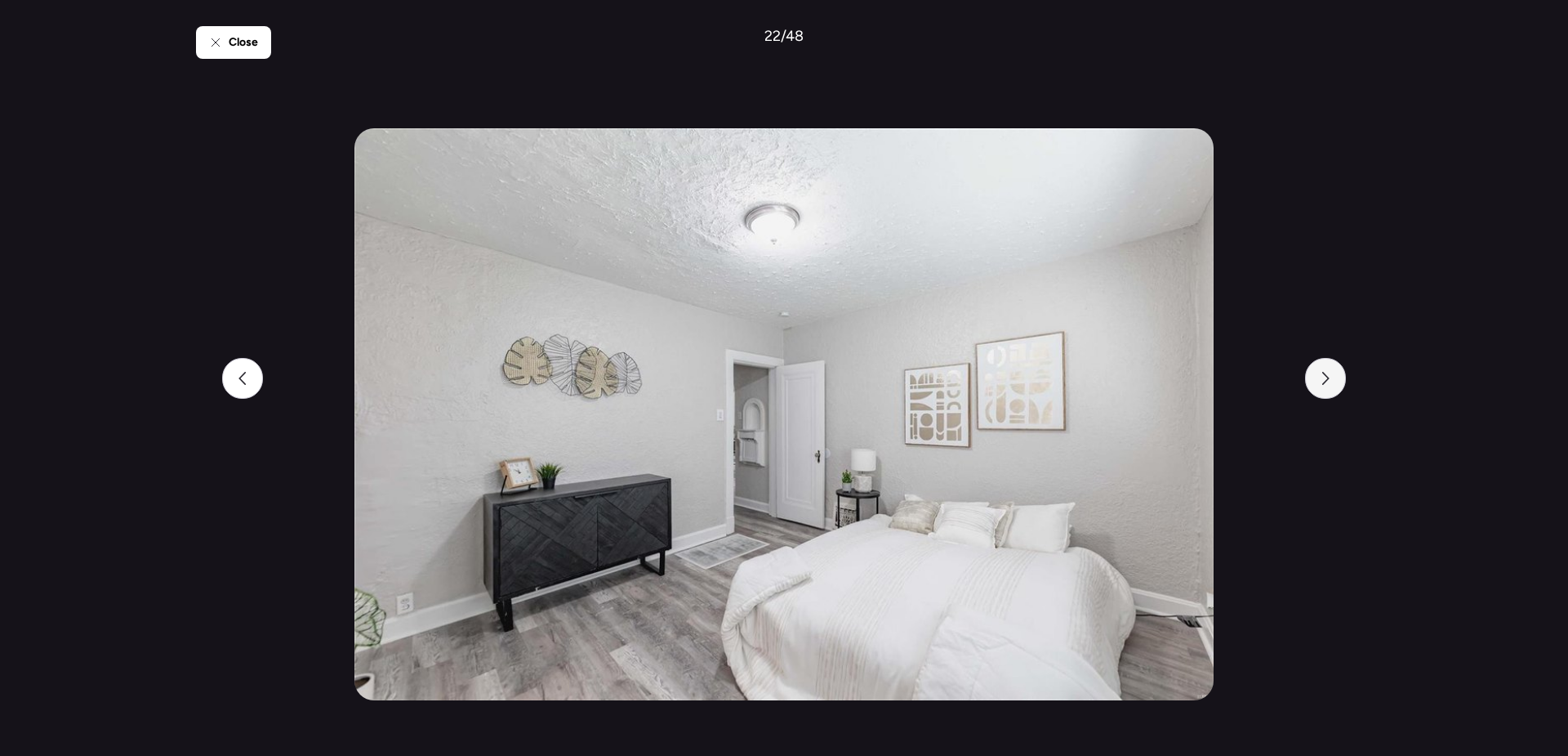
click at [1331, 379] on icon at bounding box center [1325, 378] width 13 height 13
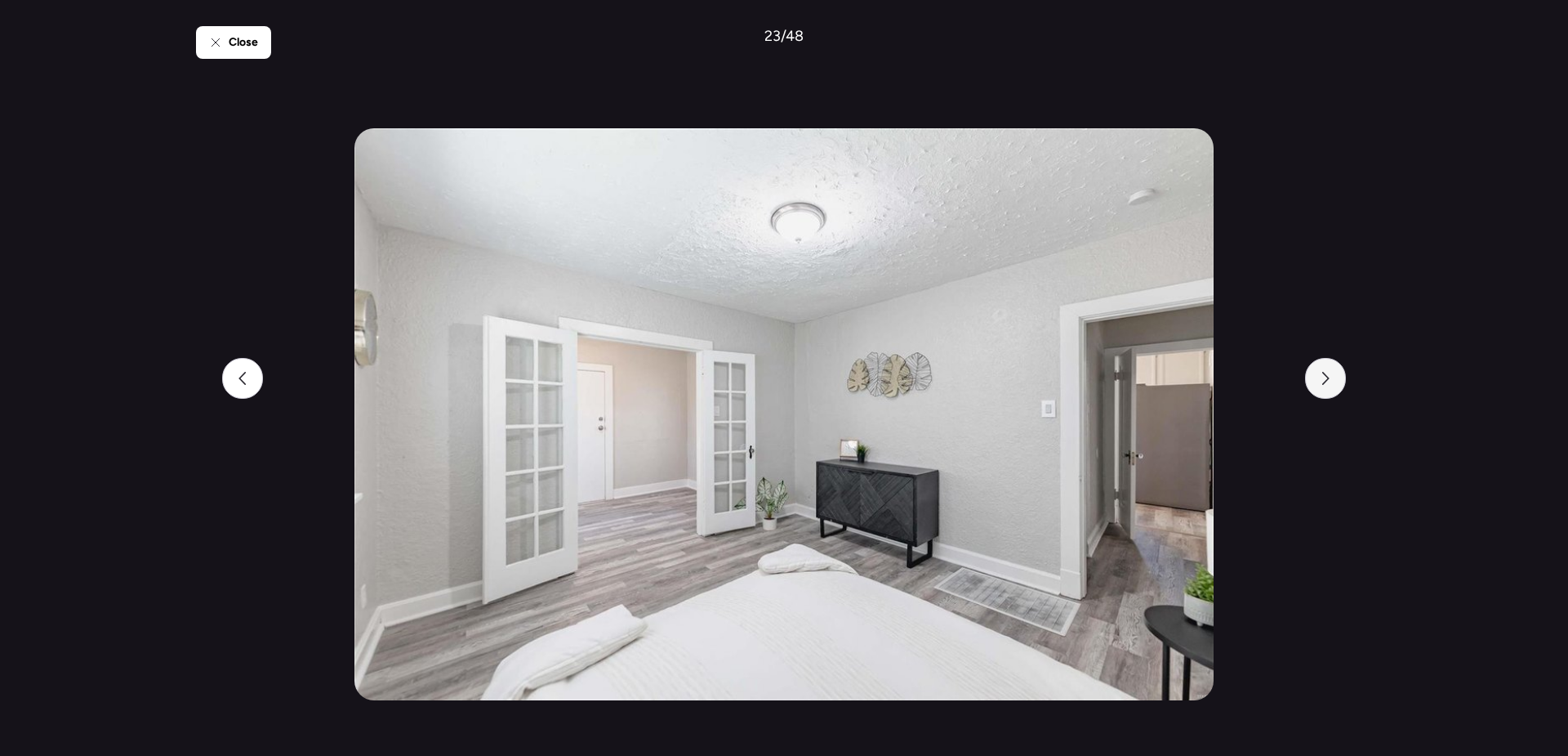
click at [1331, 379] on icon at bounding box center [1325, 378] width 13 height 13
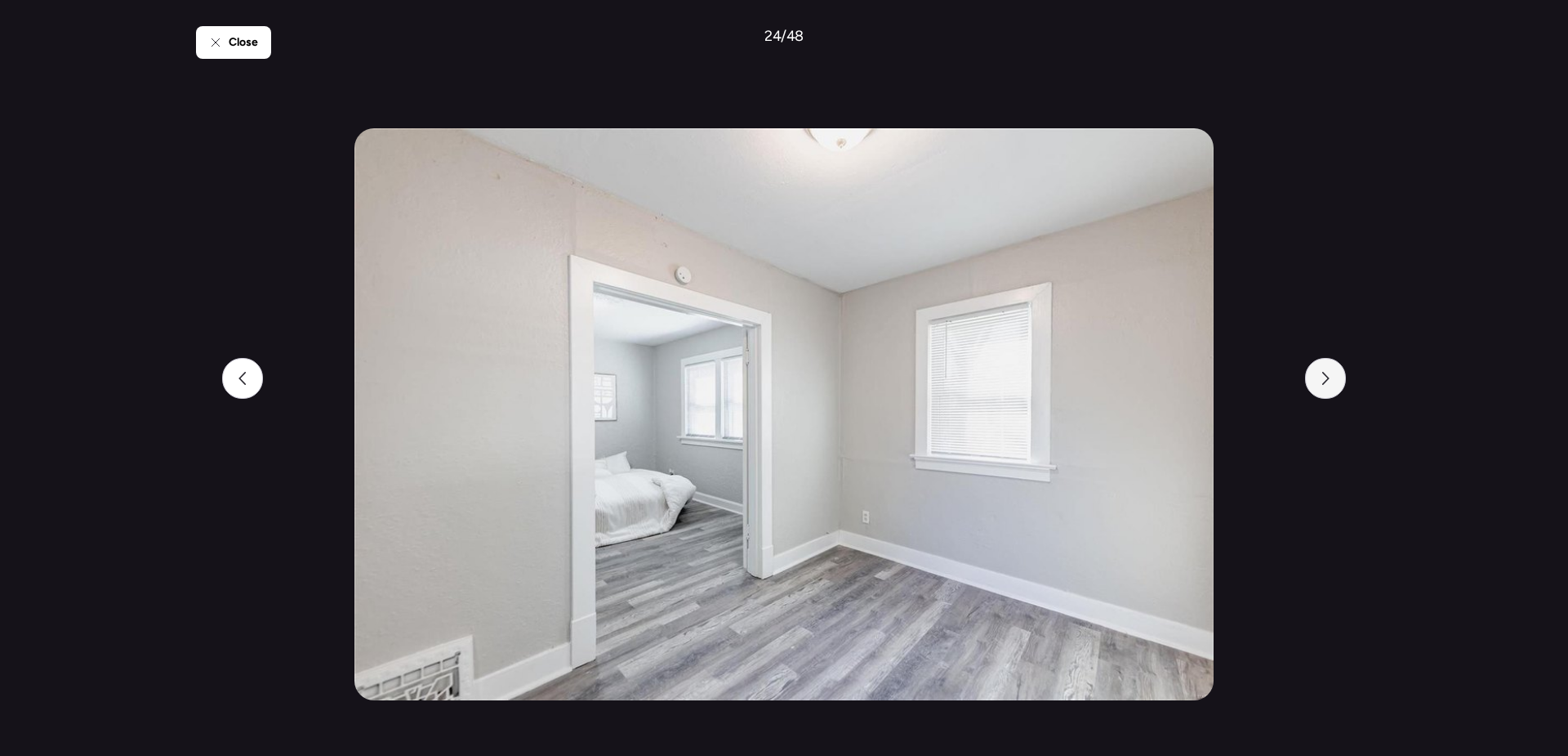
click at [1331, 379] on icon at bounding box center [1325, 378] width 13 height 13
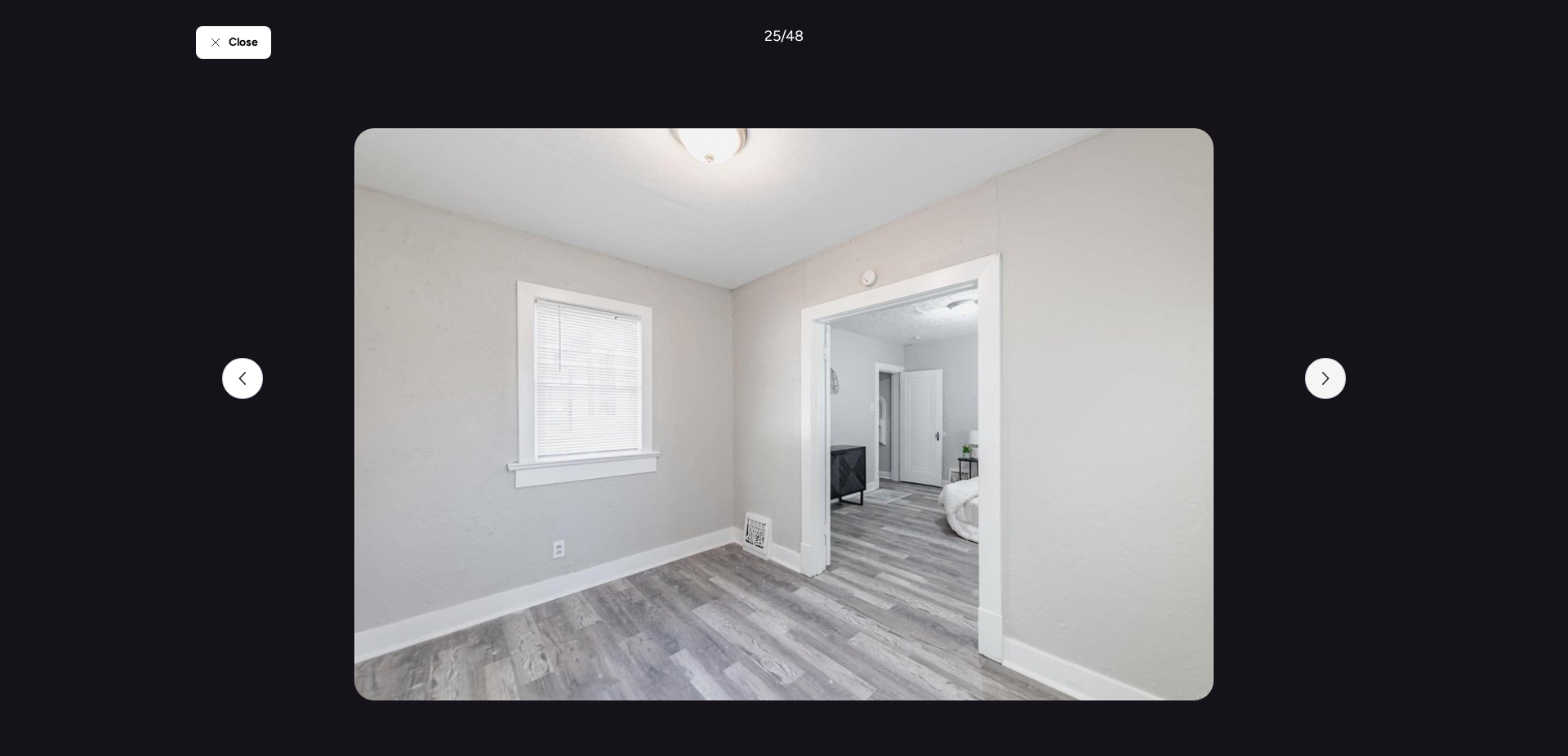
click at [1331, 379] on icon at bounding box center [1325, 378] width 13 height 13
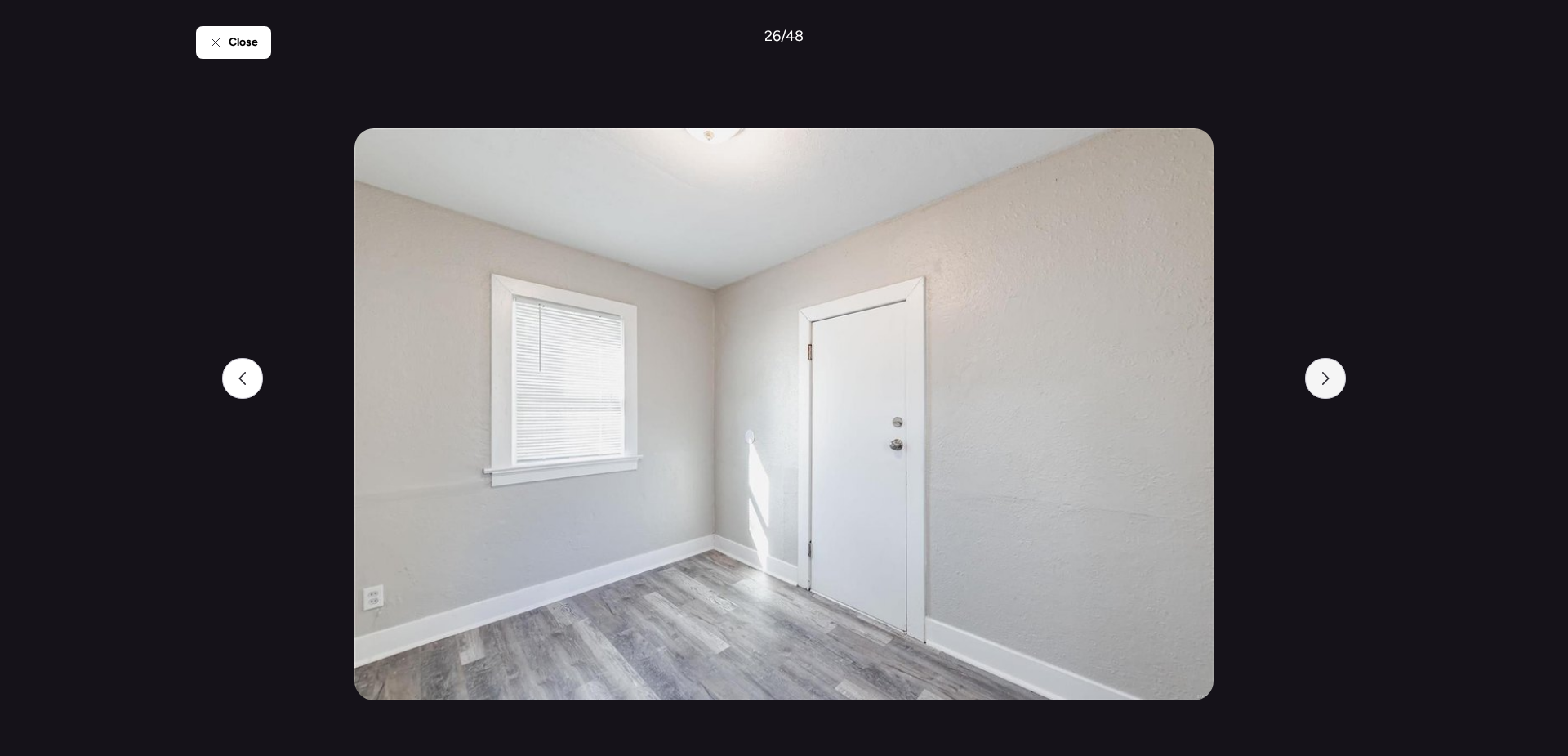
click at [1331, 379] on icon at bounding box center [1325, 378] width 13 height 13
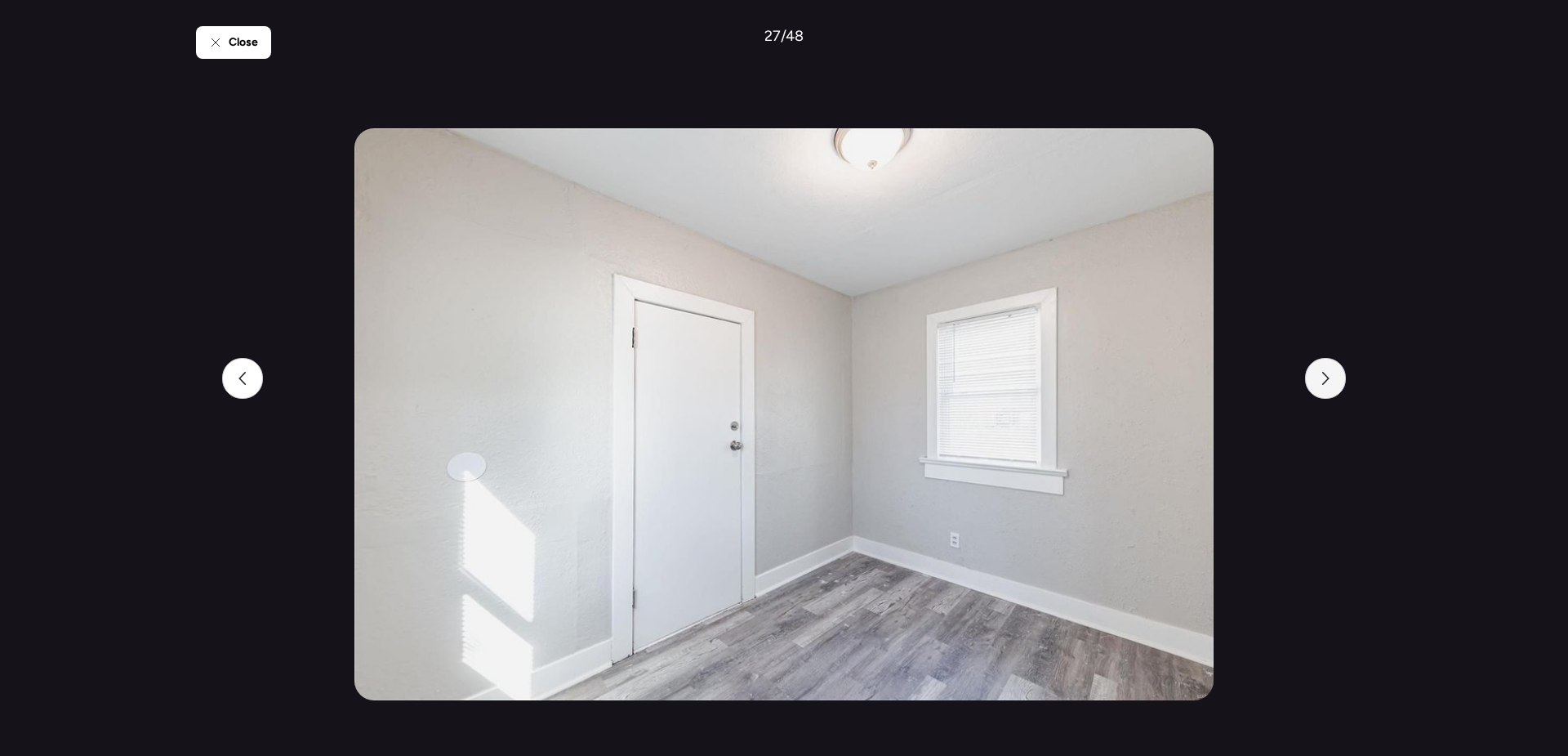
click at [1331, 379] on icon at bounding box center [1325, 378] width 13 height 13
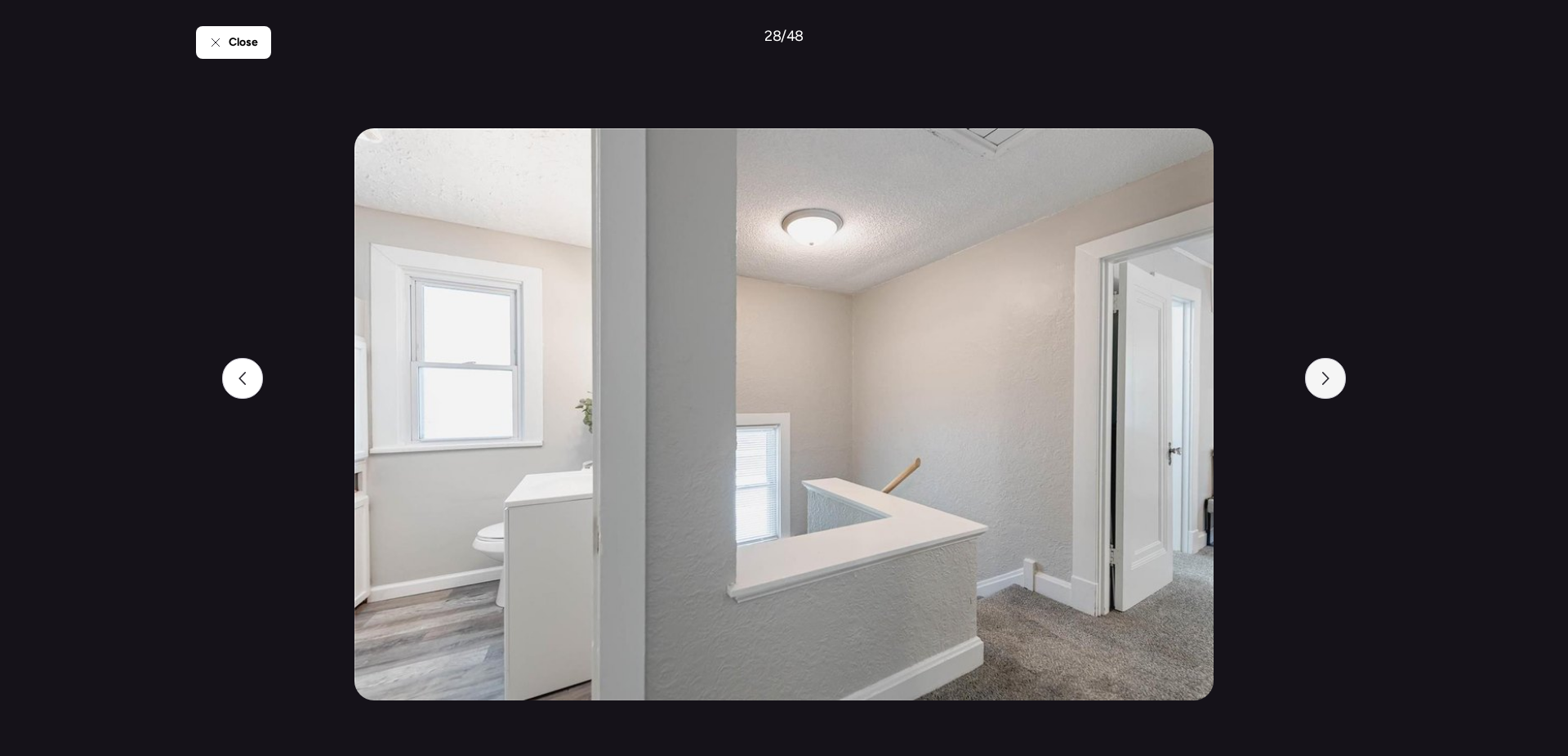
click at [1331, 379] on icon at bounding box center [1325, 378] width 13 height 13
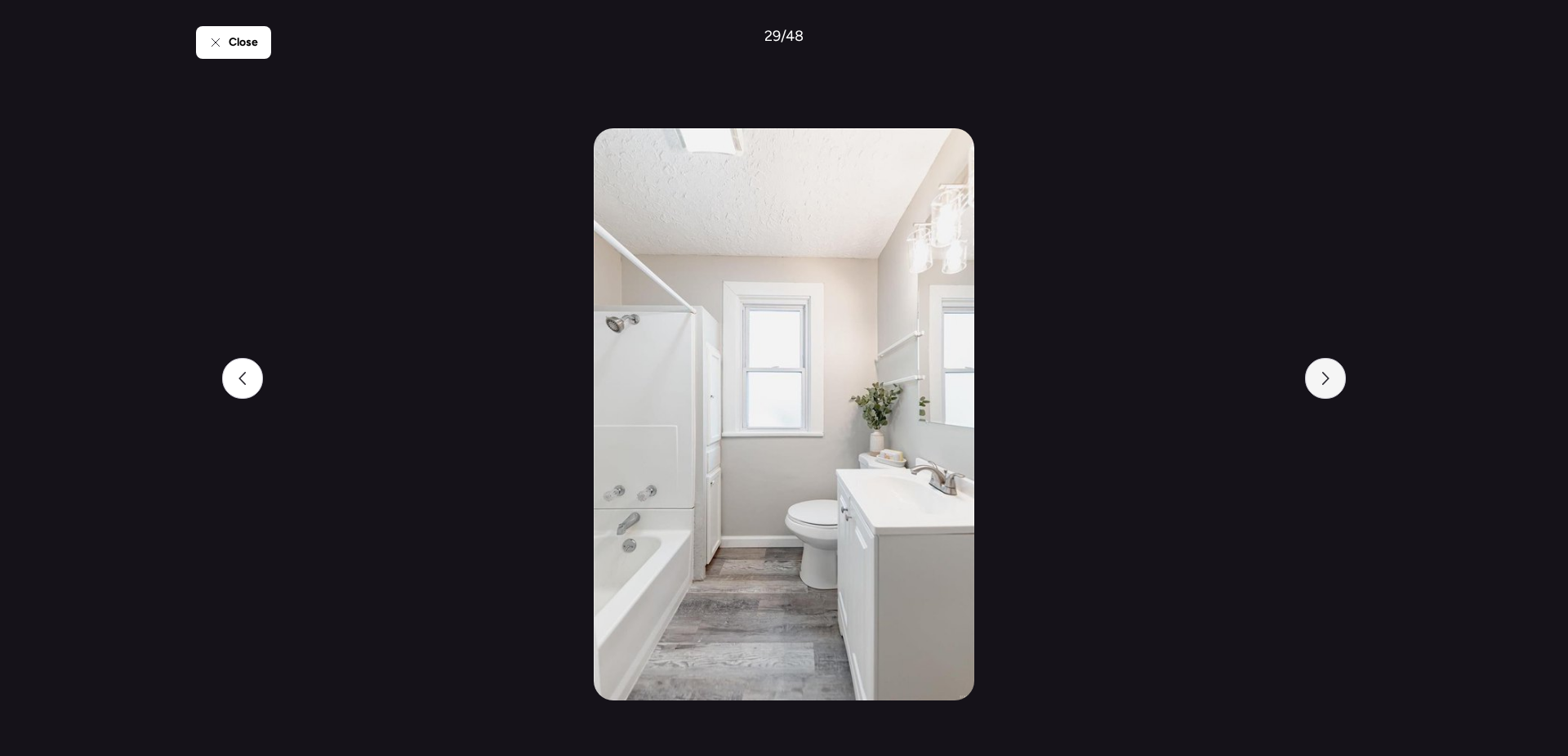
click at [1331, 379] on icon at bounding box center [1325, 378] width 13 height 13
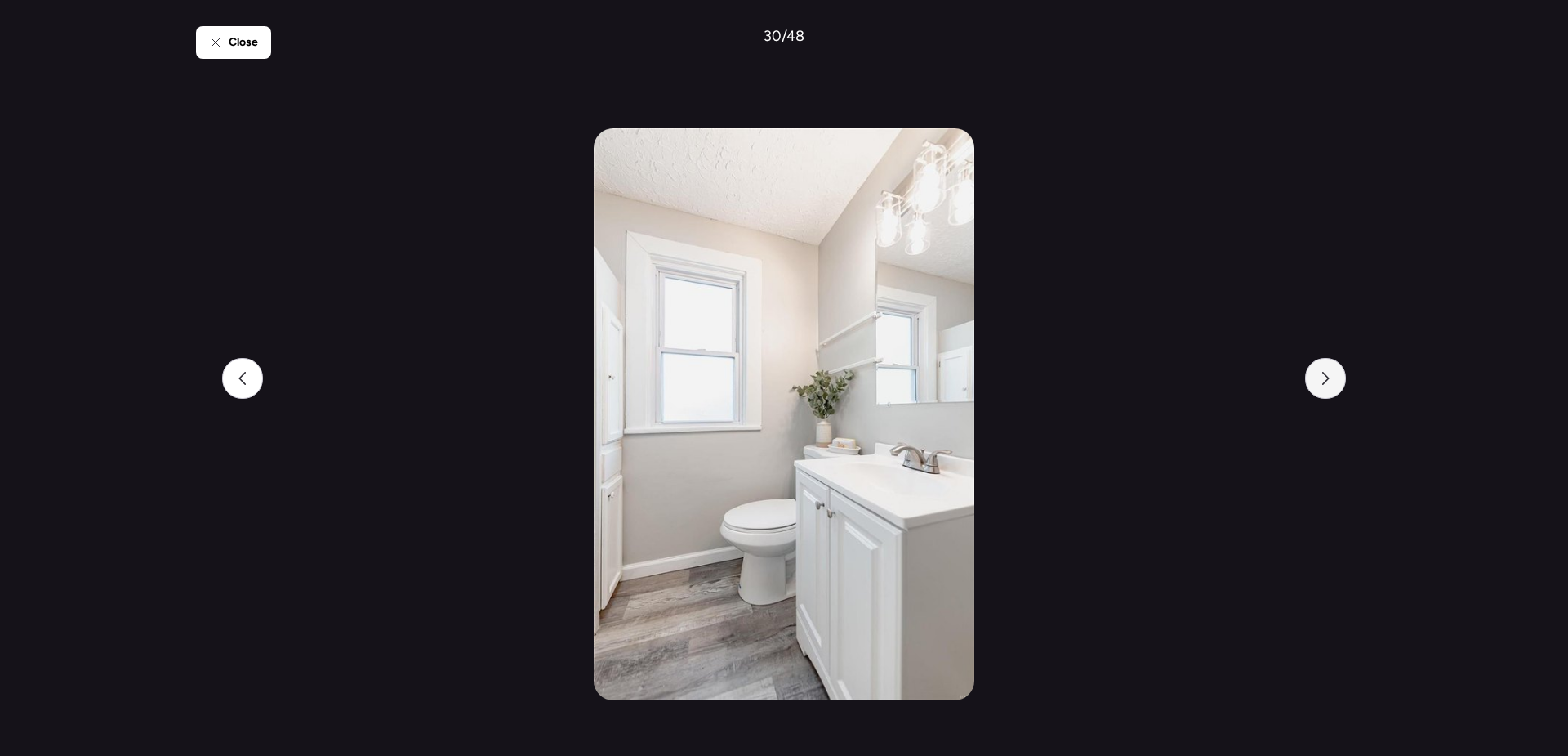
click at [1331, 379] on icon at bounding box center [1325, 378] width 13 height 13
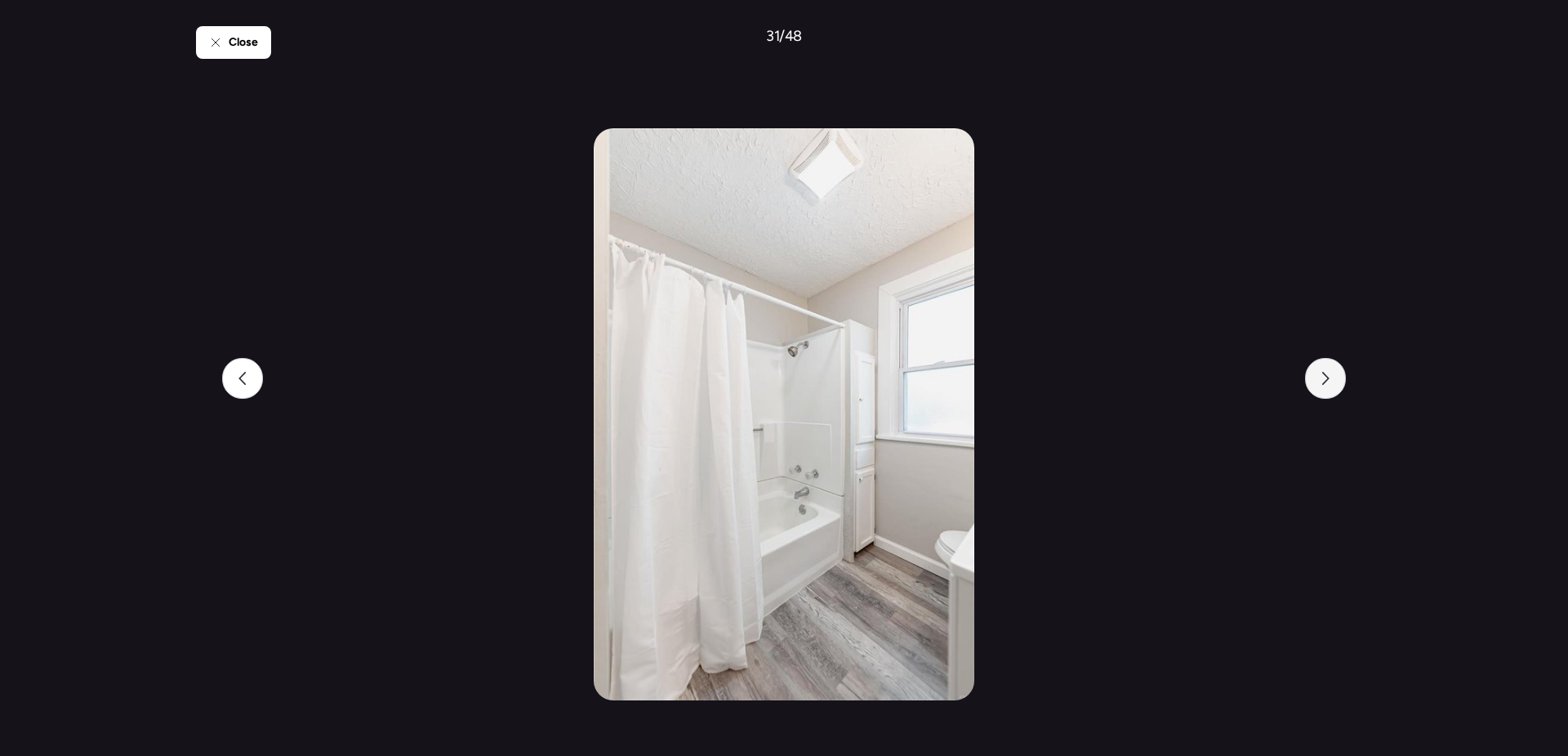
click at [1331, 379] on icon at bounding box center [1325, 378] width 13 height 13
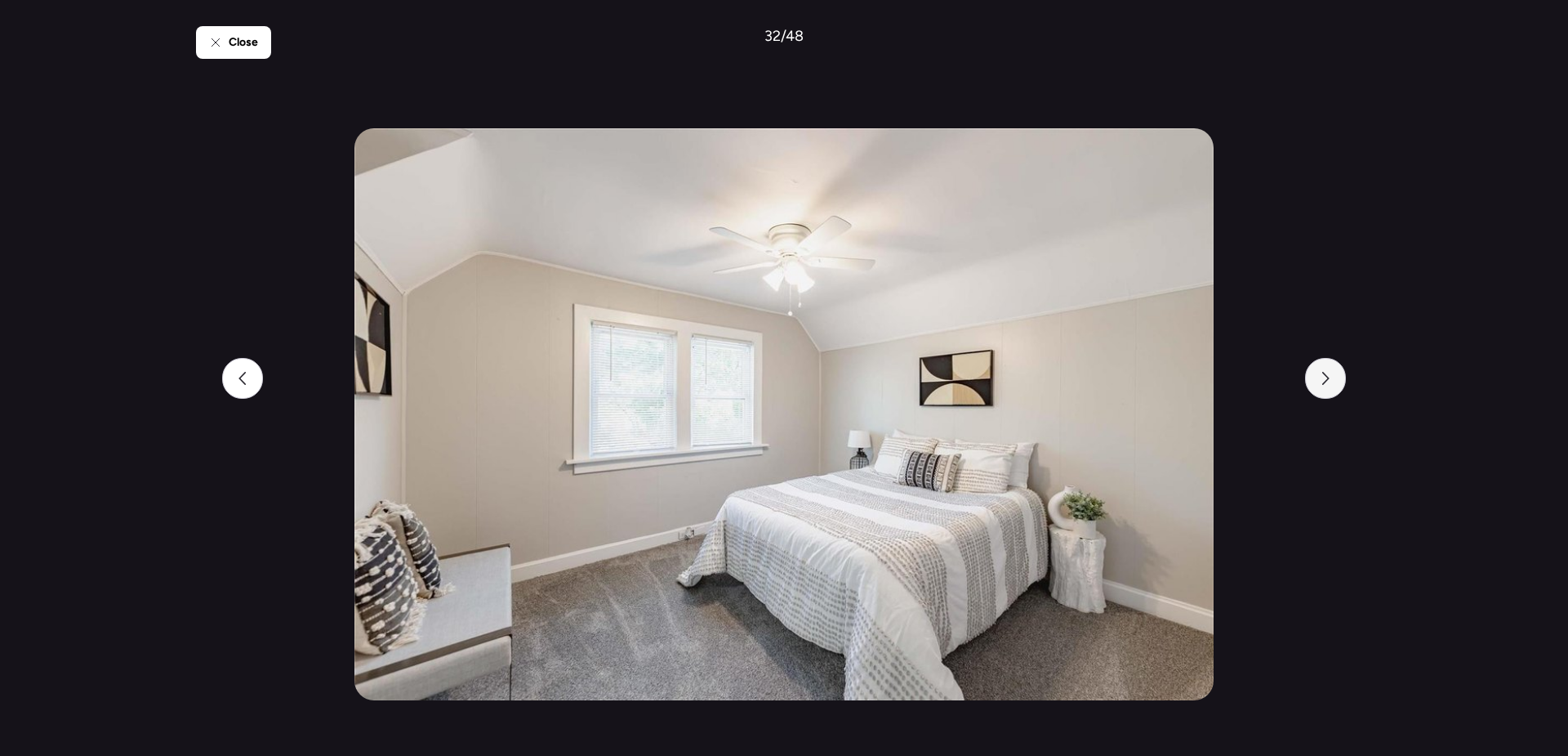
click at [1331, 379] on icon at bounding box center [1325, 378] width 13 height 13
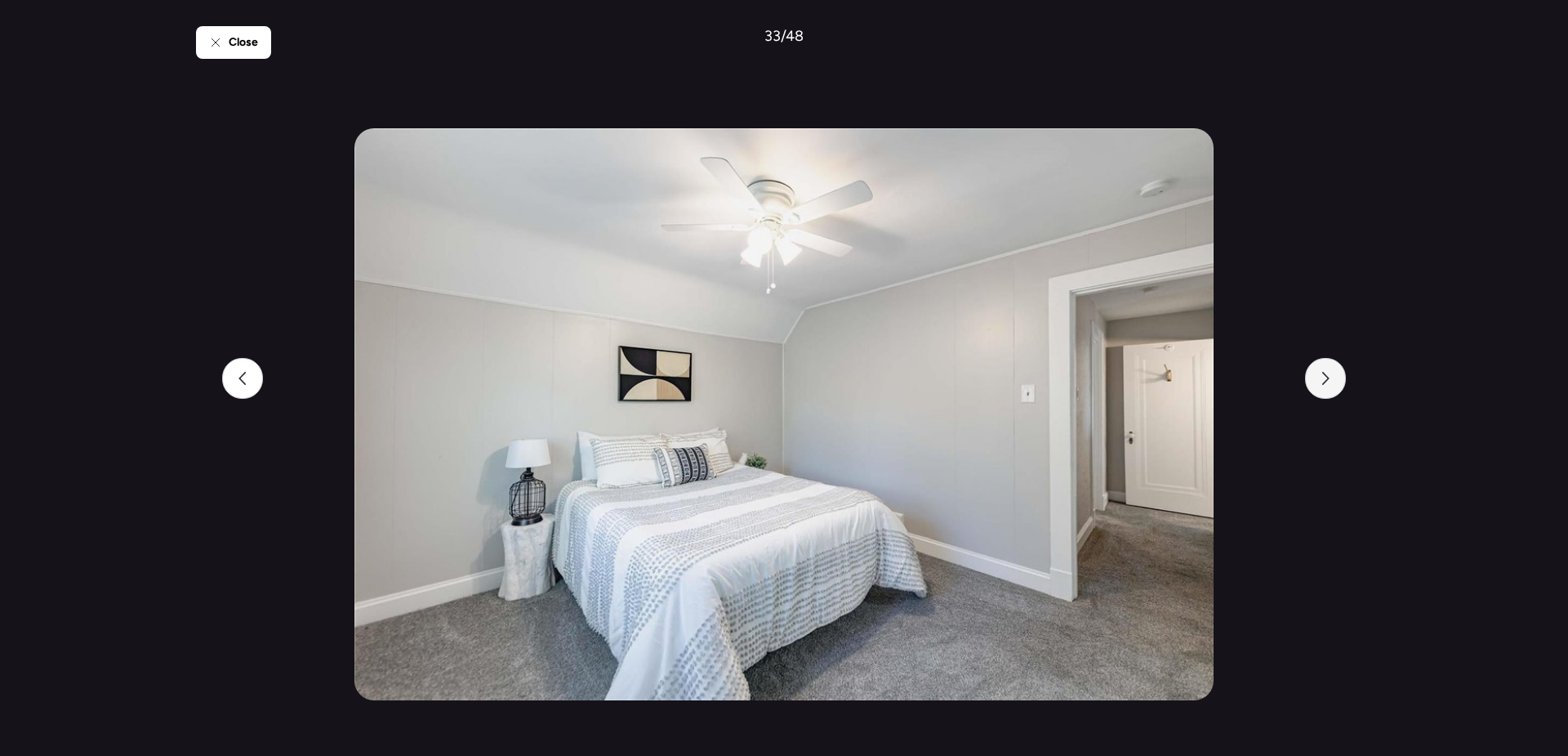
click at [1331, 379] on icon at bounding box center [1325, 378] width 13 height 13
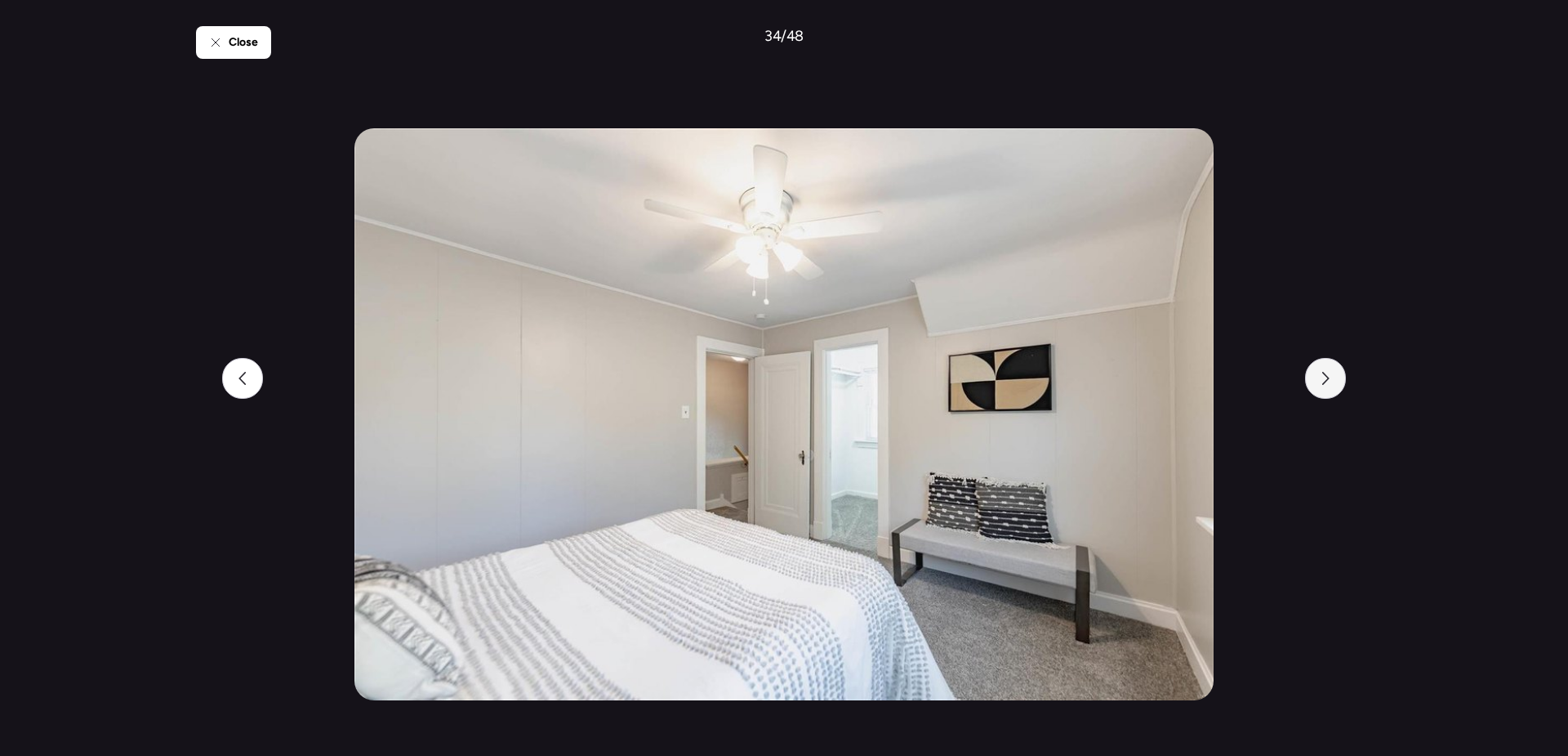
click at [1331, 379] on icon at bounding box center [1325, 378] width 13 height 13
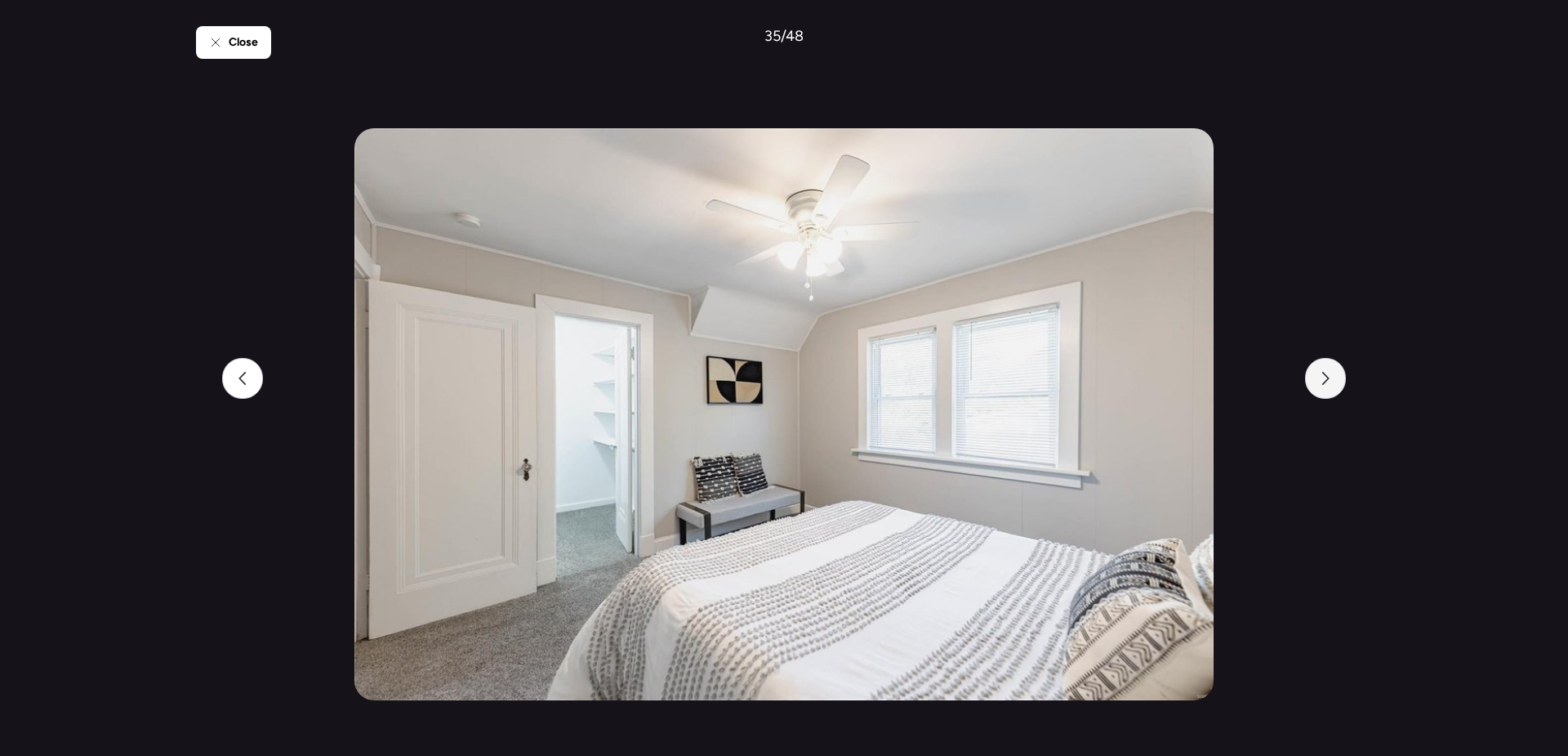
click at [1331, 379] on icon at bounding box center [1325, 378] width 13 height 13
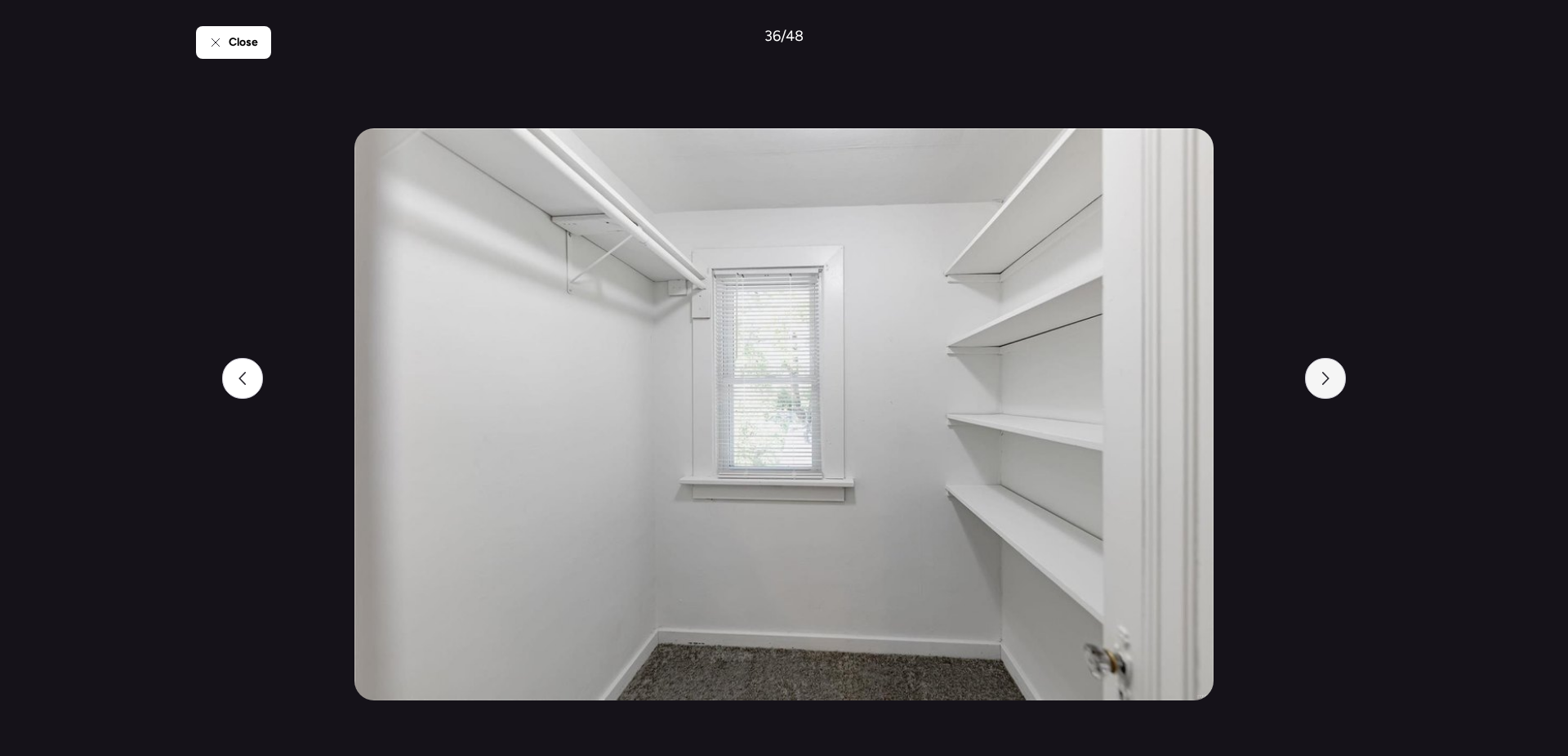
click at [1331, 379] on icon at bounding box center [1325, 378] width 13 height 13
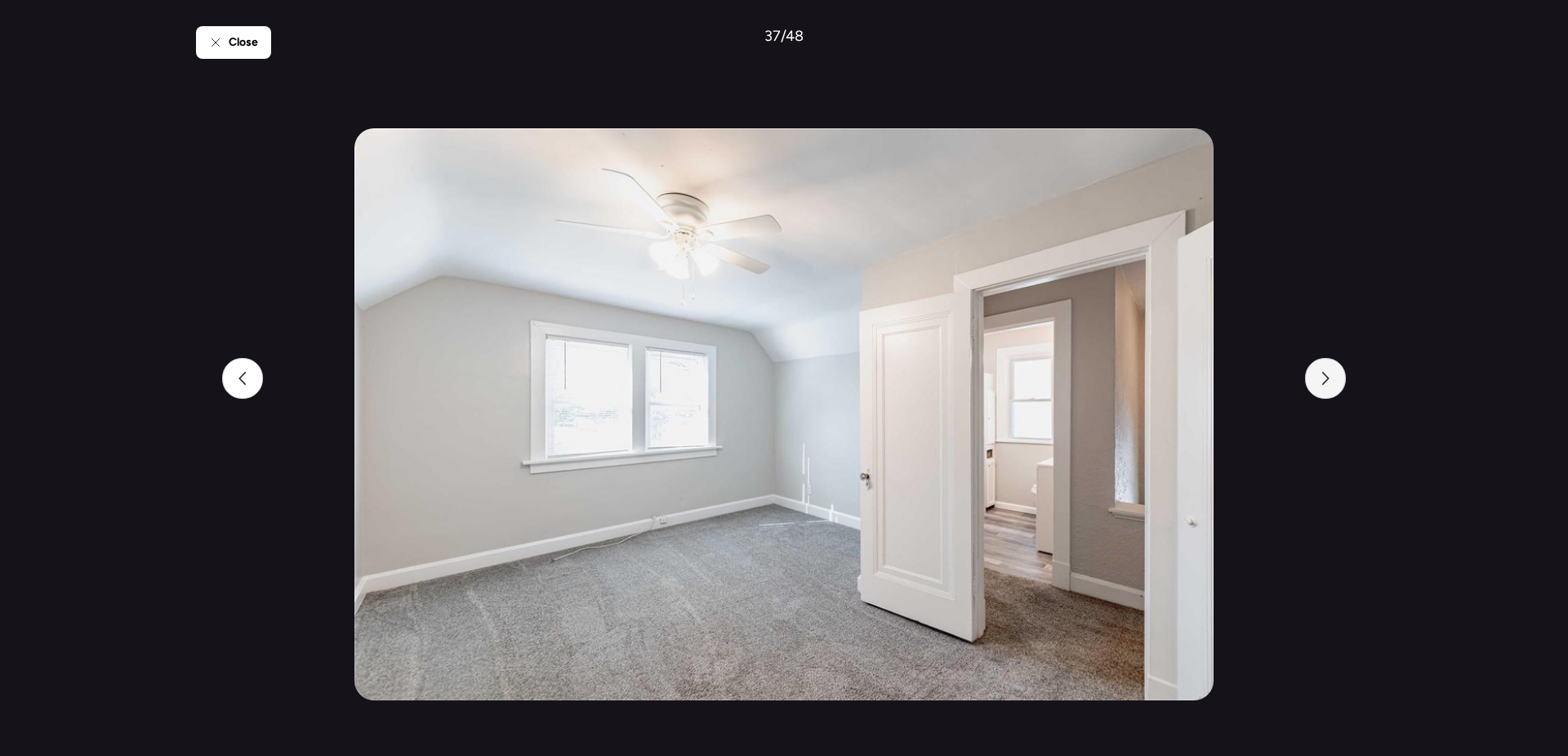
click at [1331, 379] on icon at bounding box center [1325, 378] width 13 height 13
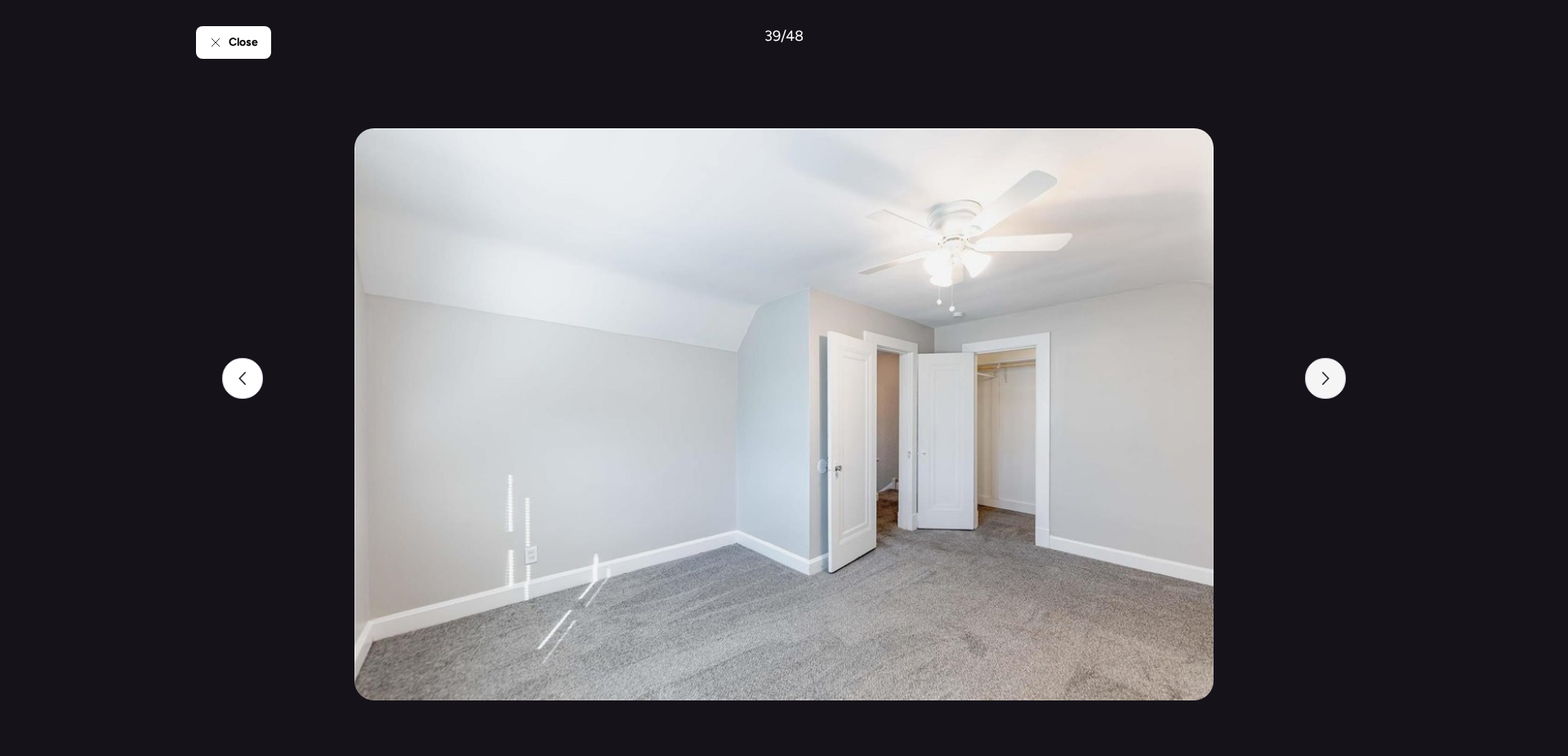
click at [1331, 379] on icon at bounding box center [1325, 378] width 13 height 13
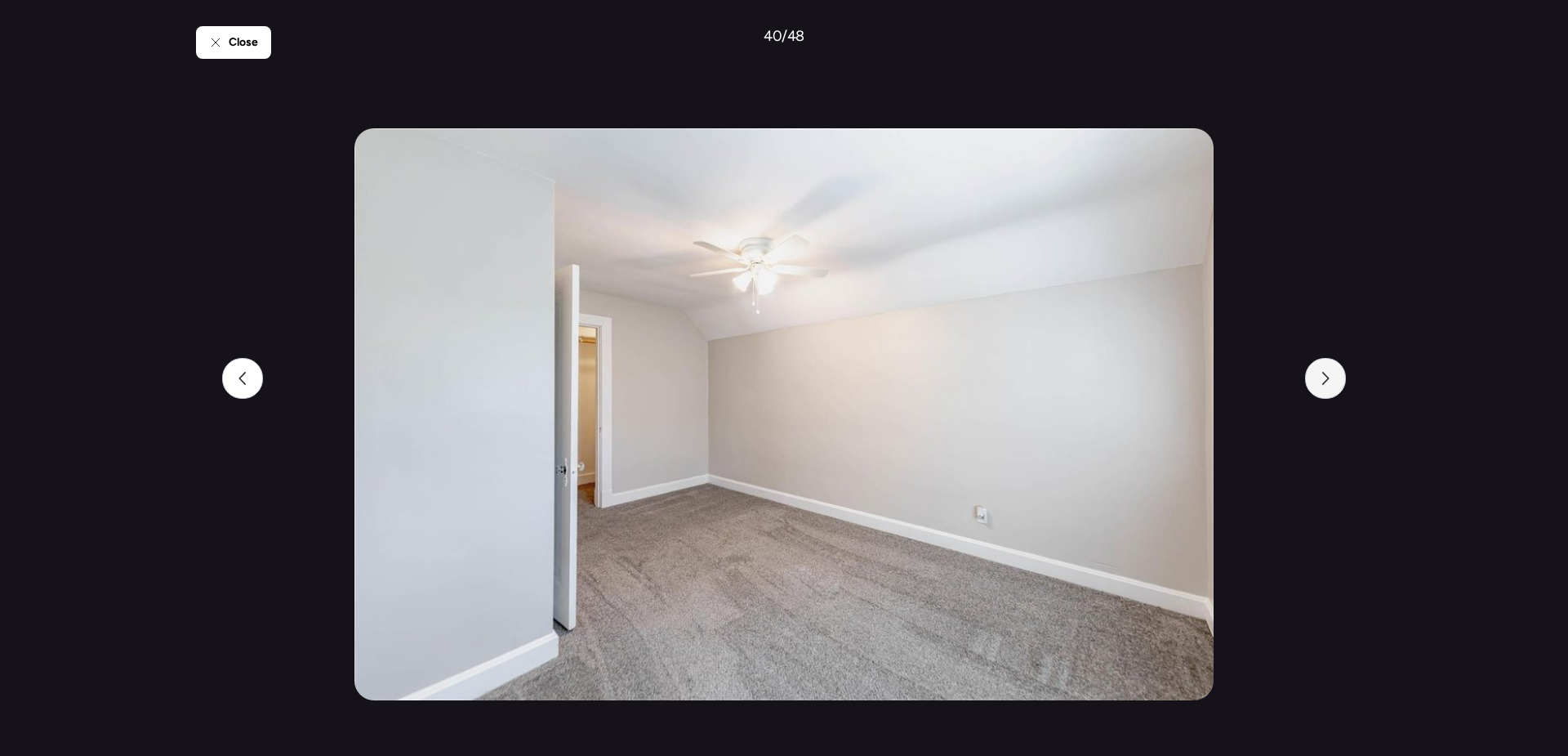
click at [1331, 379] on icon at bounding box center [1325, 378] width 13 height 13
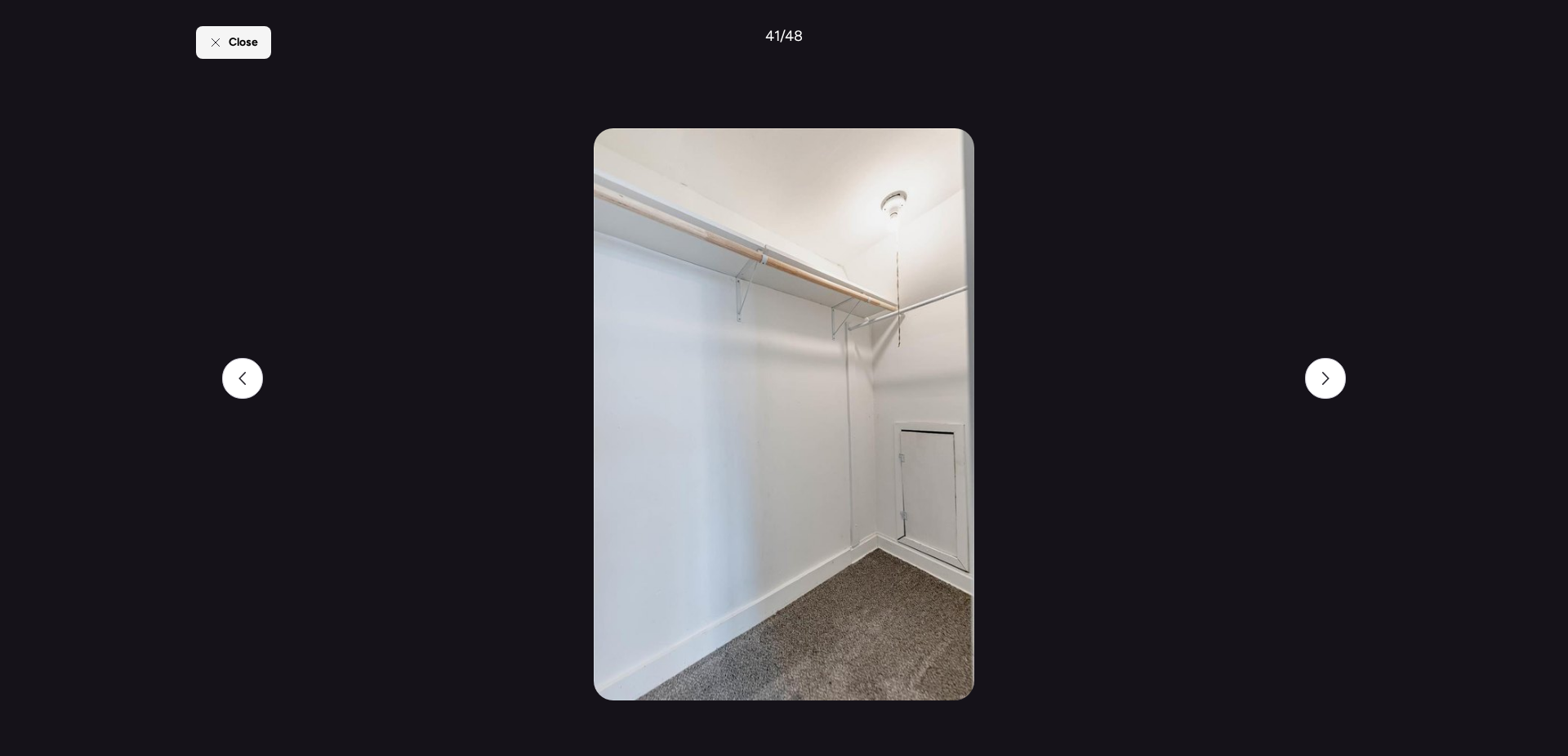
click at [241, 53] on div "Close" at bounding box center [233, 42] width 75 height 33
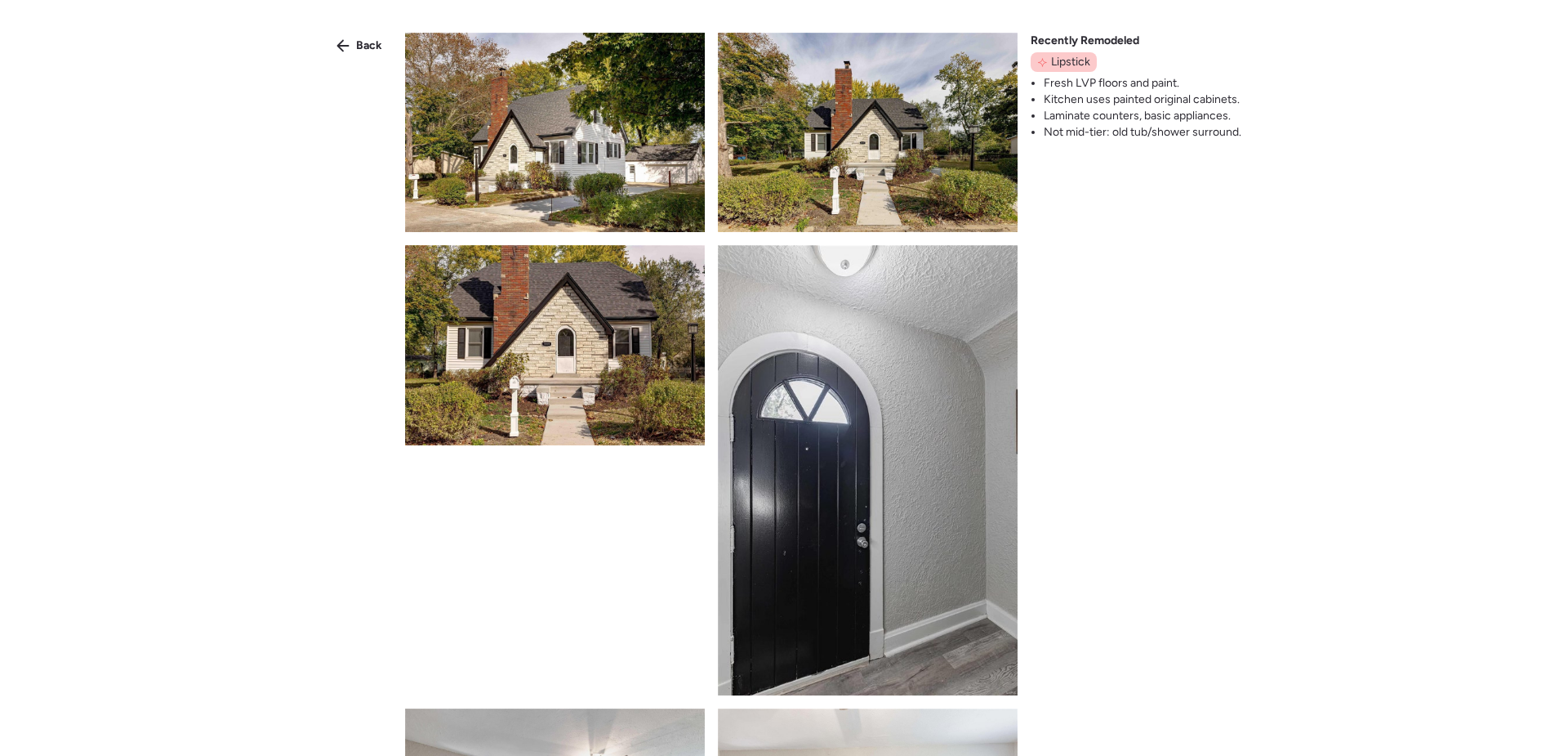
click at [366, 41] on span "Back" at bounding box center [369, 46] width 26 height 16
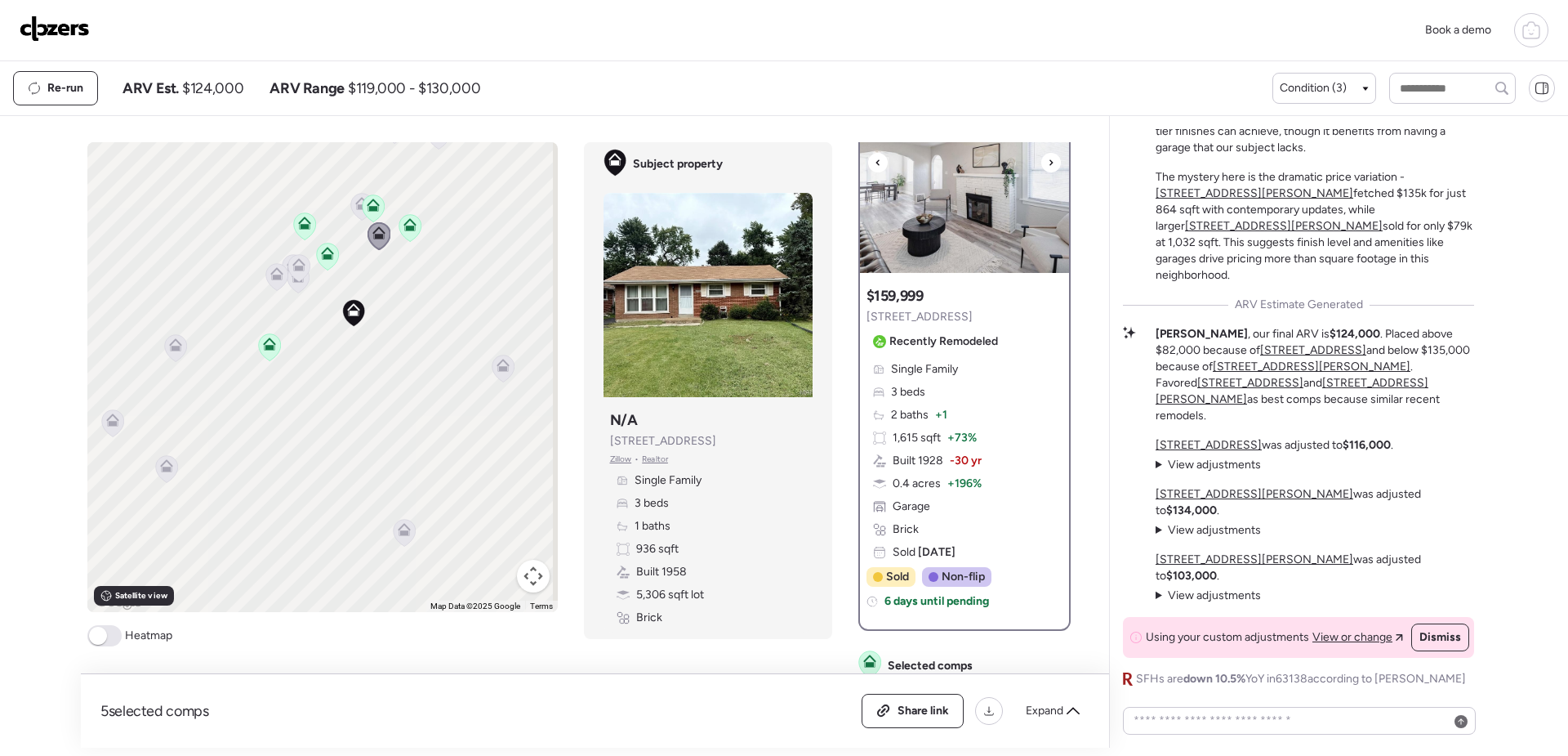
scroll to position [81, 0]
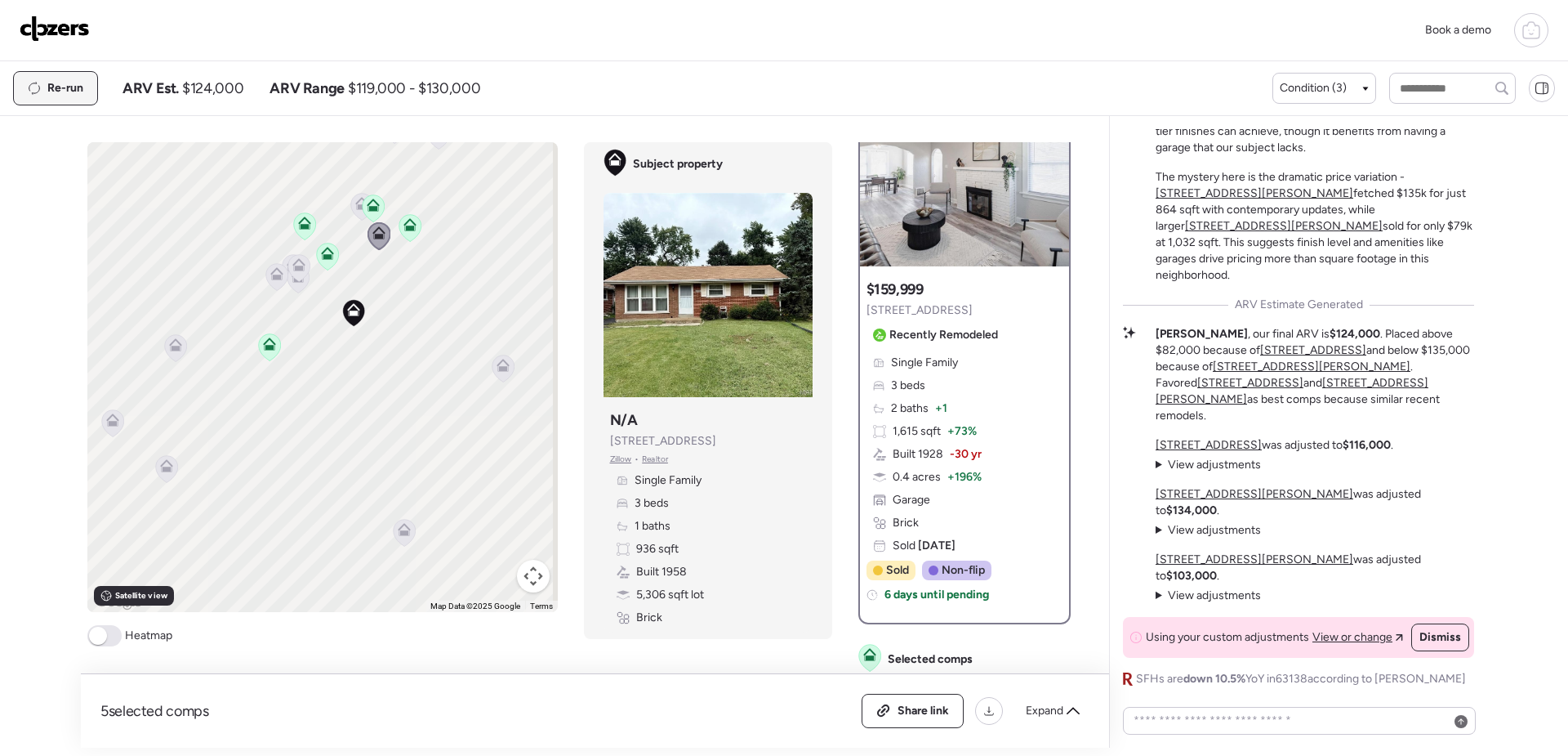
click at [71, 91] on span "Re-run" at bounding box center [66, 88] width 36 height 16
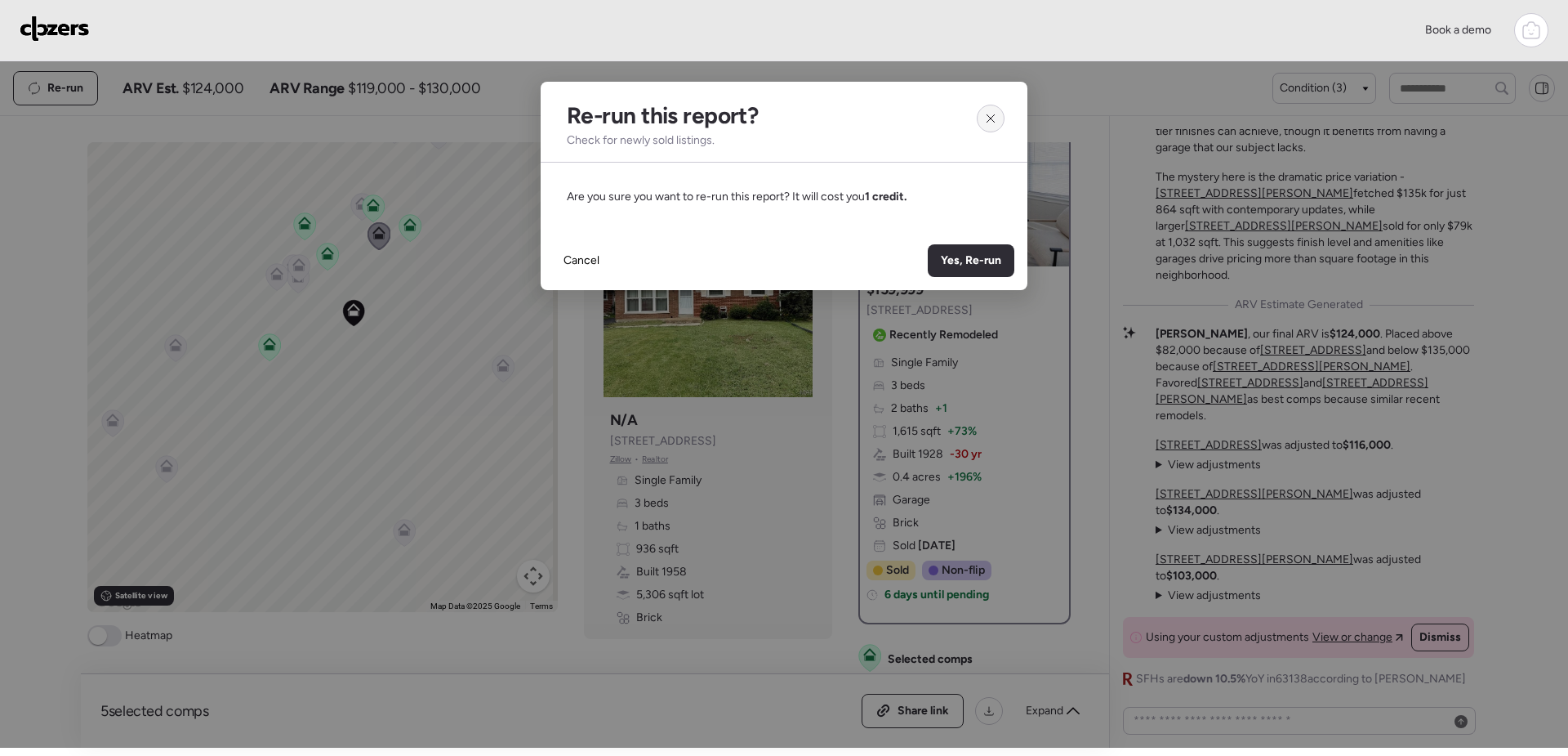
click at [992, 123] on icon at bounding box center [990, 118] width 13 height 13
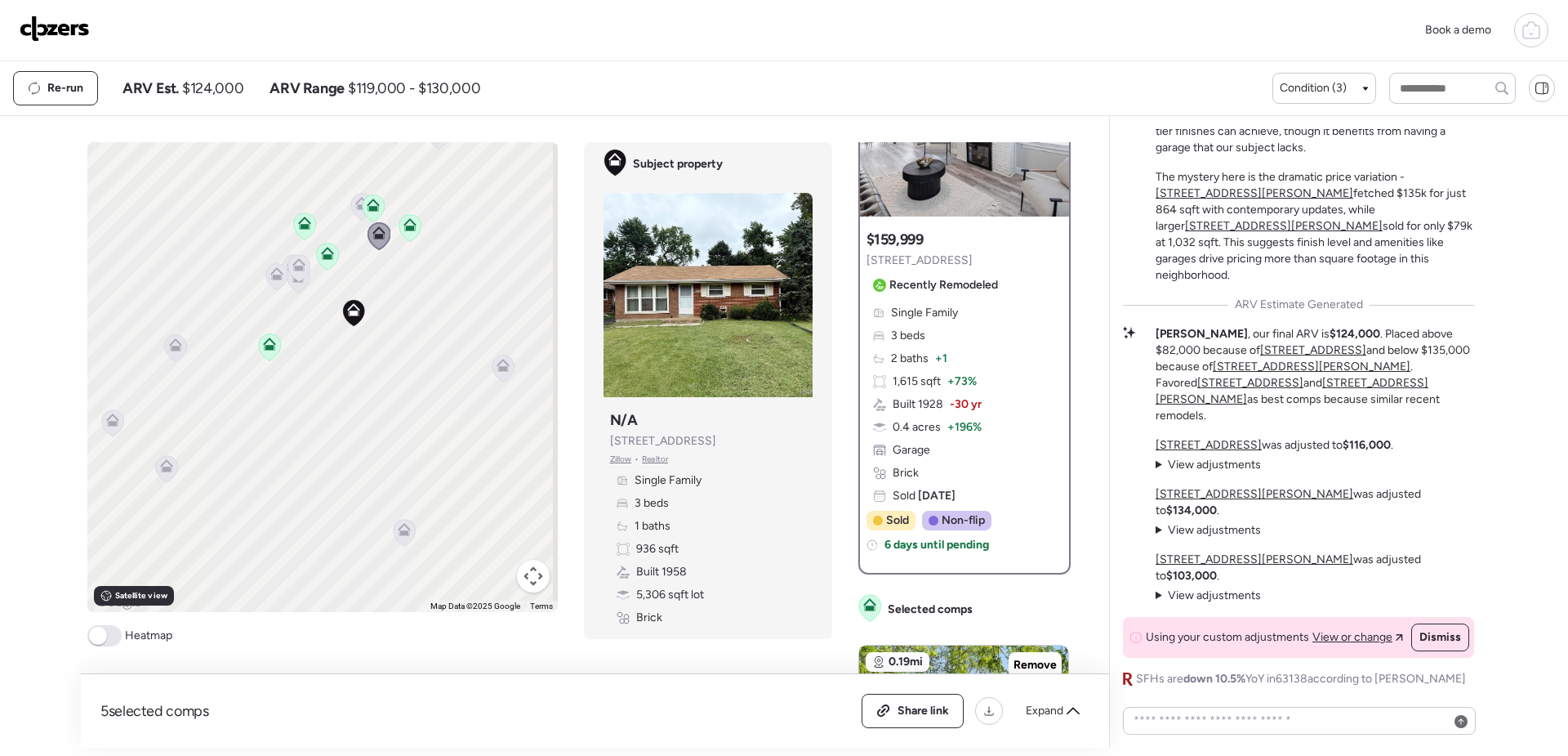
scroll to position [0, 0]
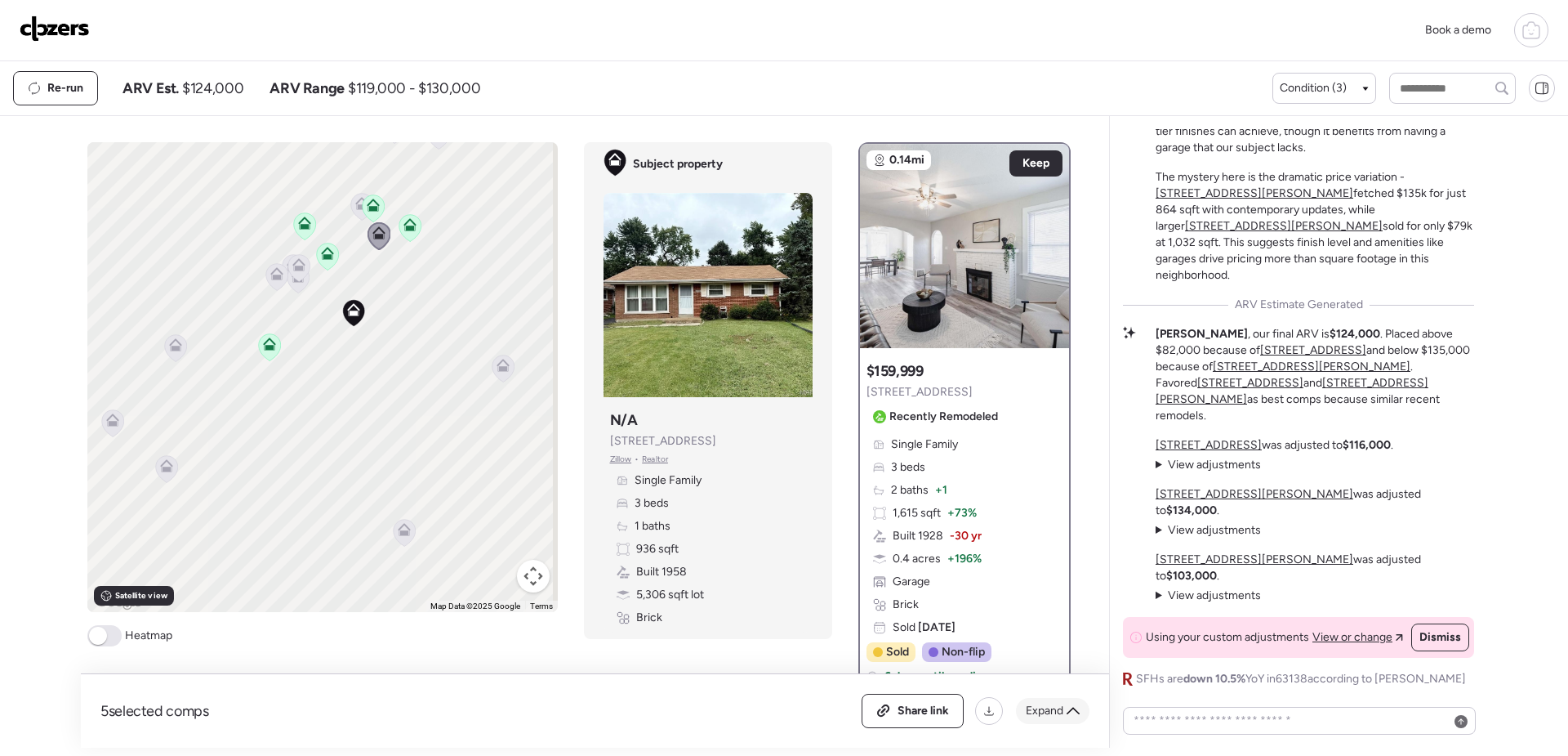
click at [1067, 713] on icon at bounding box center [1072, 710] width 13 height 13
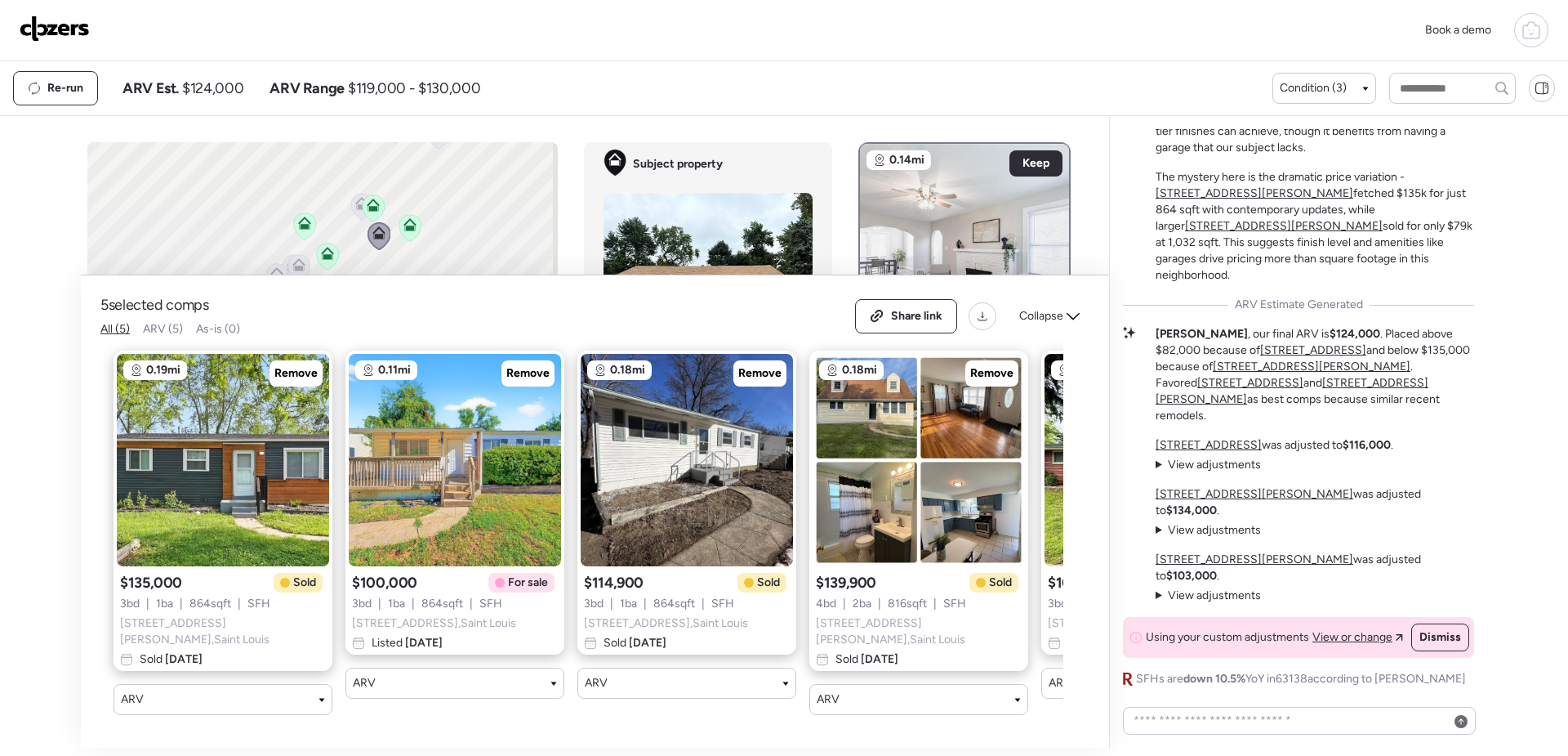
click at [1534, 30] on icon at bounding box center [1531, 31] width 20 height 20
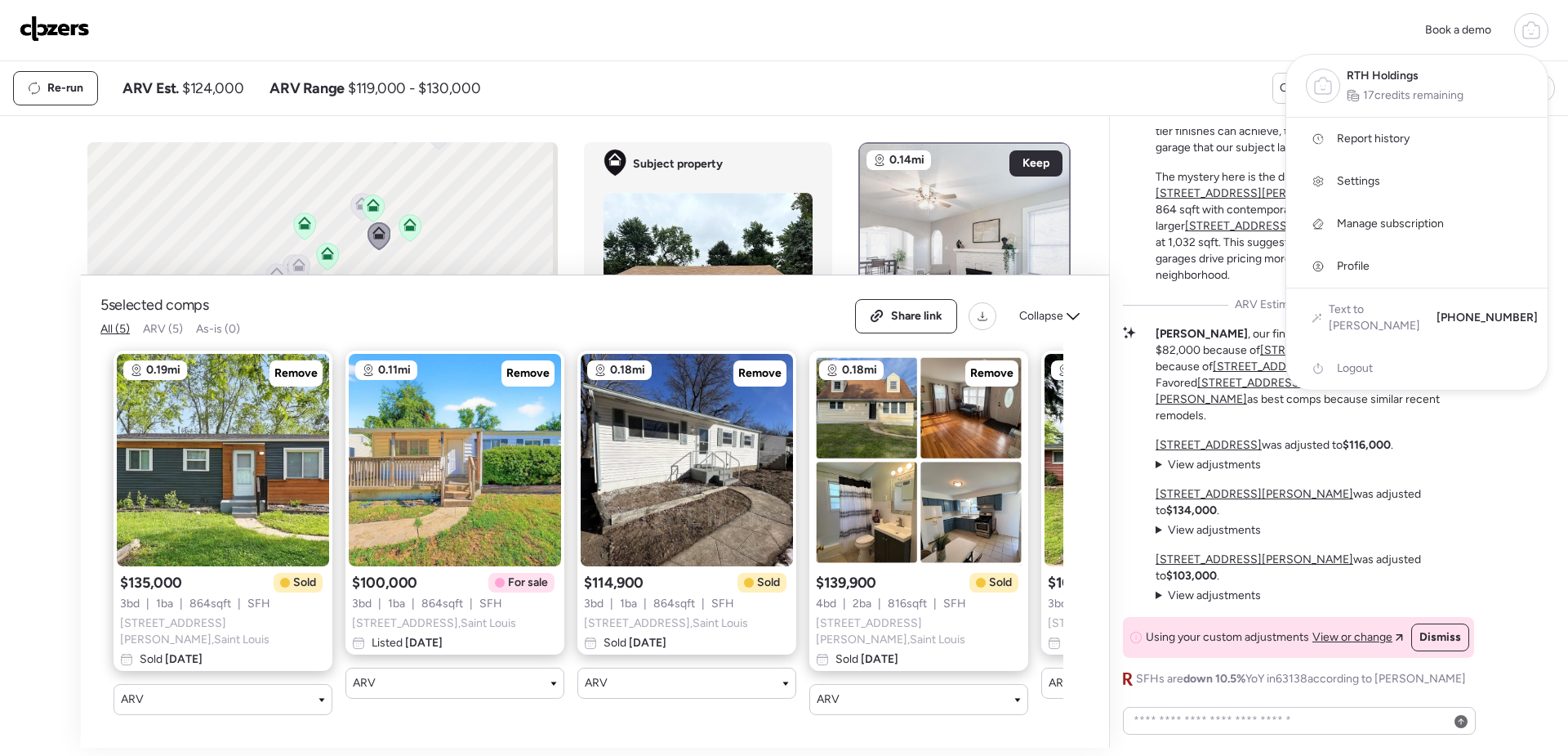
click at [1535, 30] on icon at bounding box center [1531, 31] width 20 height 20
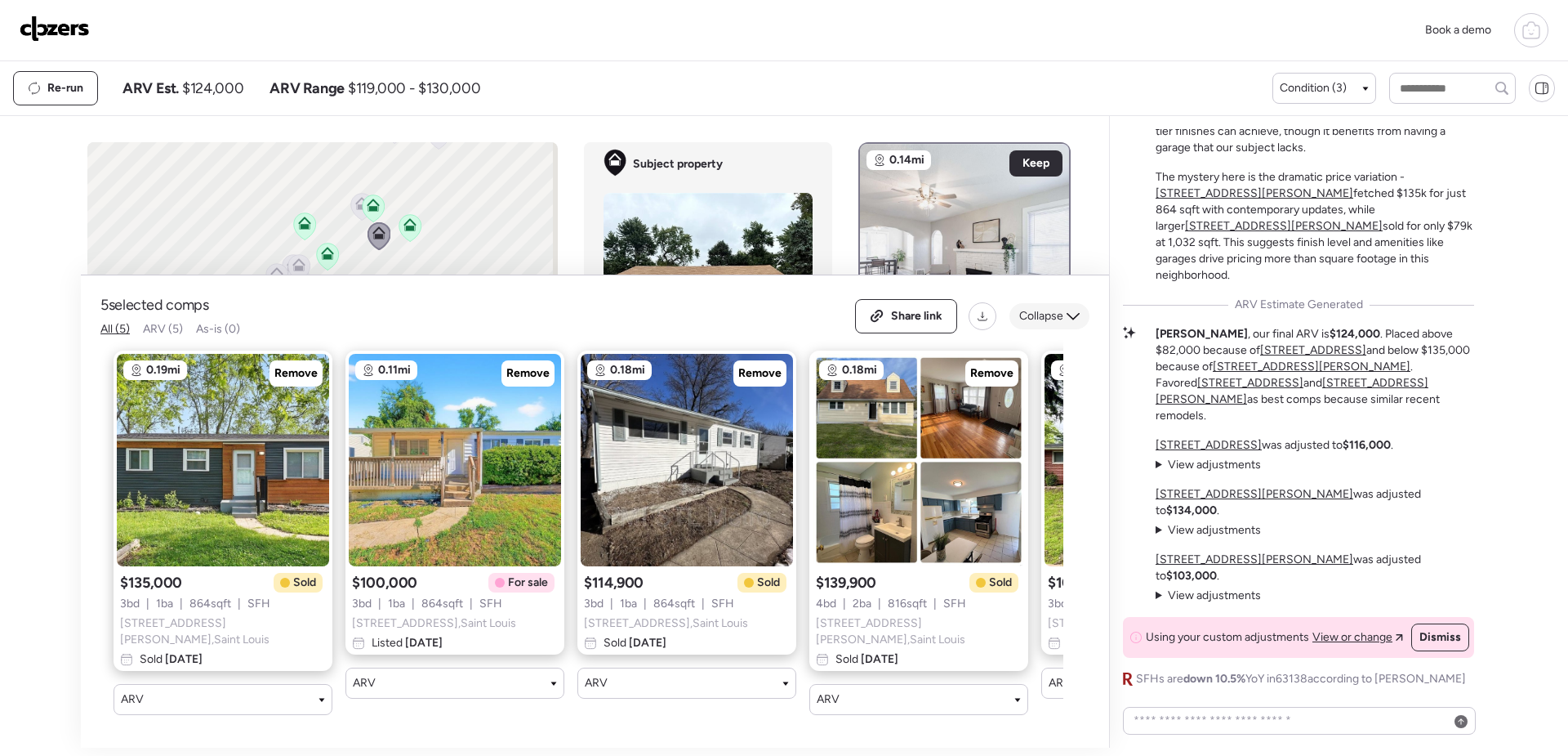
click at [1047, 317] on span "Collapse" at bounding box center [1041, 316] width 44 height 16
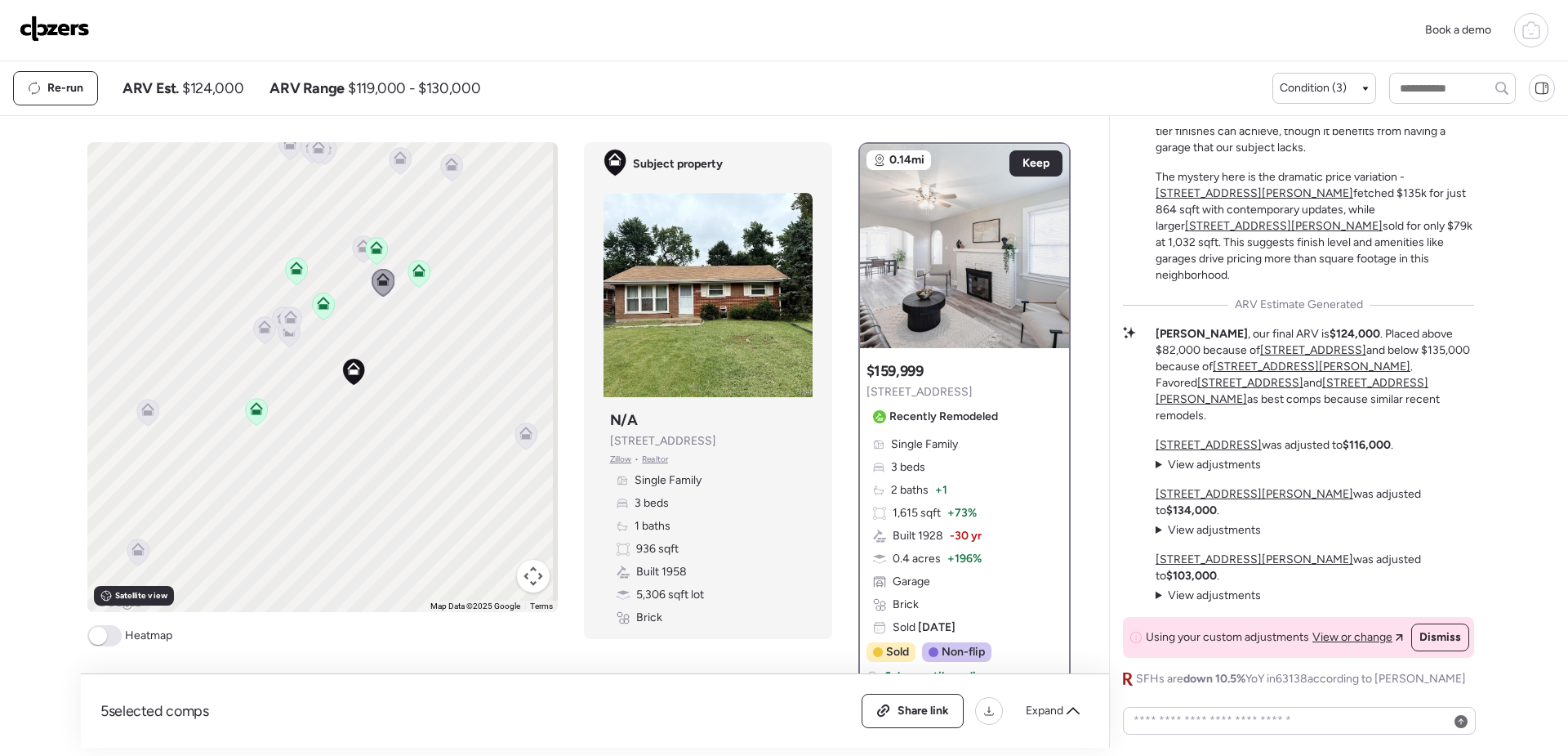
drag, startPoint x: 369, startPoint y: 340, endPoint x: 380, endPoint y: 414, distance: 74.8
click at [380, 414] on div "To activate drag with keyboard, press Alt + Enter. Once in keyboard drag state,…" at bounding box center [323, 377] width 471 height 470
click at [70, 93] on span "Re-run" at bounding box center [66, 88] width 36 height 16
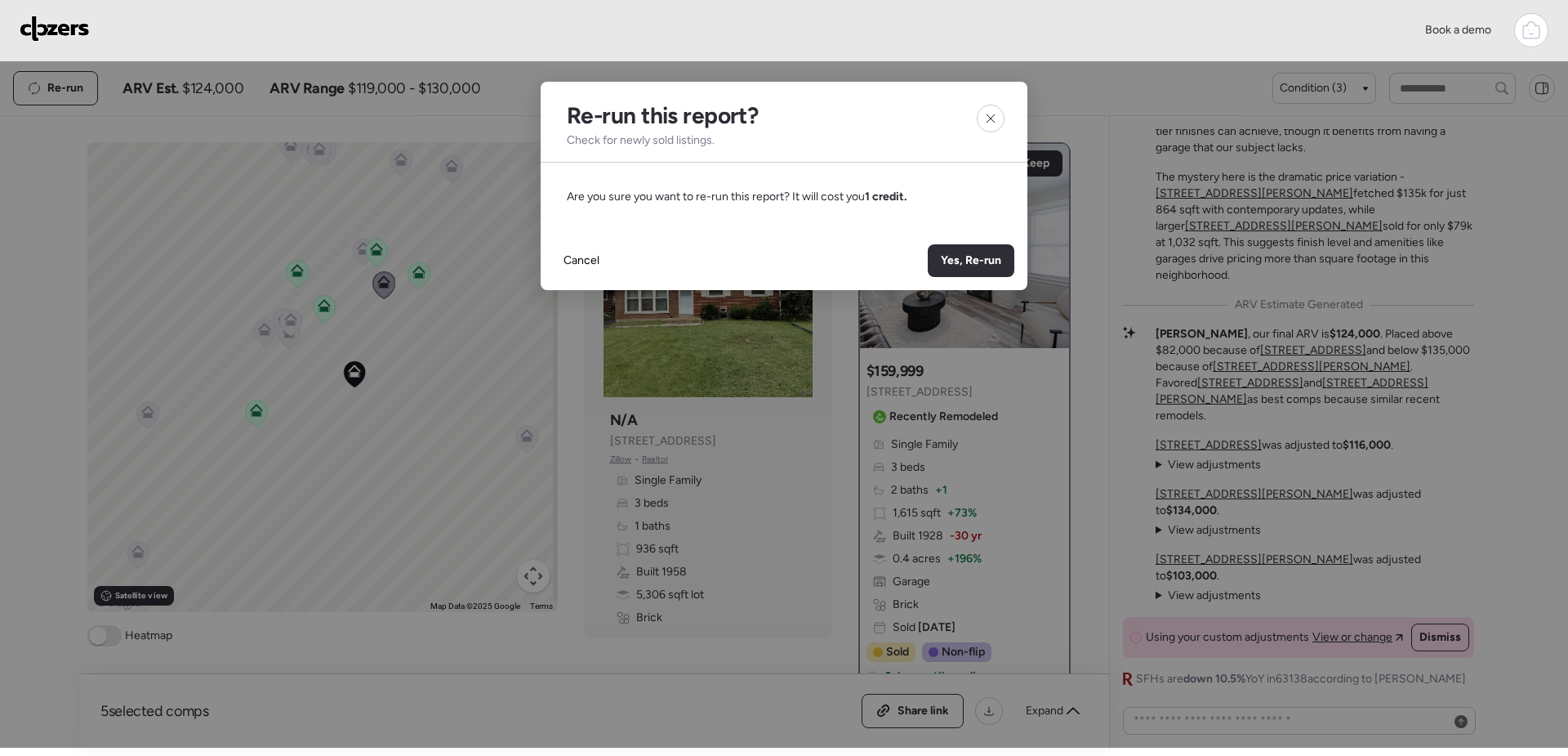
click at [970, 264] on span "Yes, Re-run" at bounding box center [971, 260] width 61 height 16
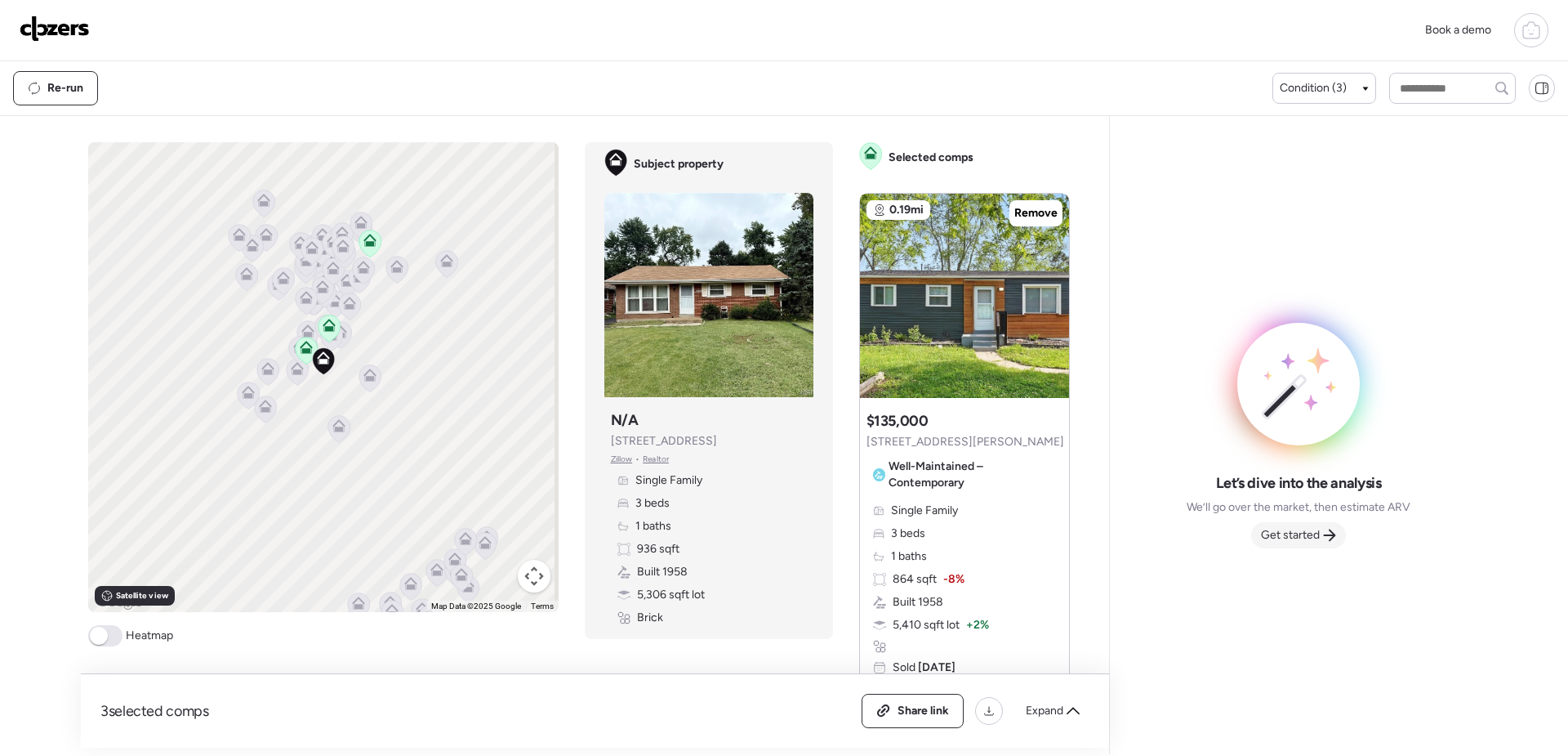
click at [1303, 533] on span "Get started" at bounding box center [1290, 535] width 59 height 16
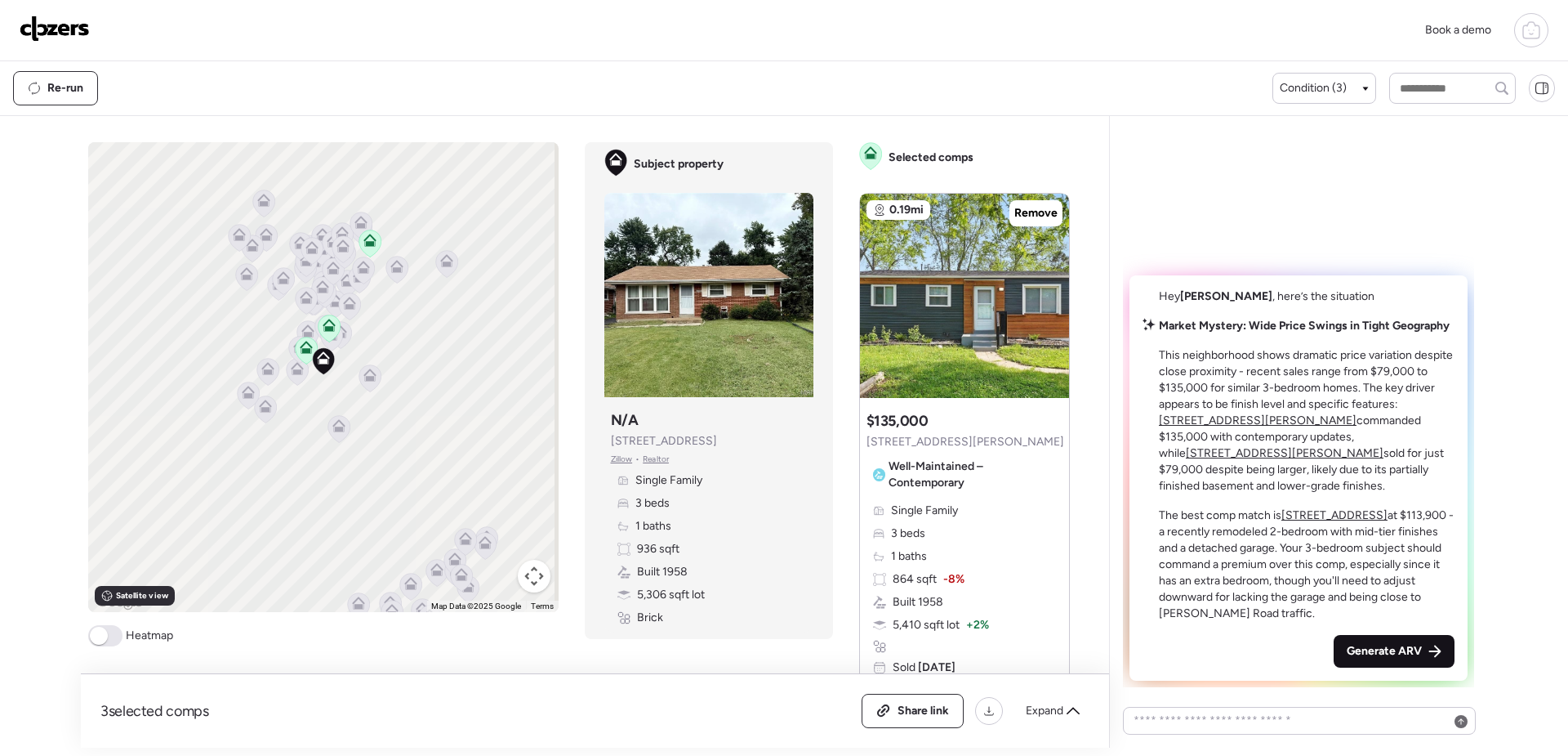
click at [1389, 658] on span "Generate ARV" at bounding box center [1384, 651] width 75 height 16
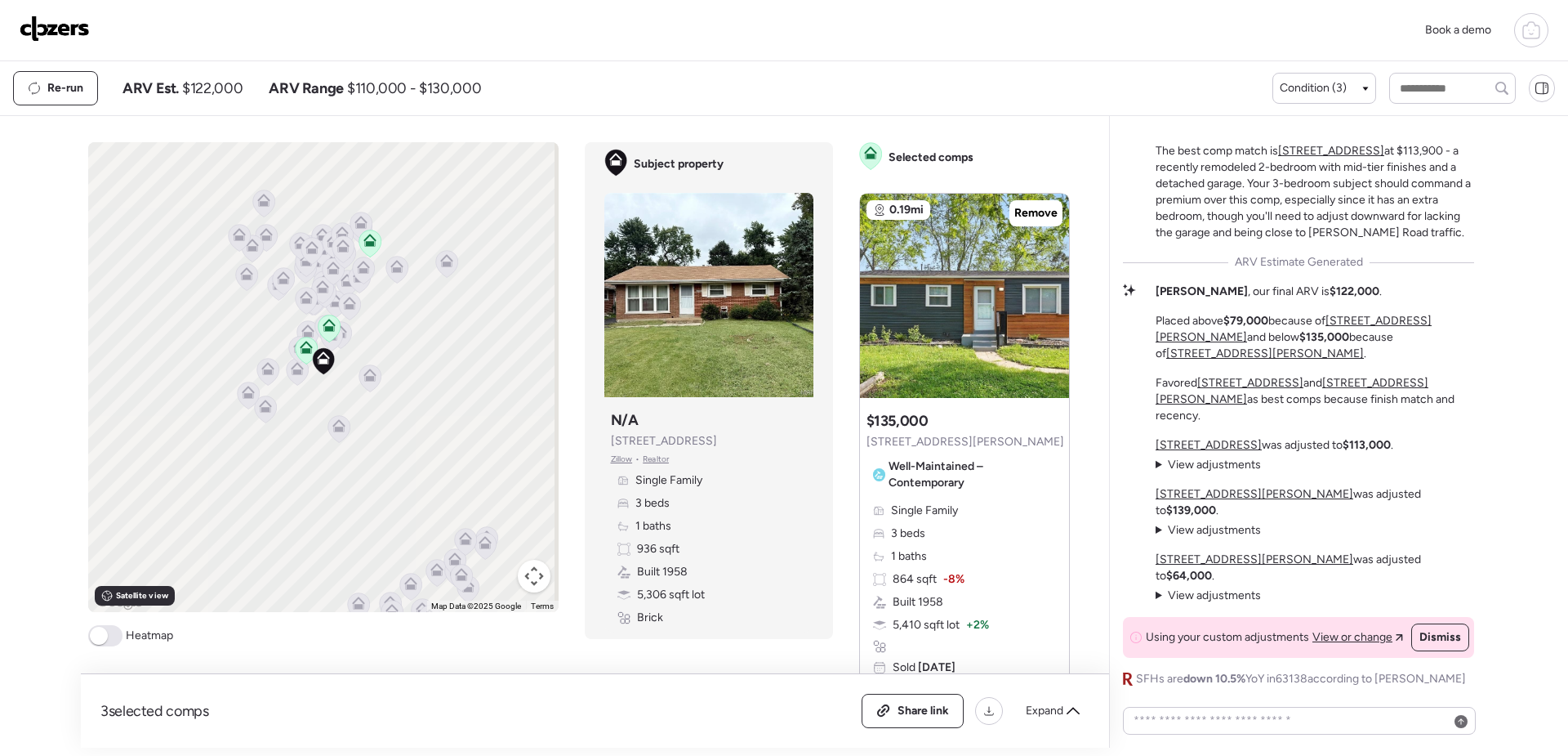
click at [365, 241] on icon at bounding box center [369, 243] width 11 height 5
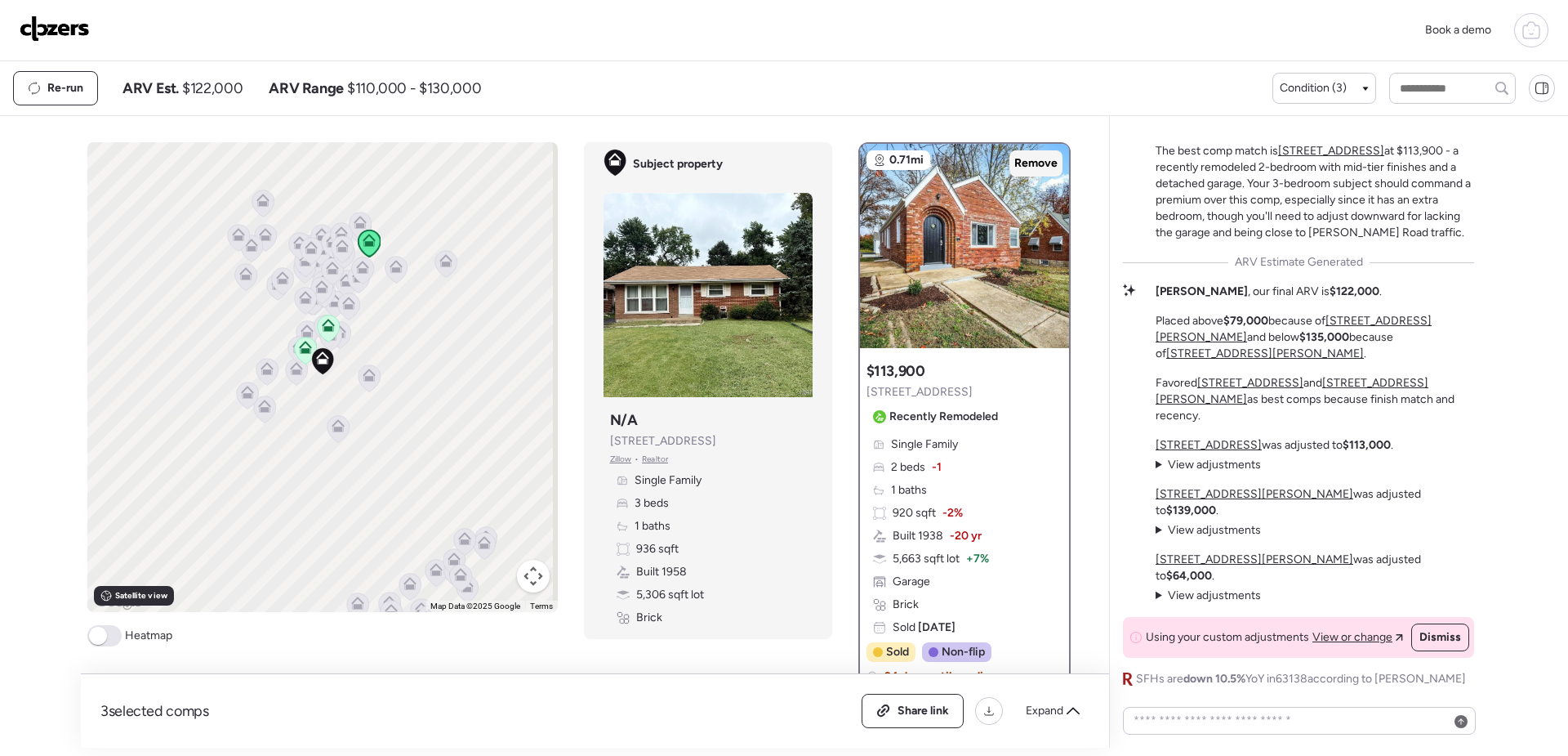
click at [1034, 159] on span "Remove" at bounding box center [1037, 163] width 44 height 16
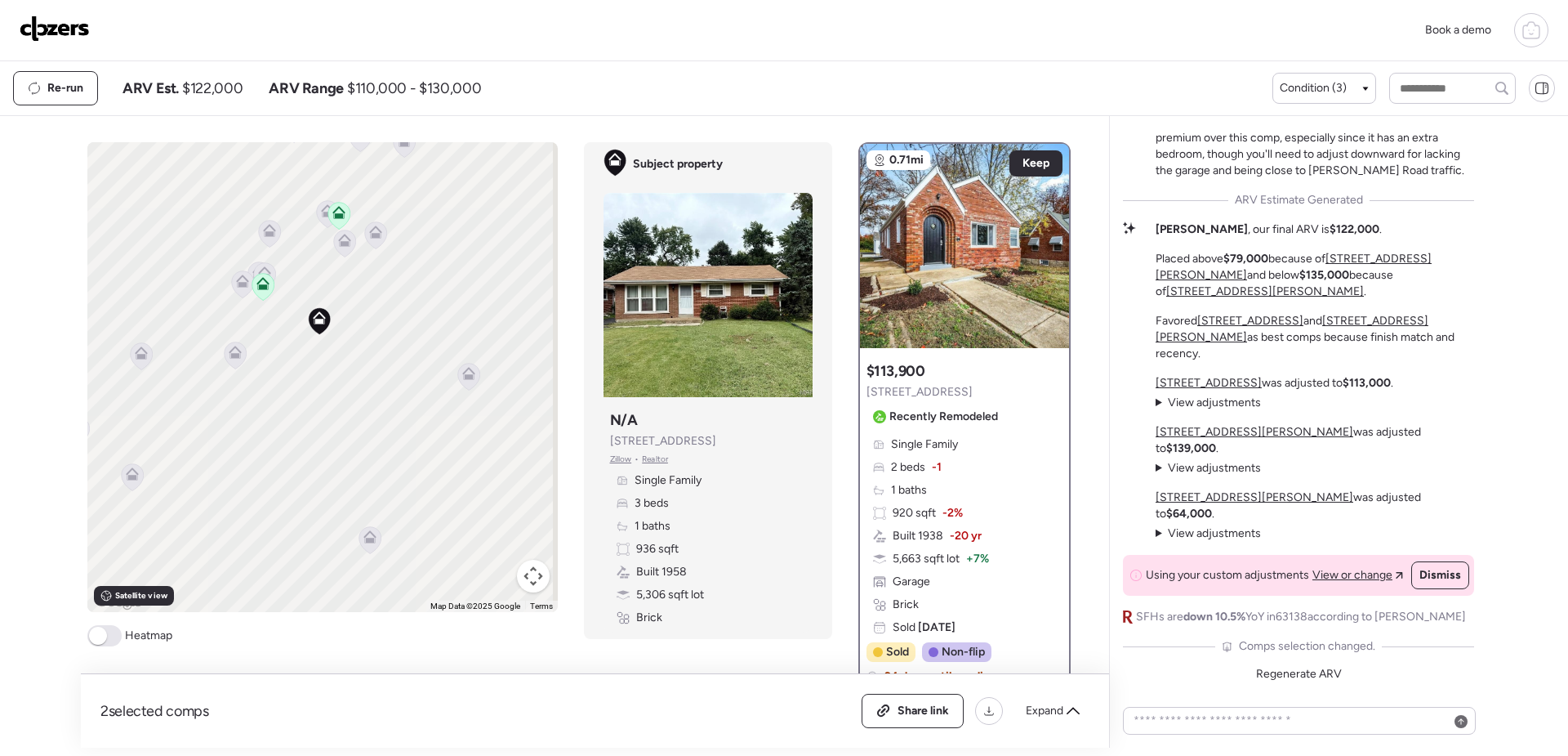
click at [237, 352] on icon at bounding box center [234, 355] width 22 height 27
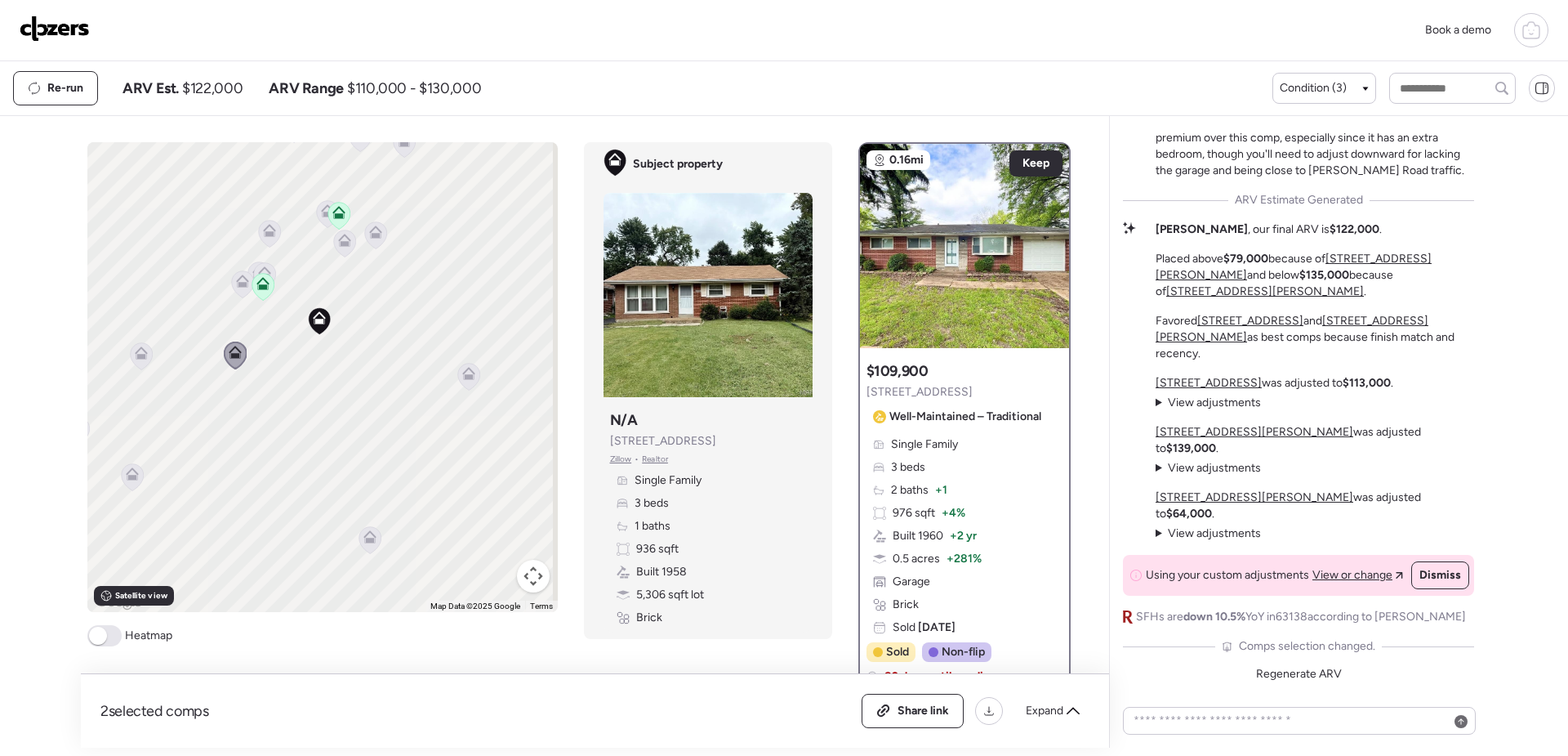
click at [229, 356] on icon at bounding box center [234, 355] width 11 height 5
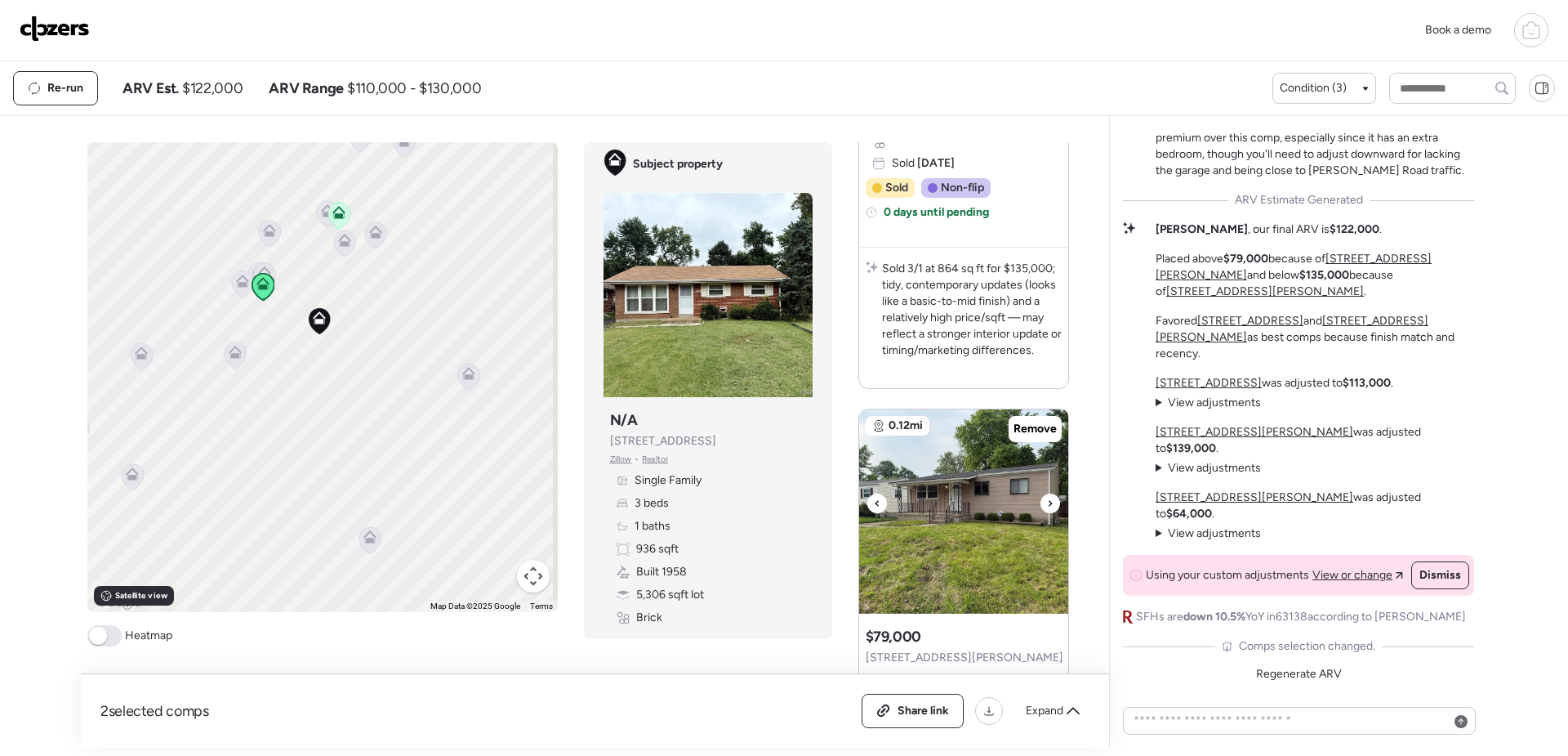
scroll to position [1062, 0]
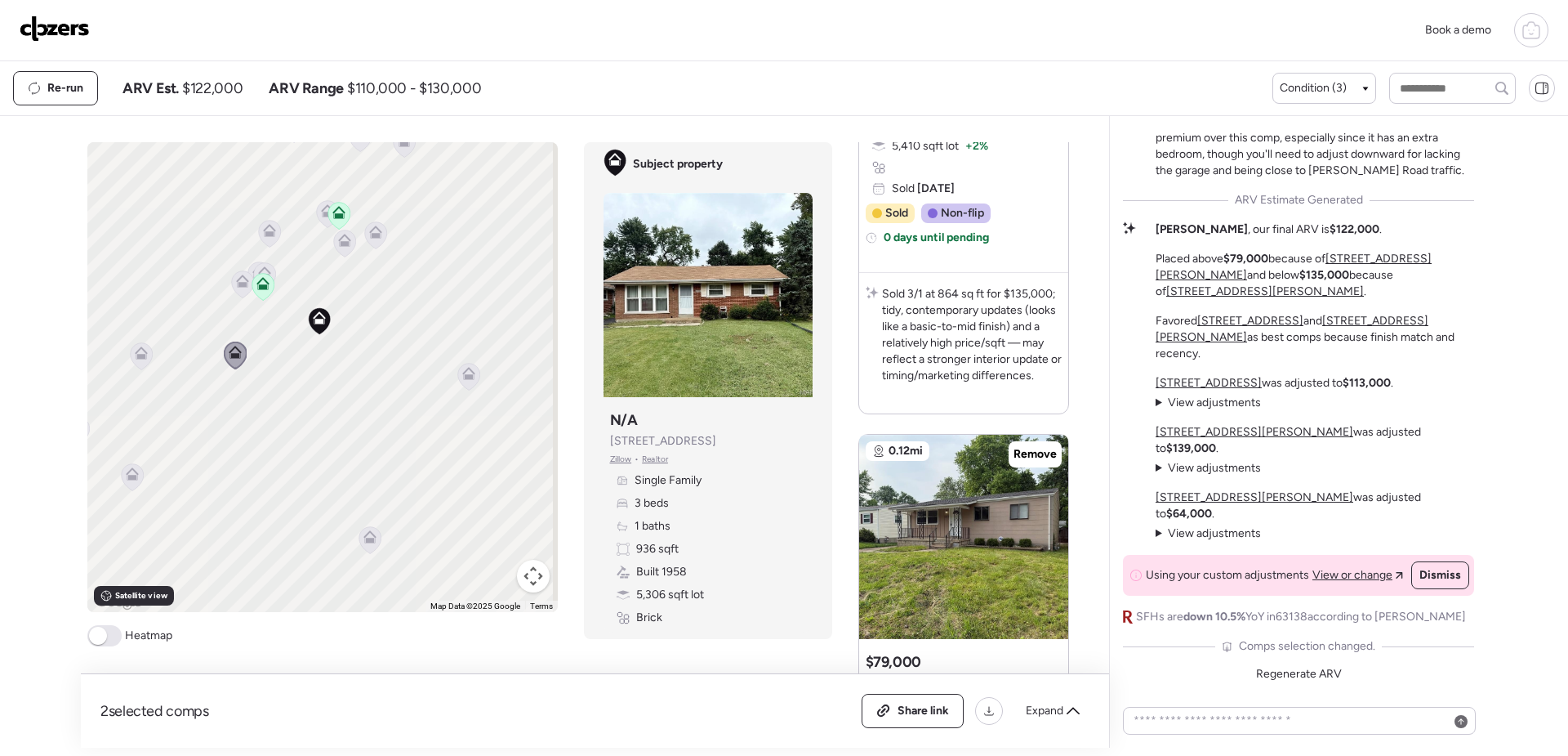
click at [228, 362] on icon at bounding box center [234, 355] width 22 height 27
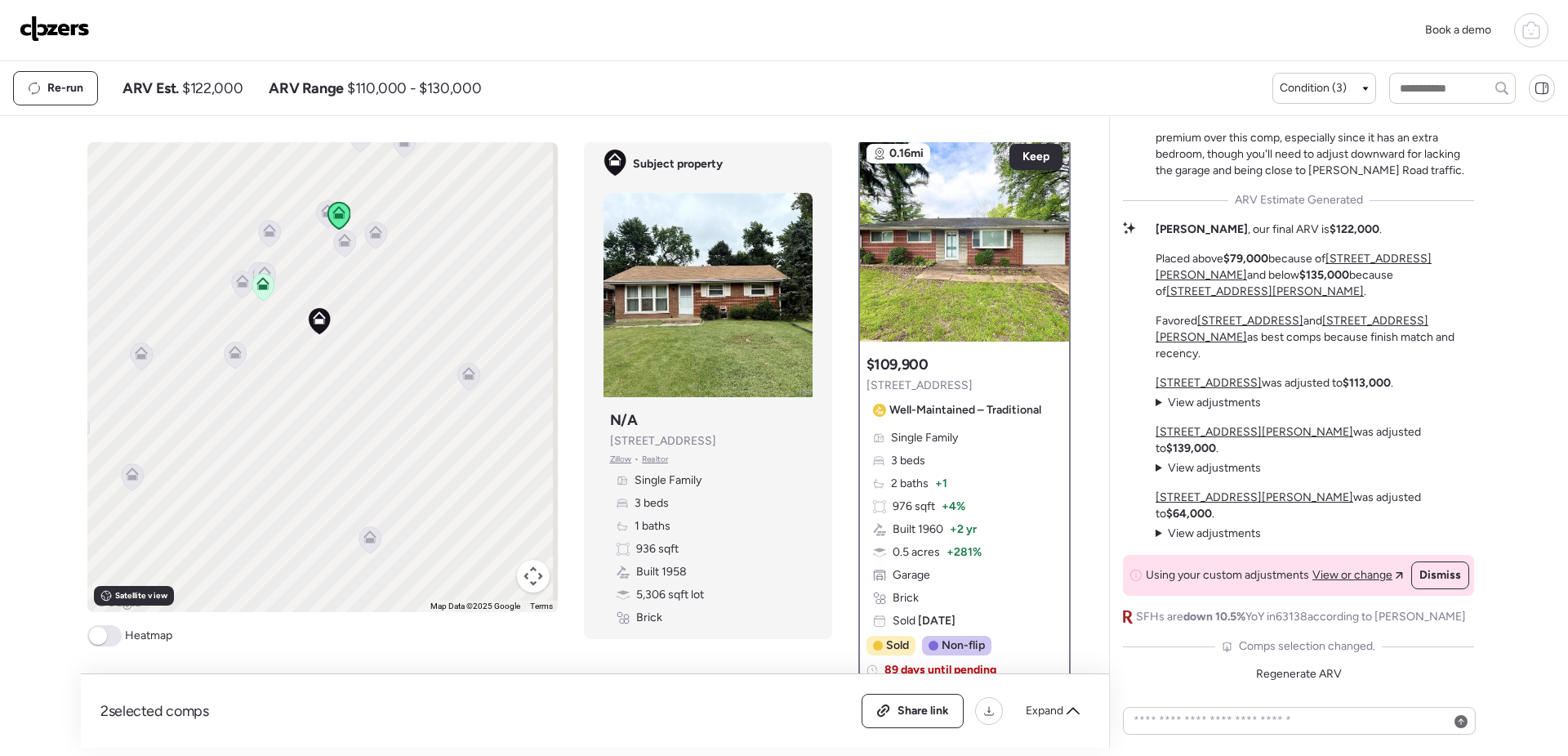
scroll to position [0, 0]
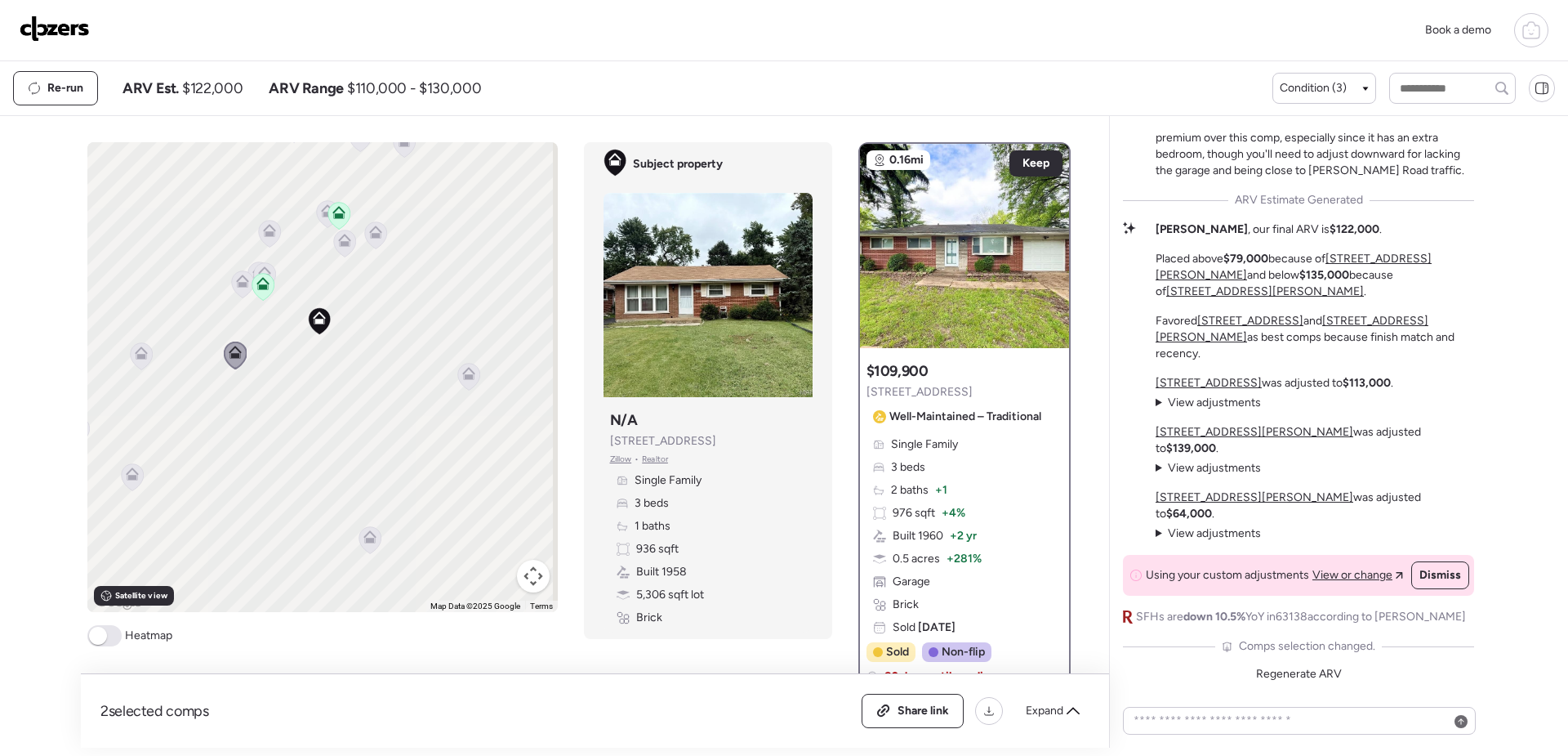
click at [262, 291] on icon at bounding box center [262, 286] width 22 height 27
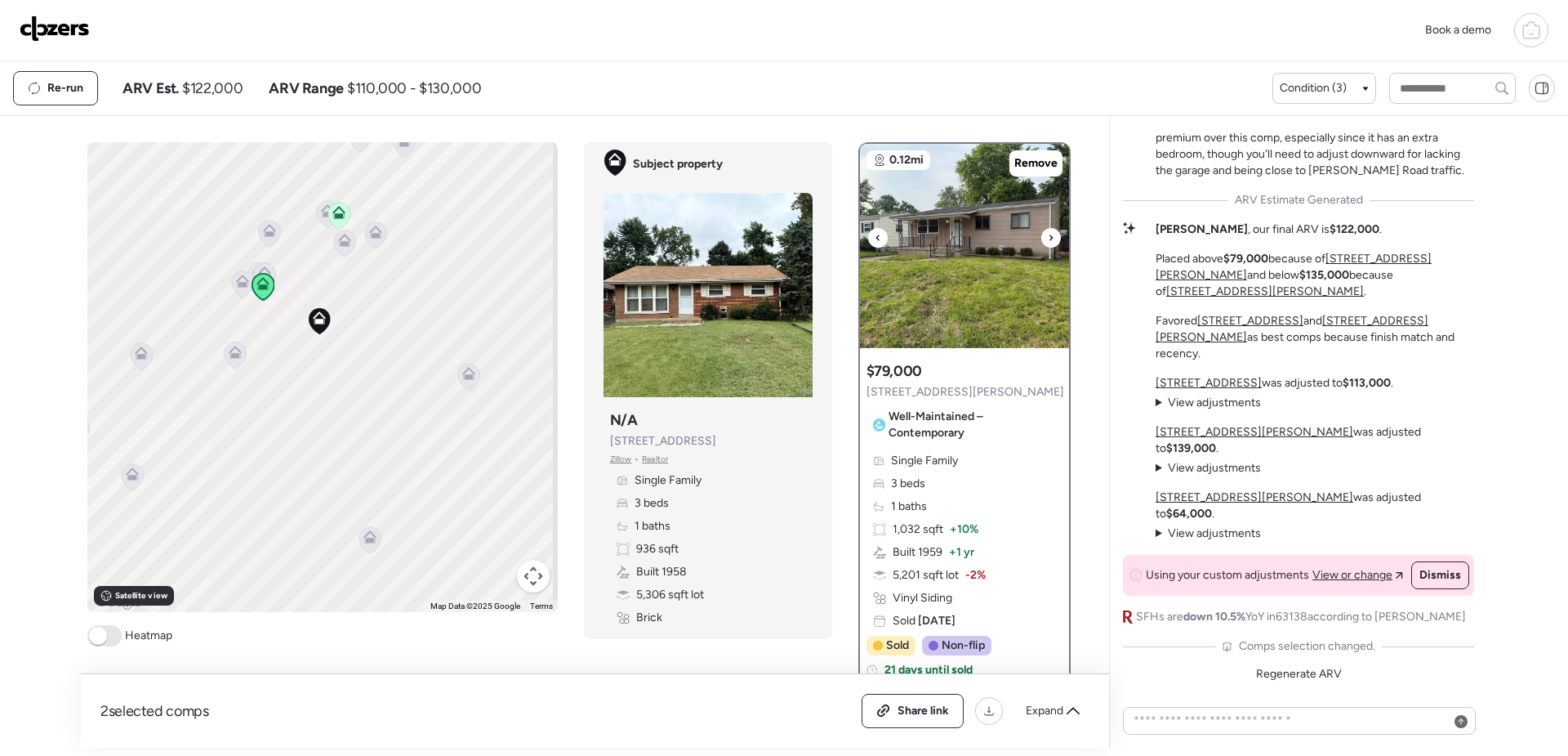
click at [1048, 240] on icon at bounding box center [1051, 237] width 7 height 20
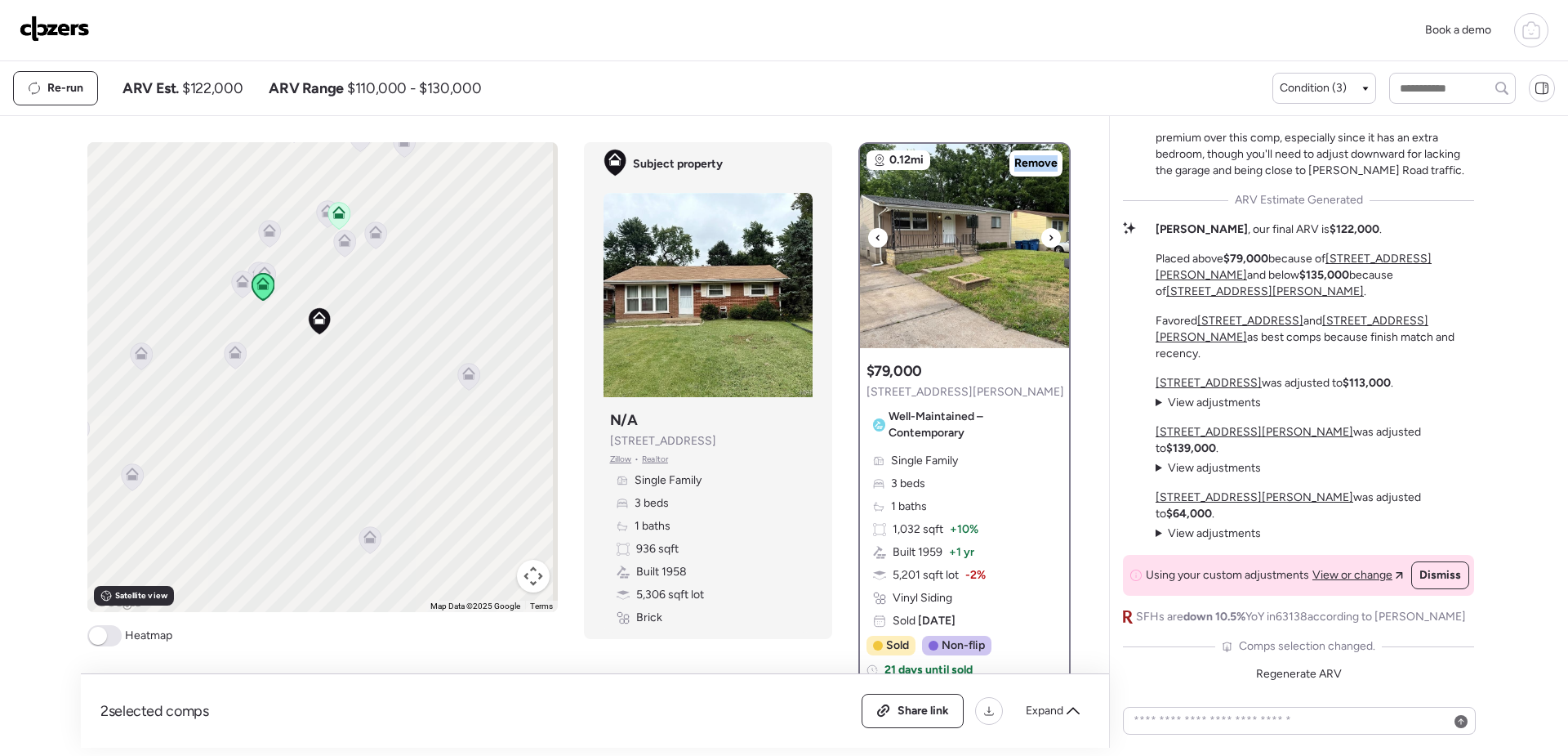
click at [1048, 240] on icon at bounding box center [1051, 237] width 7 height 20
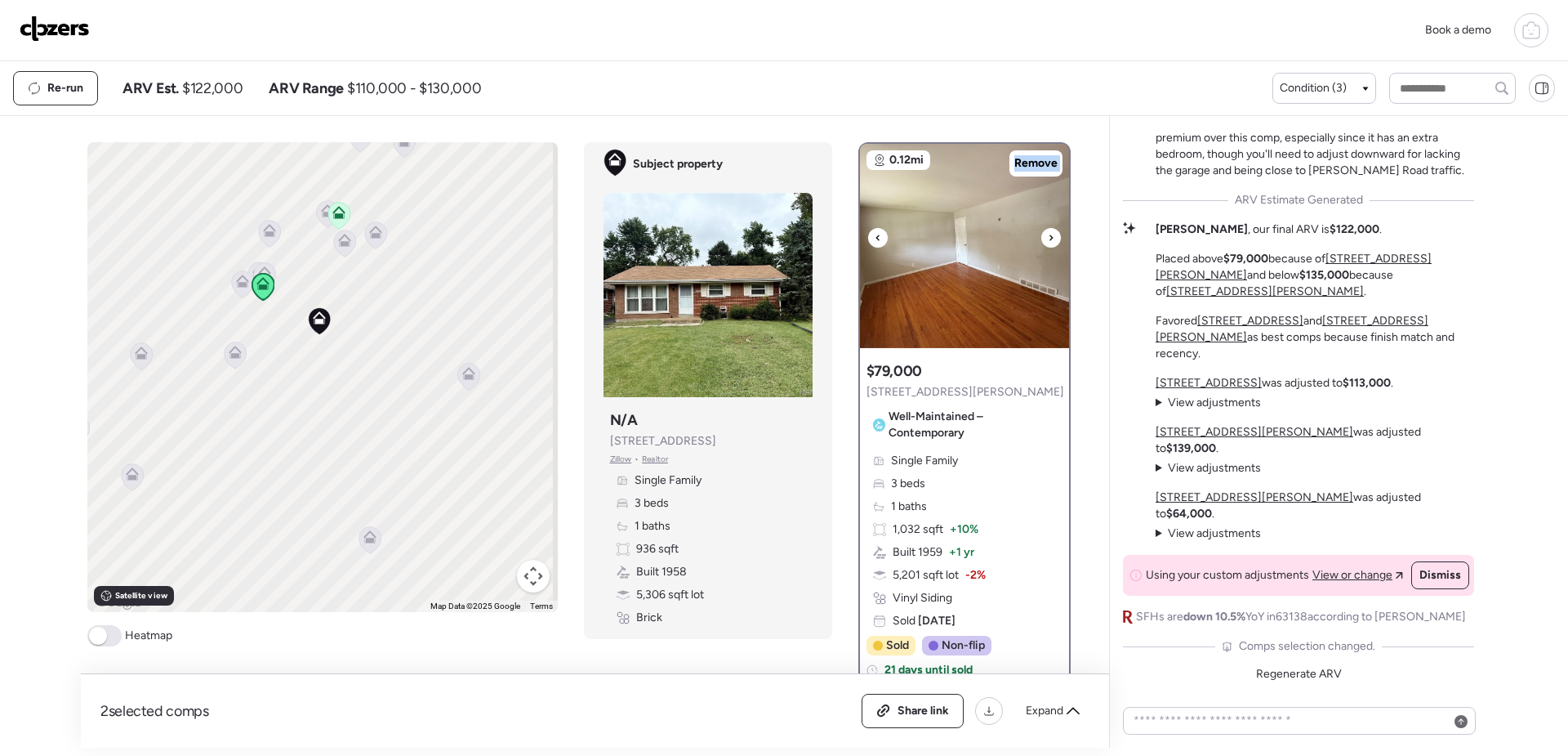
click at [1048, 240] on icon at bounding box center [1051, 237] width 7 height 20
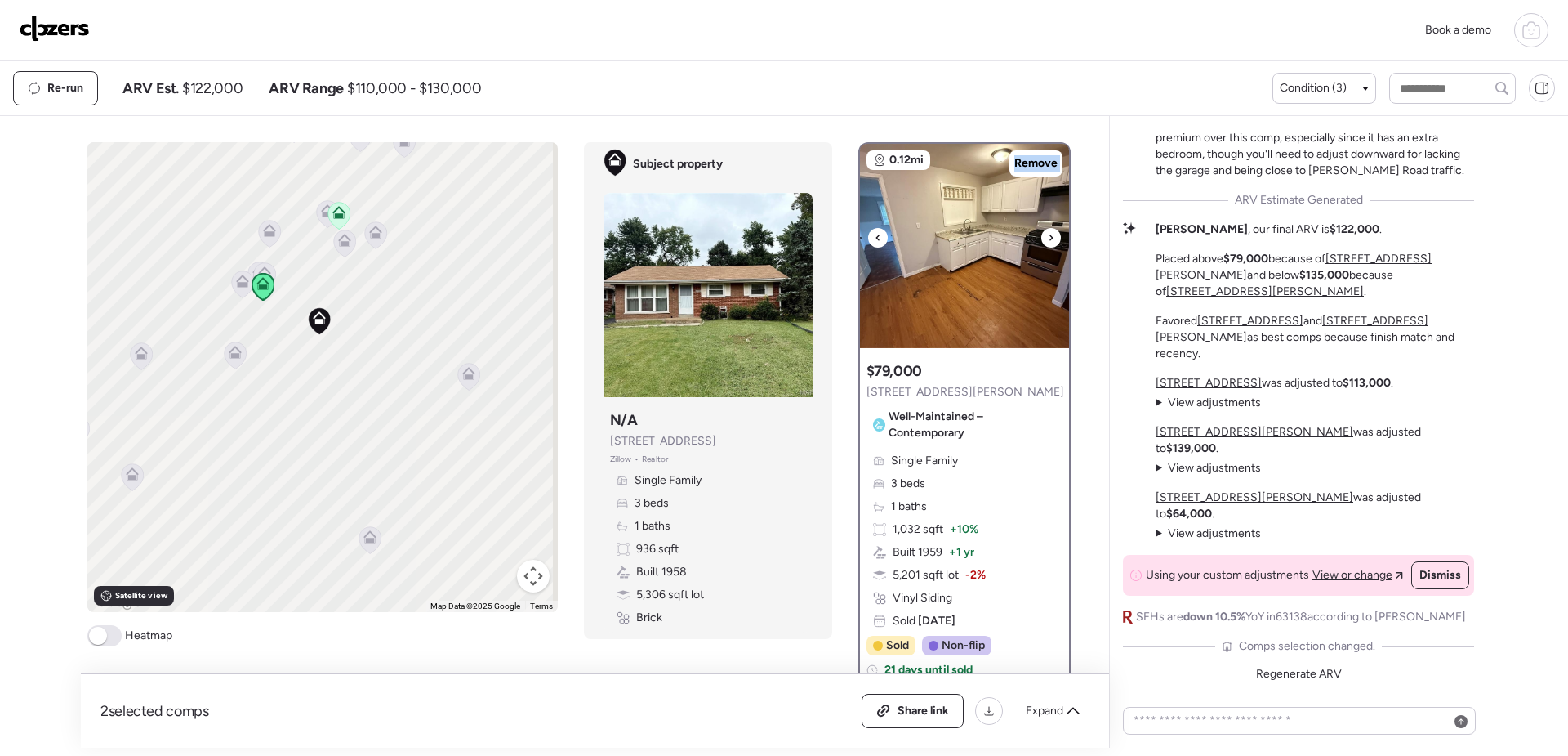
click at [1048, 241] on icon at bounding box center [1051, 237] width 7 height 20
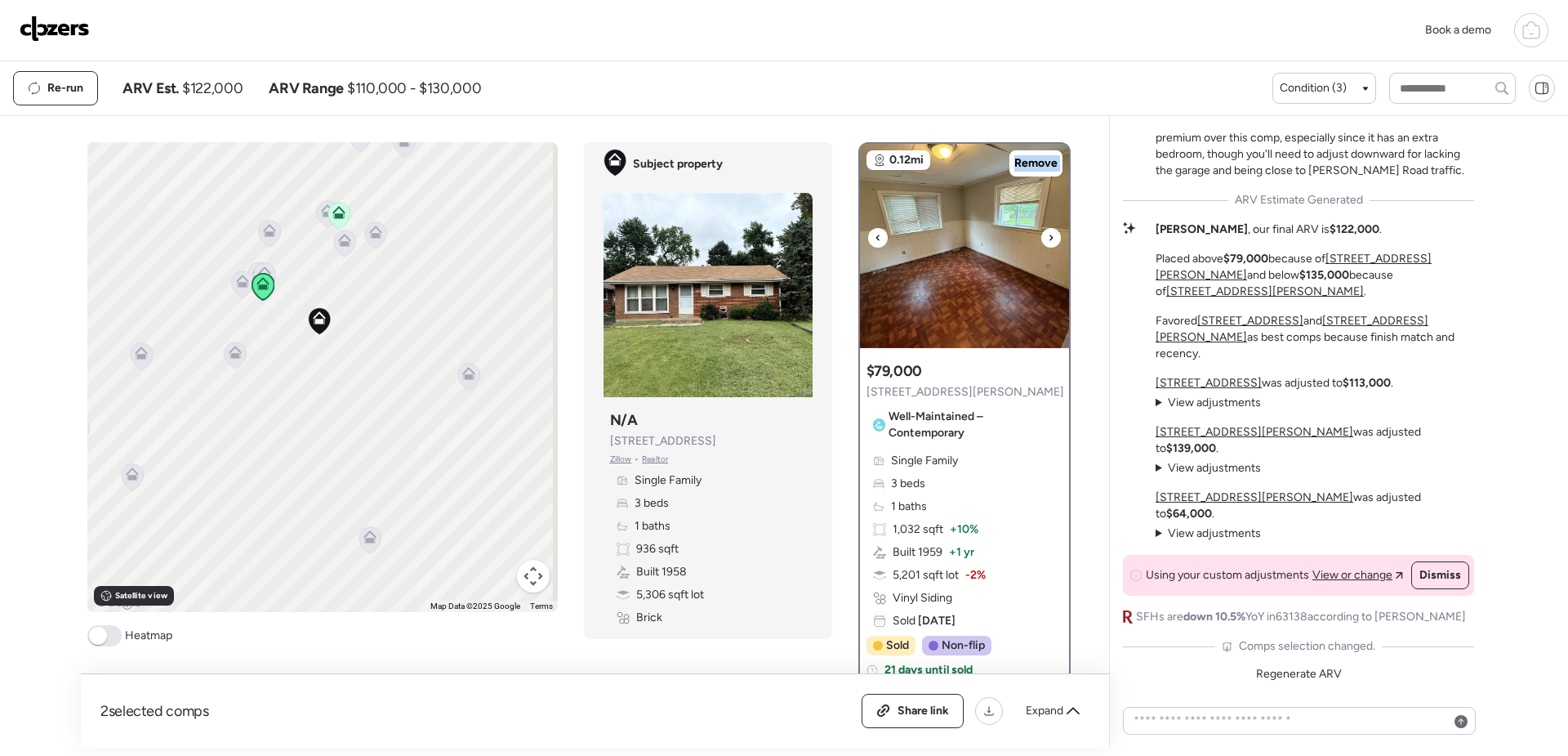
click at [983, 265] on img at bounding box center [964, 246] width 210 height 205
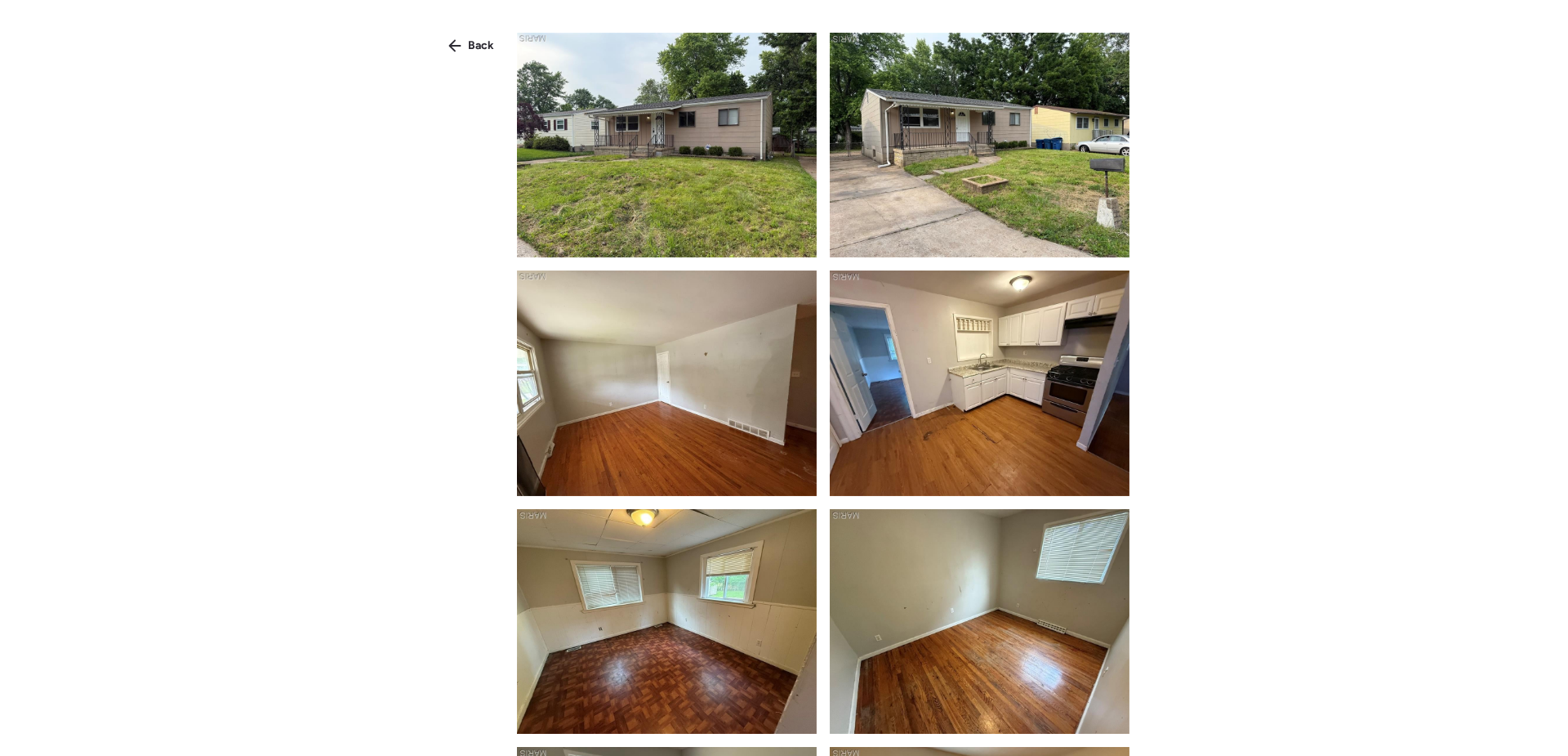
click at [692, 220] on img at bounding box center [667, 145] width 300 height 225
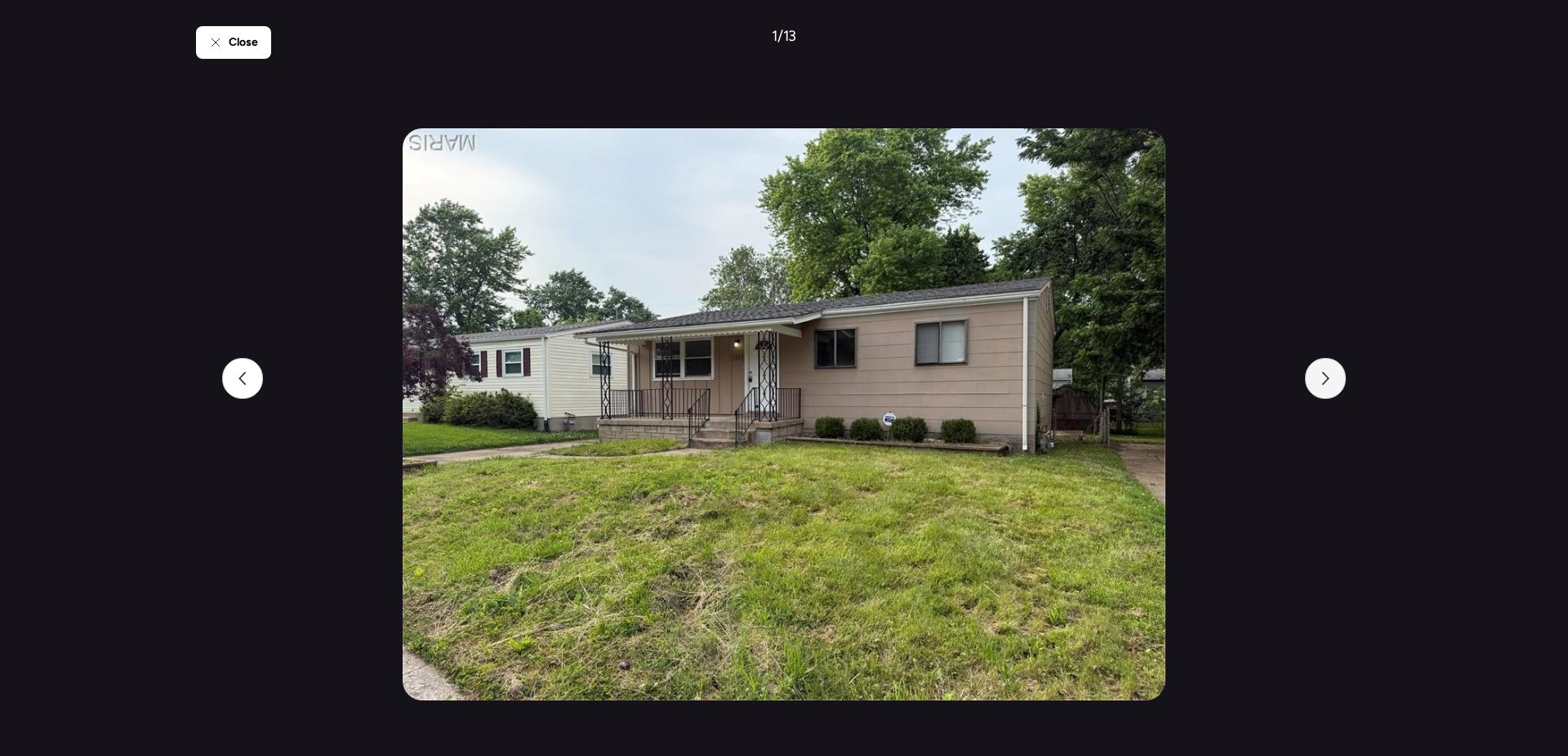
click at [1335, 388] on div at bounding box center [1325, 378] width 41 height 41
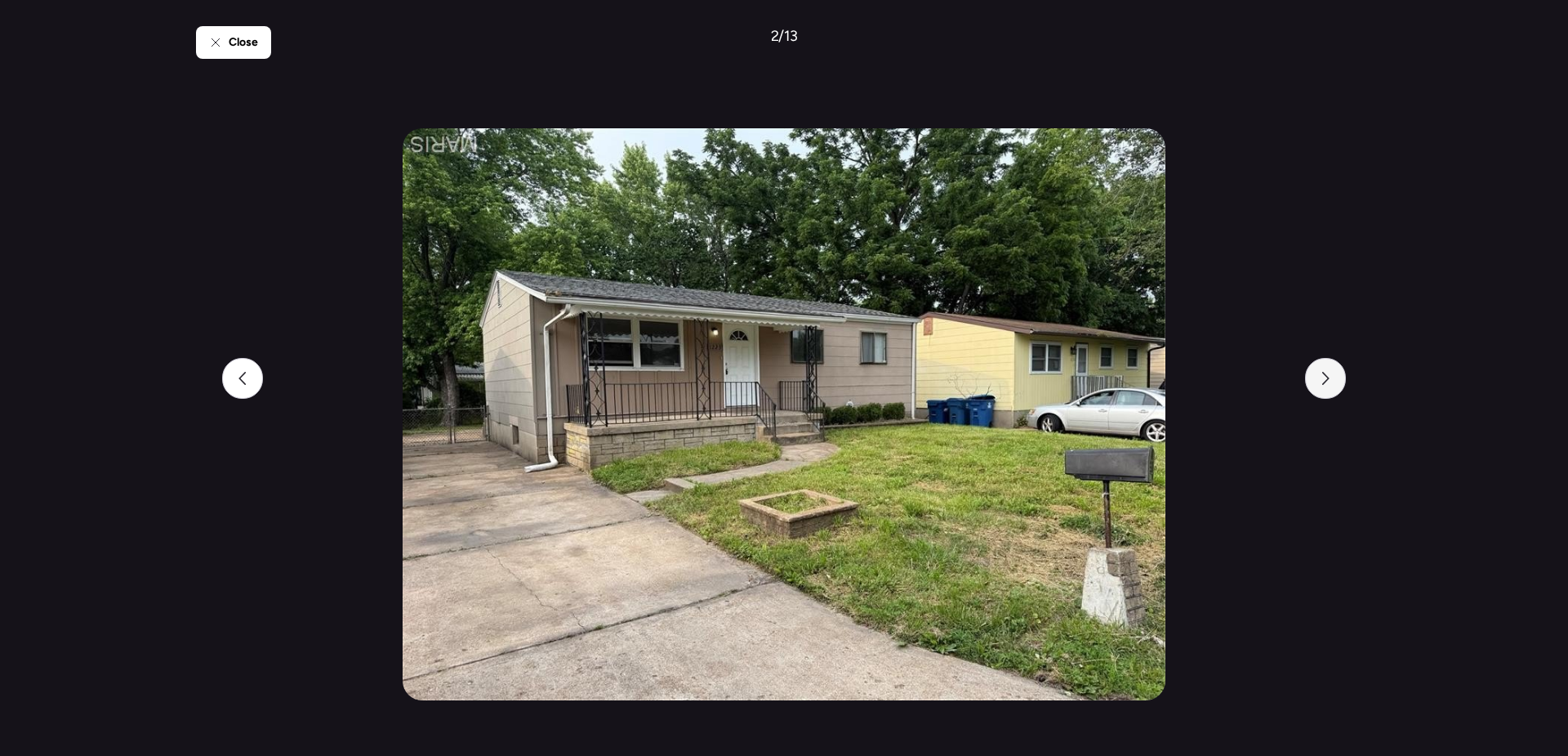
click at [1335, 388] on div at bounding box center [1325, 378] width 41 height 41
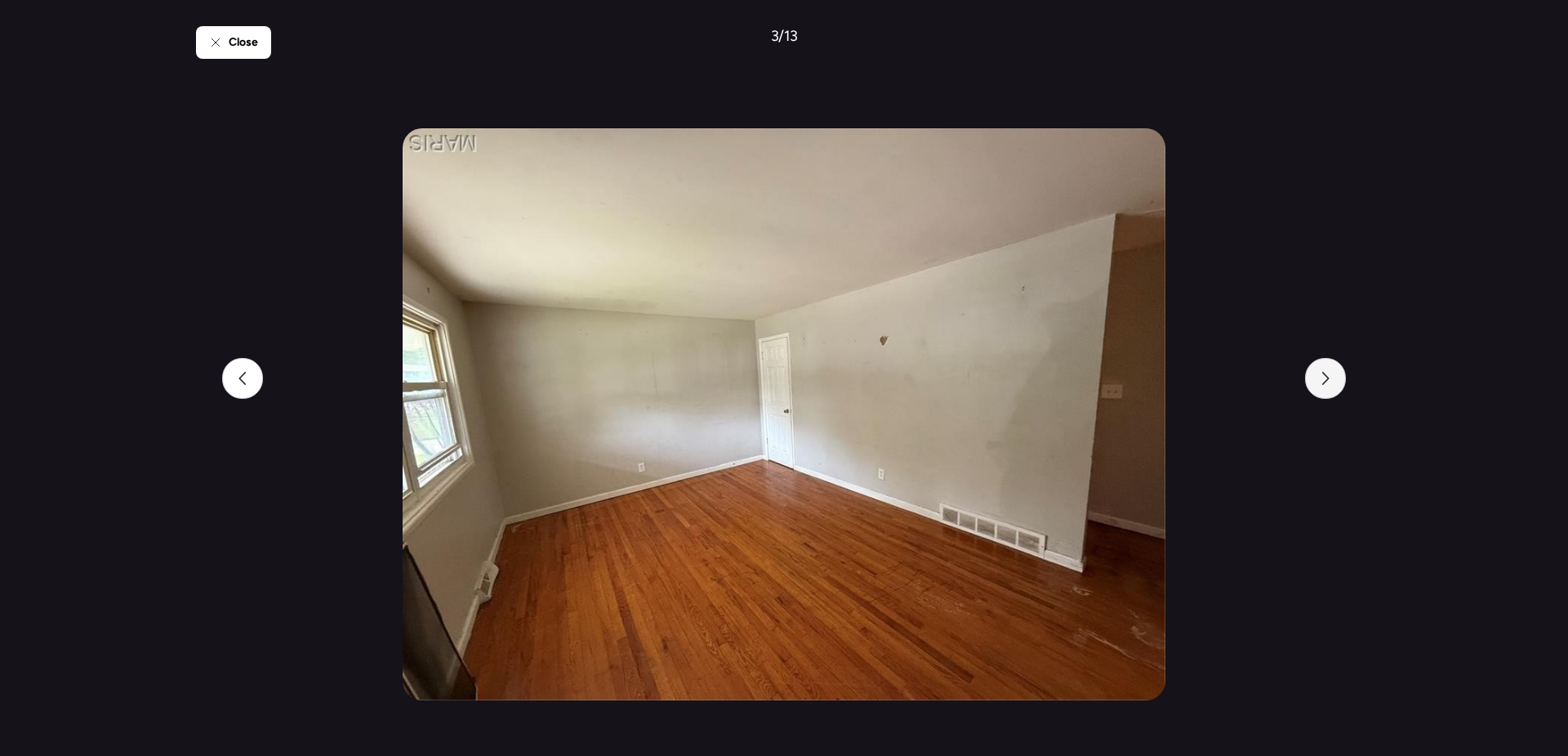
click at [1335, 388] on div at bounding box center [1325, 378] width 41 height 41
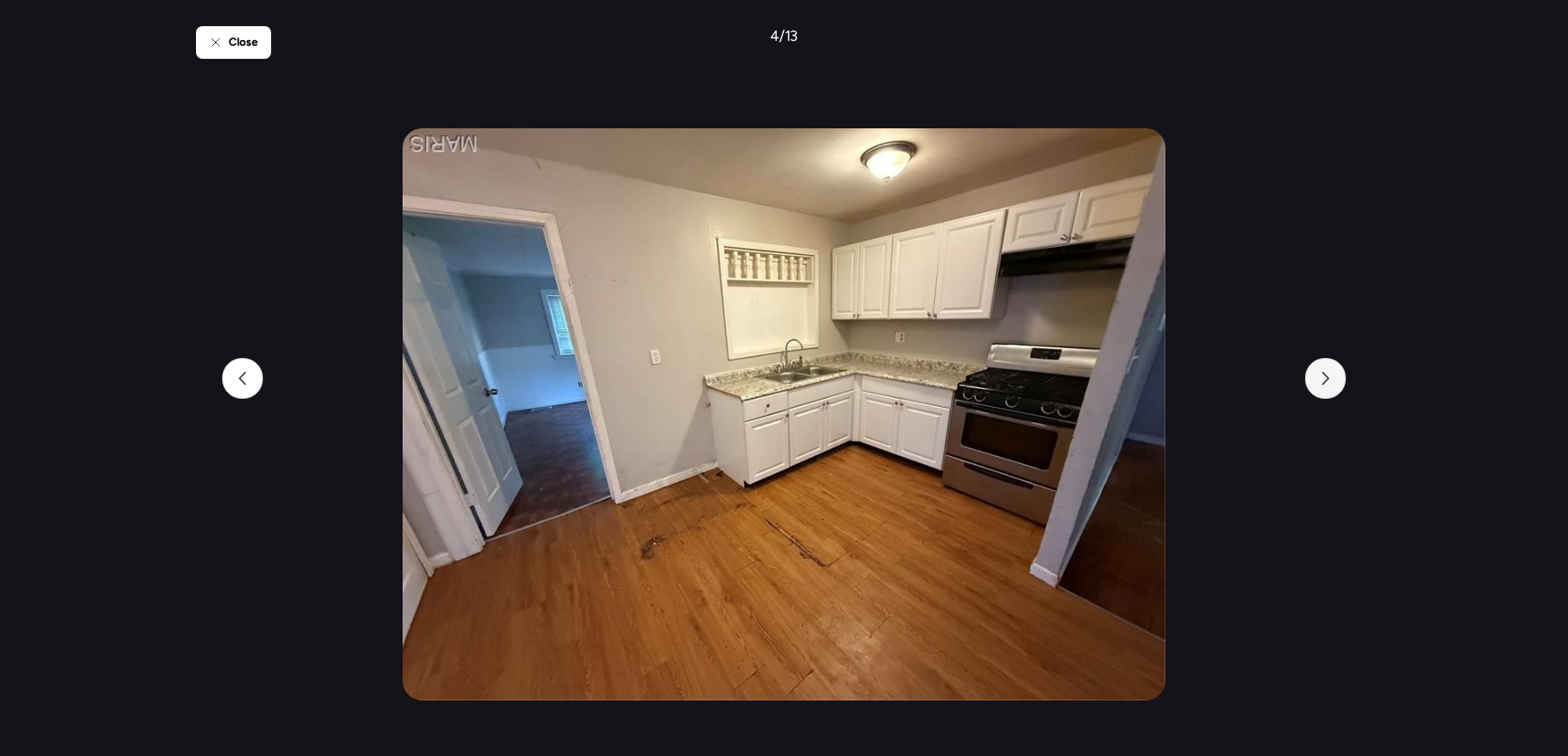
click at [1335, 388] on div at bounding box center [1325, 378] width 41 height 41
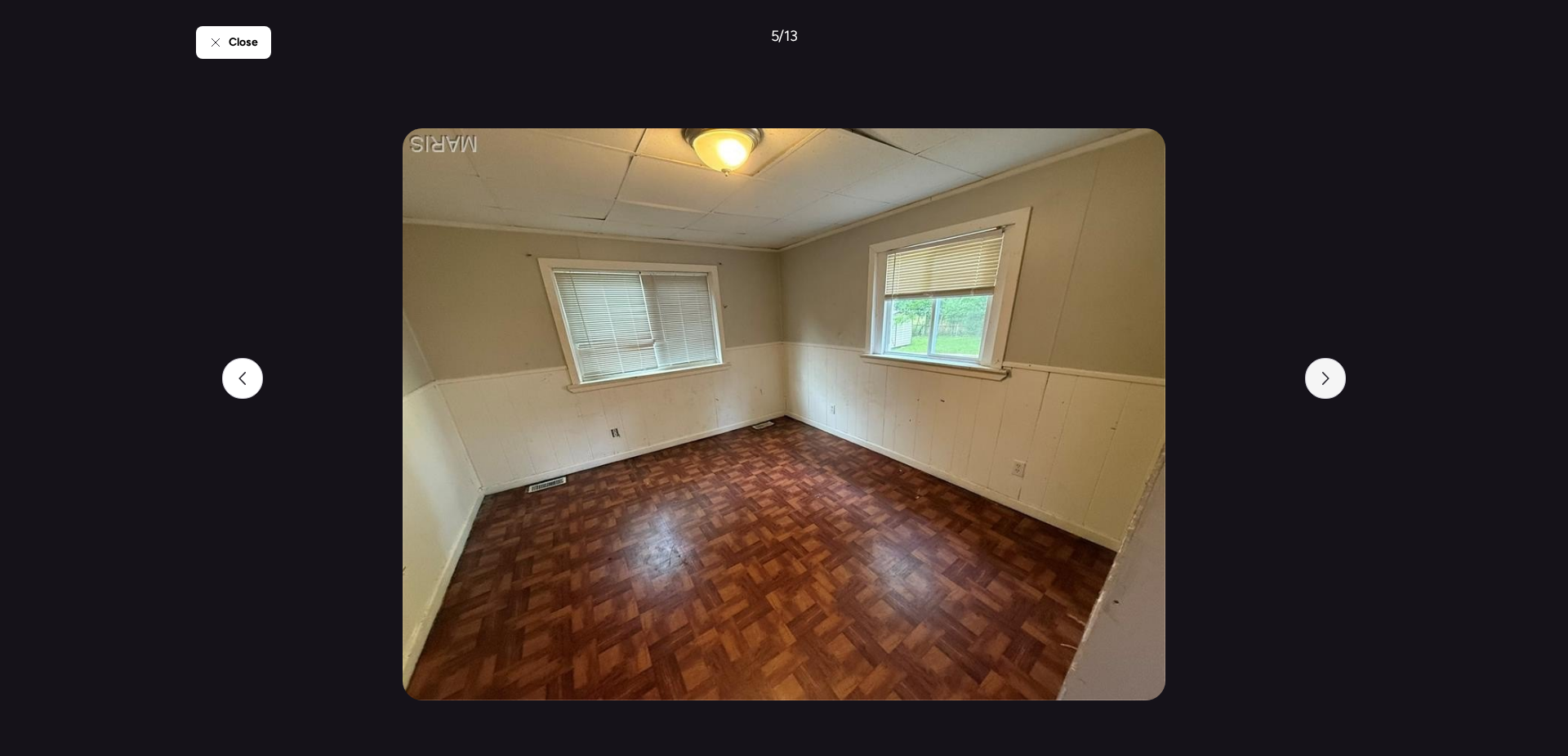
click at [1335, 388] on div at bounding box center [1325, 378] width 41 height 41
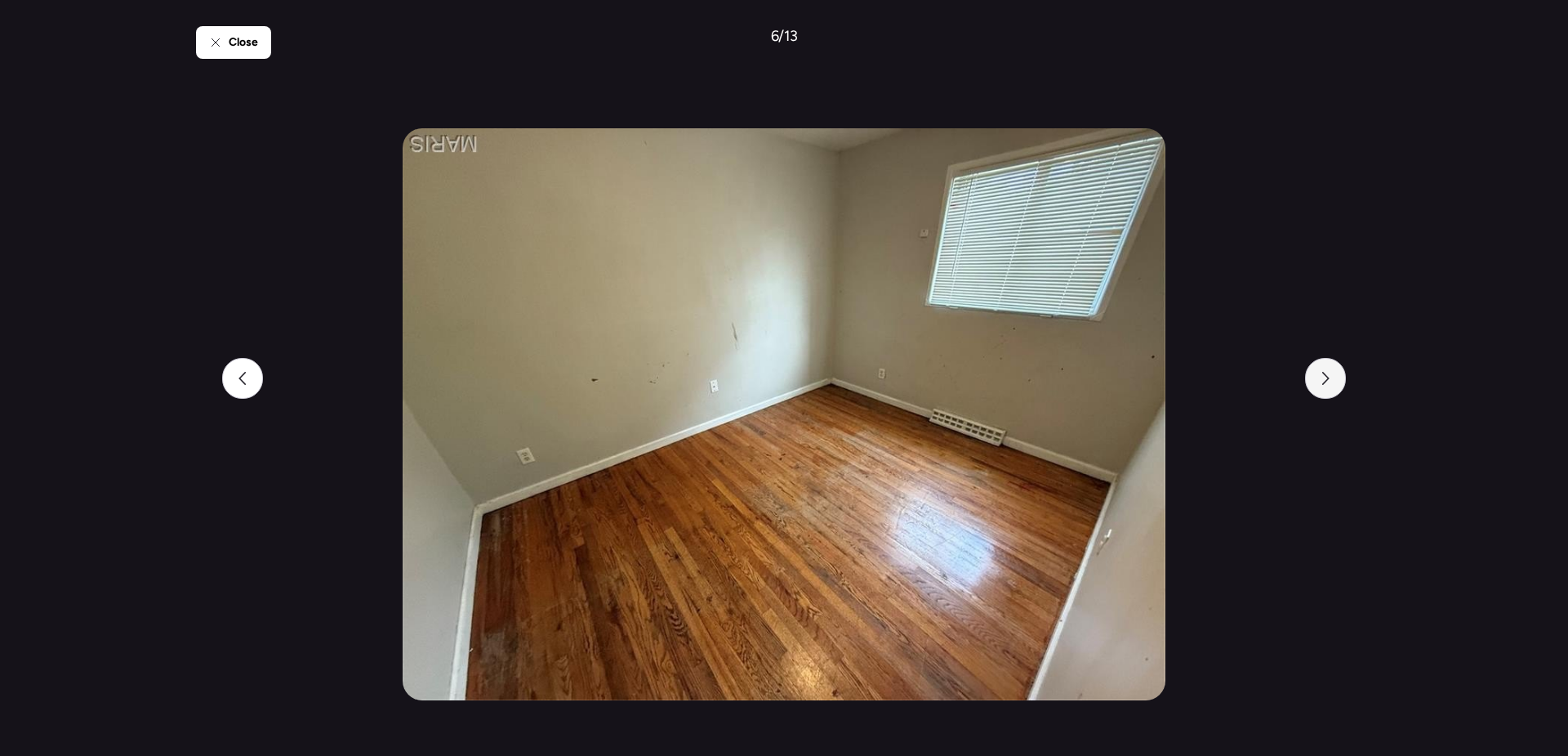
click at [1335, 388] on div at bounding box center [1325, 378] width 41 height 41
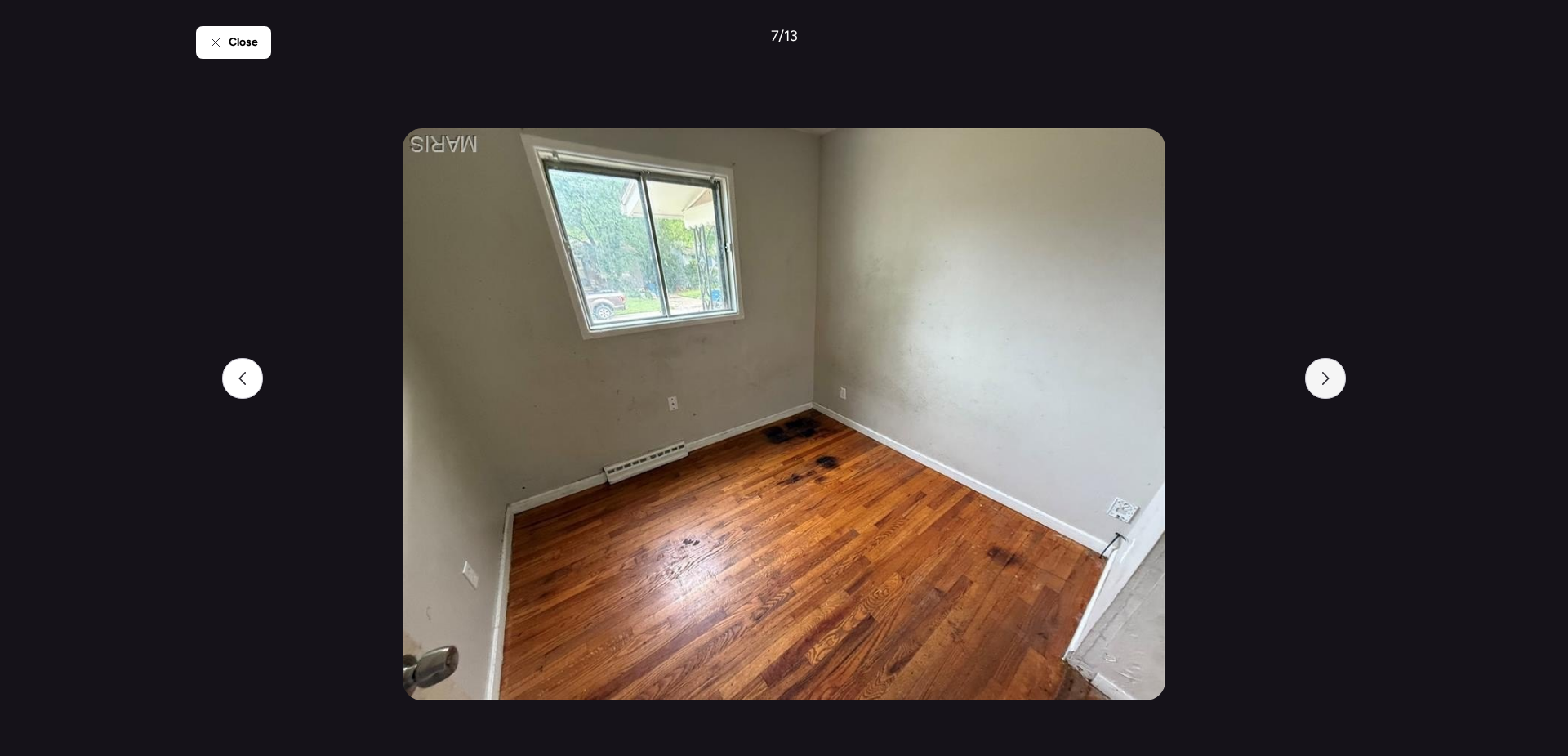
click at [1335, 388] on div at bounding box center [1325, 378] width 41 height 41
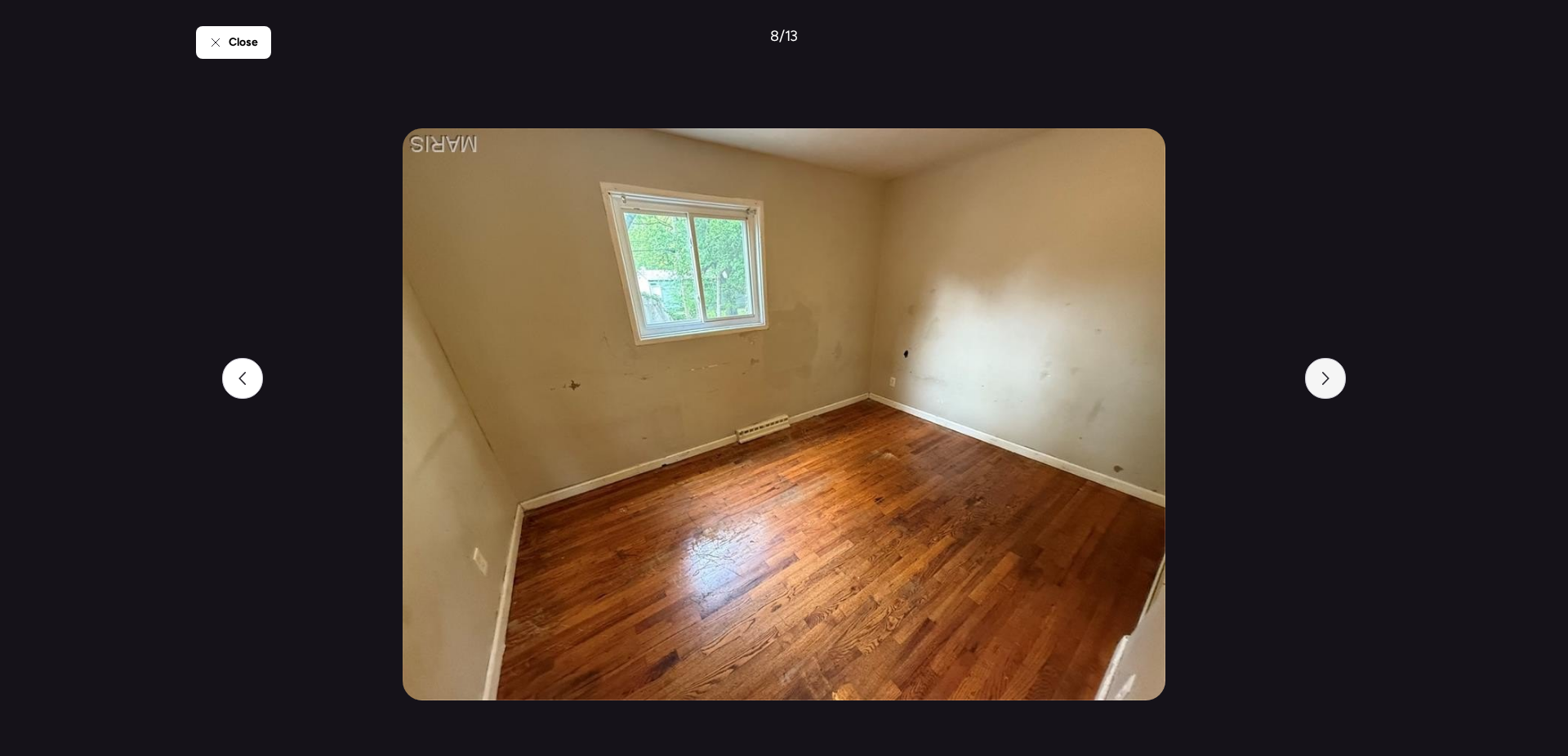
click at [1335, 388] on div at bounding box center [1325, 378] width 41 height 41
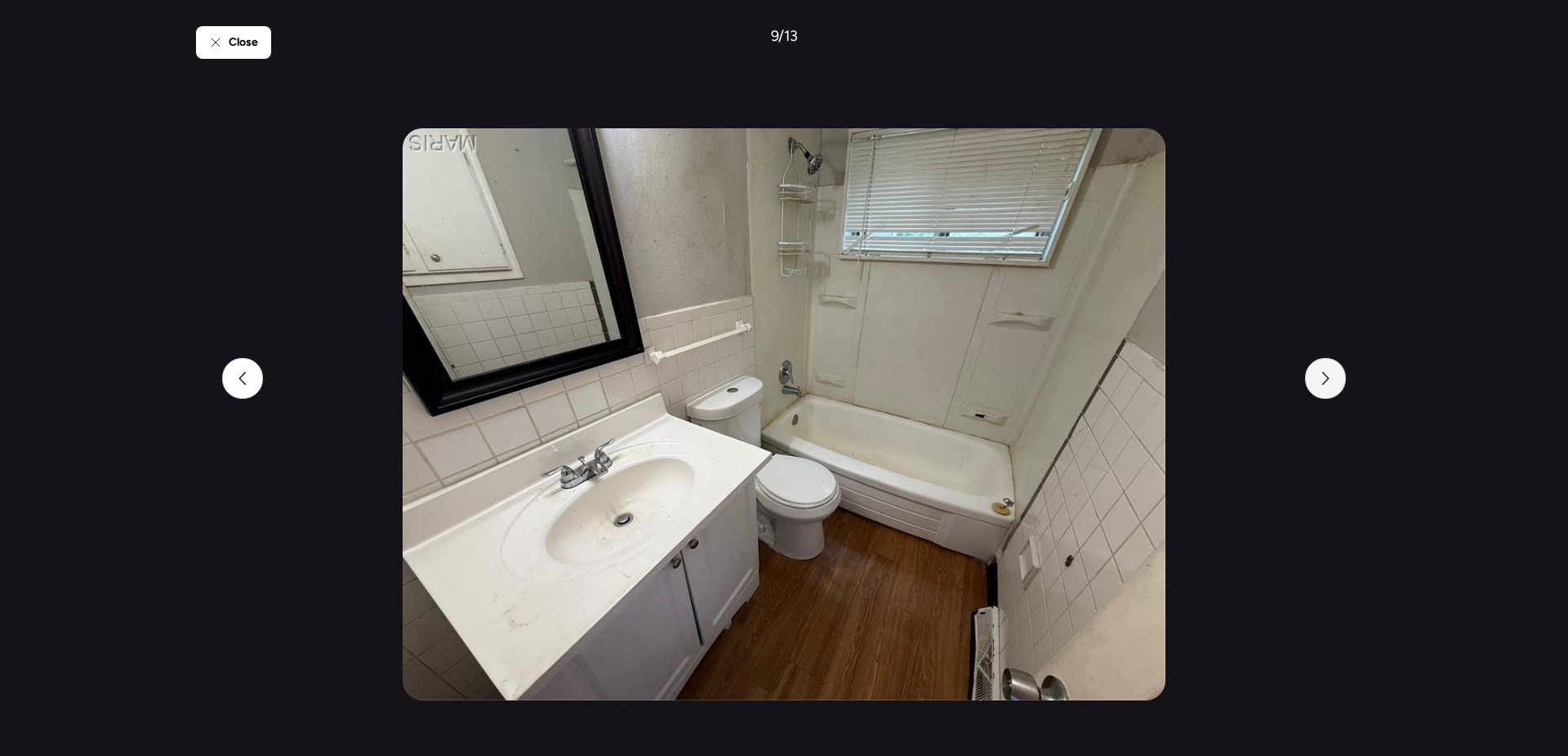
click at [1335, 388] on div at bounding box center [1325, 378] width 41 height 41
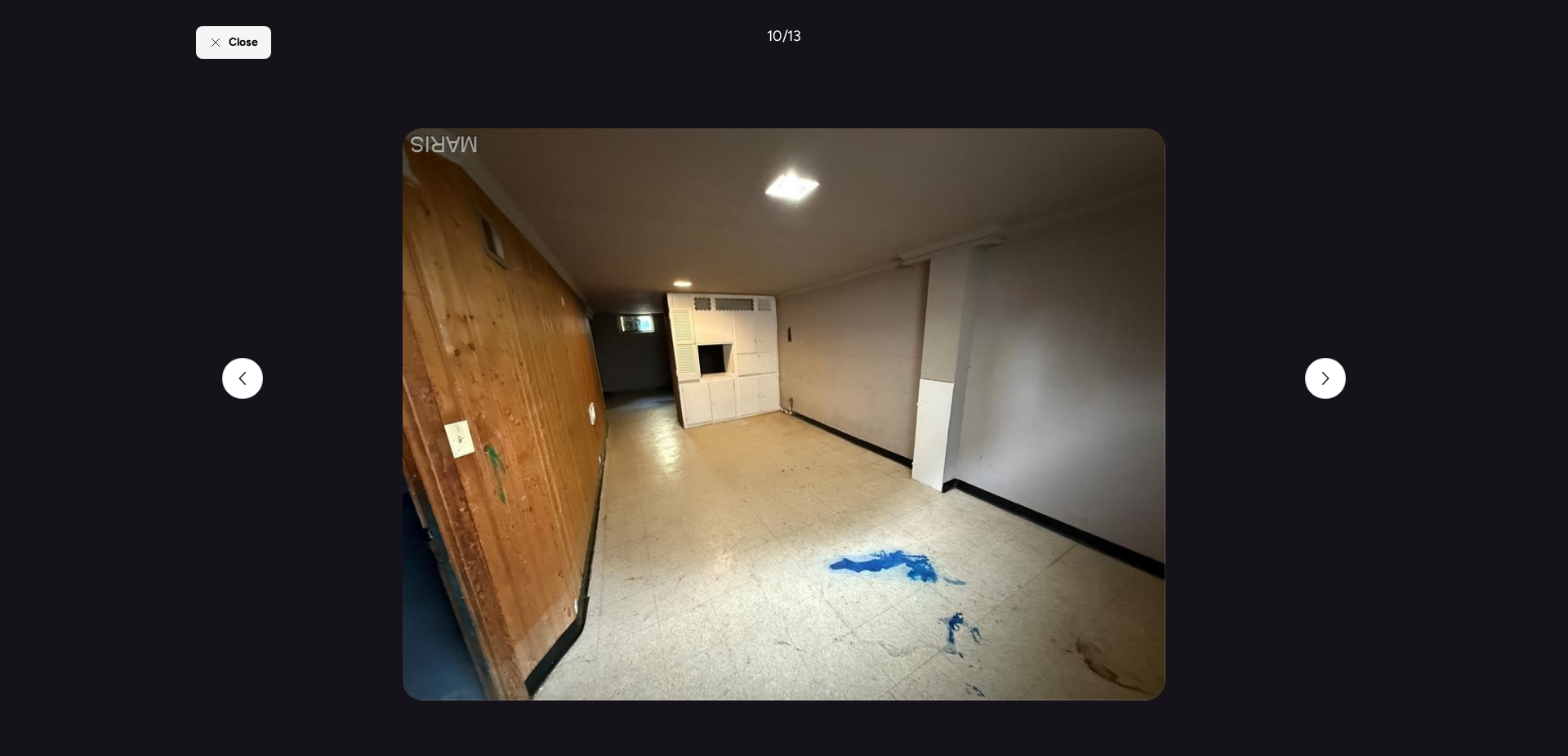
click at [210, 40] on icon at bounding box center [215, 42] width 13 height 13
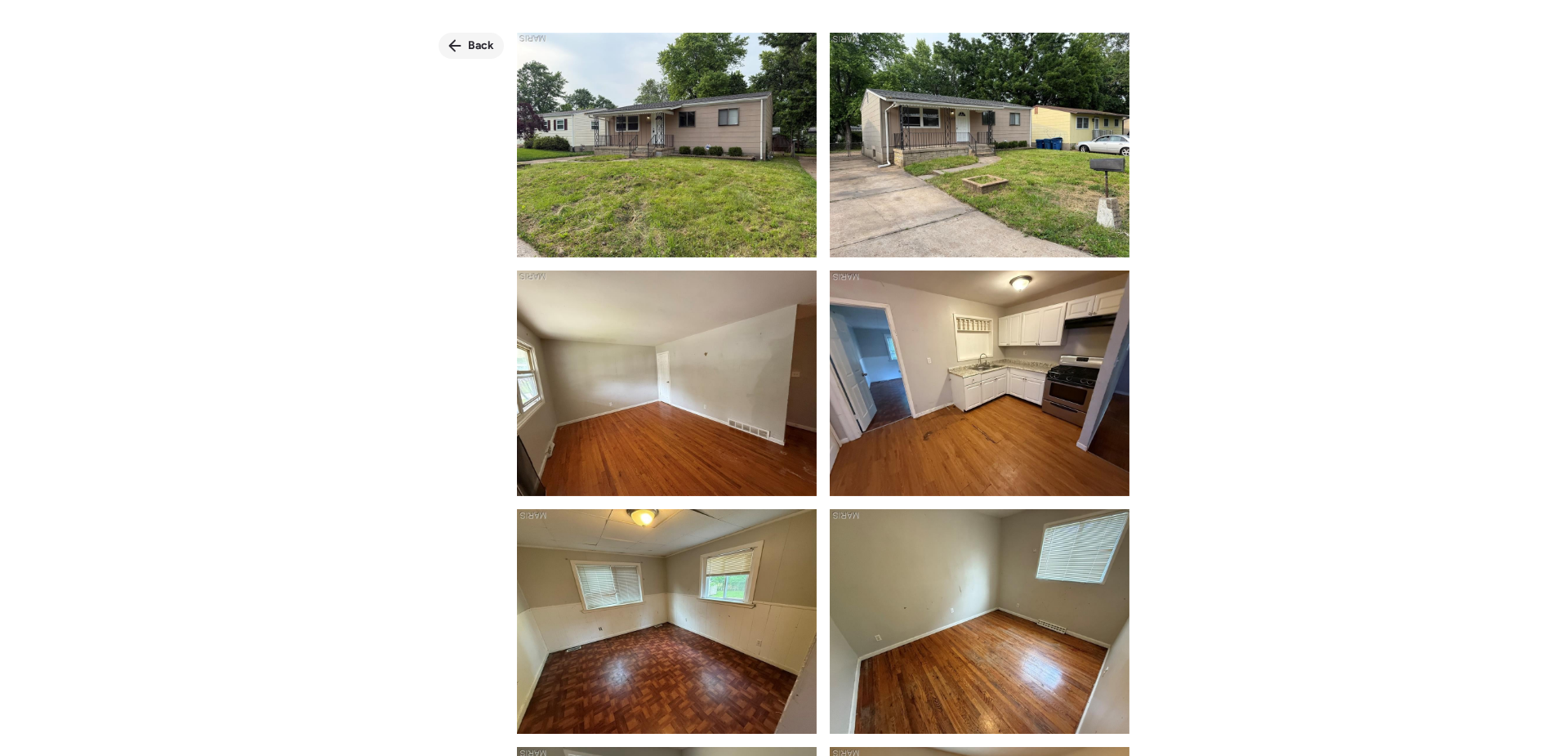
click at [468, 48] on span "Back" at bounding box center [481, 46] width 26 height 16
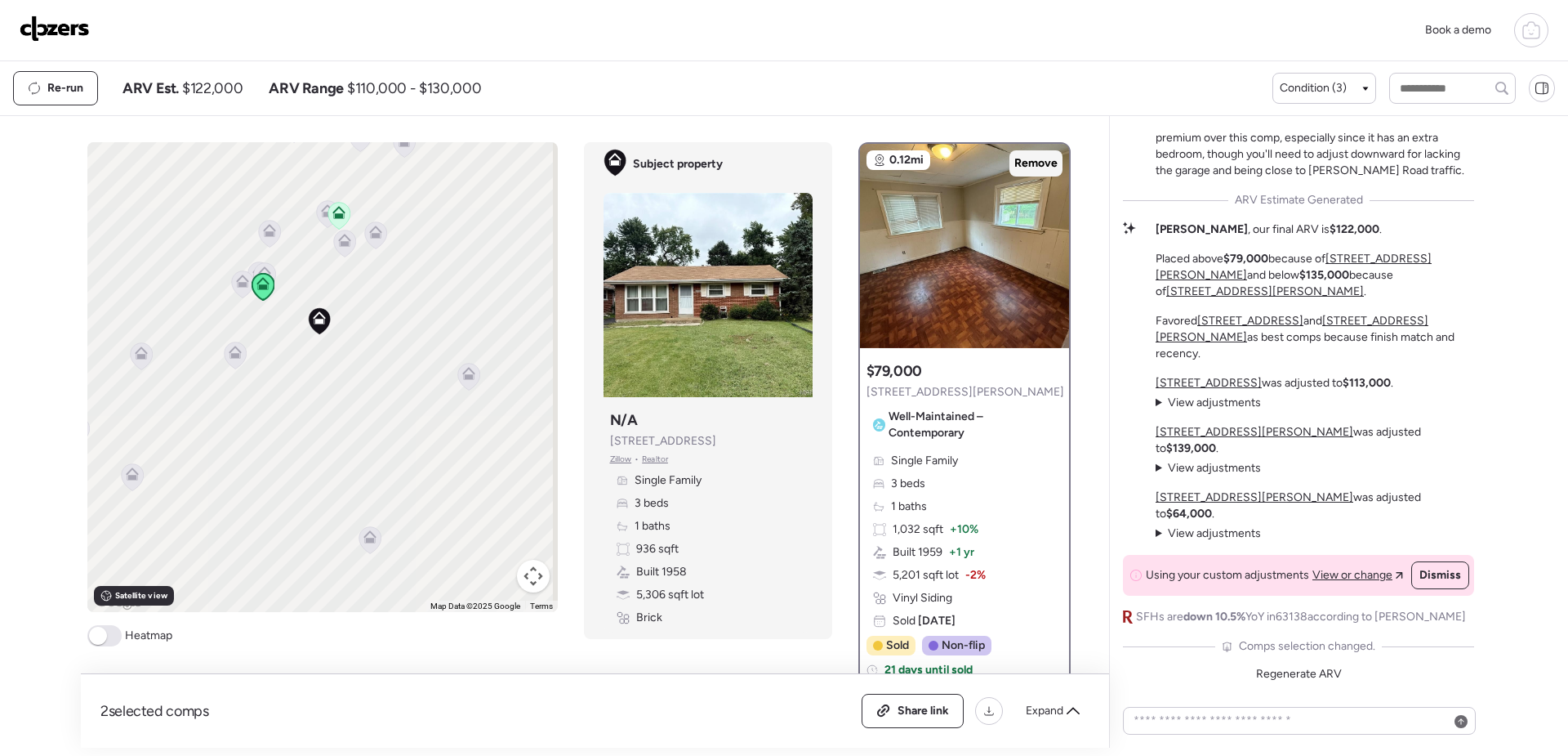
click at [1029, 166] on span "Remove" at bounding box center [1037, 163] width 44 height 16
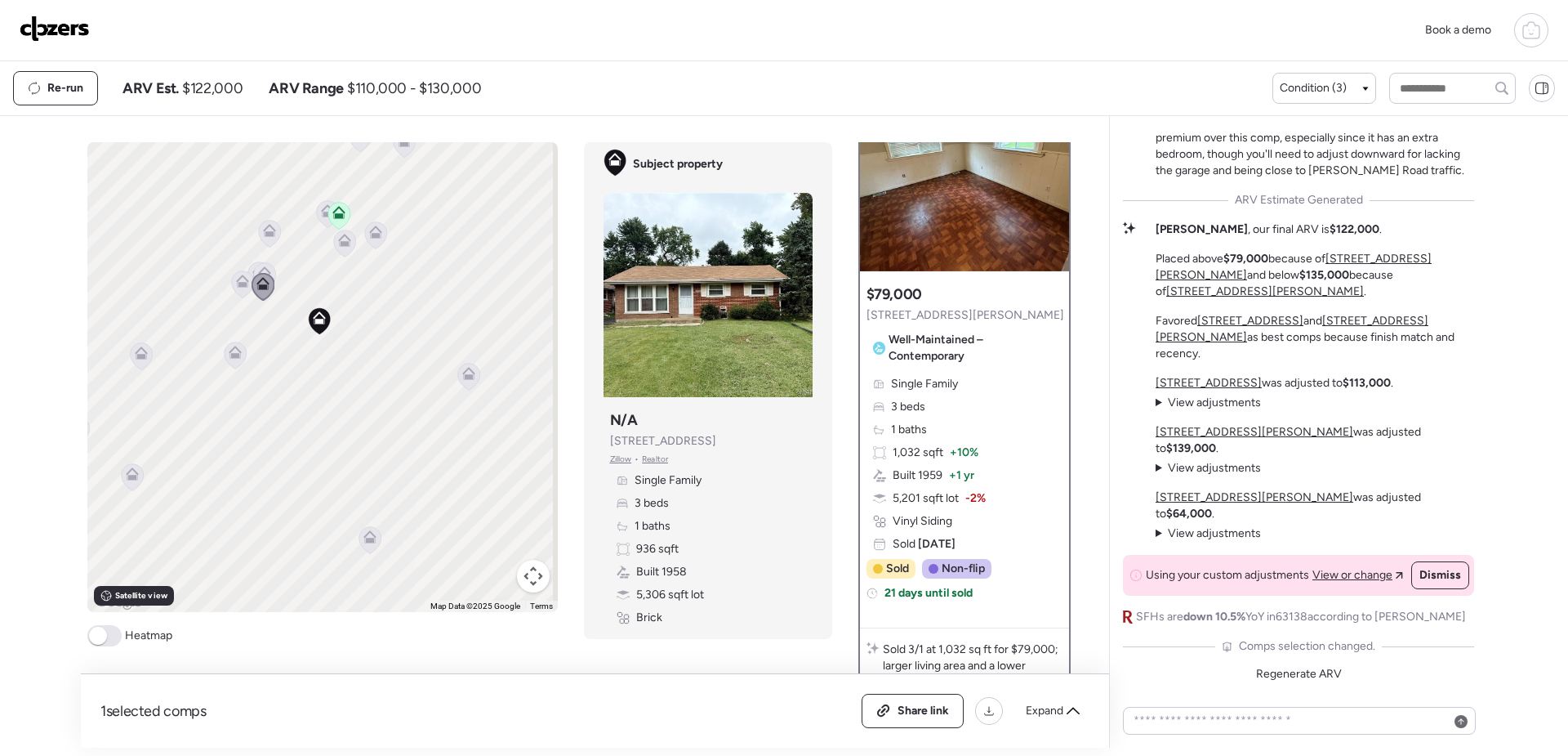
scroll to position [81, 0]
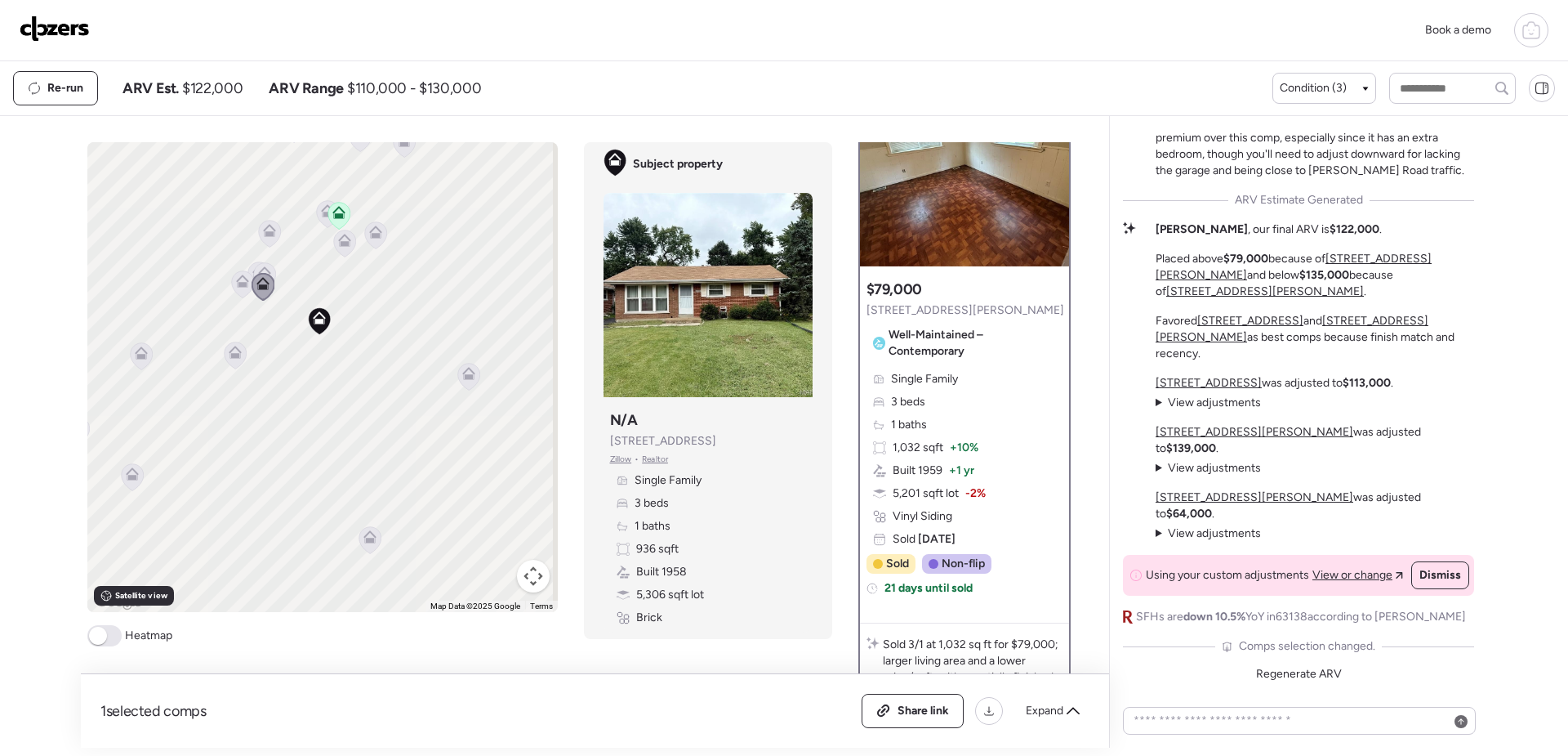
click at [232, 358] on icon at bounding box center [234, 355] width 11 height 5
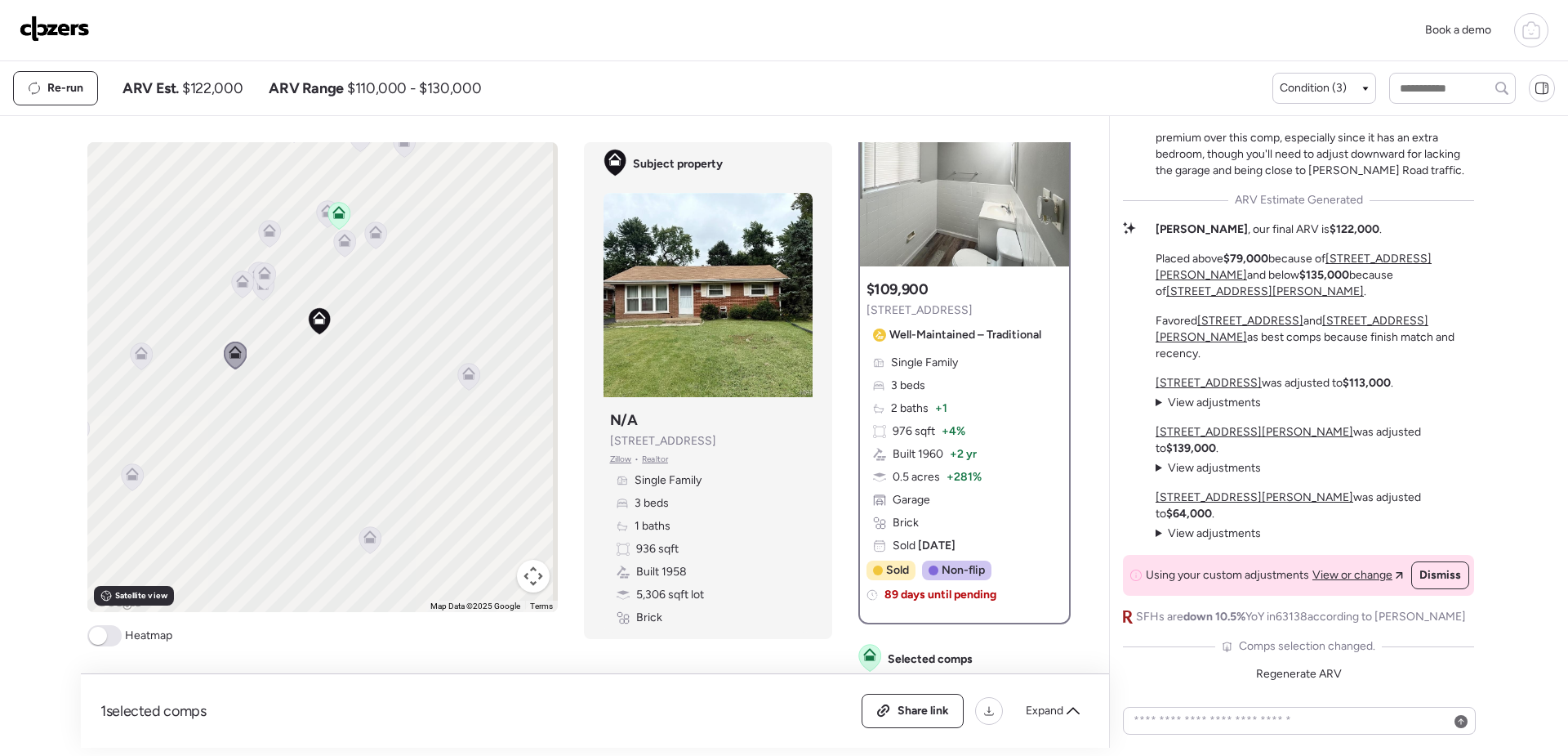
scroll to position [0, 0]
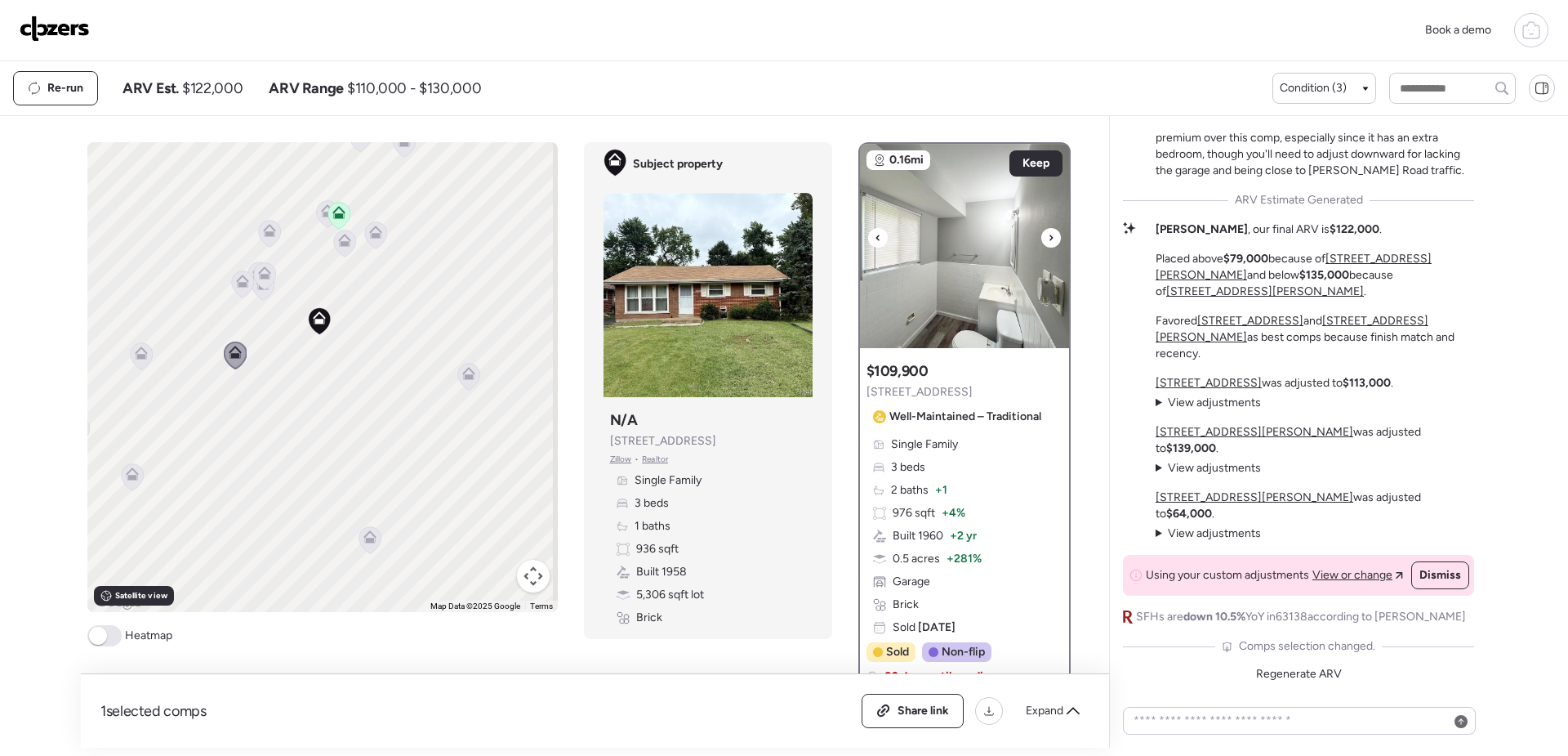
click at [989, 278] on img at bounding box center [964, 246] width 210 height 205
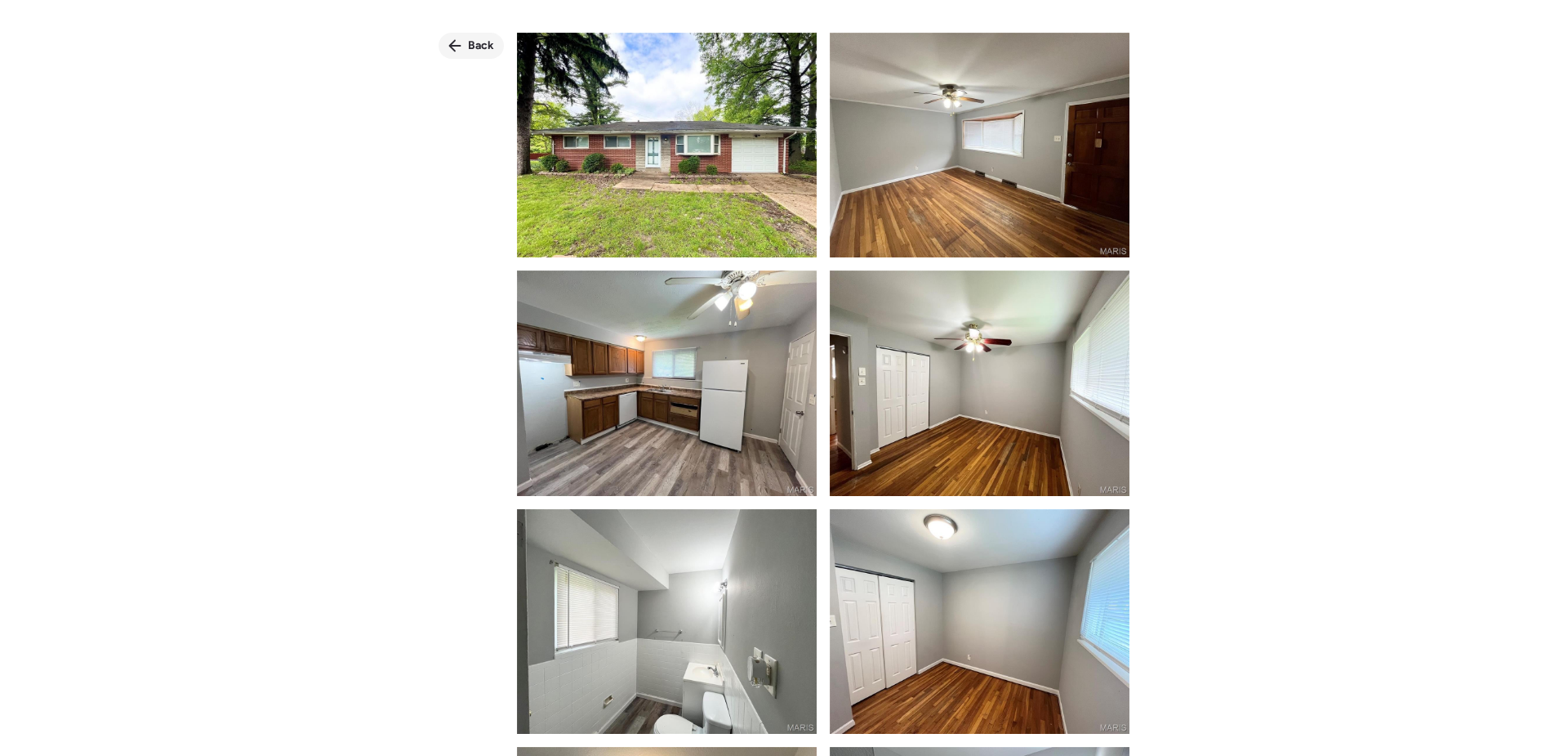
click at [474, 44] on span "Back" at bounding box center [481, 46] width 26 height 16
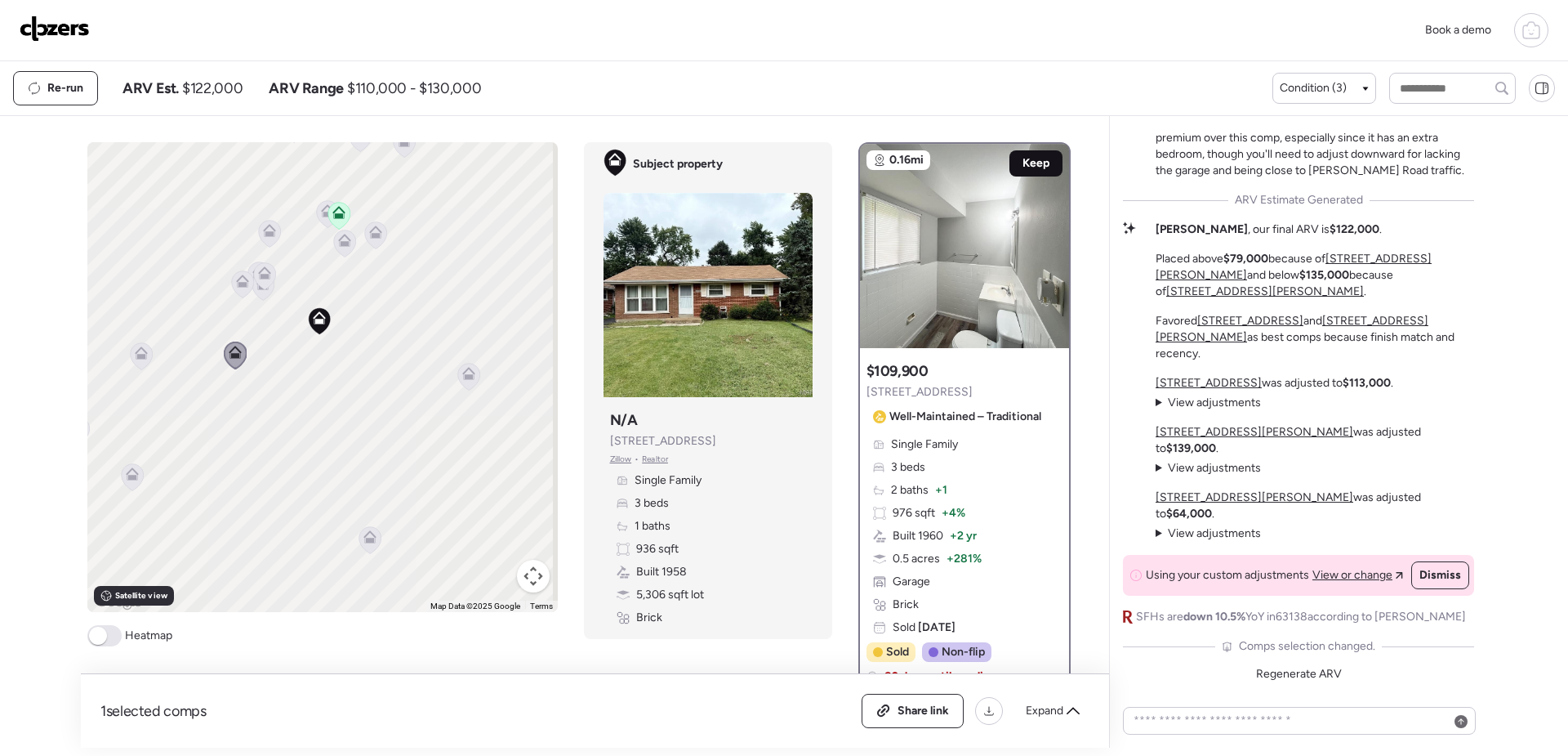
click at [1029, 164] on span "Keep" at bounding box center [1036, 163] width 27 height 16
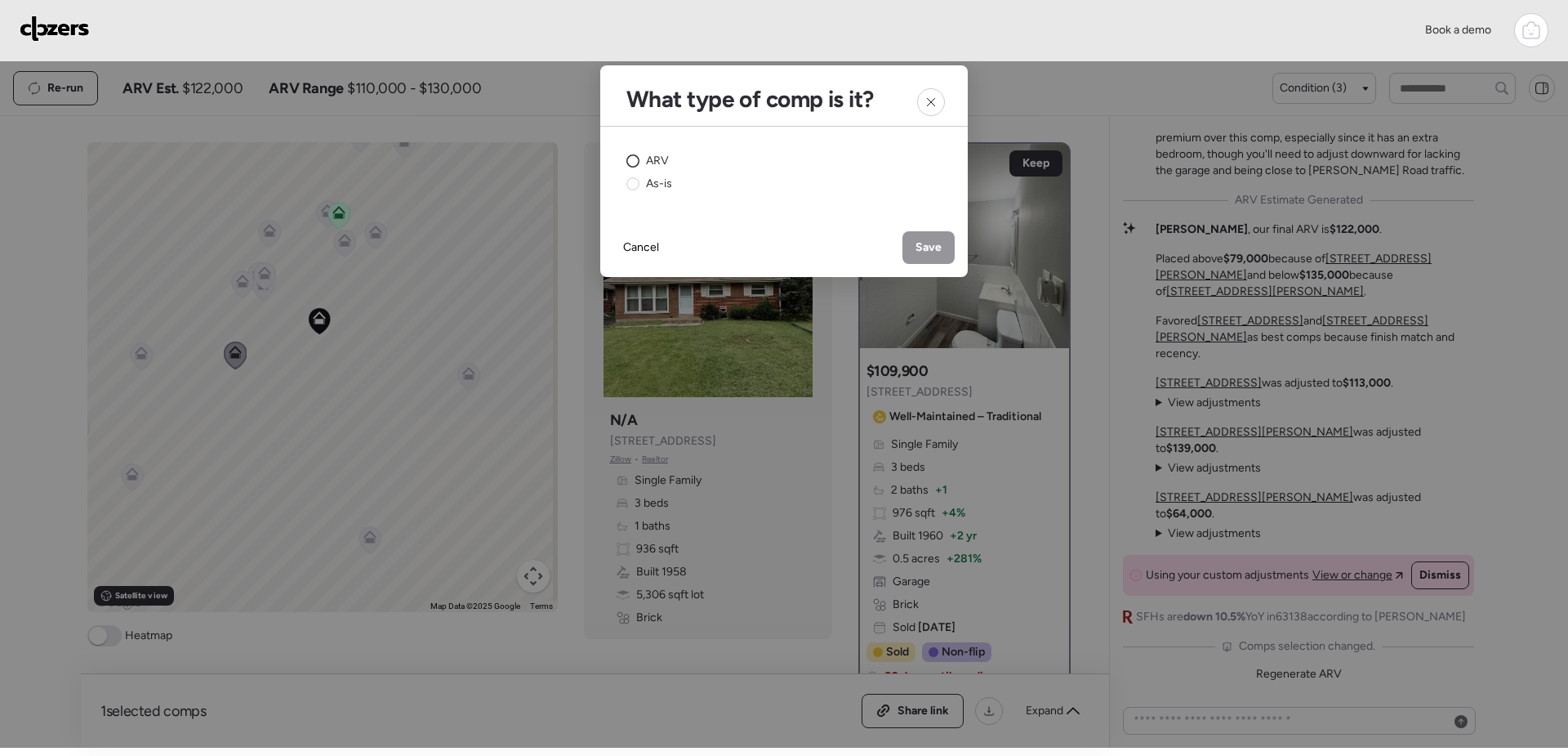
click at [632, 160] on circle at bounding box center [634, 161] width 12 height 12
click at [943, 243] on div "Save" at bounding box center [928, 247] width 53 height 33
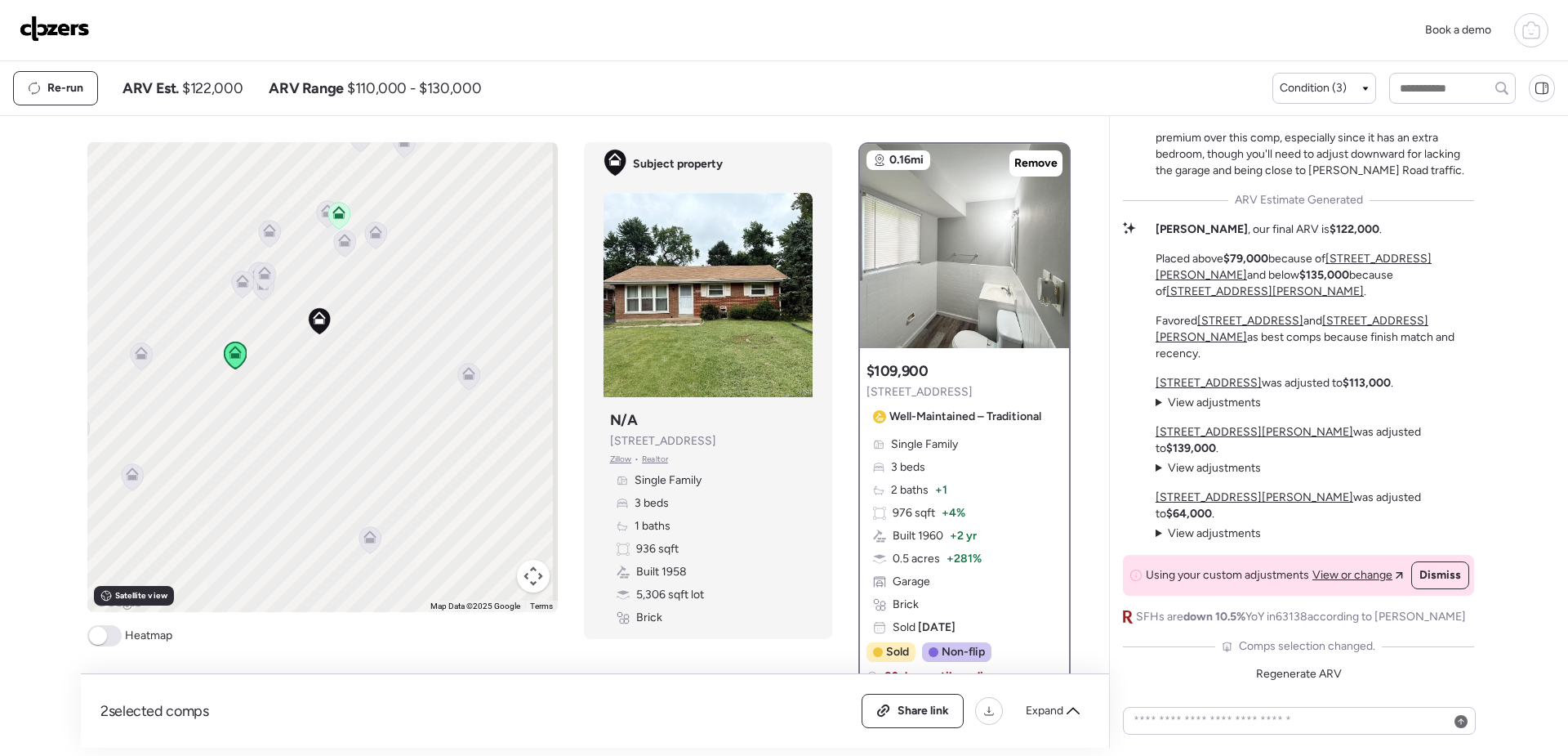
click at [238, 282] on icon at bounding box center [242, 280] width 13 height 13
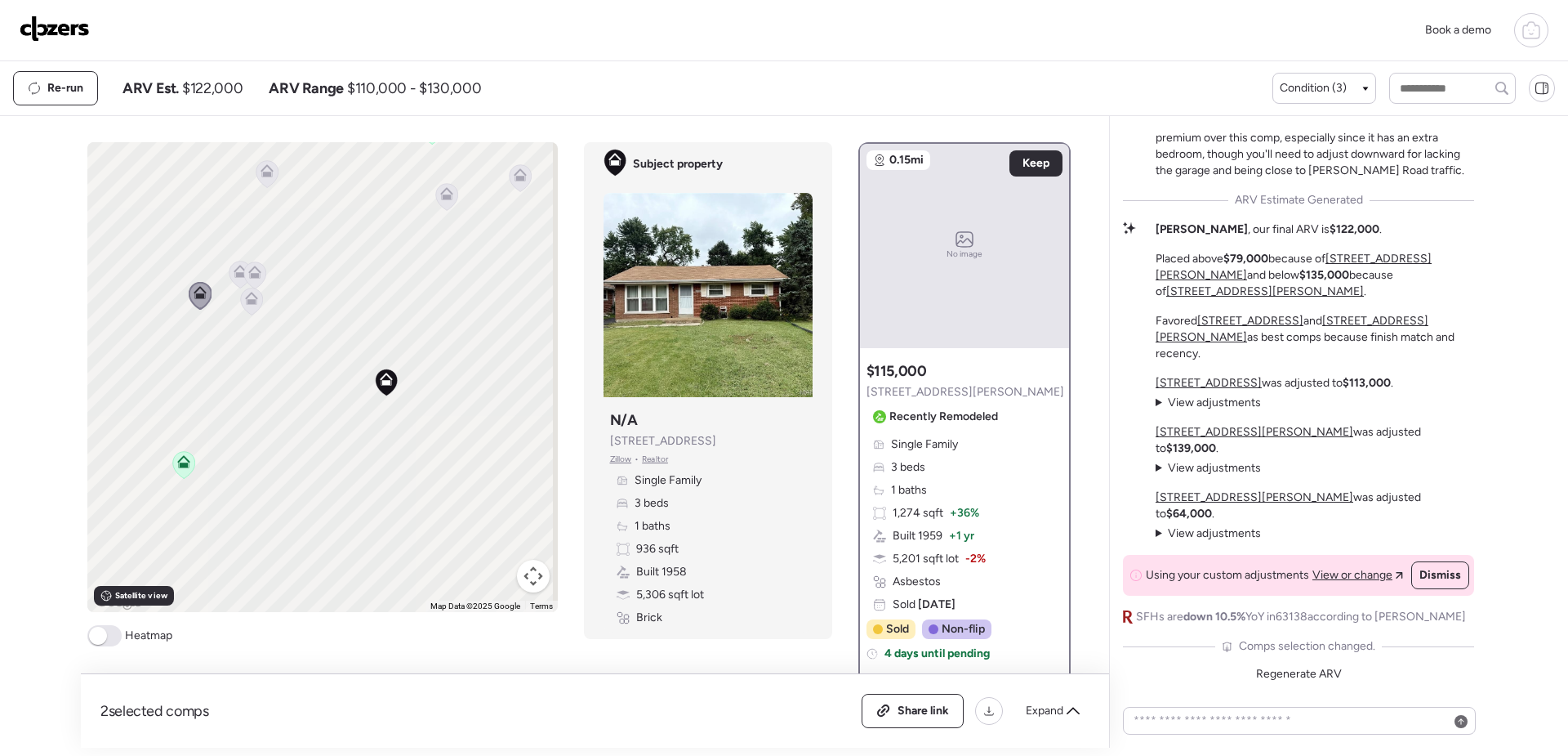
click at [251, 307] on icon at bounding box center [251, 301] width 22 height 27
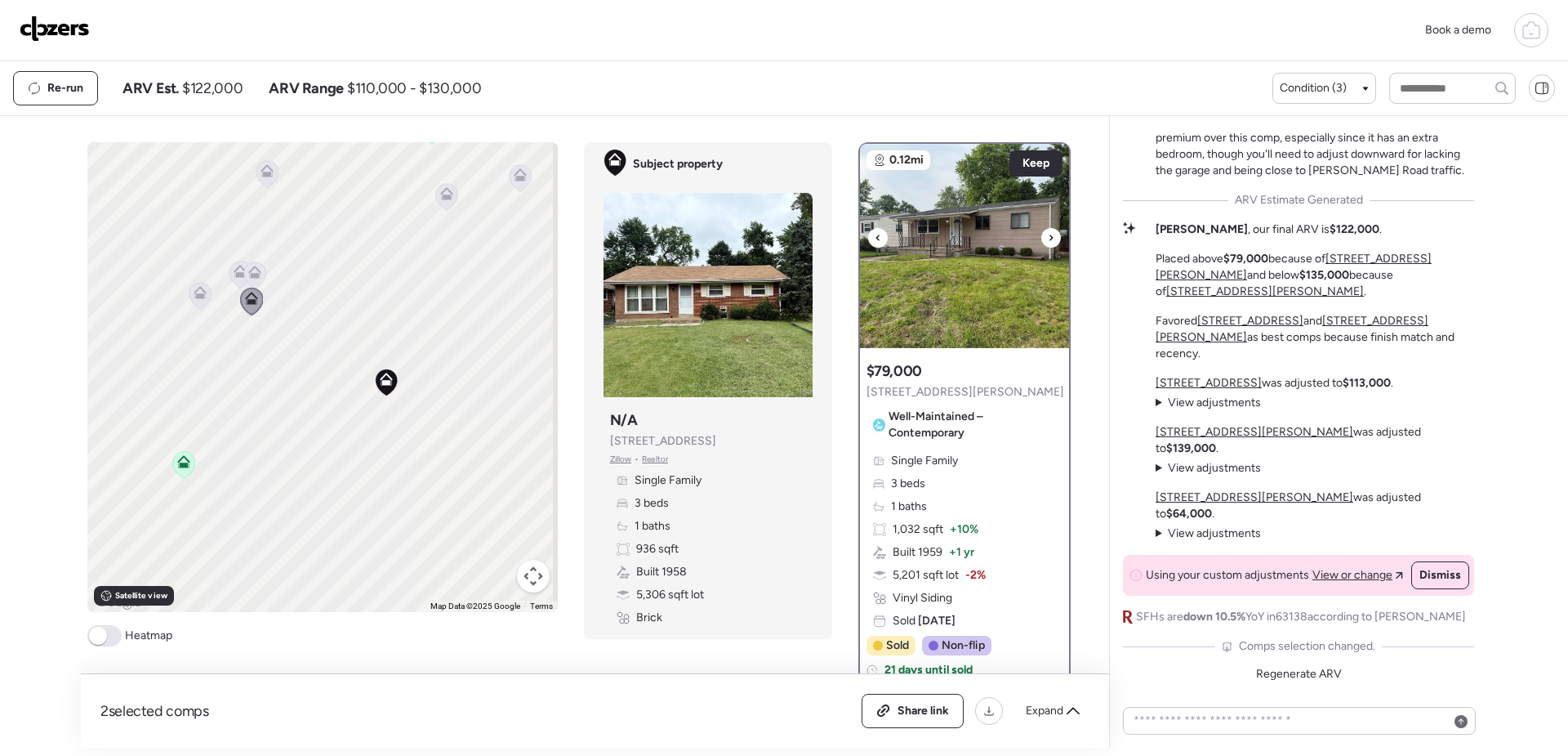
click at [1050, 238] on icon at bounding box center [1051, 237] width 3 height 6
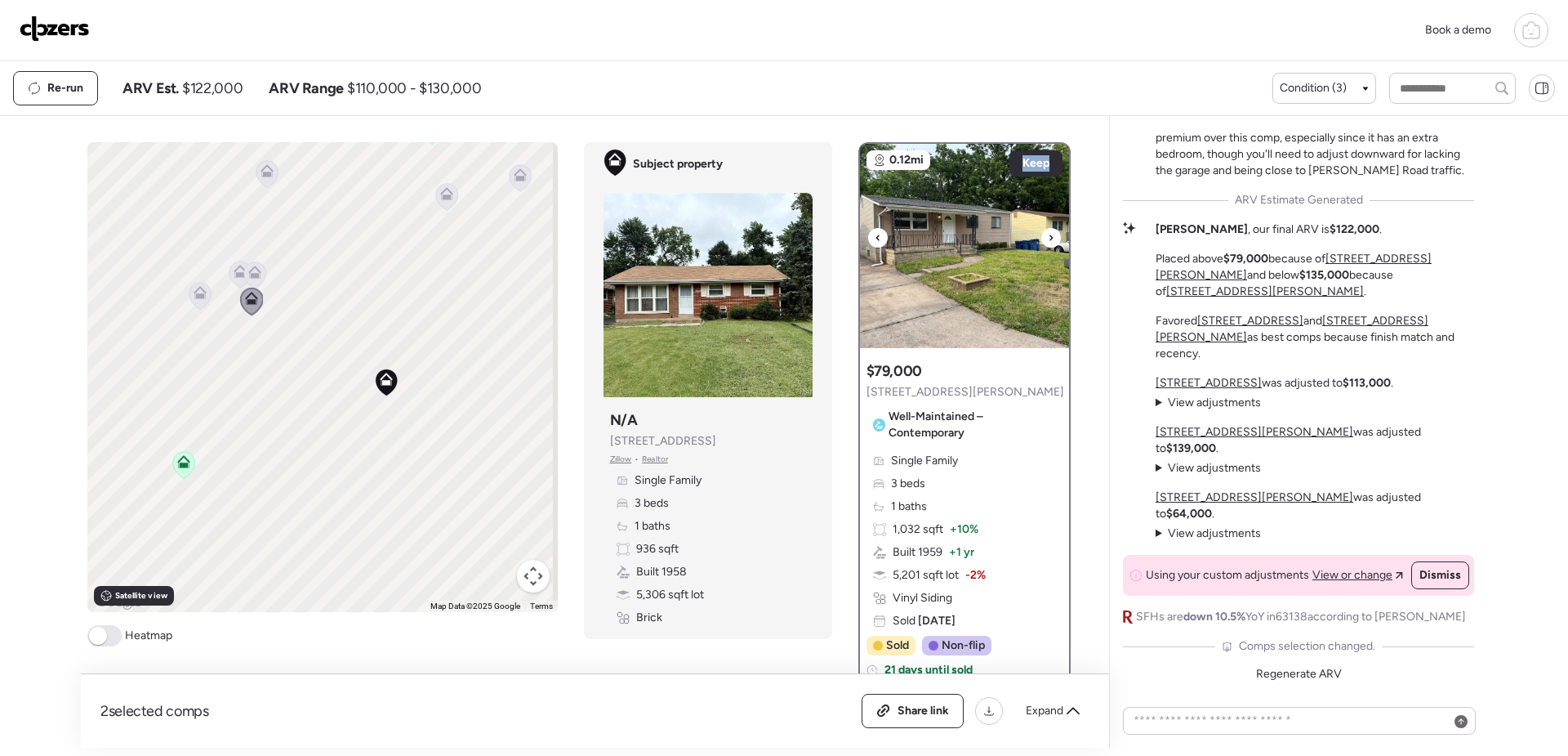
click at [1050, 238] on icon at bounding box center [1051, 237] width 3 height 6
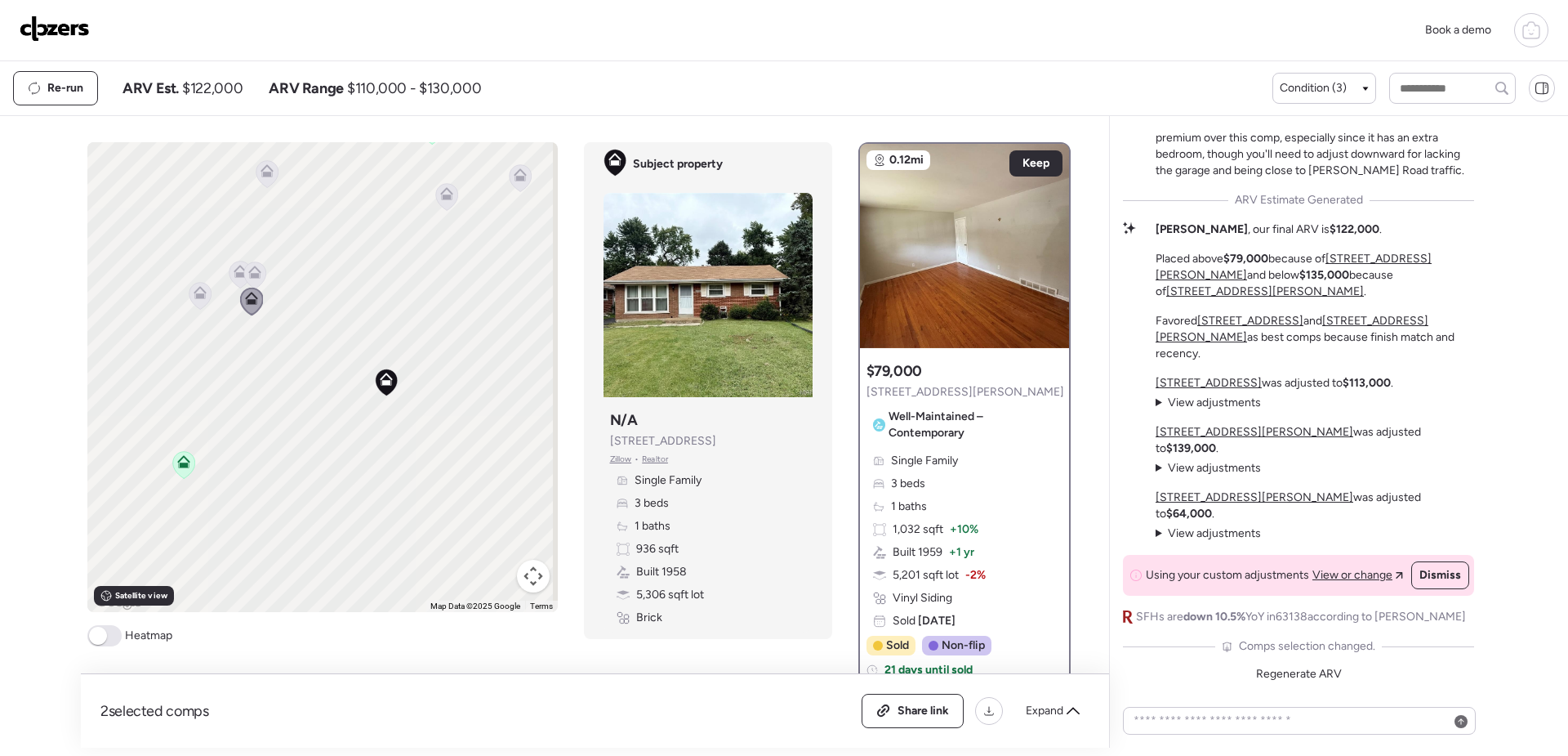
click at [1050, 238] on icon at bounding box center [1051, 237] width 3 height 6
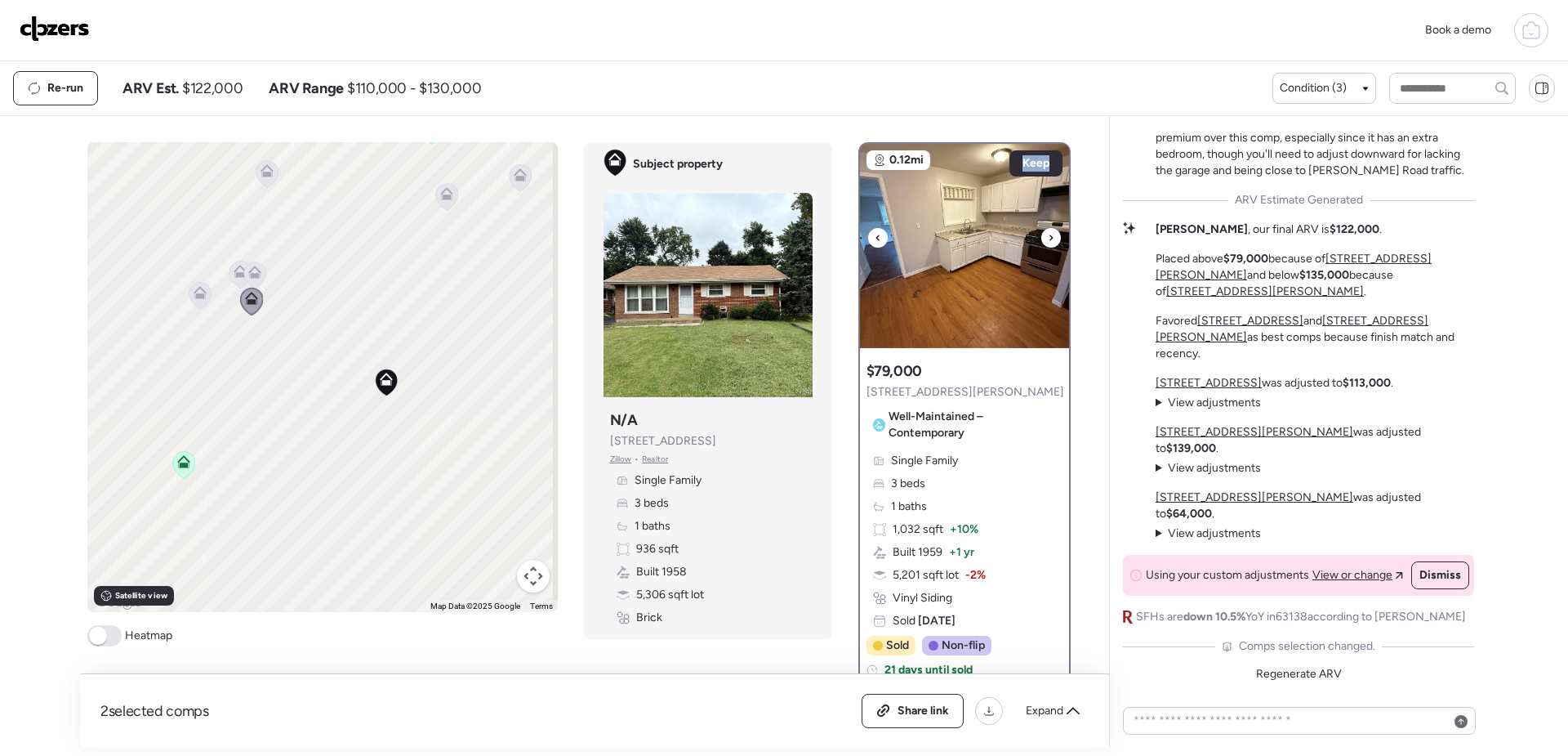
click at [1050, 238] on icon at bounding box center [1051, 237] width 3 height 6
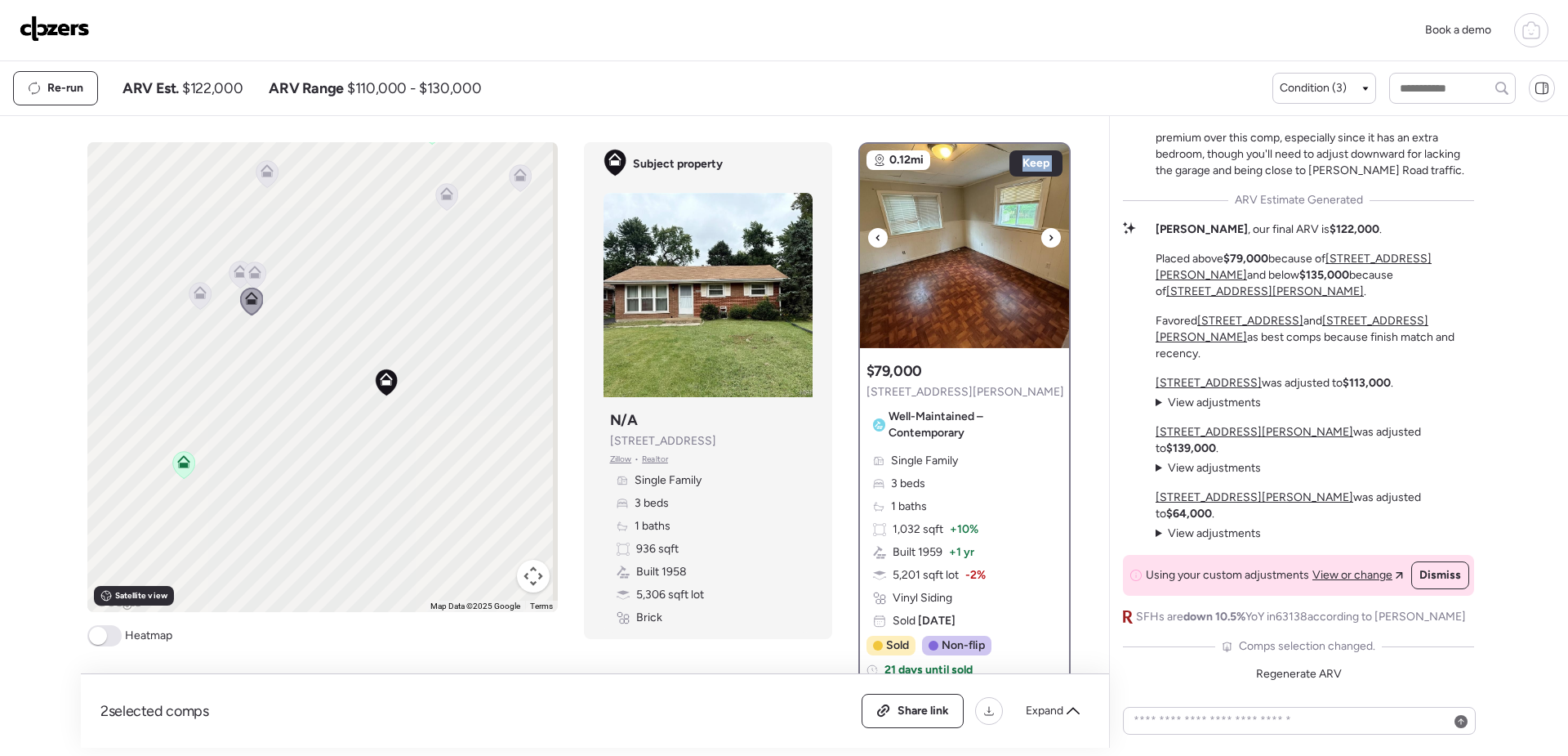
click at [1050, 238] on icon at bounding box center [1051, 237] width 3 height 6
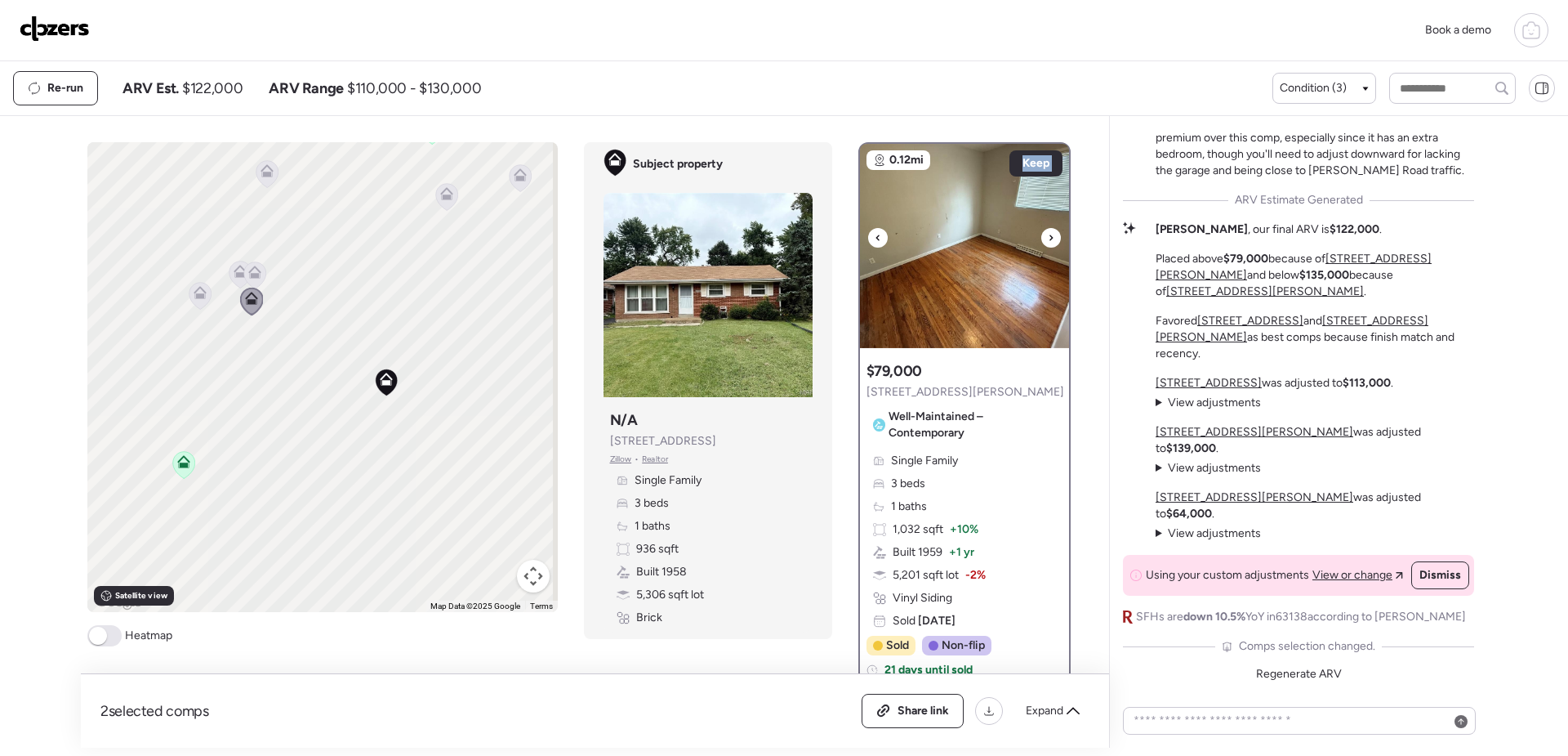
click at [1050, 238] on icon at bounding box center [1051, 237] width 3 height 6
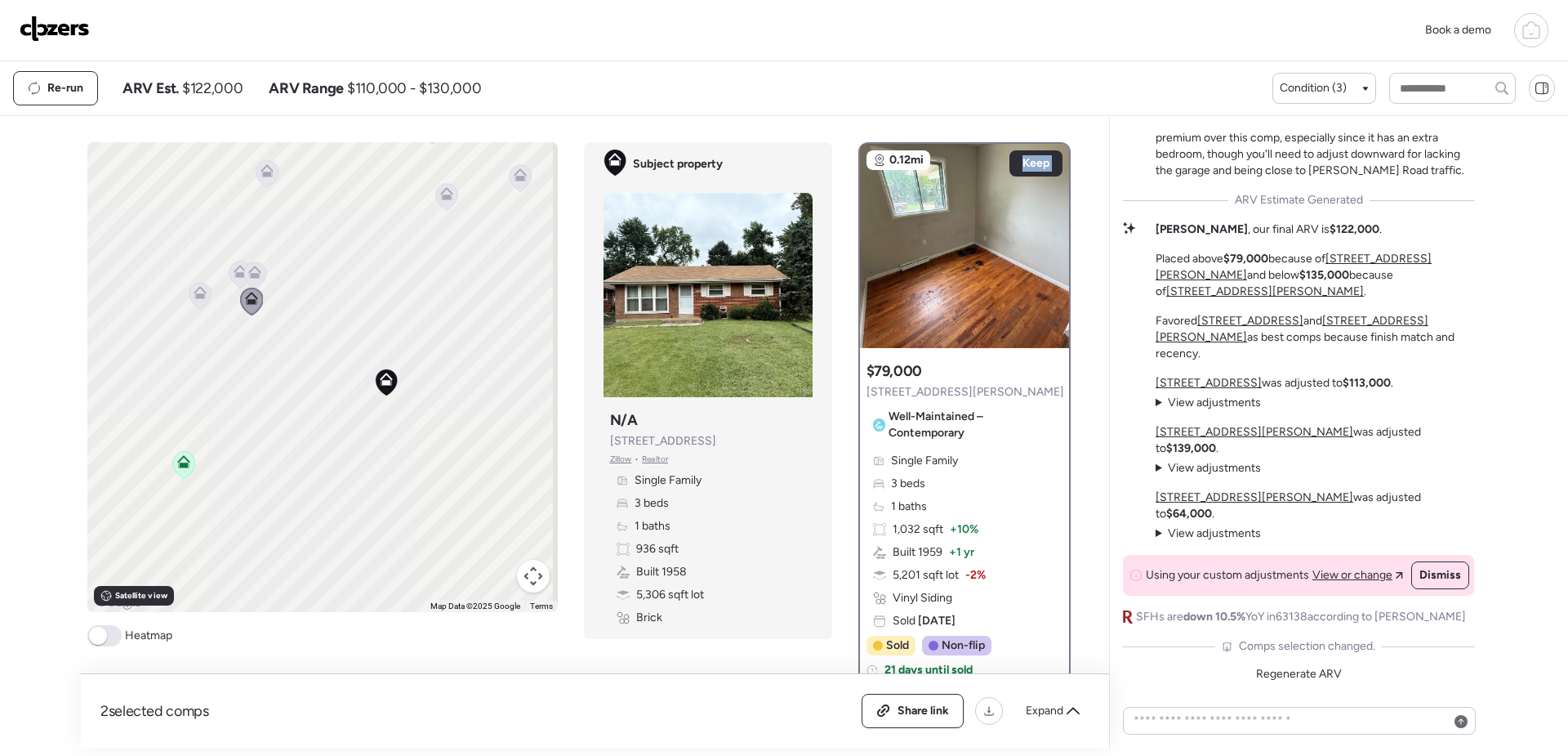
click at [234, 277] on icon at bounding box center [239, 274] width 11 height 5
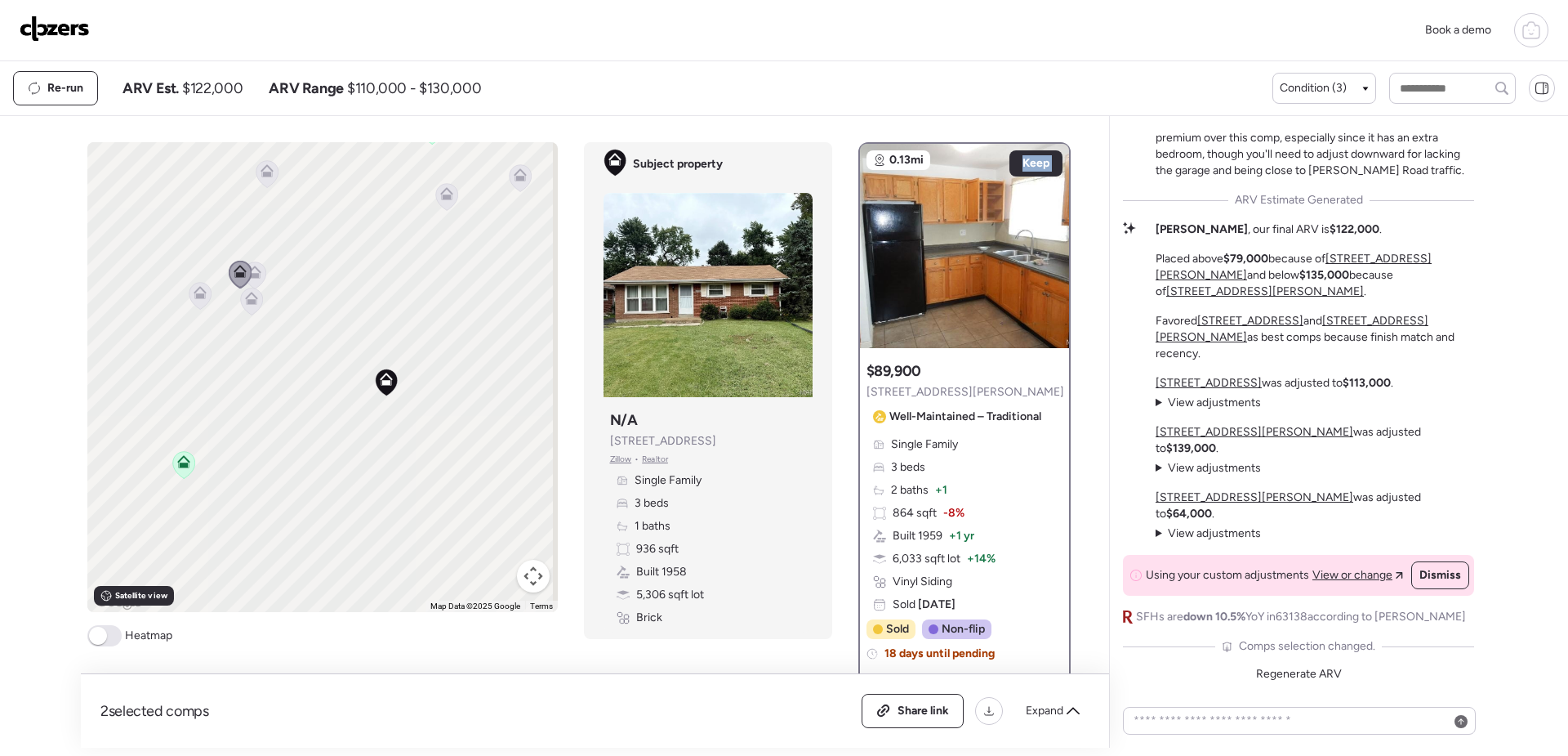
click at [249, 277] on icon at bounding box center [254, 275] width 11 height 5
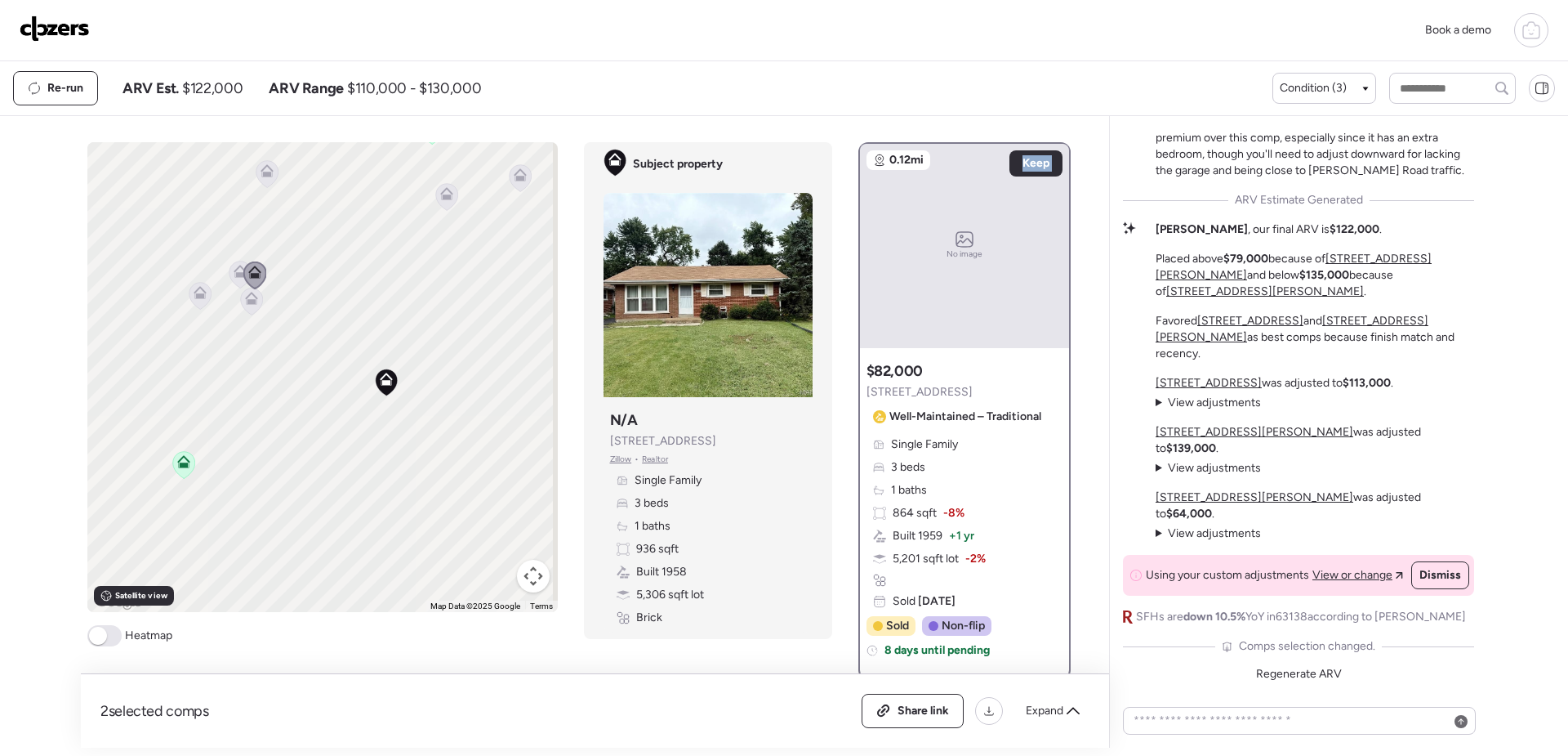
click at [264, 182] on icon at bounding box center [266, 173] width 22 height 27
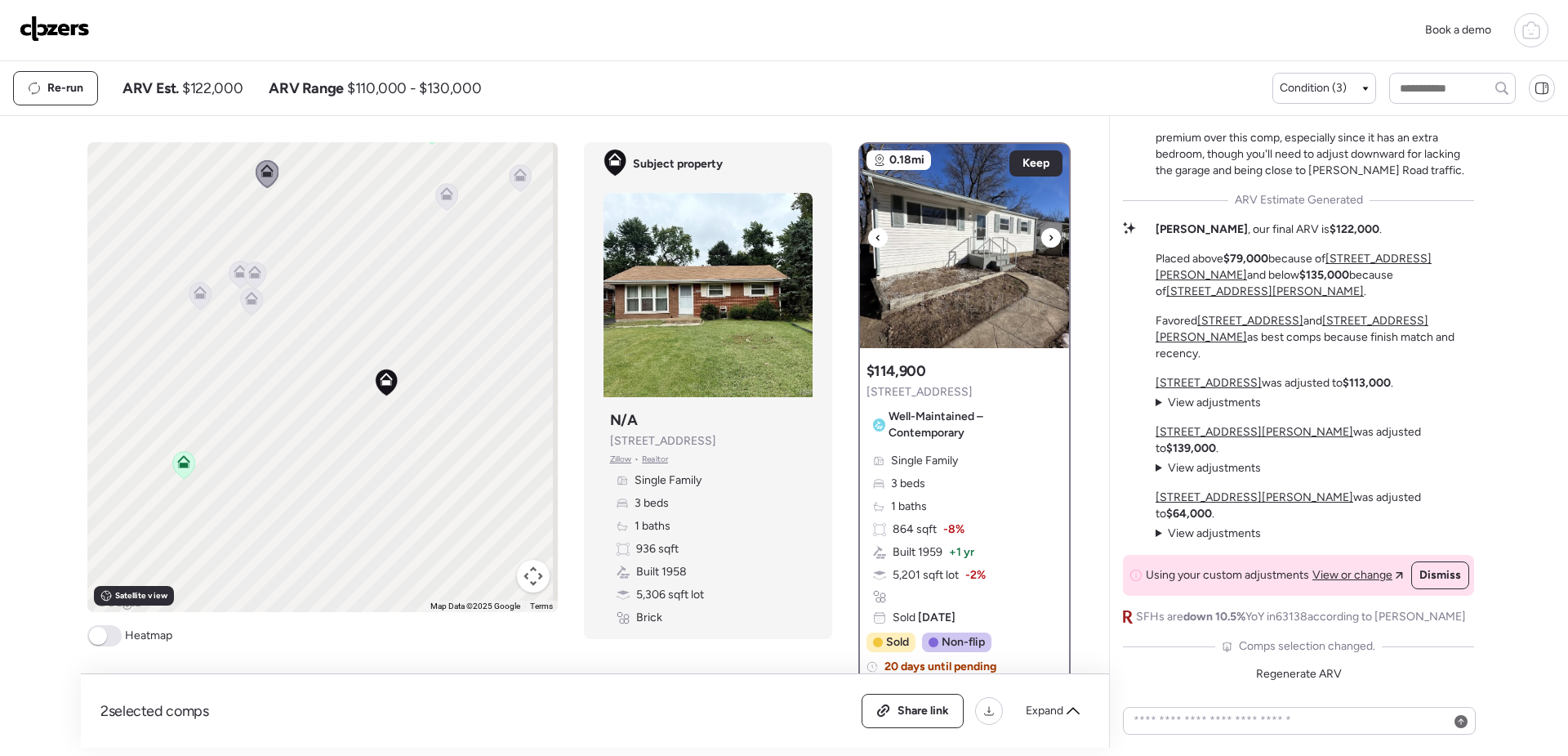
click at [1048, 230] on icon at bounding box center [1051, 237] width 7 height 20
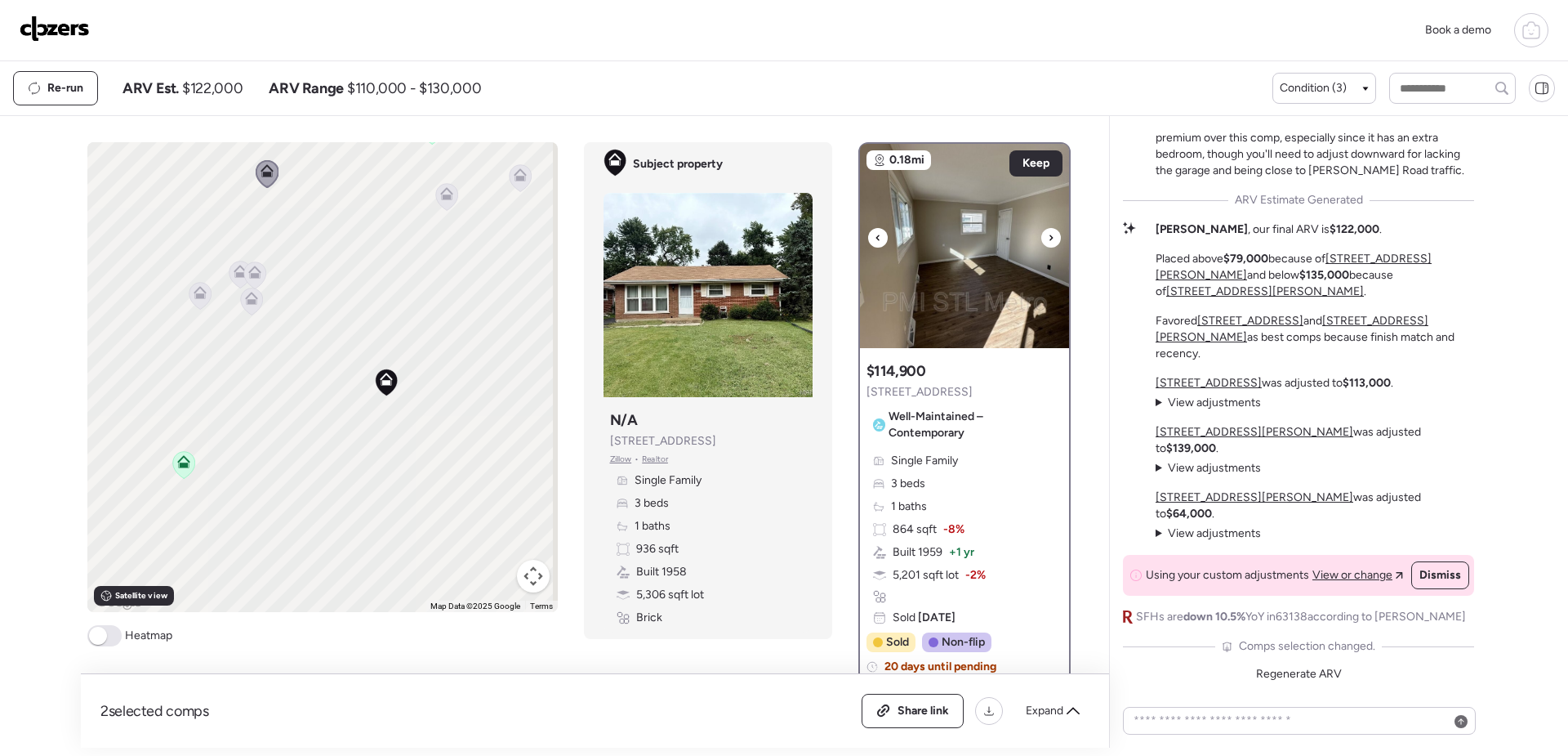
click at [1048, 236] on icon at bounding box center [1051, 237] width 7 height 20
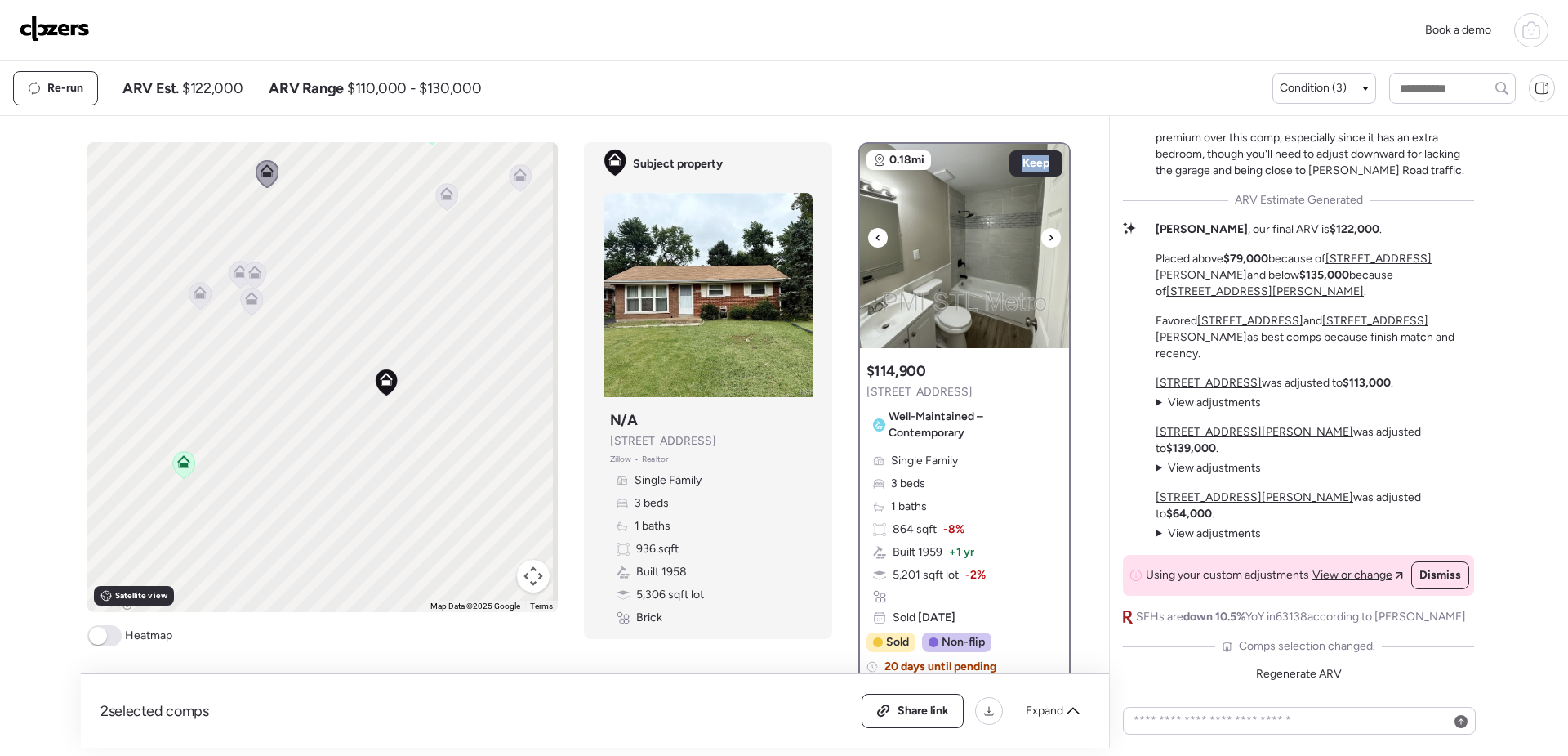
click at [1048, 236] on icon at bounding box center [1051, 237] width 7 height 20
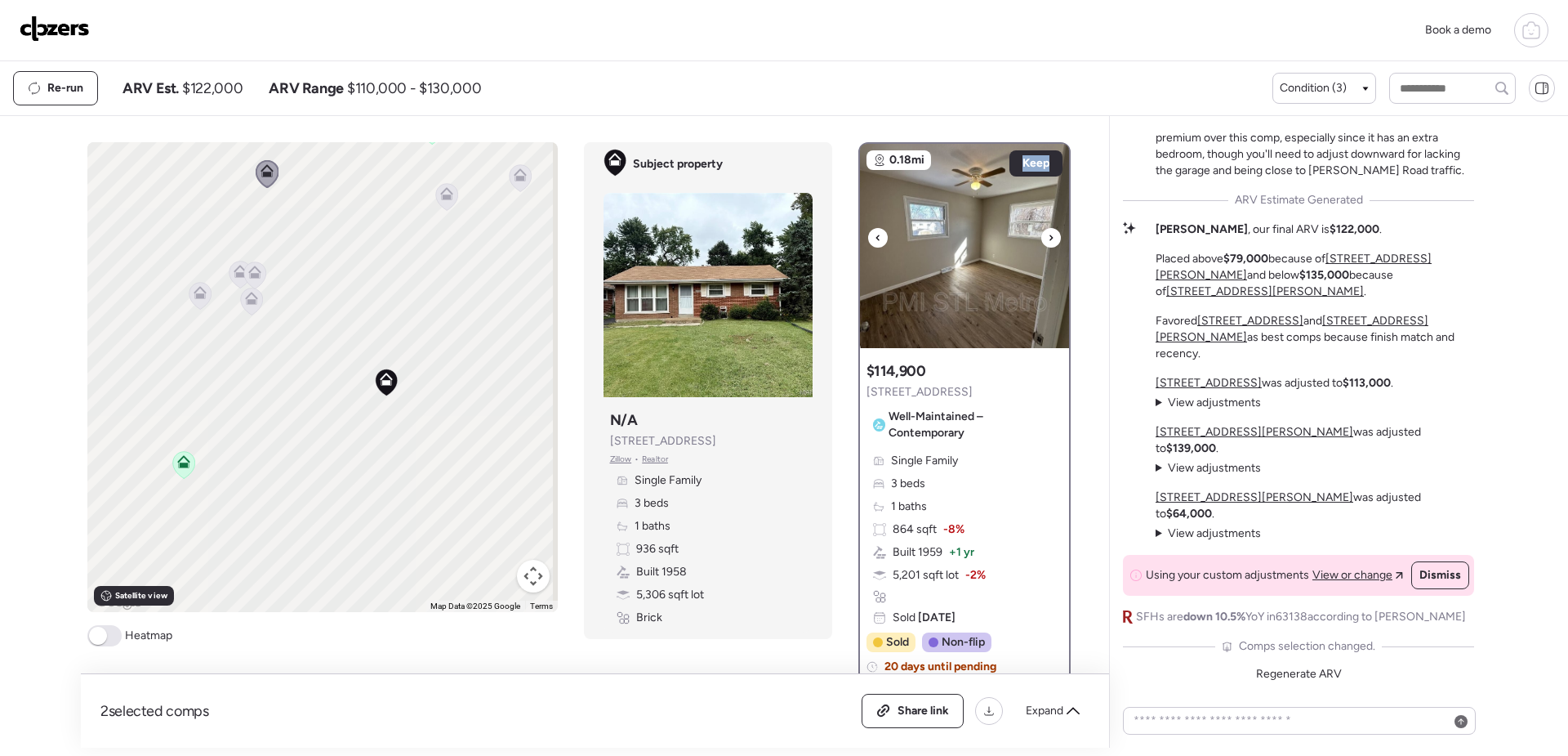
click at [963, 279] on img at bounding box center [964, 246] width 210 height 205
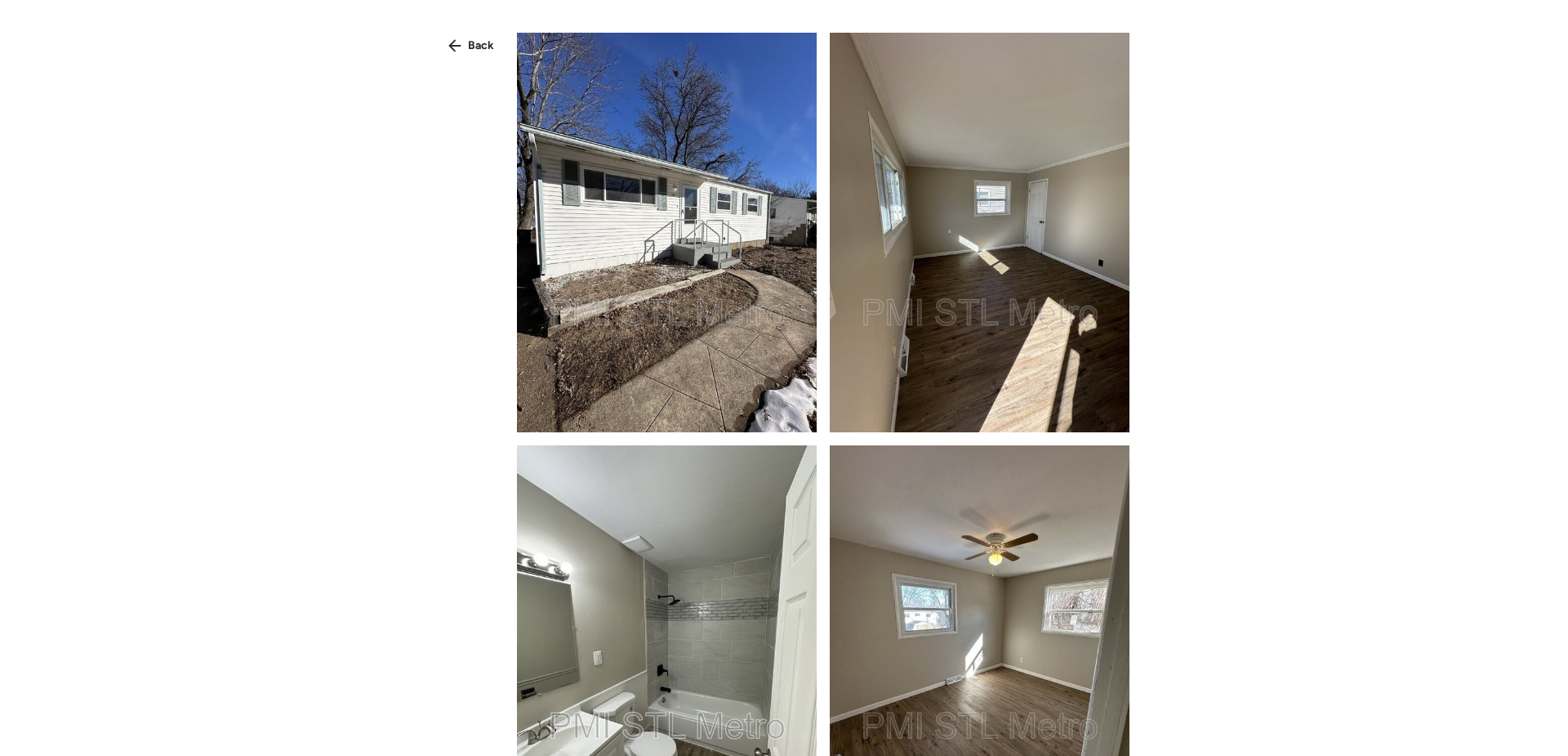
click at [757, 272] on img at bounding box center [667, 232] width 300 height 399
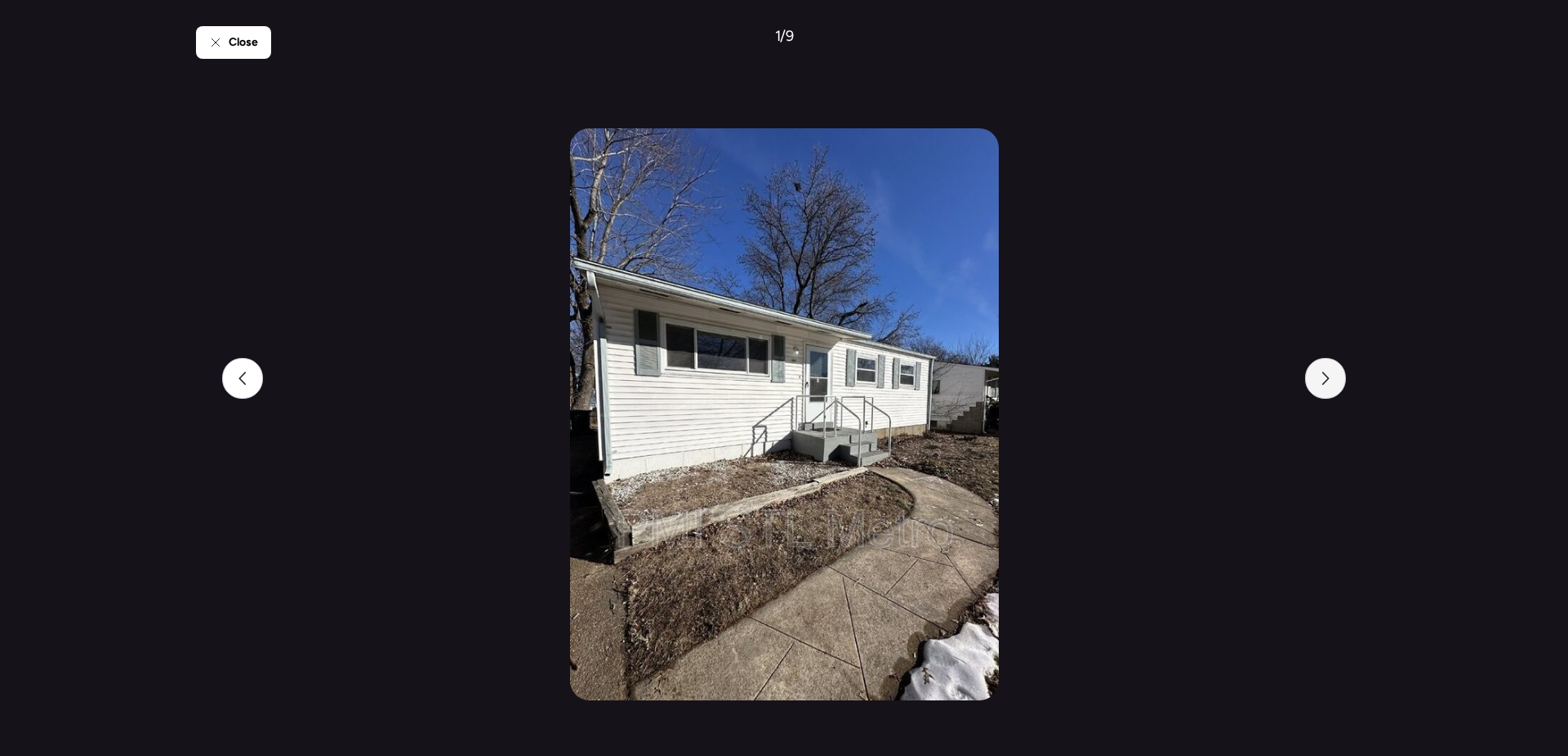
click at [1336, 389] on div at bounding box center [1325, 378] width 41 height 41
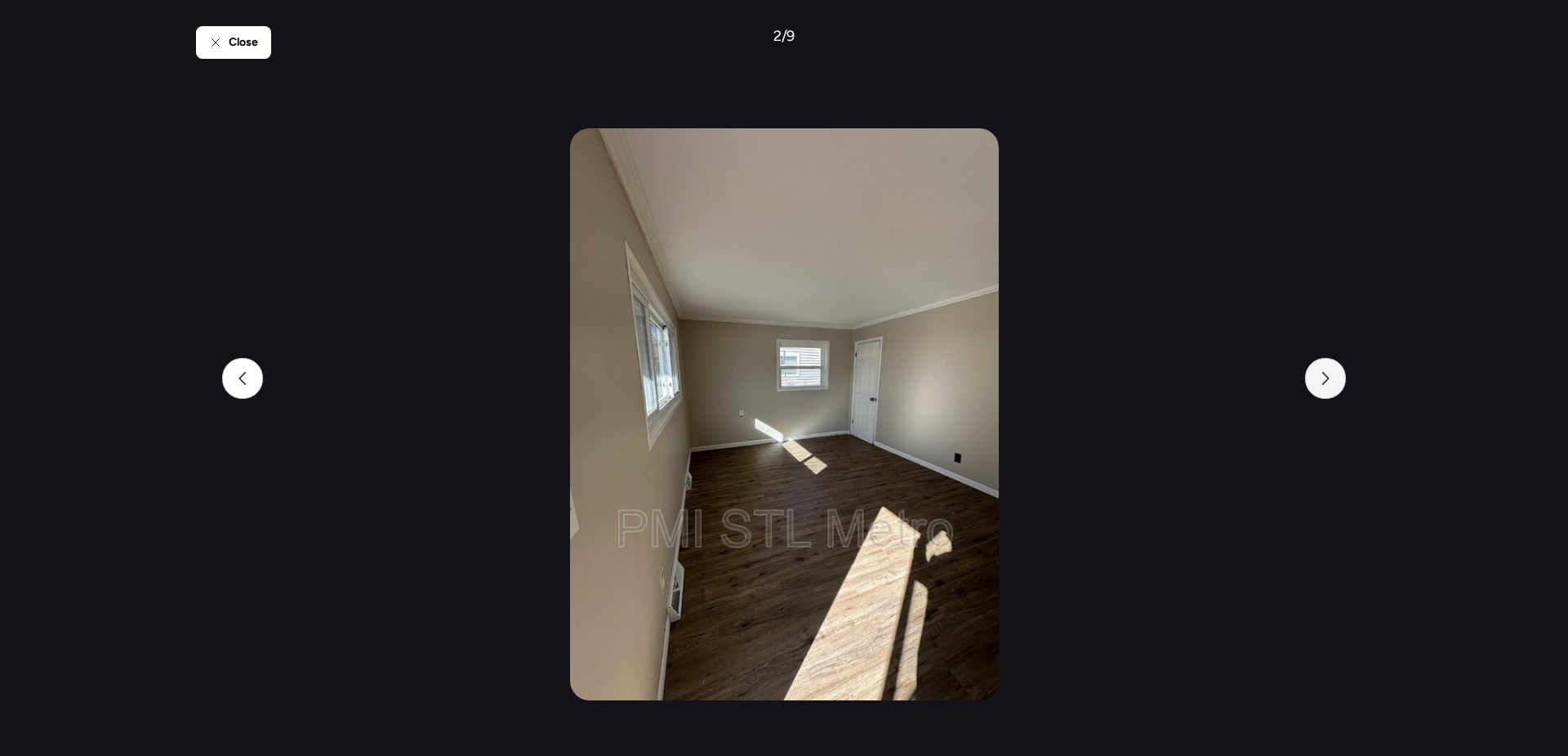
click at [1336, 389] on div at bounding box center [1325, 378] width 41 height 41
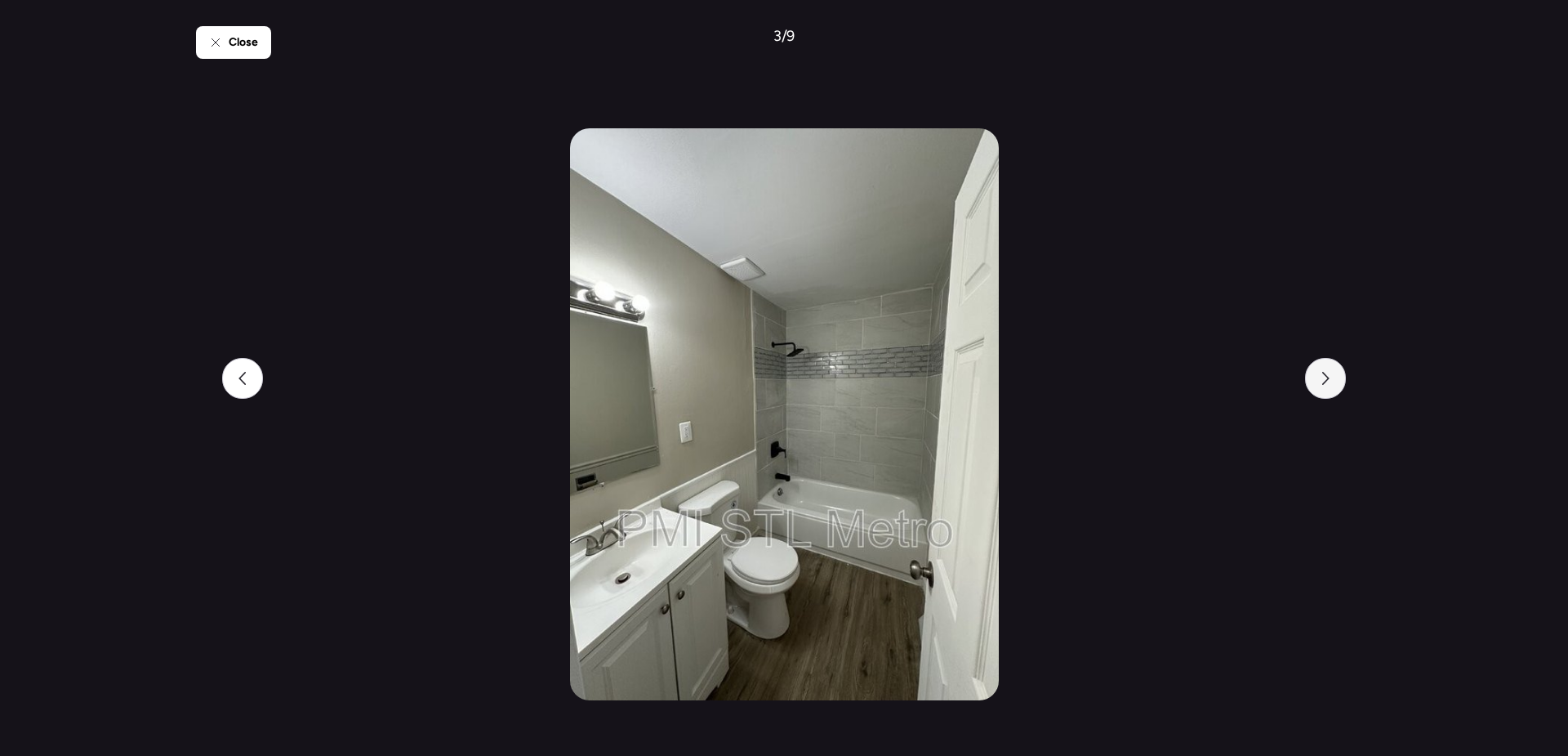
click at [1336, 389] on div at bounding box center [1325, 378] width 41 height 41
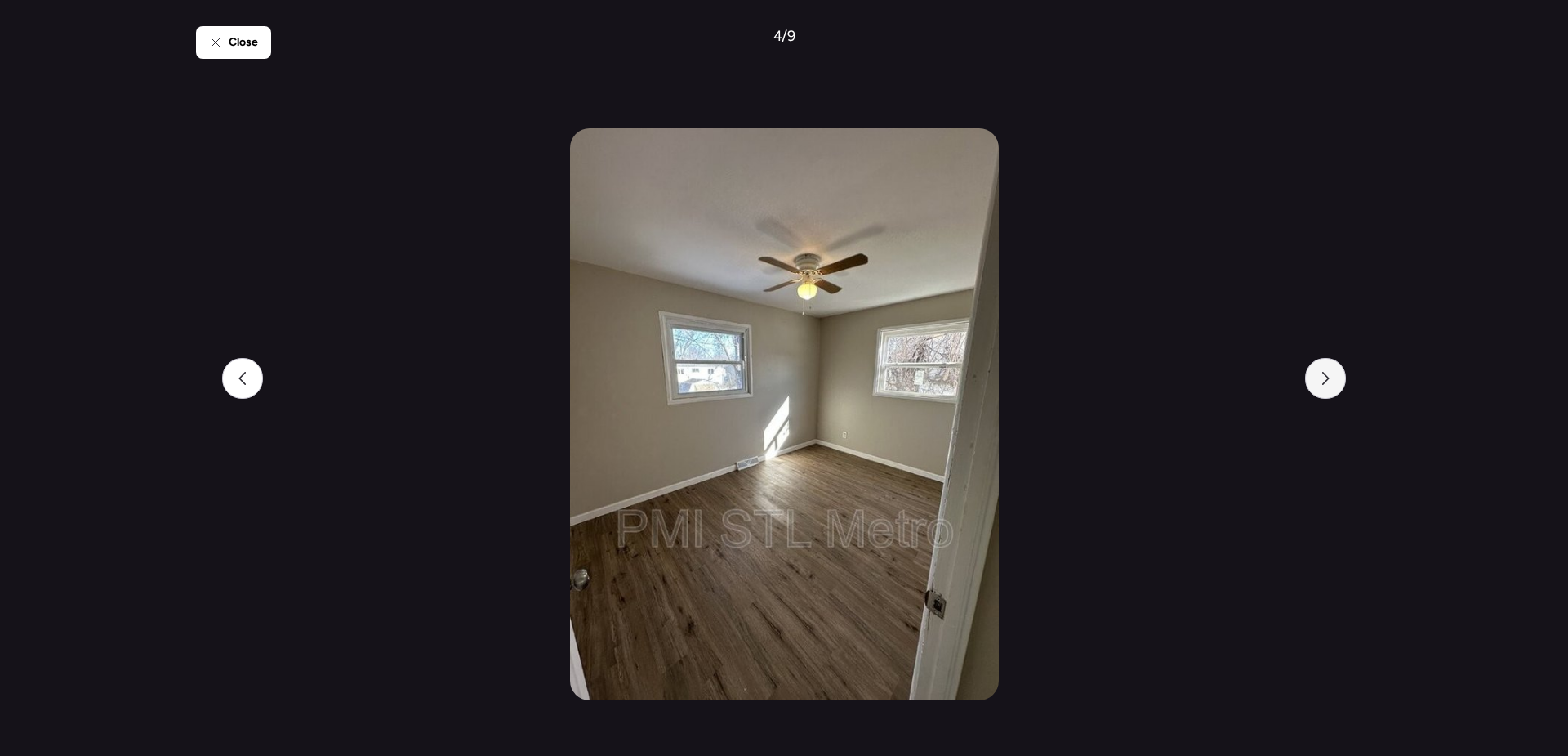
click at [1336, 389] on div at bounding box center [1325, 378] width 41 height 41
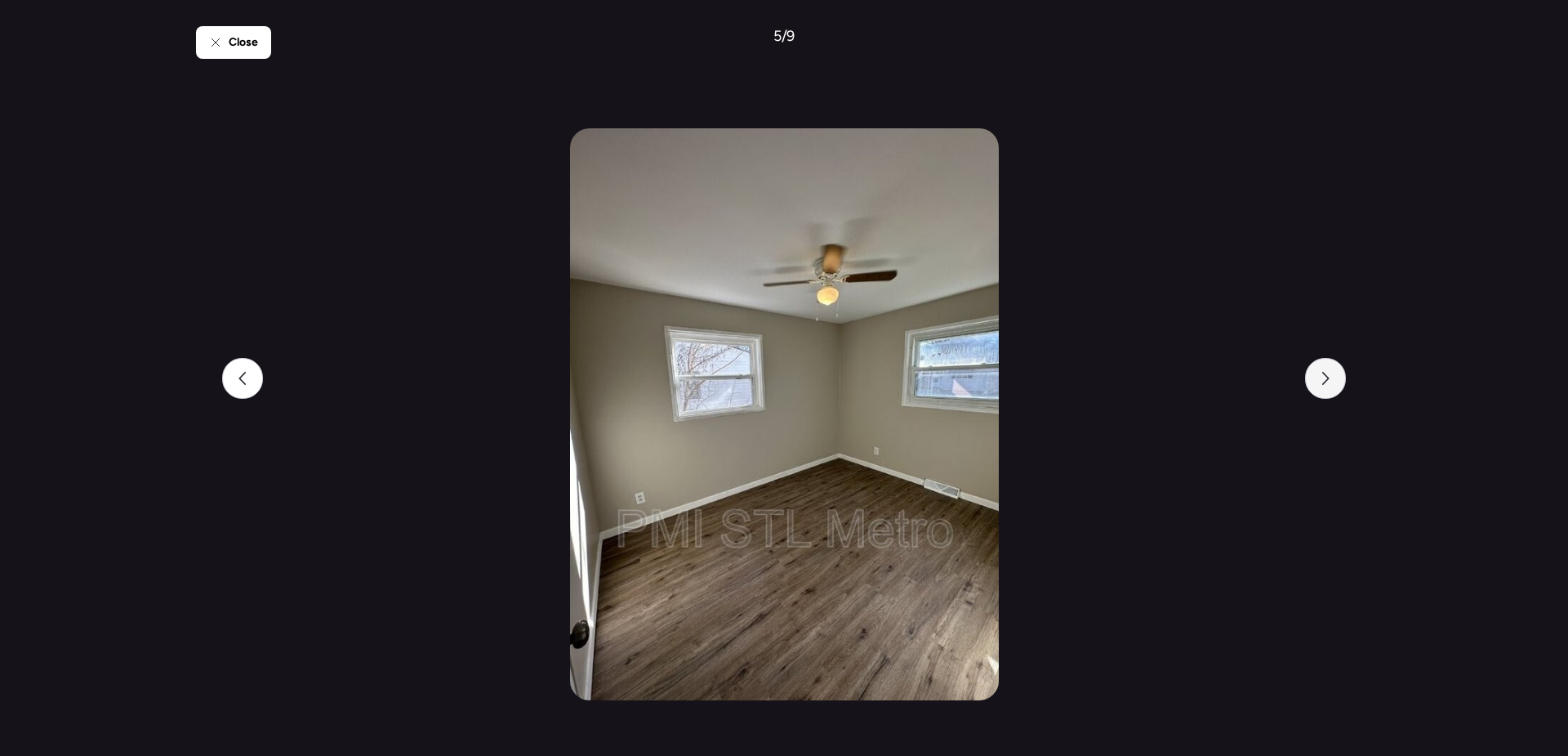
click at [1336, 389] on div at bounding box center [1325, 378] width 41 height 41
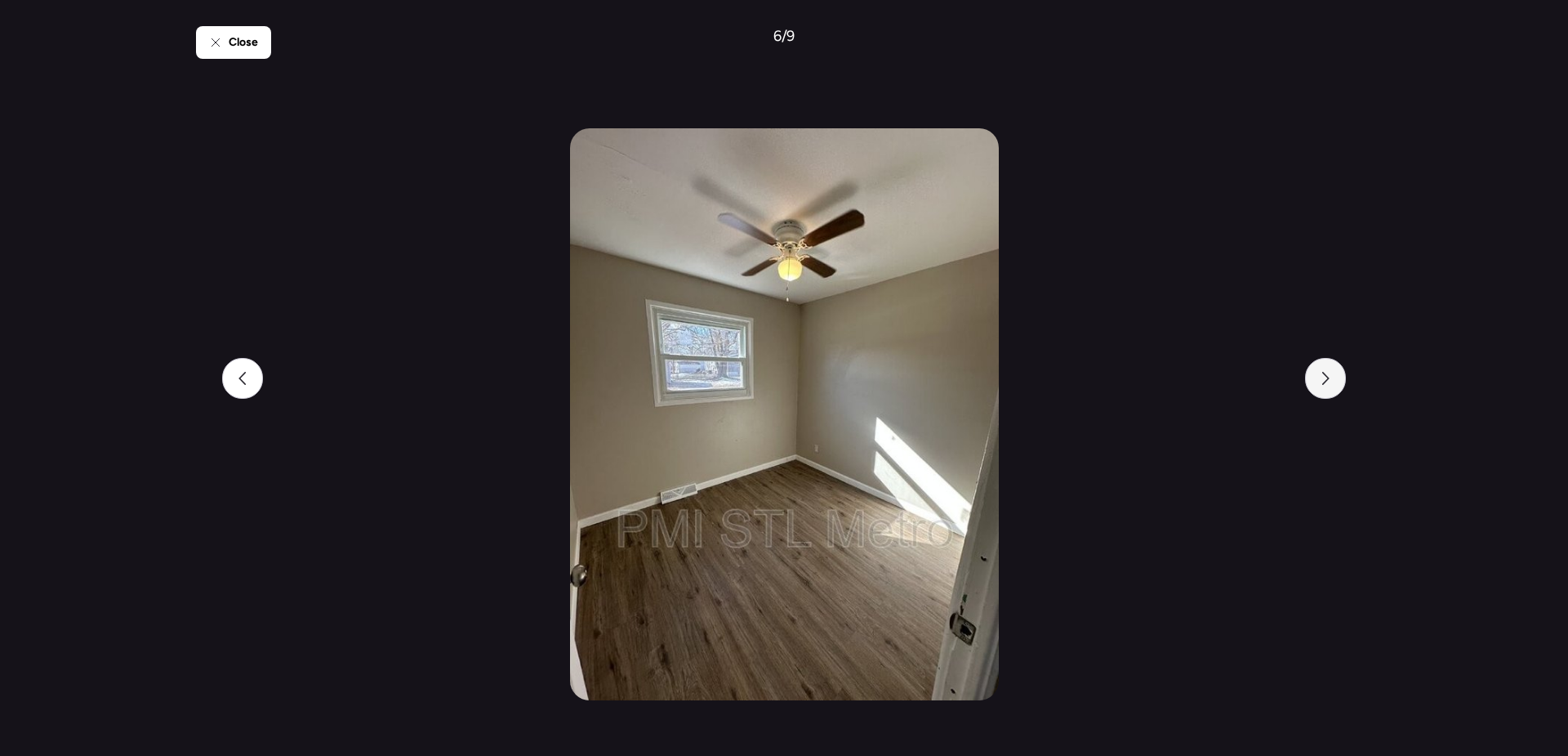
click at [1336, 389] on div at bounding box center [1325, 378] width 41 height 41
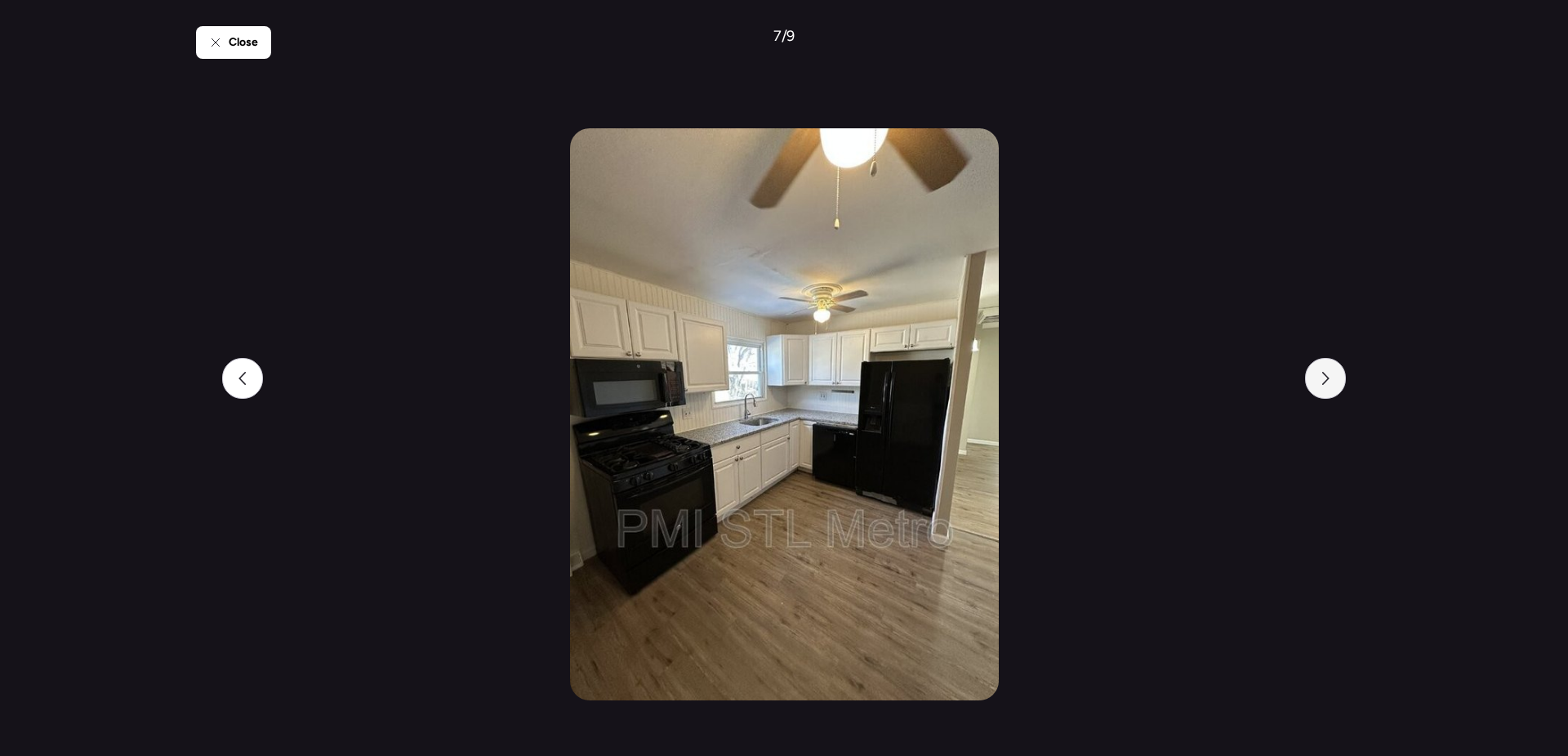
click at [1336, 389] on div at bounding box center [1325, 378] width 41 height 41
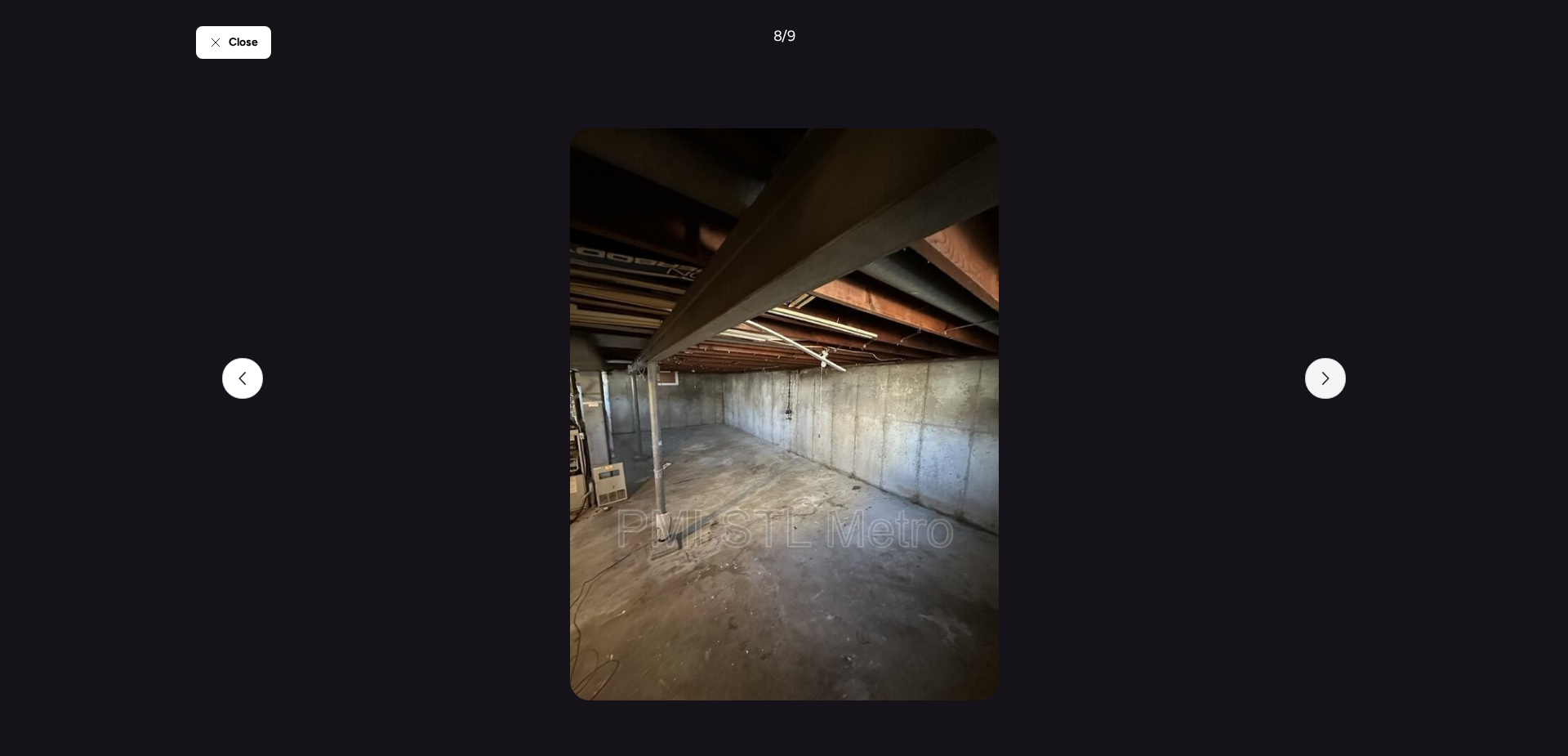
click at [1336, 389] on div at bounding box center [1325, 378] width 41 height 41
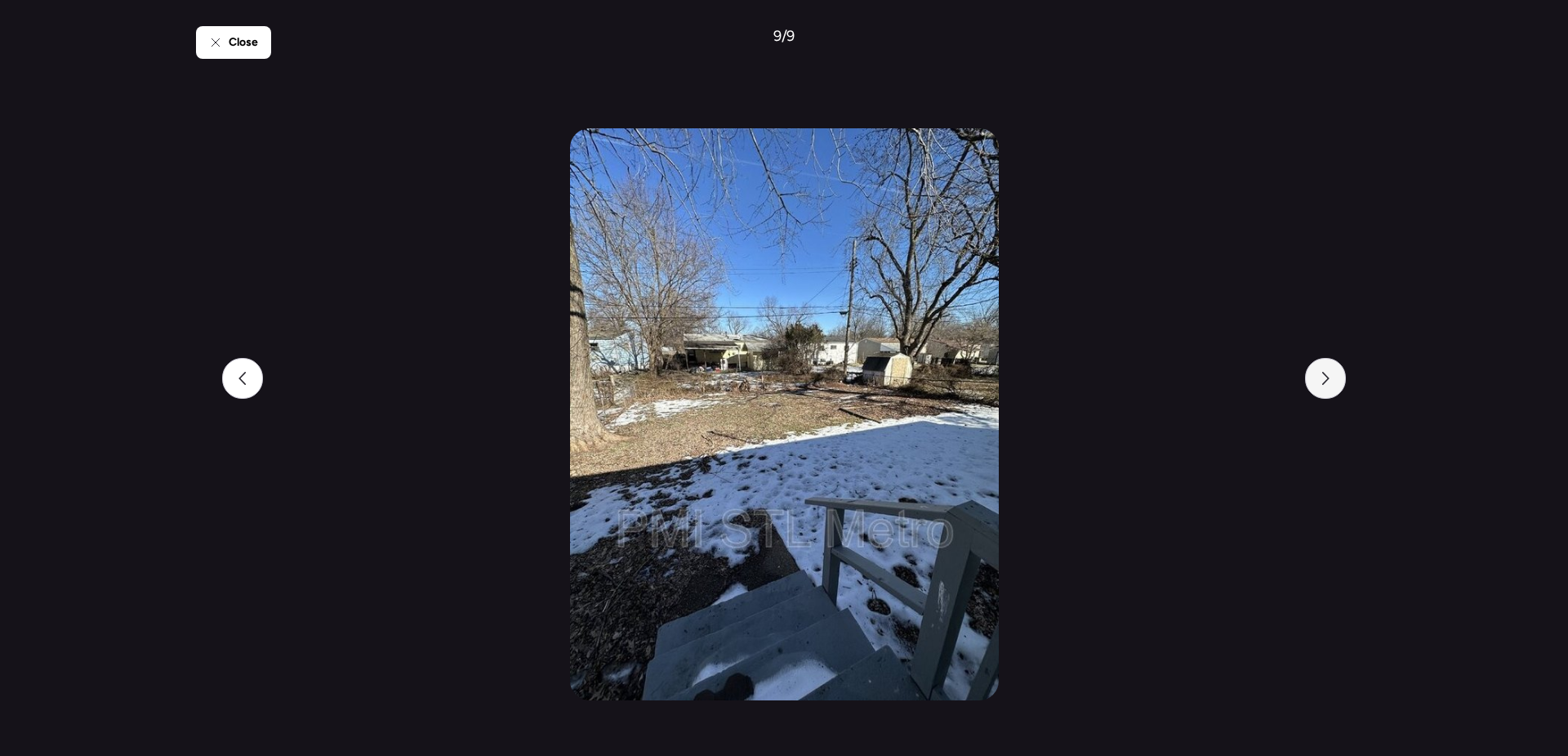
click at [1336, 389] on div at bounding box center [1325, 378] width 41 height 41
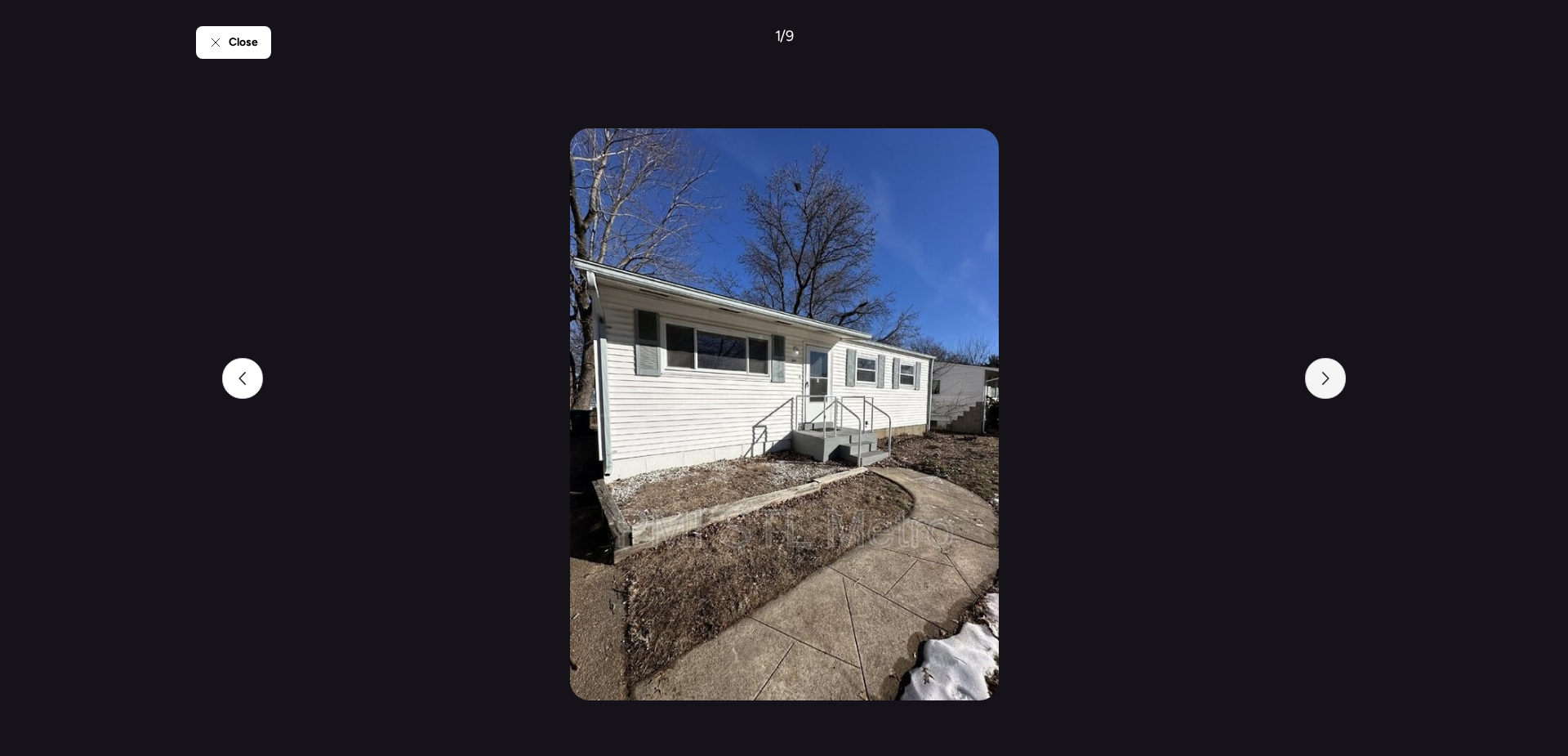
click at [1336, 389] on div at bounding box center [1325, 378] width 41 height 41
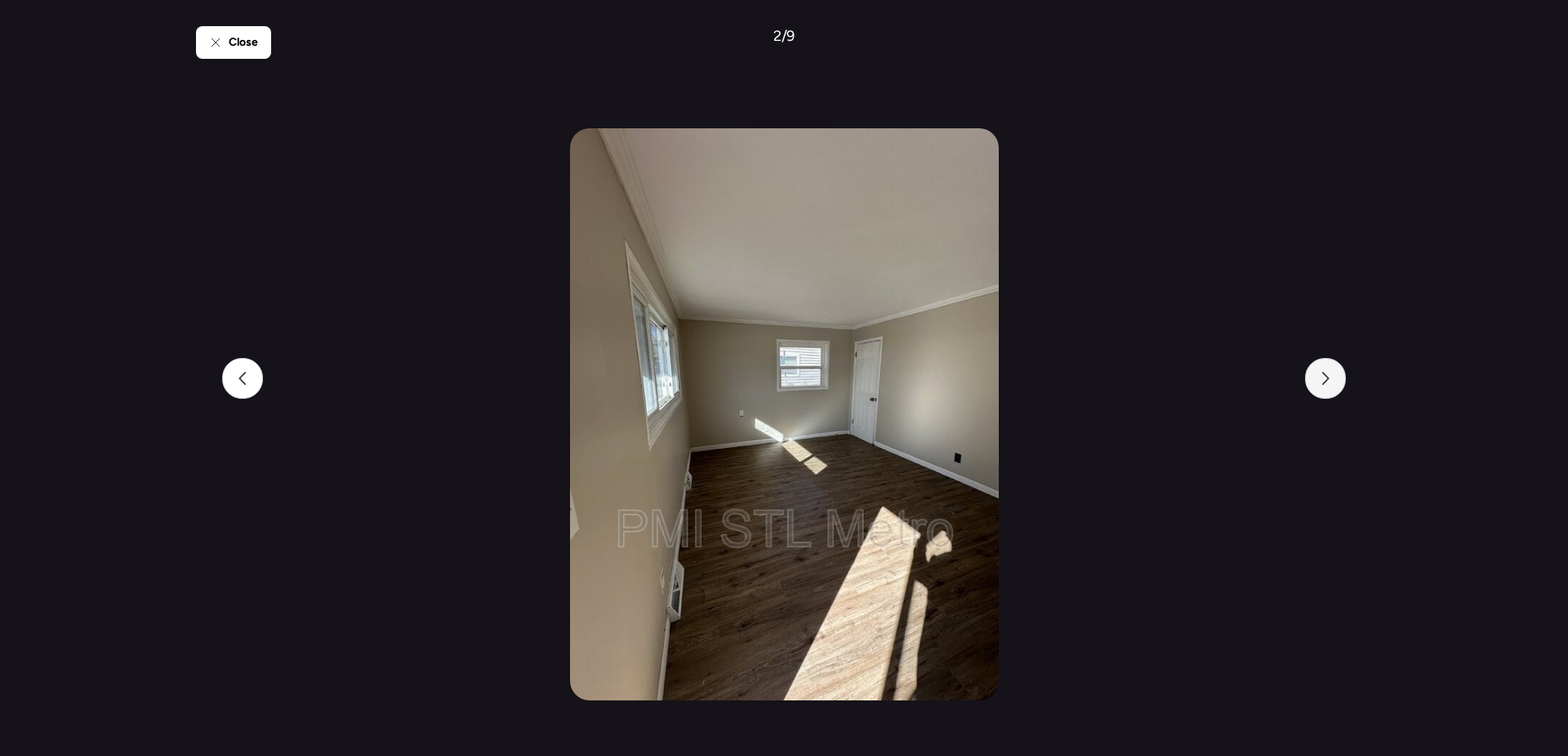
click at [1336, 389] on div at bounding box center [1325, 378] width 41 height 41
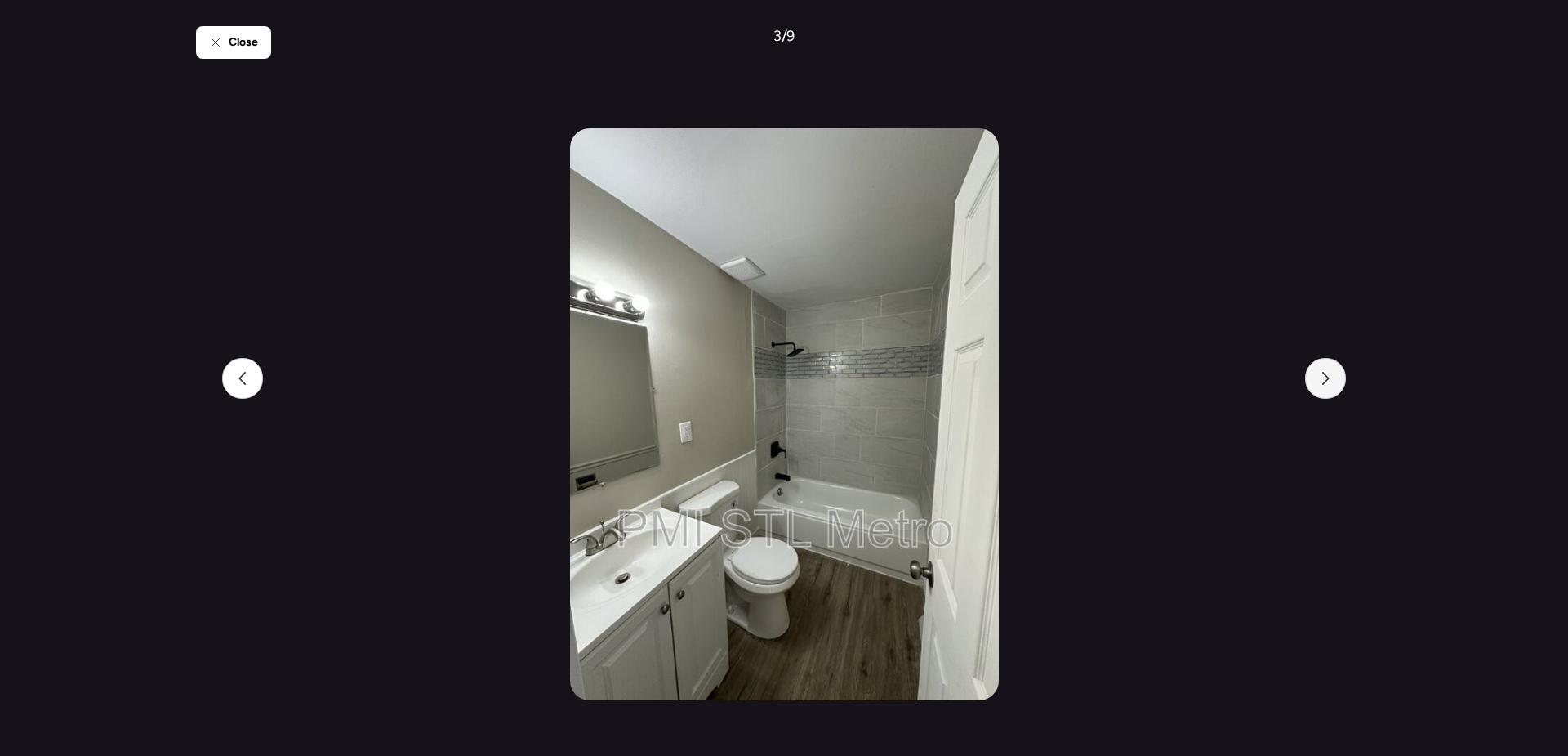
click at [1336, 389] on div at bounding box center [1325, 378] width 41 height 41
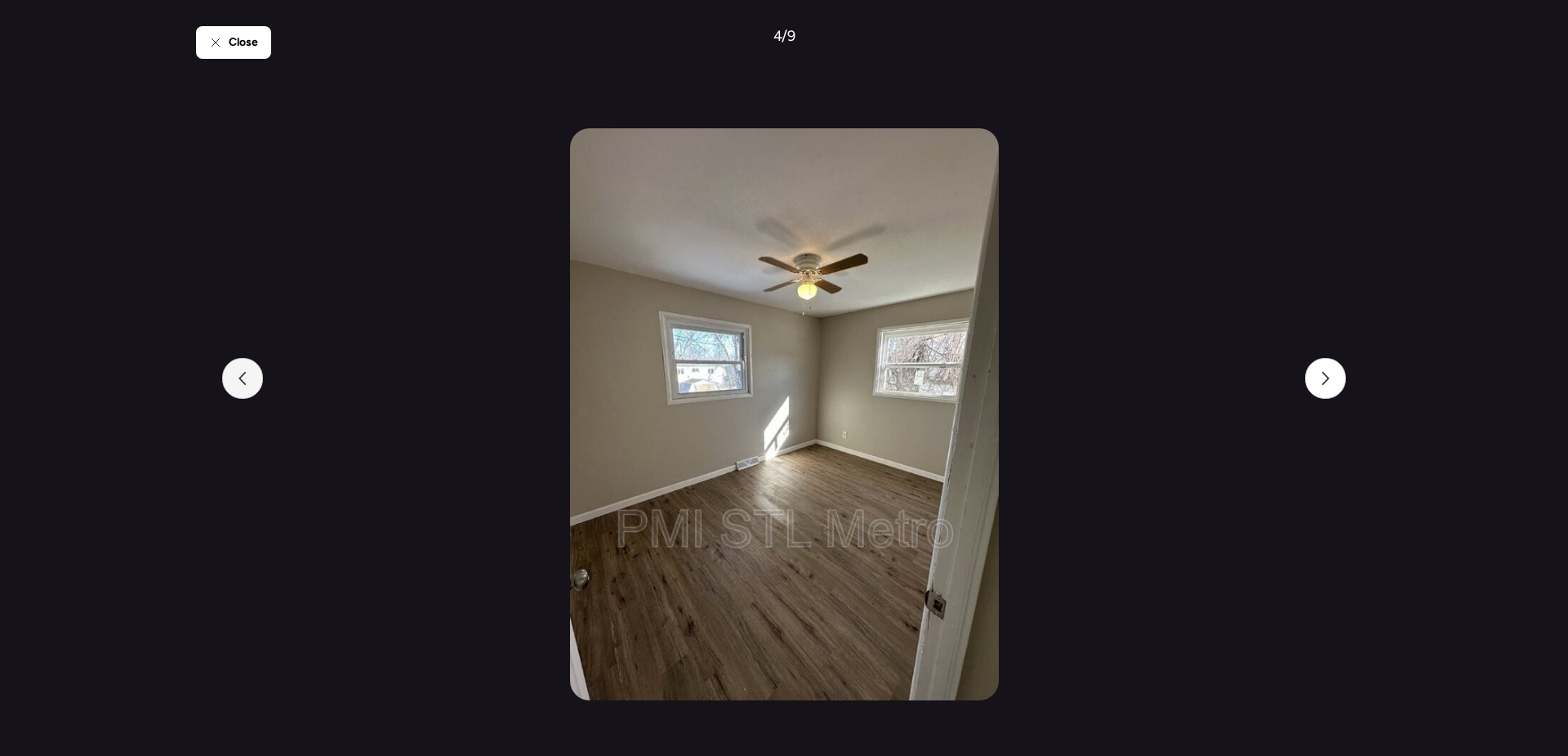
click at [251, 379] on div at bounding box center [242, 378] width 41 height 41
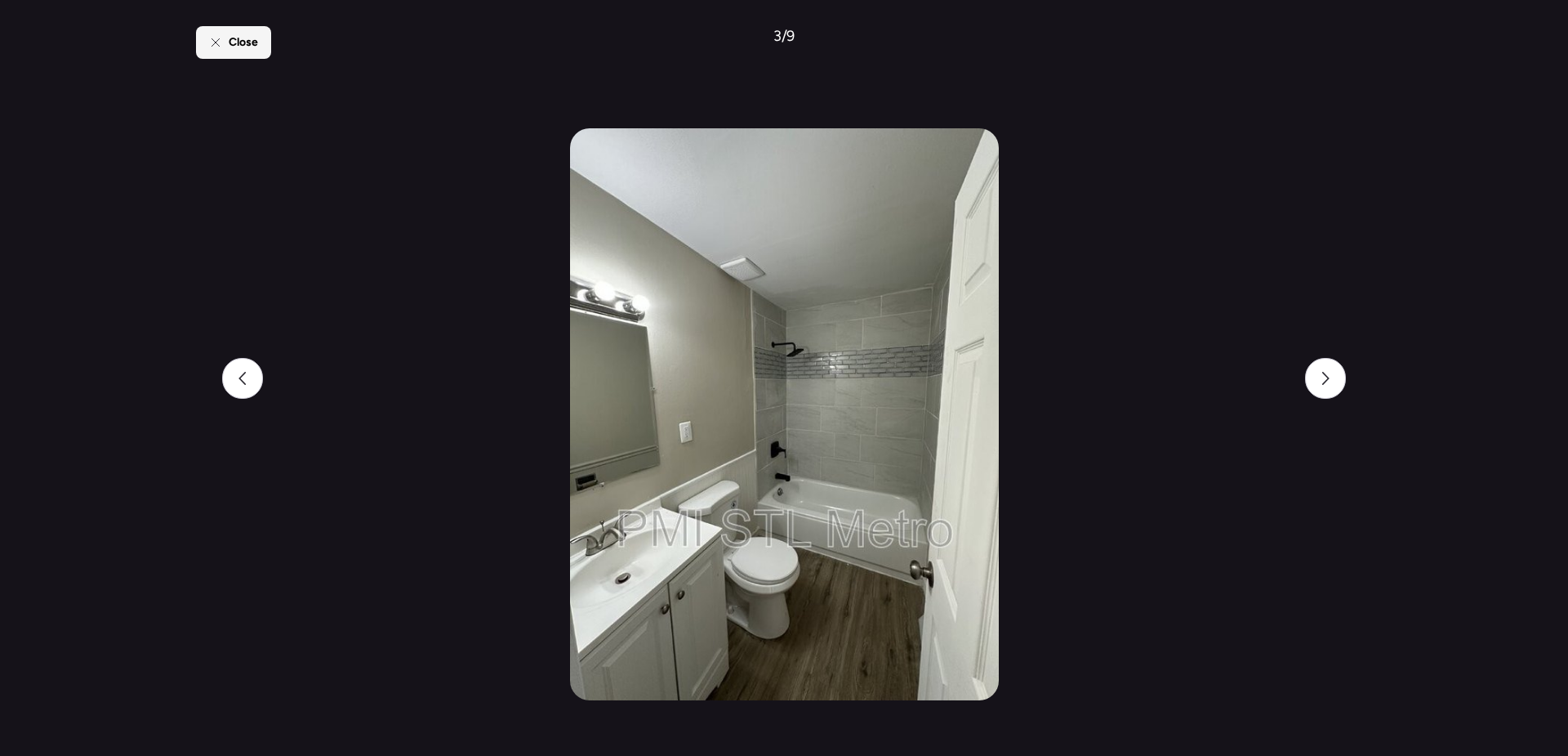
click at [230, 52] on div "Close" at bounding box center [233, 42] width 75 height 33
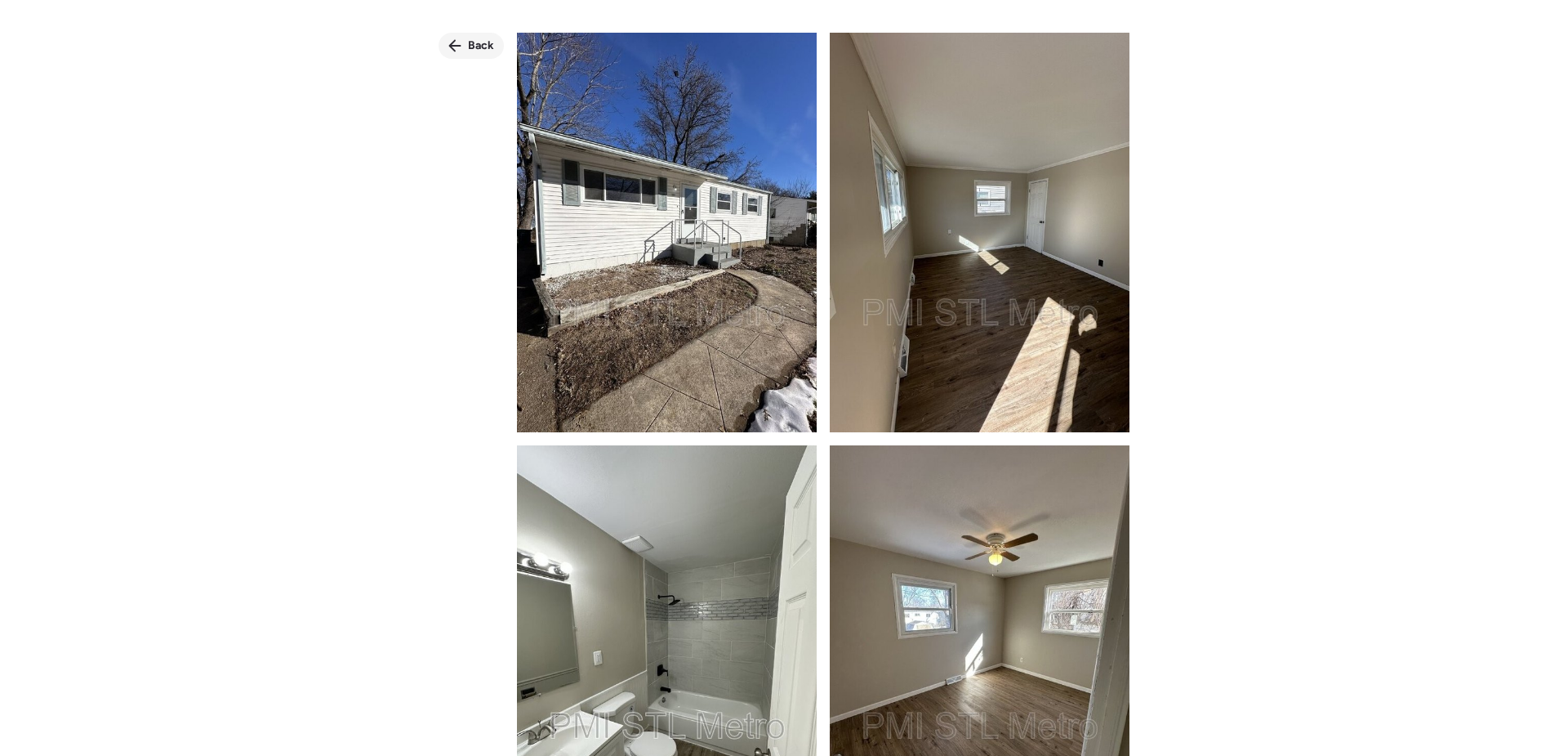
click at [465, 44] on div "Back" at bounding box center [472, 46] width 66 height 26
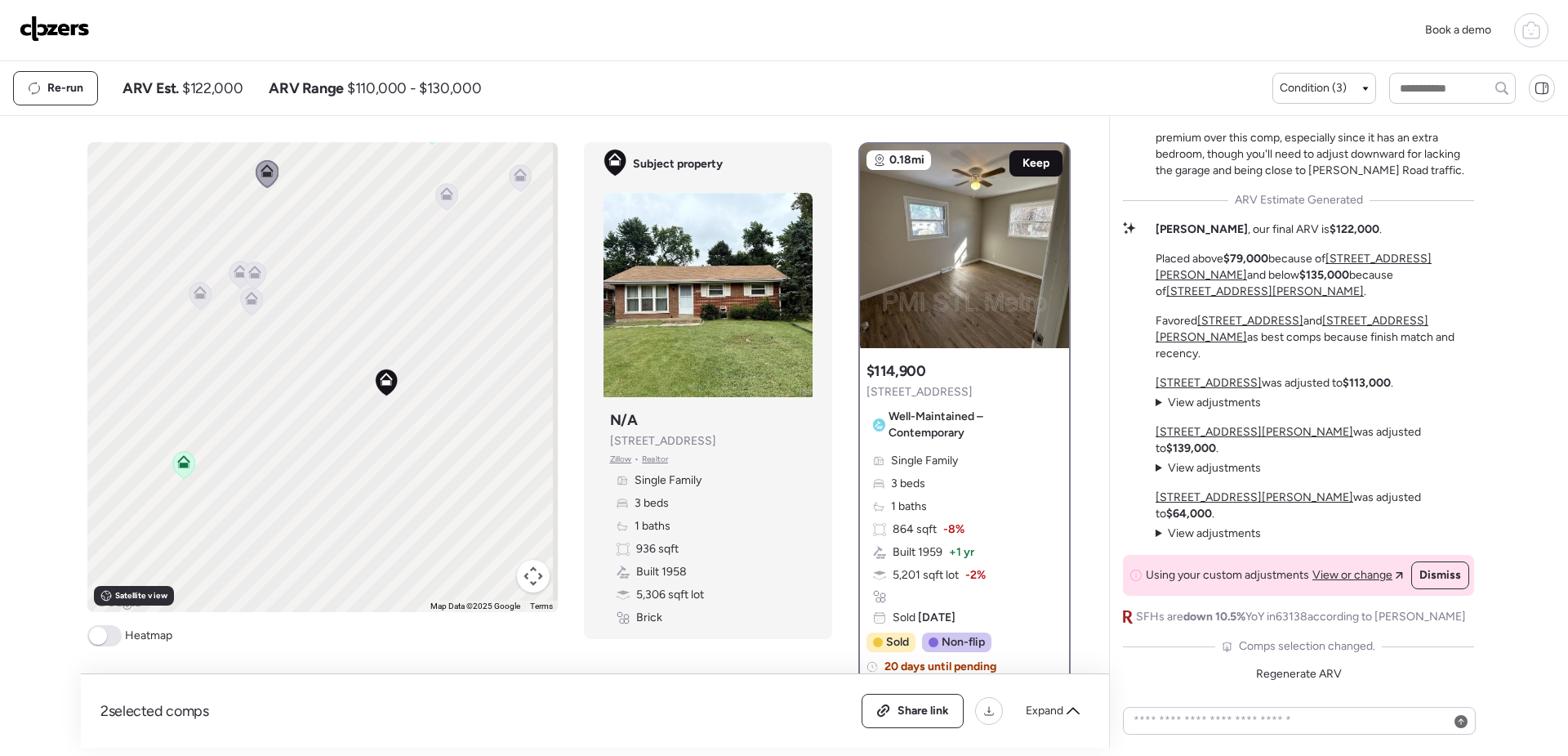
click at [1023, 159] on span "Keep" at bounding box center [1036, 163] width 27 height 16
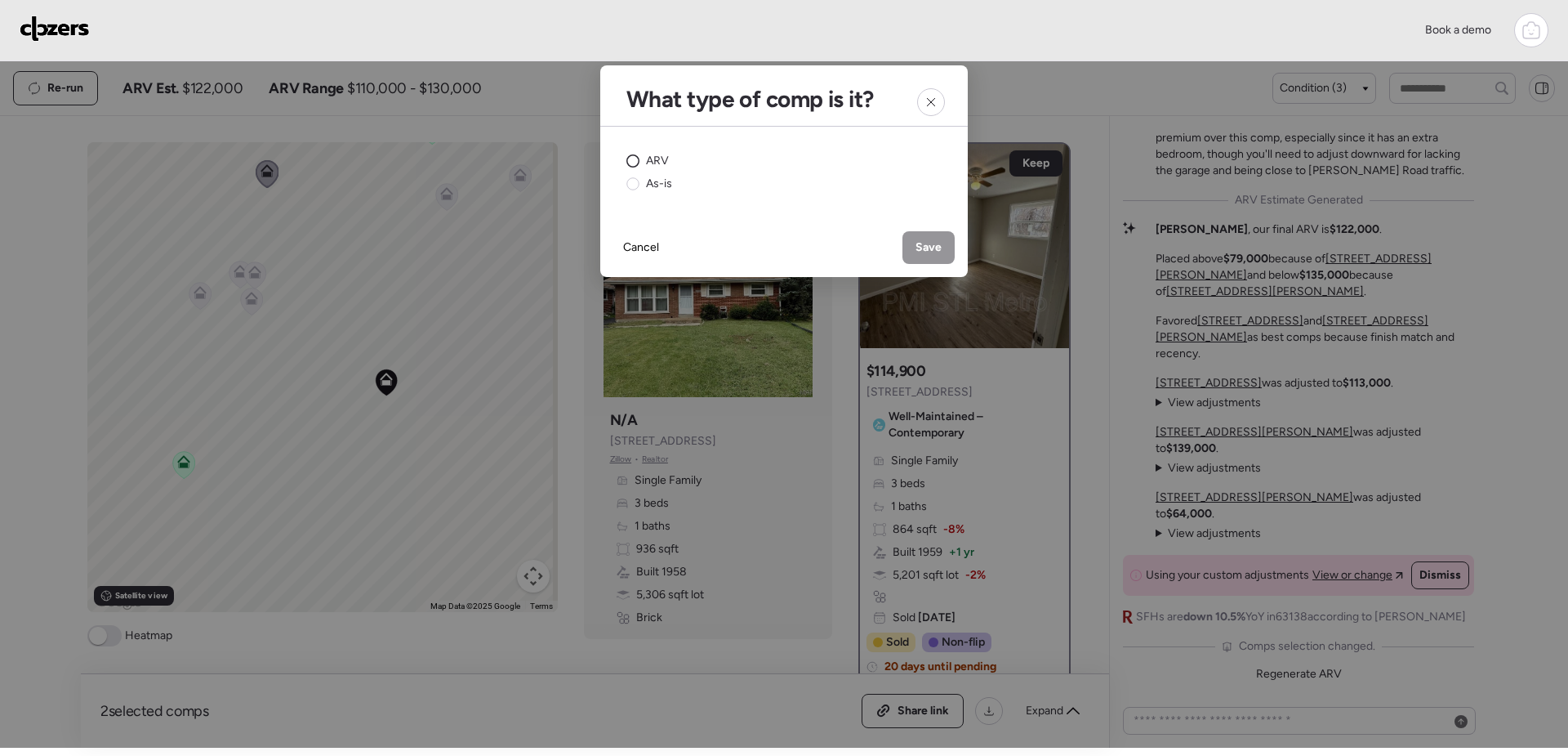
click at [634, 158] on circle at bounding box center [634, 161] width 12 height 12
click at [923, 238] on div "Save" at bounding box center [928, 247] width 53 height 33
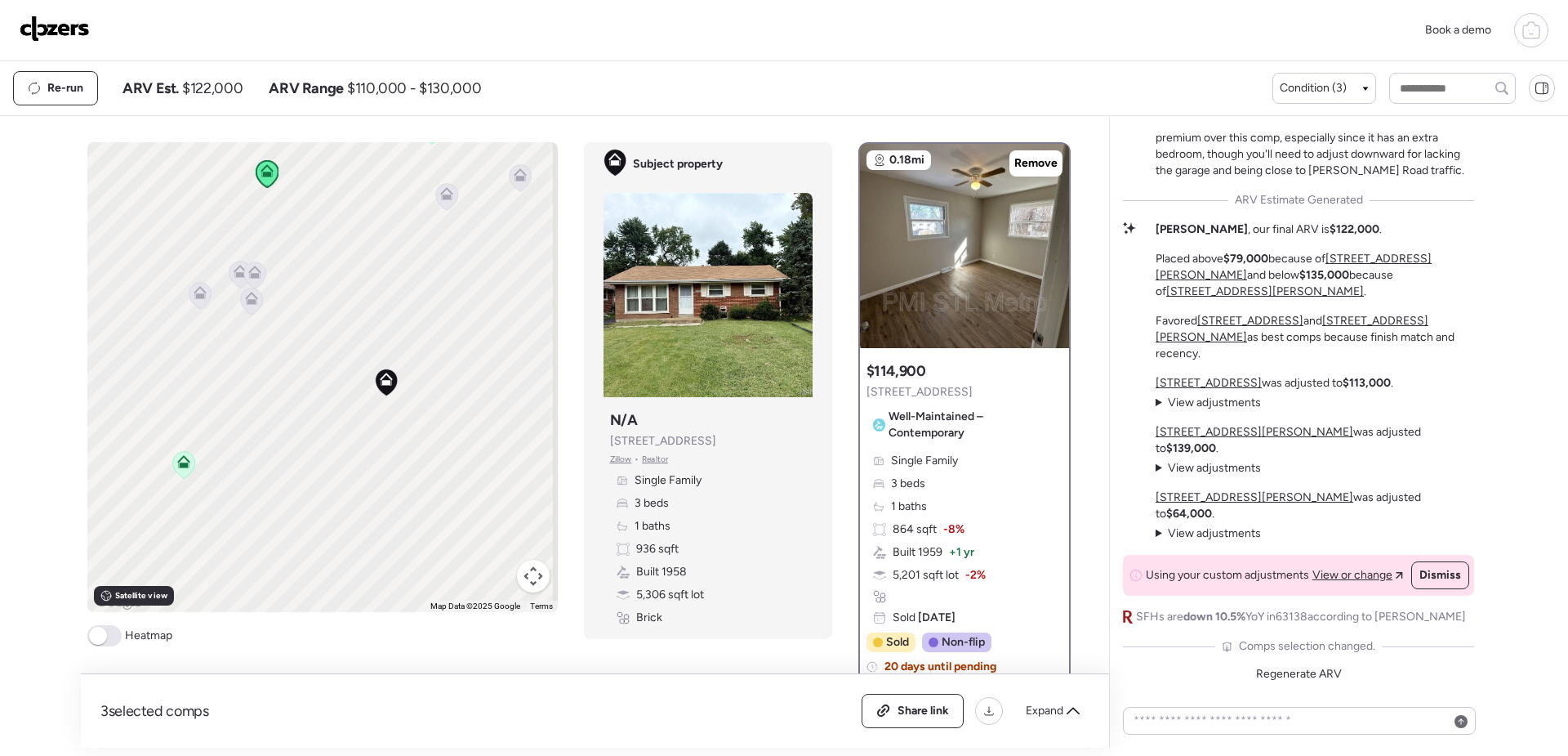
click at [445, 197] on icon at bounding box center [446, 197] width 11 height 5
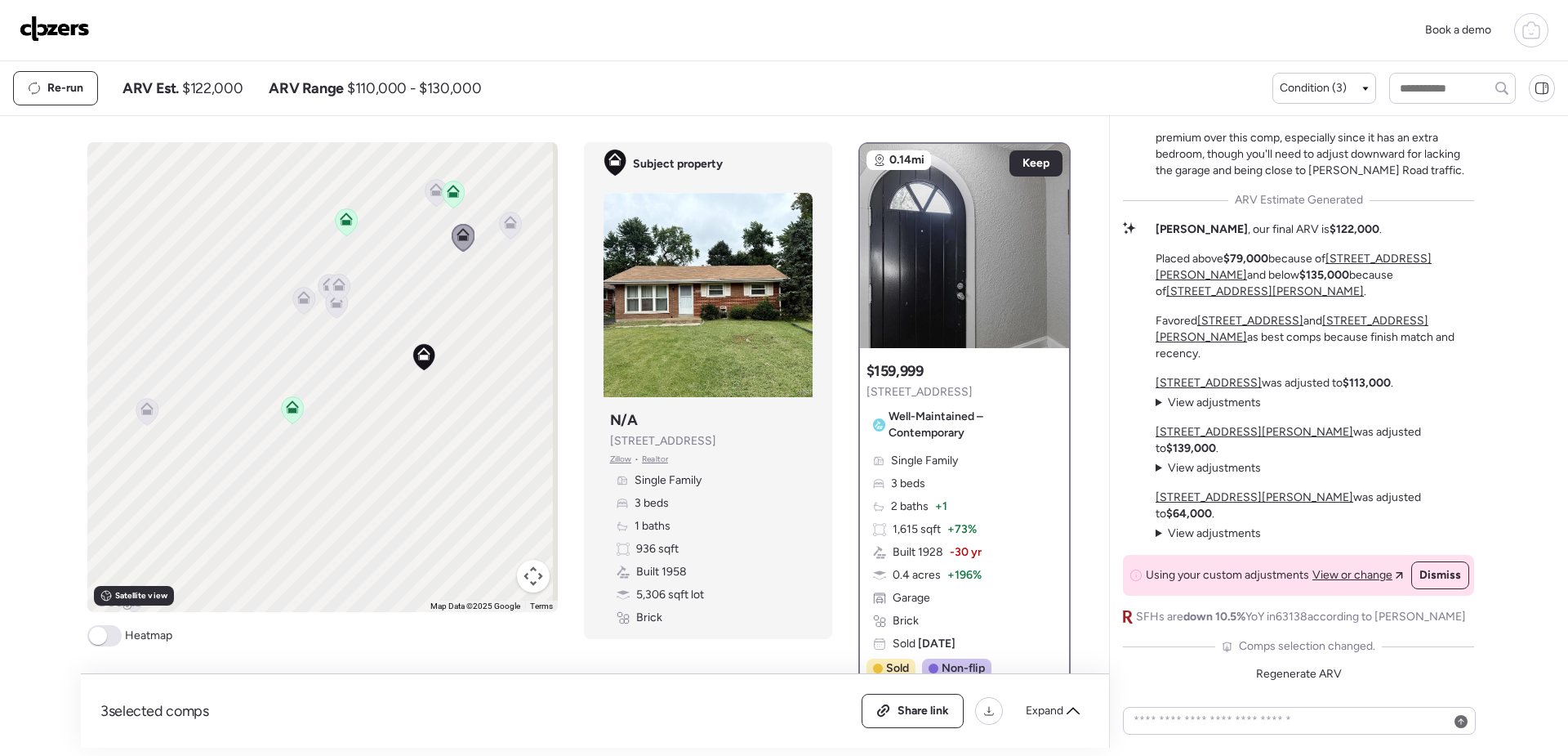
click at [505, 220] on icon at bounding box center [509, 222] width 13 height 13
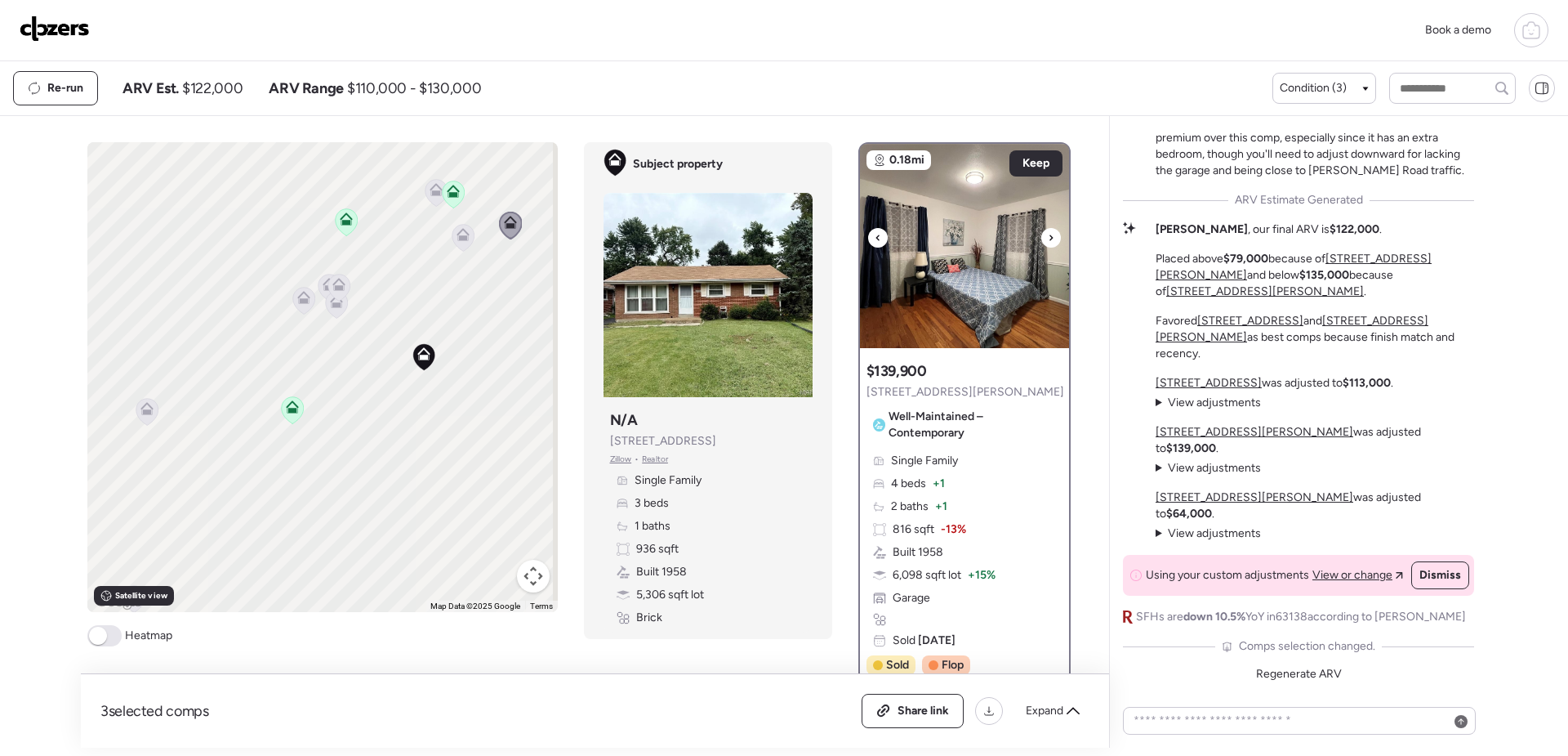
click at [1048, 246] on icon at bounding box center [1051, 237] width 7 height 20
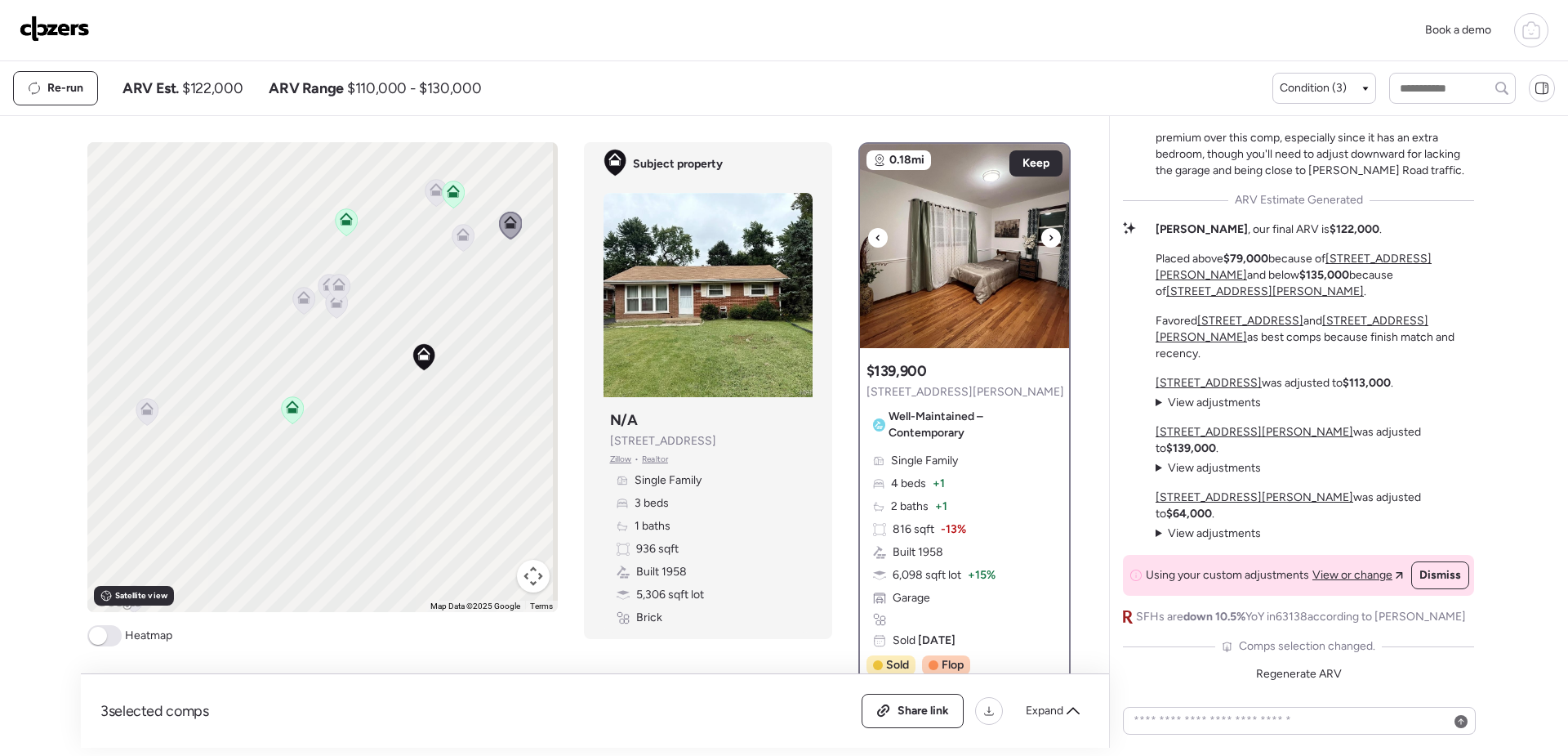
click at [989, 260] on img at bounding box center [964, 246] width 210 height 205
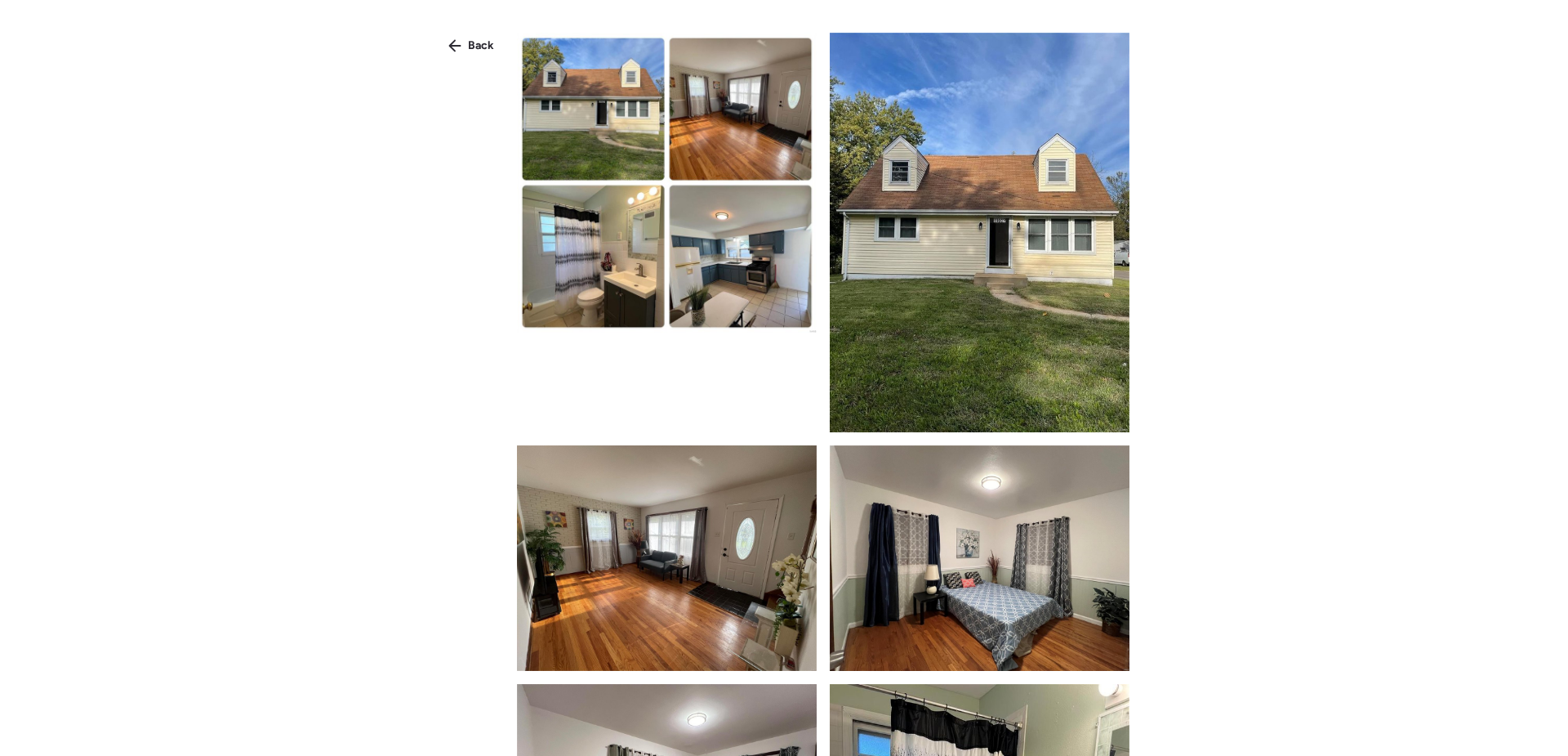
click at [968, 209] on img at bounding box center [980, 232] width 300 height 399
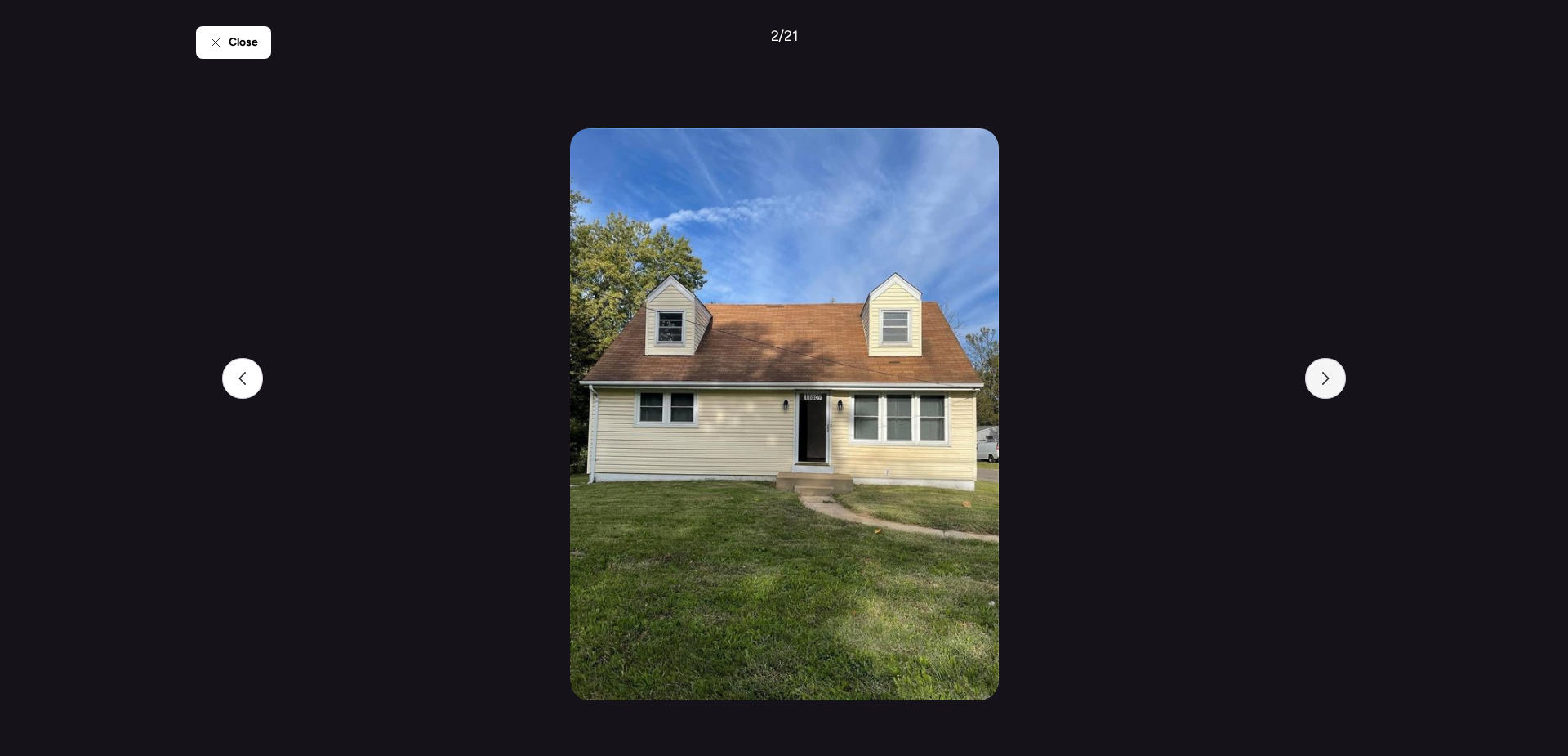
click at [1323, 376] on icon at bounding box center [1325, 378] width 13 height 13
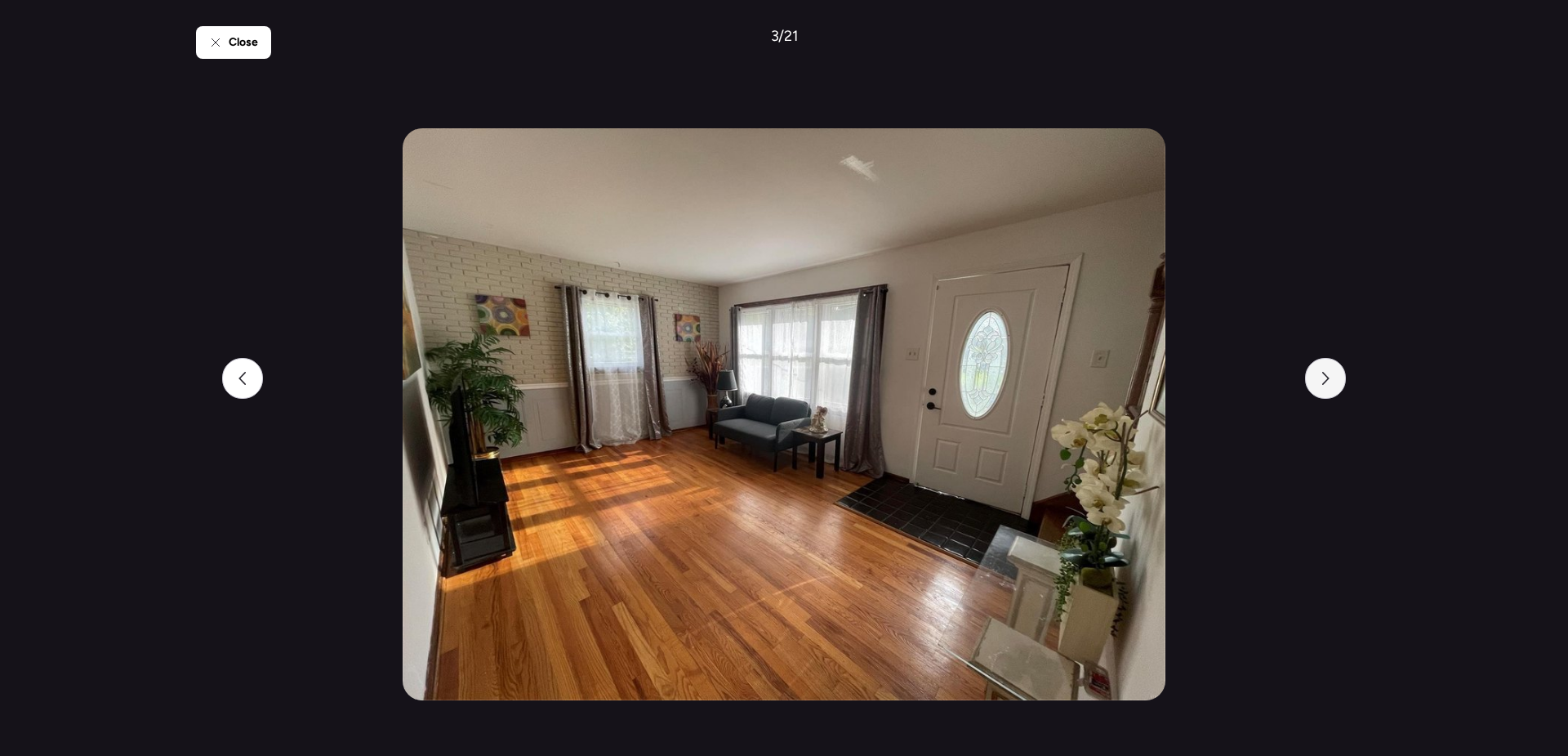
click at [1323, 376] on icon at bounding box center [1325, 378] width 13 height 13
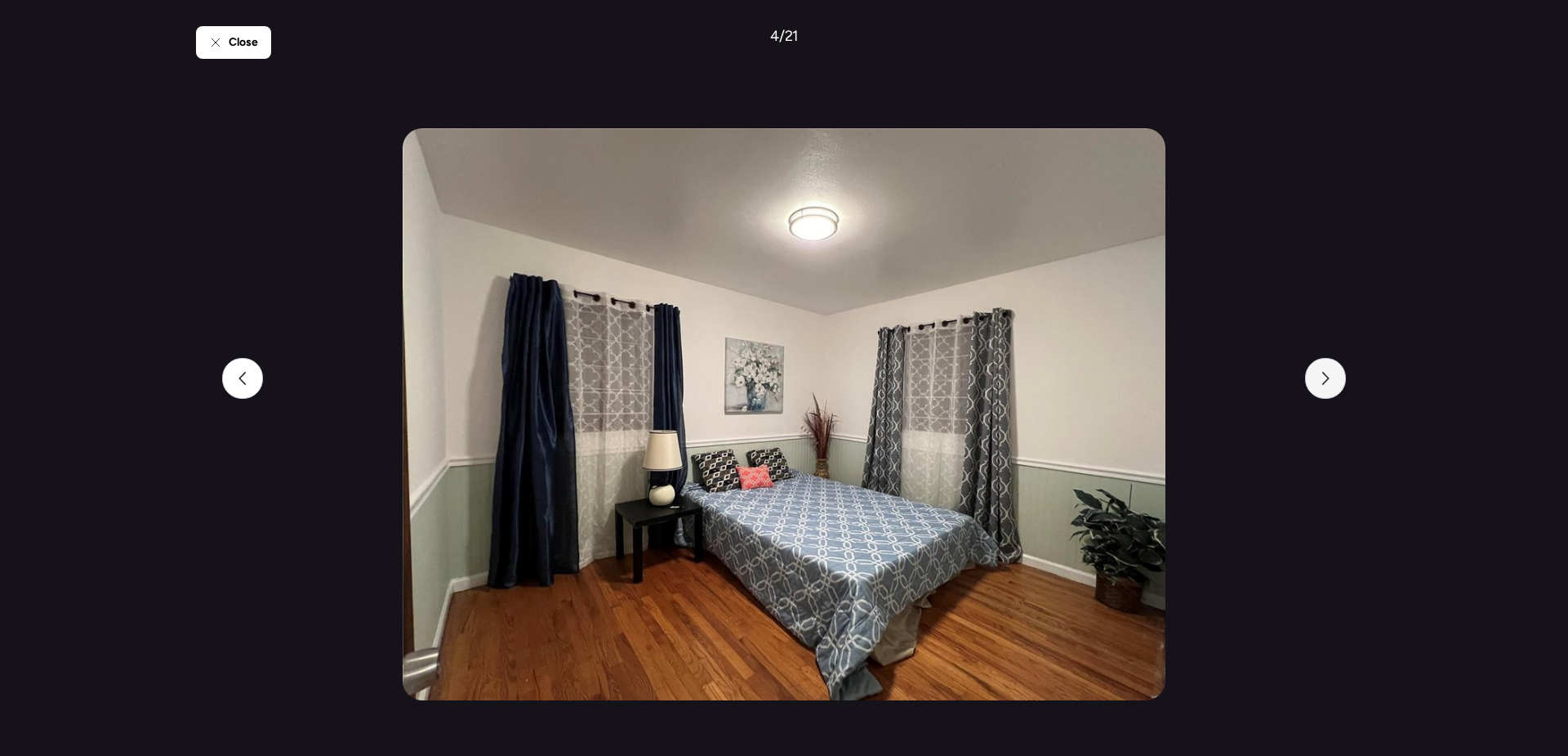
click at [1323, 376] on icon at bounding box center [1325, 378] width 13 height 13
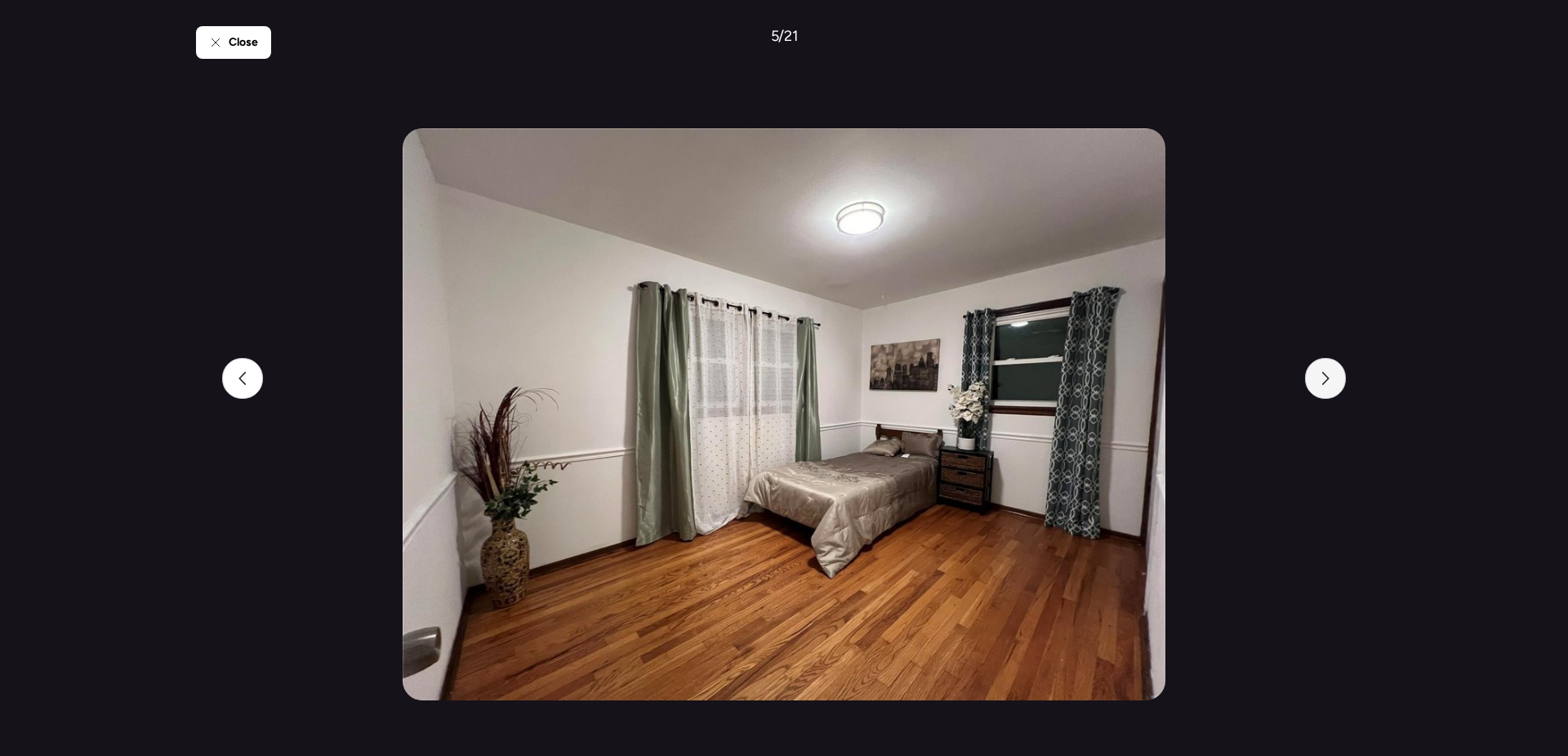
click at [1323, 376] on icon at bounding box center [1325, 378] width 13 height 13
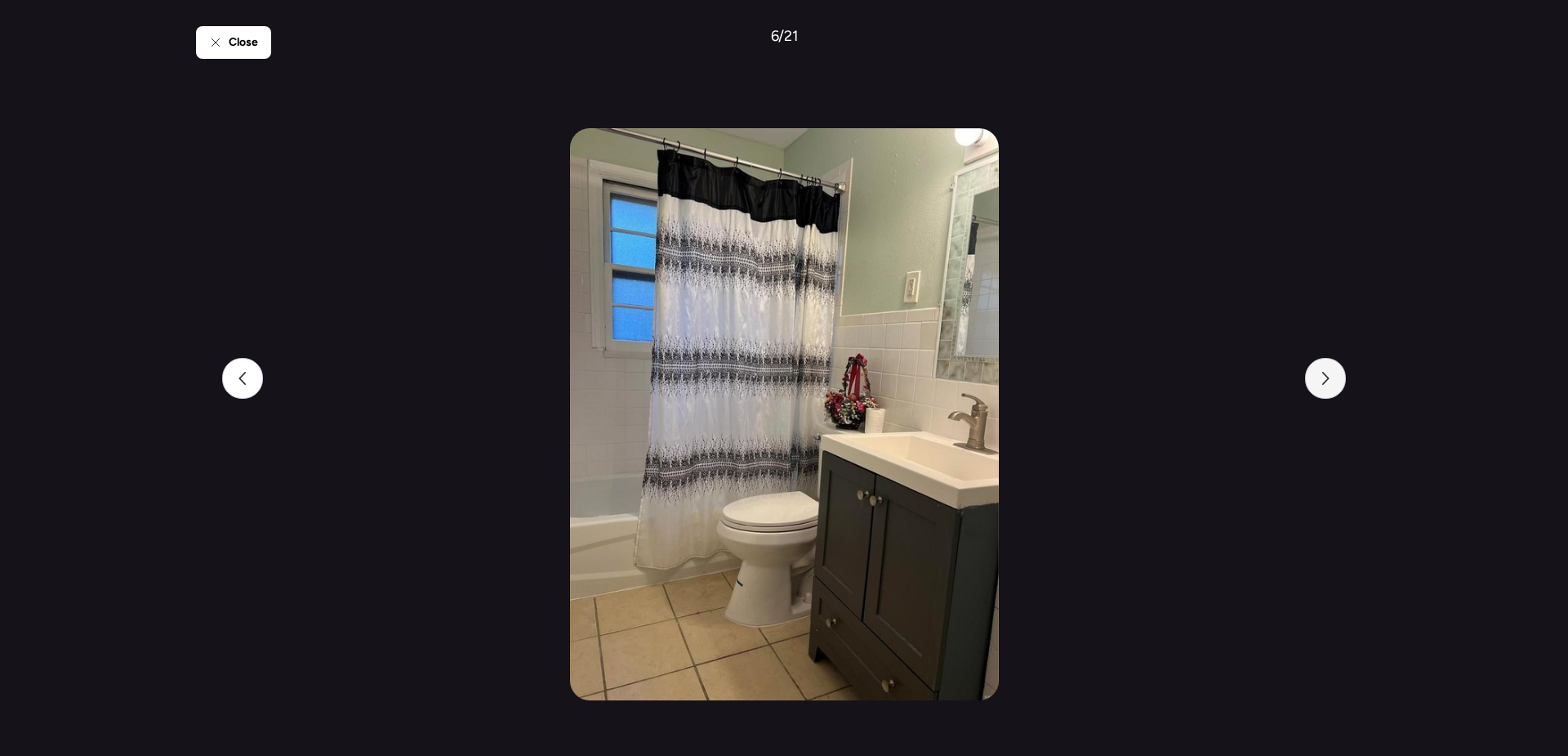
click at [1323, 376] on icon at bounding box center [1325, 378] width 13 height 13
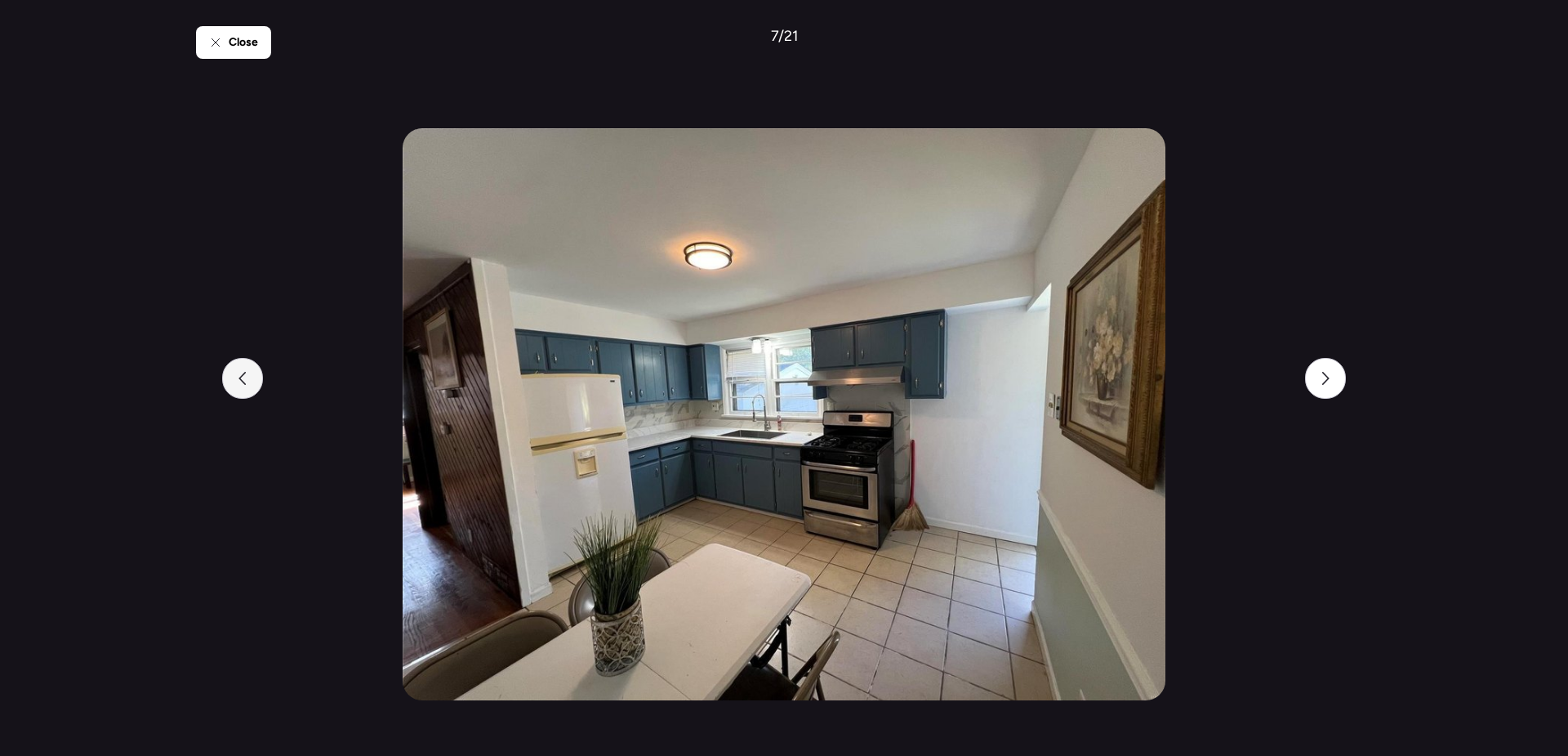
click at [238, 385] on div at bounding box center [242, 378] width 41 height 41
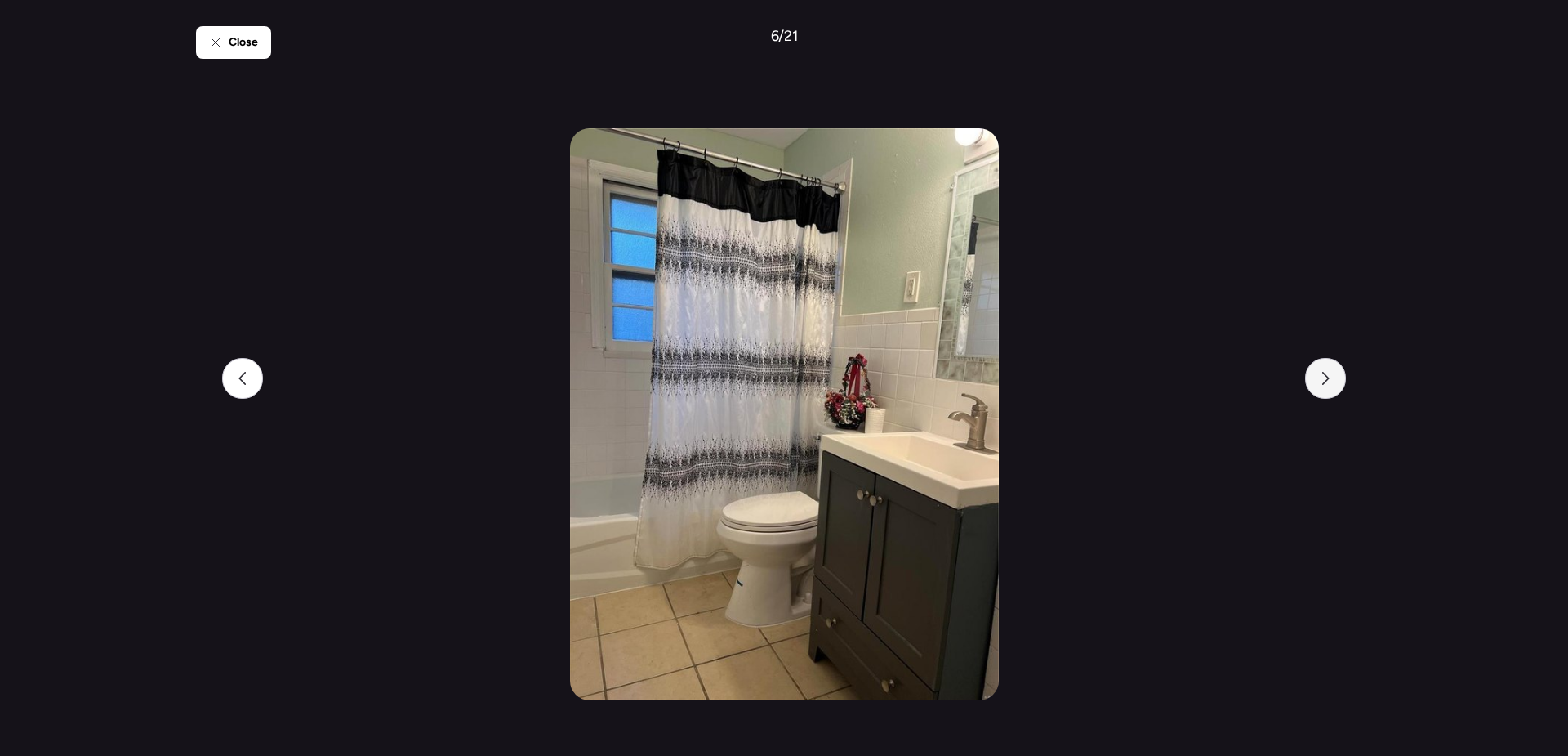
click at [1312, 376] on div at bounding box center [1325, 378] width 41 height 41
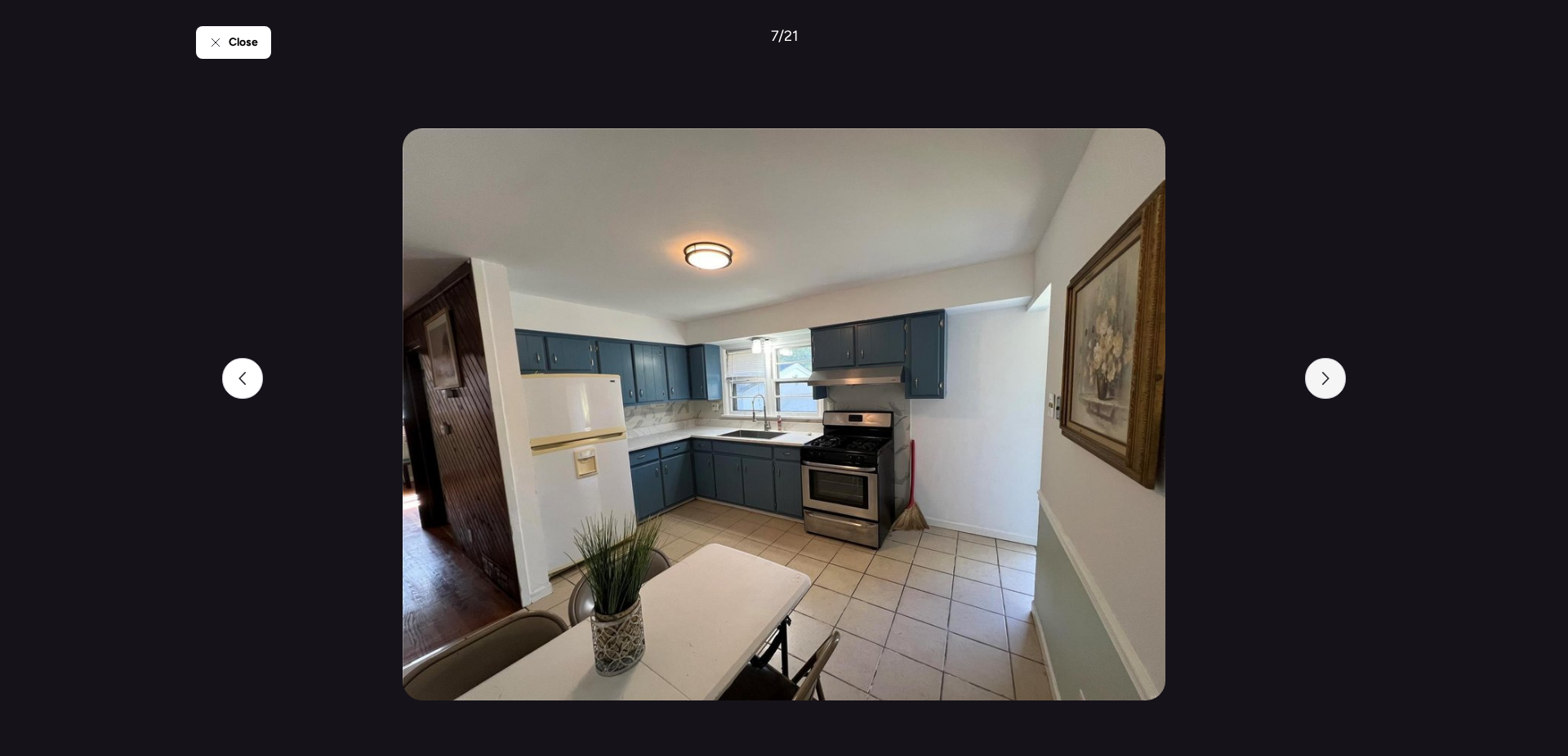
click at [1312, 376] on div at bounding box center [1325, 378] width 41 height 41
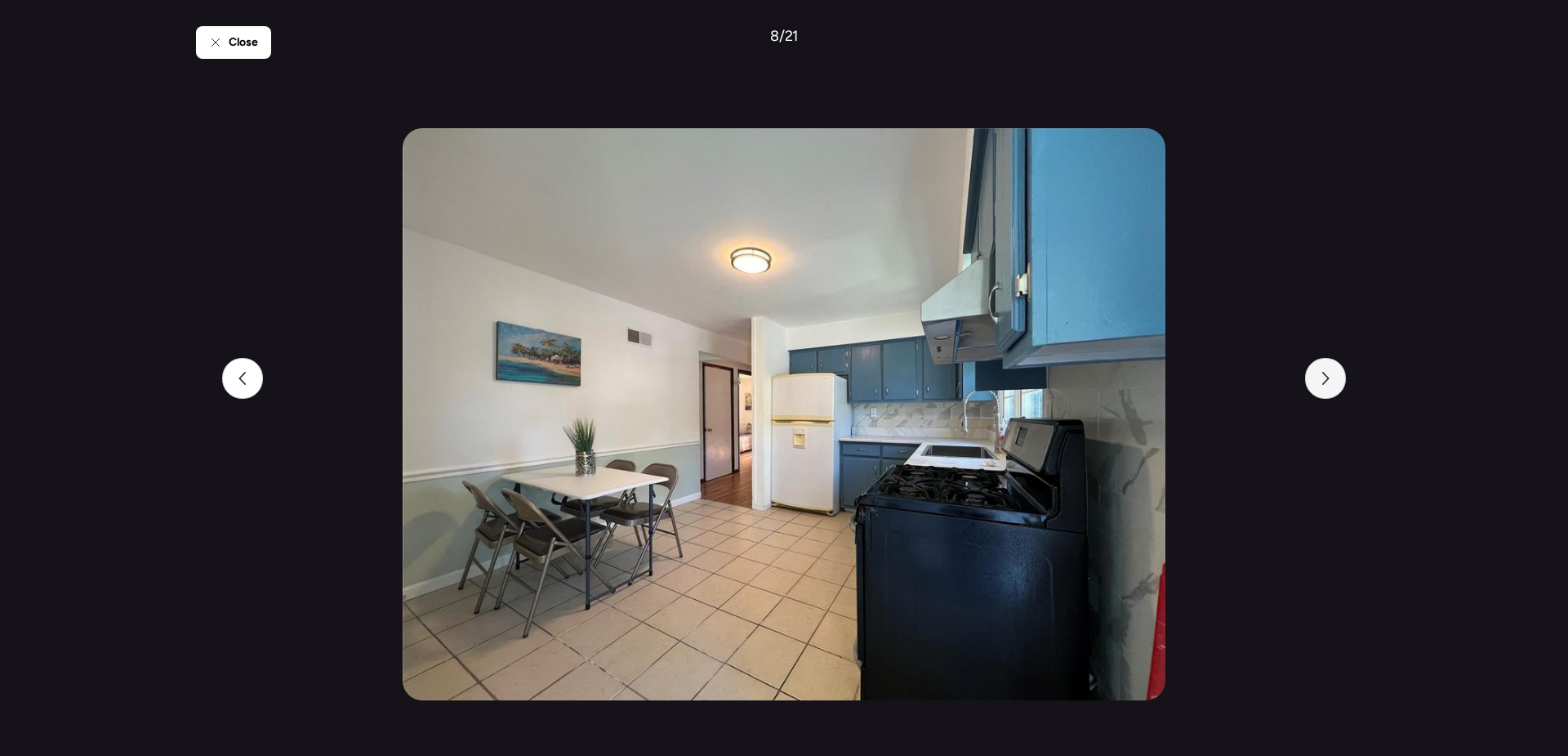
click at [1312, 376] on div at bounding box center [1325, 378] width 41 height 41
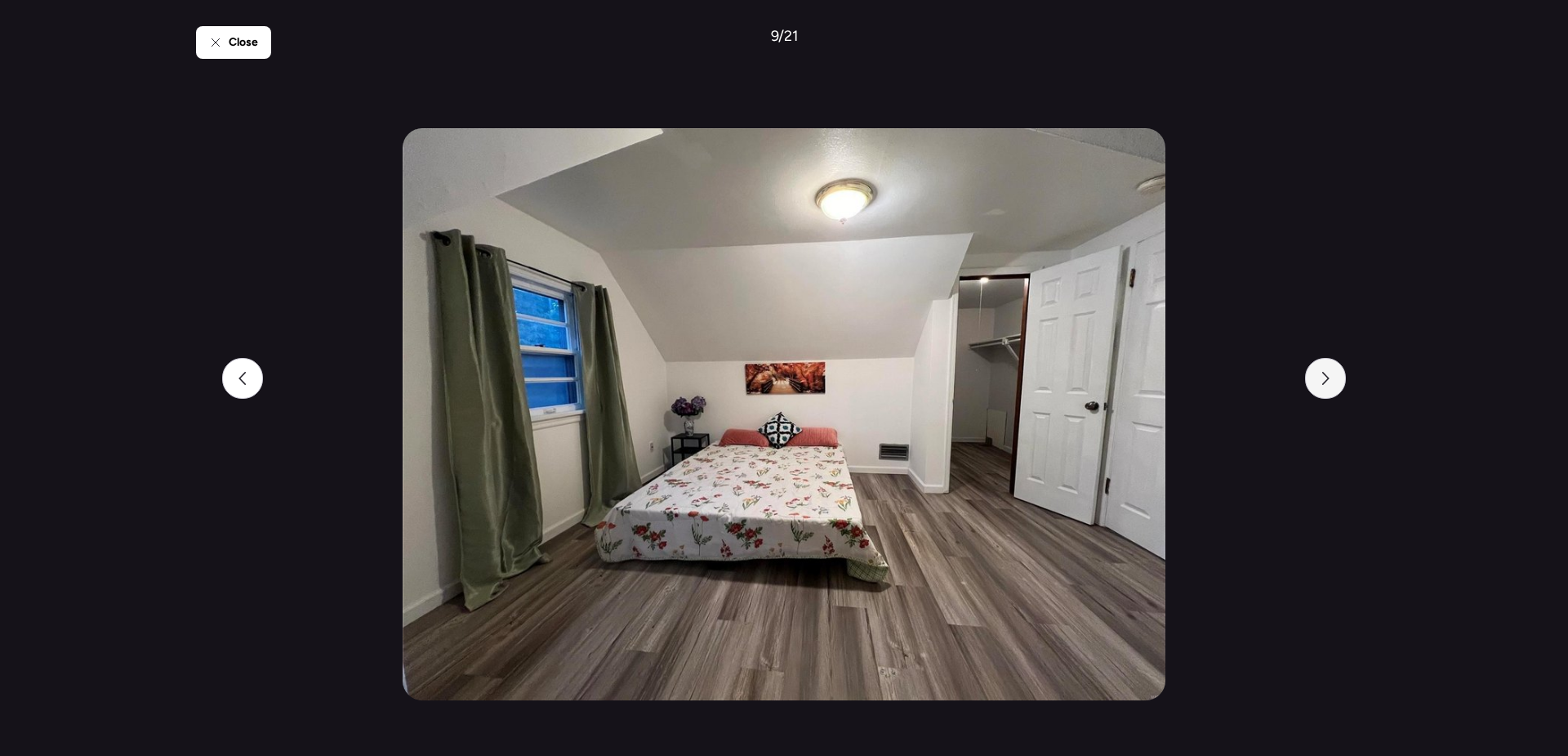
click at [1312, 376] on div at bounding box center [1325, 378] width 41 height 41
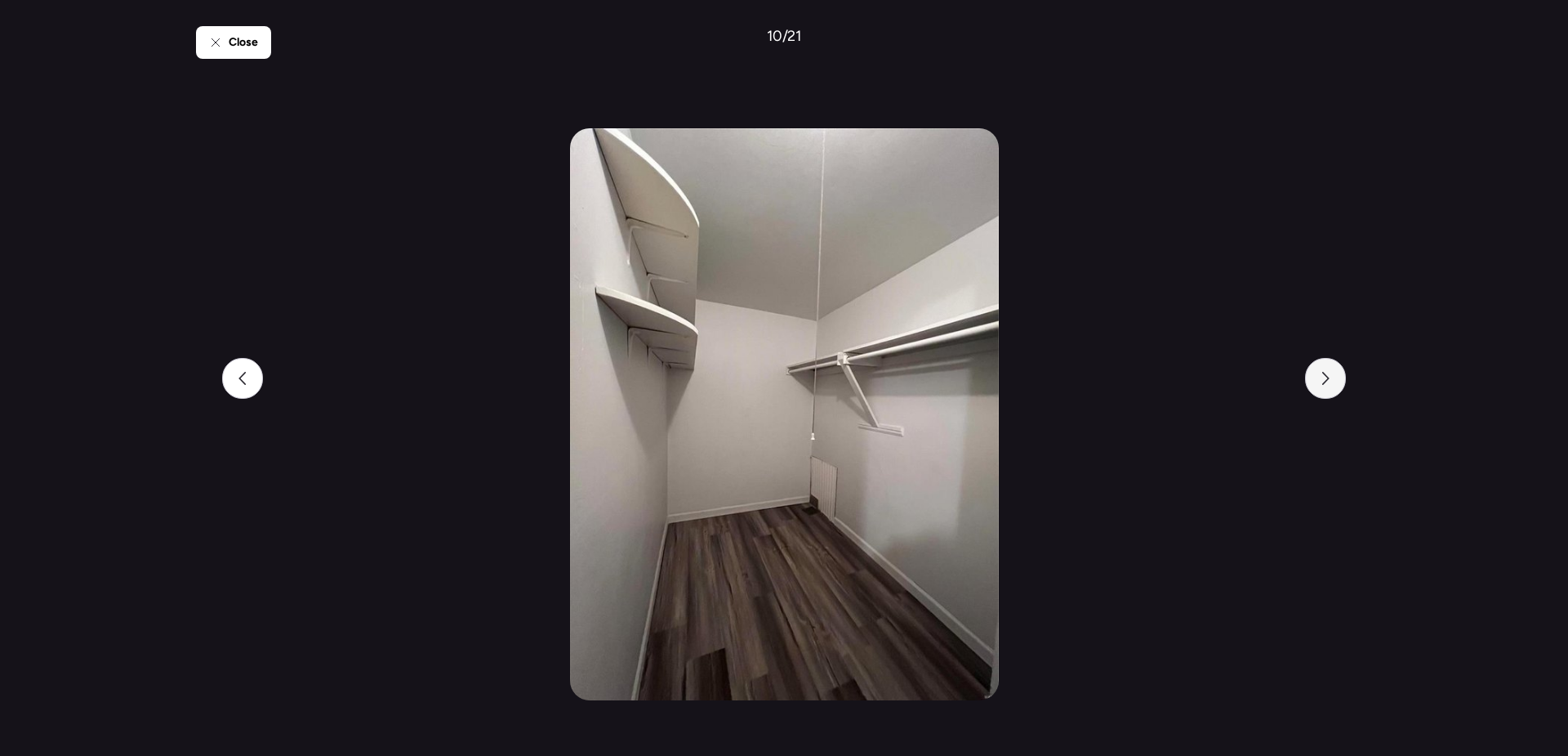
click at [1312, 376] on div at bounding box center [1325, 378] width 41 height 41
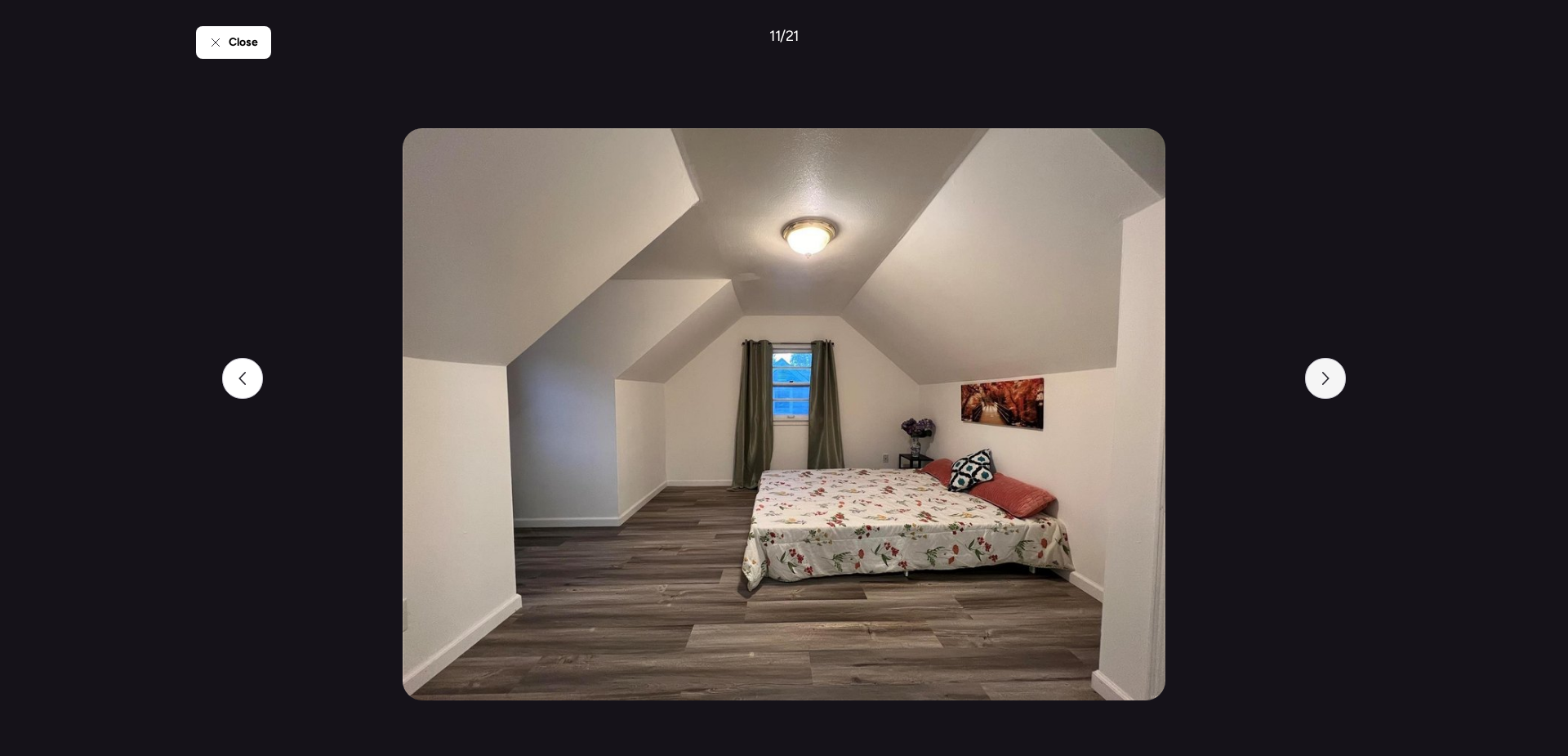
click at [1312, 376] on div at bounding box center [1325, 378] width 41 height 41
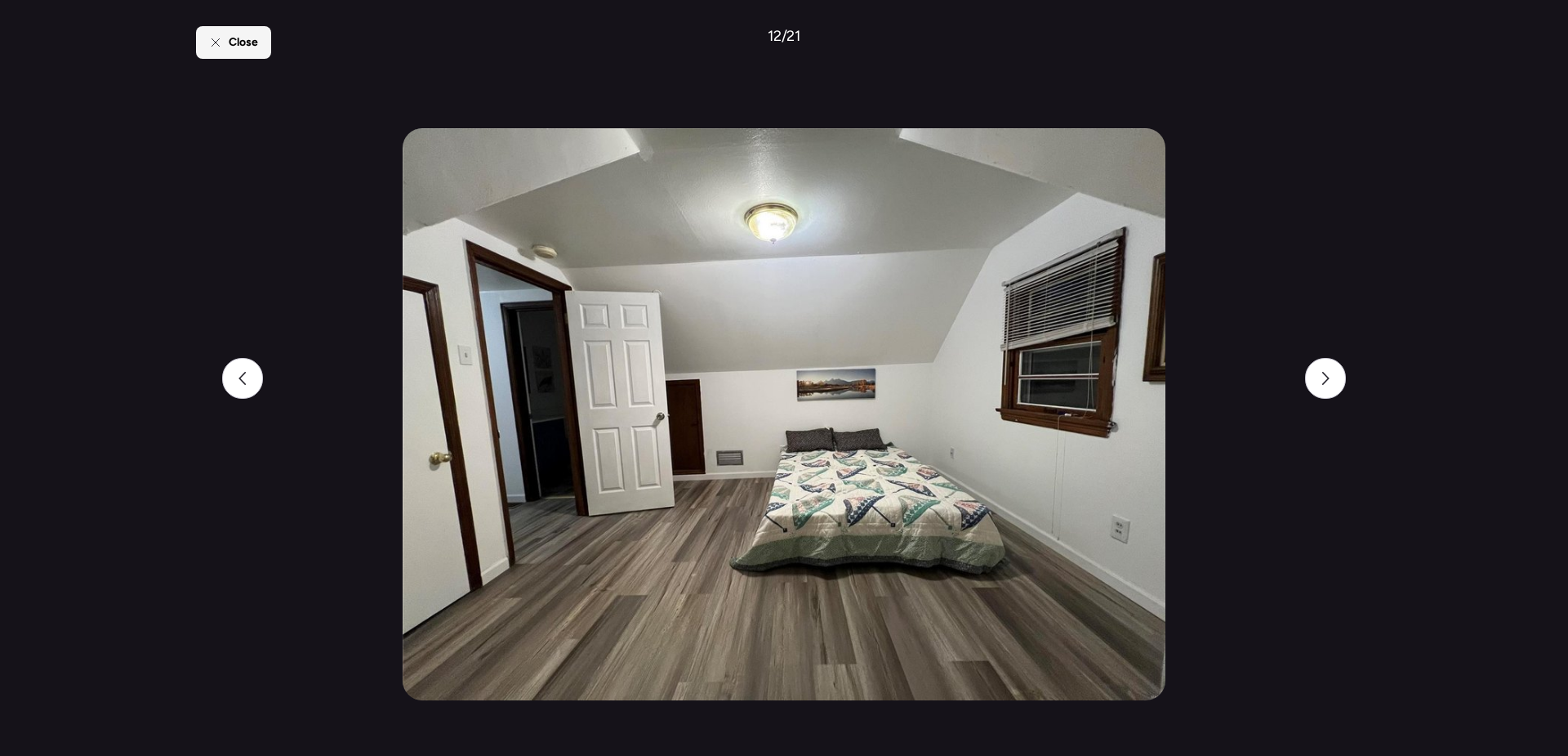
click at [237, 49] on span "Close" at bounding box center [243, 43] width 30 height 16
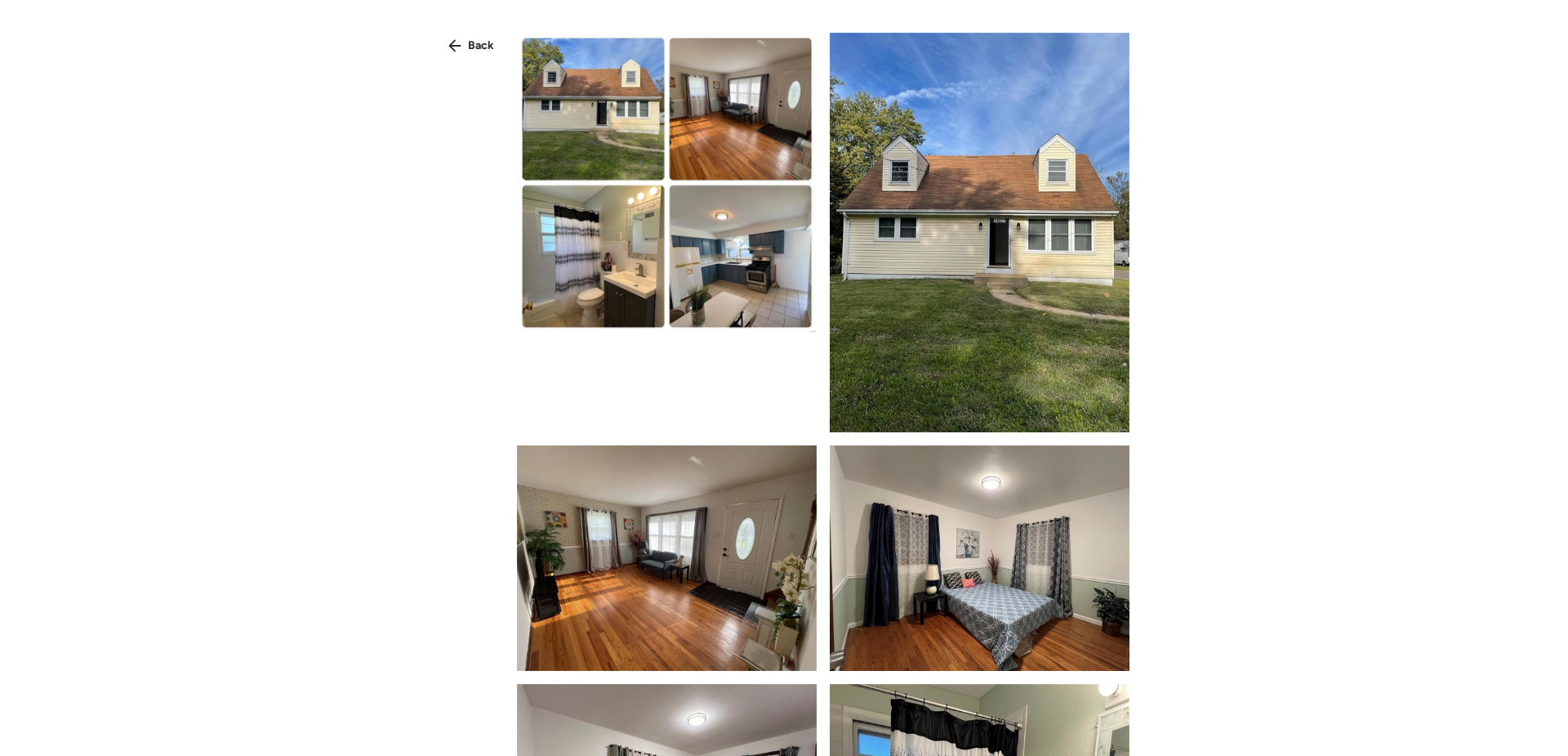
click at [470, 46] on span "Back" at bounding box center [481, 46] width 26 height 16
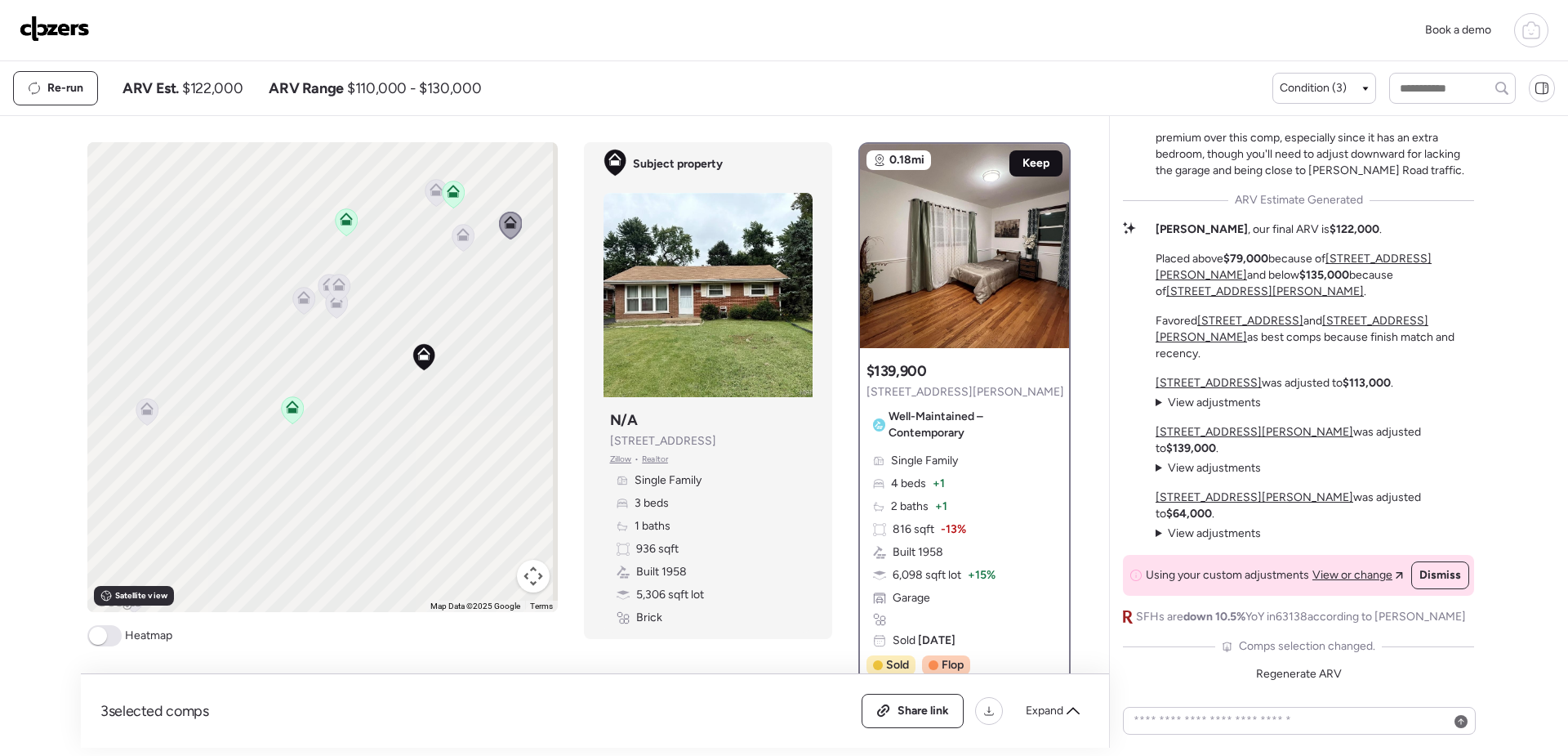
click at [1026, 162] on span "Keep" at bounding box center [1036, 163] width 27 height 16
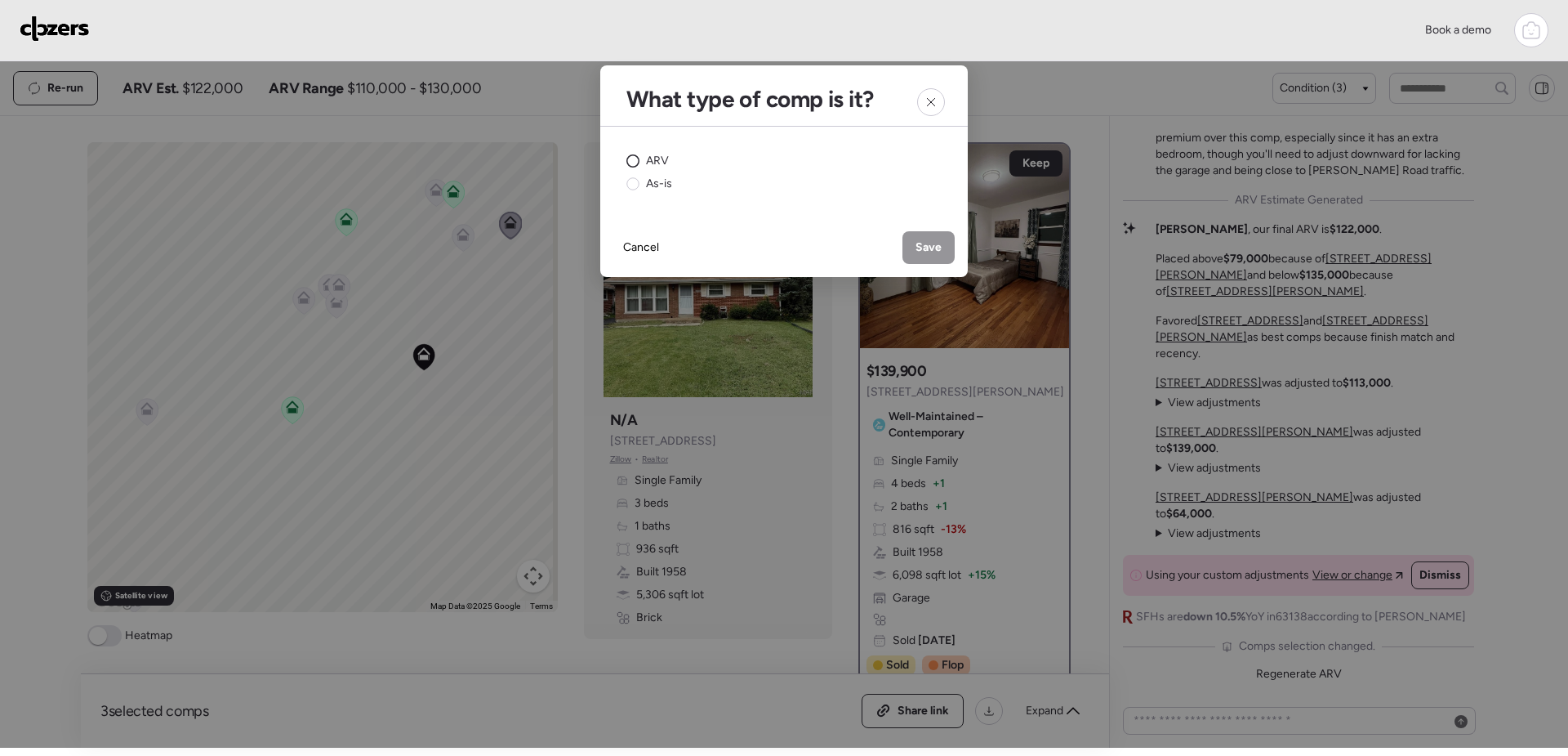
click at [628, 163] on circle at bounding box center [634, 161] width 12 height 12
click at [911, 238] on div "Save" at bounding box center [928, 247] width 53 height 33
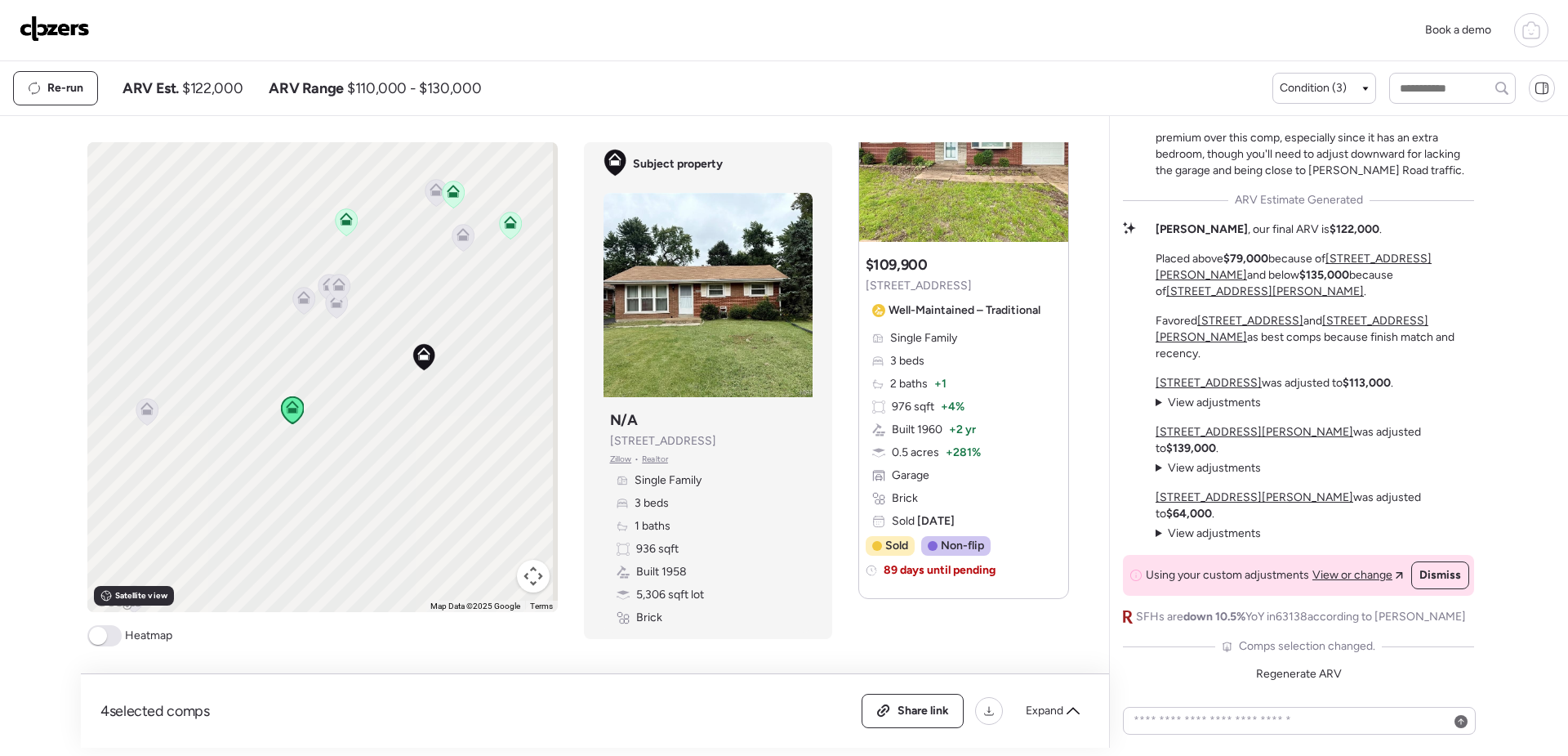
scroll to position [2059, 0]
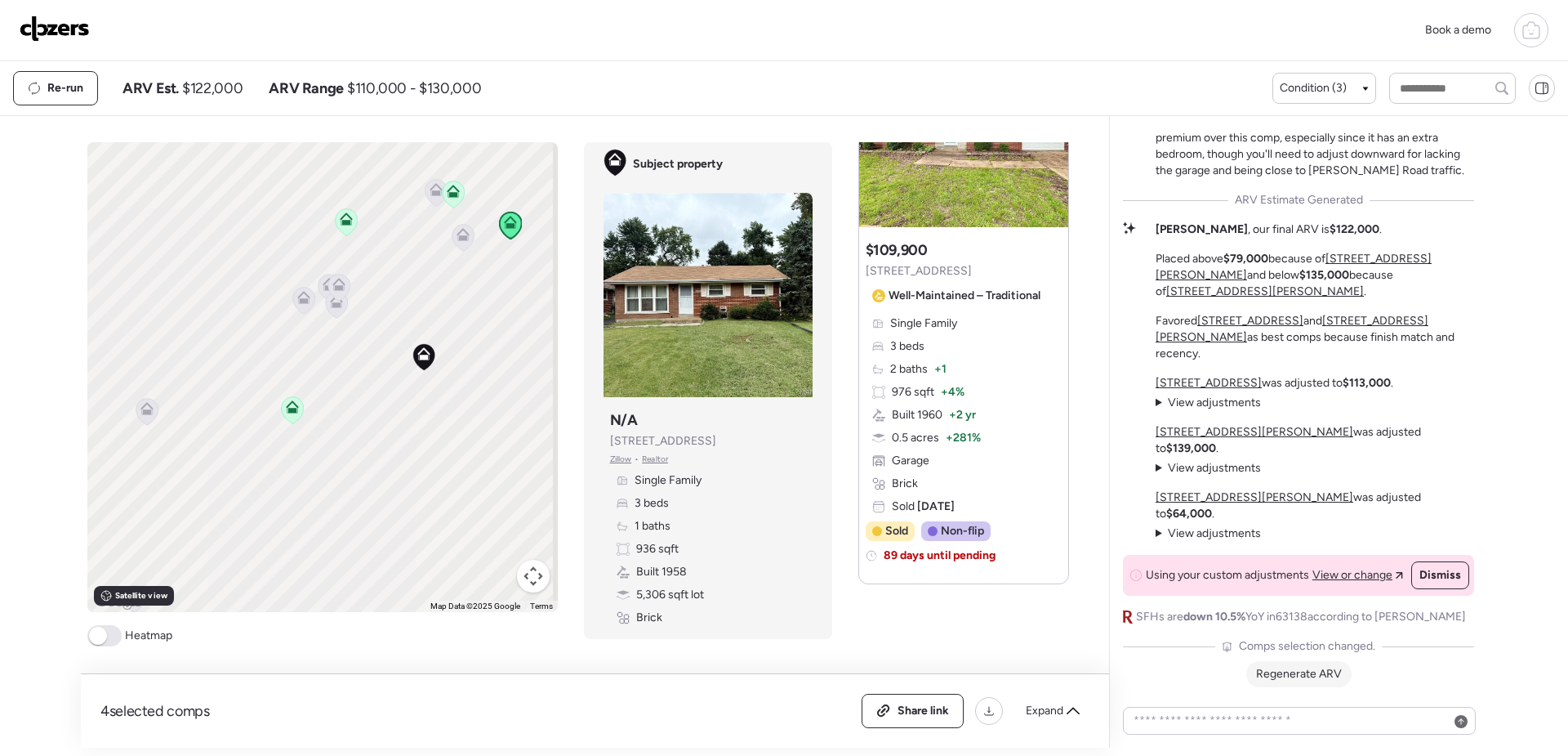
click at [1293, 673] on span "Regenerate ARV" at bounding box center [1299, 674] width 85 height 14
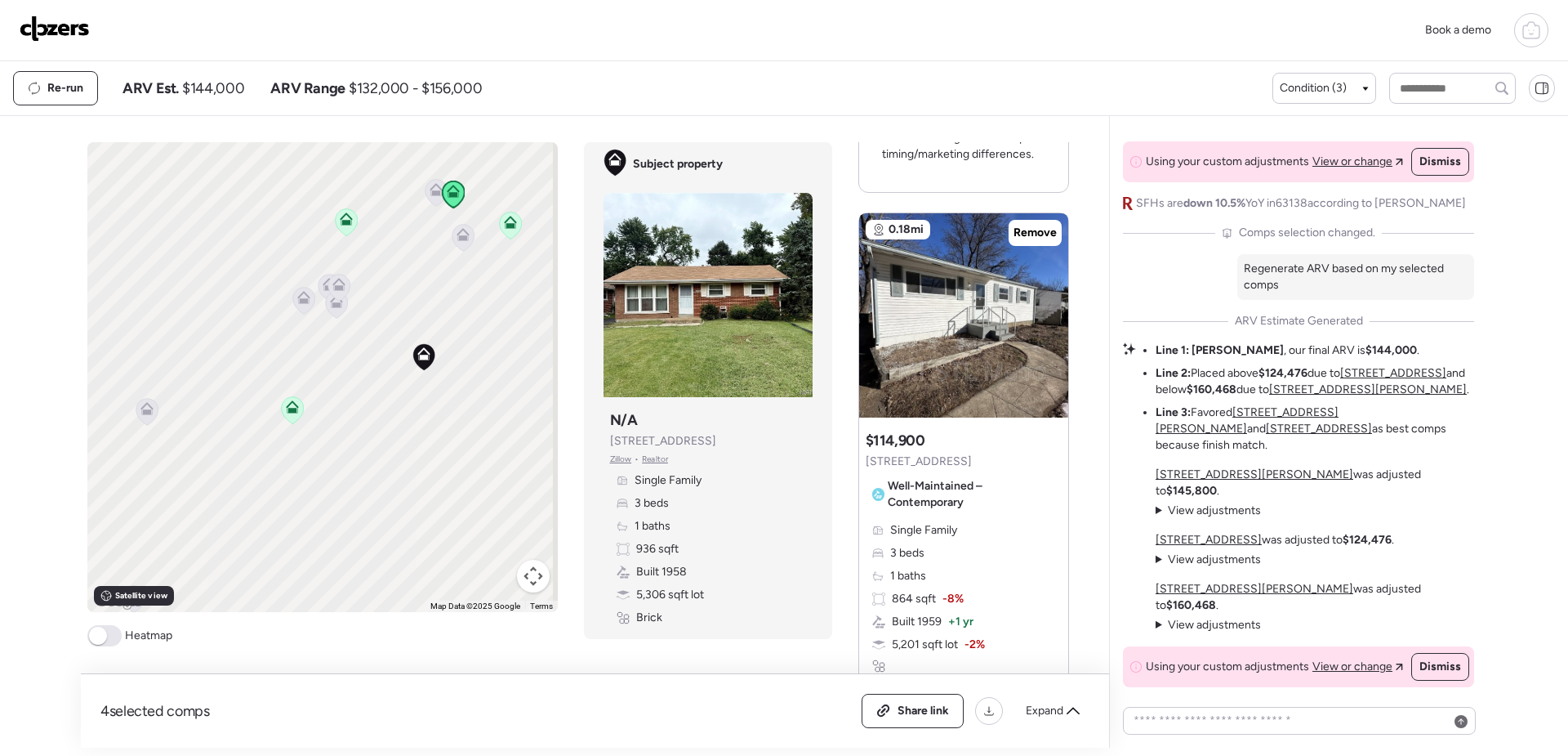
scroll to position [1307, 0]
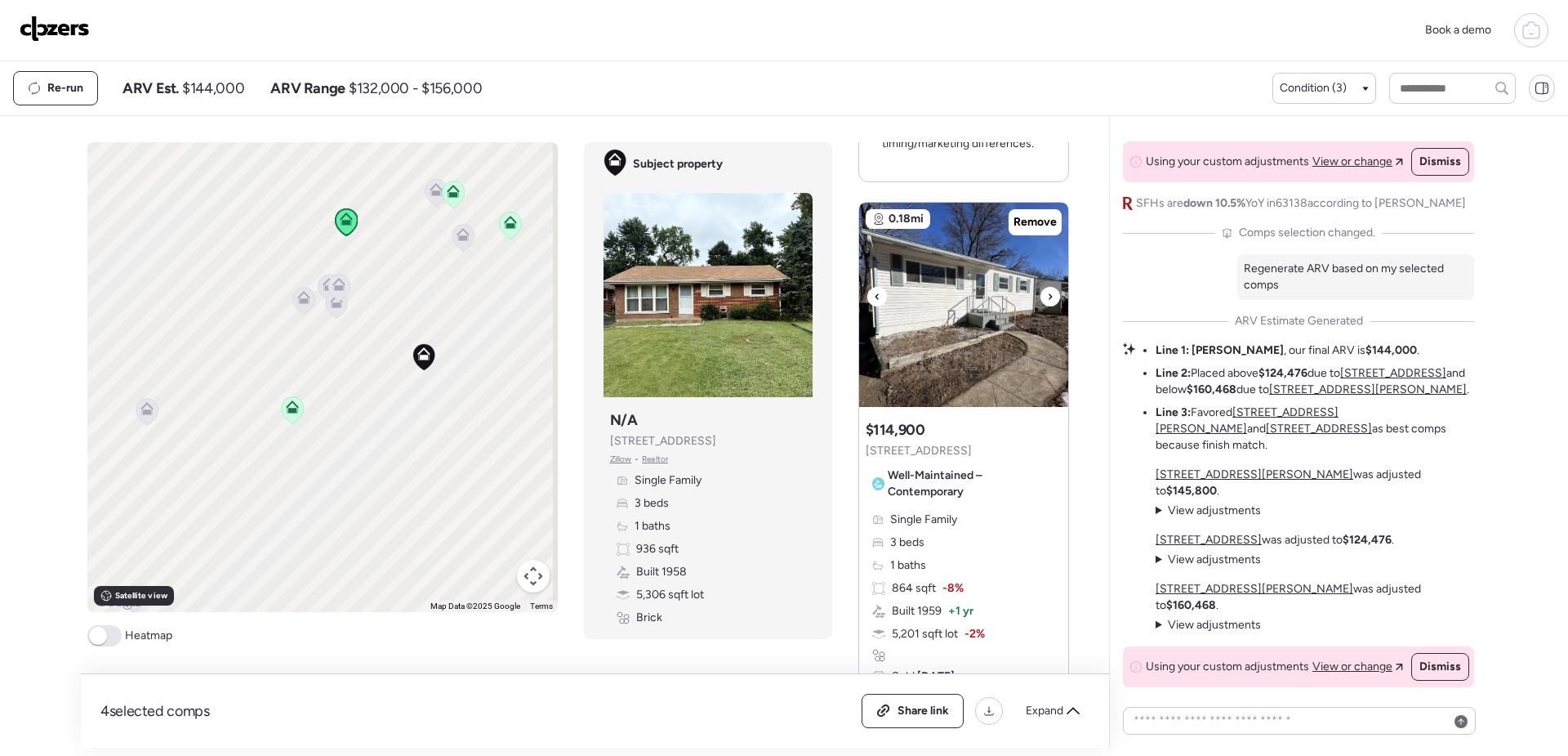
click at [1047, 294] on icon at bounding box center [1050, 297] width 7 height 20
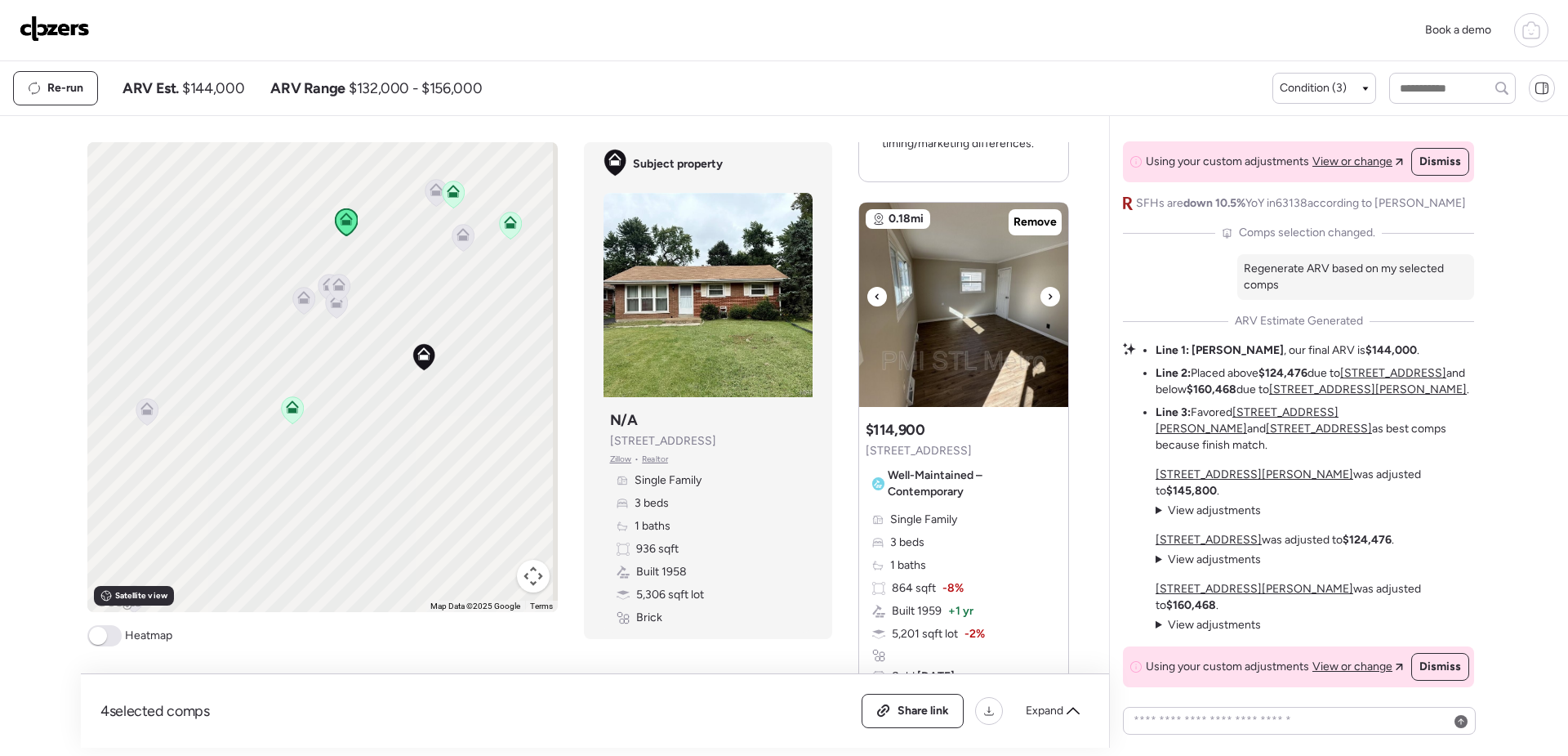
click at [1047, 294] on icon at bounding box center [1050, 297] width 7 height 20
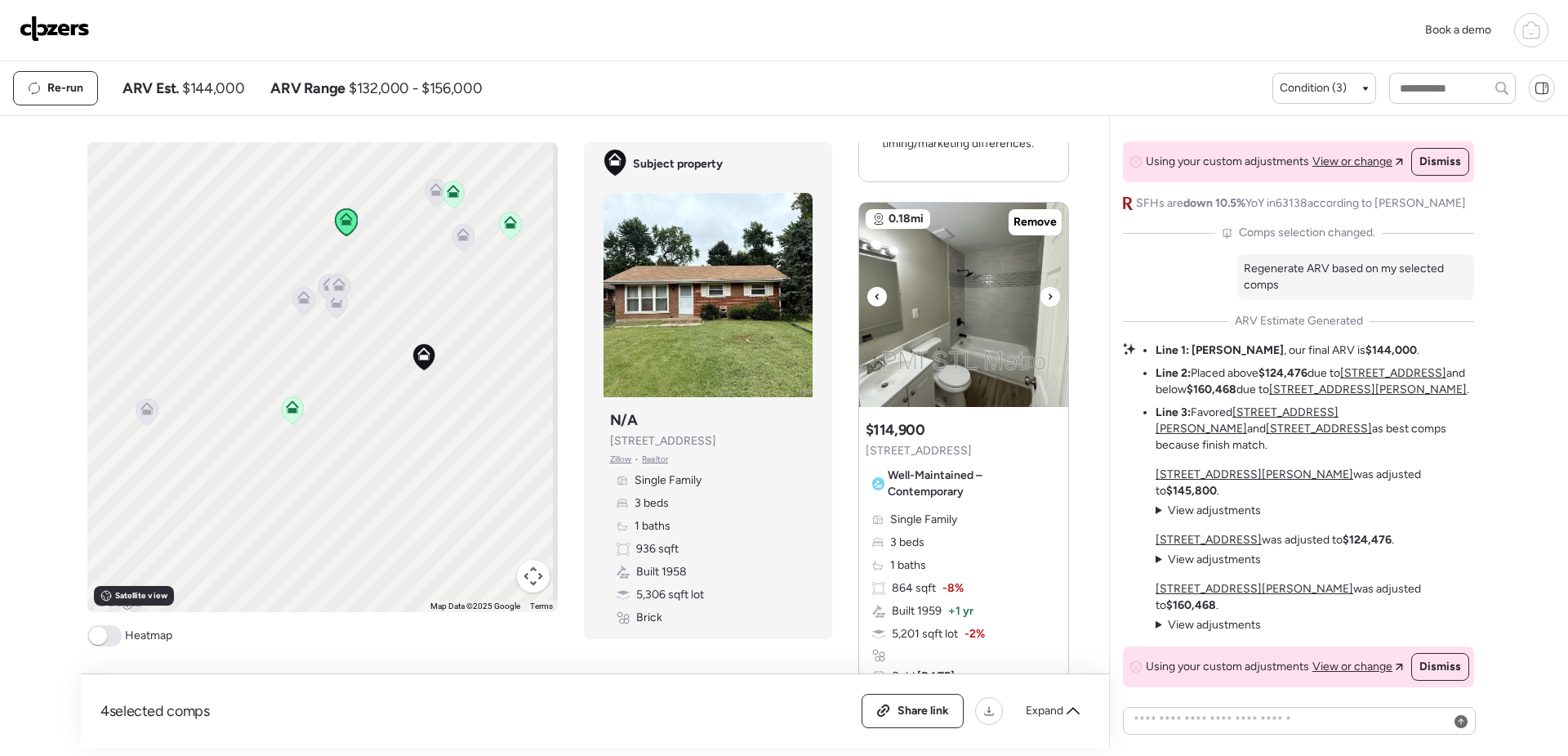
click at [1047, 294] on icon at bounding box center [1050, 297] width 7 height 20
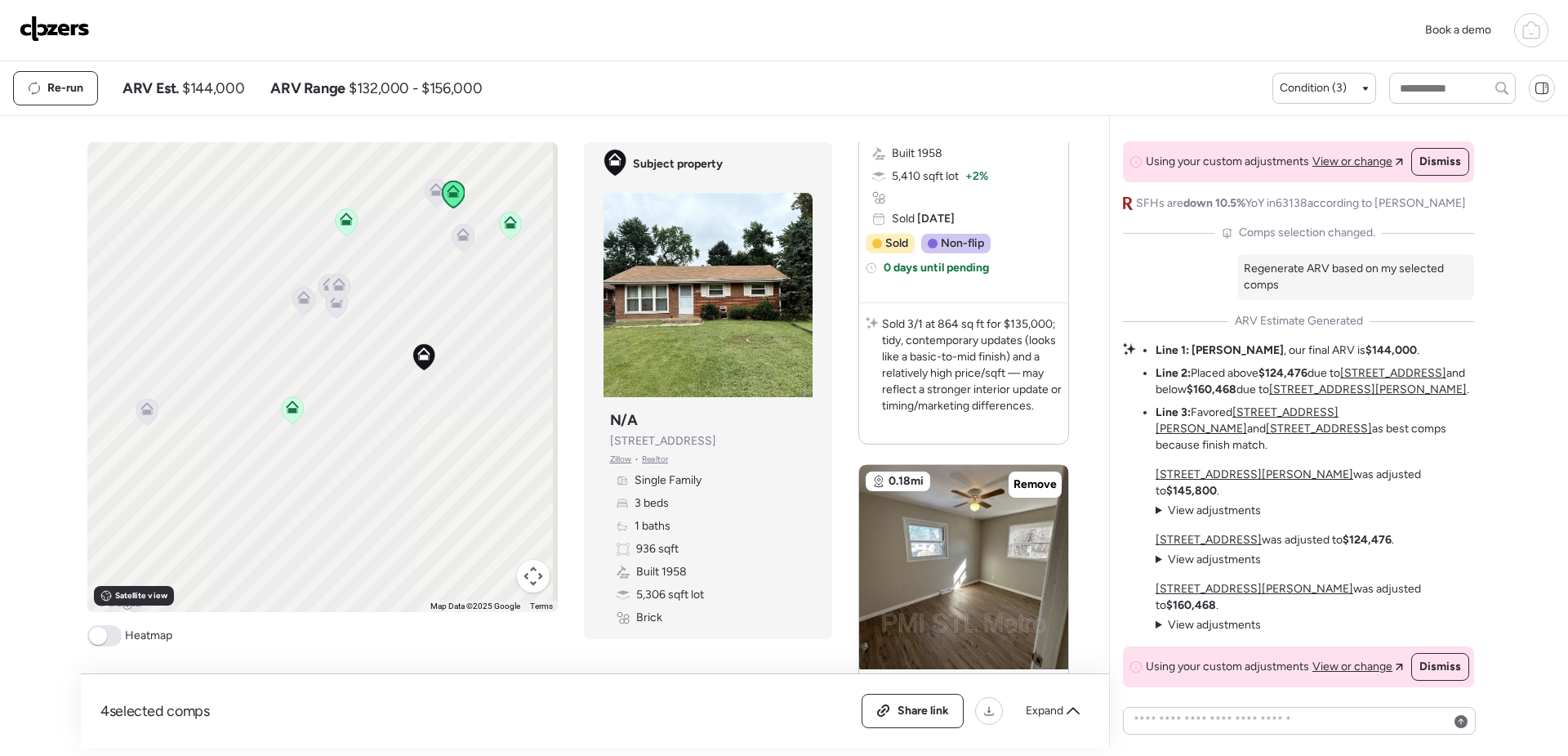
scroll to position [1062, 0]
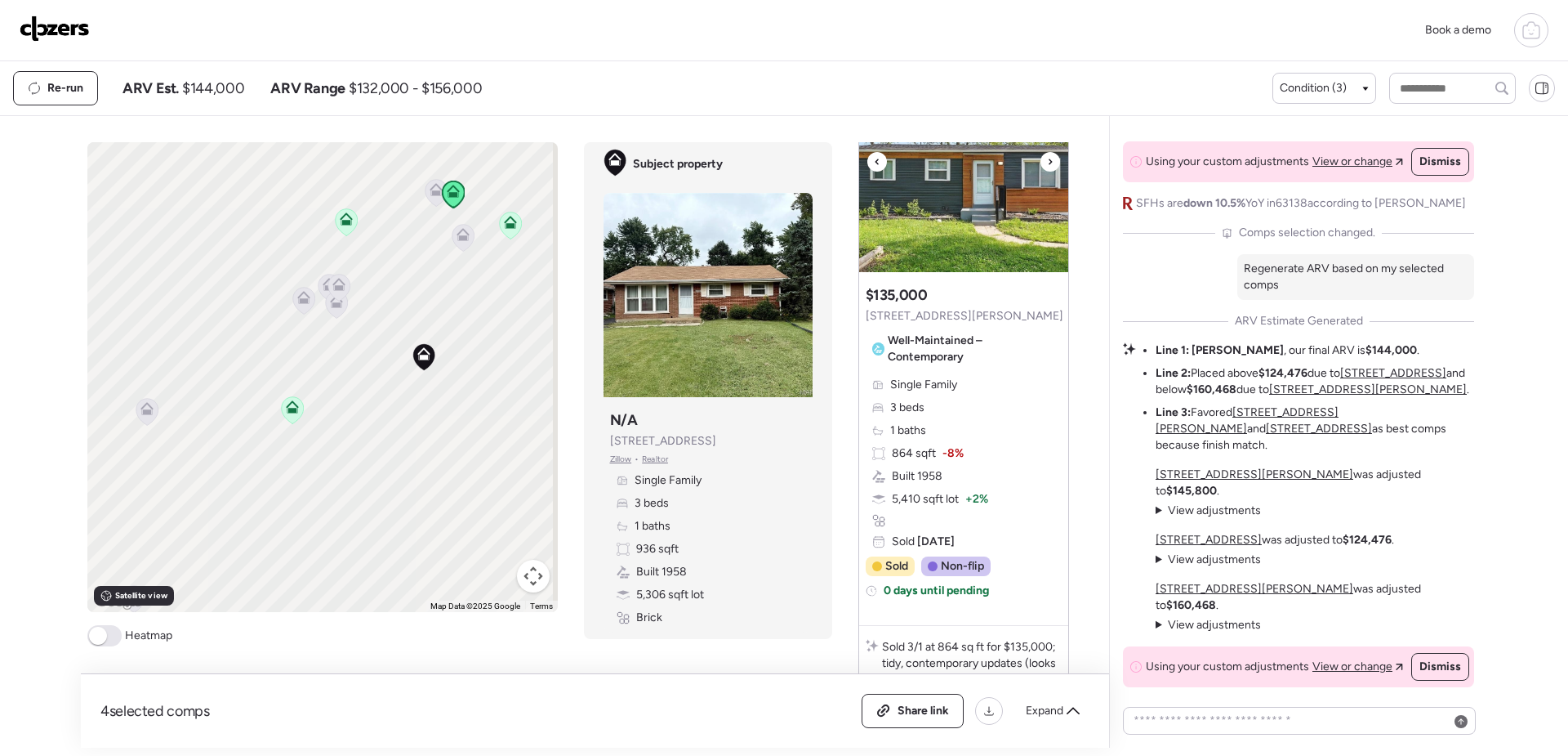
click at [983, 228] on img at bounding box center [963, 170] width 210 height 205
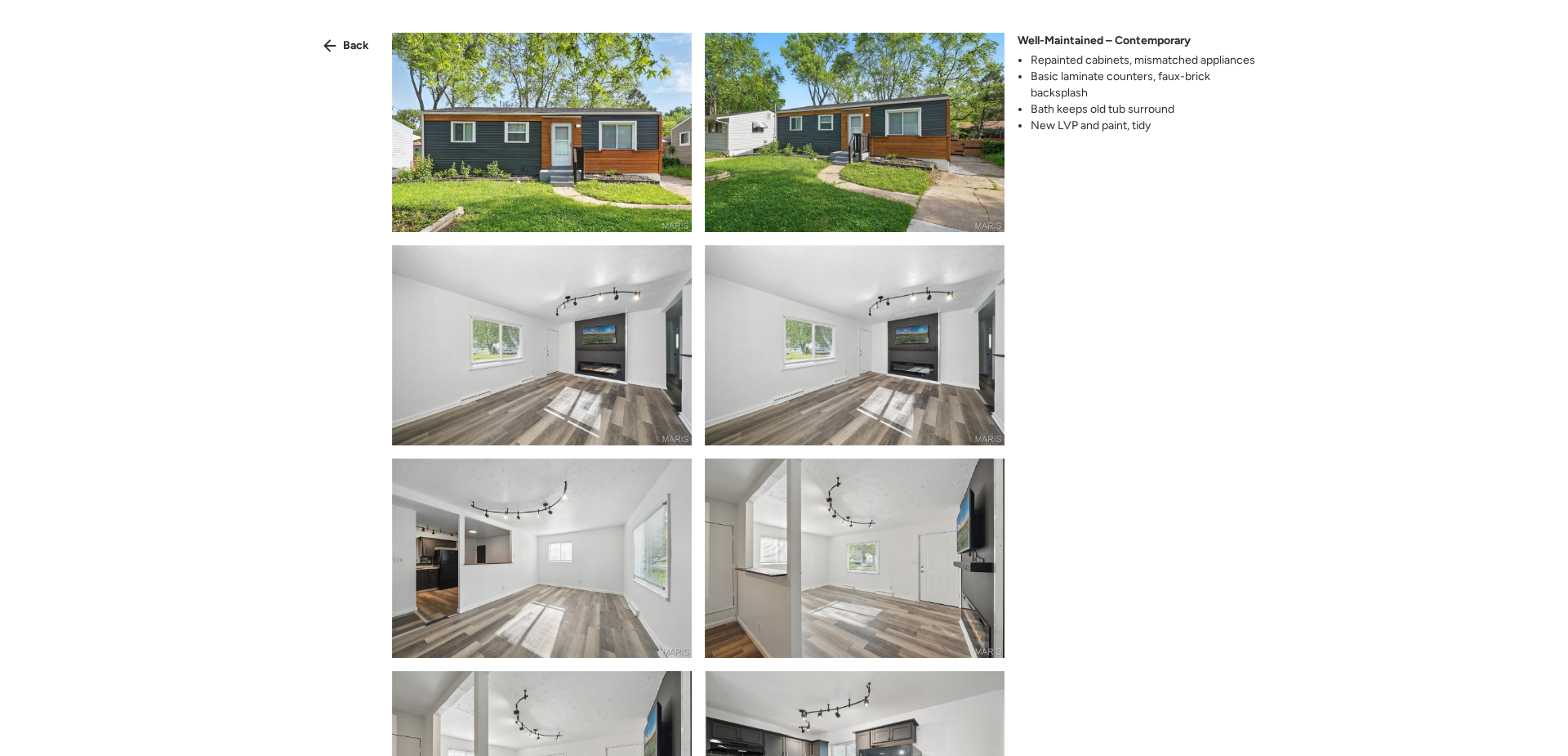
click at [669, 145] on img at bounding box center [542, 132] width 300 height 200
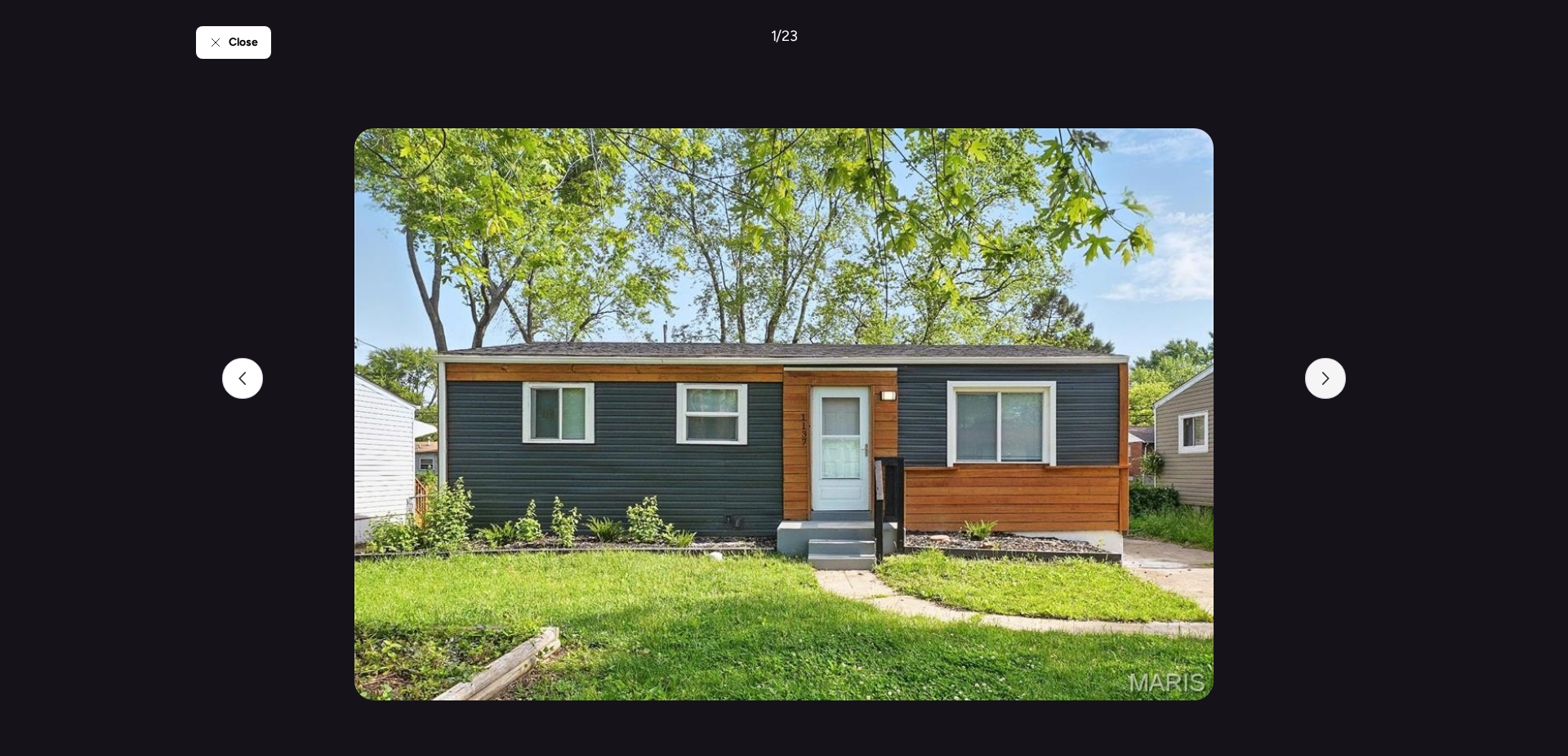
click at [1332, 378] on icon at bounding box center [1325, 378] width 13 height 13
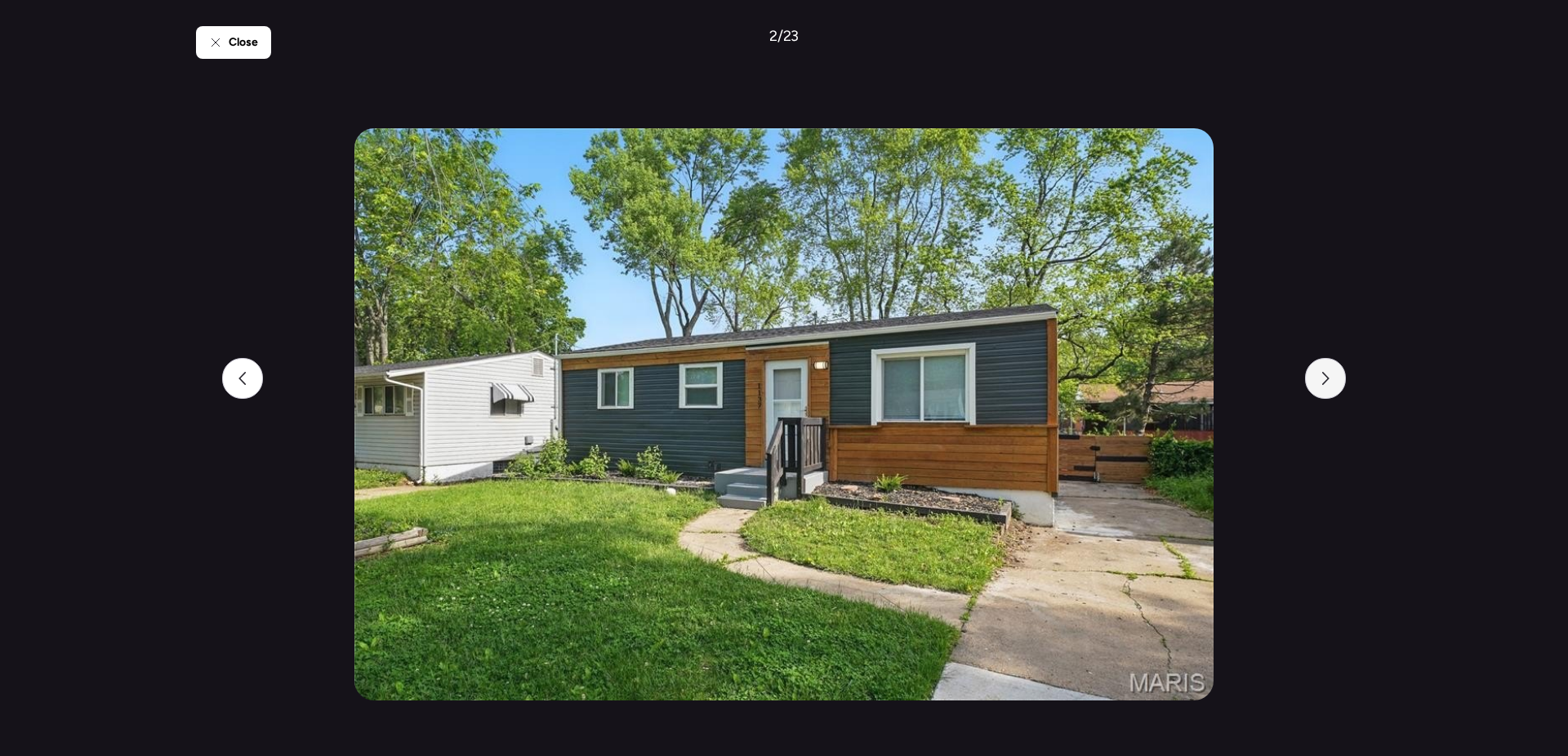
click at [1332, 378] on icon at bounding box center [1325, 378] width 13 height 13
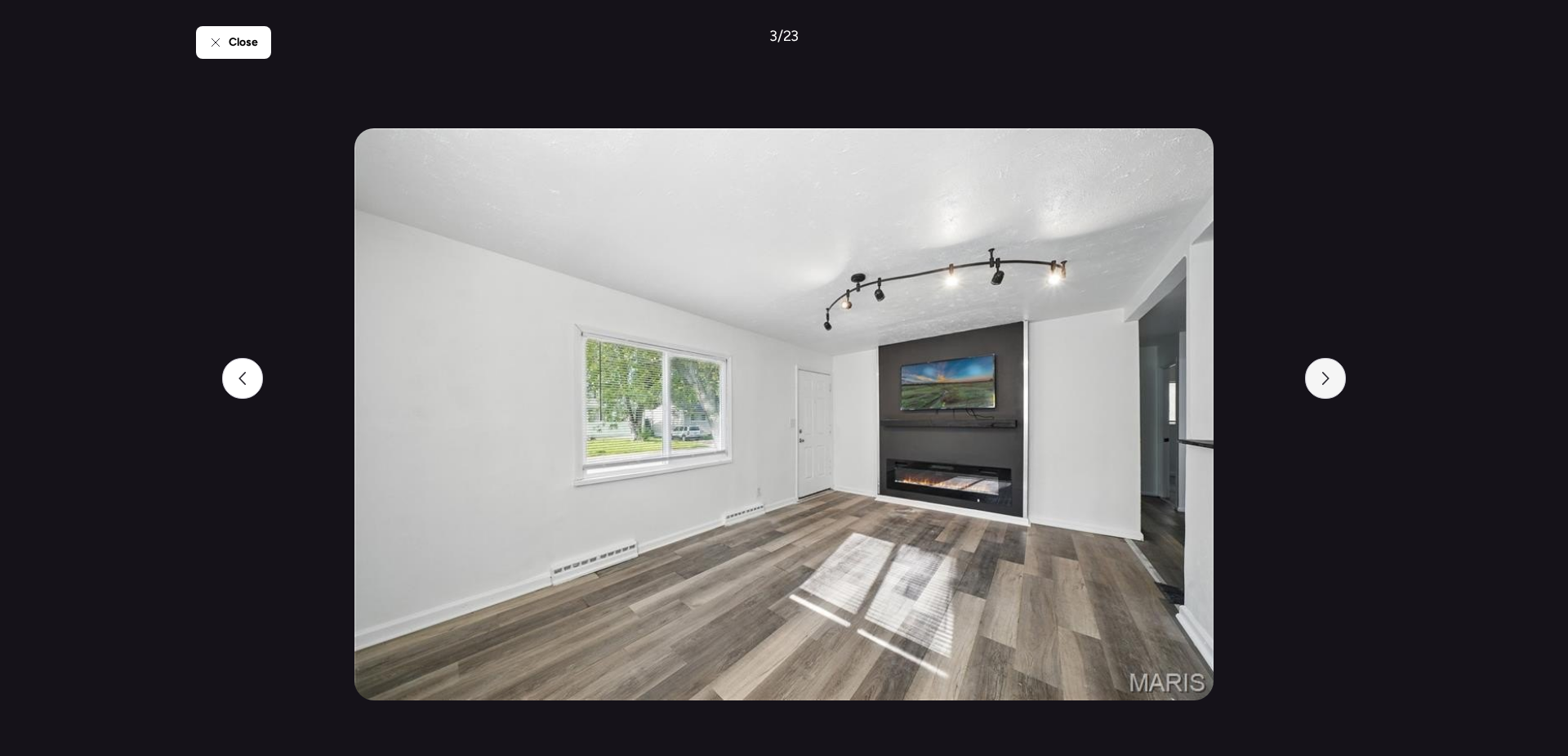
click at [1332, 378] on icon at bounding box center [1325, 378] width 13 height 13
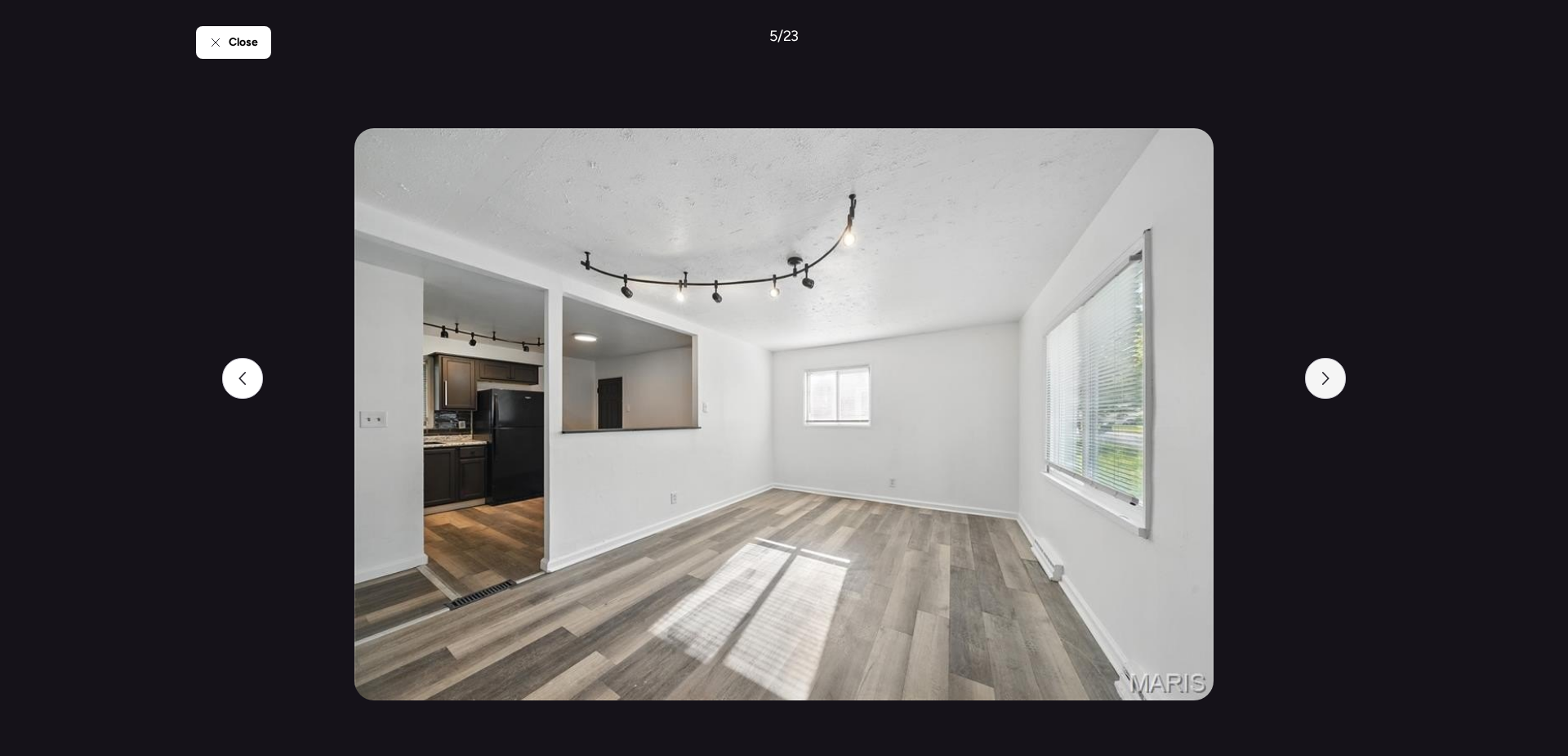
click at [1332, 378] on icon at bounding box center [1325, 378] width 13 height 13
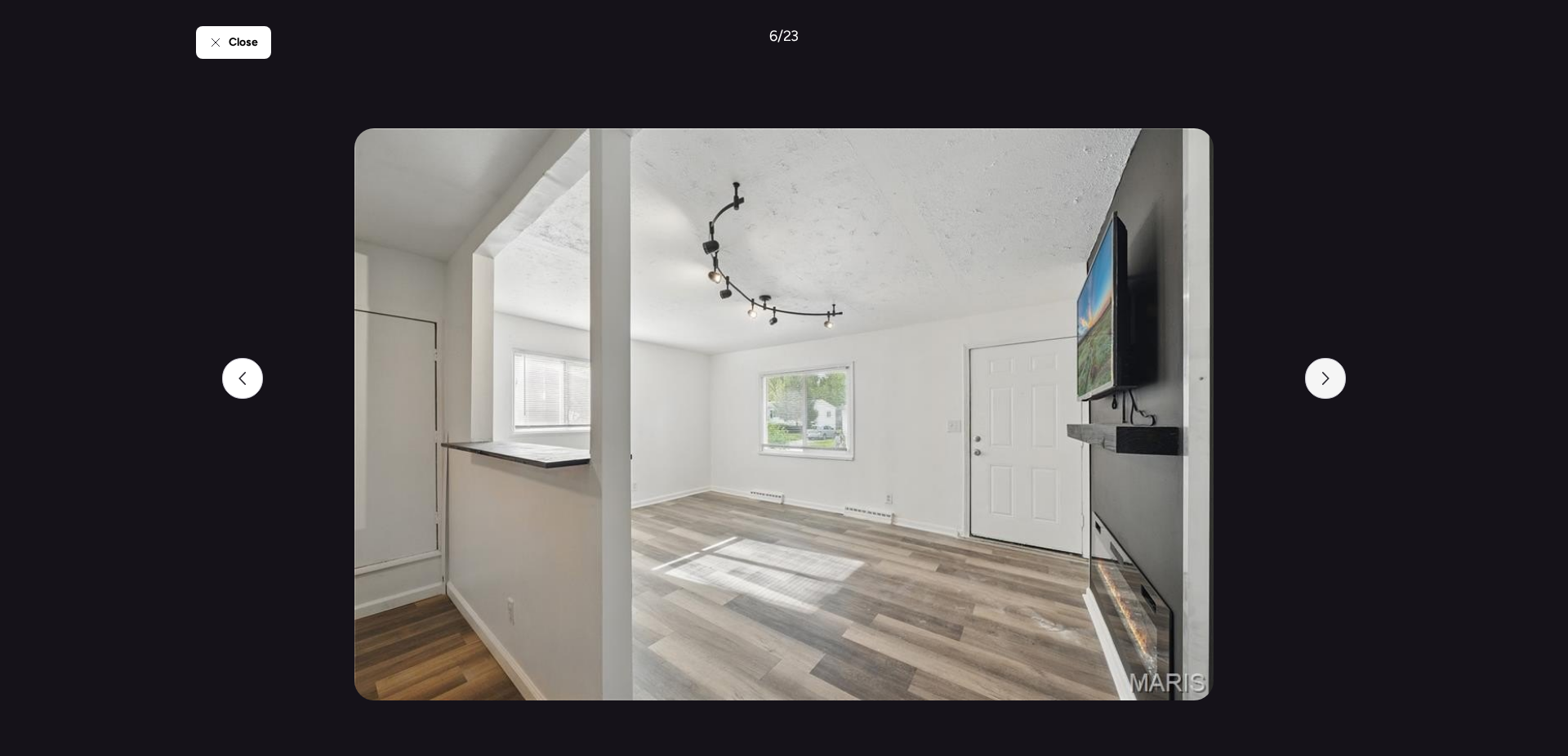
click at [1332, 378] on icon at bounding box center [1325, 378] width 13 height 13
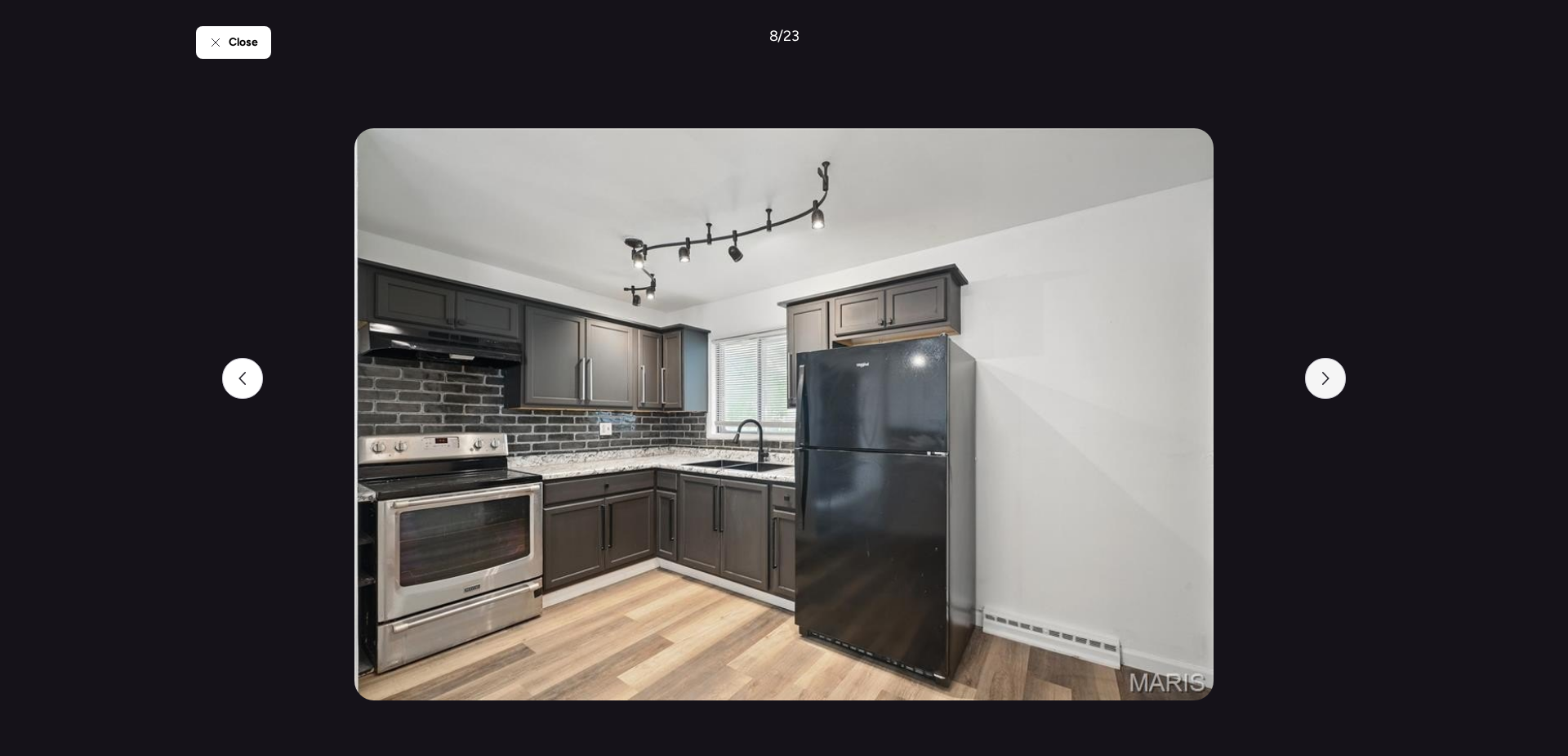
click at [1332, 378] on icon at bounding box center [1325, 378] width 13 height 13
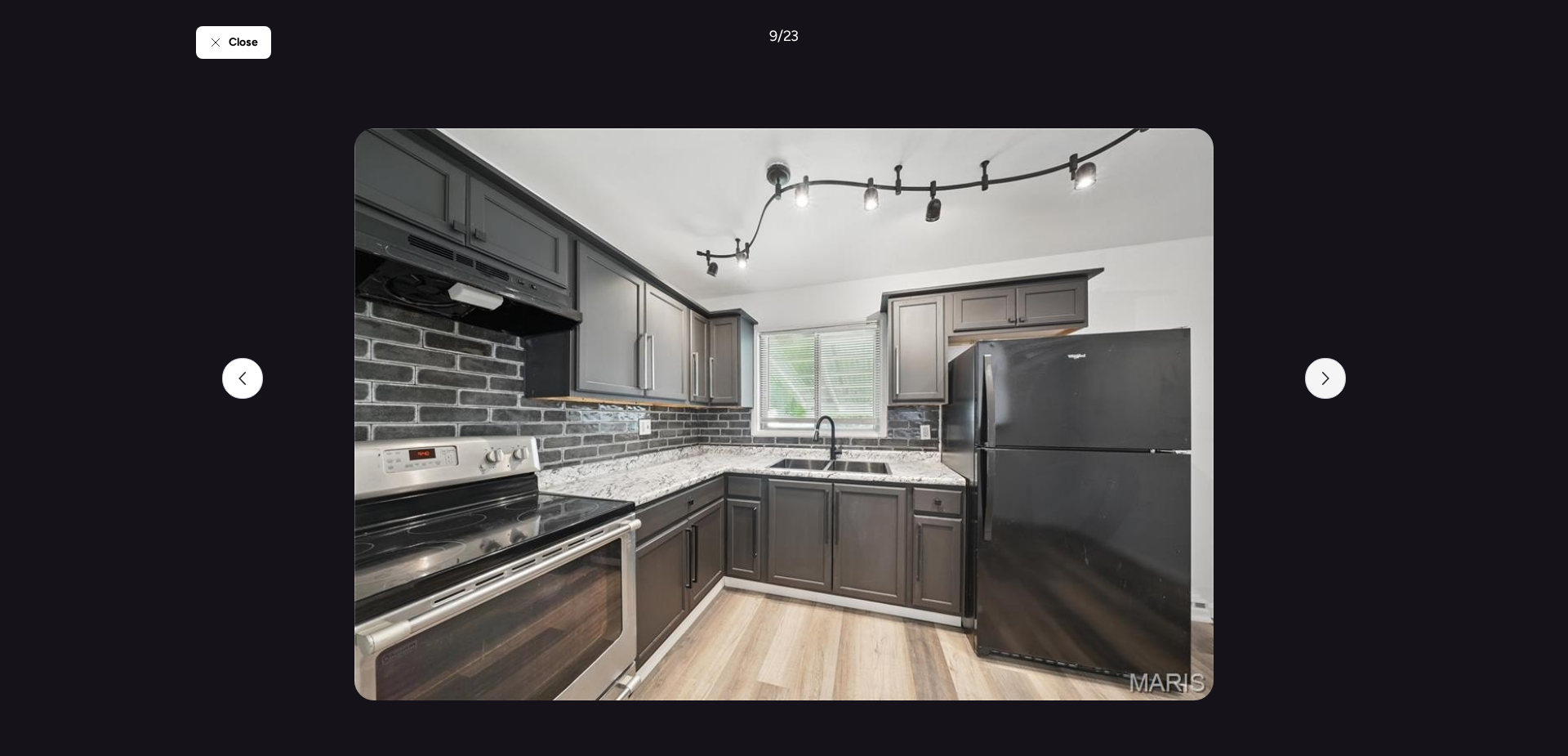
click at [1332, 378] on icon at bounding box center [1325, 378] width 13 height 13
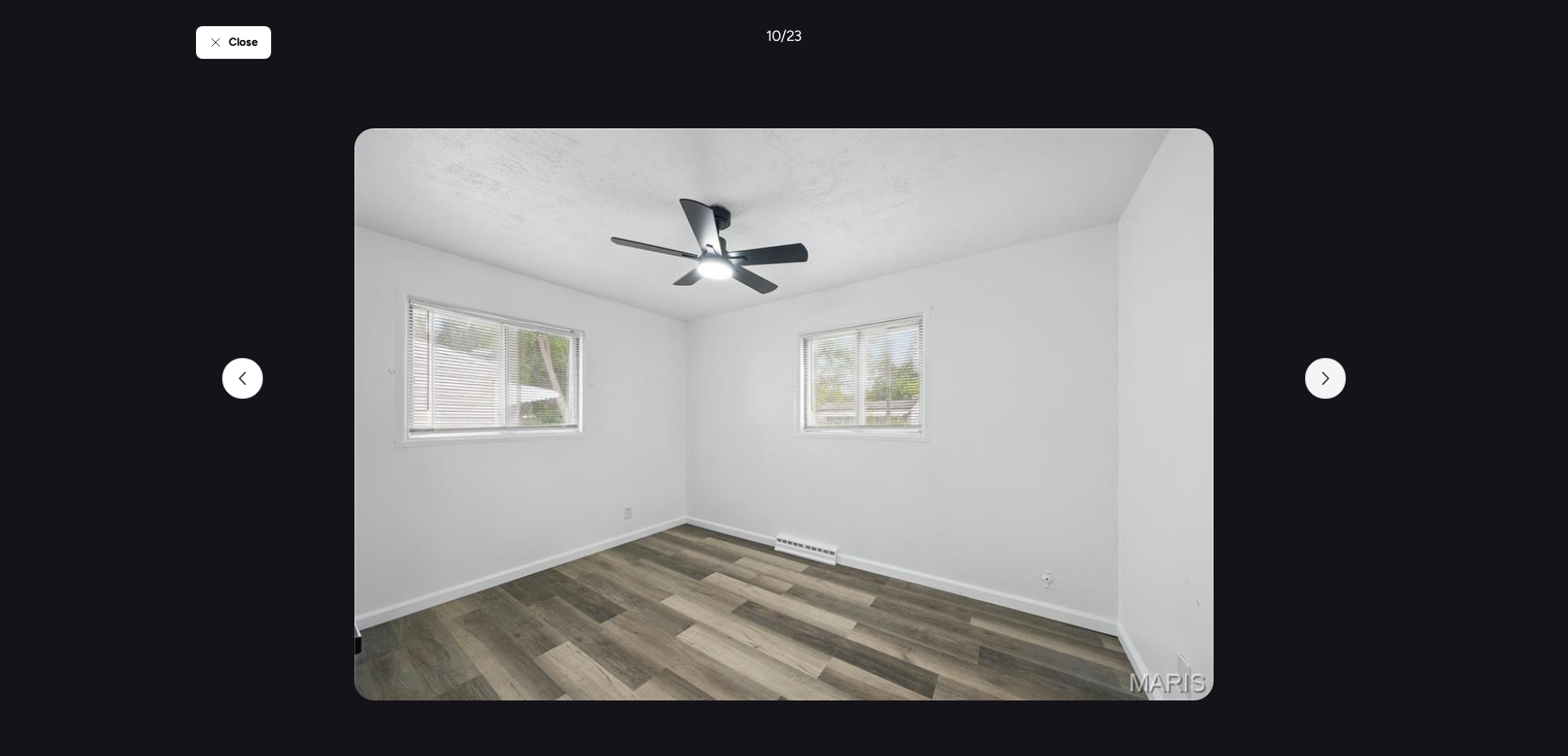
click at [1332, 378] on icon at bounding box center [1325, 378] width 13 height 13
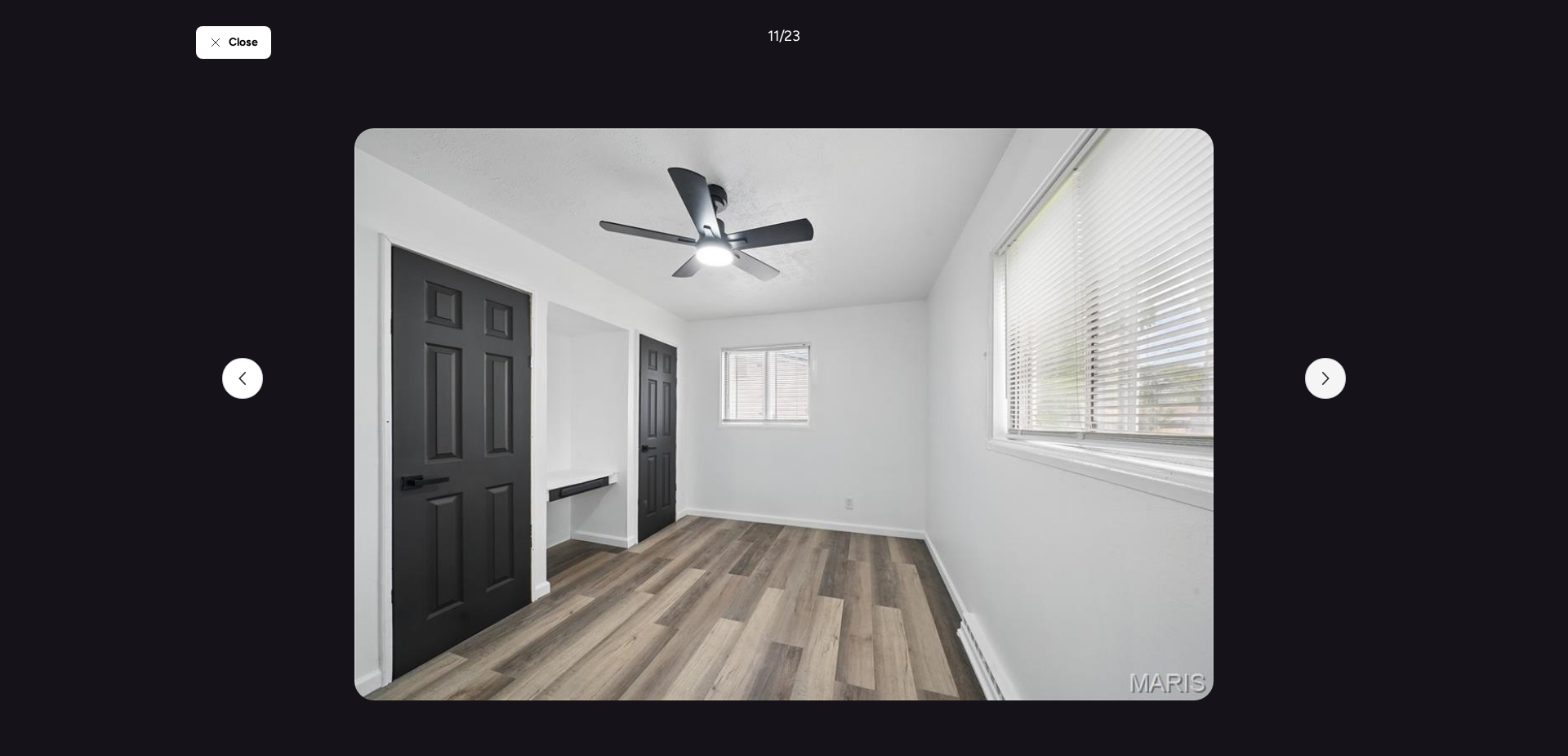
click at [1332, 378] on icon at bounding box center [1325, 378] width 13 height 13
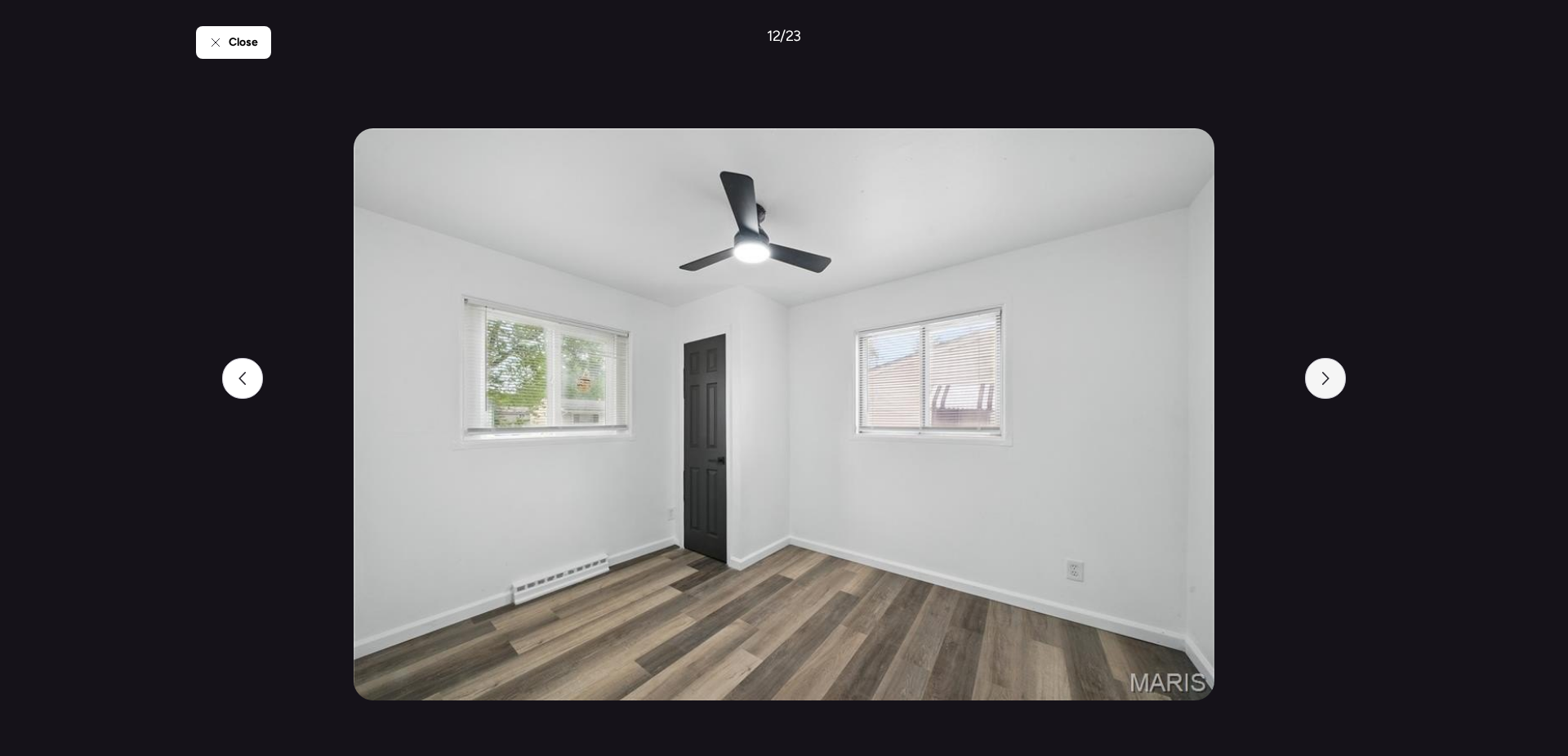
click at [1332, 378] on icon at bounding box center [1325, 378] width 13 height 13
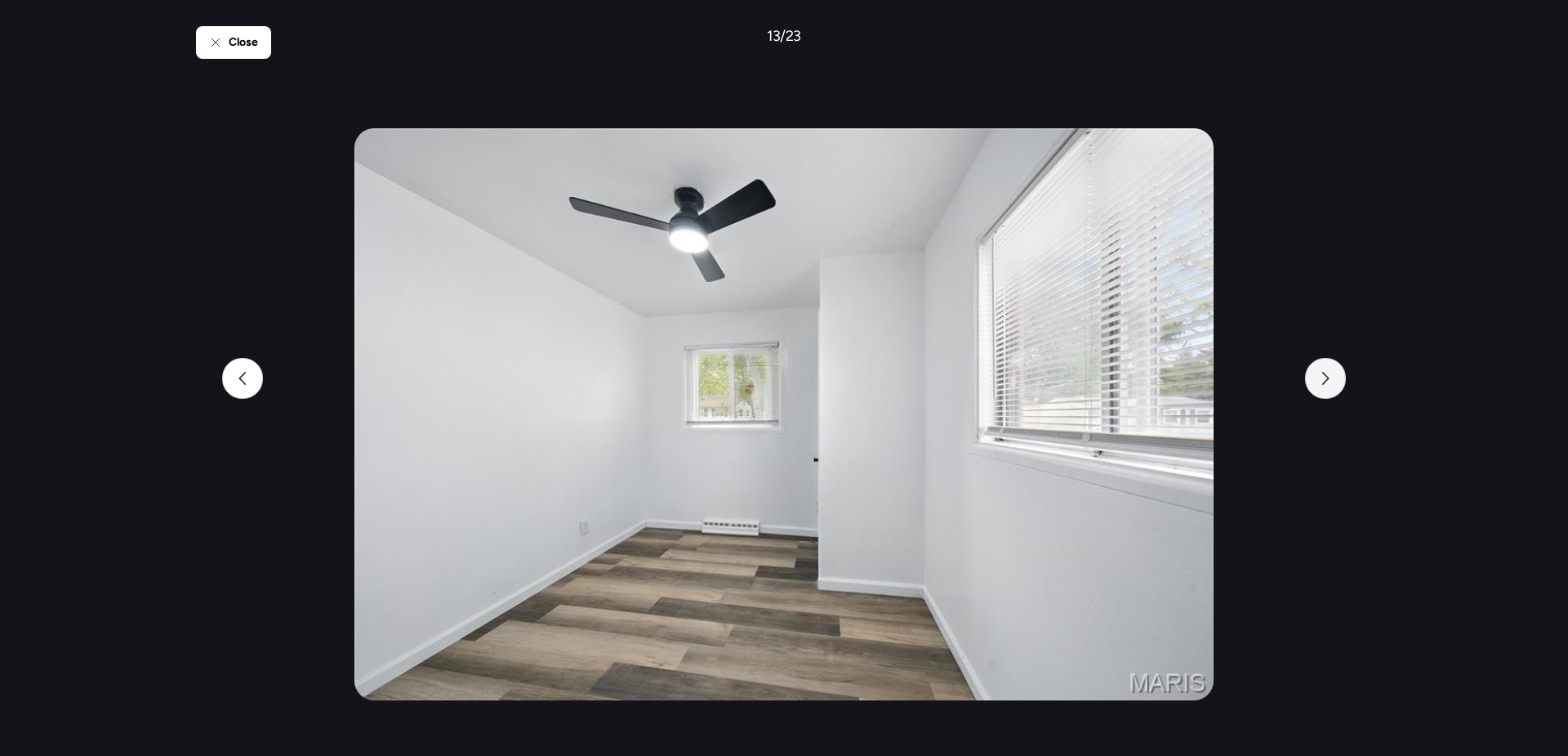
click at [1332, 378] on icon at bounding box center [1325, 378] width 13 height 13
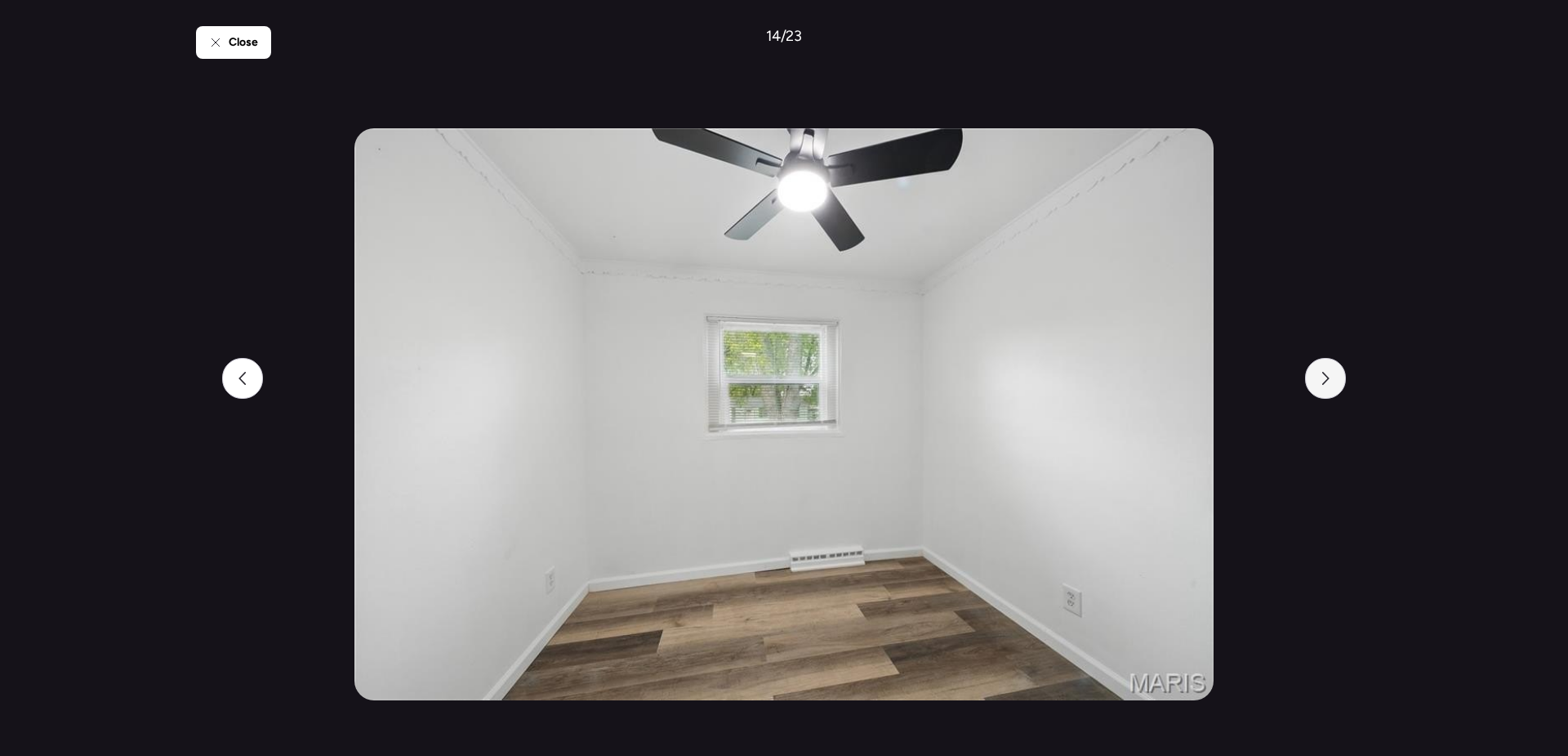
click at [1332, 378] on icon at bounding box center [1325, 378] width 13 height 13
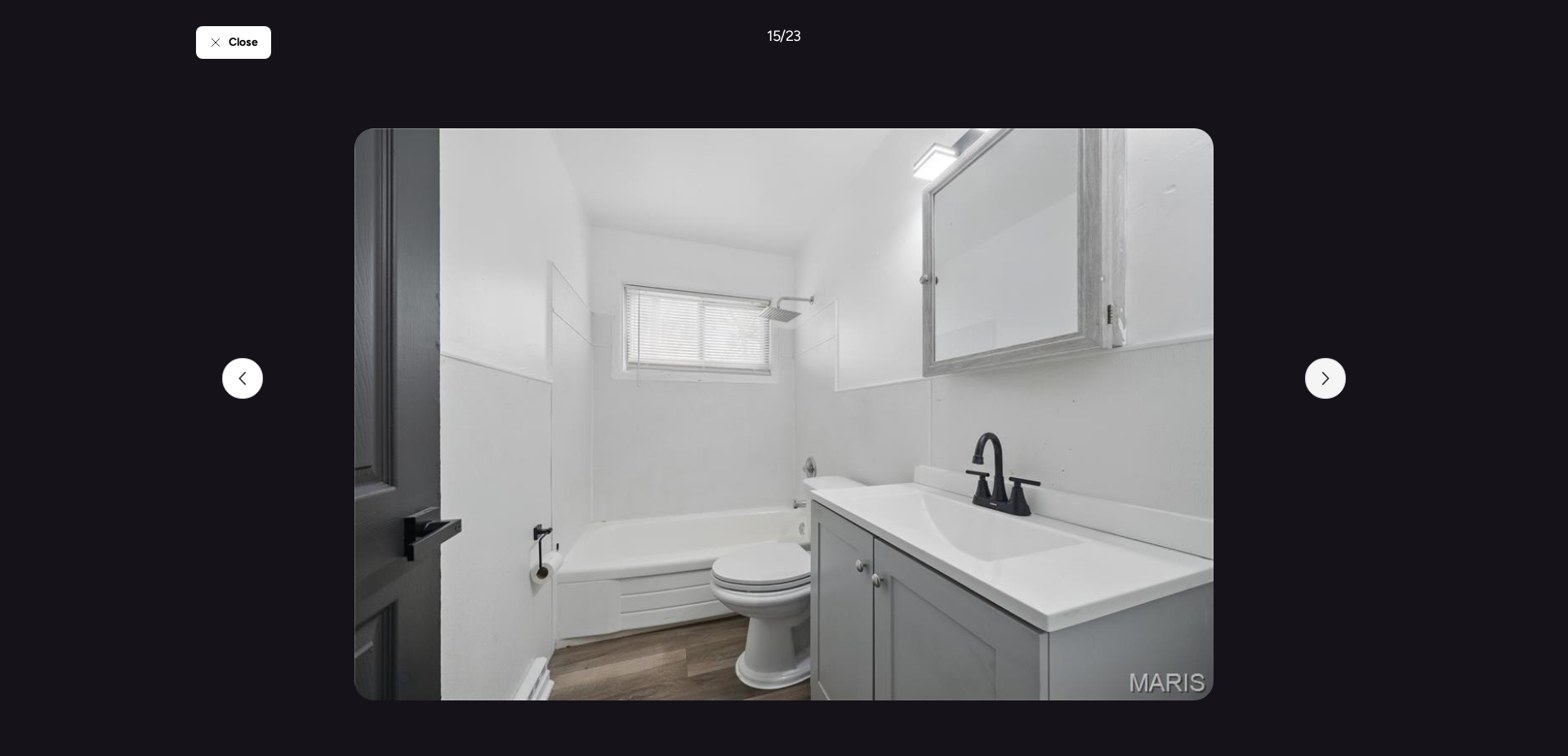
click at [1332, 378] on icon at bounding box center [1325, 378] width 13 height 13
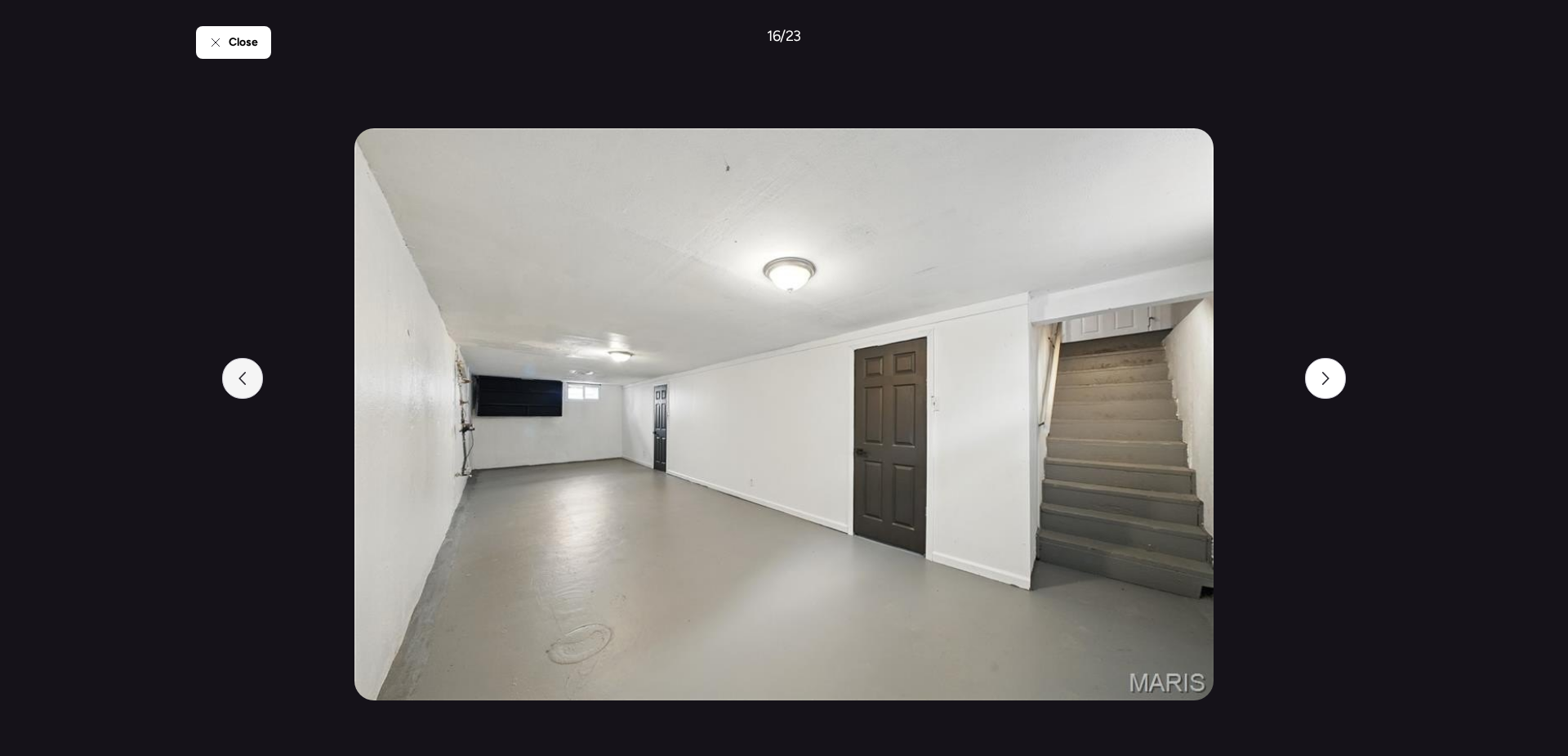
click at [246, 382] on icon at bounding box center [242, 378] width 13 height 13
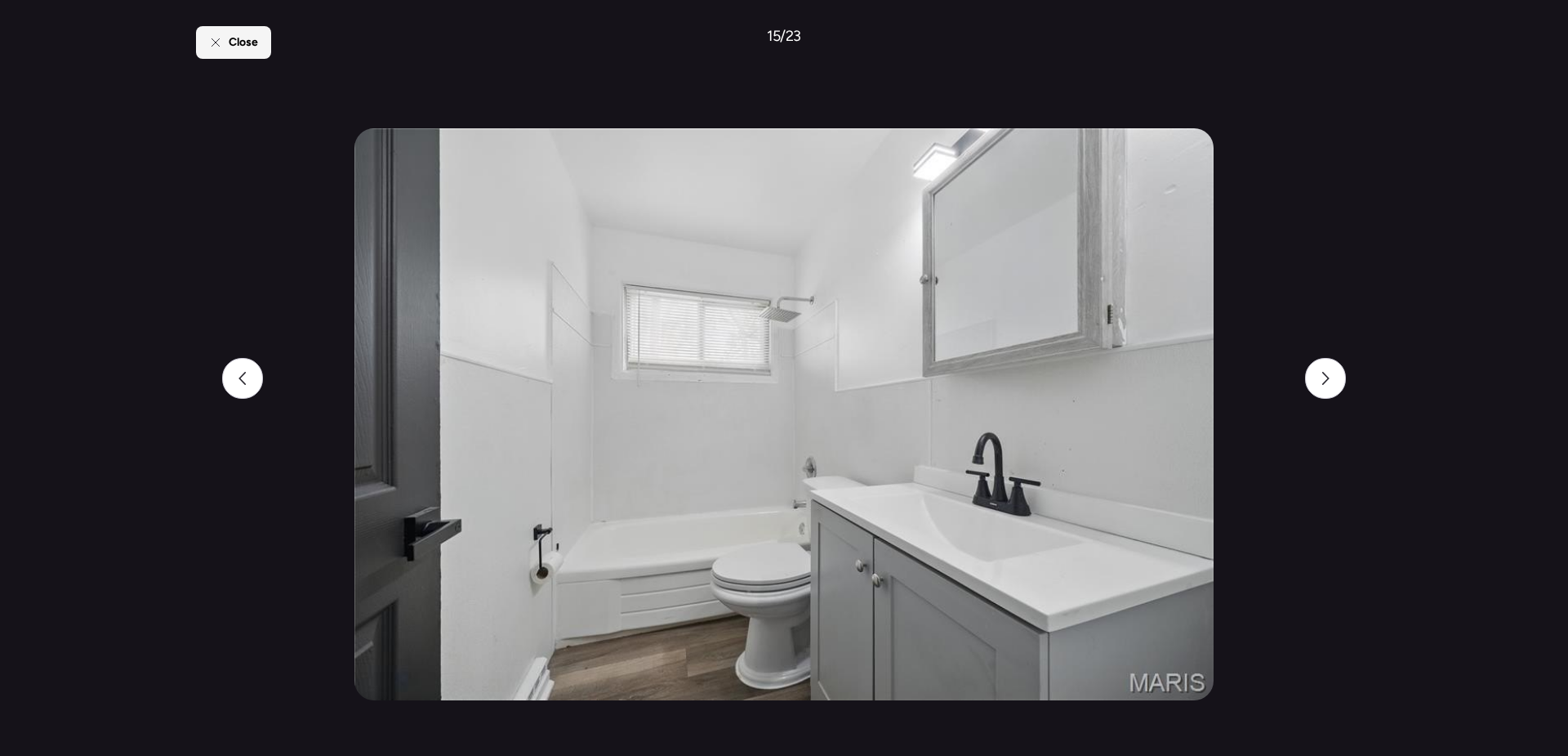
click at [250, 33] on div "Close" at bounding box center [233, 42] width 75 height 33
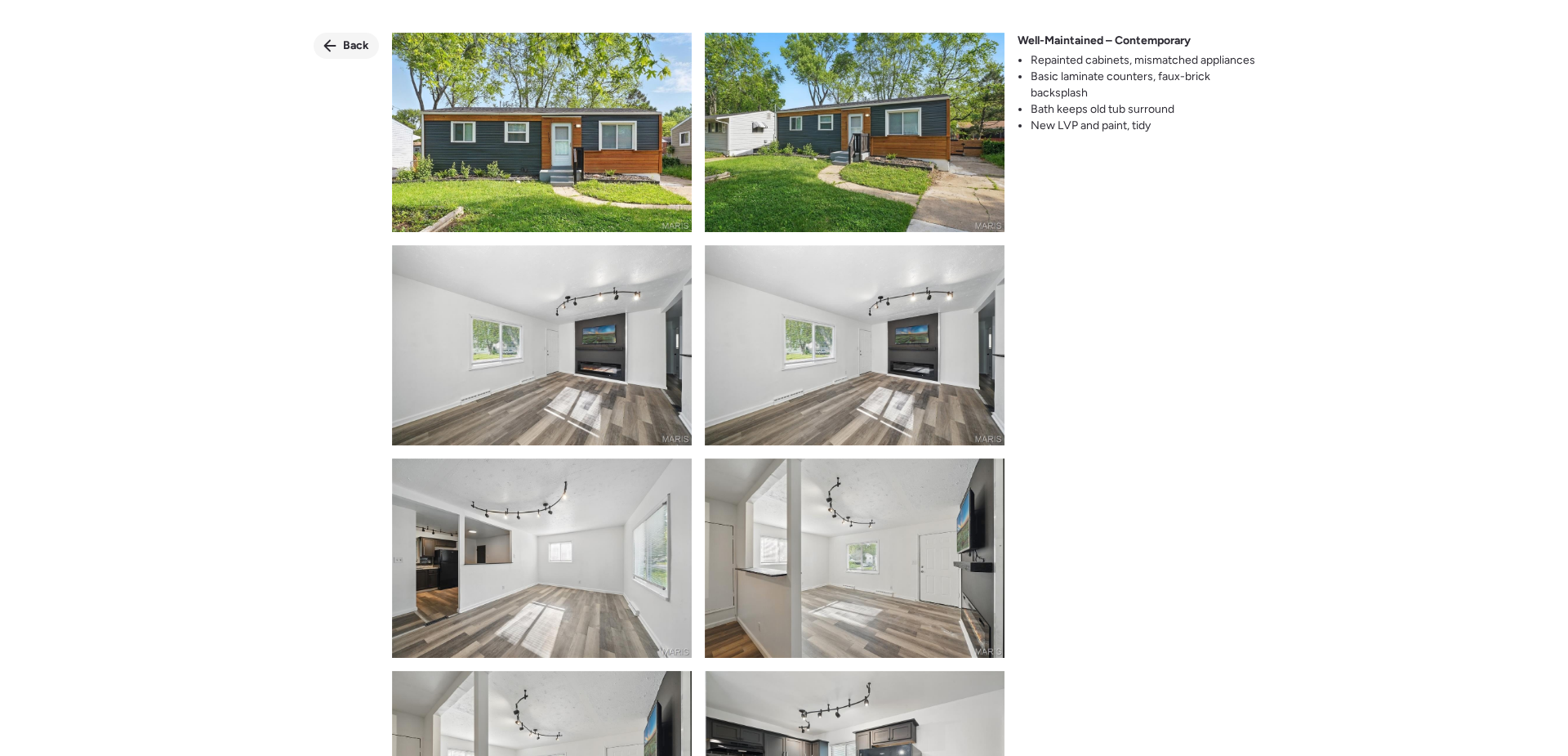
click at [364, 49] on span "Back" at bounding box center [356, 46] width 26 height 16
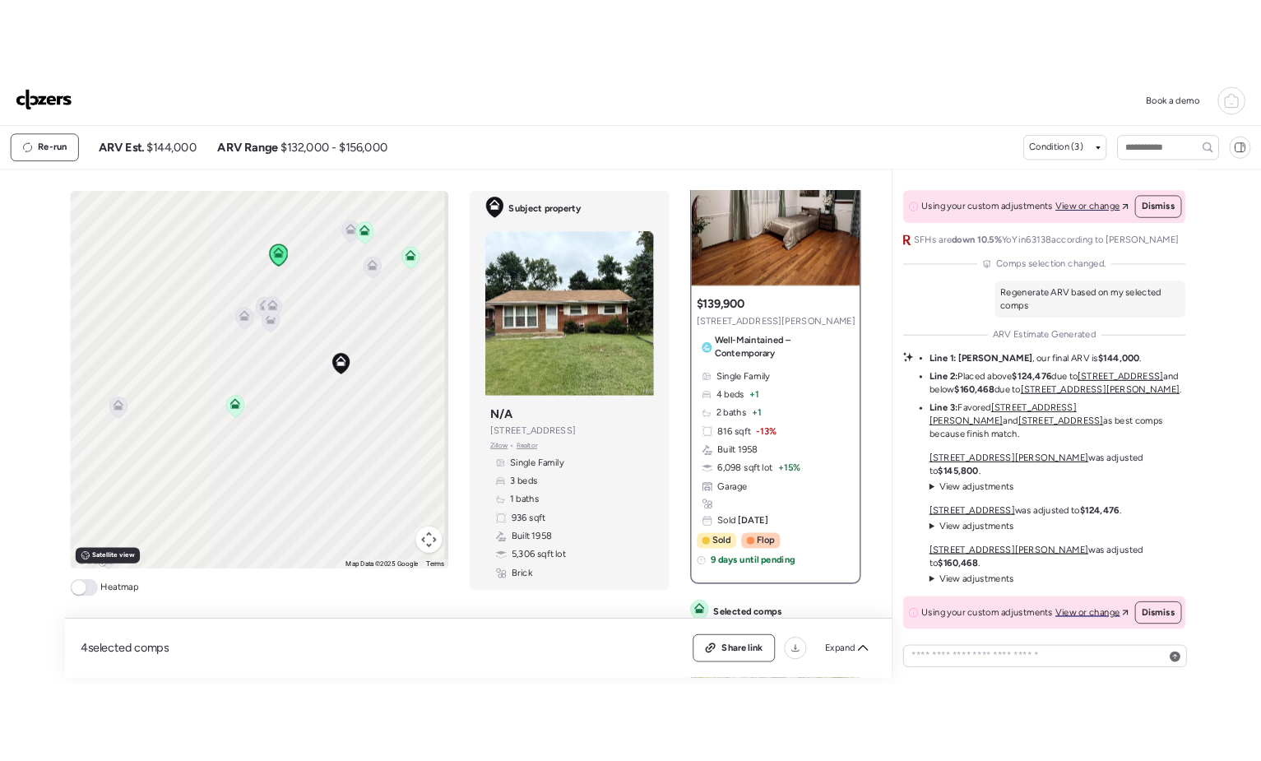
scroll to position [0, 0]
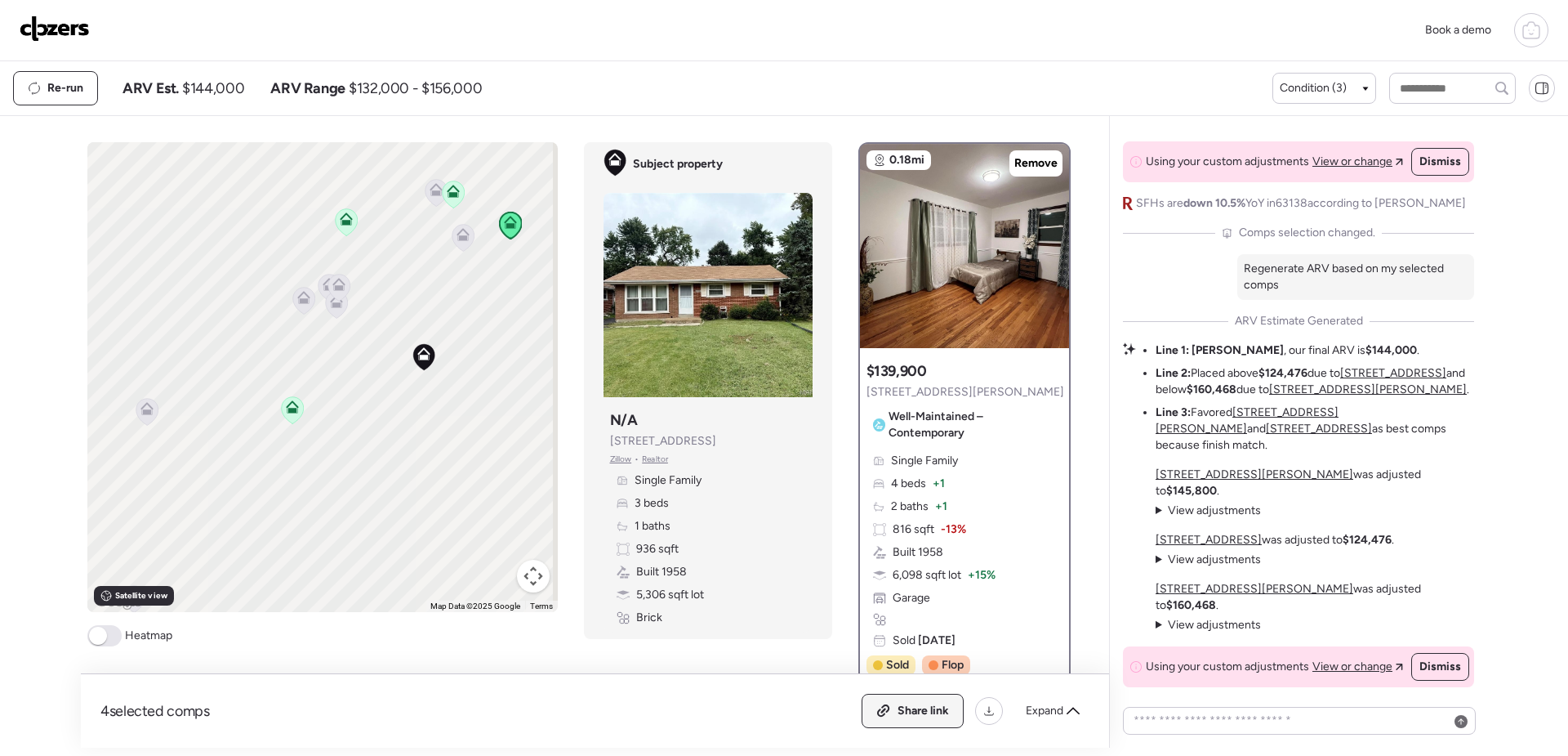
click at [938, 720] on div "Share link" at bounding box center [913, 710] width 100 height 33
click at [1069, 709] on icon at bounding box center [1072, 710] width 13 height 13
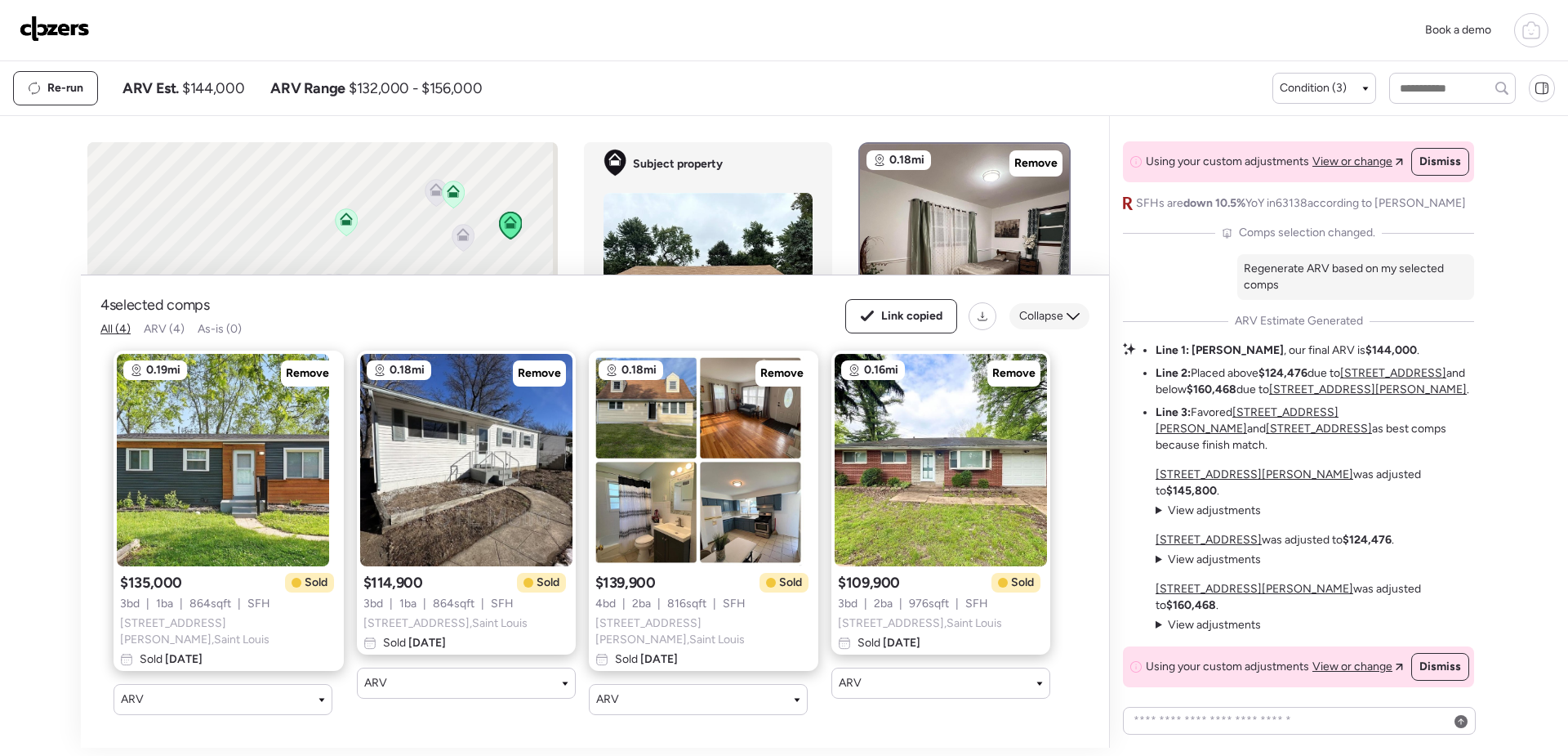
click at [1071, 320] on icon at bounding box center [1072, 316] width 13 height 13
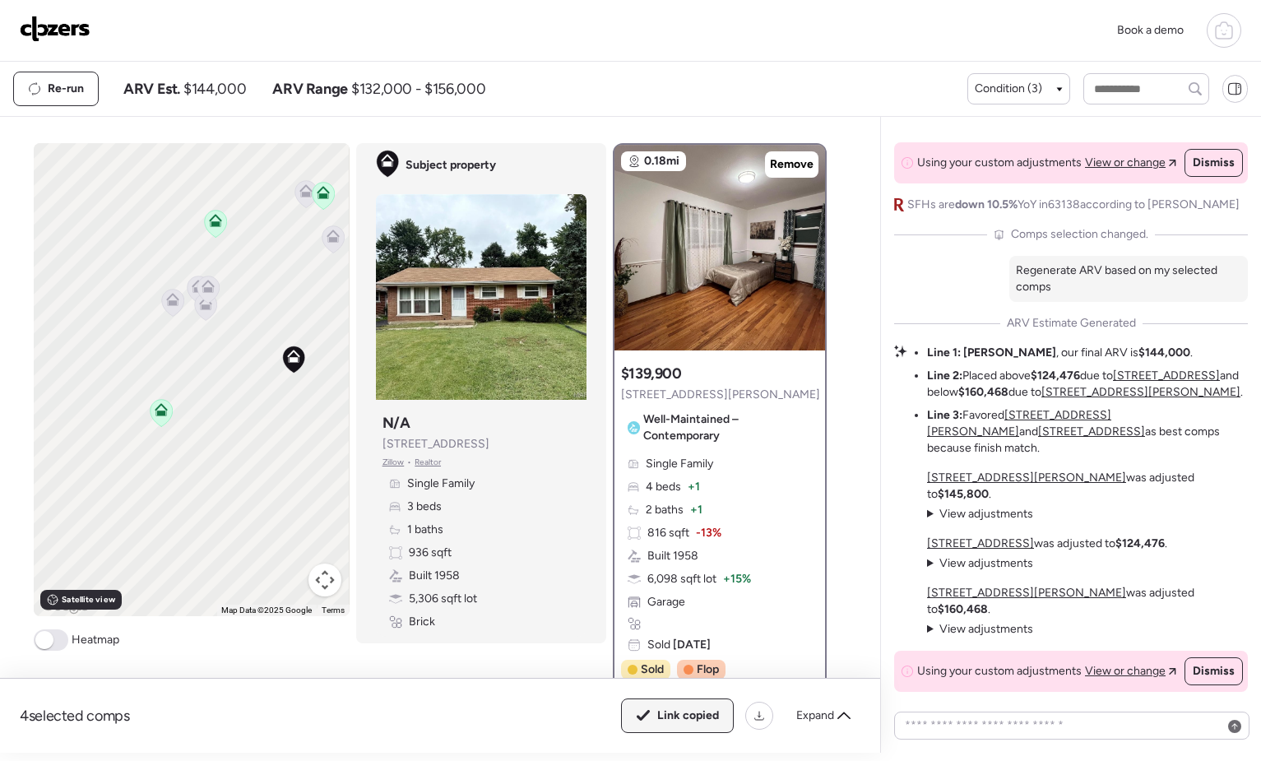
click at [708, 725] on div "Link copied" at bounding box center [677, 715] width 111 height 33
click at [843, 718] on icon at bounding box center [843, 715] width 13 height 13
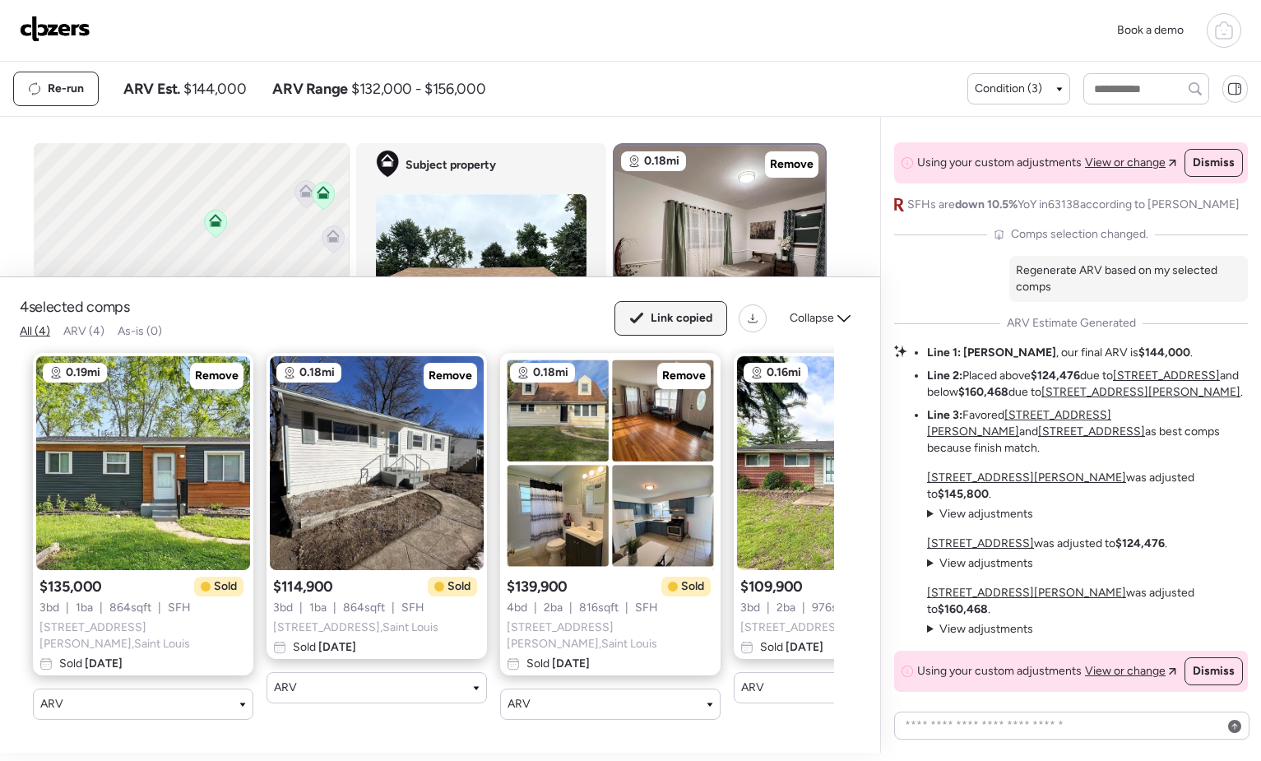
click at [685, 320] on span "Link copied" at bounding box center [682, 318] width 62 height 16
click at [847, 322] on icon at bounding box center [843, 318] width 13 height 7
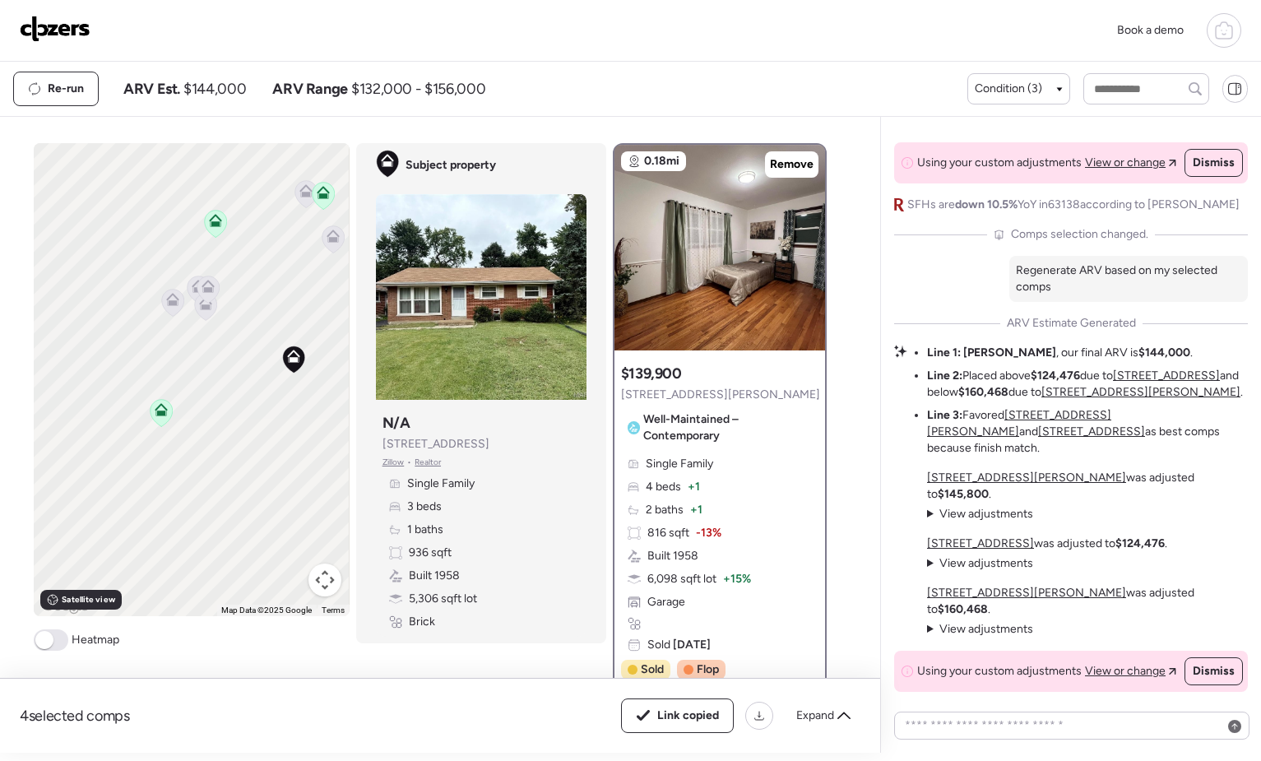
click at [322, 196] on icon at bounding box center [322, 195] width 11 height 5
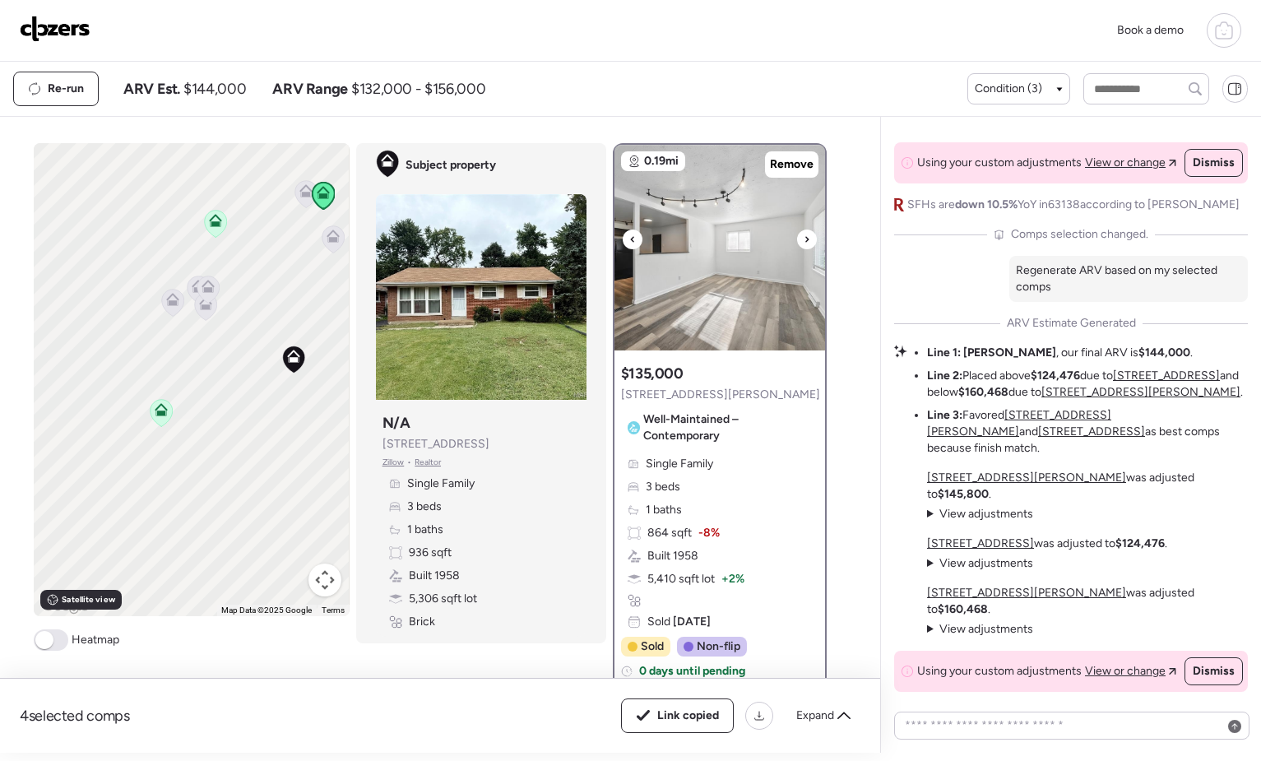
click at [629, 239] on icon at bounding box center [632, 239] width 7 height 20
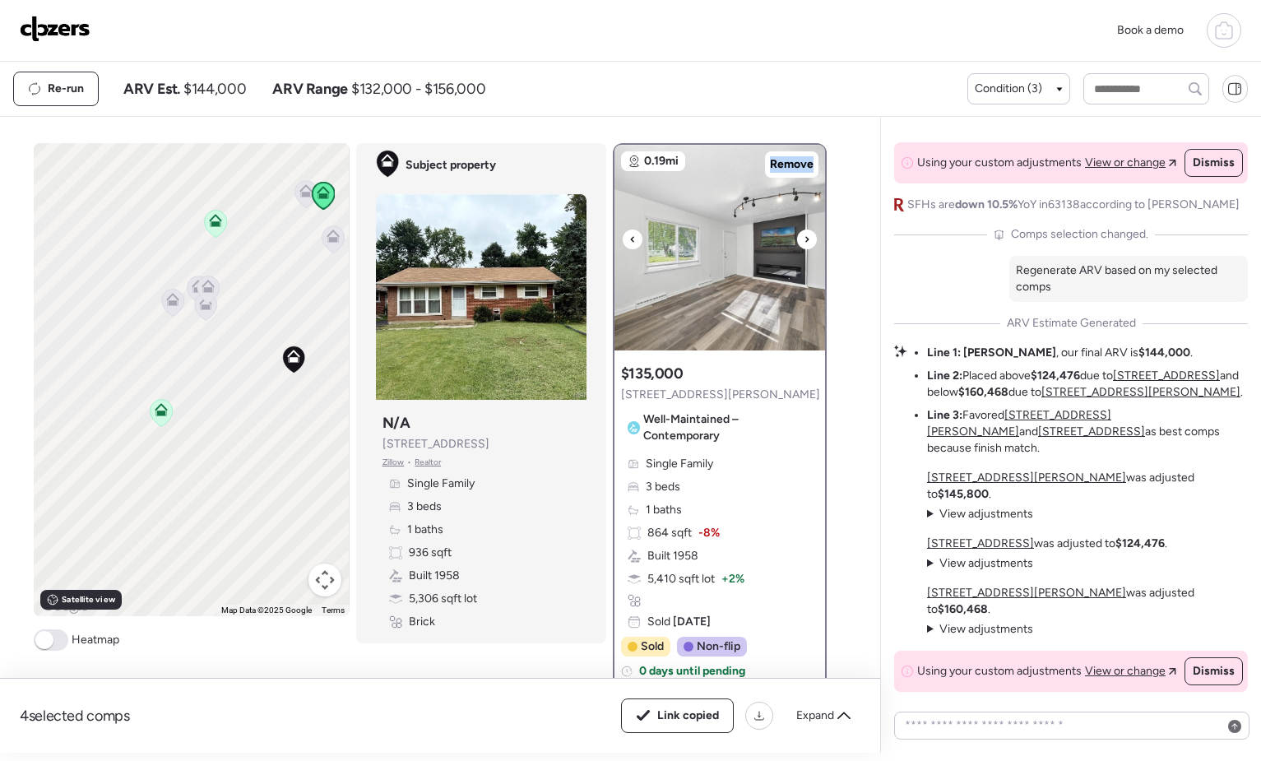
click at [629, 239] on icon at bounding box center [632, 239] width 7 height 20
click at [629, 241] on icon at bounding box center [632, 239] width 7 height 20
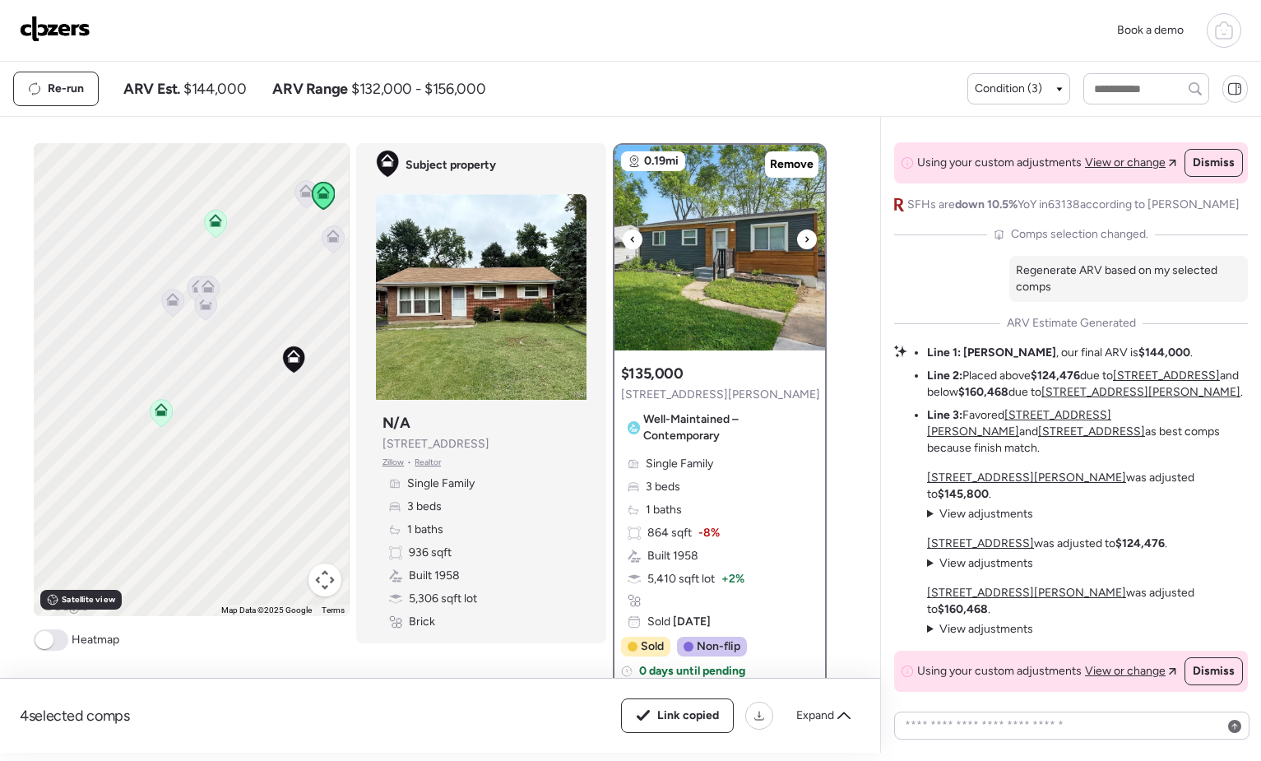
click at [694, 267] on img at bounding box center [719, 248] width 211 height 206
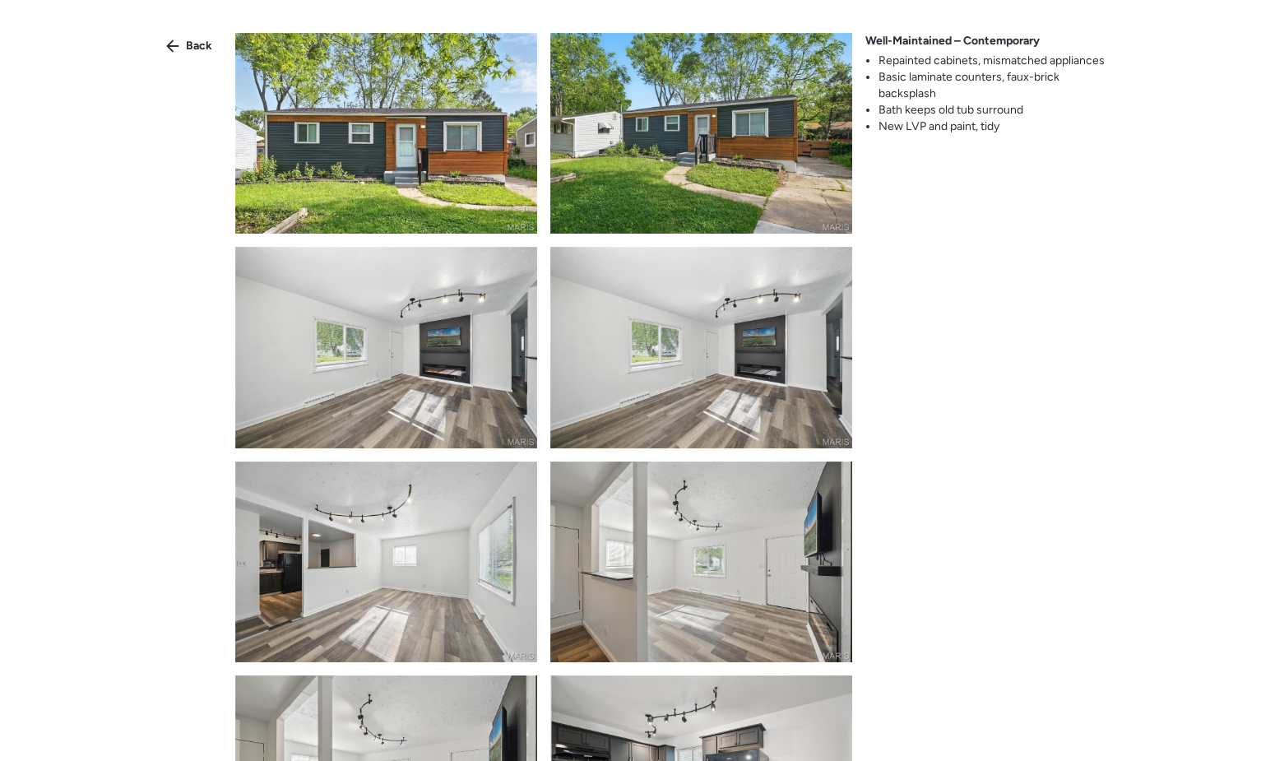
click at [478, 176] on img at bounding box center [386, 133] width 302 height 201
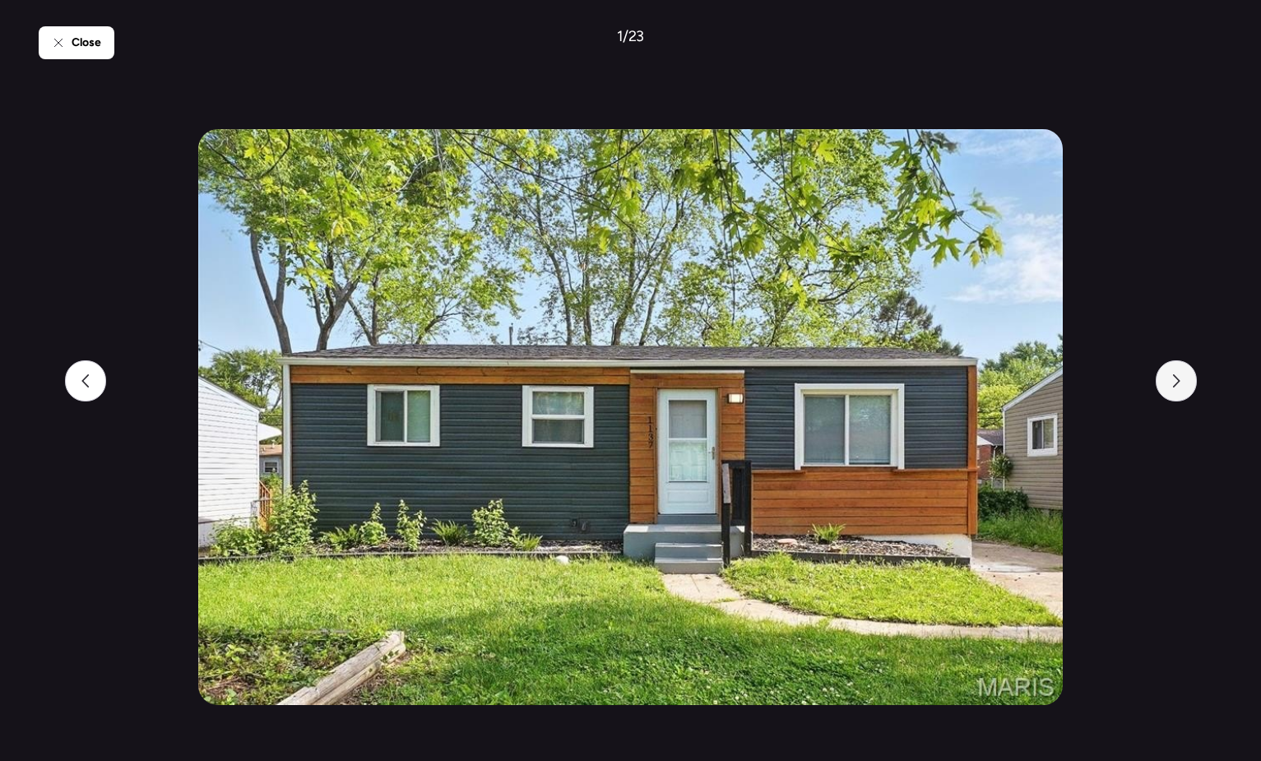
click at [1184, 392] on div at bounding box center [1176, 380] width 41 height 41
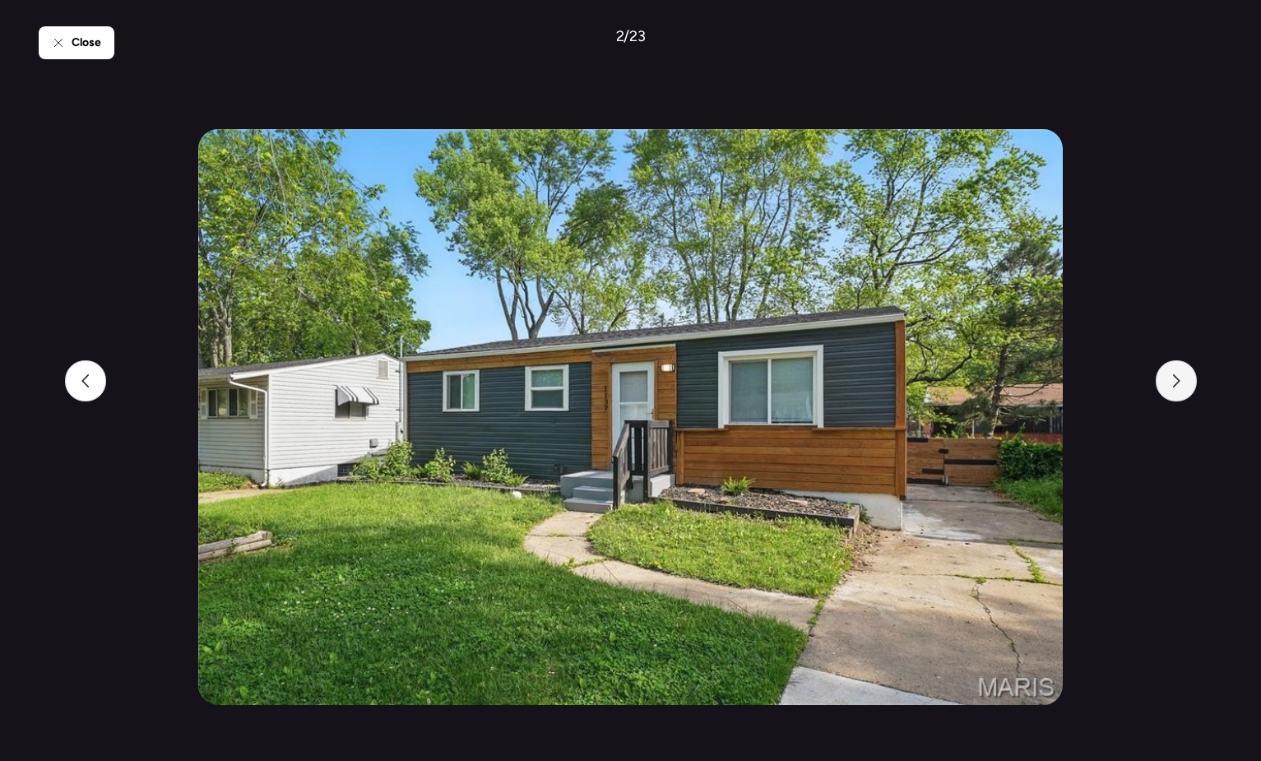
click at [1184, 392] on div at bounding box center [1176, 380] width 41 height 41
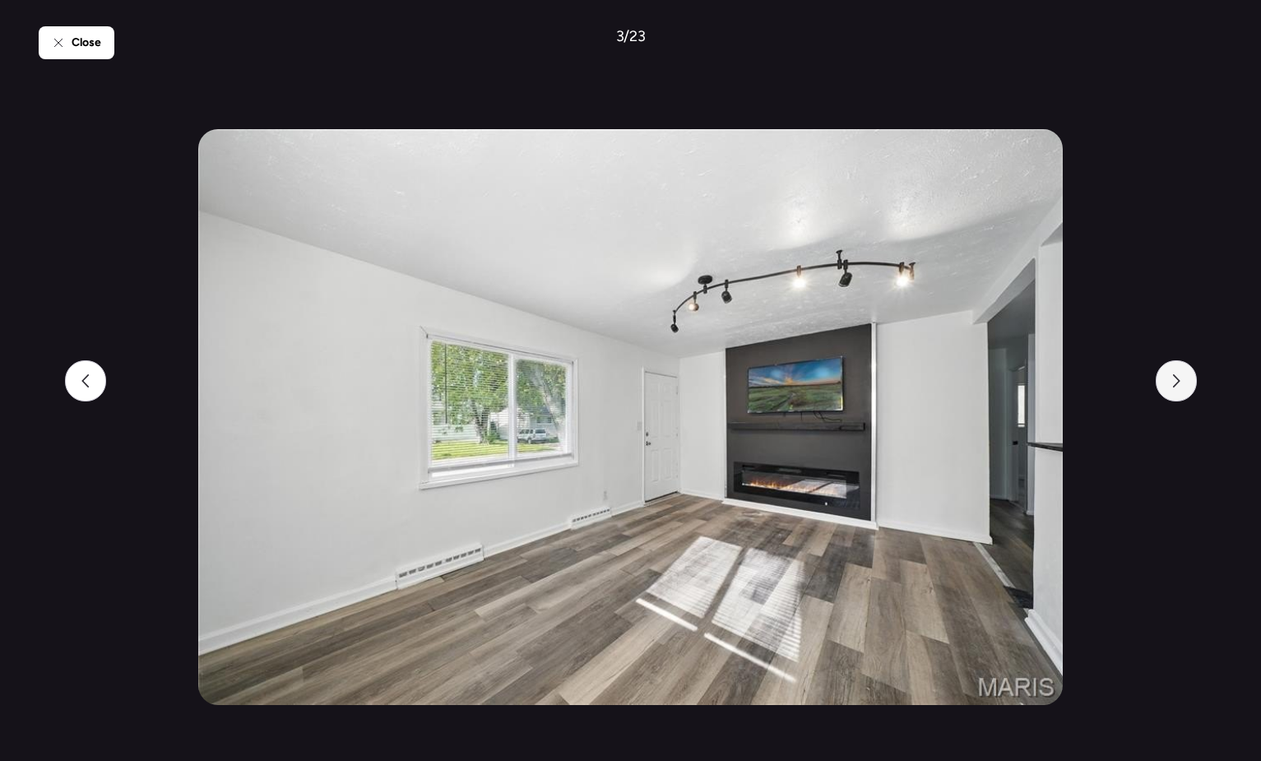
click at [1184, 392] on div at bounding box center [1176, 380] width 41 height 41
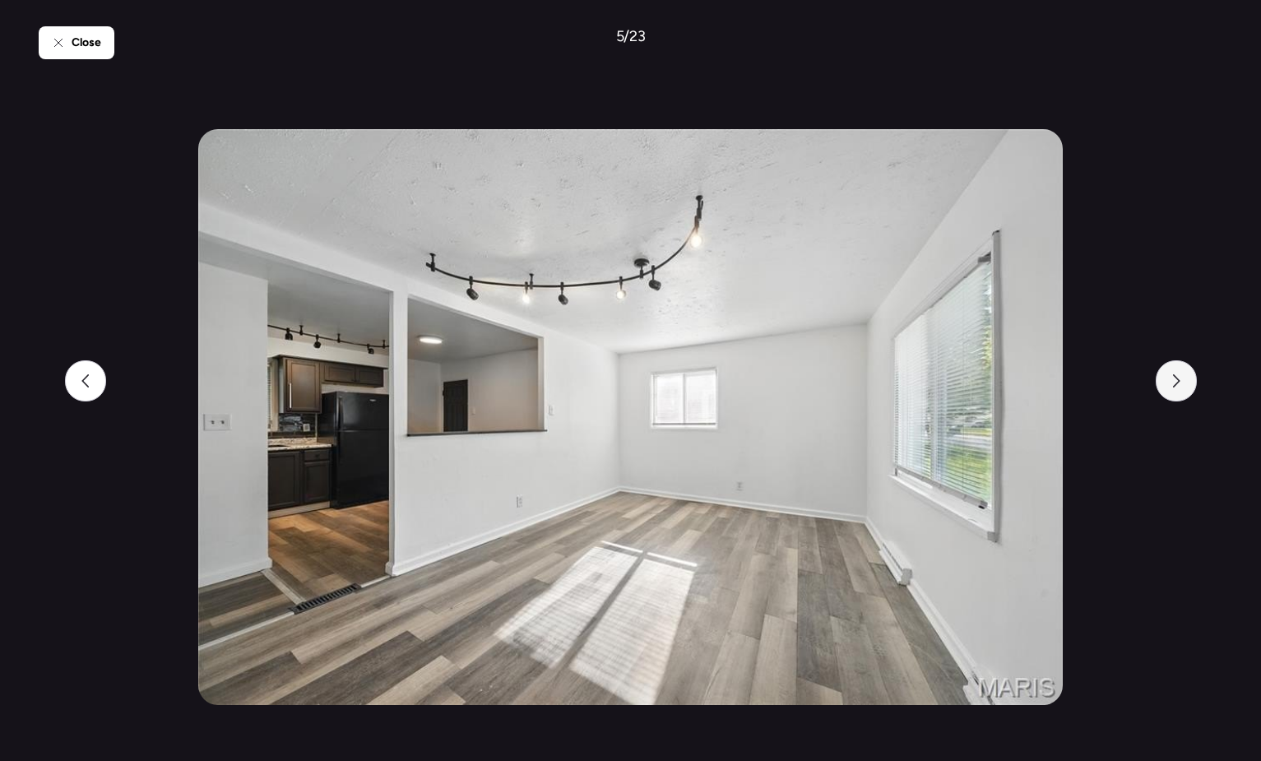
click at [1184, 392] on div at bounding box center [1176, 380] width 41 height 41
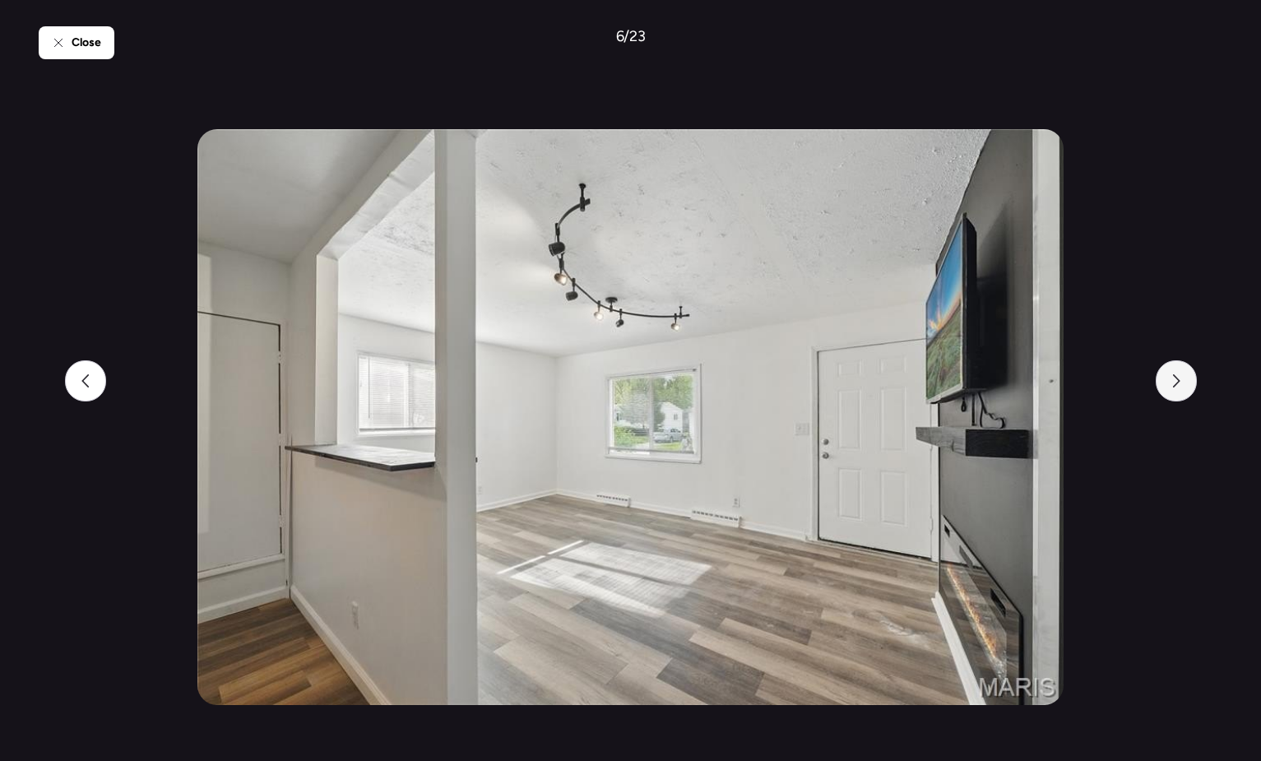
click at [1184, 392] on div at bounding box center [1176, 380] width 41 height 41
drag, startPoint x: 1184, startPoint y: 392, endPoint x: 1175, endPoint y: 392, distance: 9.9
click at [1175, 392] on div at bounding box center [1176, 380] width 41 height 41
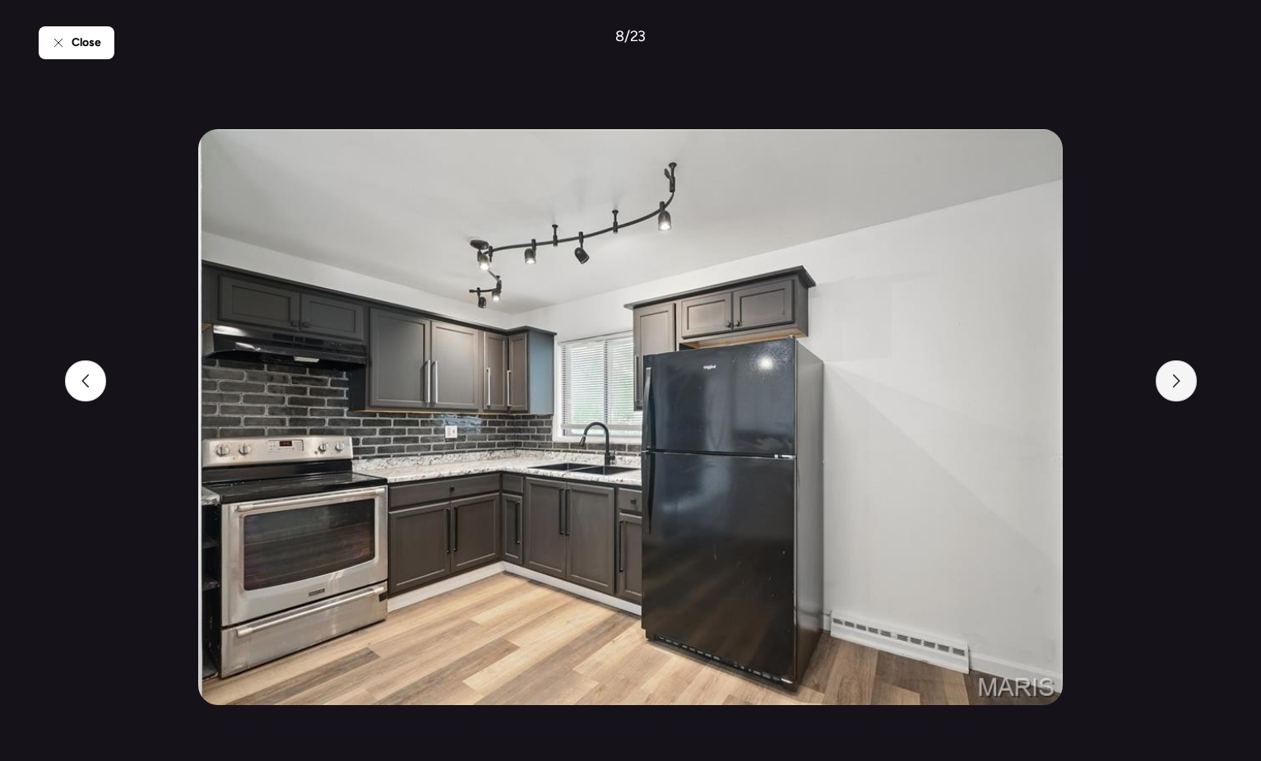
click at [1173, 391] on div at bounding box center [1176, 380] width 41 height 41
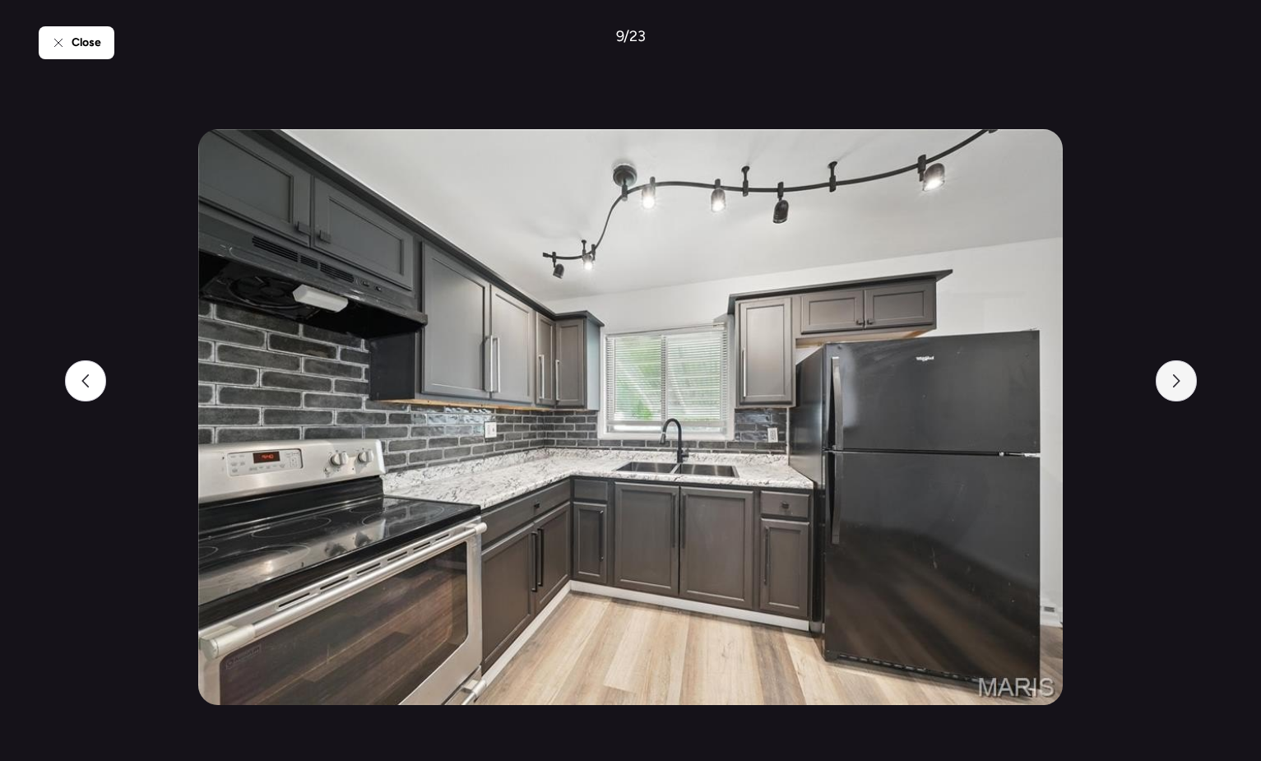
click at [1173, 391] on div at bounding box center [1176, 380] width 41 height 41
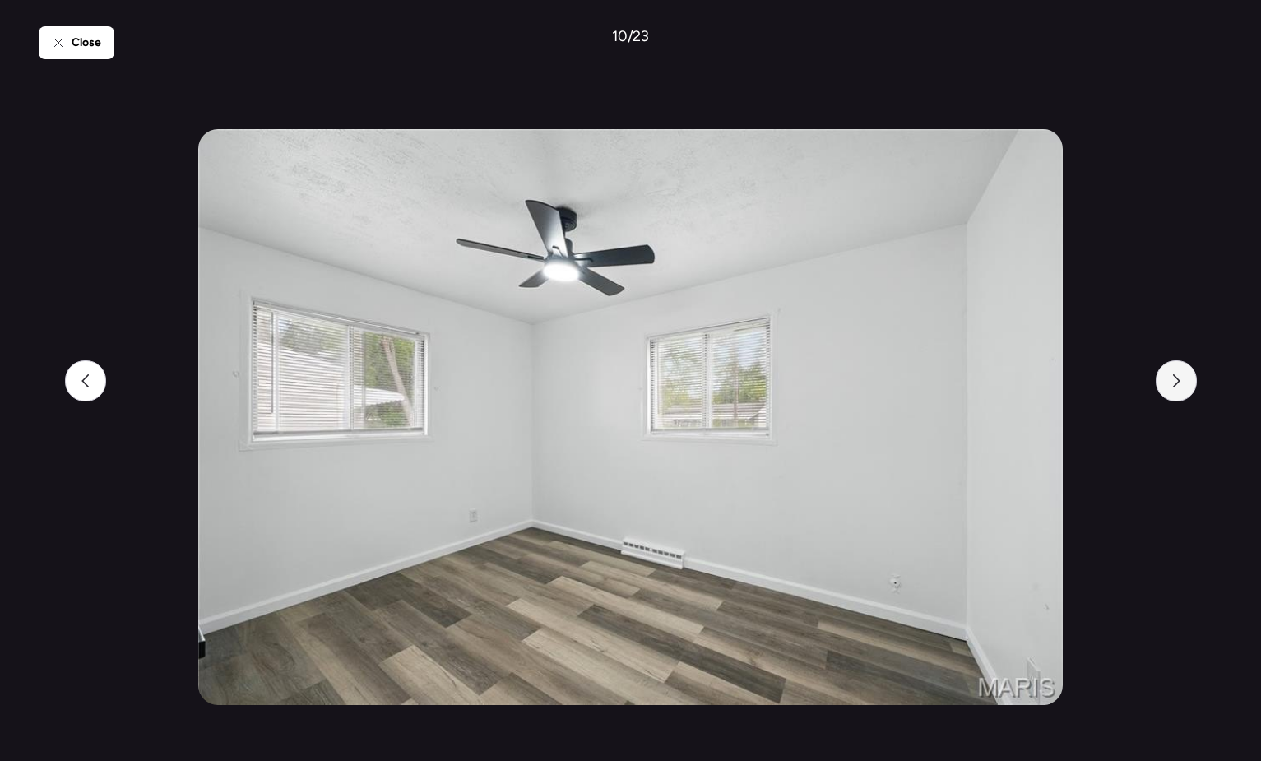
click at [1173, 391] on div at bounding box center [1176, 380] width 41 height 41
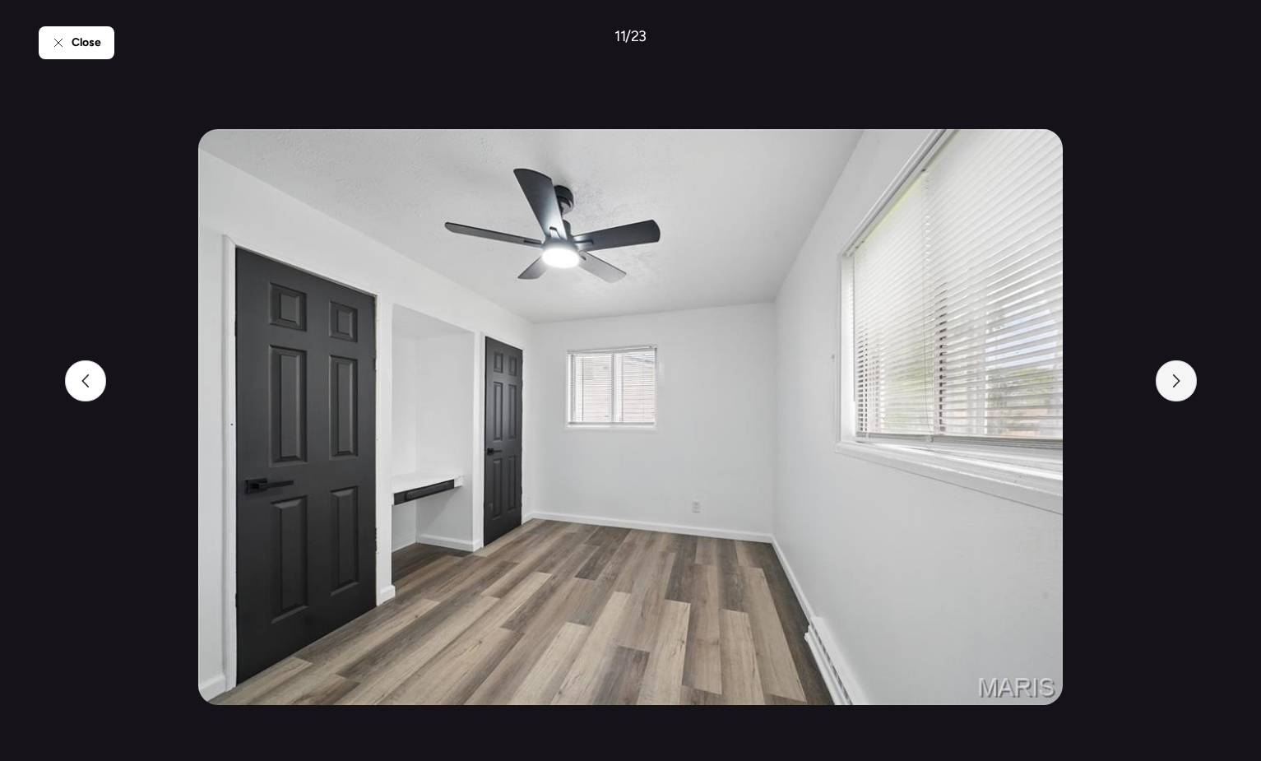
click at [1173, 391] on div at bounding box center [1176, 380] width 41 height 41
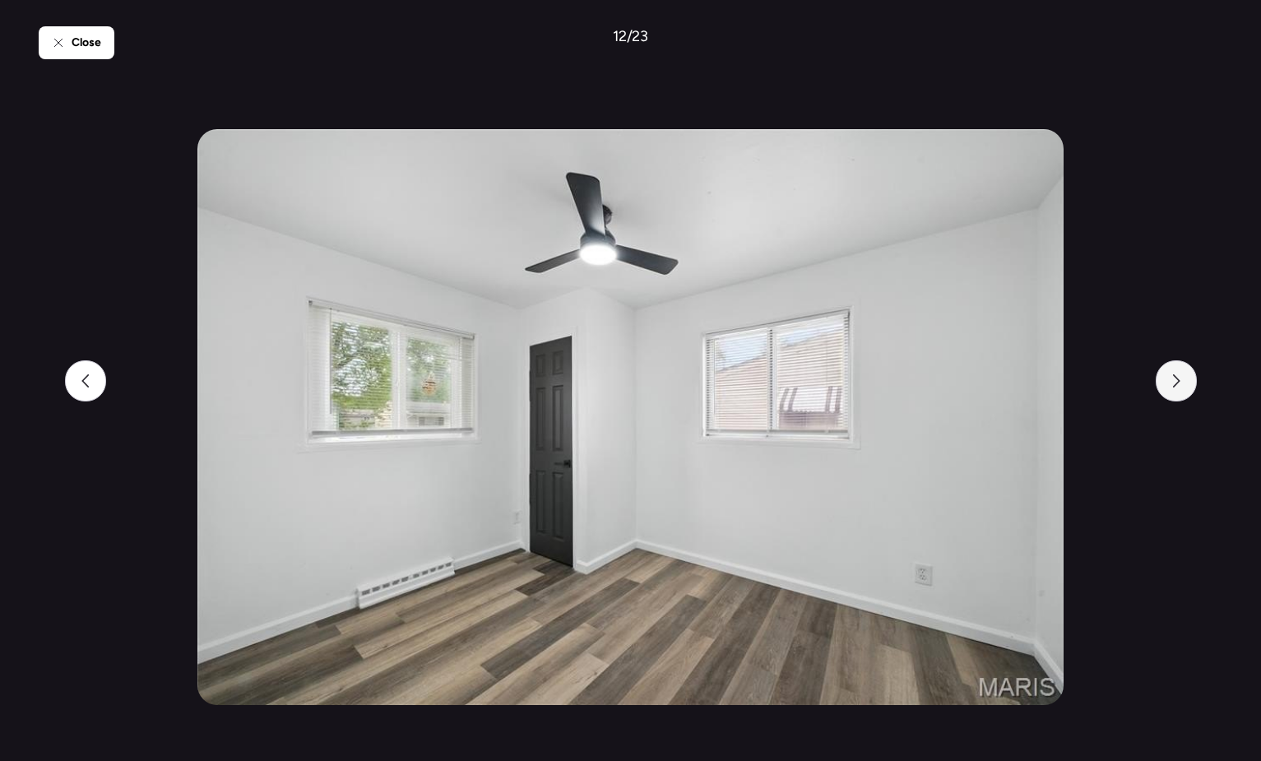
click at [1173, 391] on div at bounding box center [1176, 380] width 41 height 41
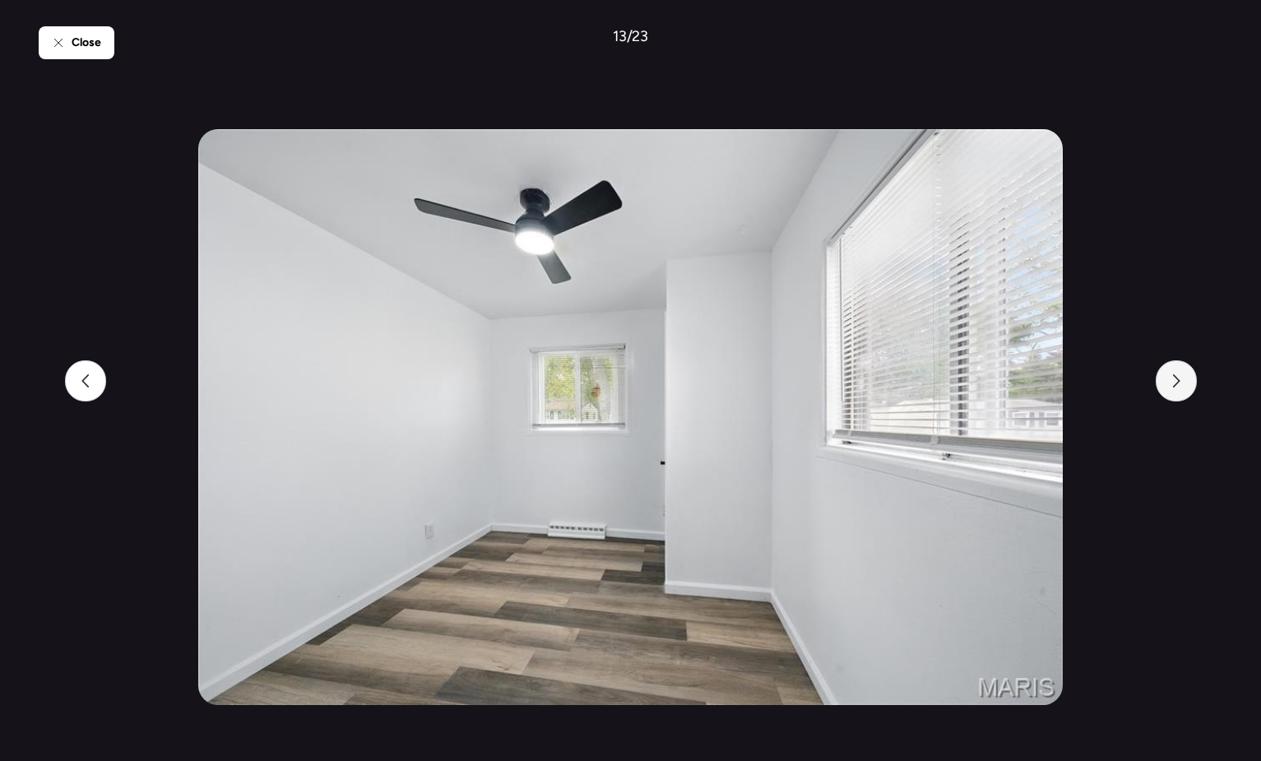
click at [1173, 391] on div at bounding box center [1176, 380] width 41 height 41
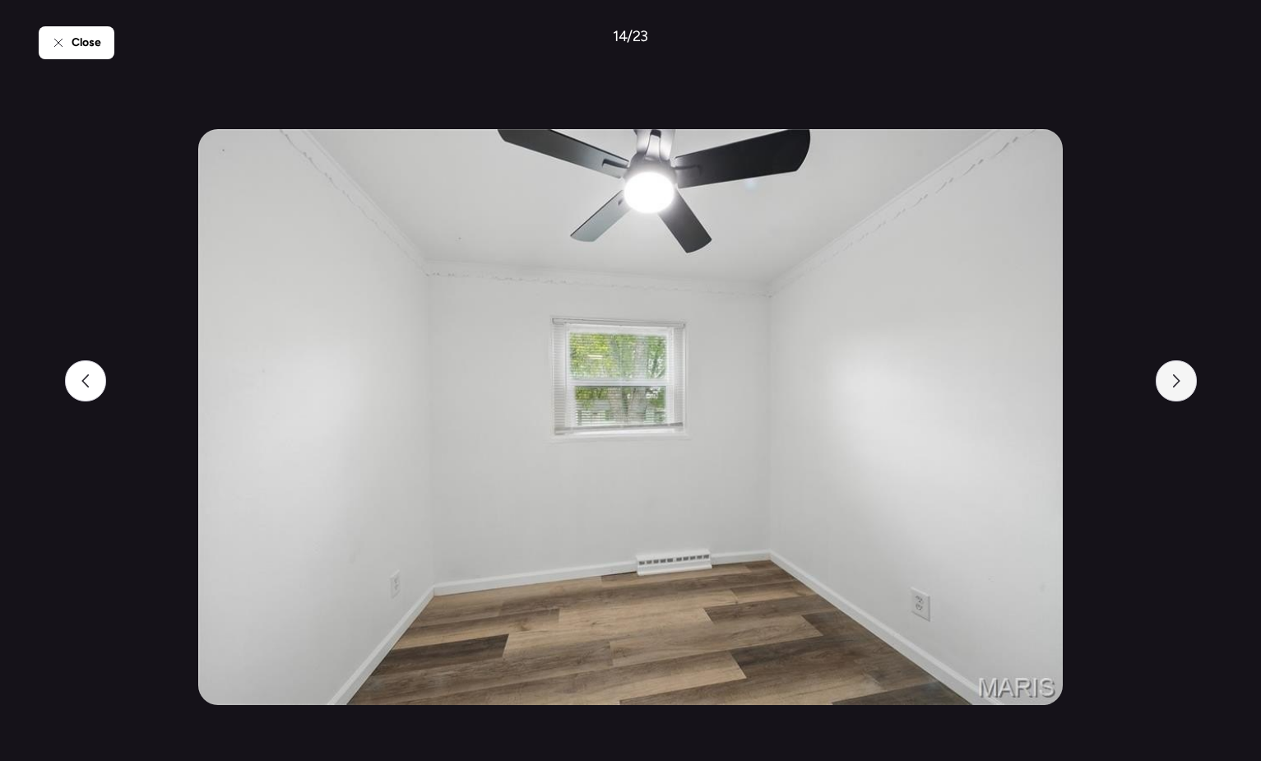
click at [1173, 391] on div at bounding box center [1176, 380] width 41 height 41
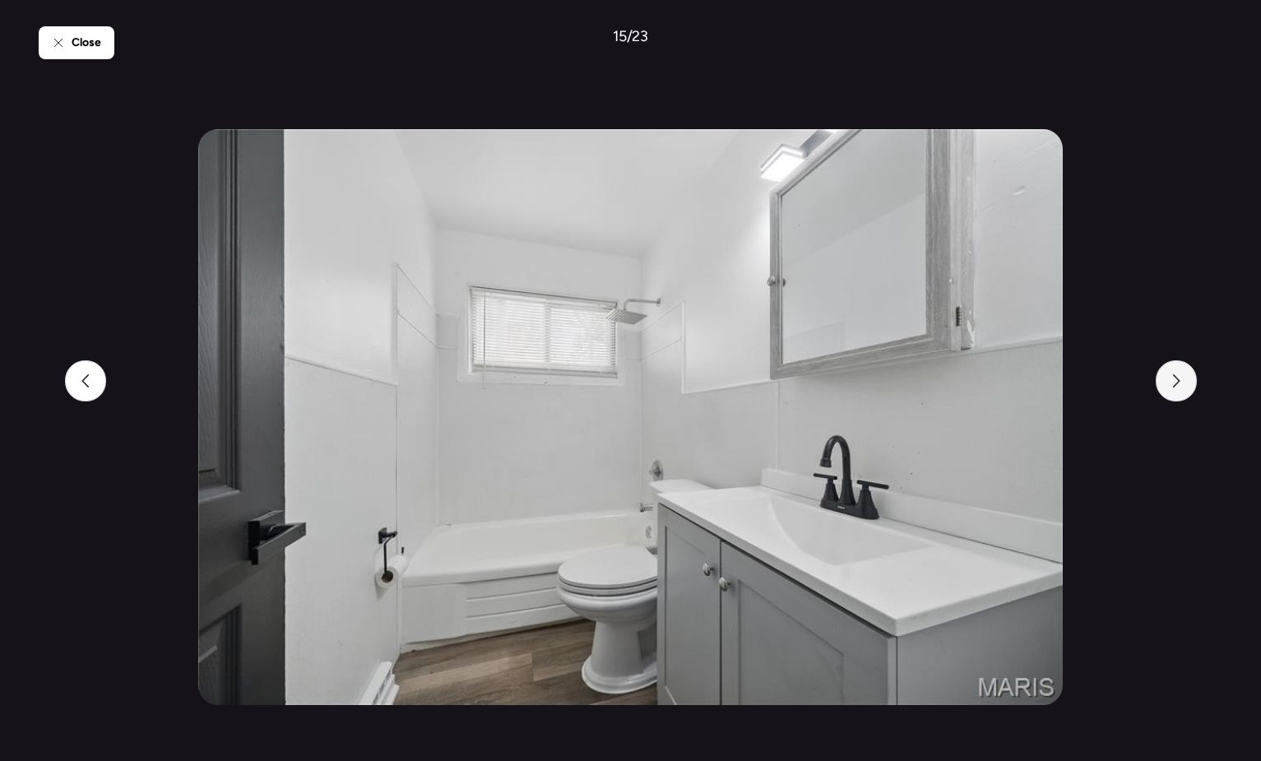
click at [1173, 391] on div at bounding box center [1176, 380] width 41 height 41
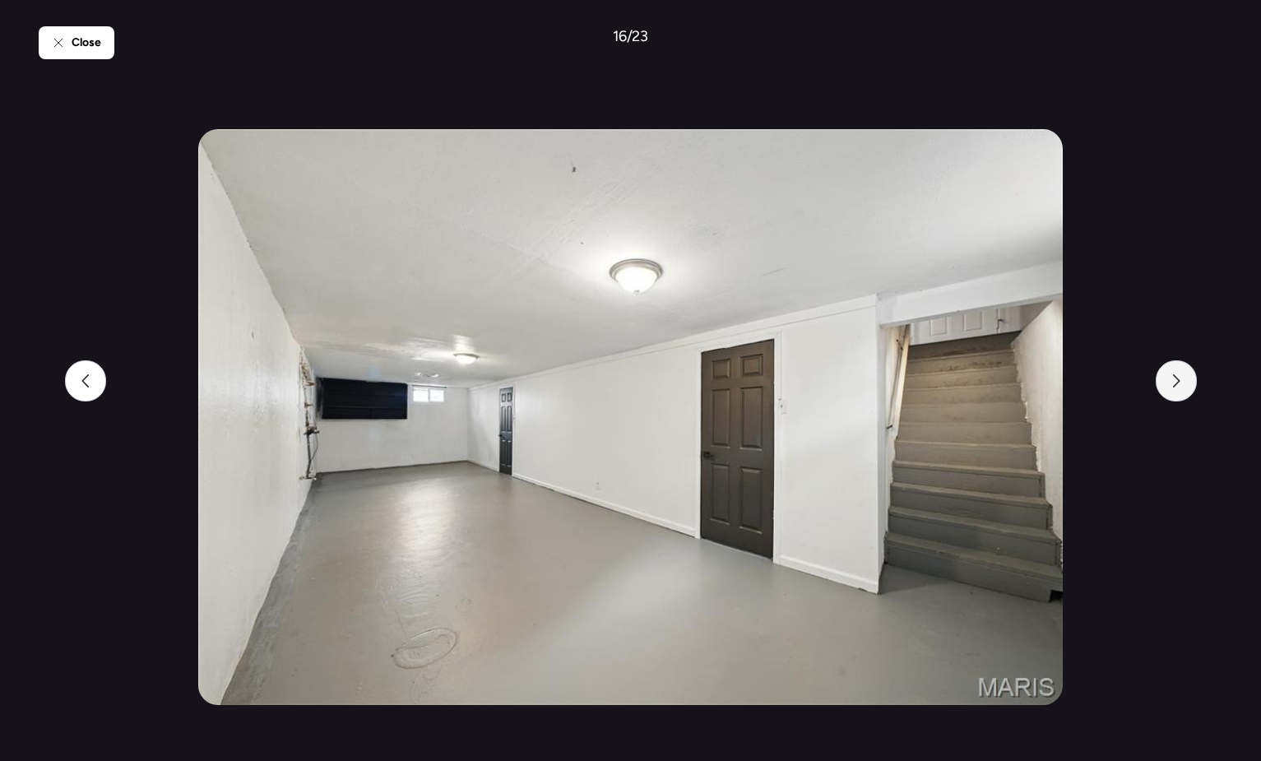
click at [1173, 391] on div at bounding box center [1176, 380] width 41 height 41
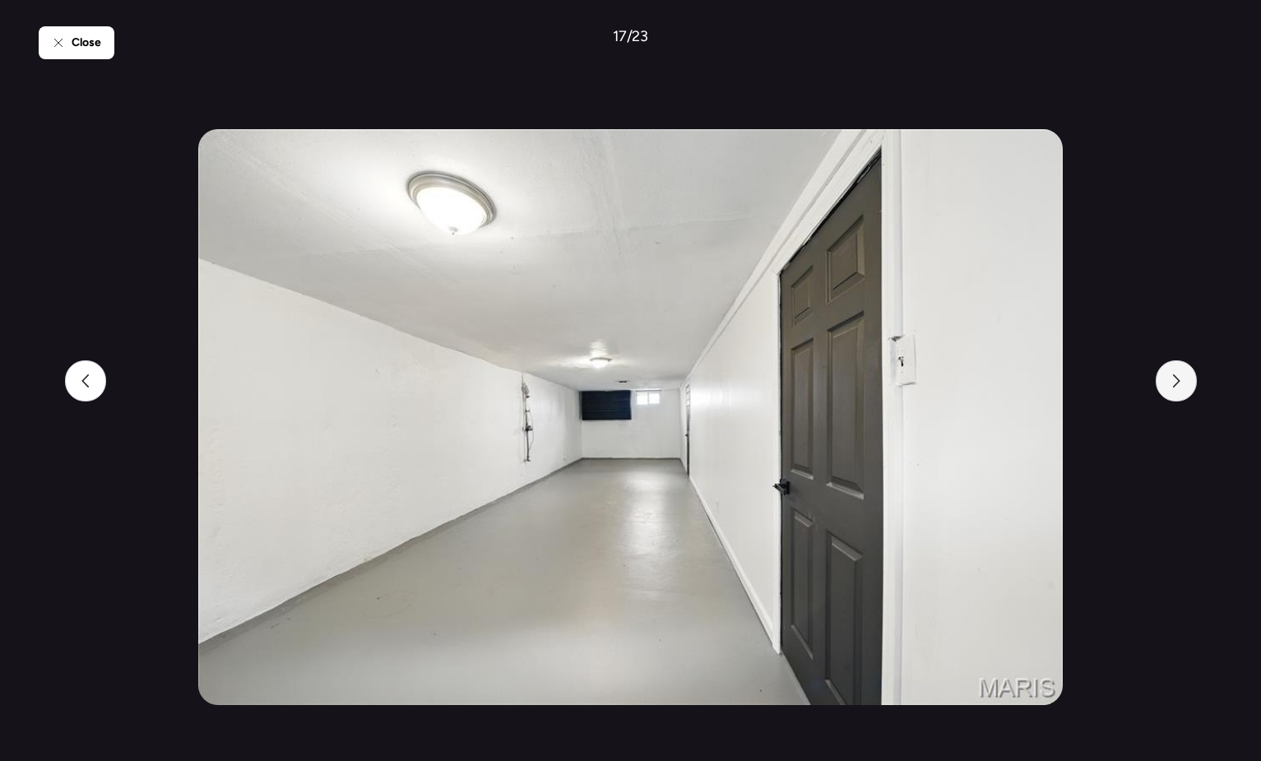
click at [1173, 391] on div at bounding box center [1176, 380] width 41 height 41
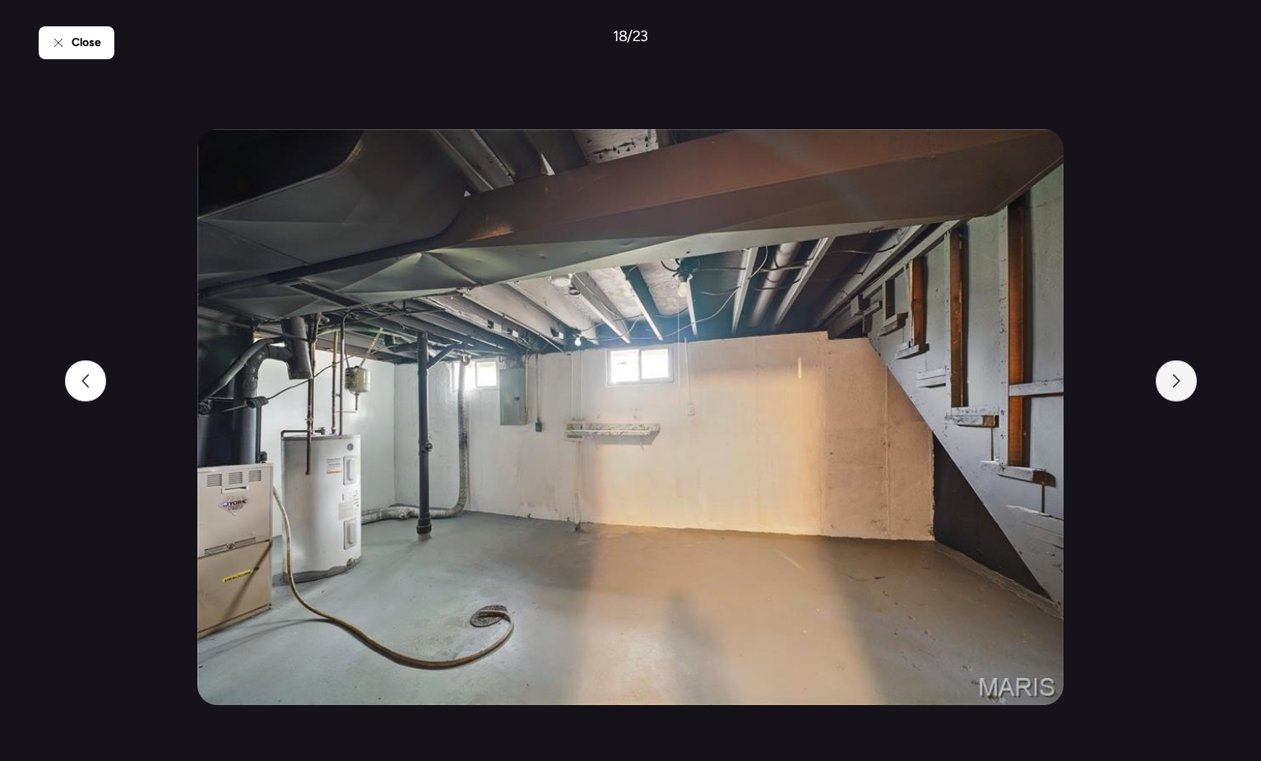
click at [1173, 391] on div at bounding box center [1176, 380] width 41 height 41
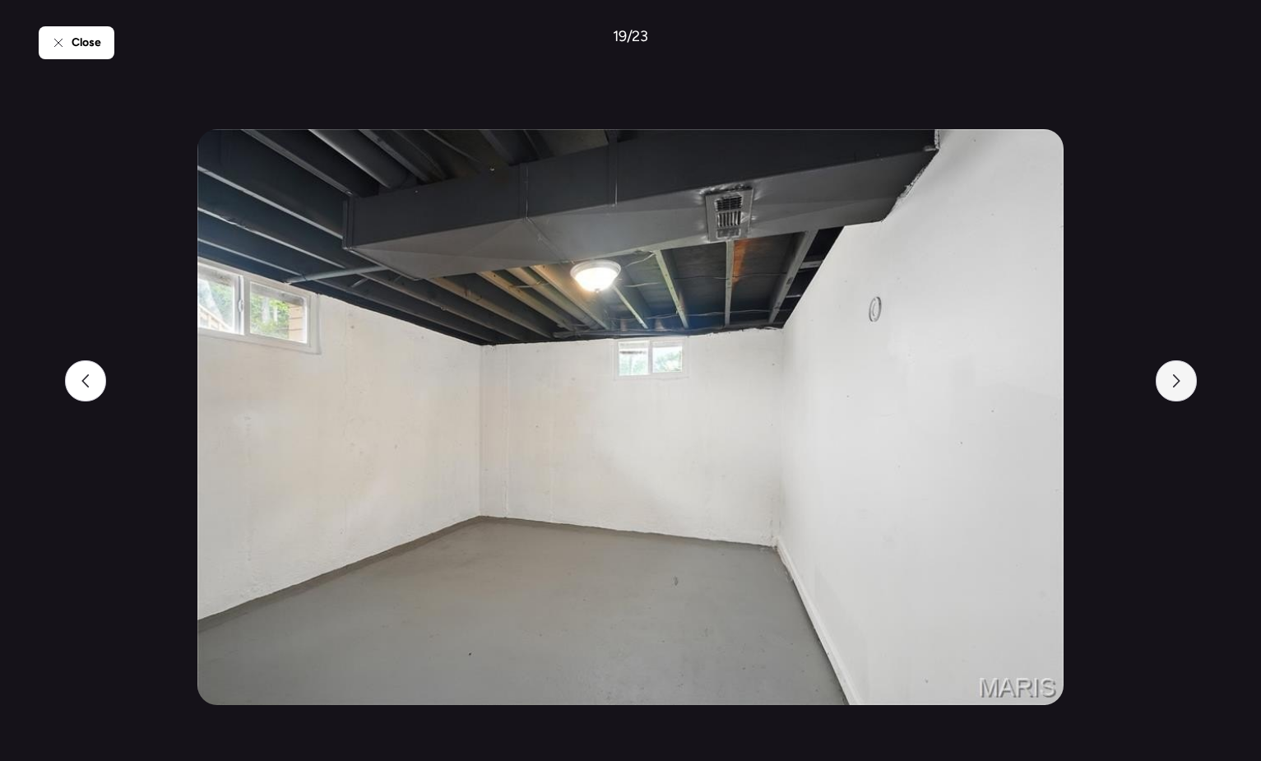
click at [1173, 391] on div at bounding box center [1176, 380] width 41 height 41
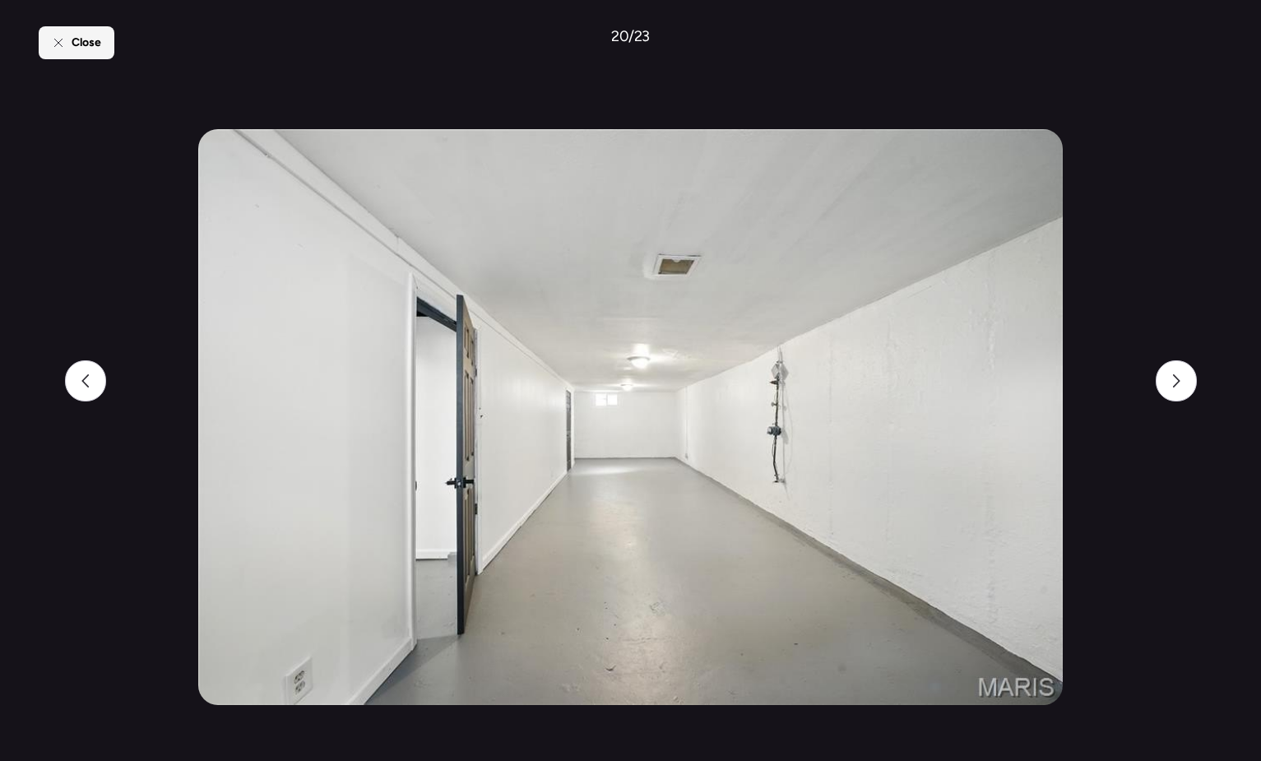
click at [79, 47] on span "Close" at bounding box center [87, 43] width 30 height 16
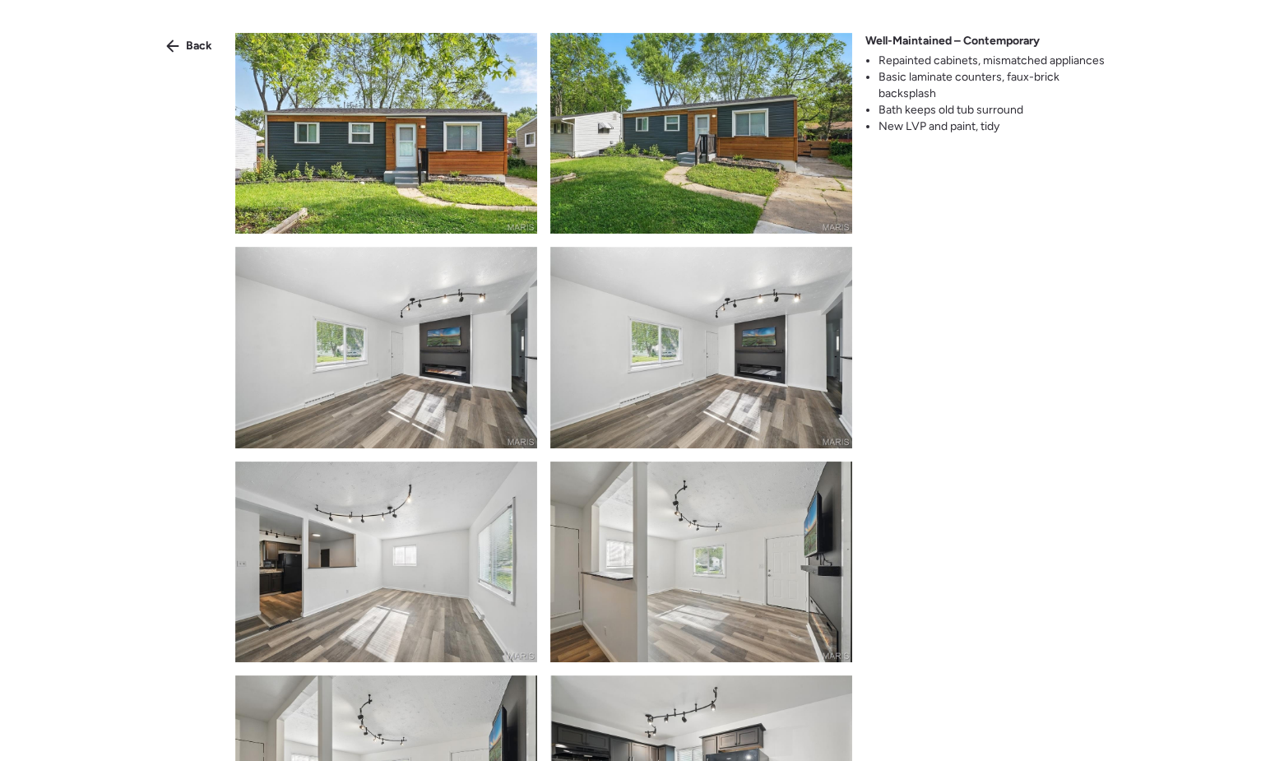
click at [195, 44] on span "Back" at bounding box center [199, 46] width 26 height 16
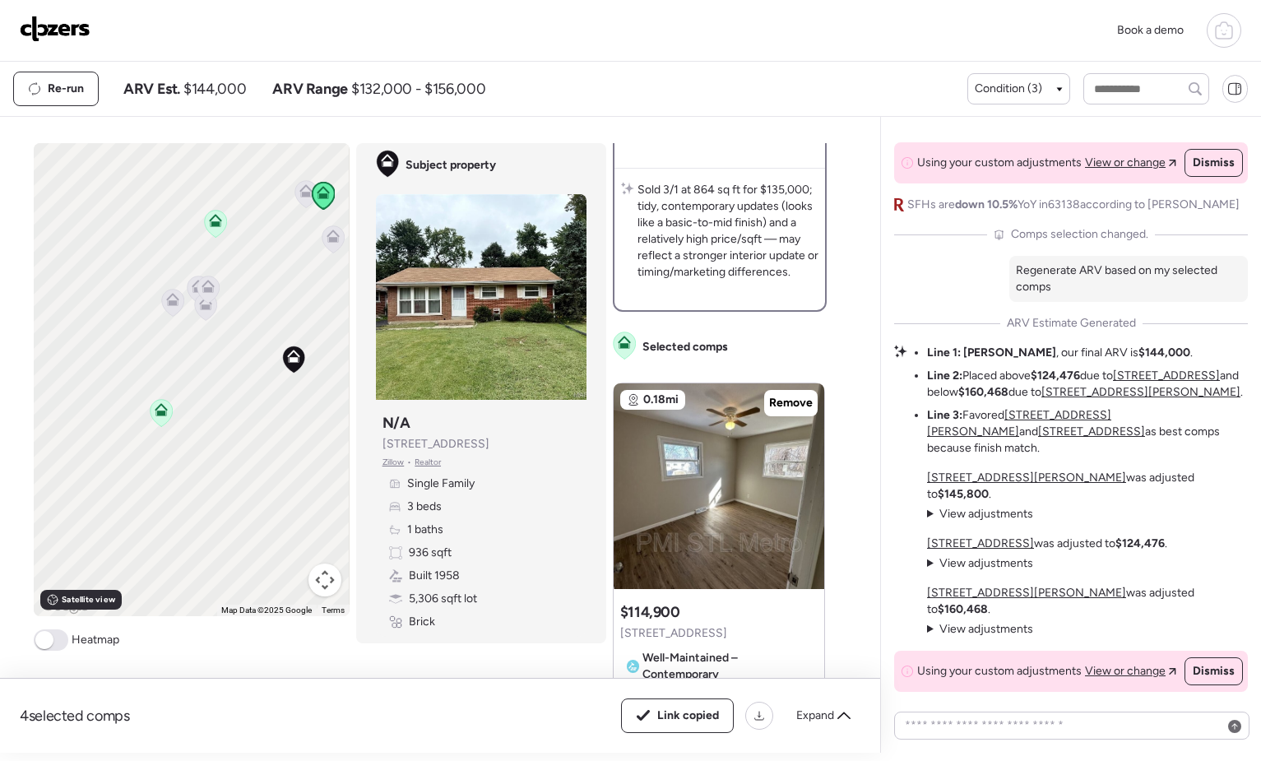
scroll to position [658, 0]
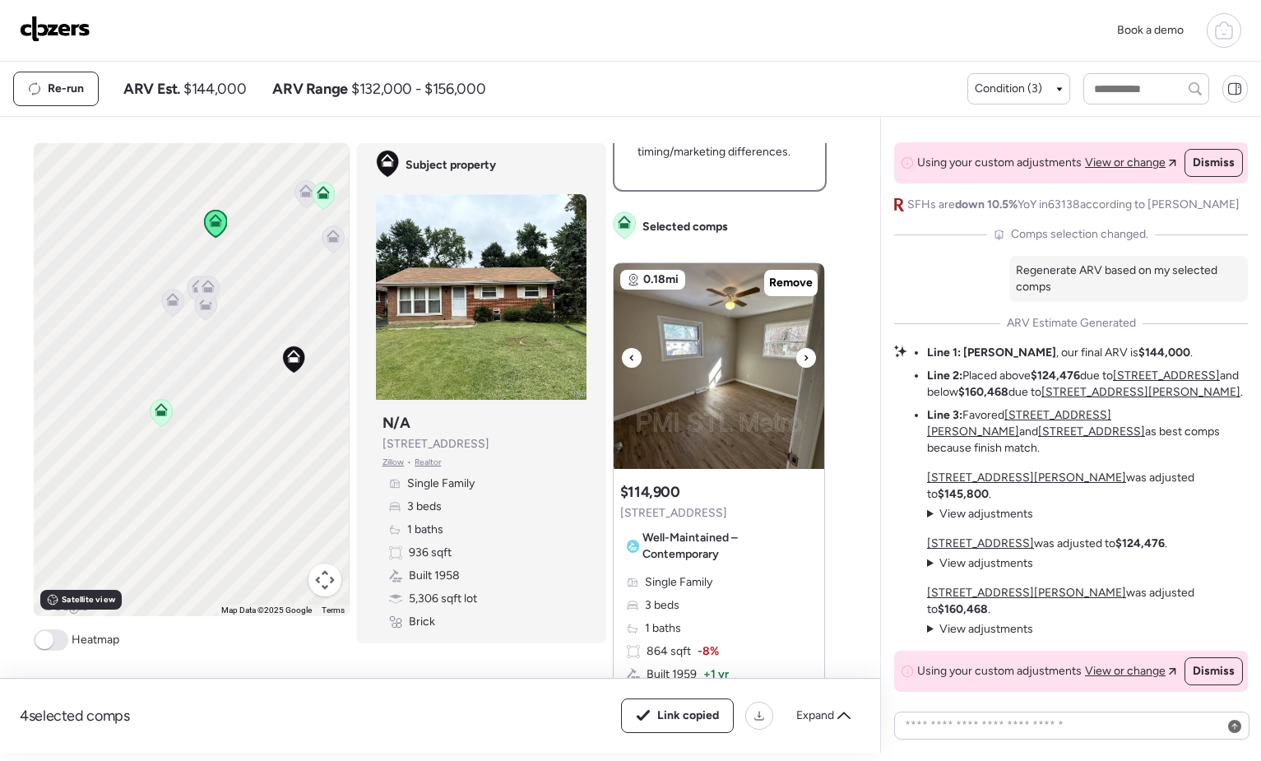
click at [721, 401] on img at bounding box center [719, 366] width 211 height 206
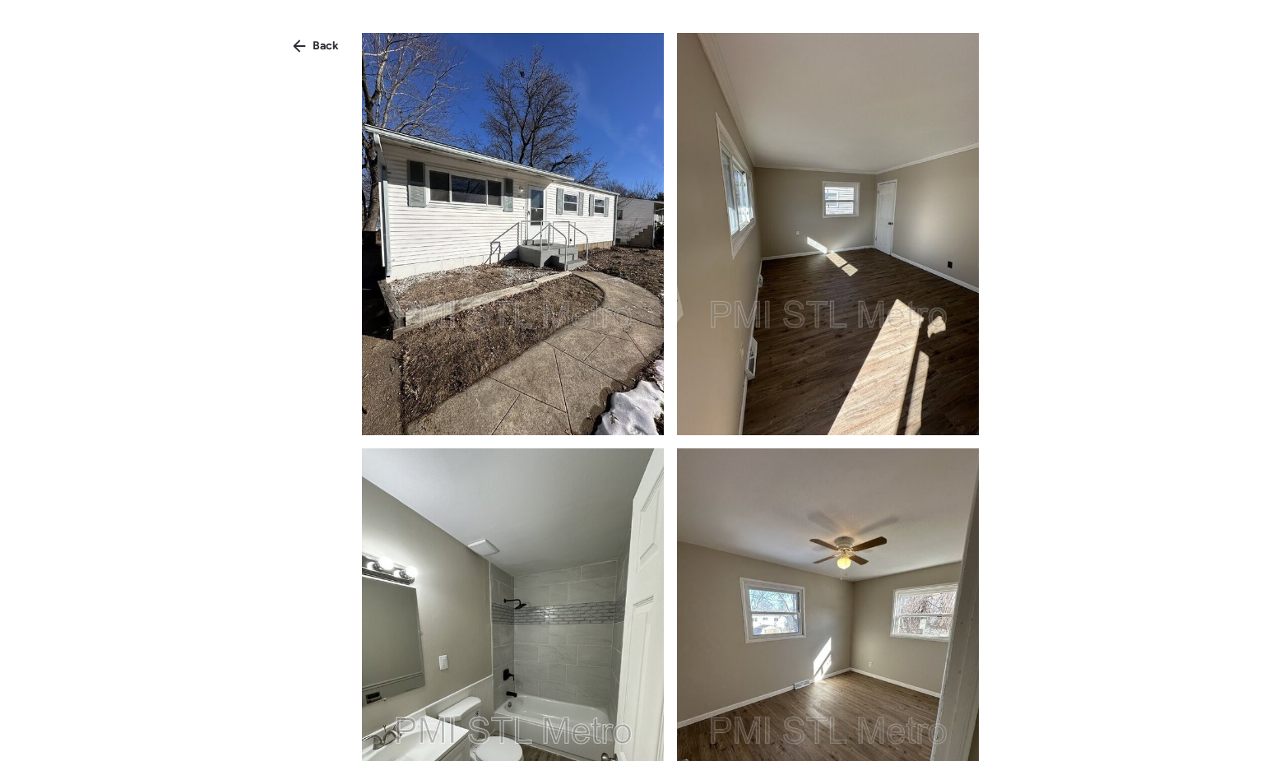
click at [482, 294] on img at bounding box center [513, 234] width 302 height 402
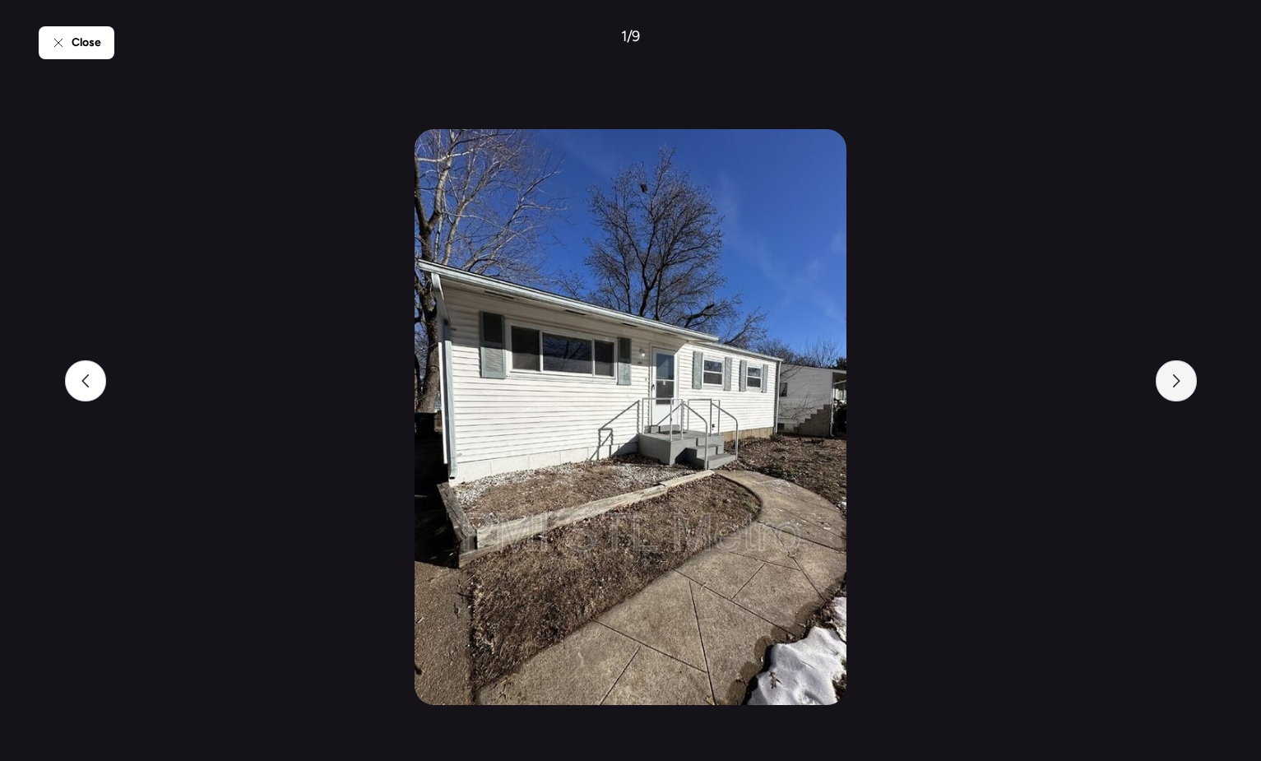
click at [1185, 387] on div at bounding box center [1176, 380] width 41 height 41
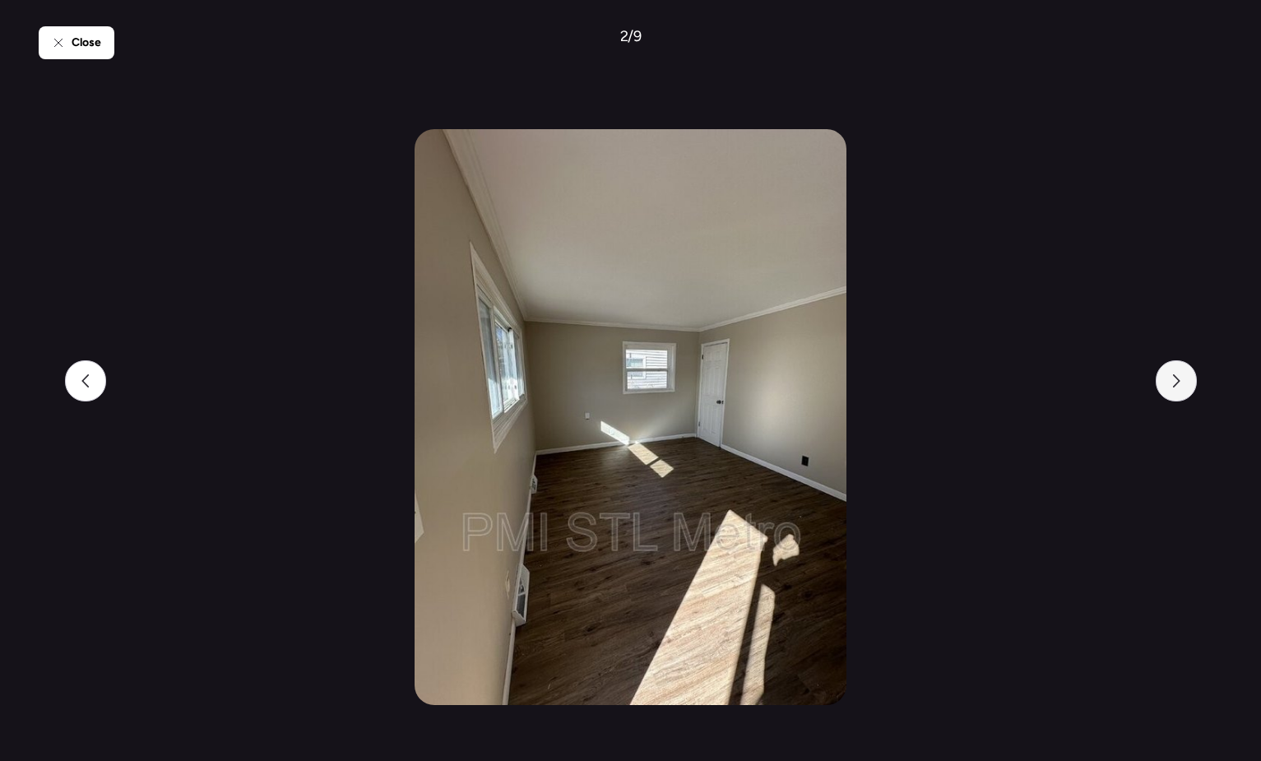
click at [1185, 387] on div at bounding box center [1176, 380] width 41 height 41
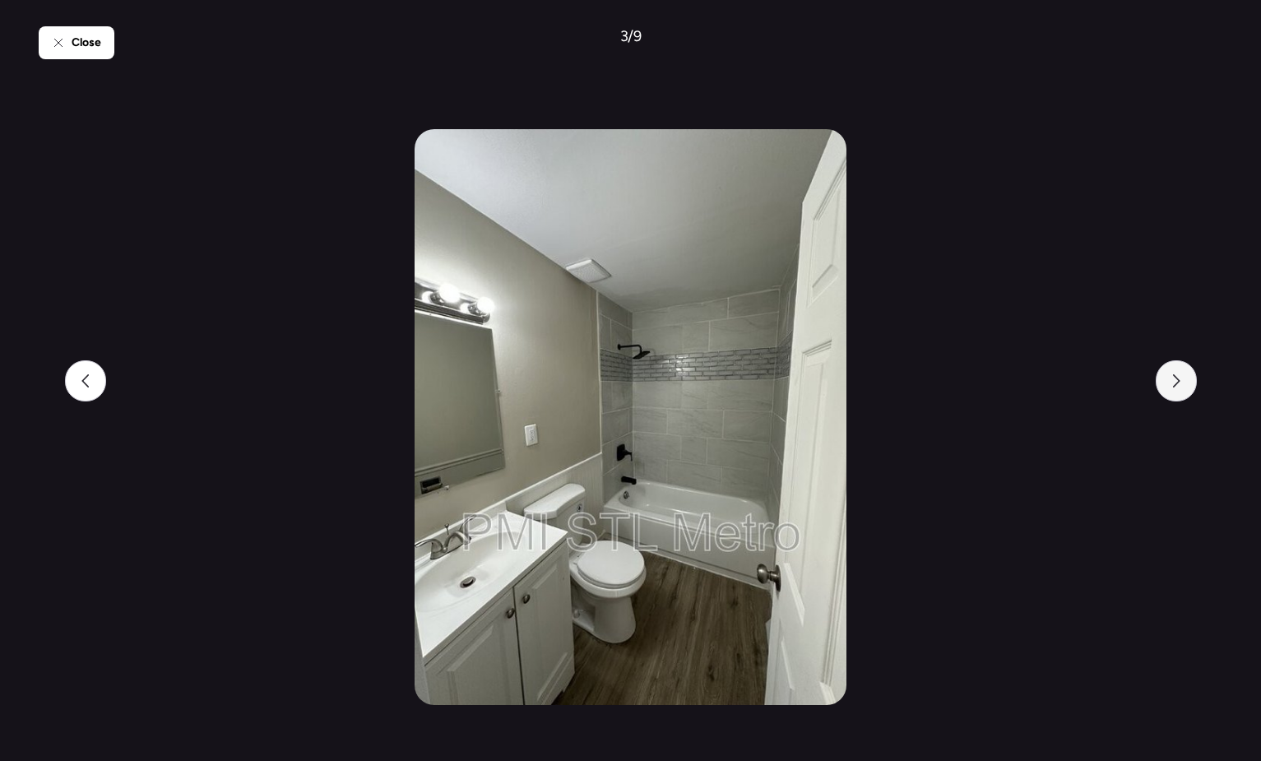
click at [1185, 387] on div at bounding box center [1176, 380] width 41 height 41
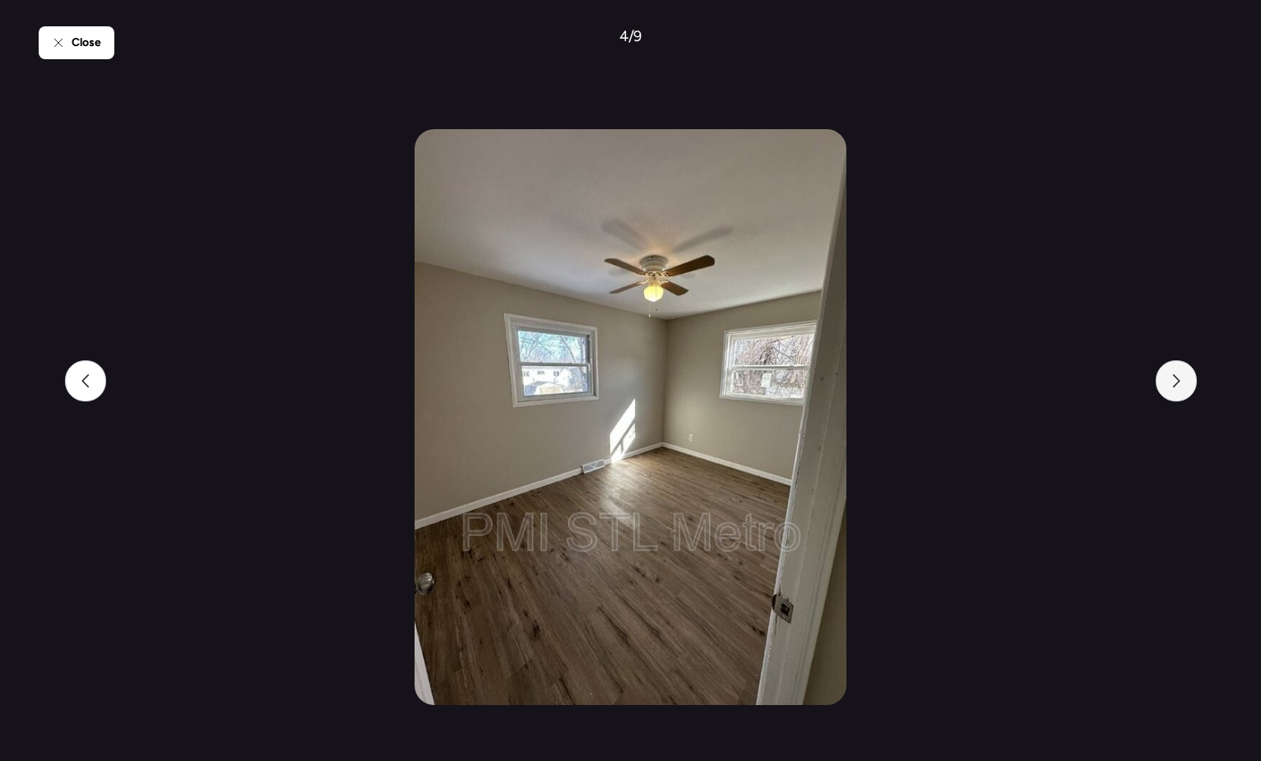
click at [1185, 387] on div at bounding box center [1176, 380] width 41 height 41
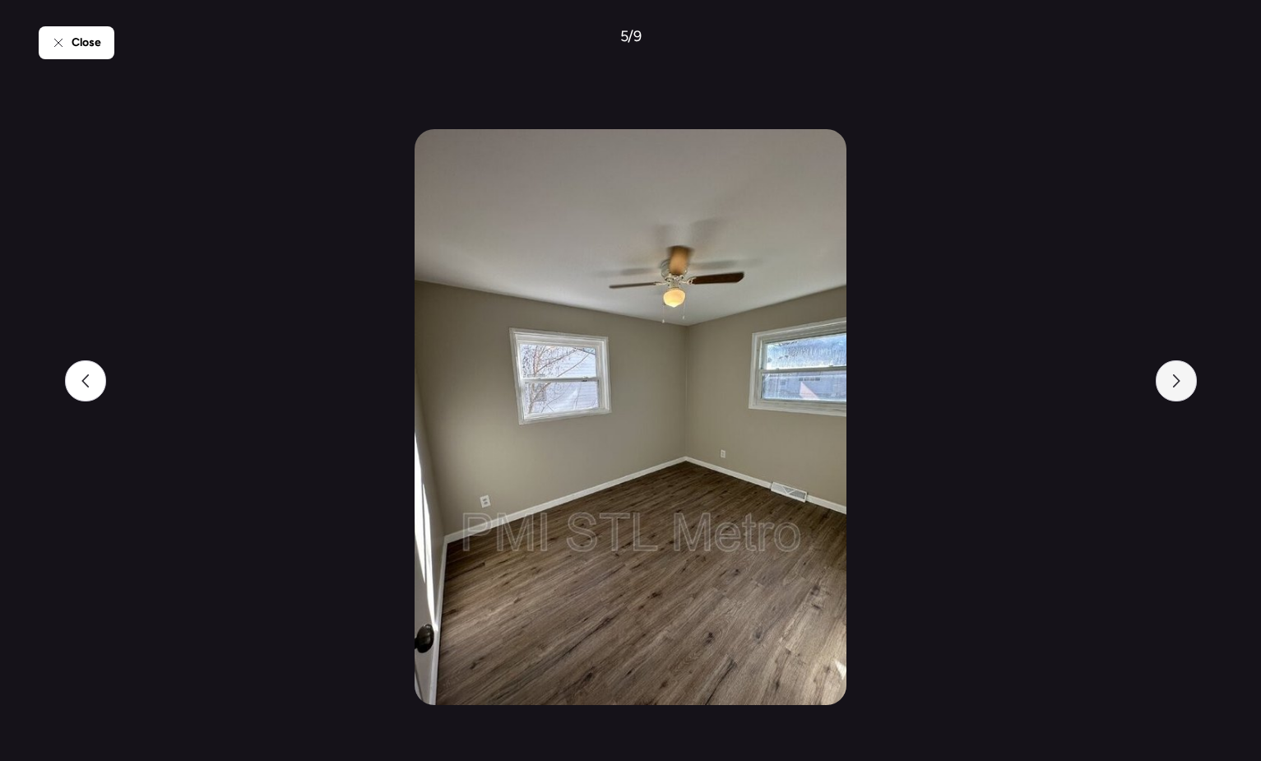
click at [1185, 387] on div at bounding box center [1176, 380] width 41 height 41
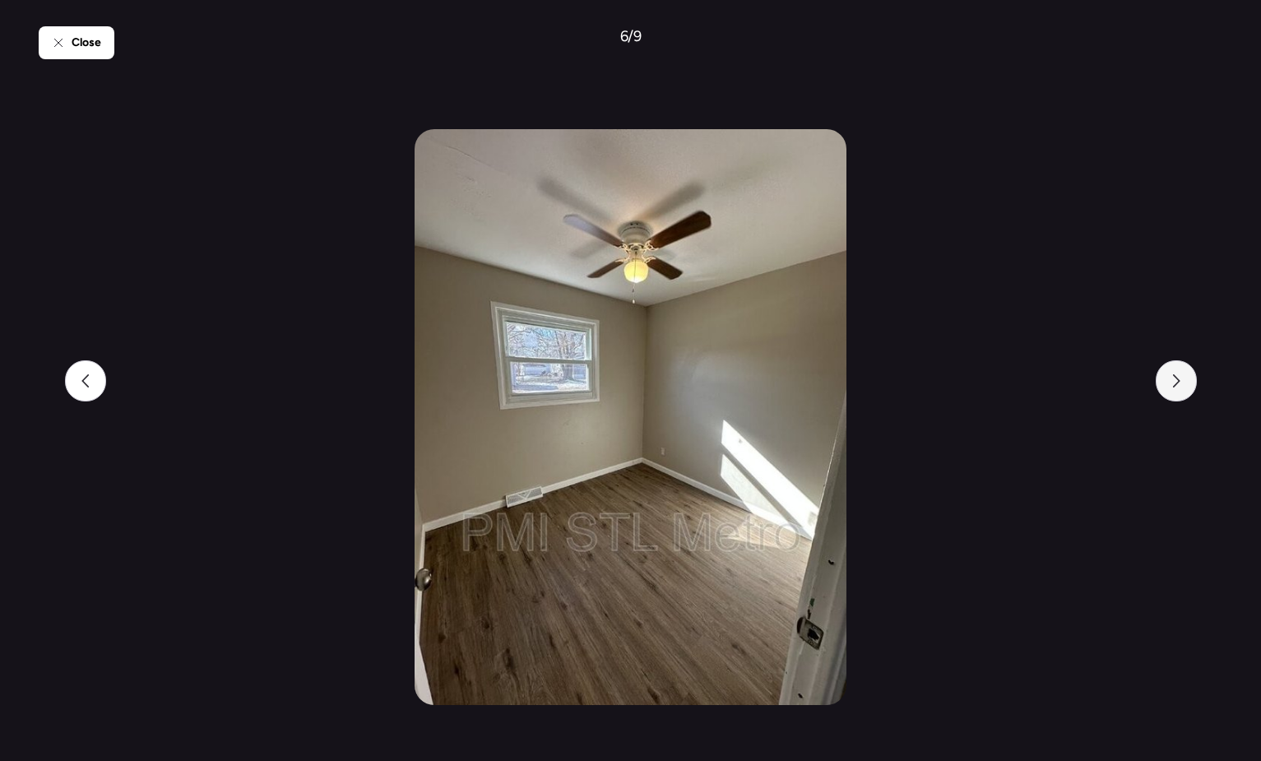
click at [1185, 387] on div at bounding box center [1176, 380] width 41 height 41
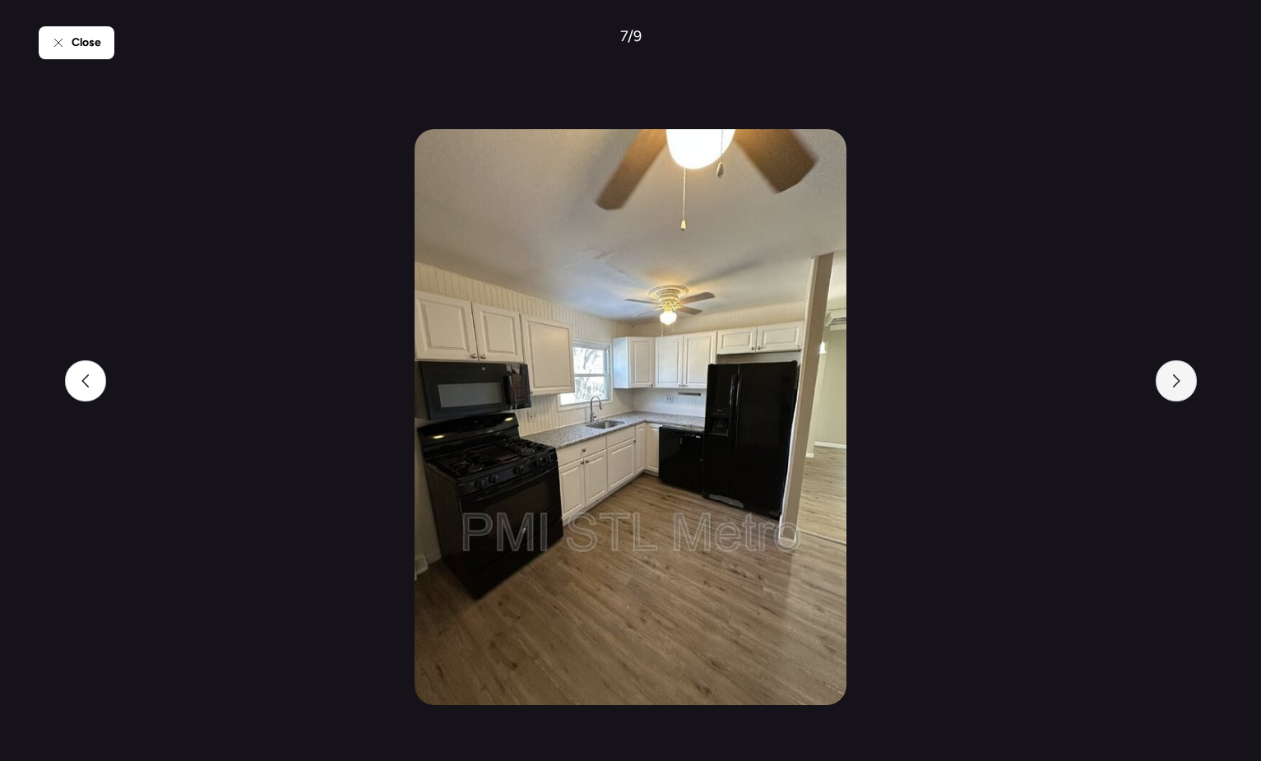
click at [1185, 387] on div at bounding box center [1176, 380] width 41 height 41
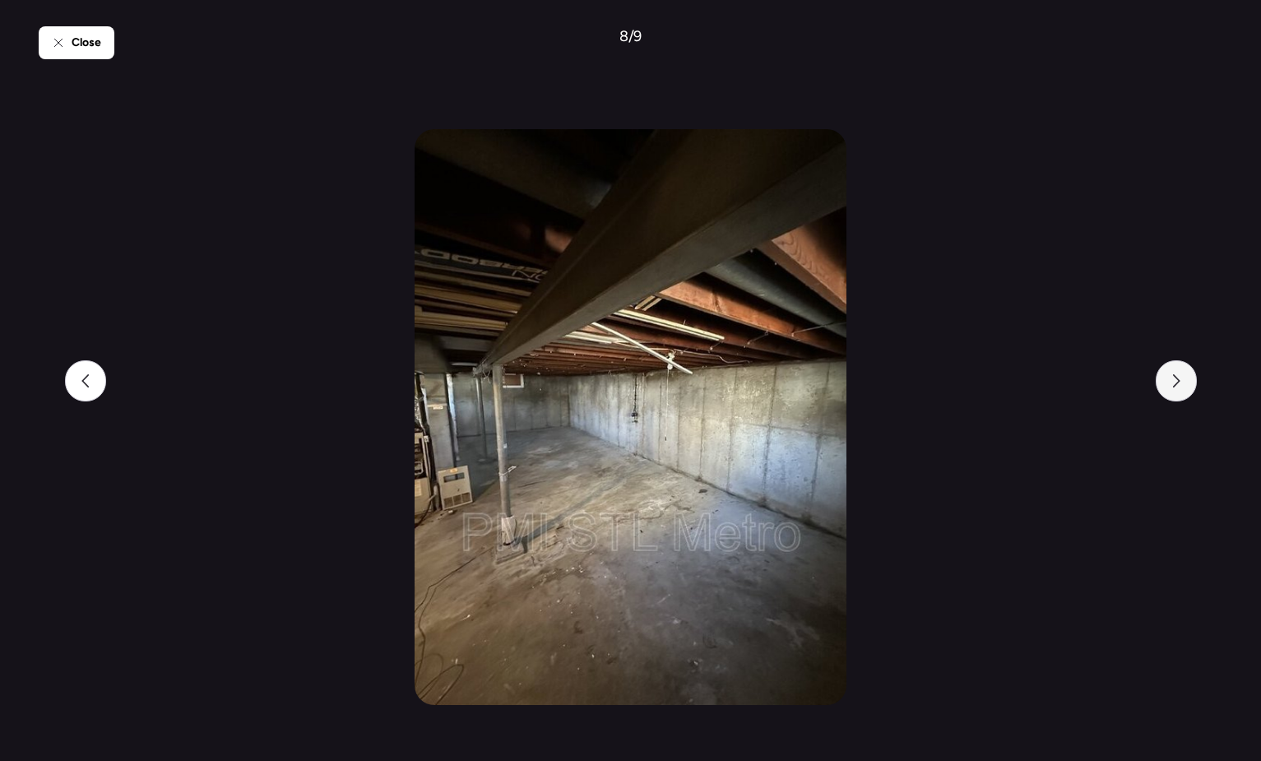
click at [1185, 387] on div at bounding box center [1176, 380] width 41 height 41
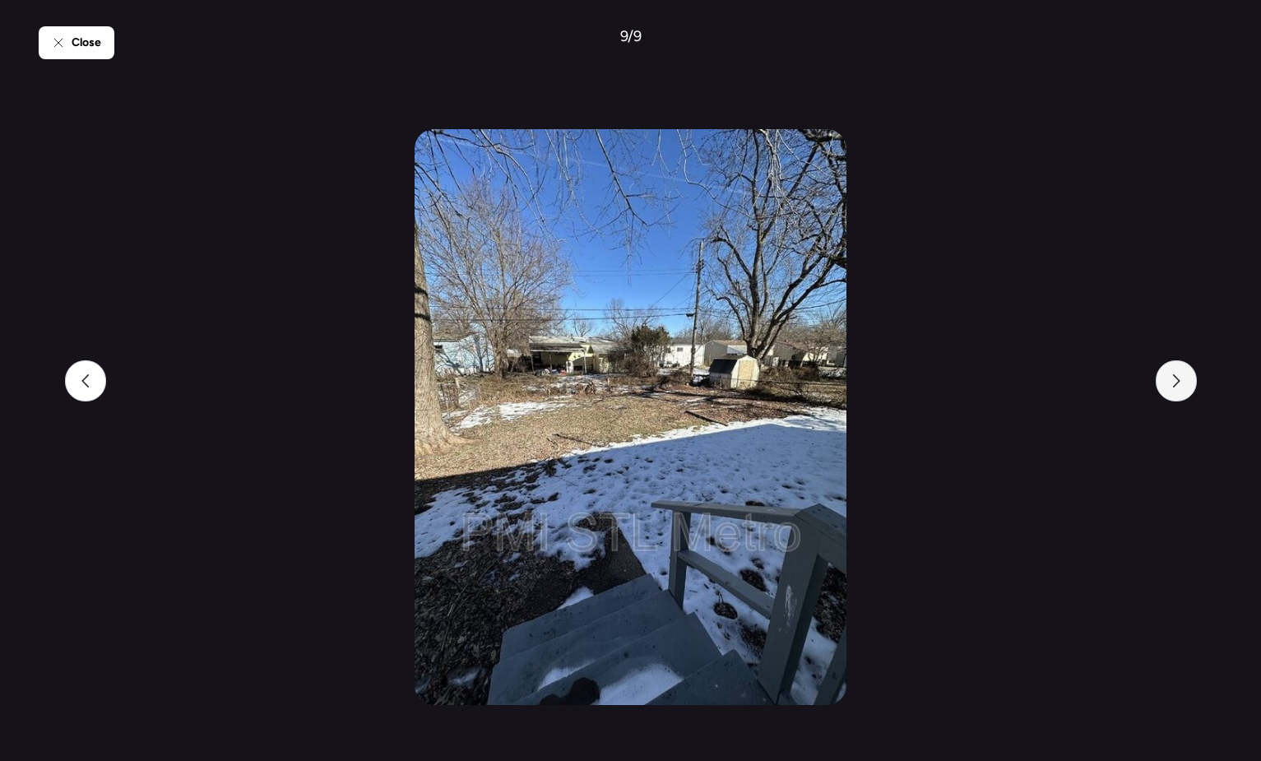
click at [1185, 387] on div at bounding box center [1176, 380] width 41 height 41
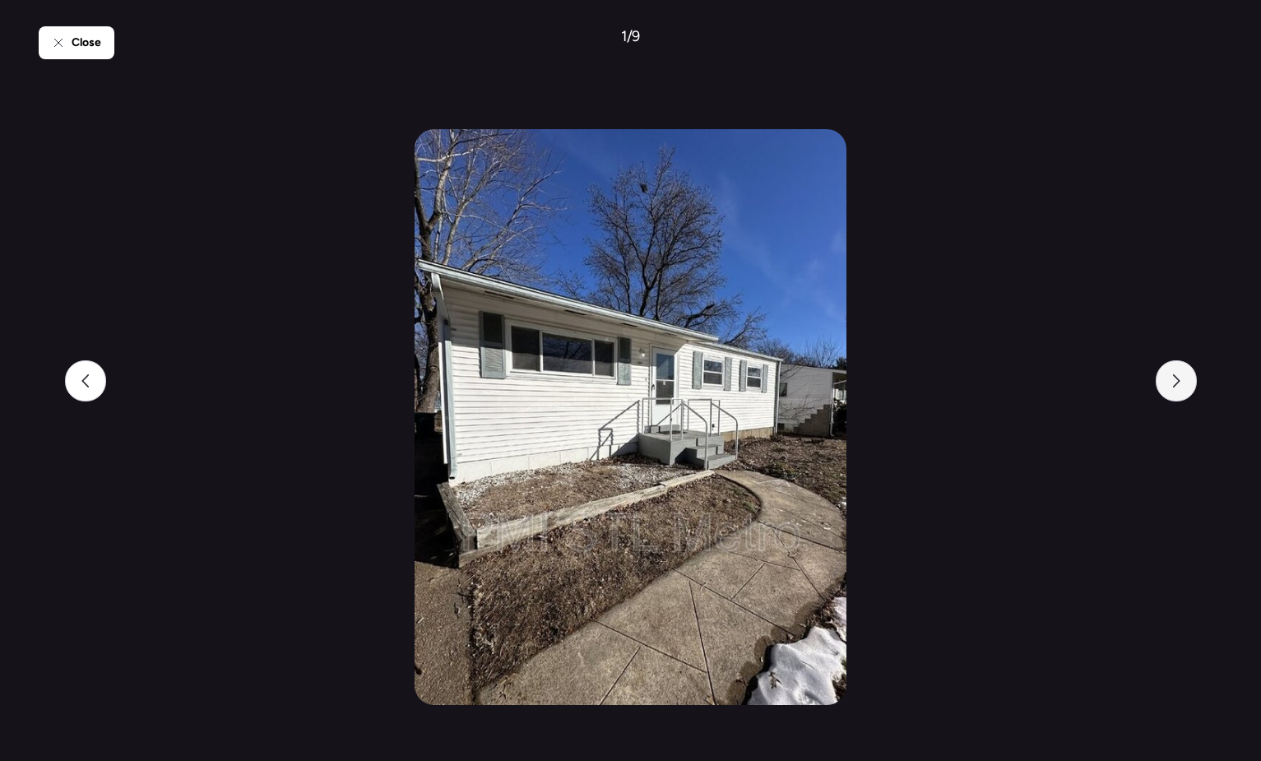
click at [1185, 387] on div at bounding box center [1176, 380] width 41 height 41
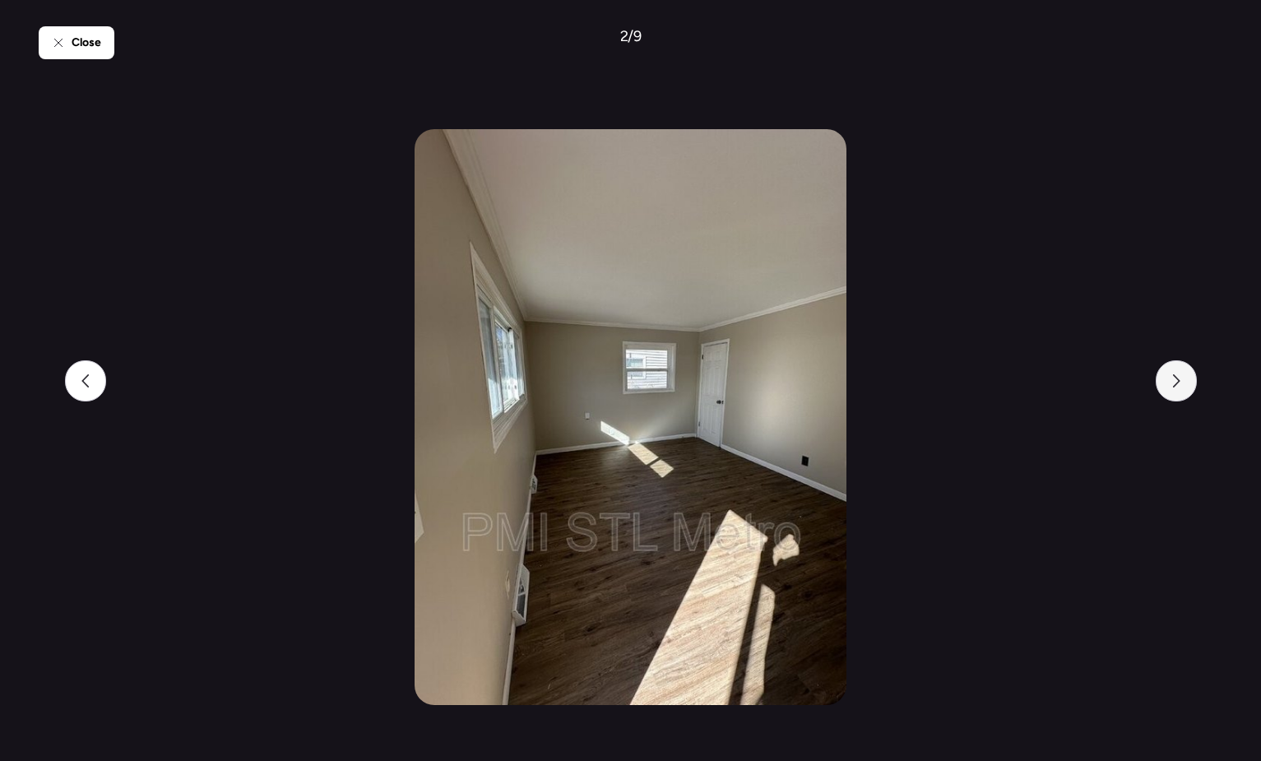
click at [1185, 387] on div at bounding box center [1176, 380] width 41 height 41
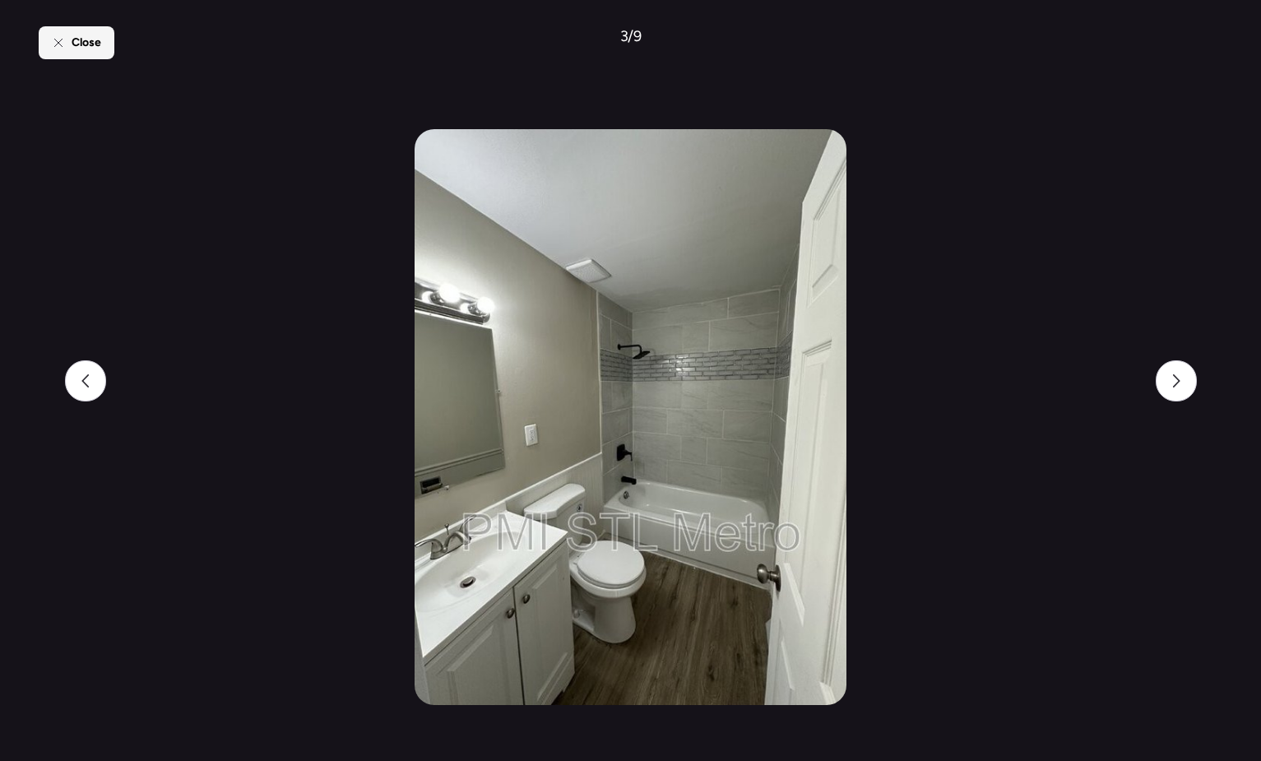
click at [81, 54] on div "Close" at bounding box center [77, 42] width 76 height 33
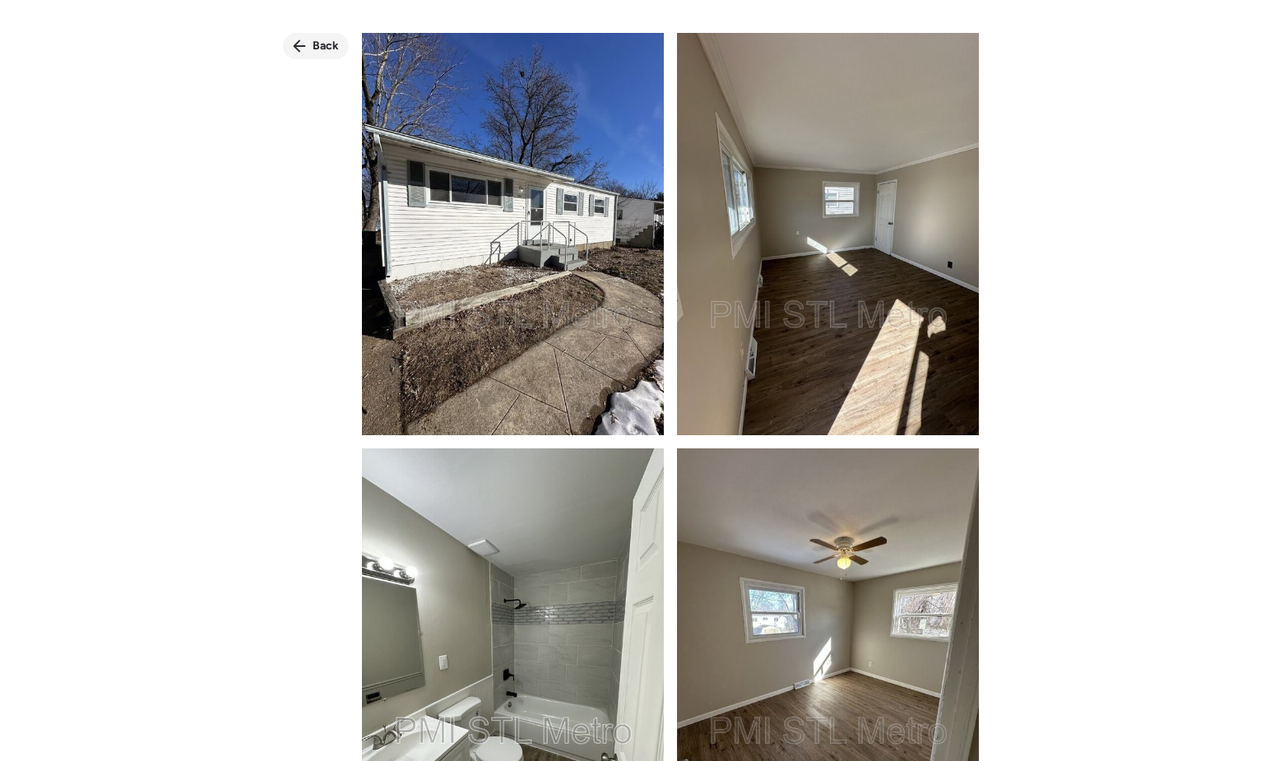
click at [324, 46] on span "Back" at bounding box center [326, 46] width 26 height 16
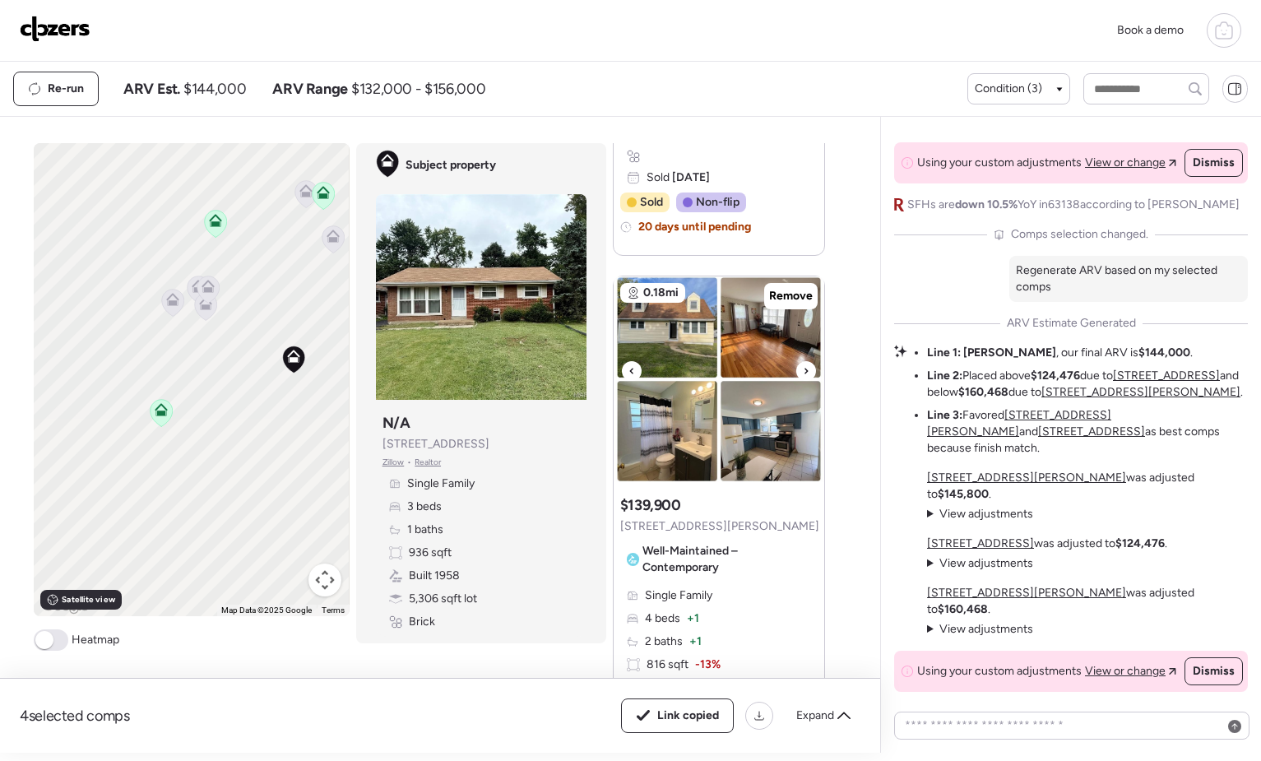
scroll to position [1316, 0]
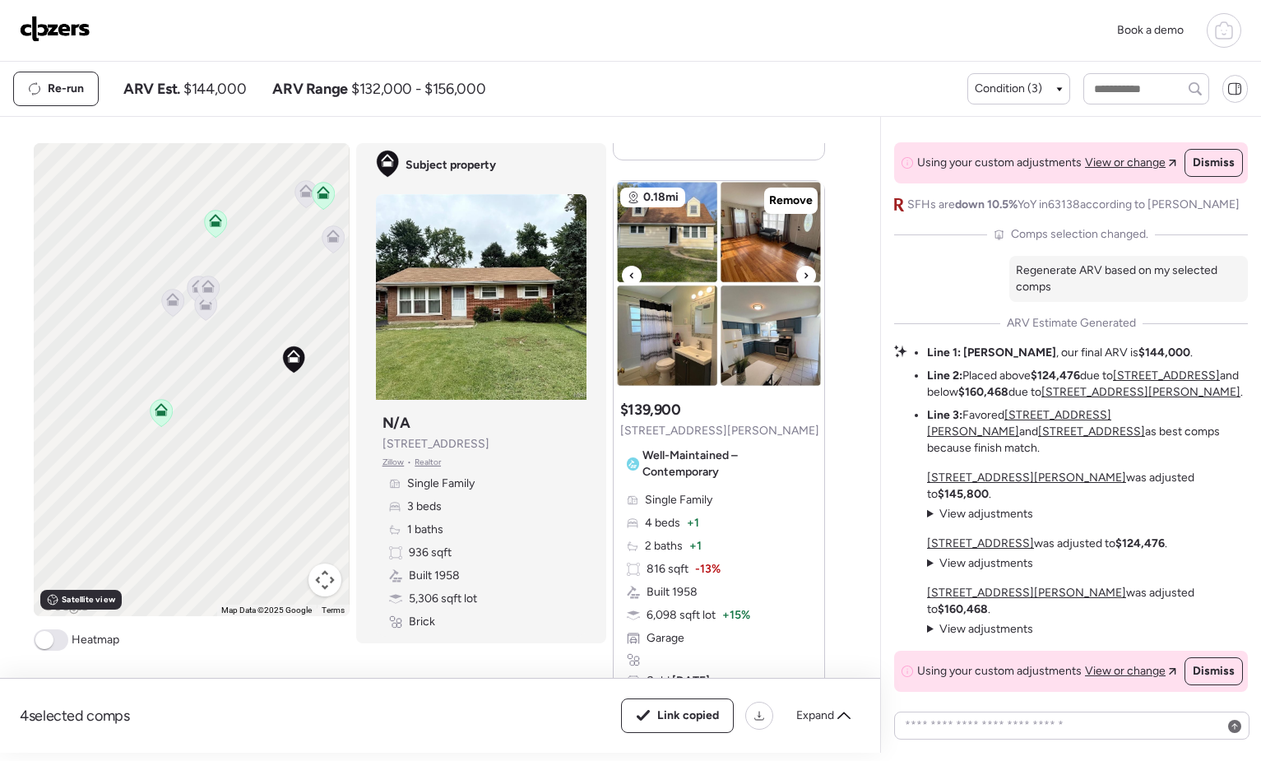
click at [674, 254] on img at bounding box center [719, 284] width 211 height 206
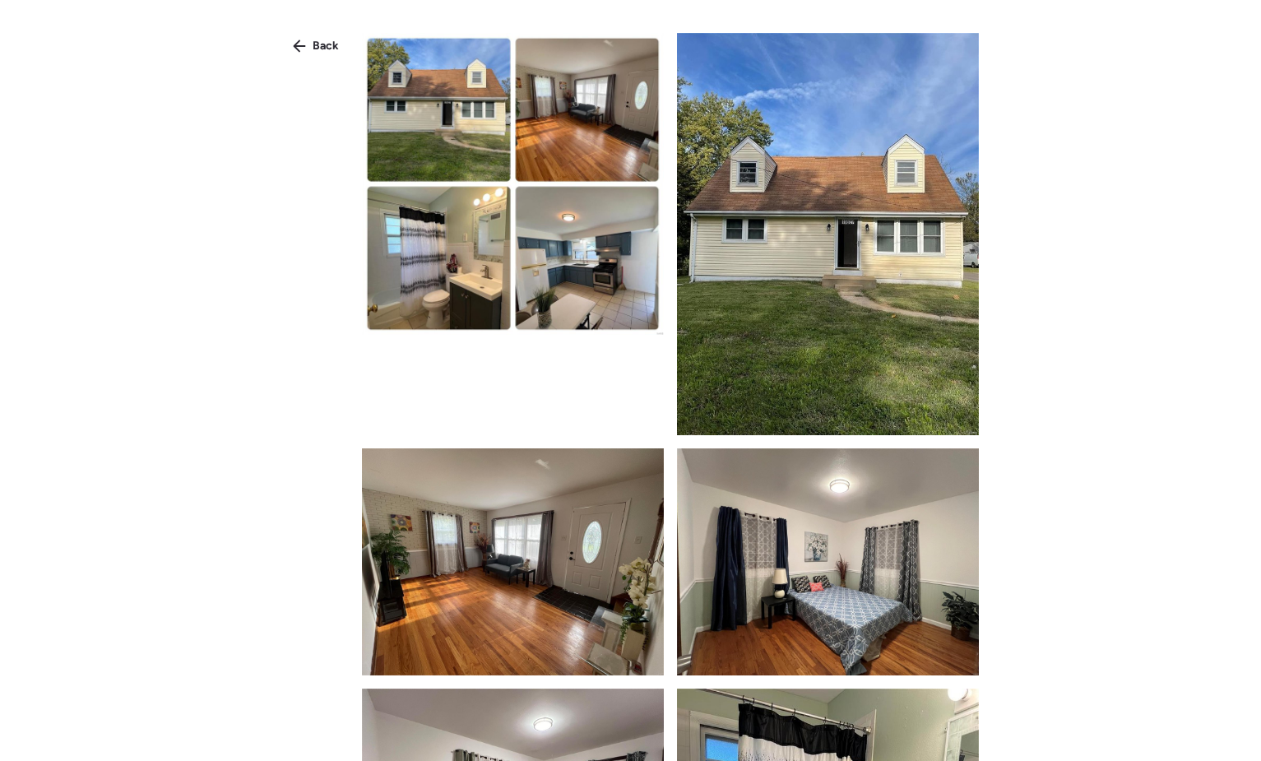
click at [818, 146] on img at bounding box center [828, 234] width 302 height 402
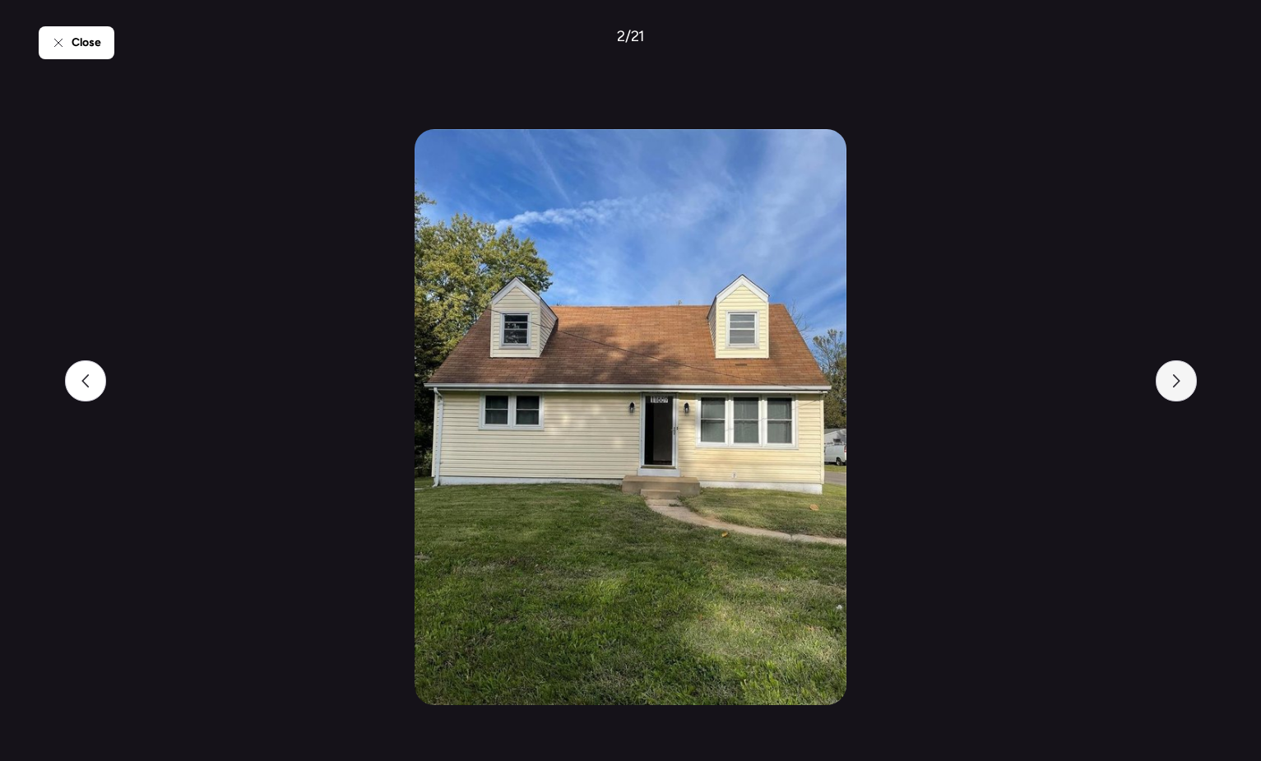
click at [1186, 370] on div at bounding box center [1176, 380] width 41 height 41
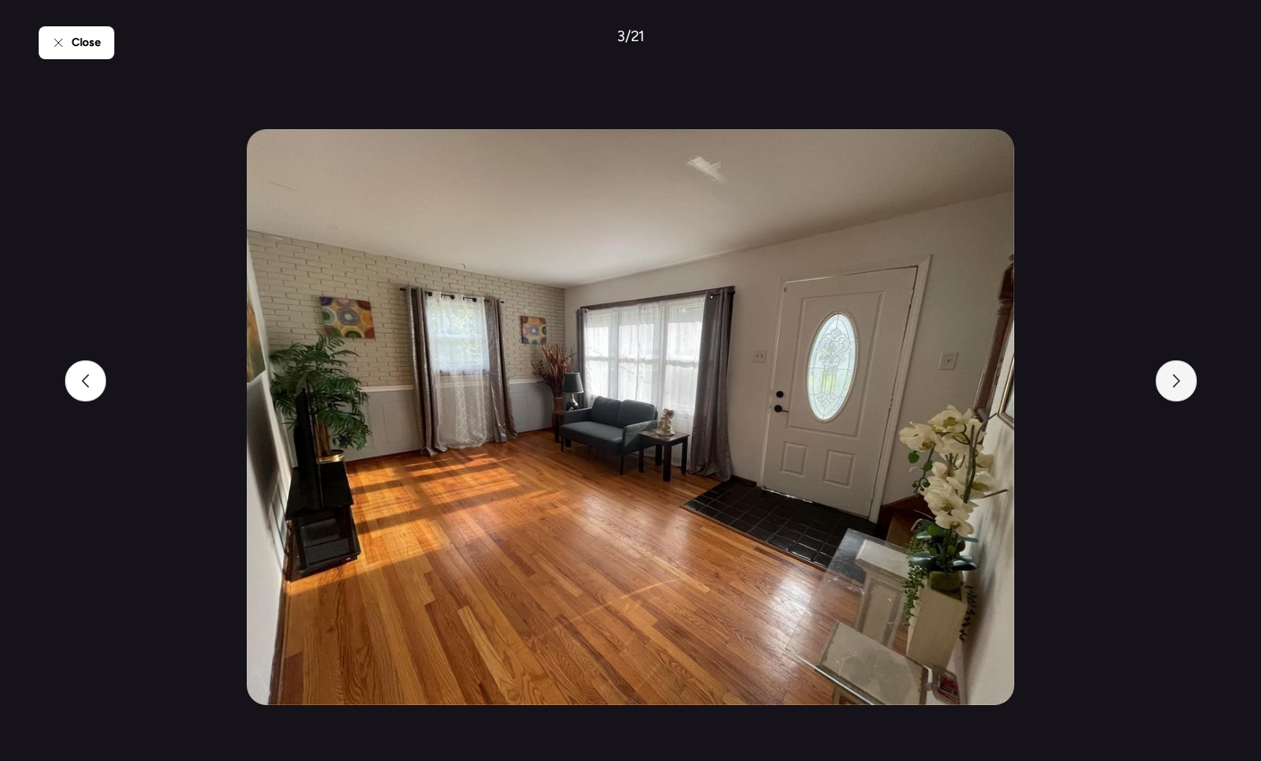
click at [1183, 372] on div at bounding box center [1176, 380] width 41 height 41
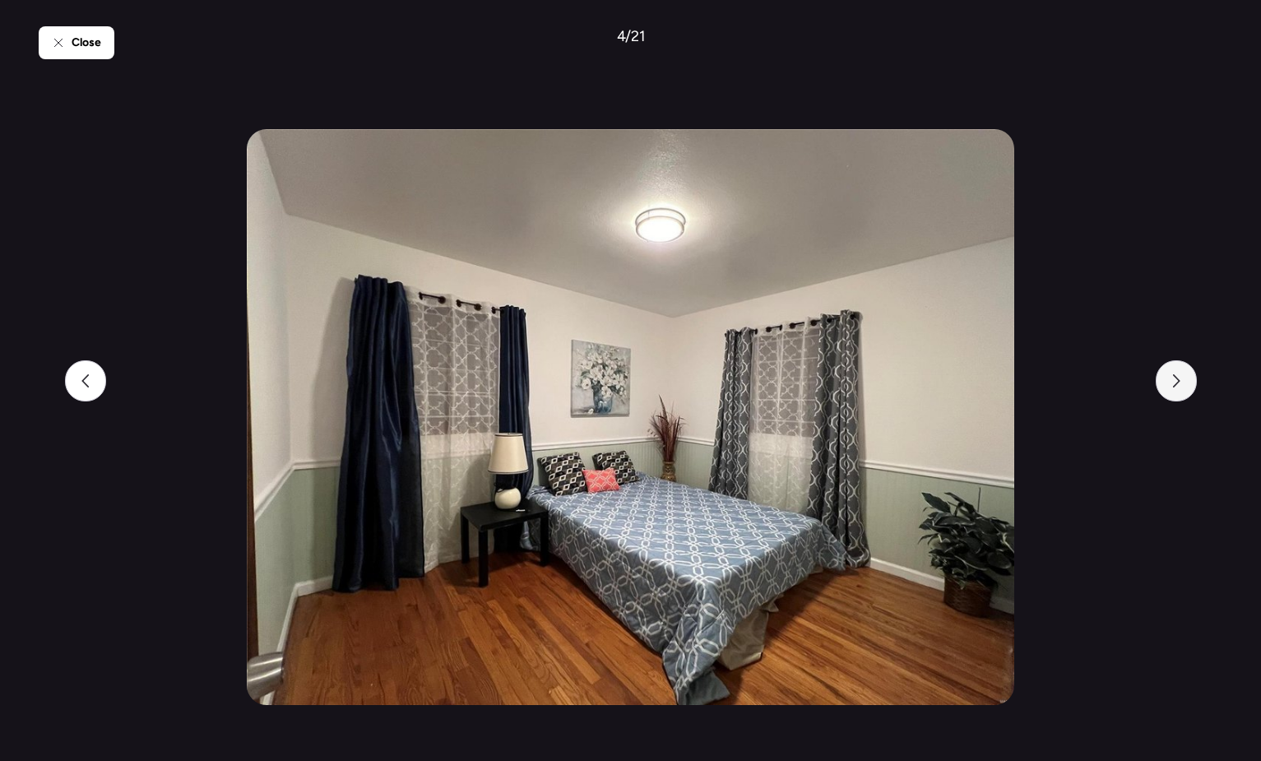
click at [1183, 372] on div at bounding box center [1176, 380] width 41 height 41
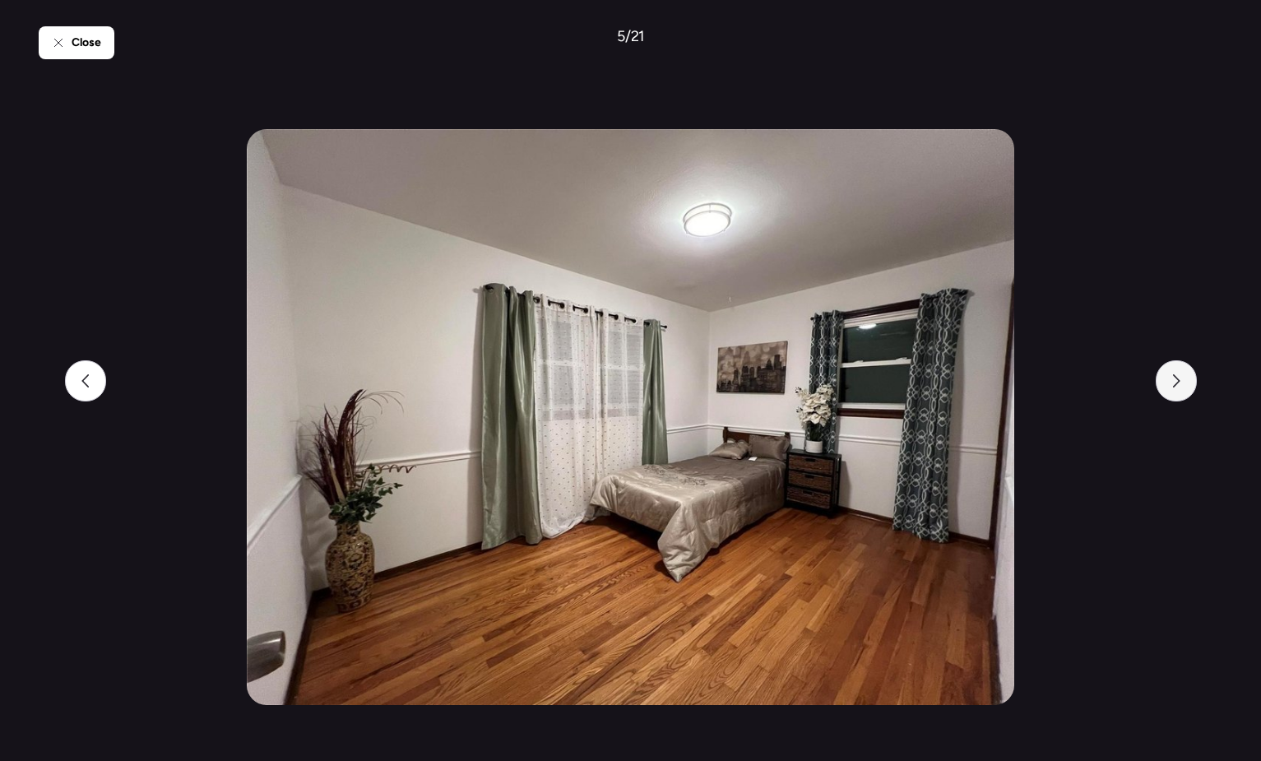
click at [1183, 372] on div at bounding box center [1176, 380] width 41 height 41
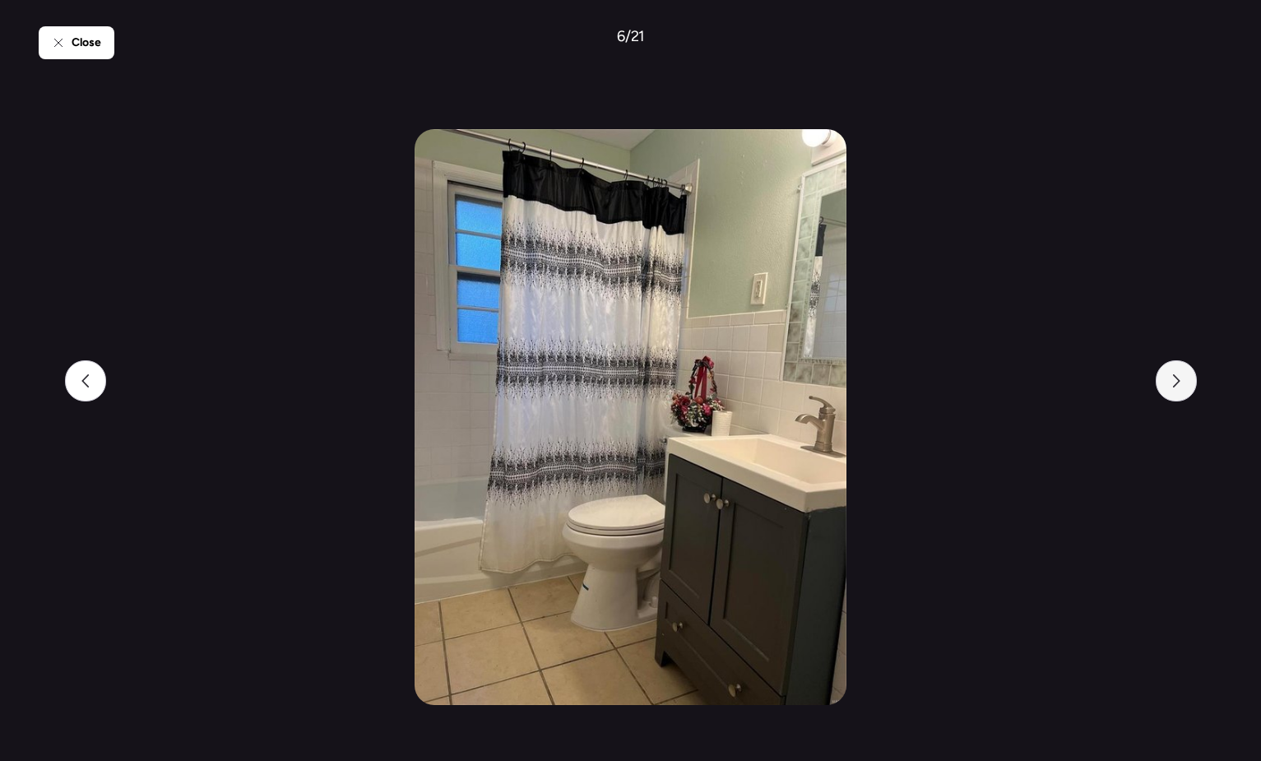
click at [1182, 378] on icon at bounding box center [1176, 380] width 13 height 13
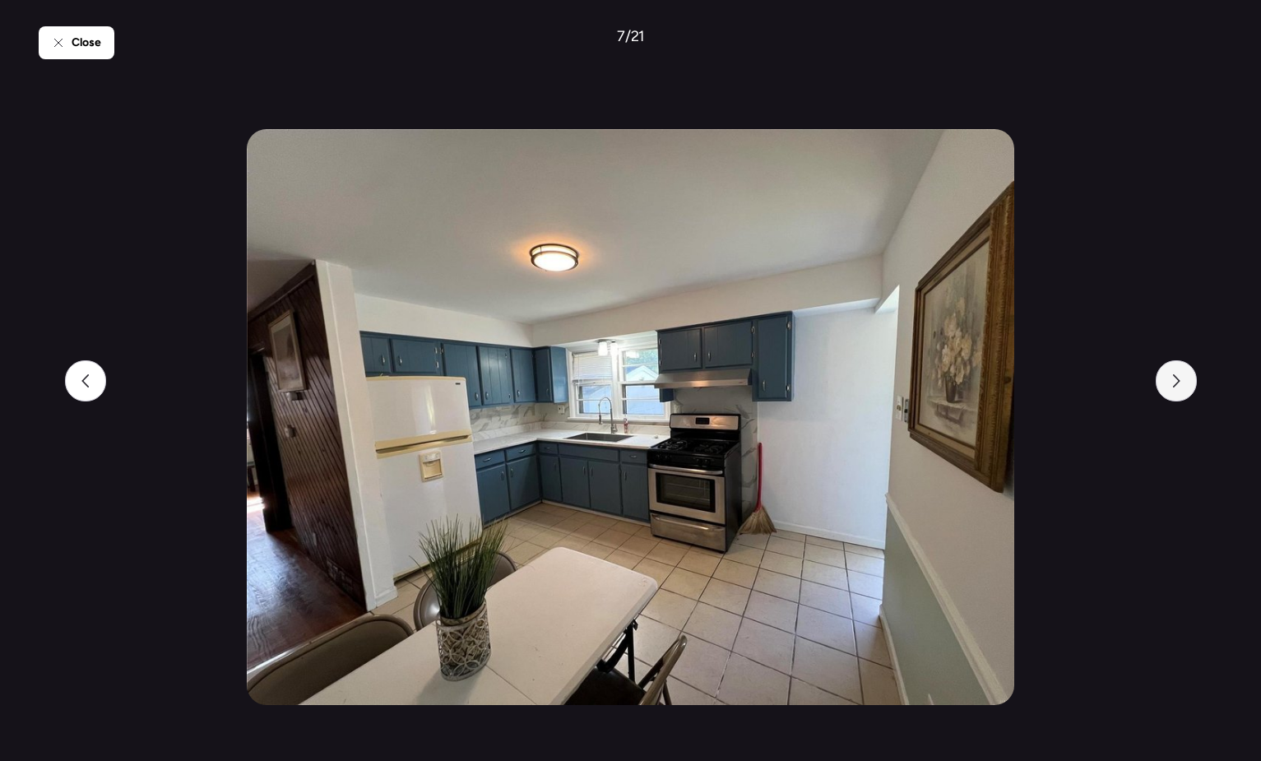
click at [1182, 378] on icon at bounding box center [1176, 380] width 13 height 13
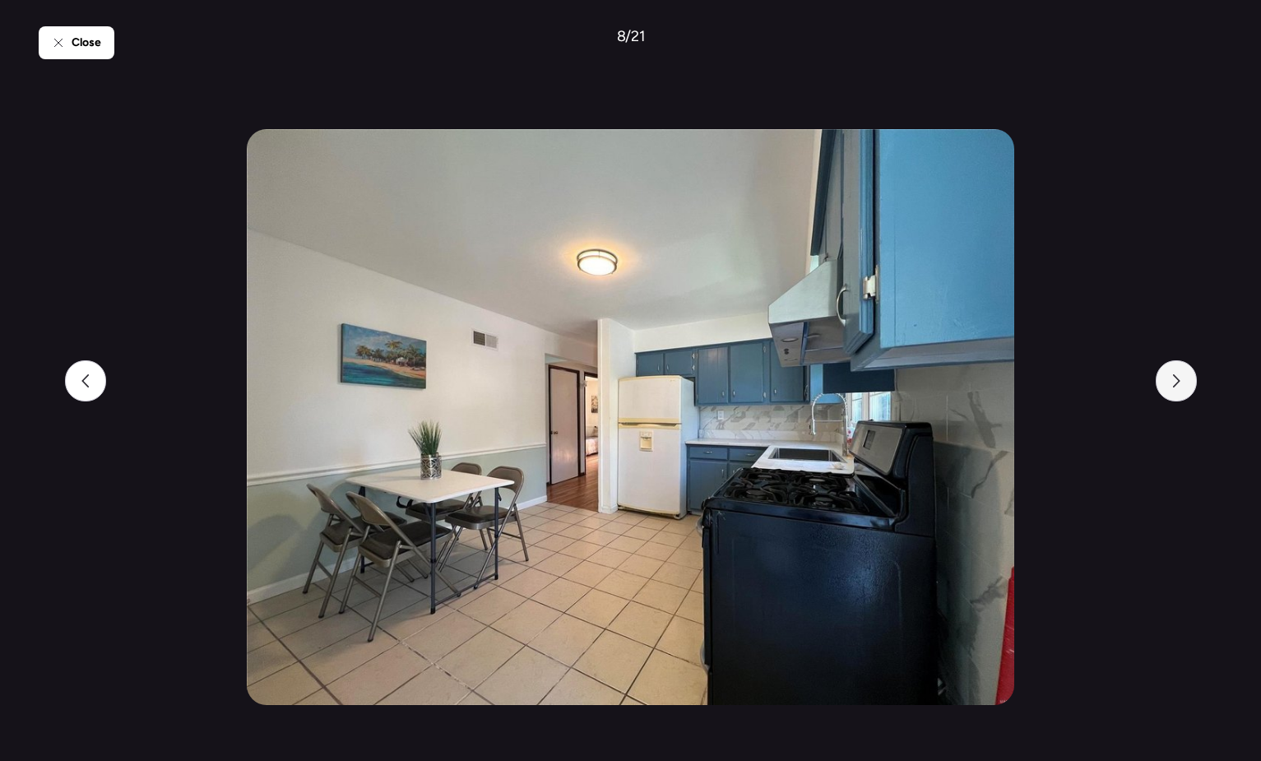
click at [1182, 378] on icon at bounding box center [1176, 380] width 13 height 13
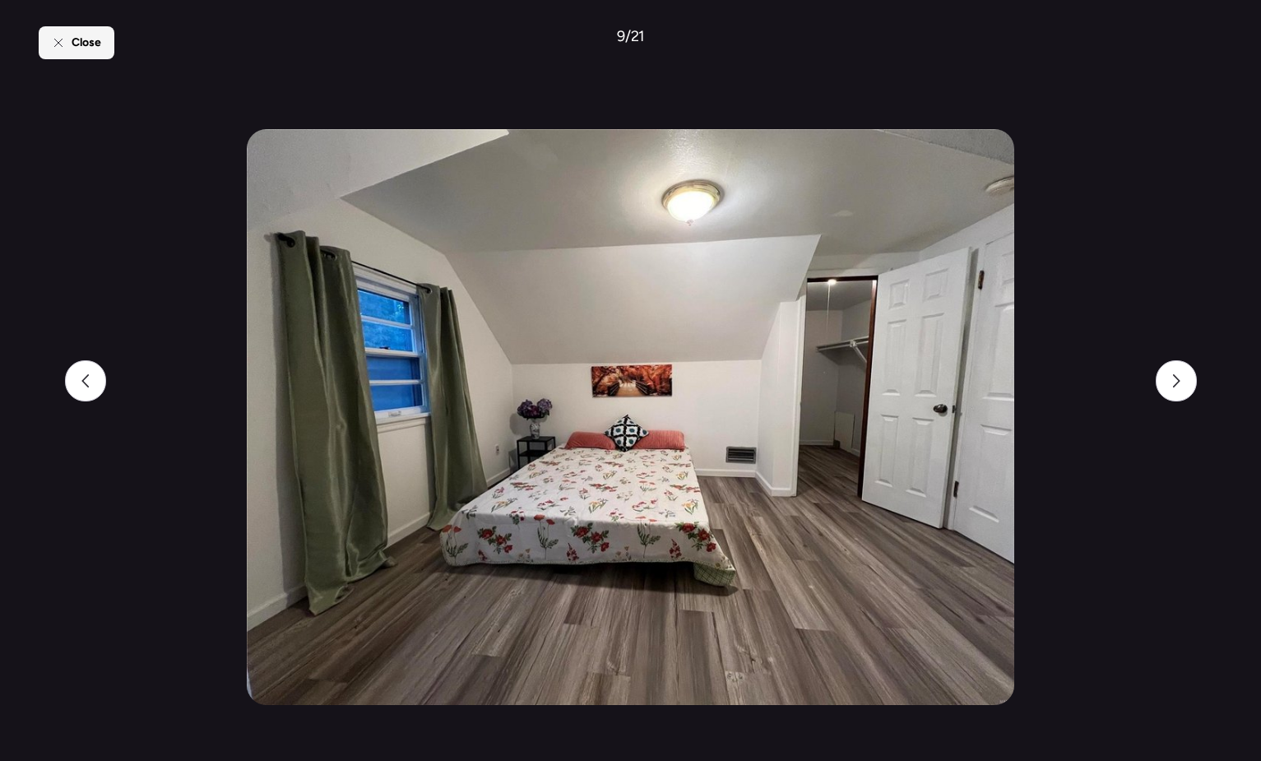
click at [67, 44] on div "Close" at bounding box center [77, 42] width 76 height 33
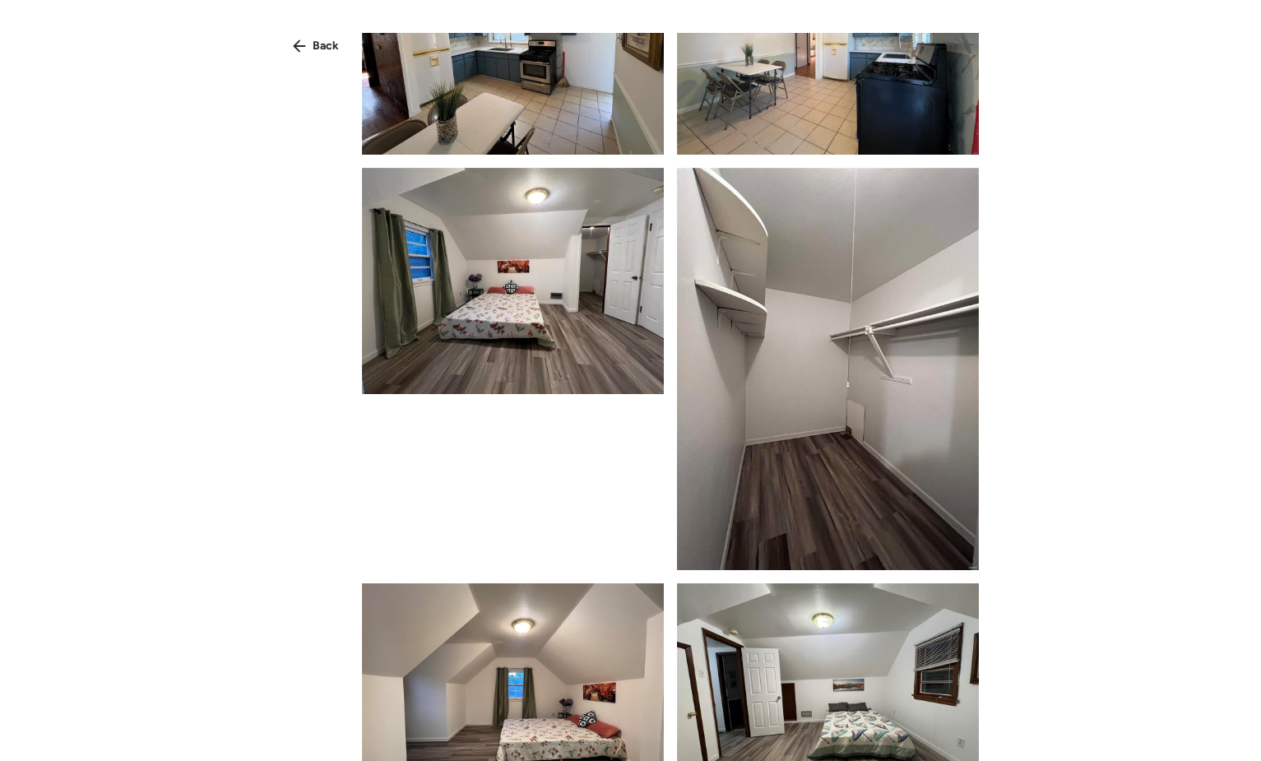
scroll to position [1234, 0]
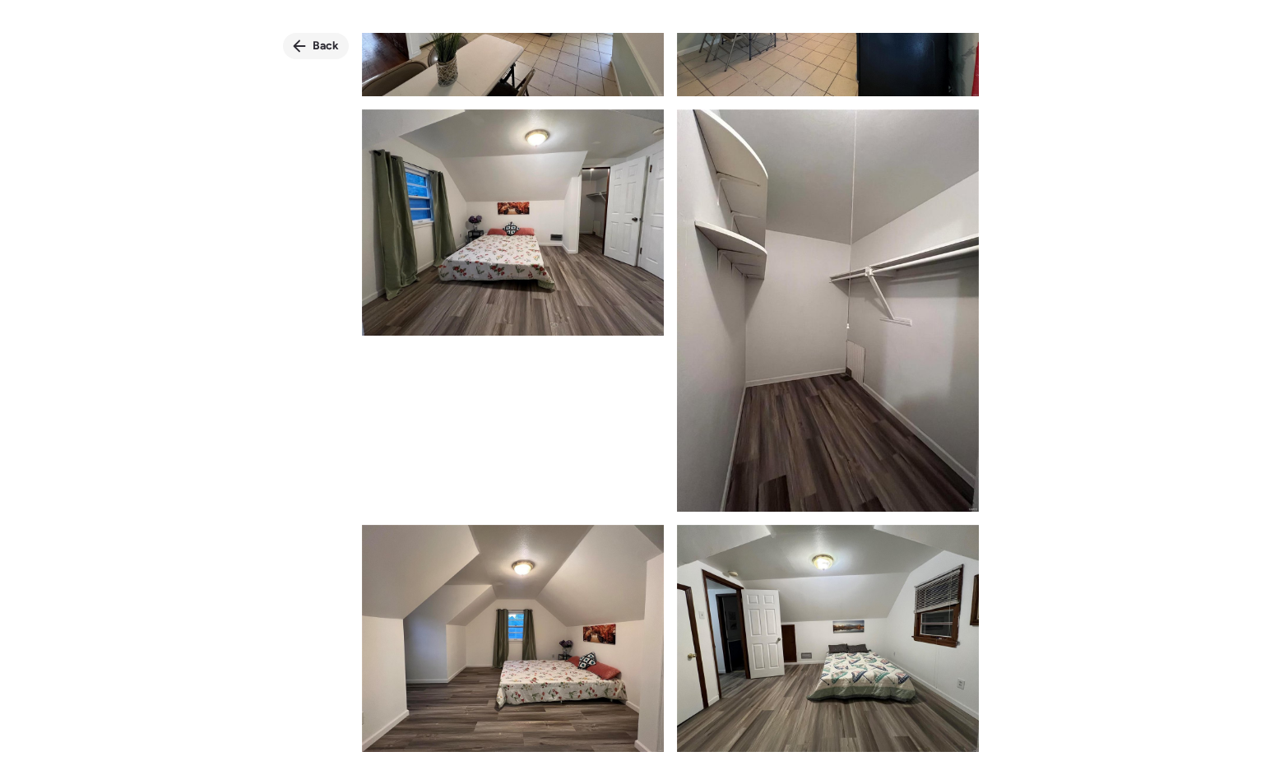
click at [324, 47] on span "Back" at bounding box center [326, 46] width 26 height 16
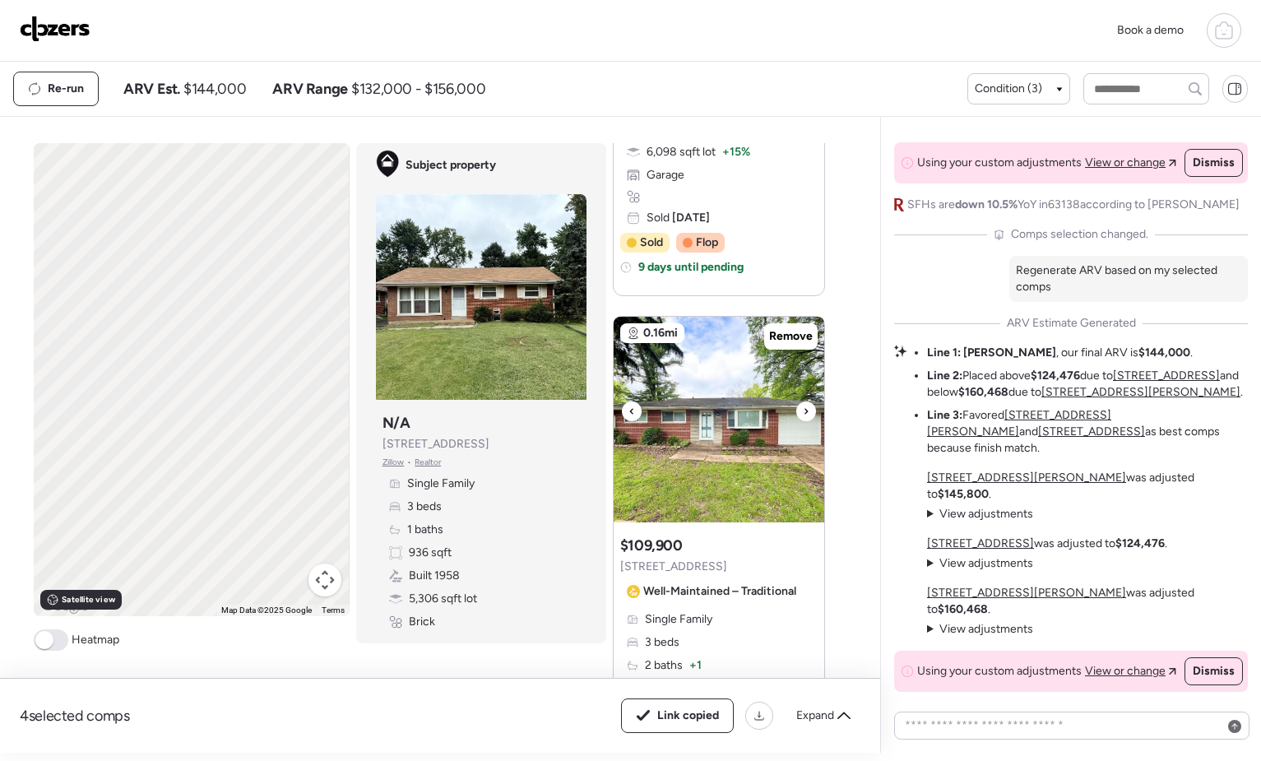
scroll to position [1892, 0]
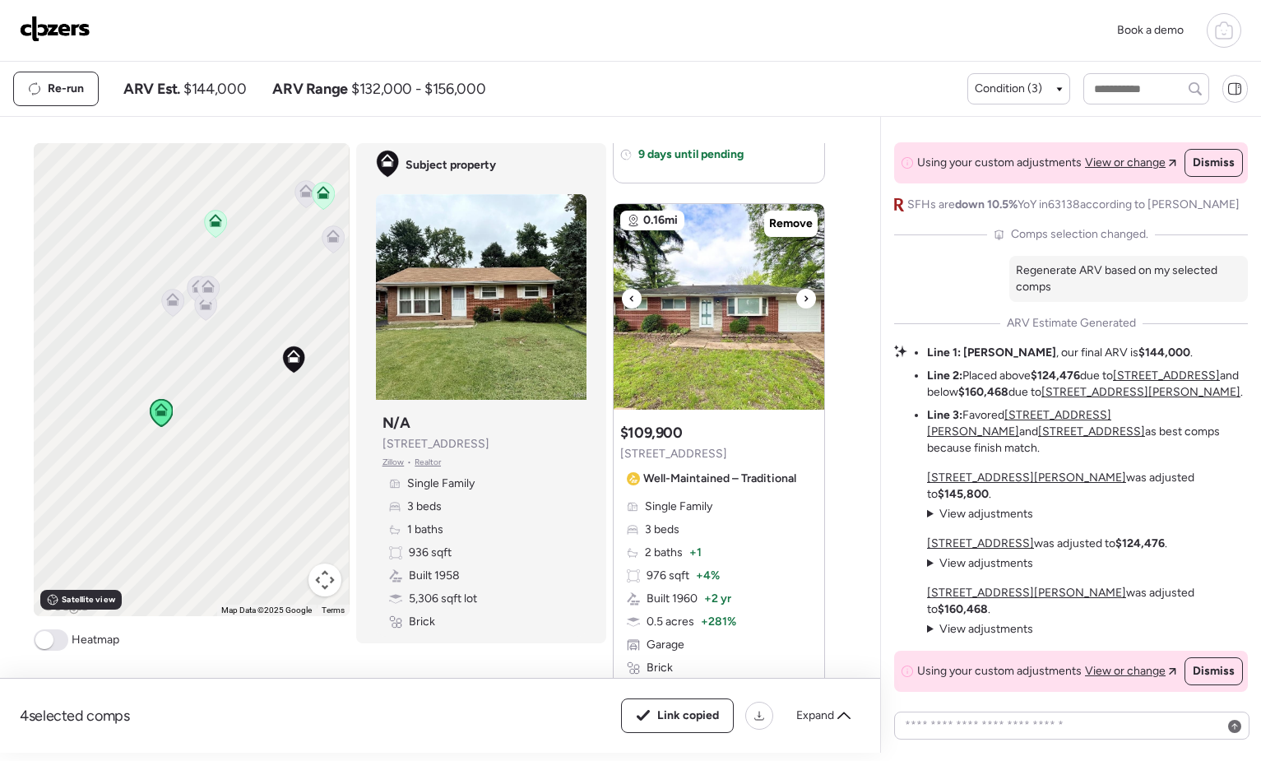
click at [716, 350] on img at bounding box center [719, 307] width 211 height 206
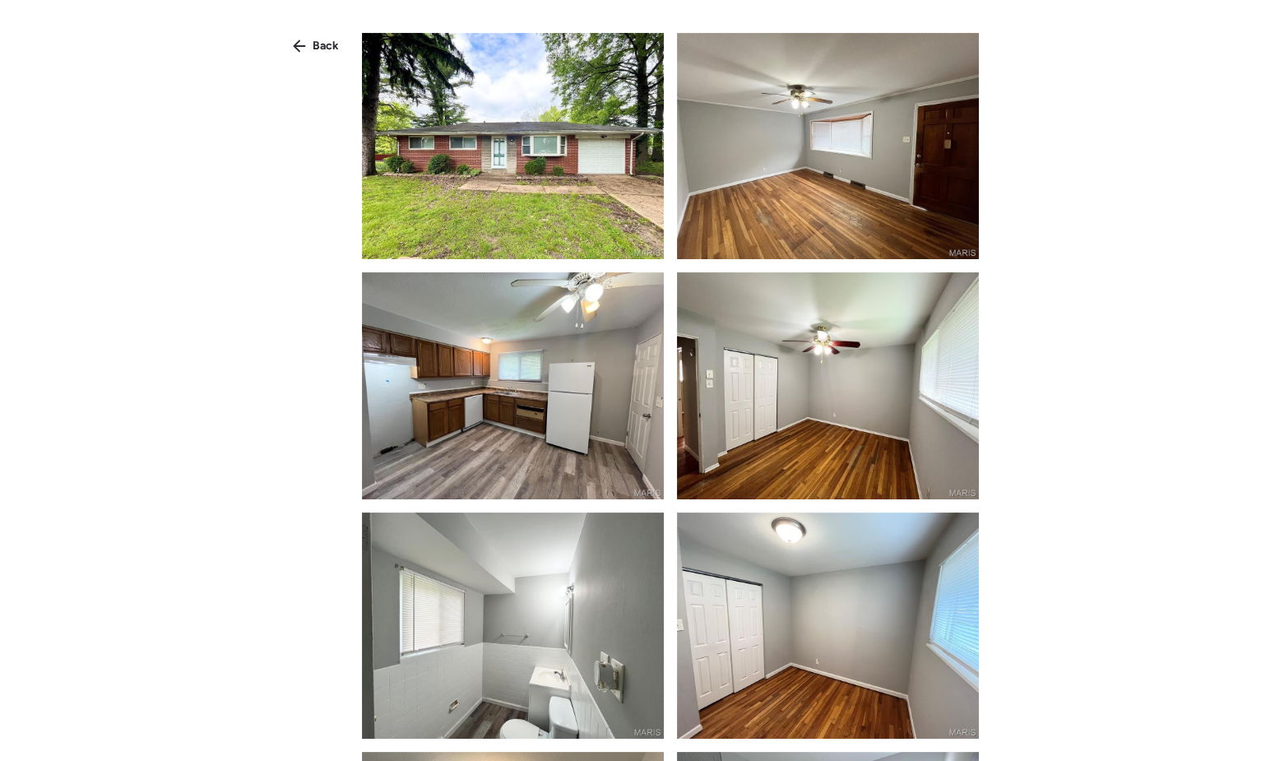
click at [572, 188] on img at bounding box center [513, 146] width 302 height 226
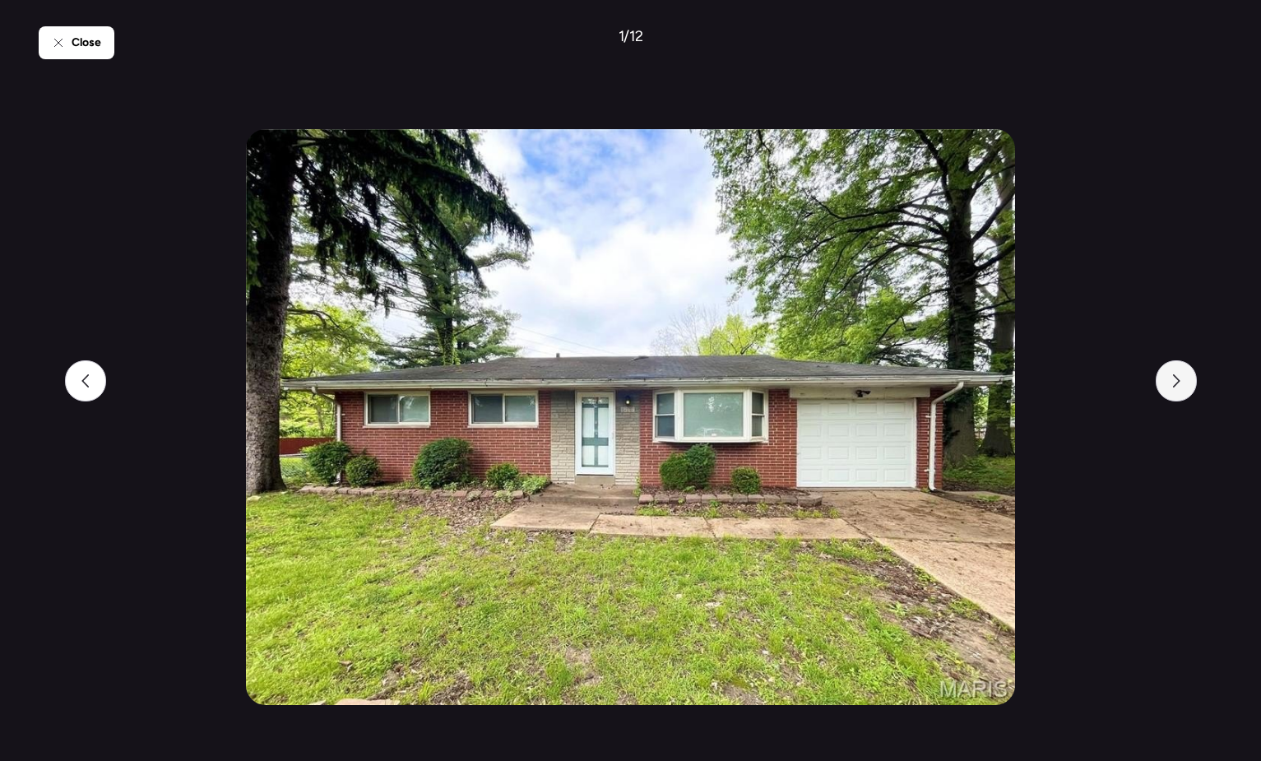
click at [1176, 397] on div at bounding box center [1176, 380] width 41 height 41
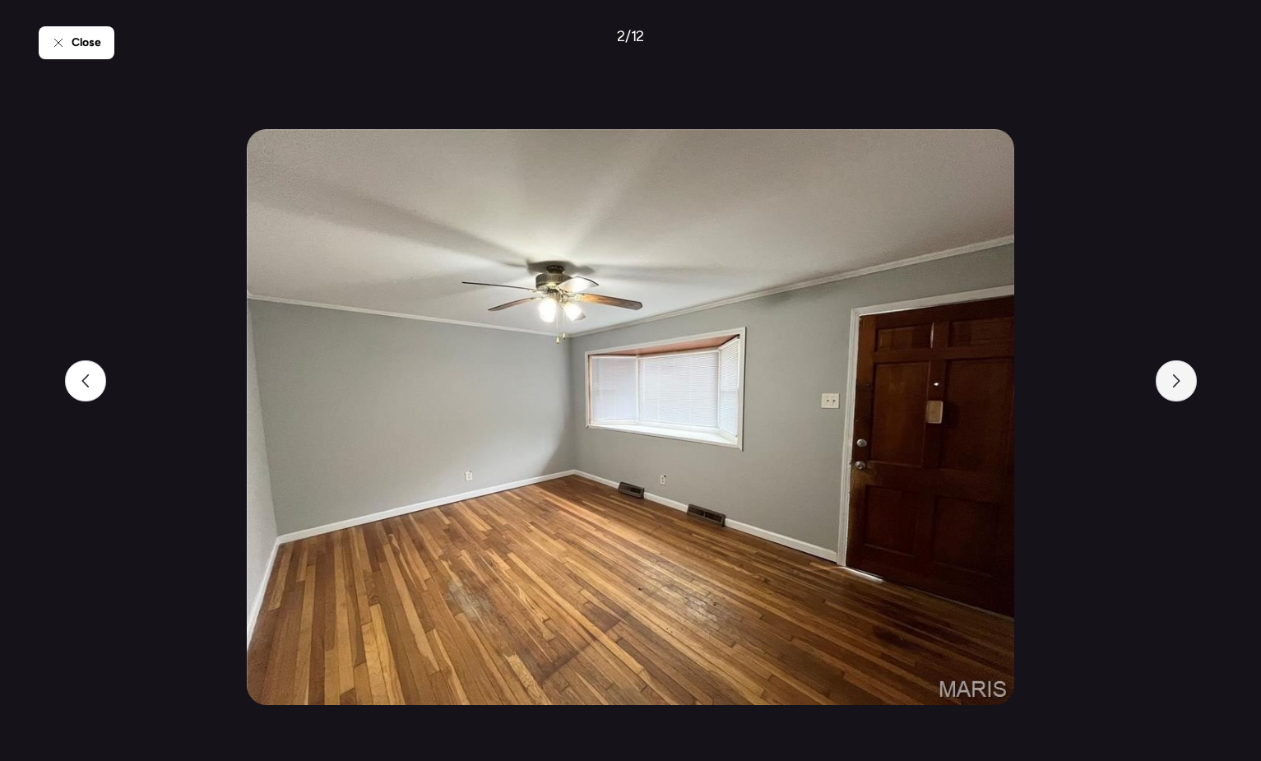
click at [1176, 397] on div at bounding box center [1176, 380] width 41 height 41
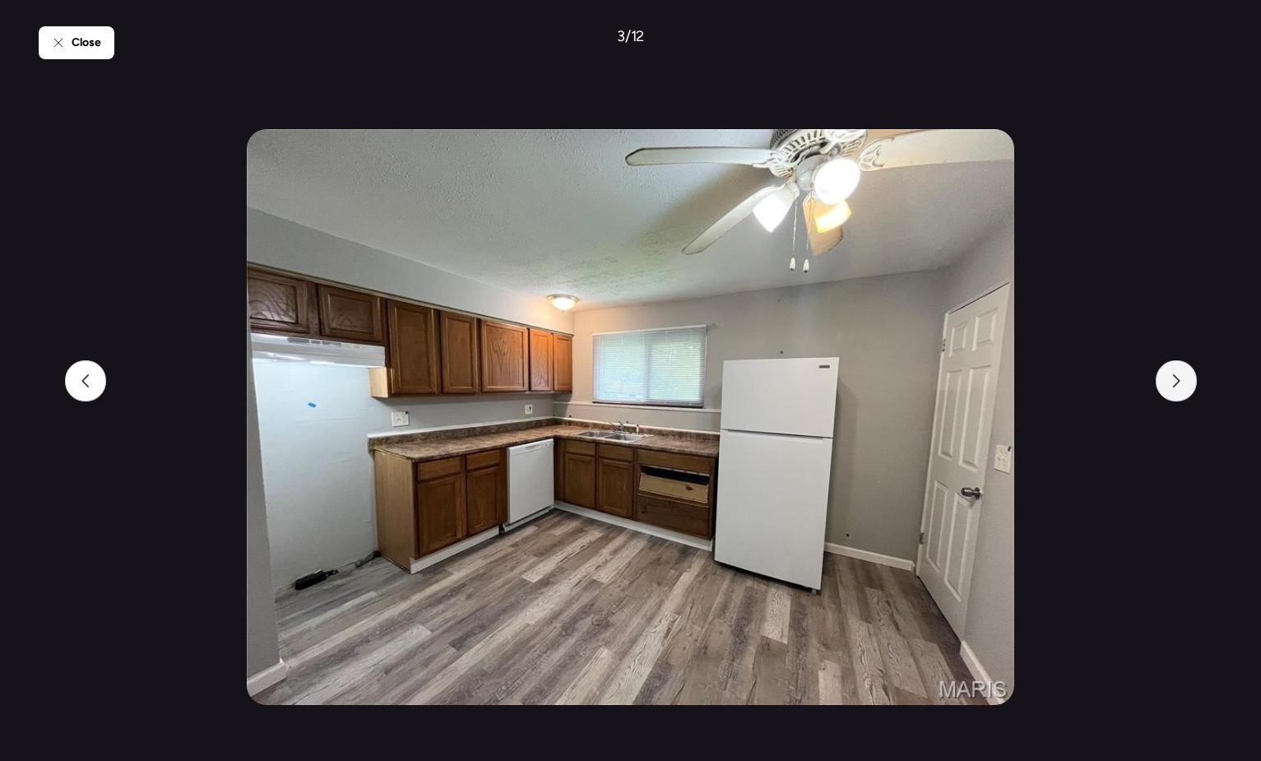
click at [1176, 397] on div at bounding box center [1176, 380] width 41 height 41
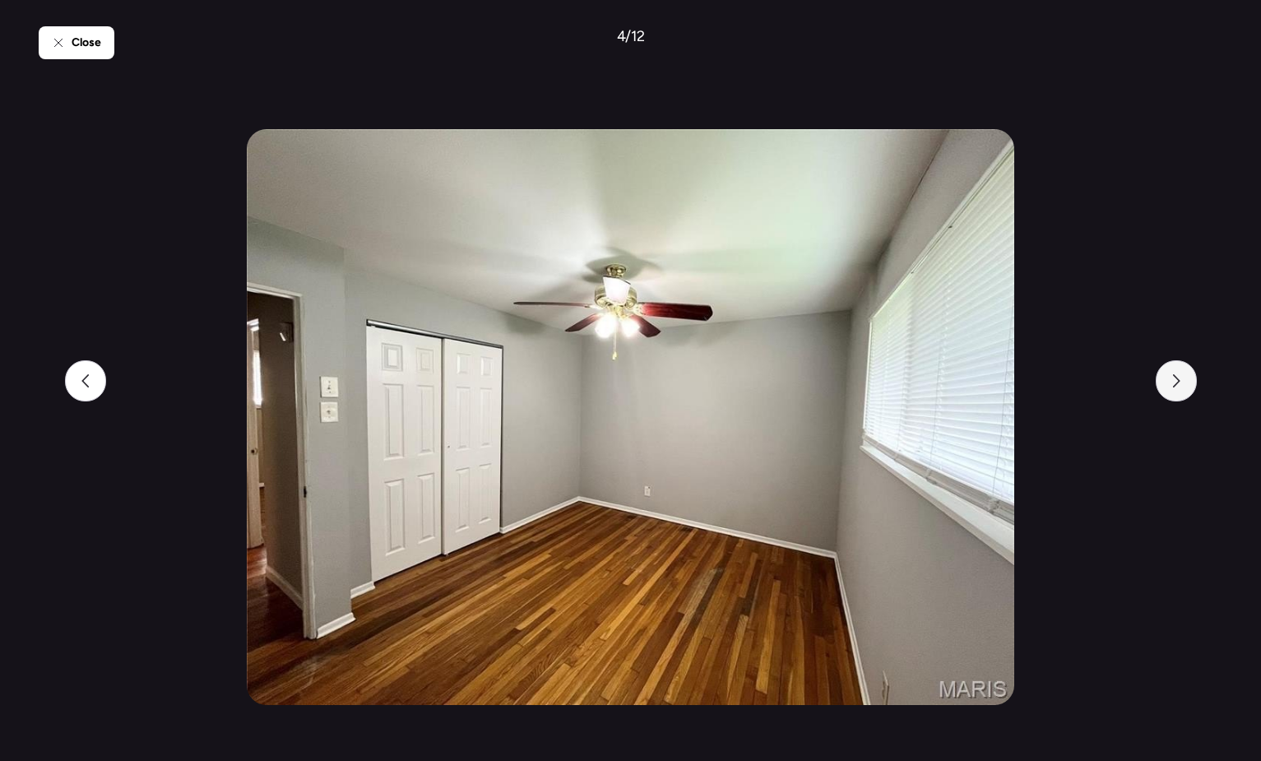
click at [1176, 397] on div at bounding box center [1176, 380] width 41 height 41
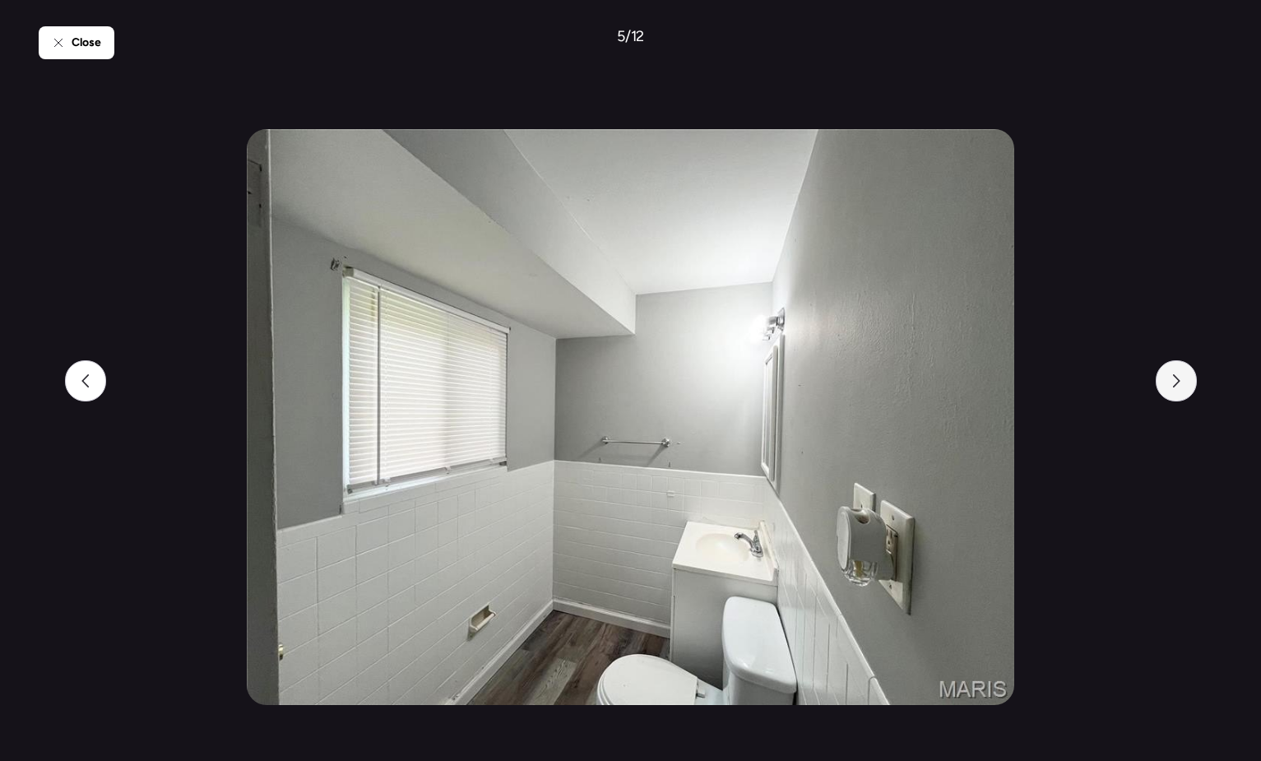
click at [1176, 397] on div at bounding box center [1176, 380] width 41 height 41
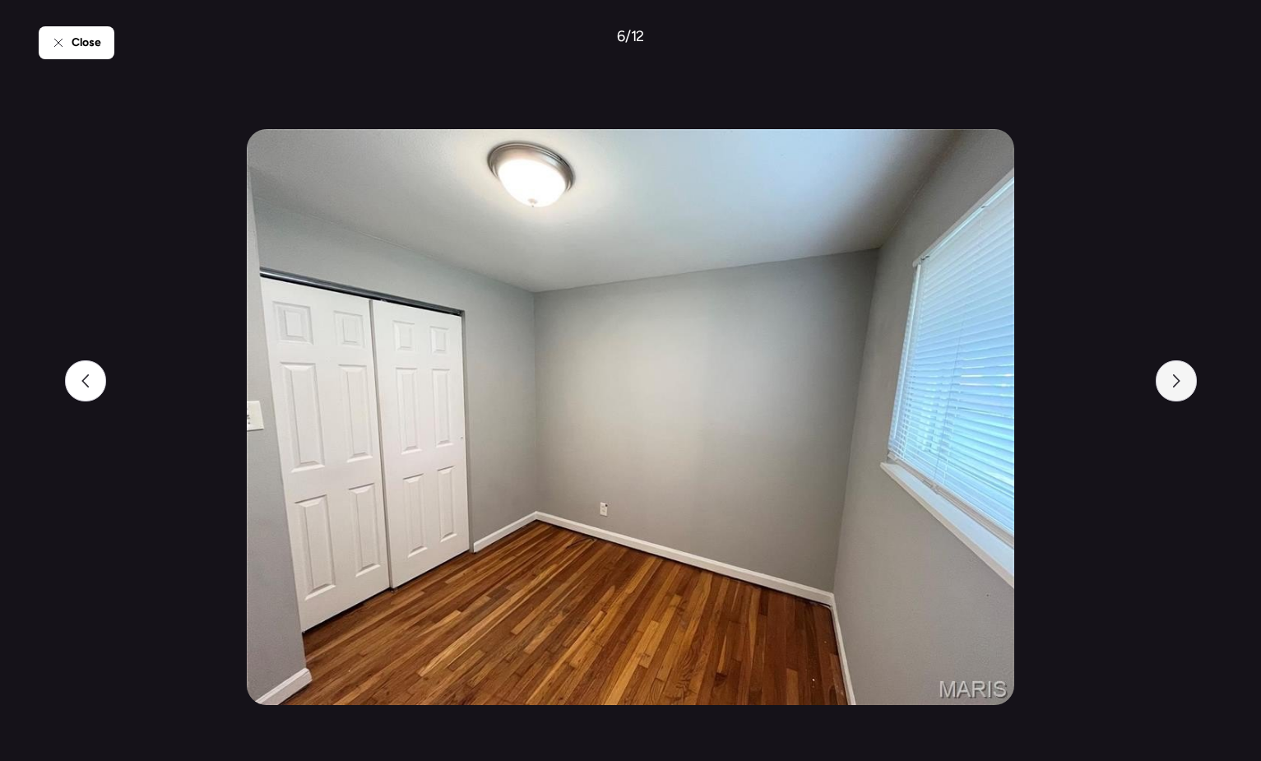
click at [1176, 397] on div at bounding box center [1176, 380] width 41 height 41
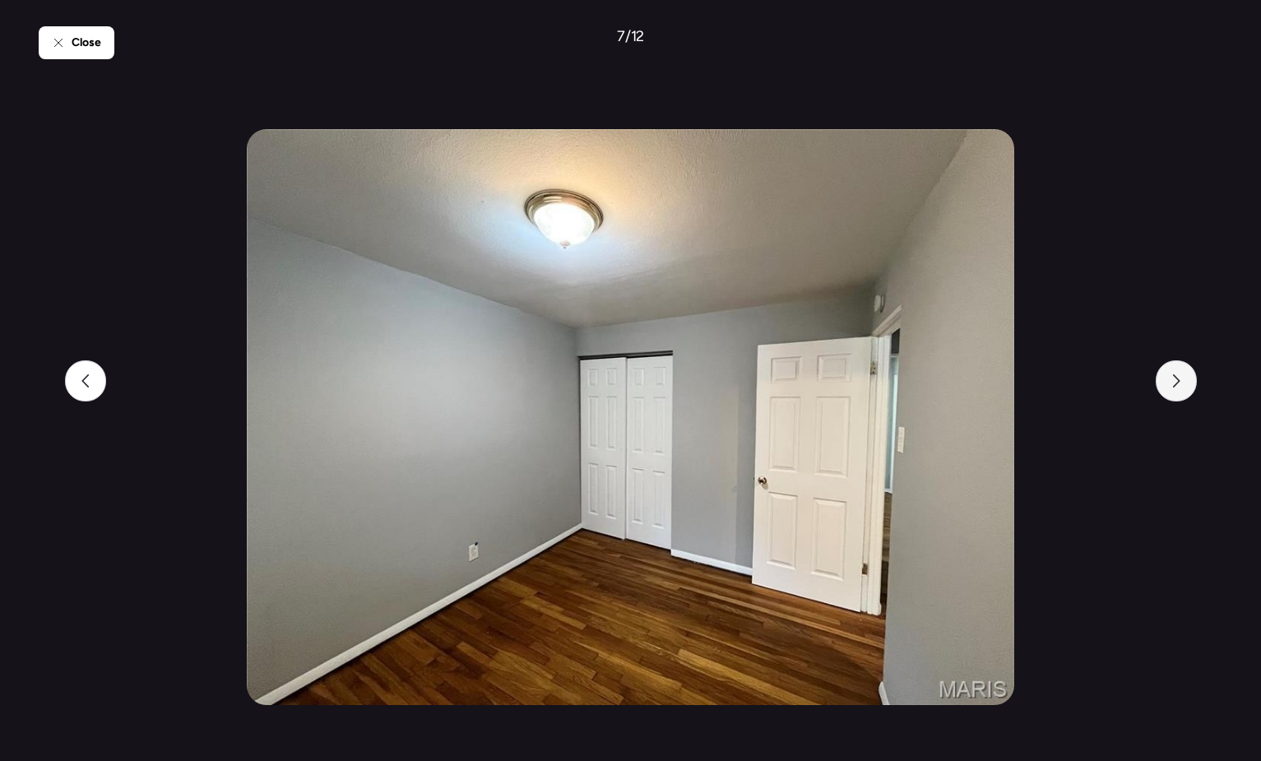
click at [1176, 397] on div at bounding box center [1176, 380] width 41 height 41
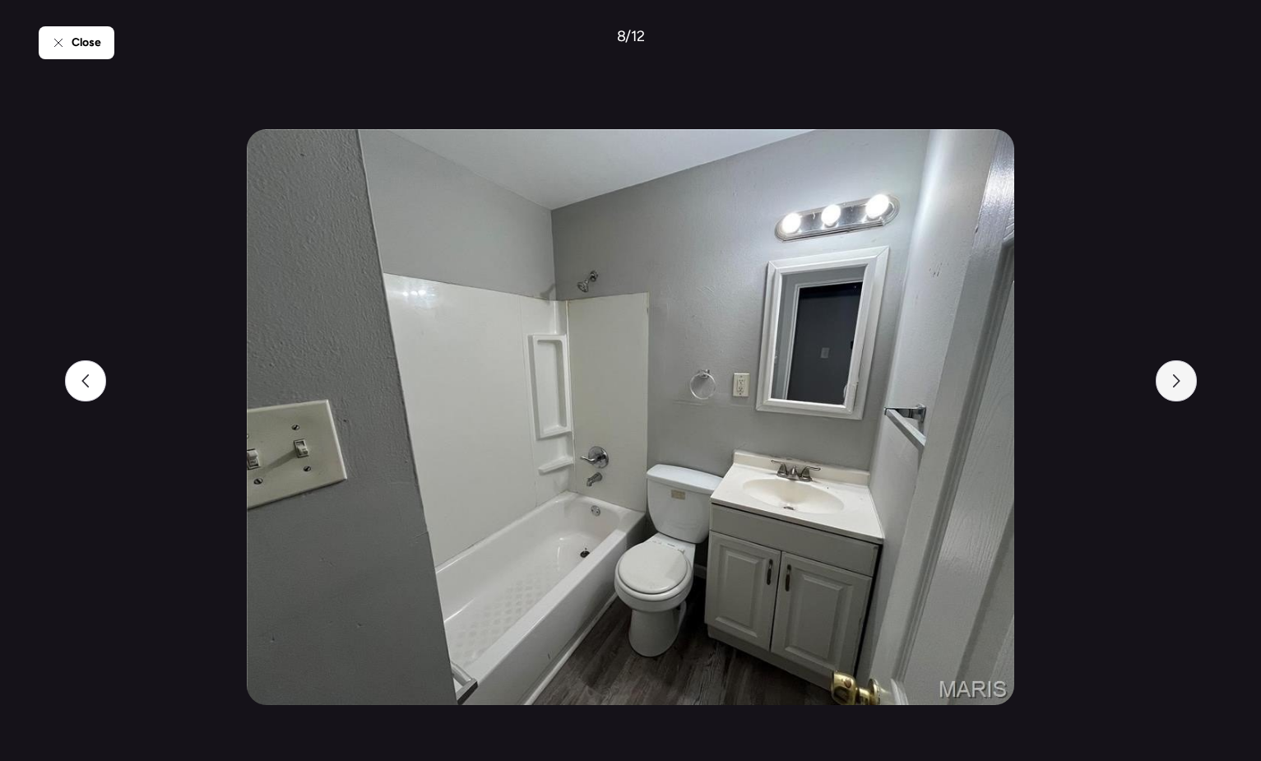
click at [1176, 397] on div at bounding box center [1176, 380] width 41 height 41
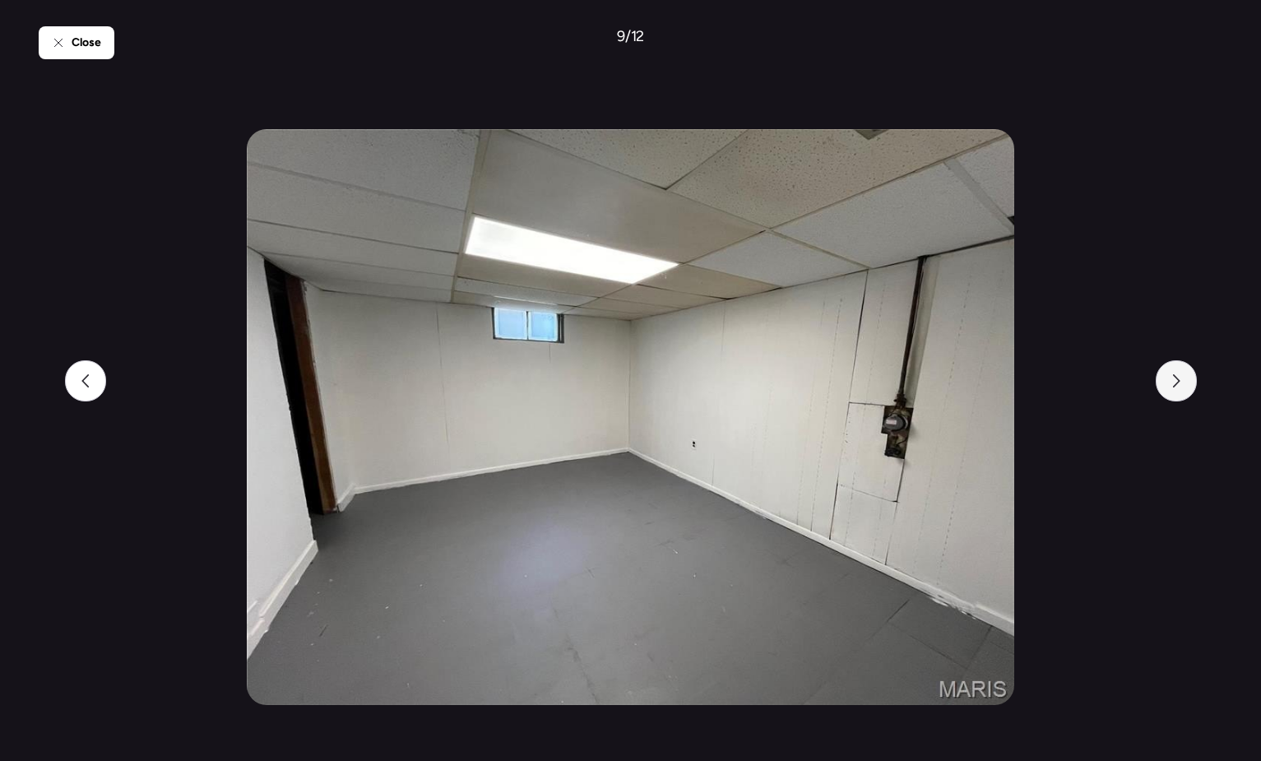
click at [1176, 397] on div at bounding box center [1176, 380] width 41 height 41
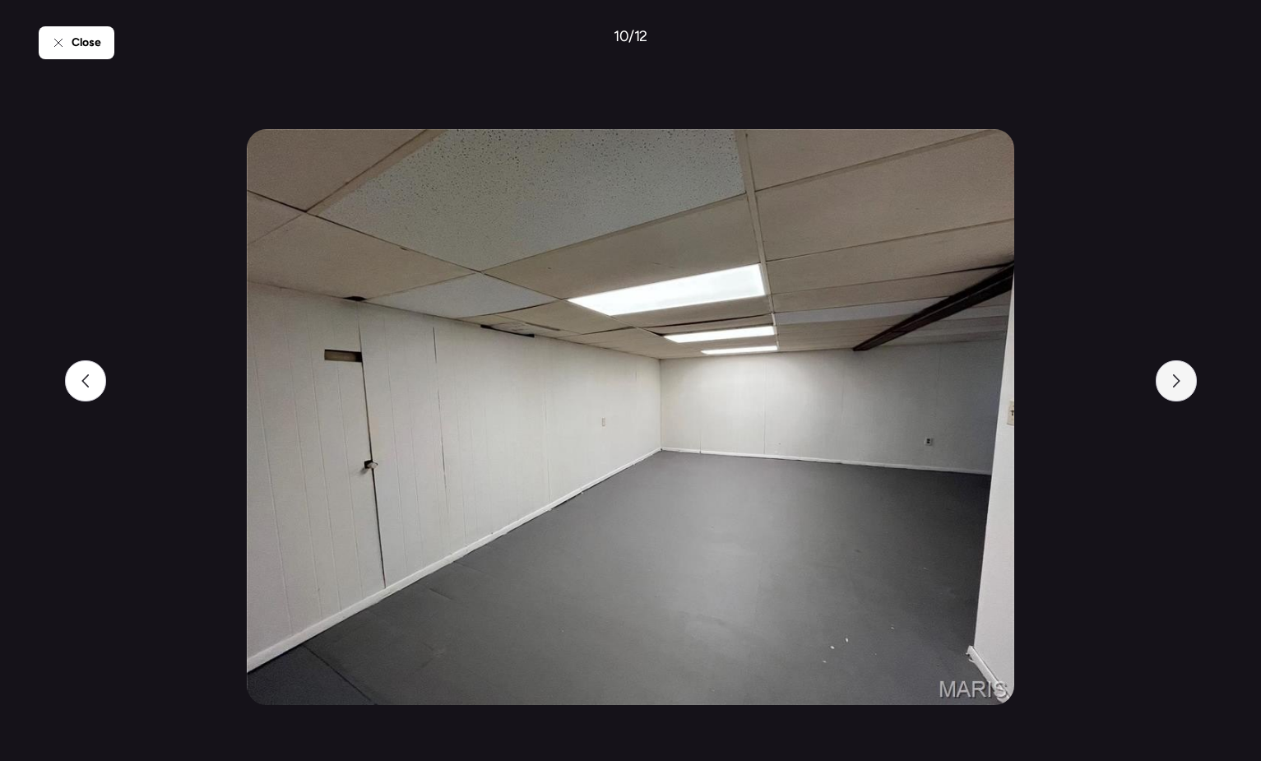
click at [1176, 397] on div at bounding box center [1176, 380] width 41 height 41
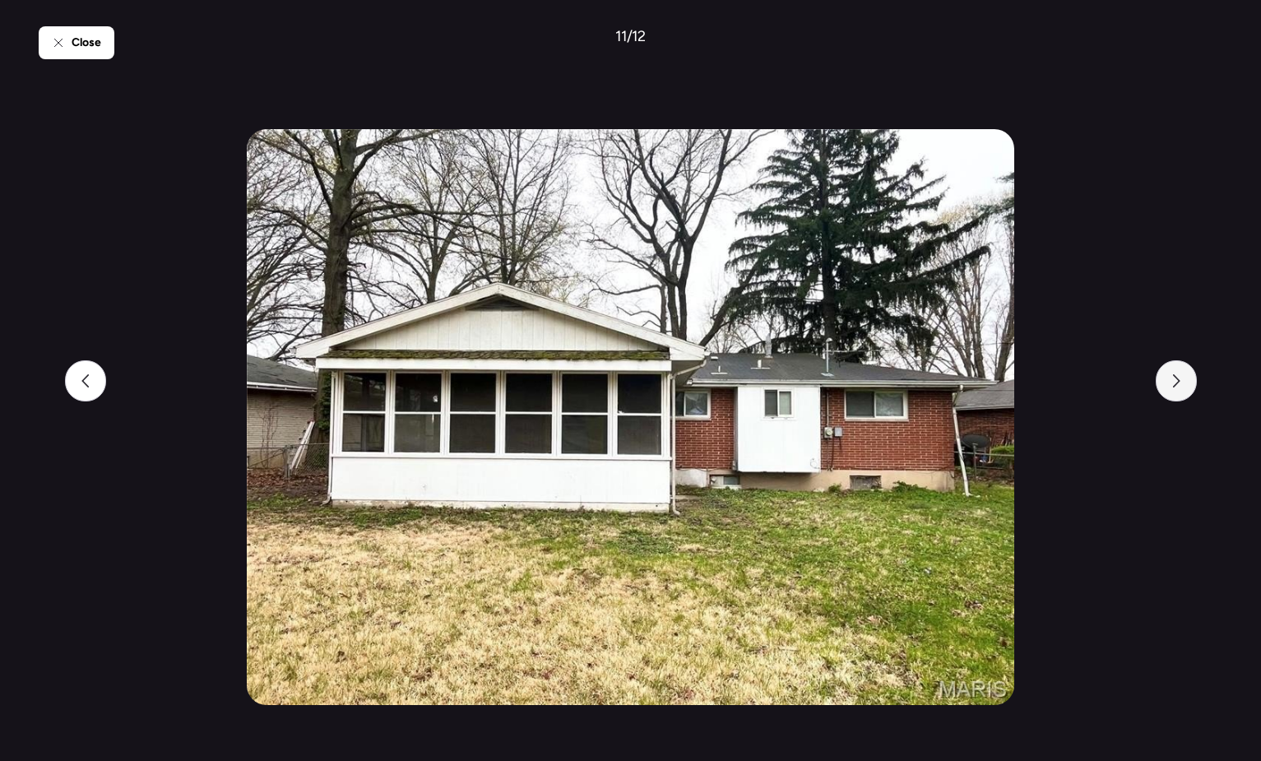
click at [1176, 397] on div at bounding box center [1176, 380] width 41 height 41
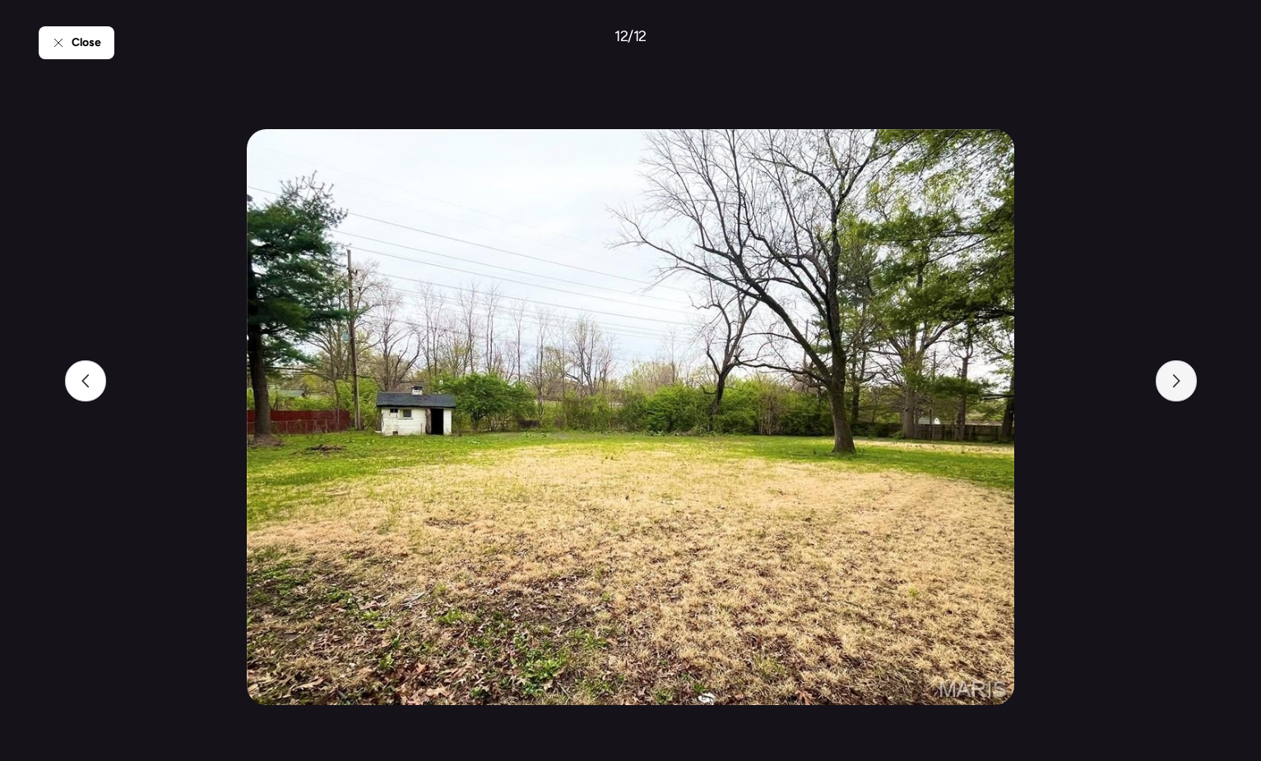
click at [1176, 397] on div at bounding box center [1176, 380] width 41 height 41
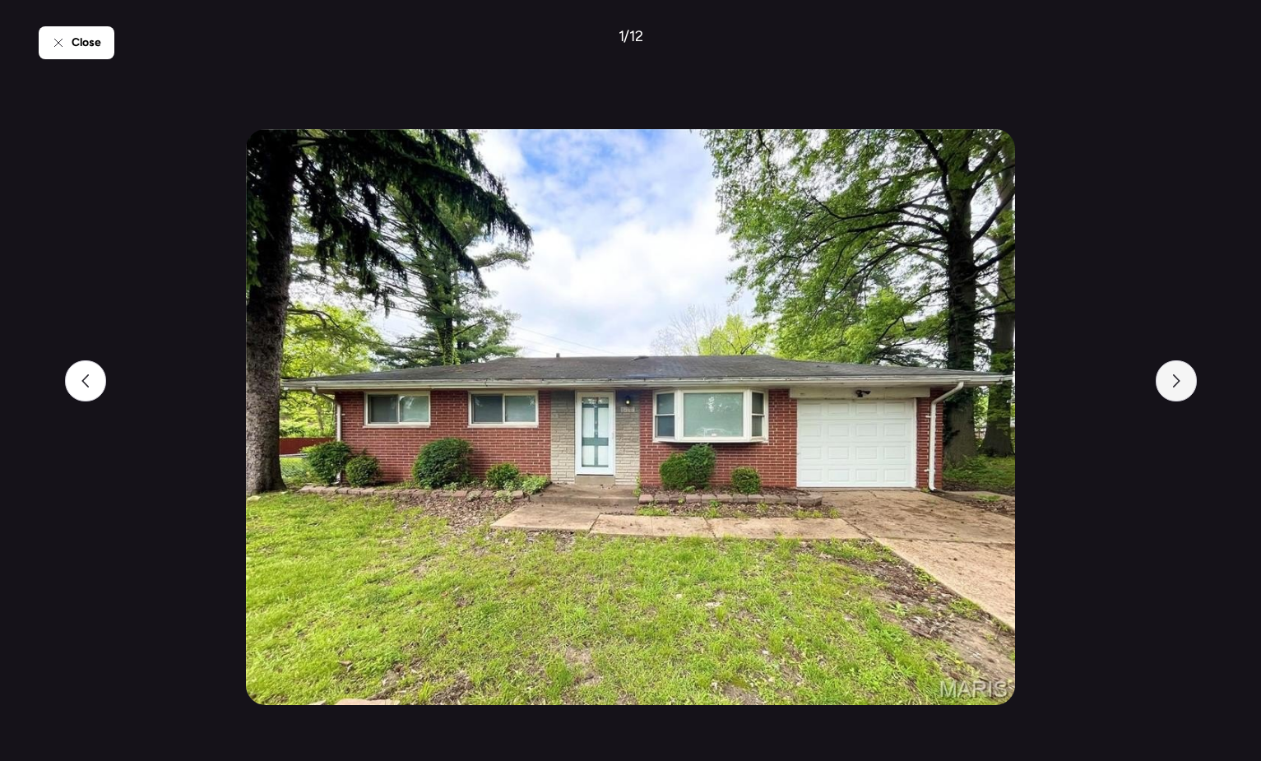
click at [1176, 397] on div at bounding box center [1176, 380] width 41 height 41
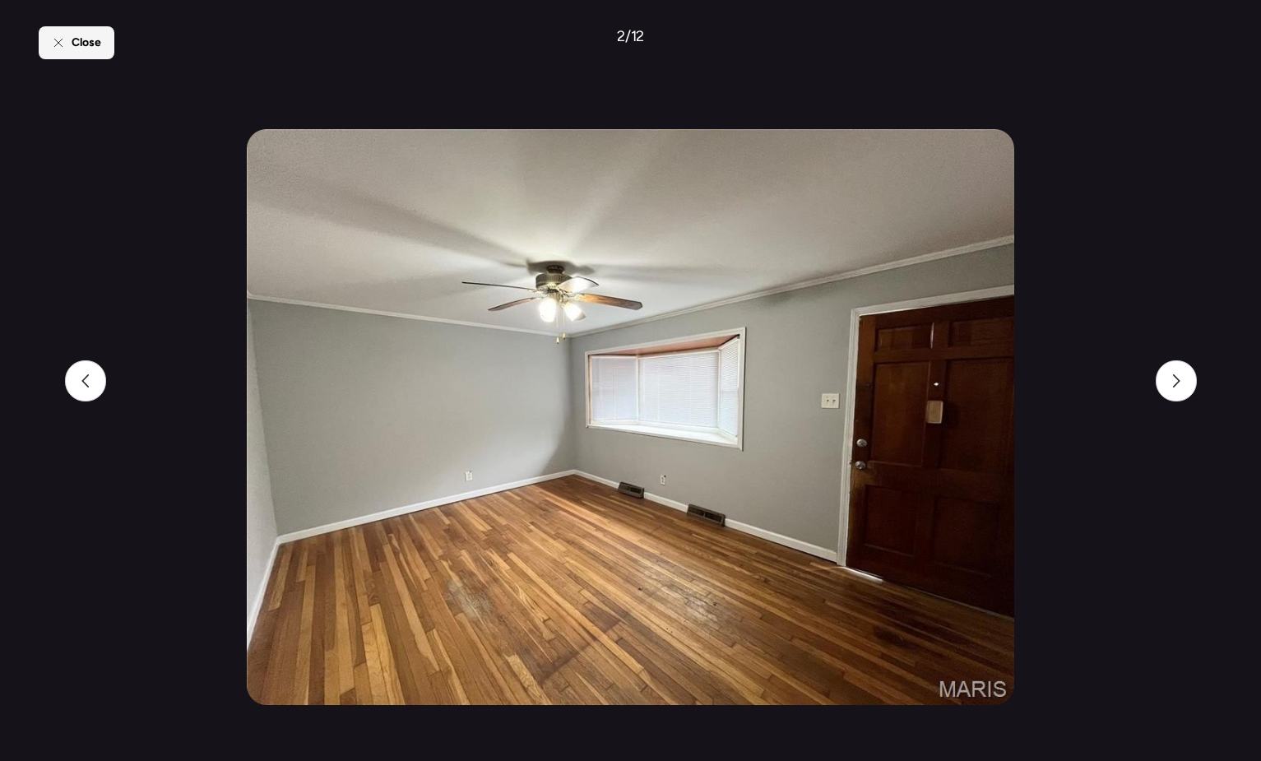
click at [103, 49] on div "Close" at bounding box center [77, 42] width 76 height 33
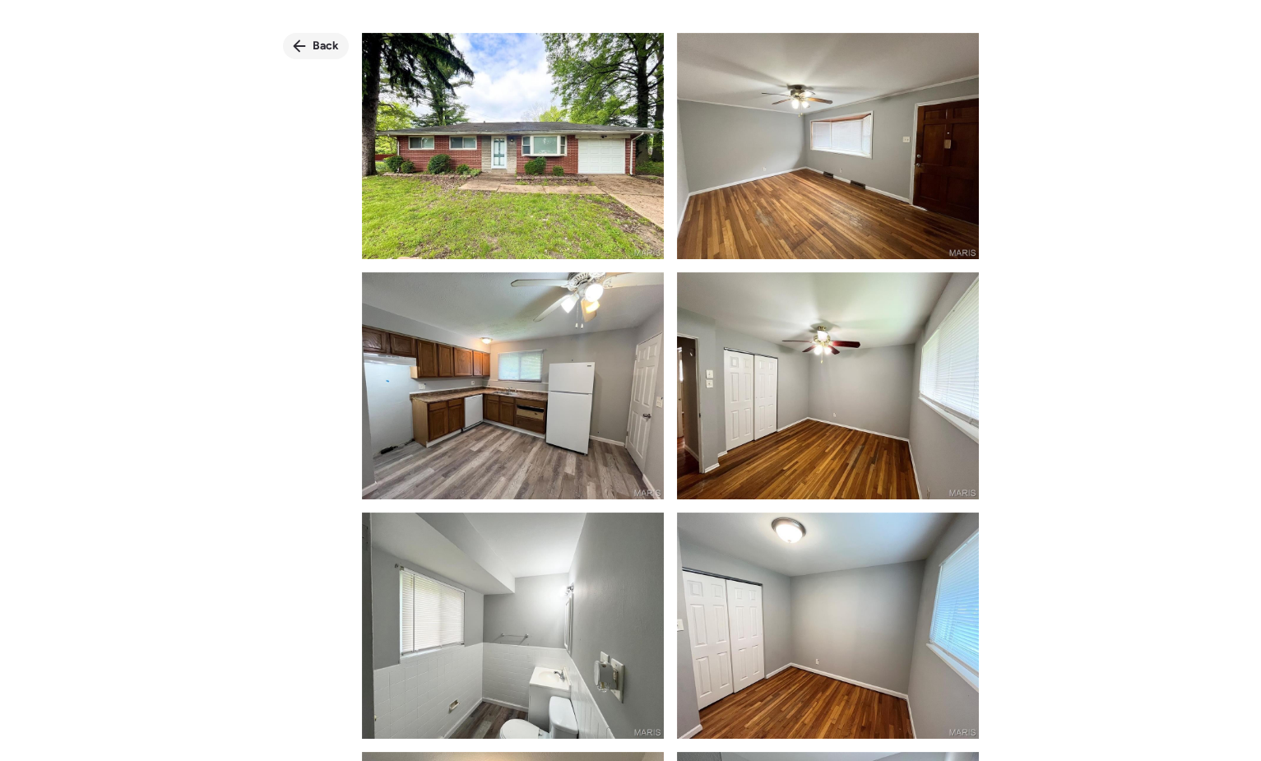
click at [327, 49] on span "Back" at bounding box center [326, 46] width 26 height 16
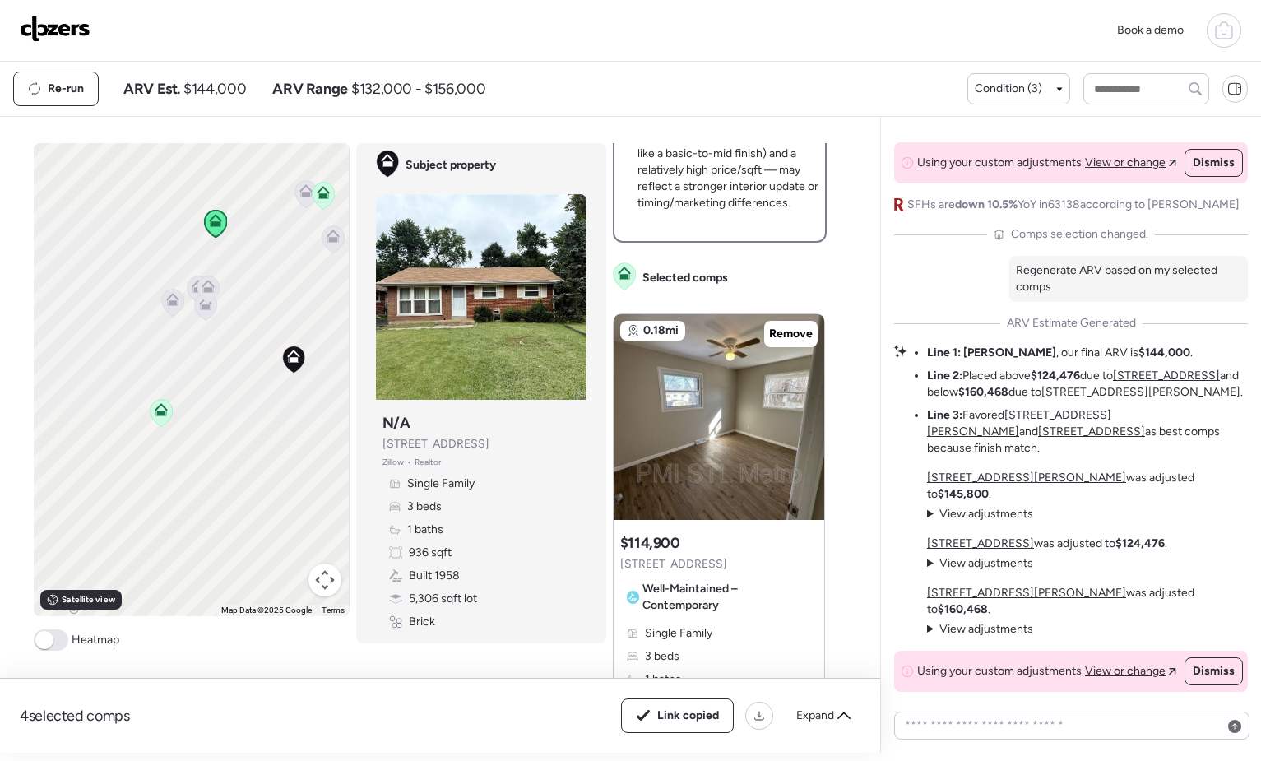
scroll to position [510, 0]
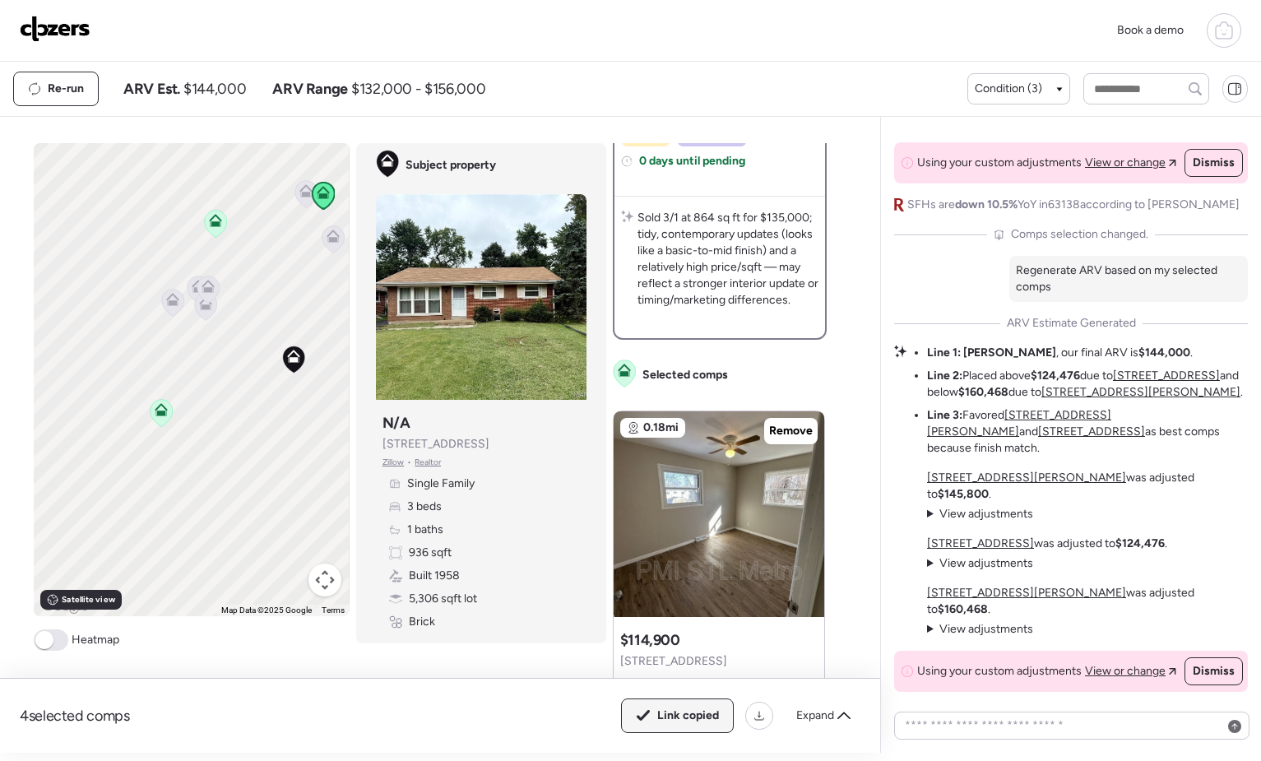
click at [687, 729] on div "Link copied" at bounding box center [677, 715] width 111 height 33
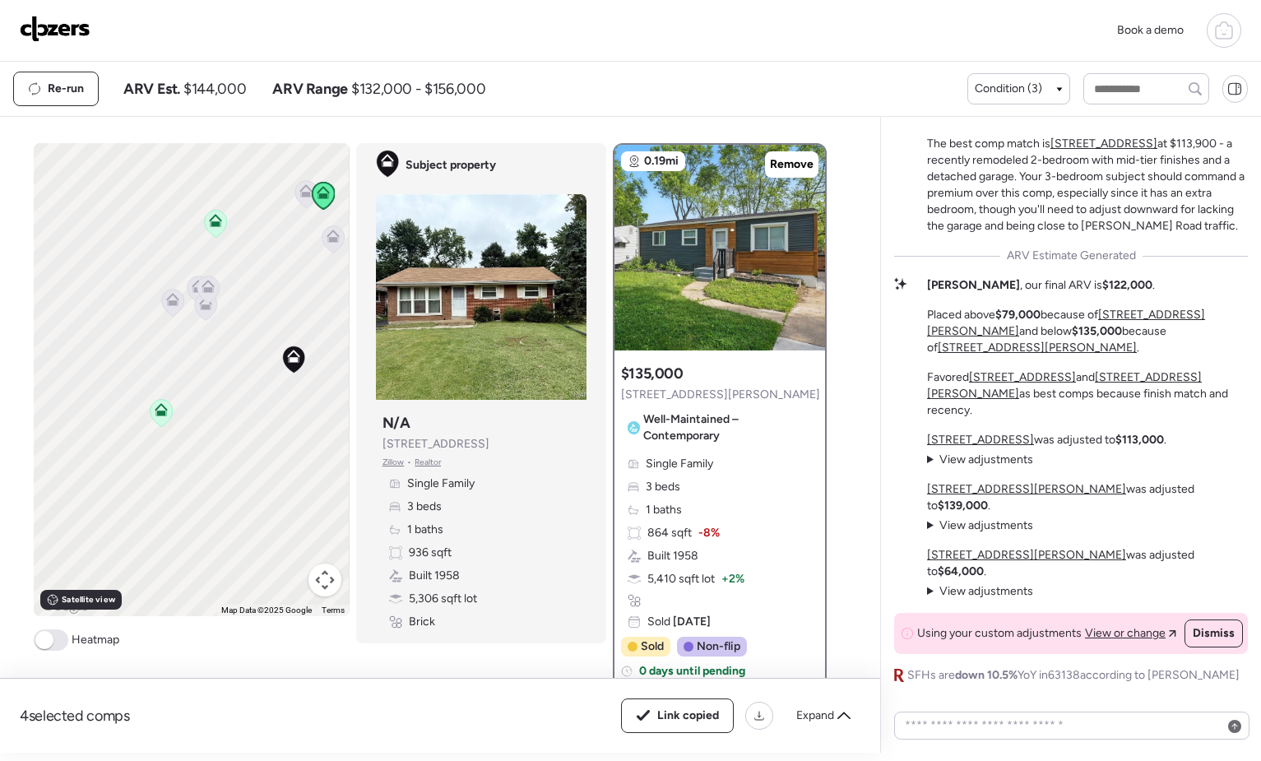
scroll to position [-468, 0]
click at [797, 239] on div at bounding box center [807, 239] width 20 height 20
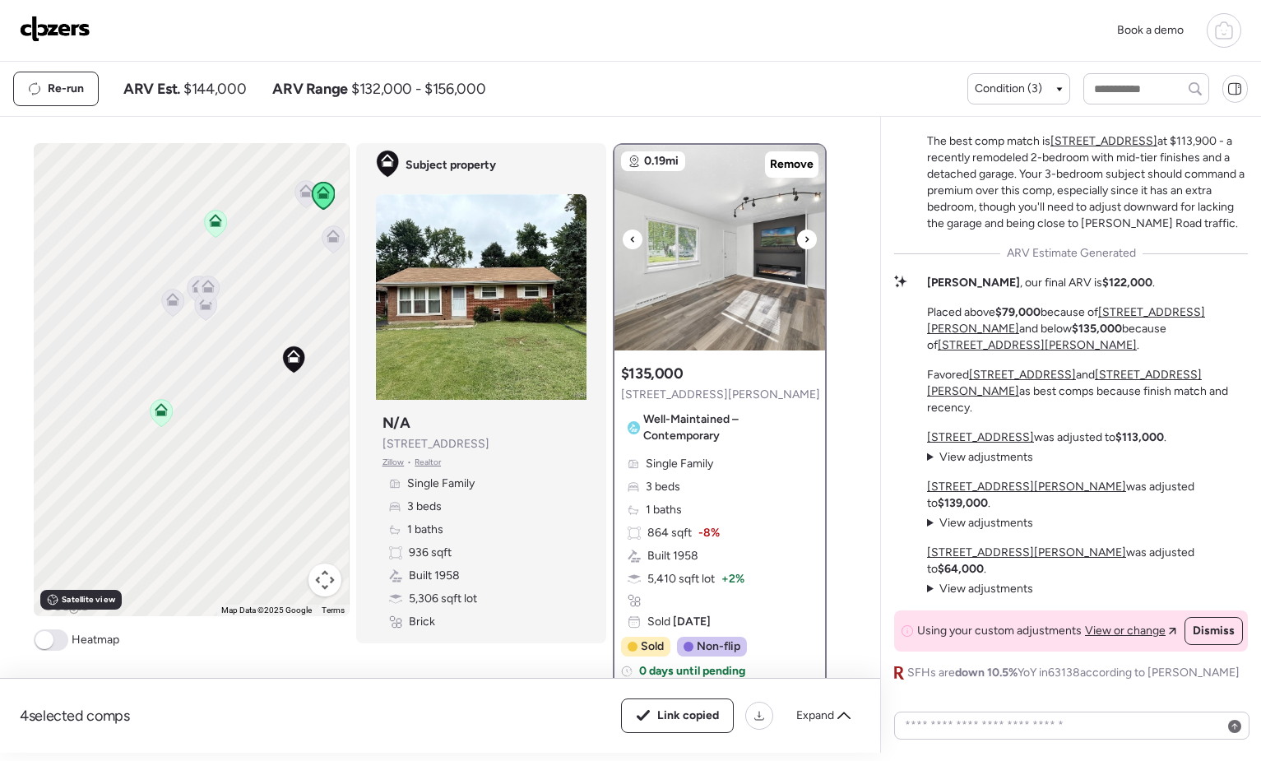
click at [797, 239] on div at bounding box center [807, 239] width 20 height 20
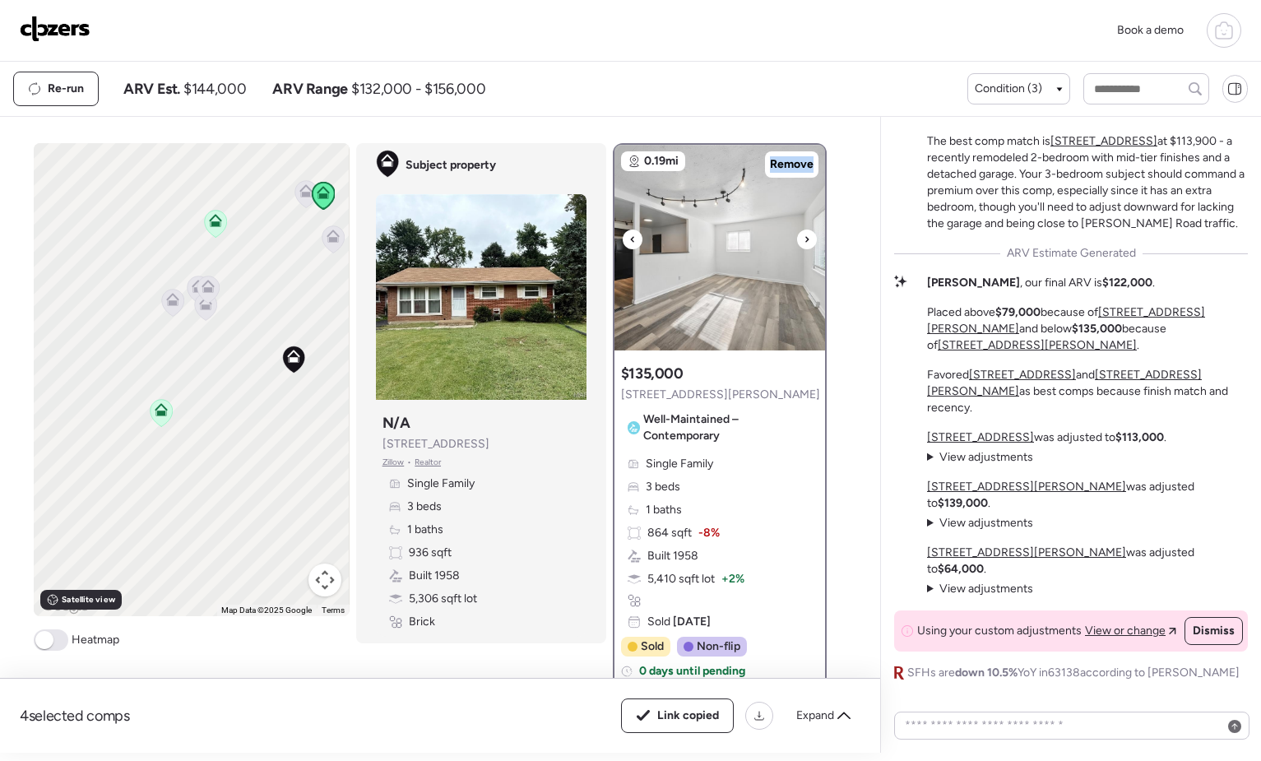
click at [797, 239] on div at bounding box center [807, 239] width 20 height 20
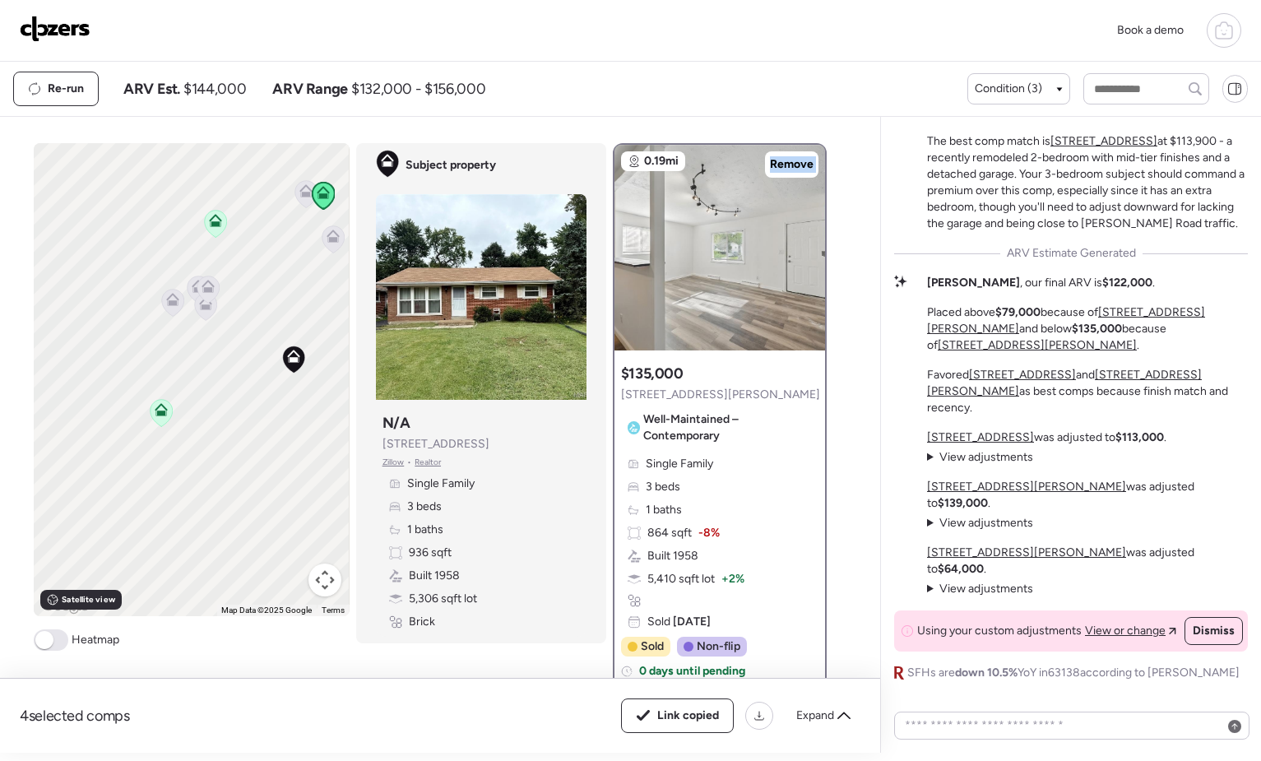
click at [797, 239] on div at bounding box center [807, 239] width 20 height 20
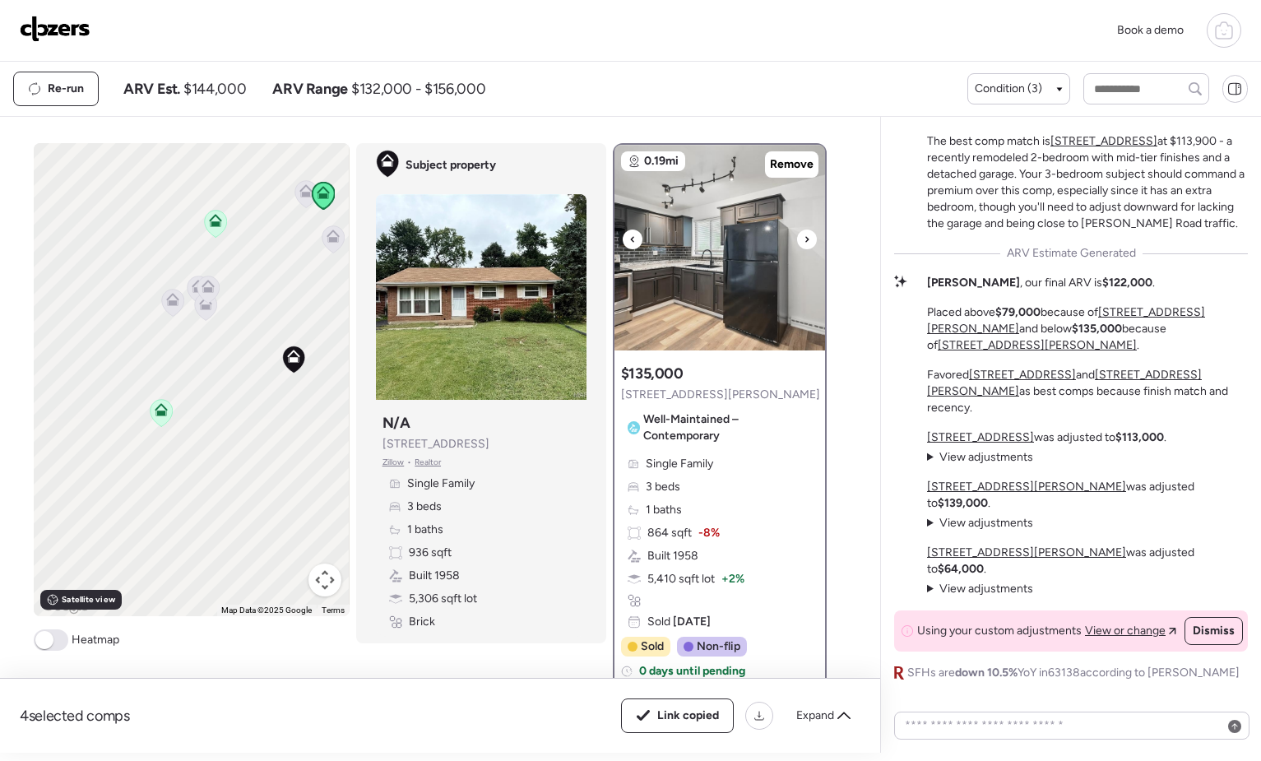
click at [718, 265] on img at bounding box center [719, 248] width 211 height 206
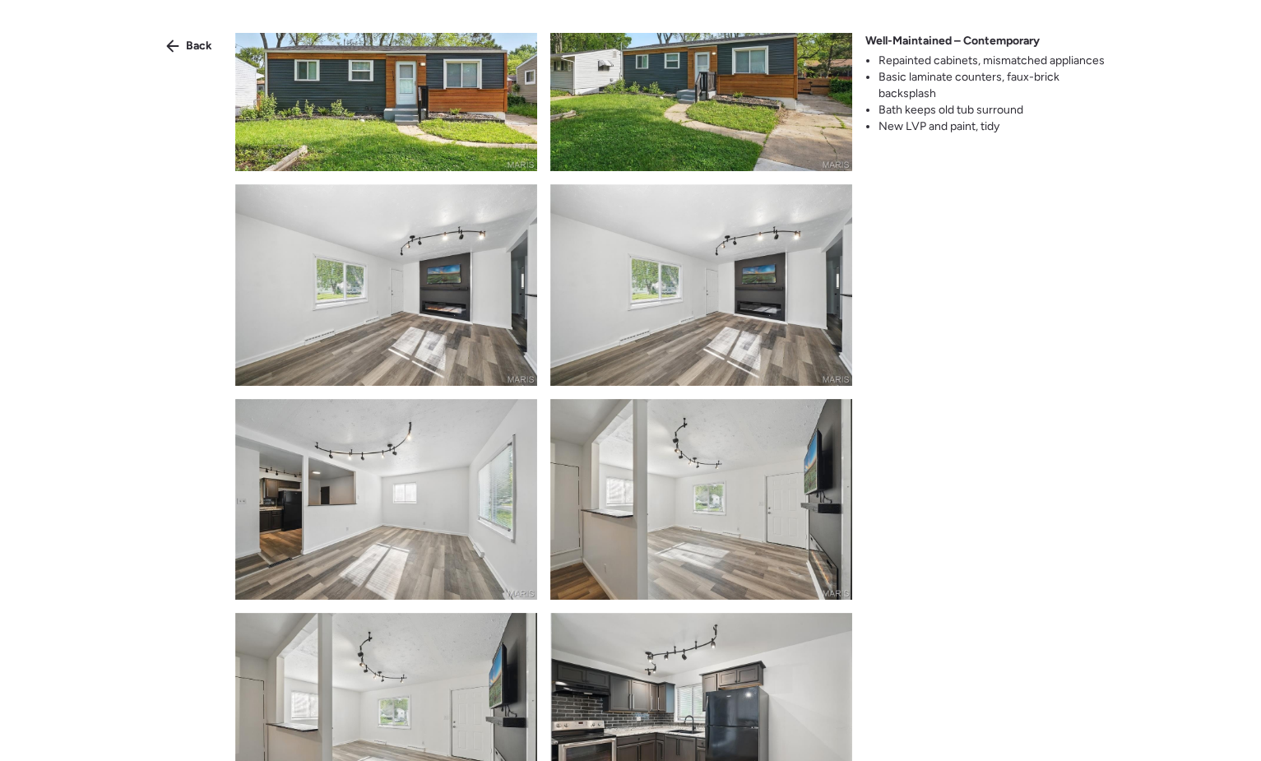
scroll to position [247, 0]
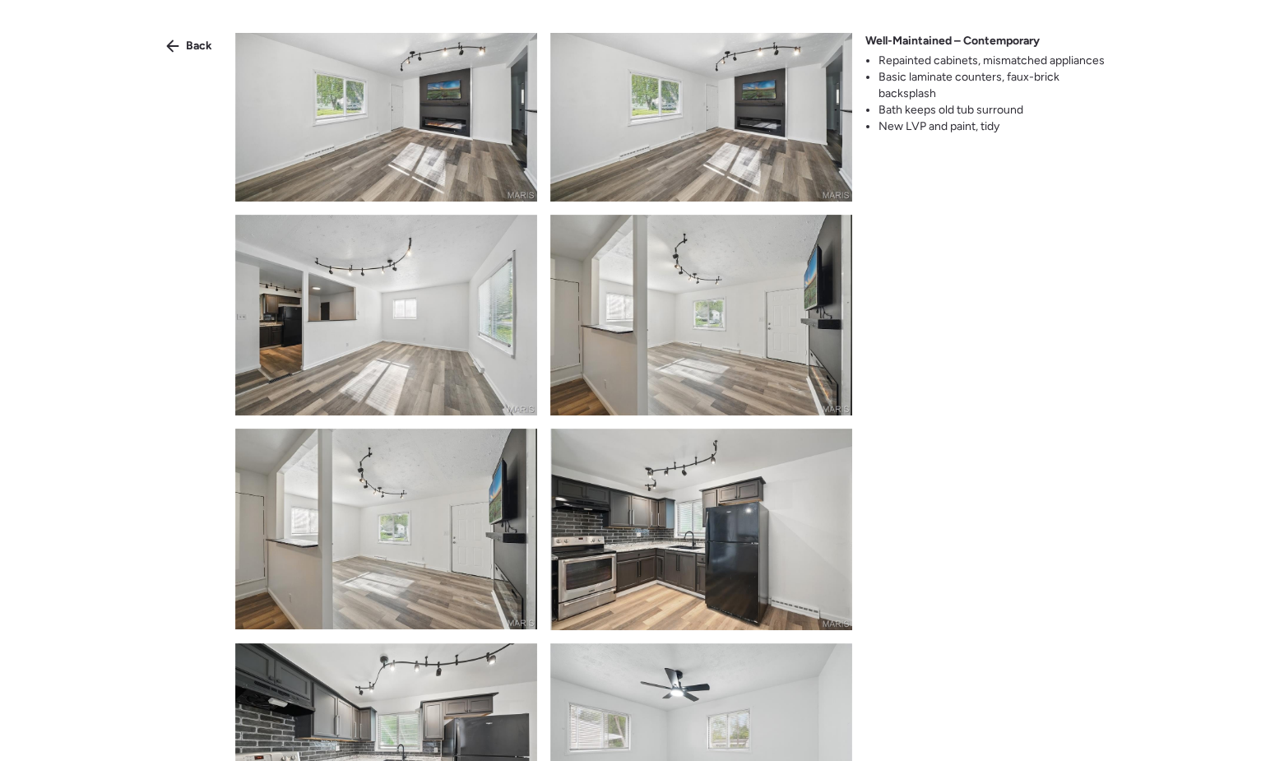
click at [687, 368] on img at bounding box center [701, 315] width 302 height 201
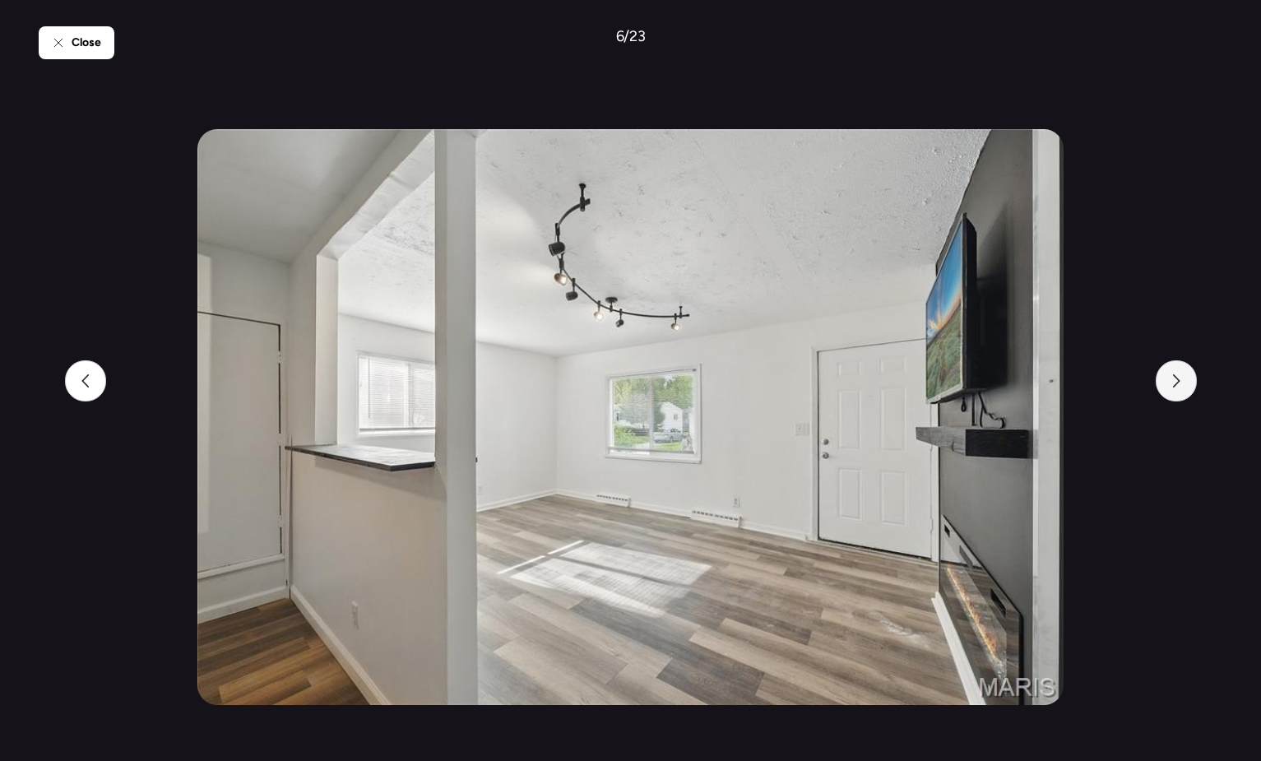
click at [1156, 380] on div at bounding box center [1176, 380] width 41 height 41
click at [1171, 380] on icon at bounding box center [1176, 380] width 13 height 13
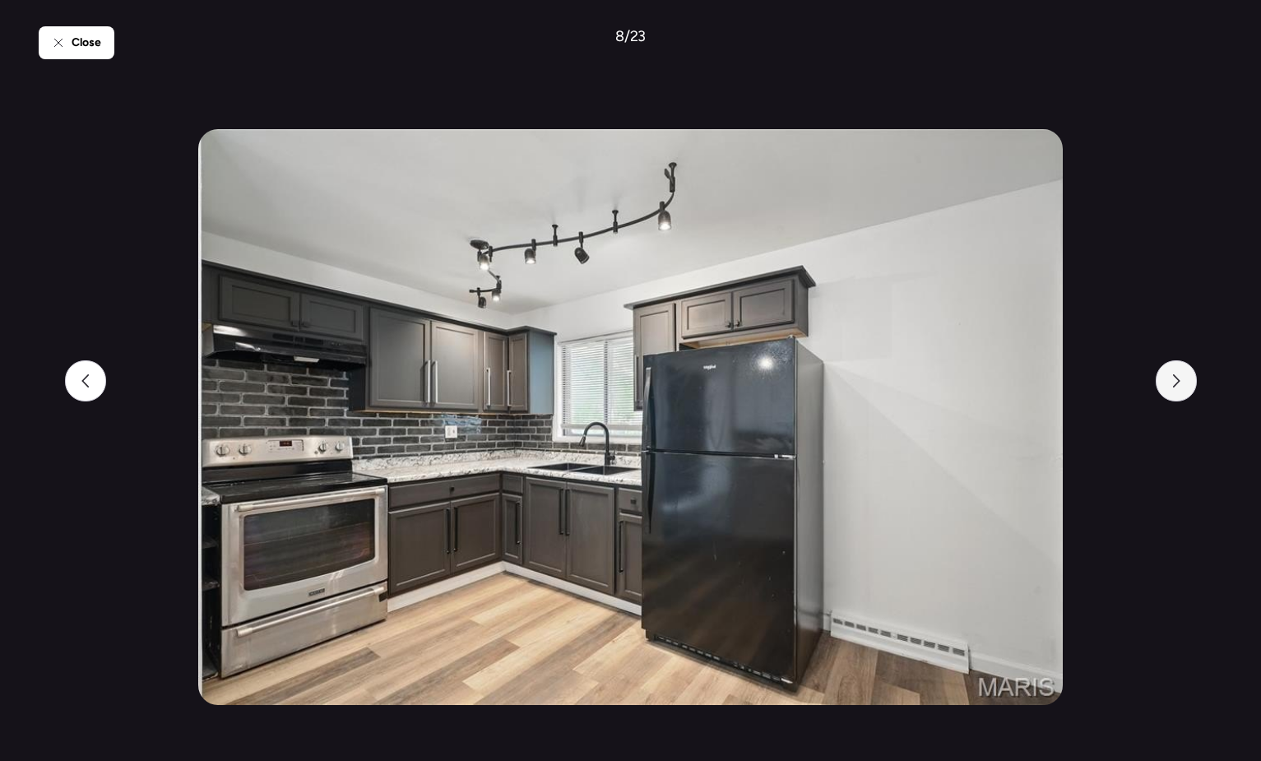
click at [1172, 380] on icon at bounding box center [1176, 380] width 13 height 13
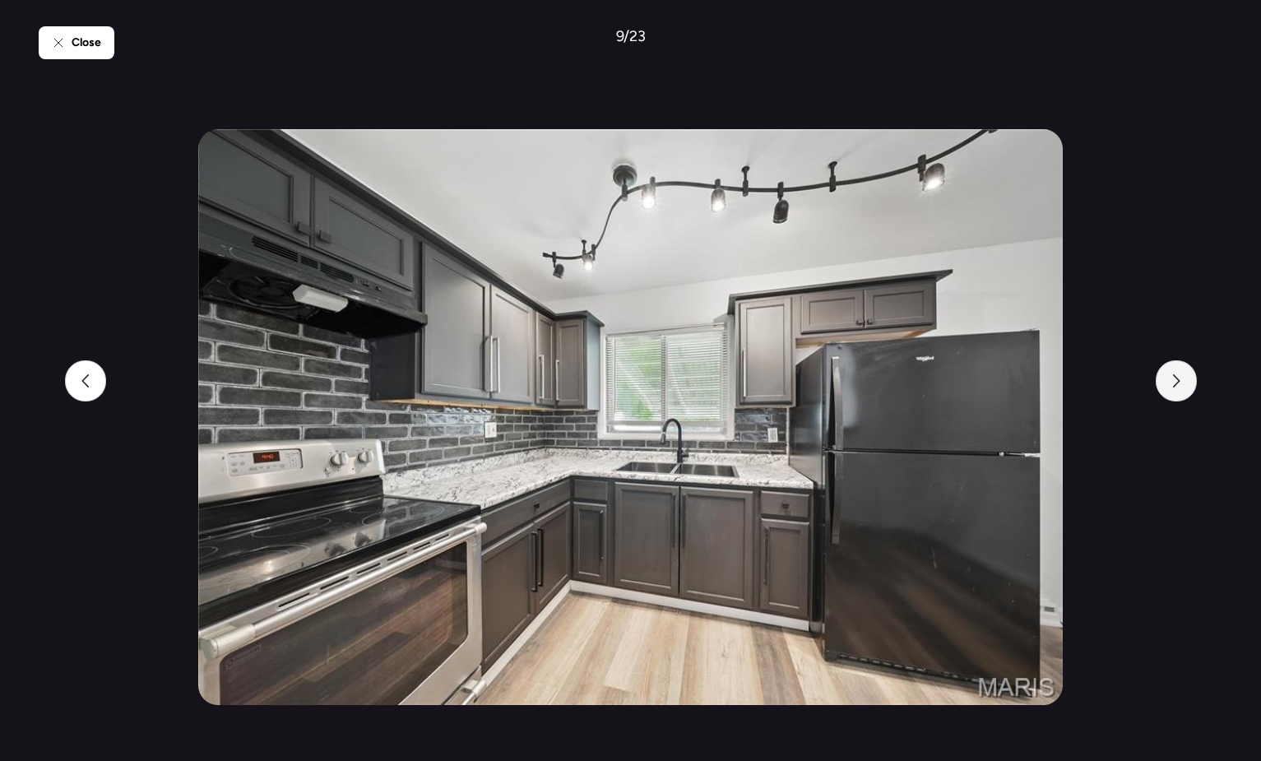
click at [1172, 380] on icon at bounding box center [1176, 380] width 13 height 13
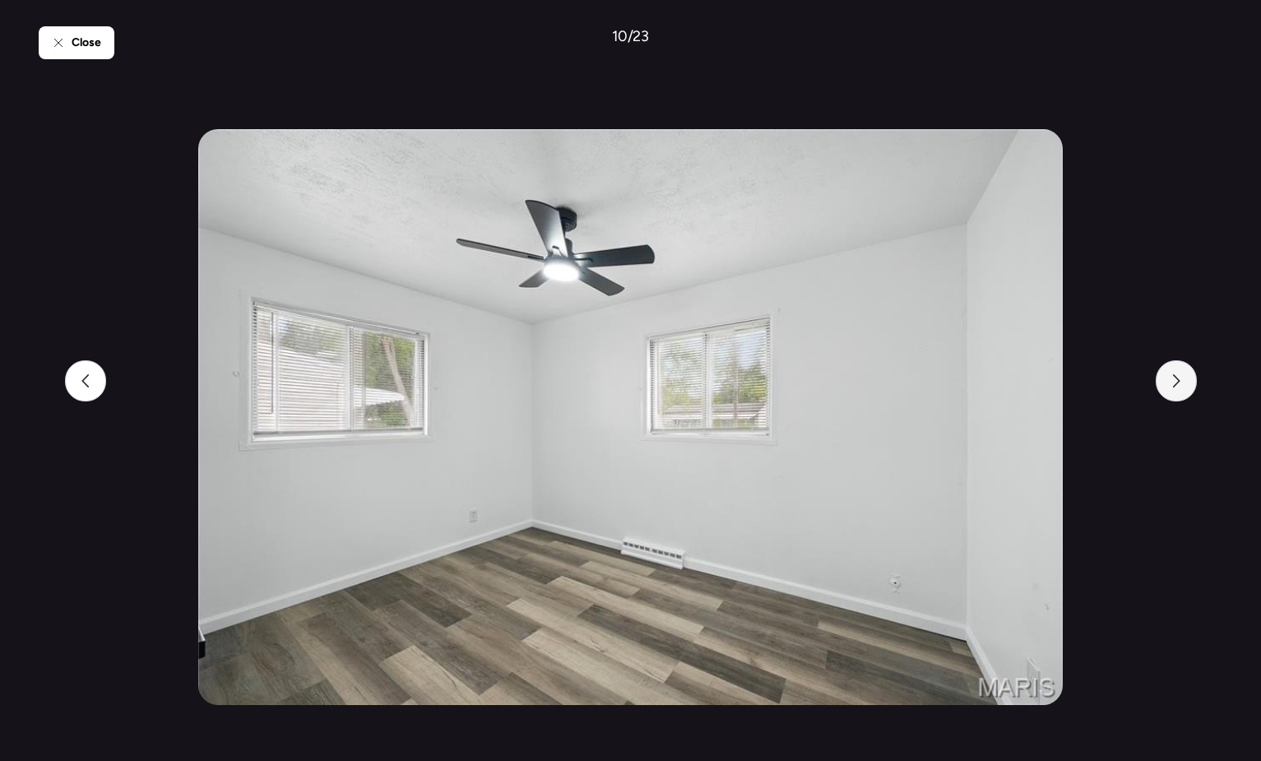
click at [1172, 380] on icon at bounding box center [1176, 380] width 13 height 13
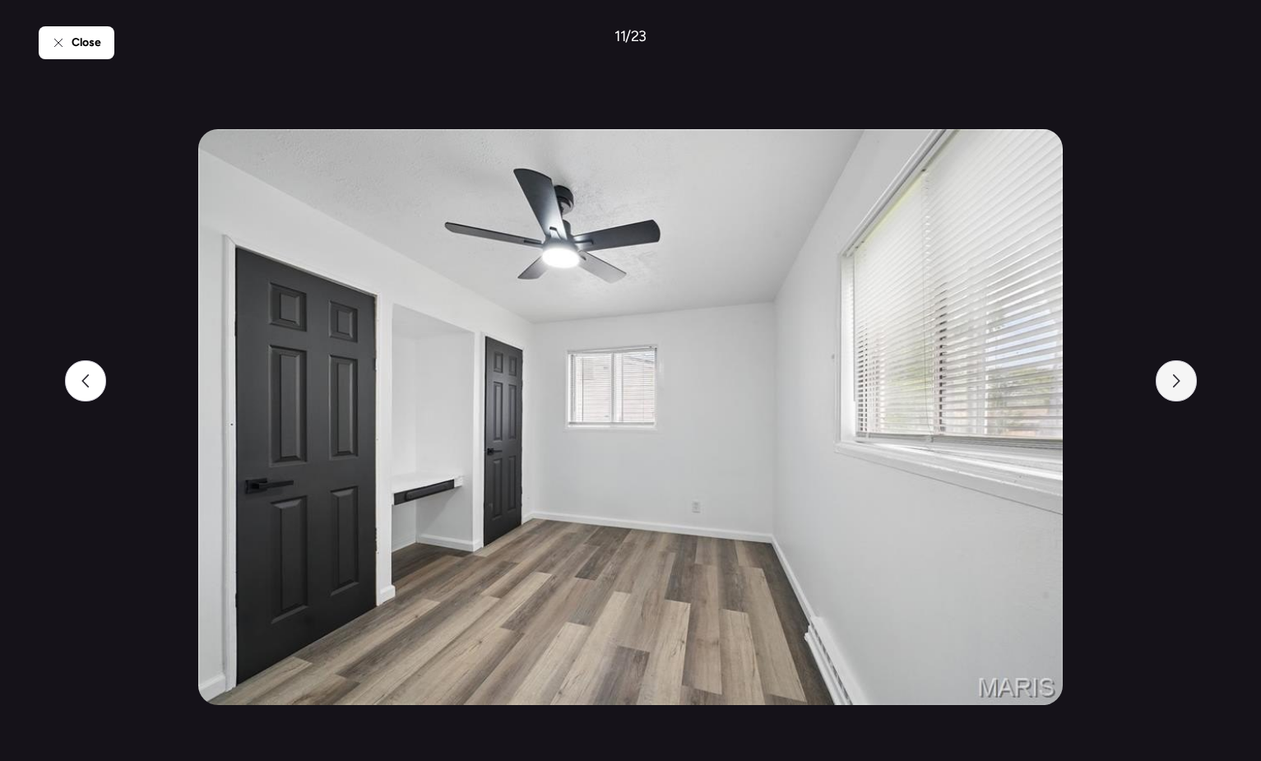
click at [1172, 380] on icon at bounding box center [1176, 380] width 13 height 13
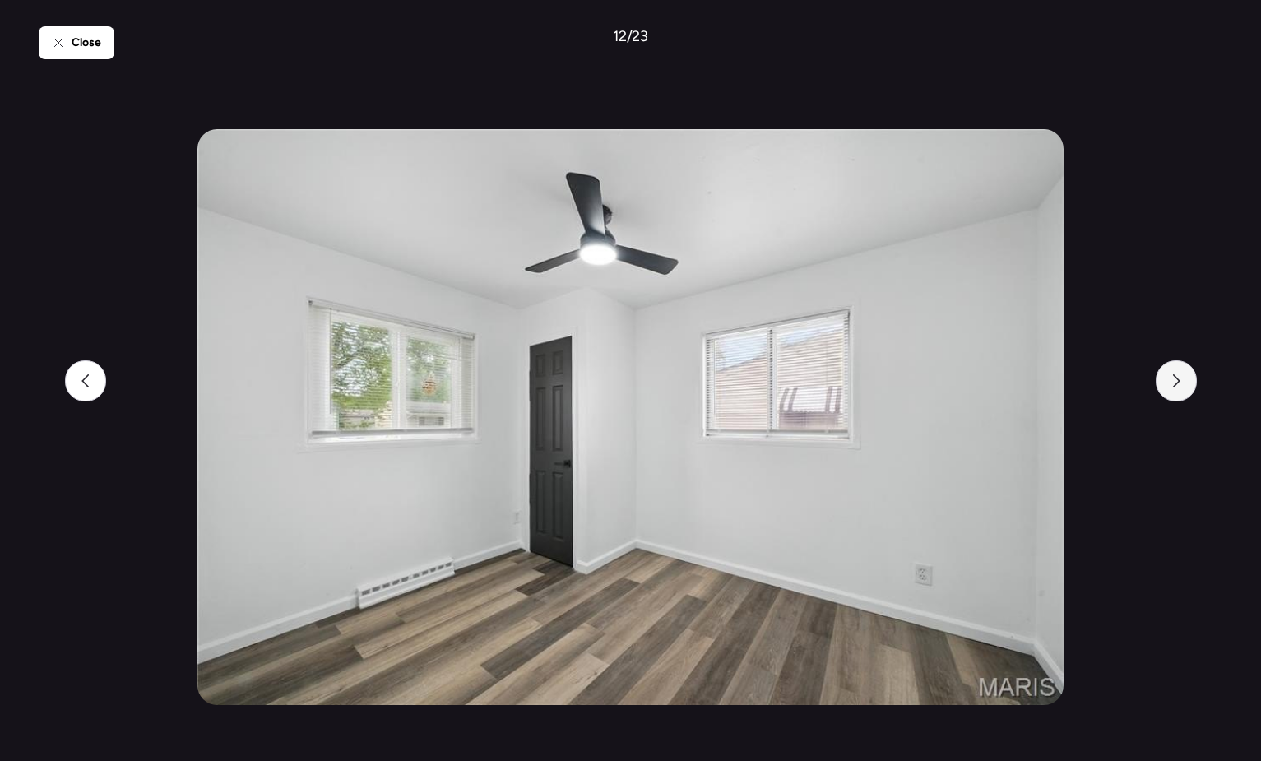
click at [1172, 380] on icon at bounding box center [1176, 380] width 13 height 13
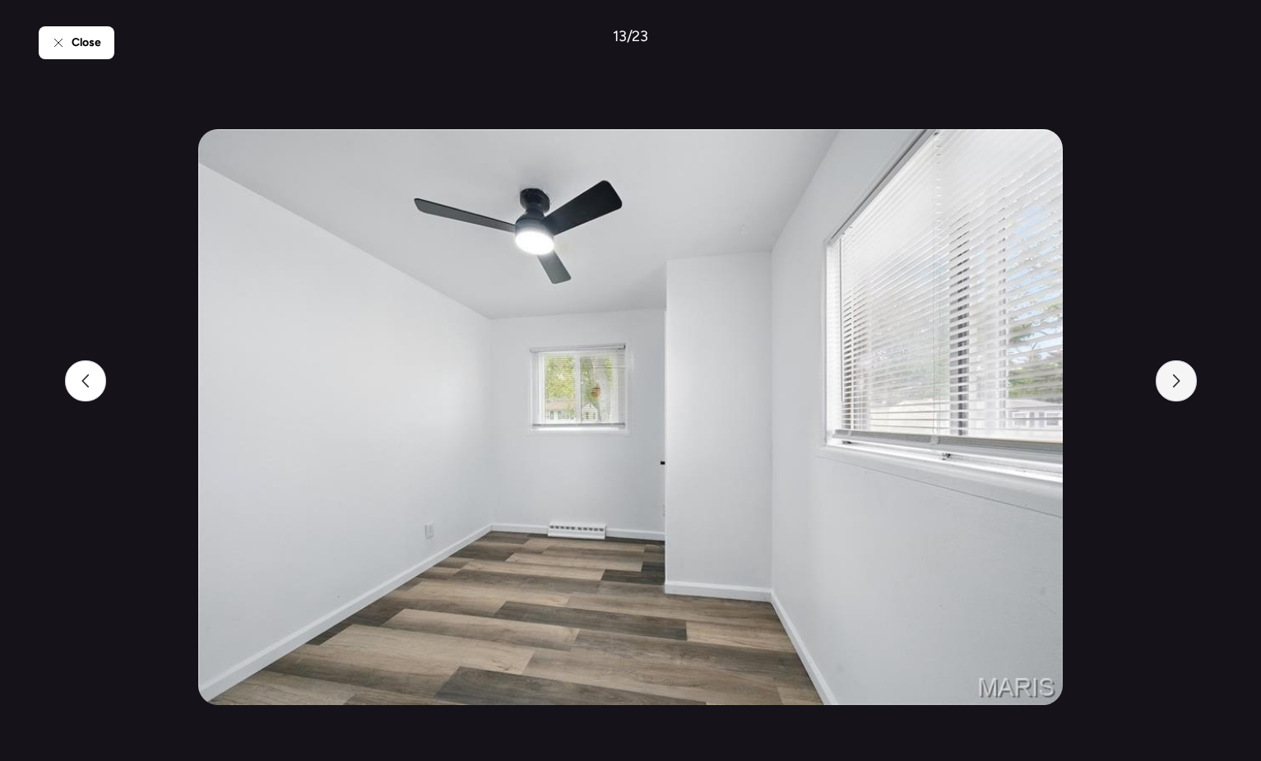
click at [1172, 380] on icon at bounding box center [1176, 380] width 13 height 13
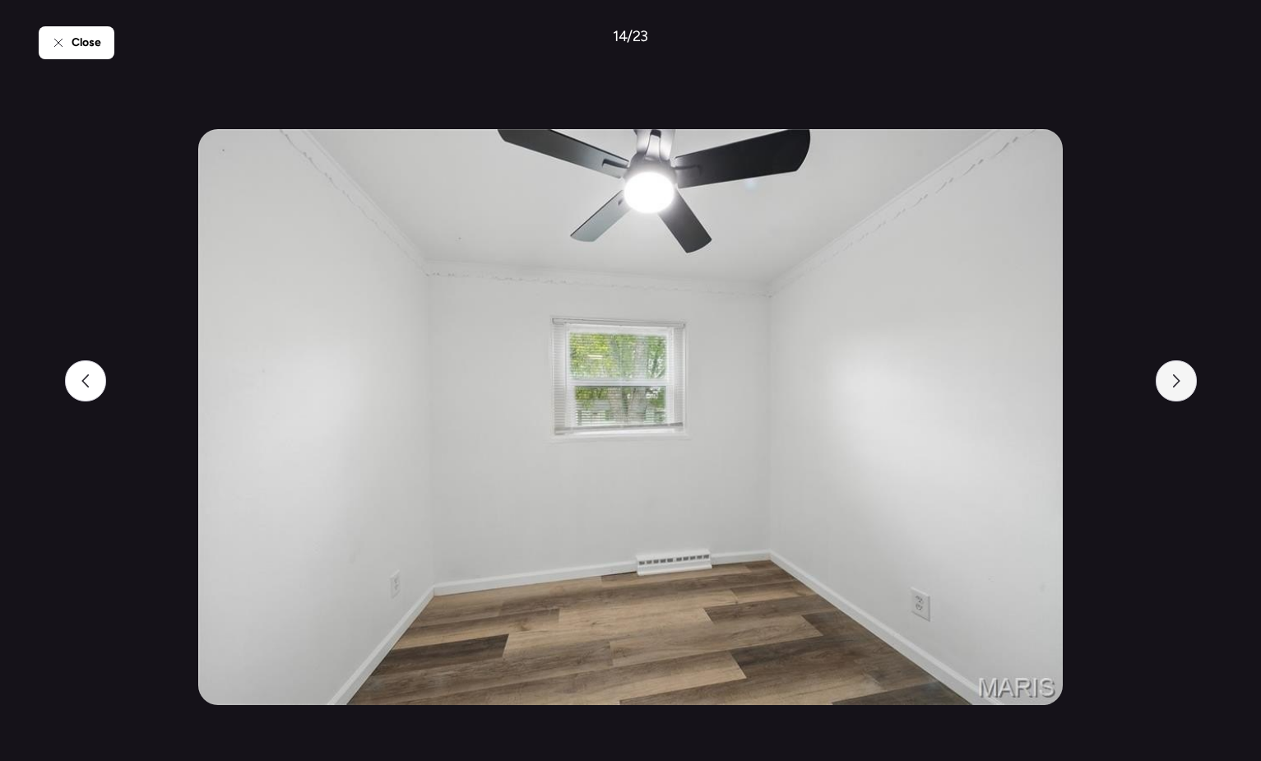
click at [1172, 380] on icon at bounding box center [1176, 380] width 13 height 13
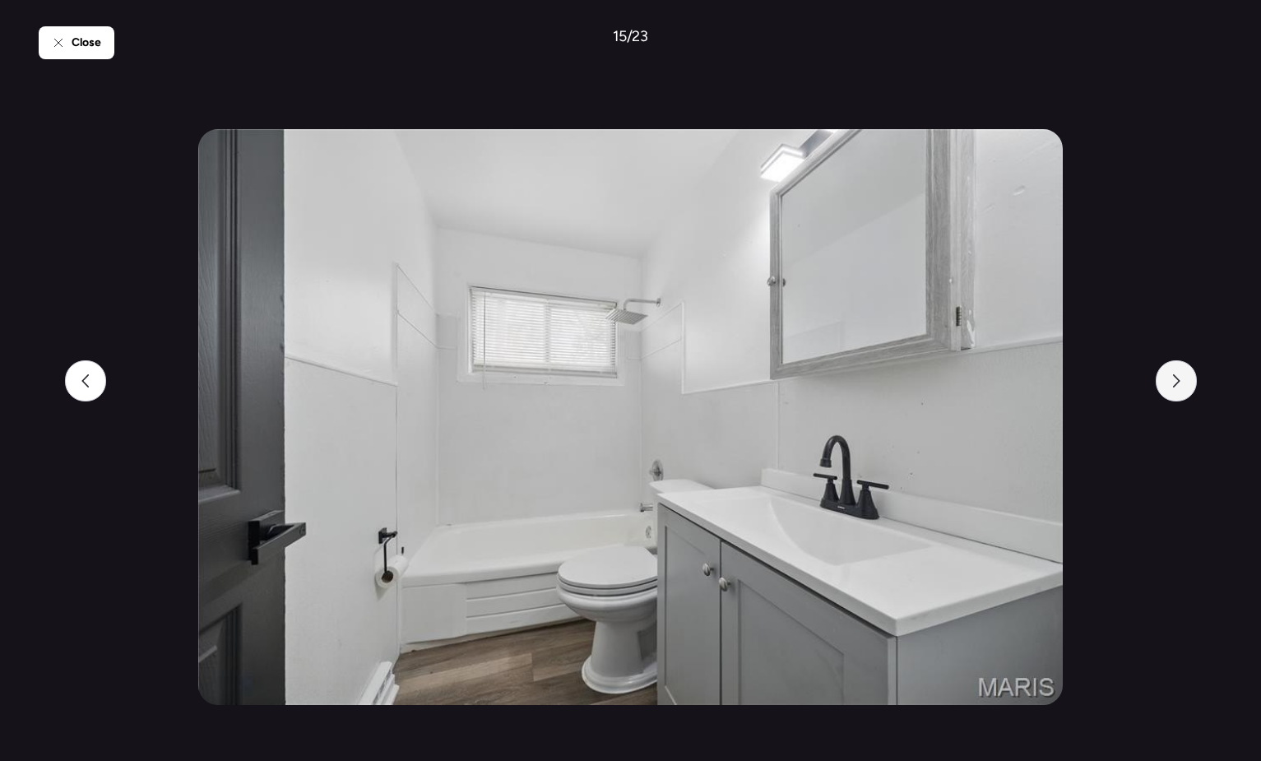
click at [1172, 380] on icon at bounding box center [1176, 380] width 13 height 13
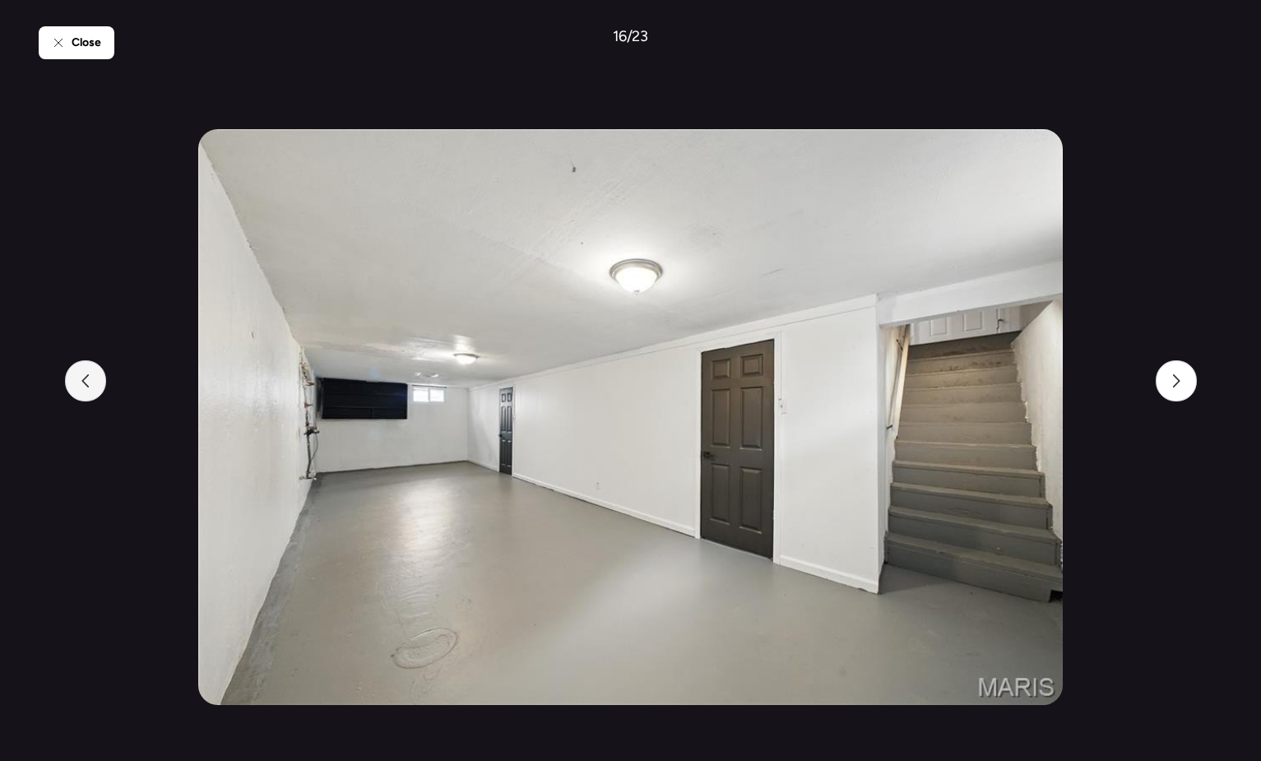
click at [88, 373] on div at bounding box center [85, 380] width 41 height 41
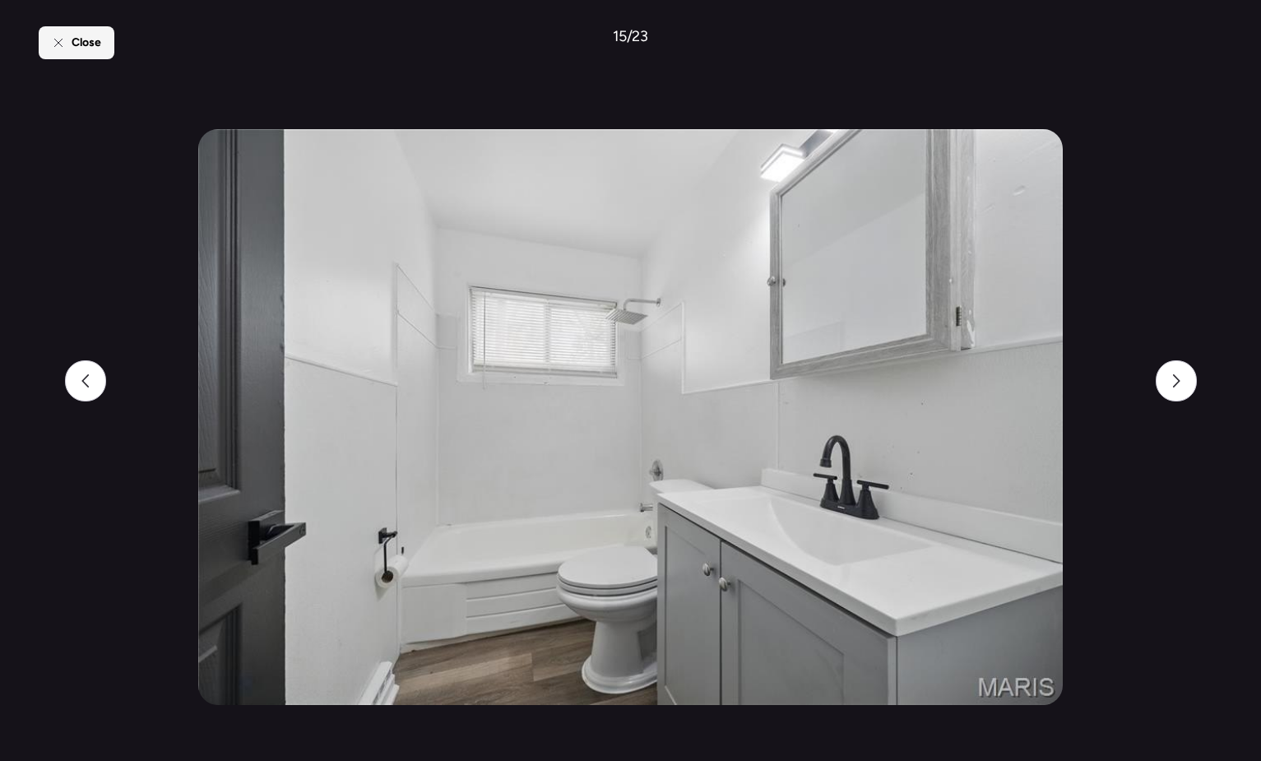
click at [72, 46] on span "Close" at bounding box center [87, 43] width 30 height 16
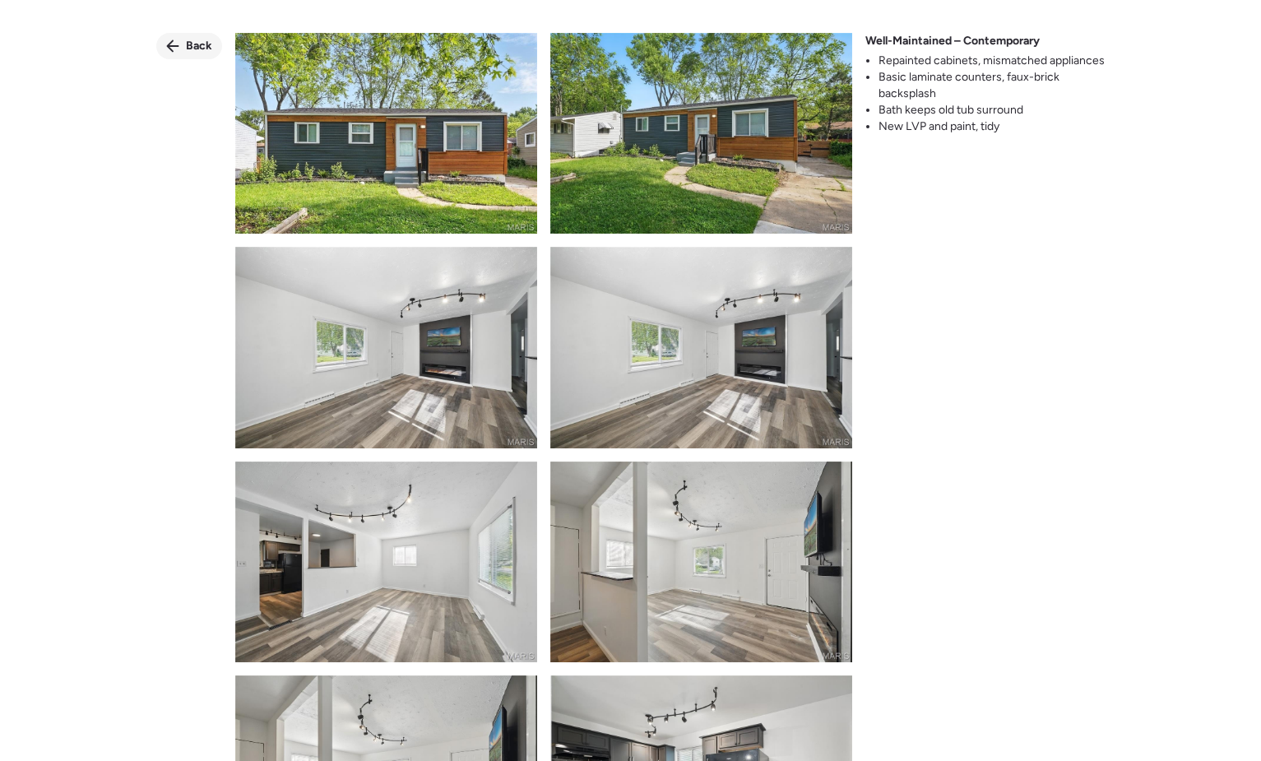
click at [198, 48] on span "Back" at bounding box center [199, 46] width 26 height 16
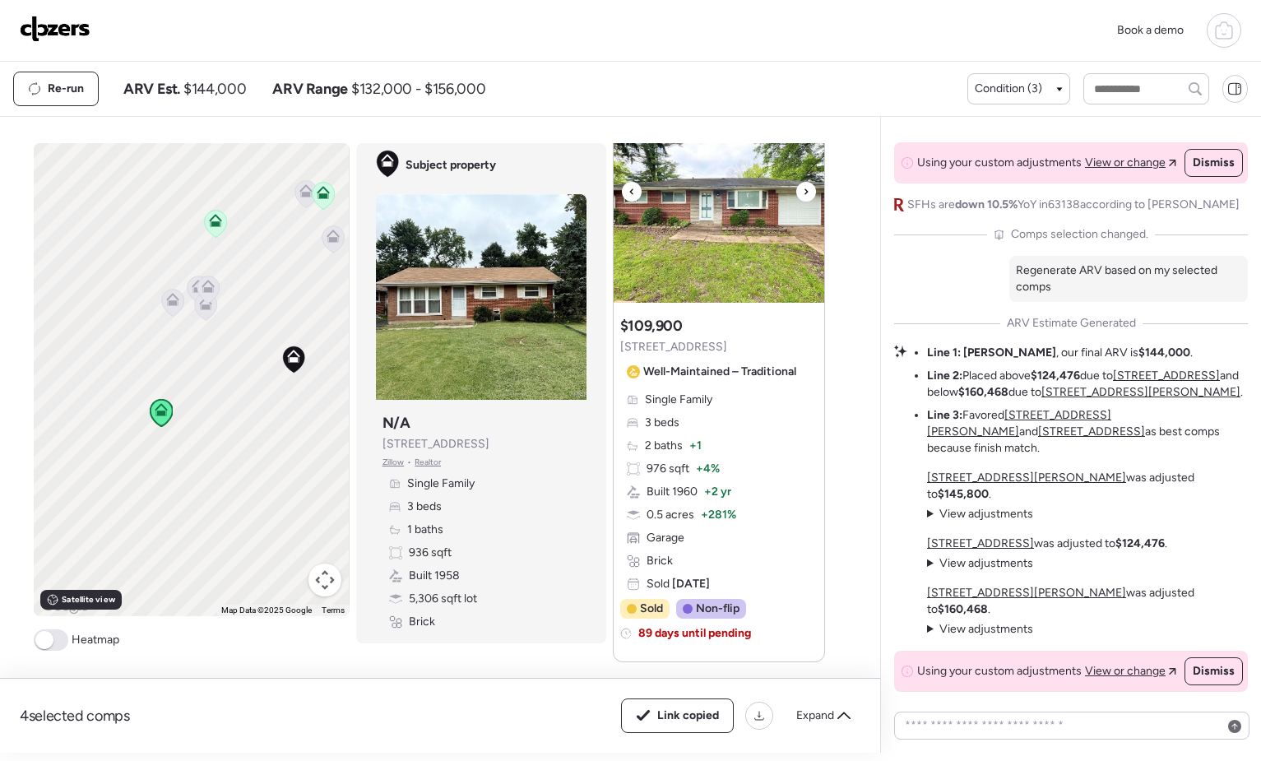
scroll to position [2056, 0]
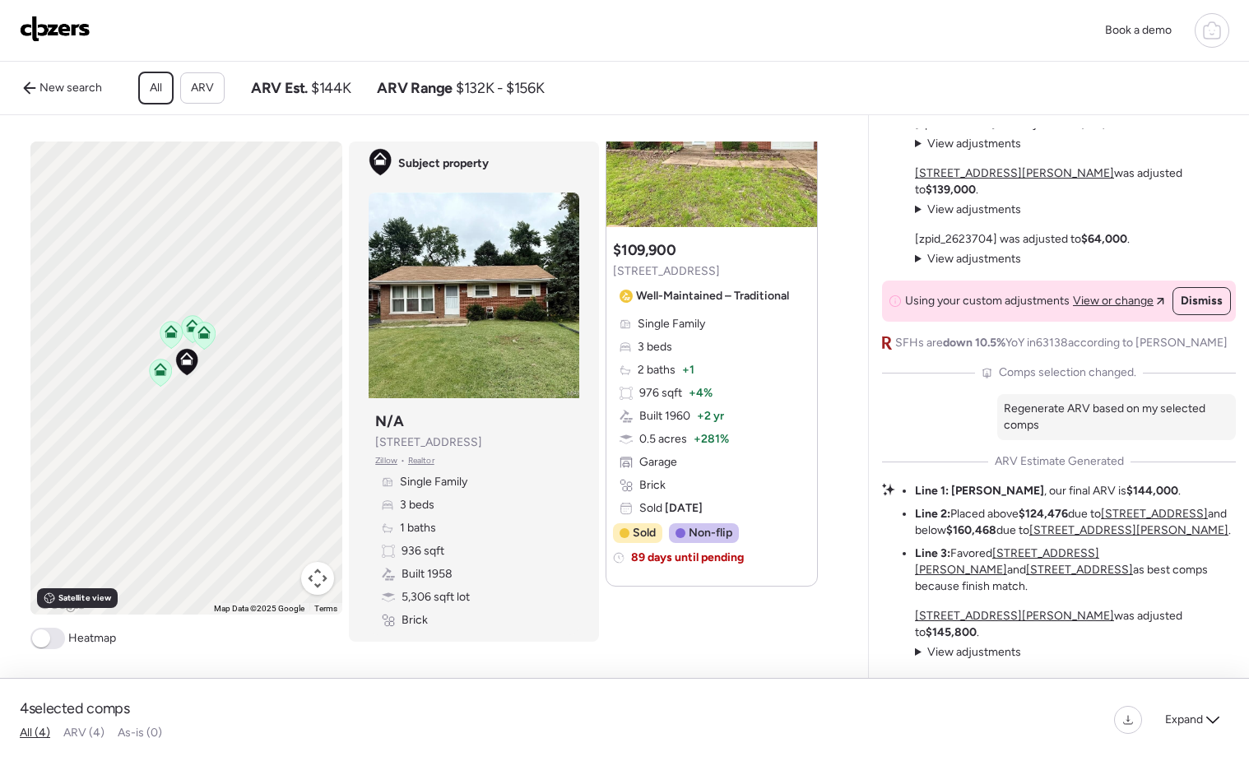
scroll to position [-159, 0]
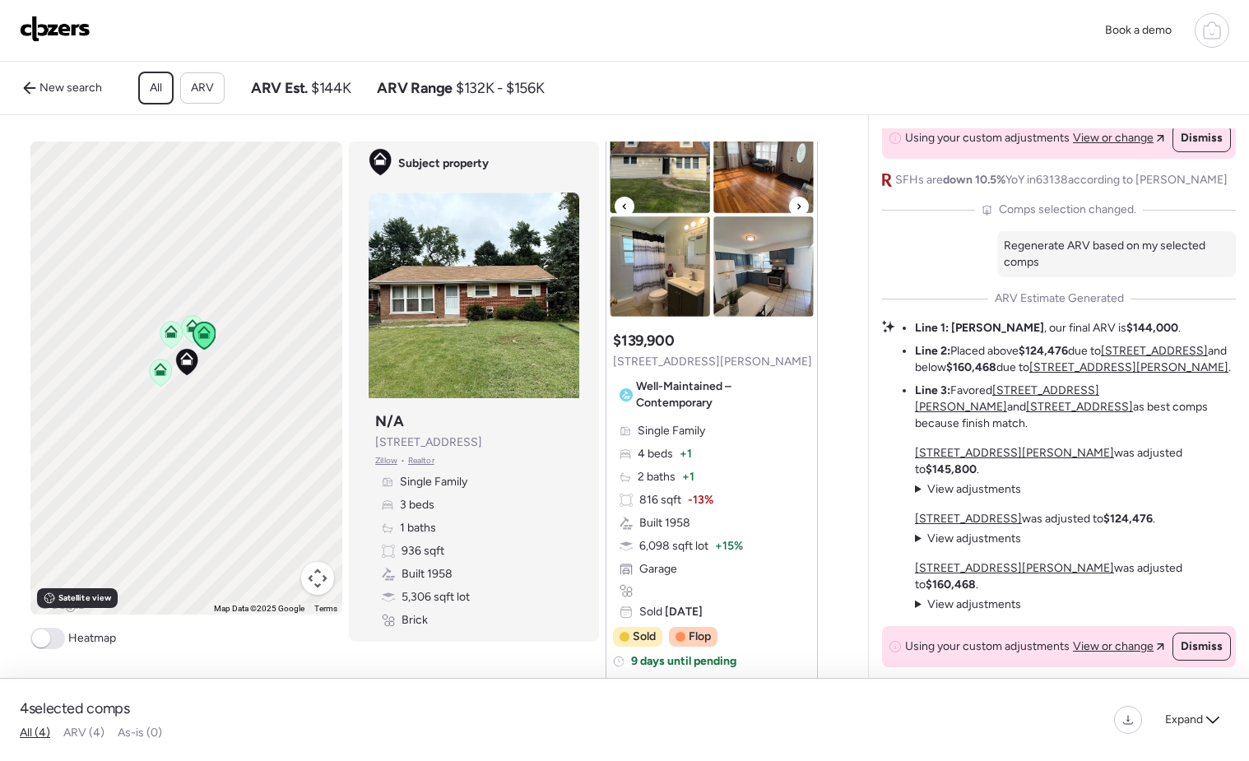
scroll to position [1234, 0]
click at [993, 611] on span "View adjustments" at bounding box center [974, 604] width 94 height 14
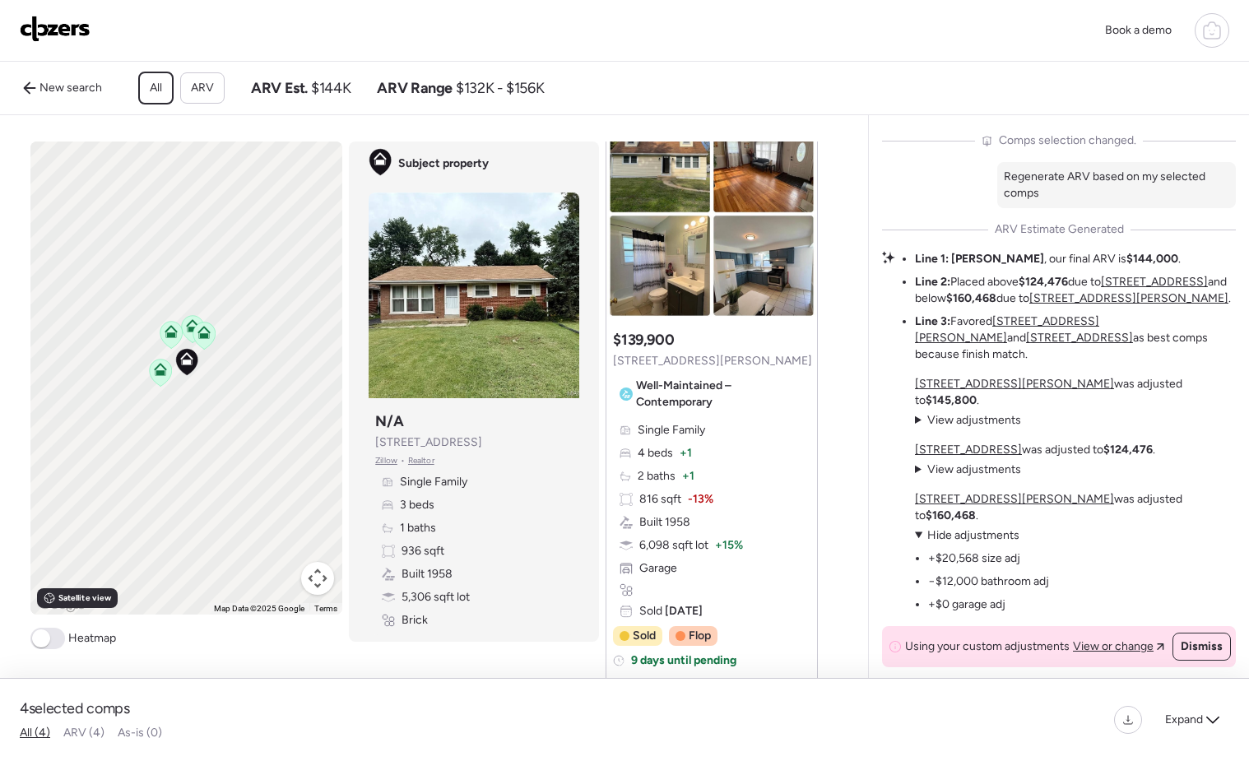
click at [920, 540] on summary "View adjustments Hide adjustments" at bounding box center [982, 535] width 134 height 16
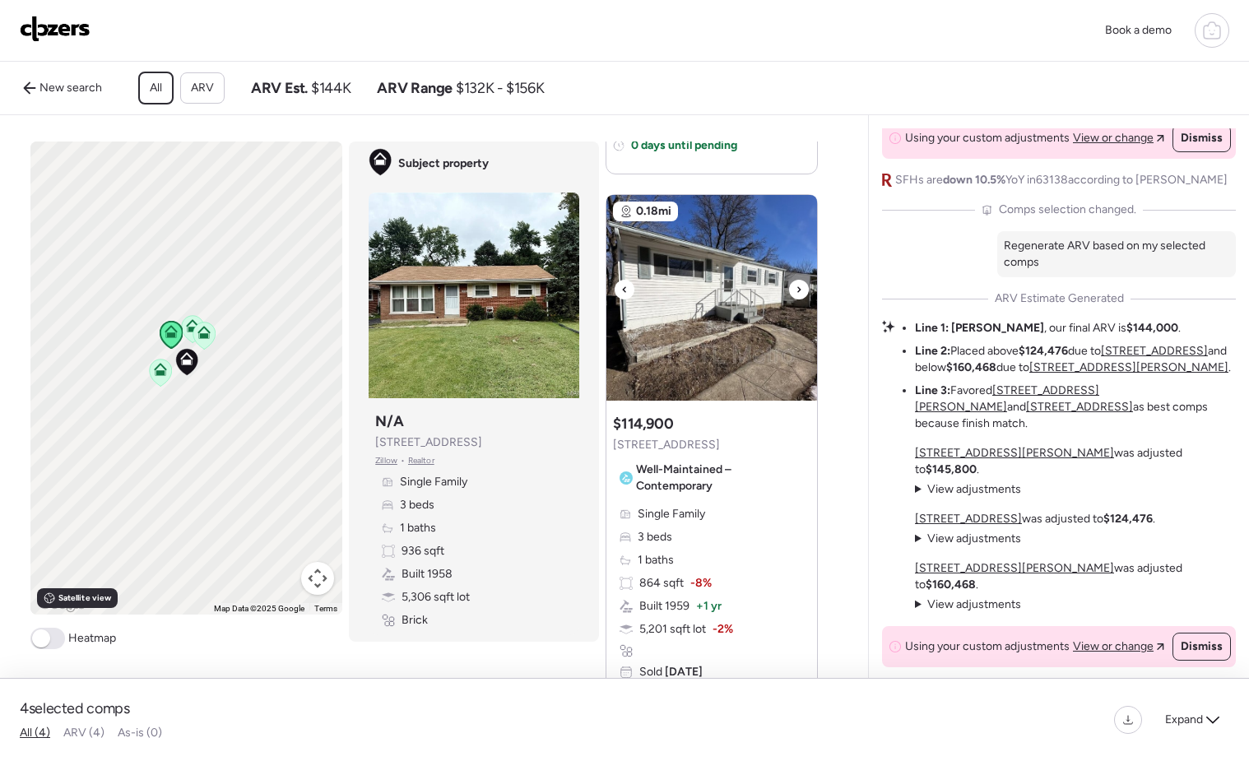
scroll to position [576, 0]
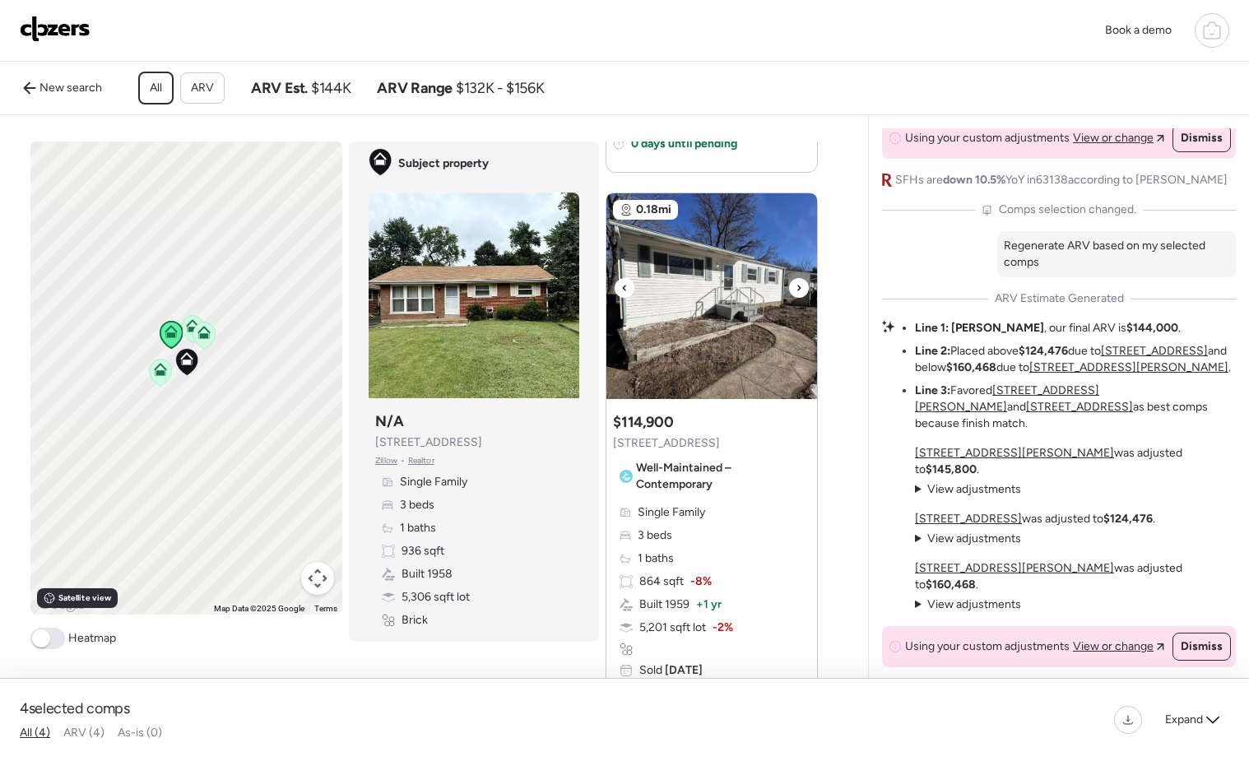
click at [716, 345] on img at bounding box center [711, 296] width 211 height 206
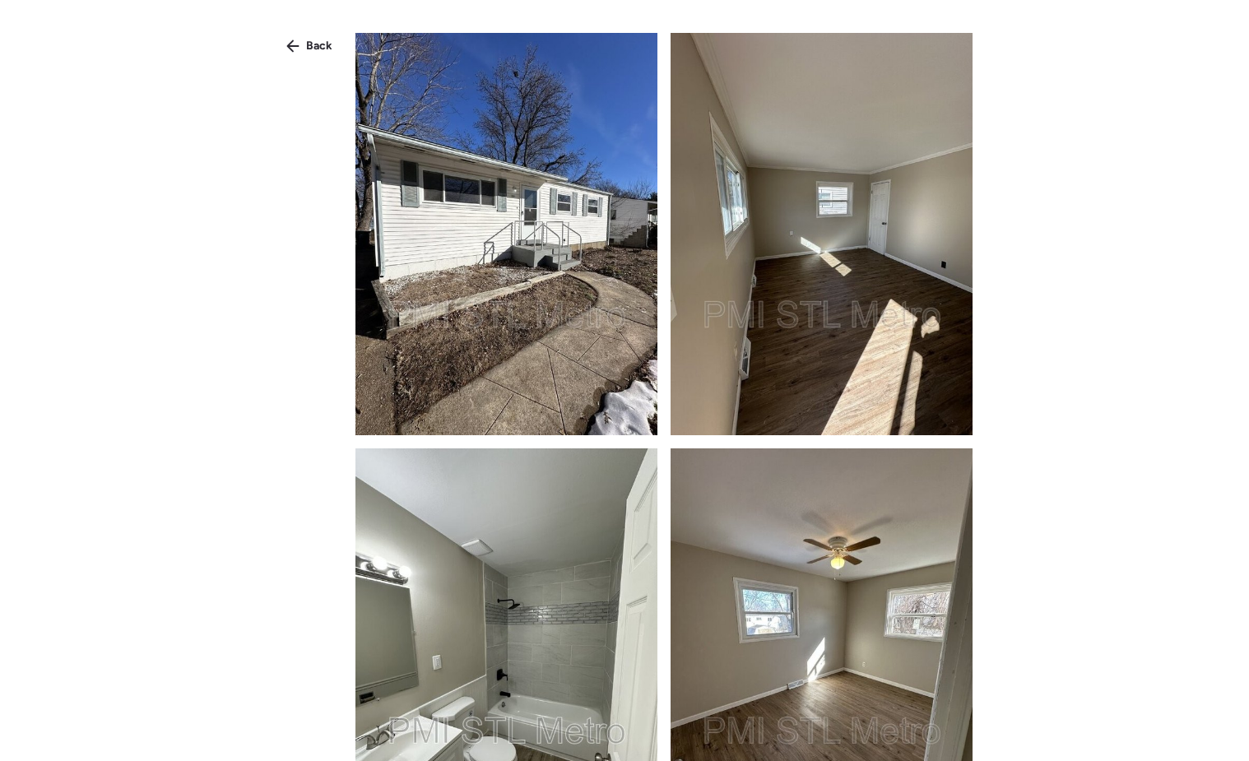
click at [609, 305] on img at bounding box center [506, 234] width 302 height 402
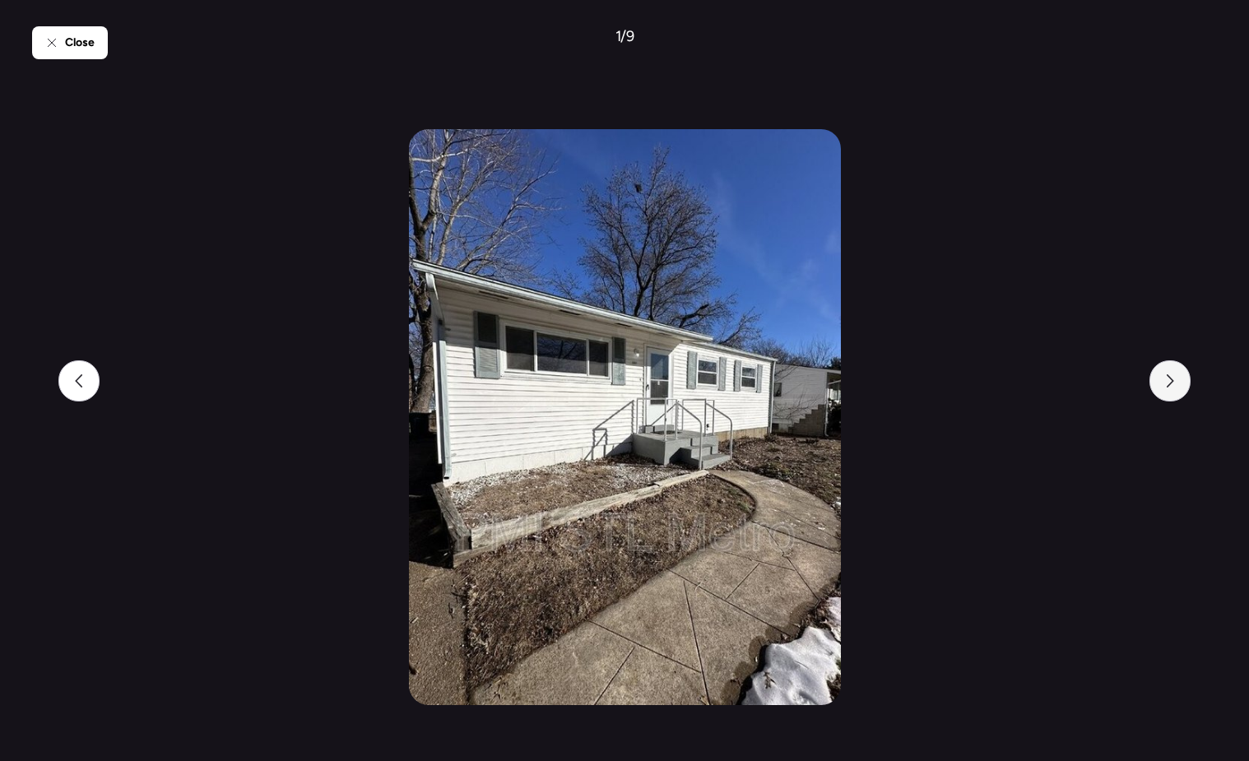
click at [1176, 377] on div at bounding box center [1169, 380] width 41 height 41
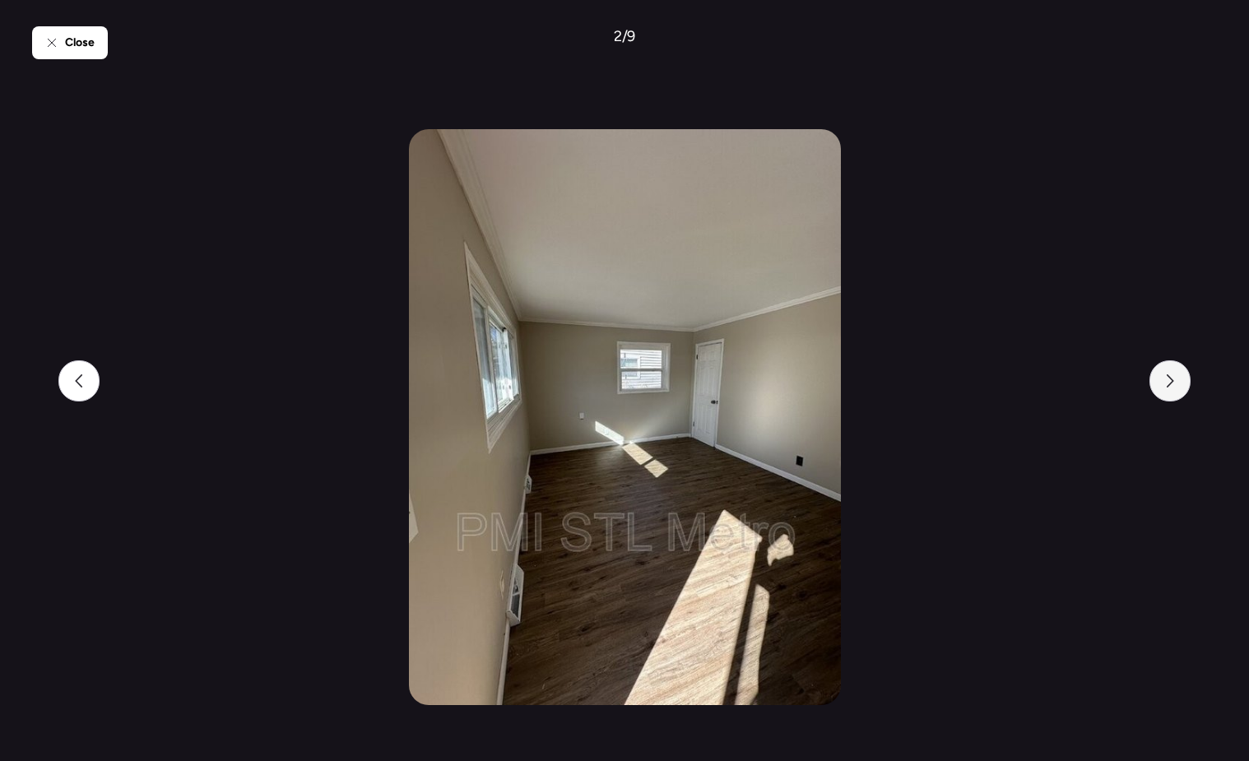
click at [1176, 377] on div at bounding box center [1169, 380] width 41 height 41
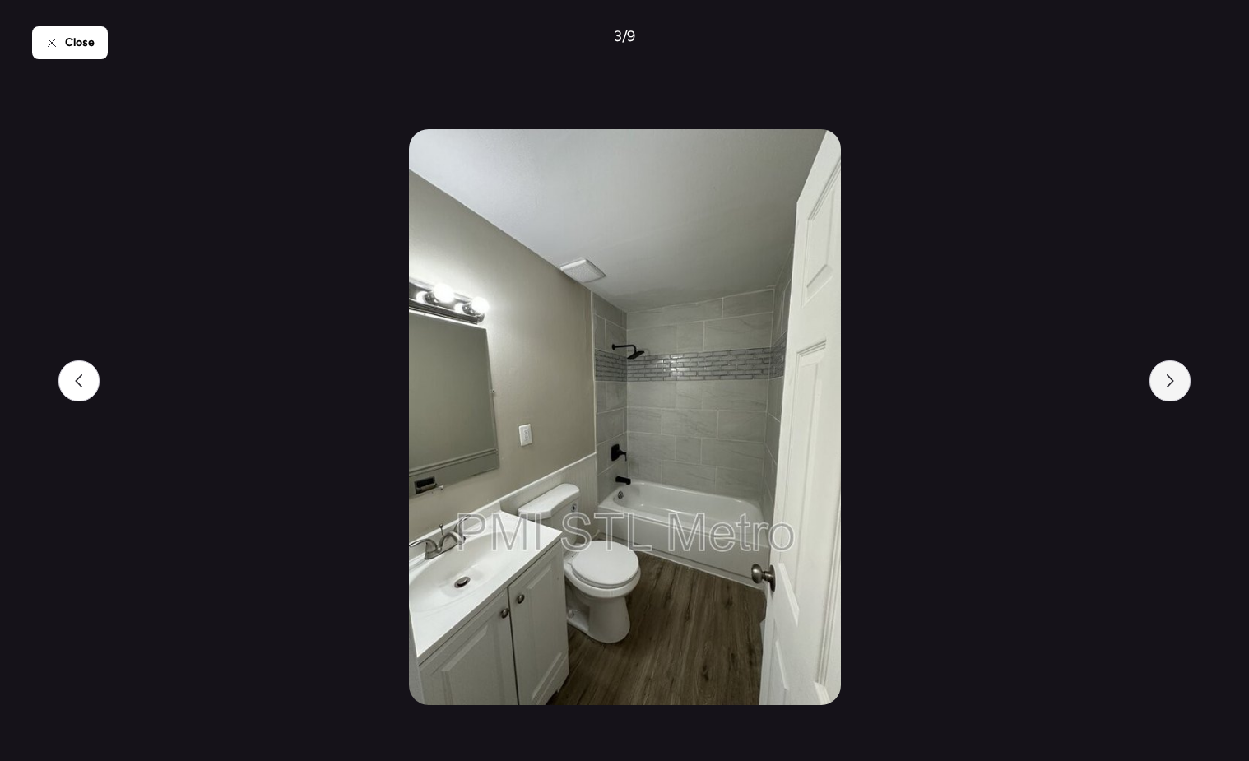
click at [1176, 377] on div at bounding box center [1169, 380] width 41 height 41
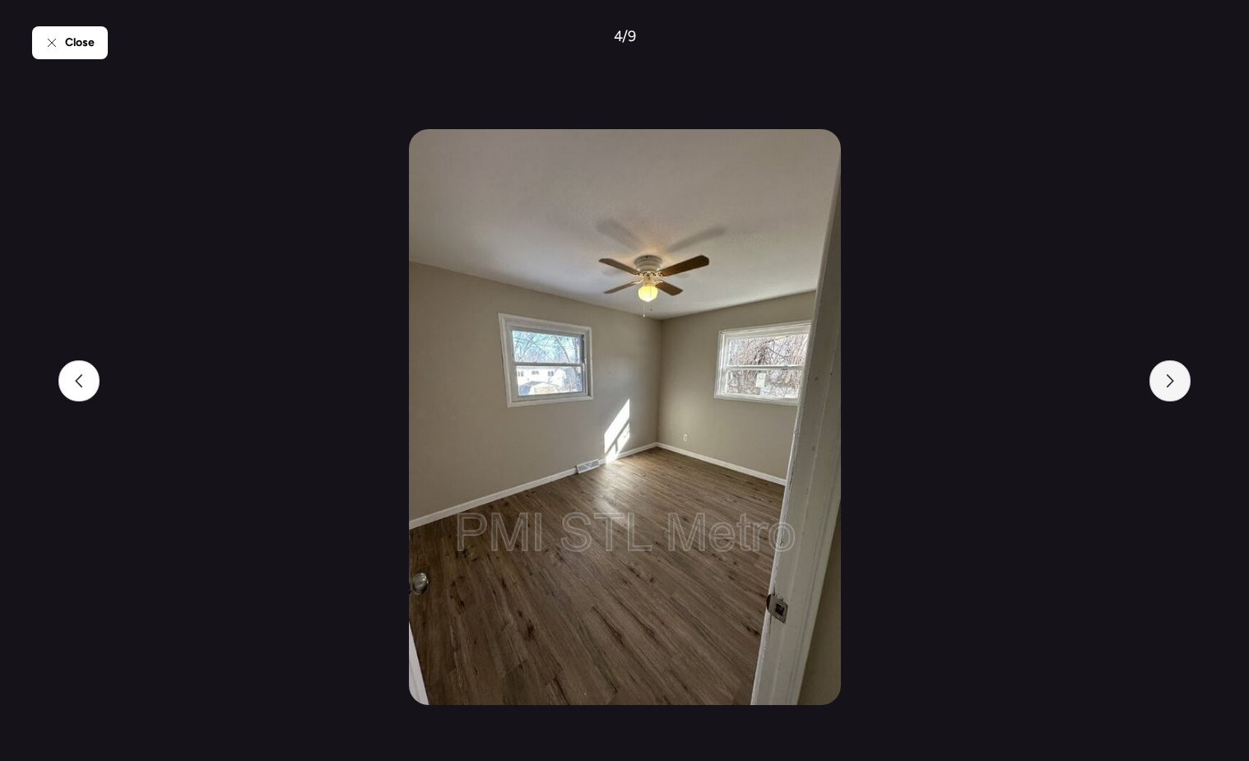
click at [1176, 377] on div at bounding box center [1169, 380] width 41 height 41
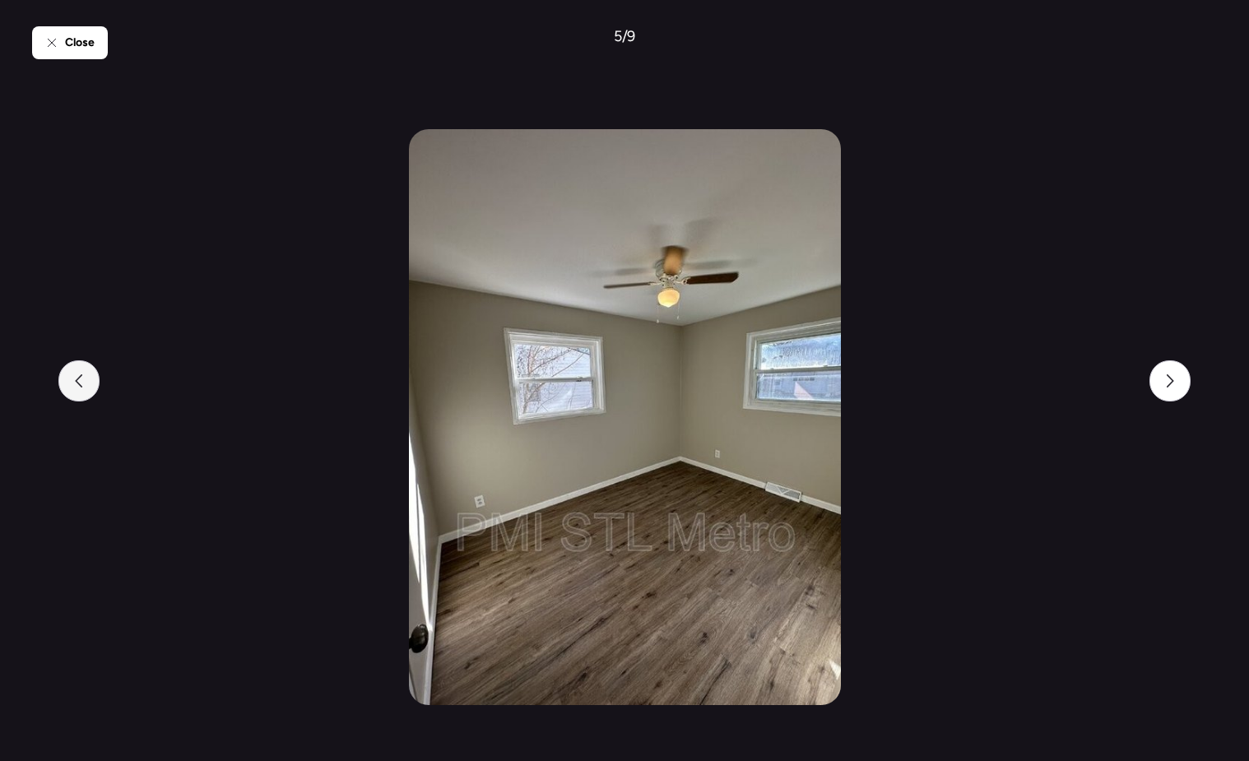
click at [88, 380] on div at bounding box center [78, 380] width 41 height 41
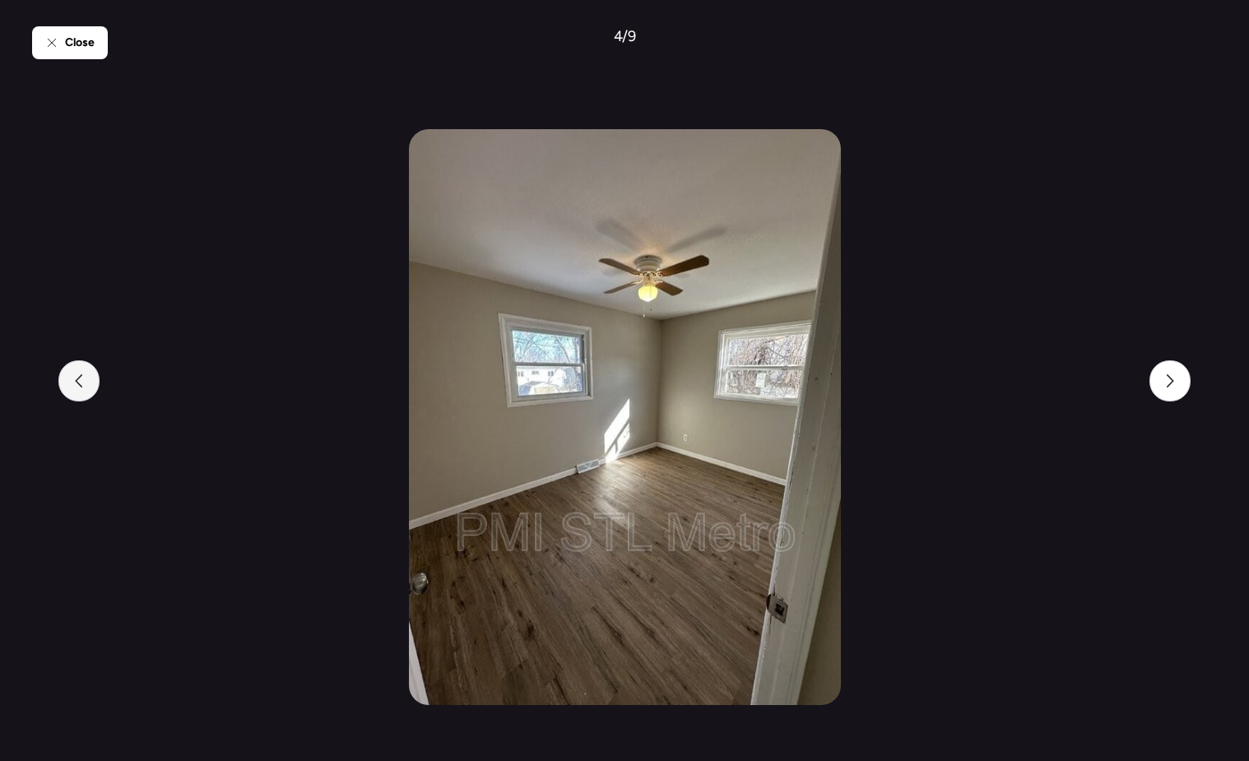
click at [88, 380] on div at bounding box center [78, 380] width 41 height 41
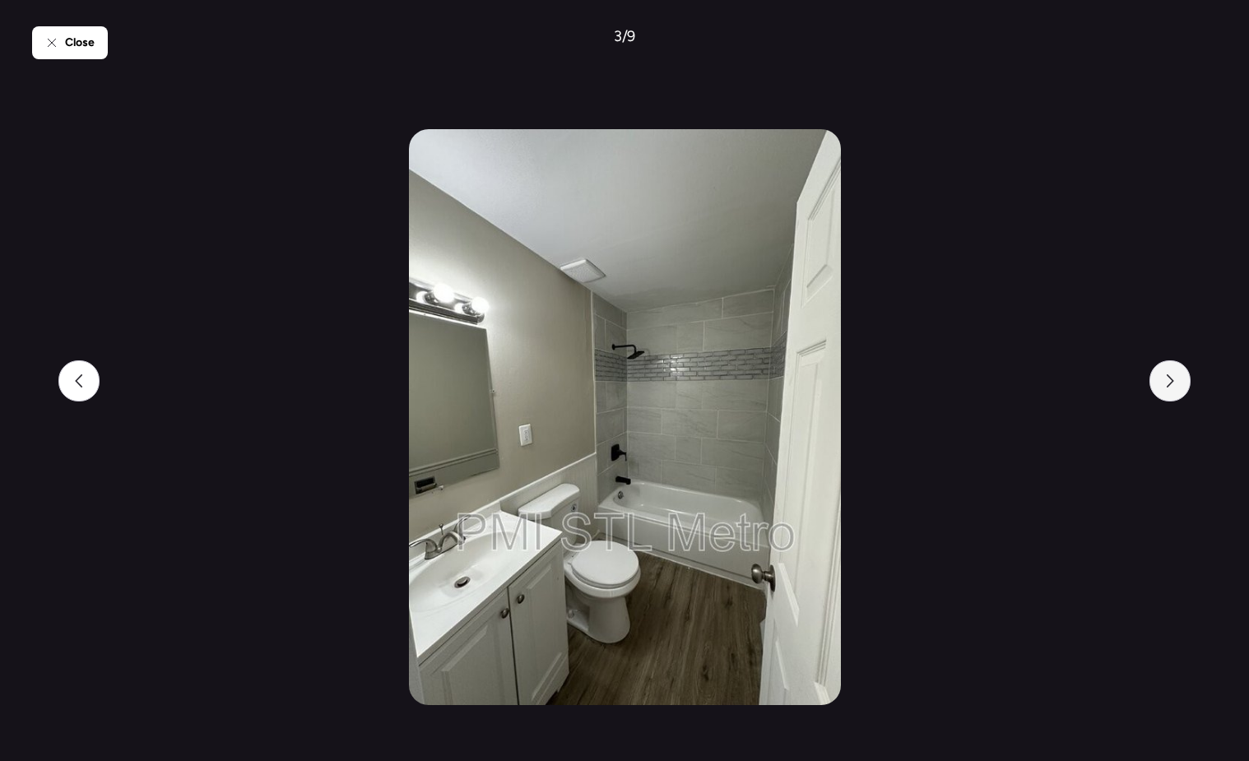
click at [1175, 386] on icon at bounding box center [1169, 380] width 13 height 13
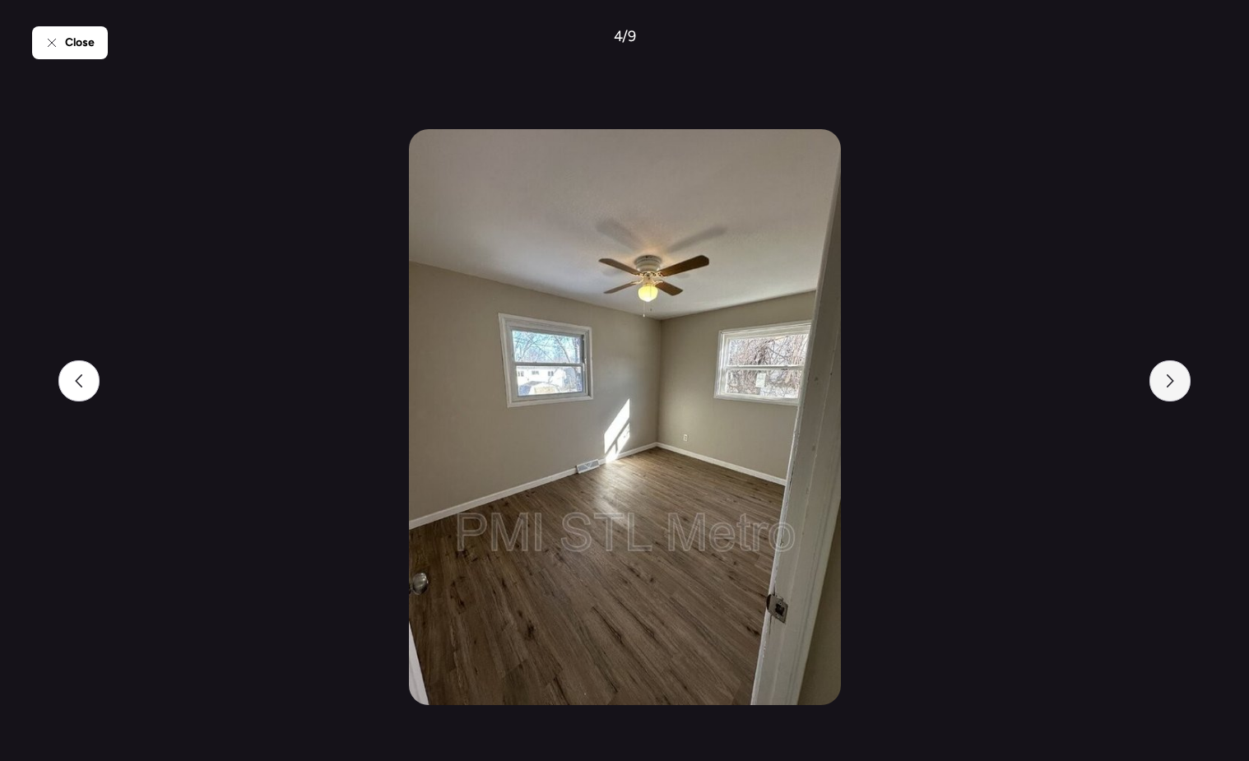
click at [1175, 386] on icon at bounding box center [1169, 380] width 13 height 13
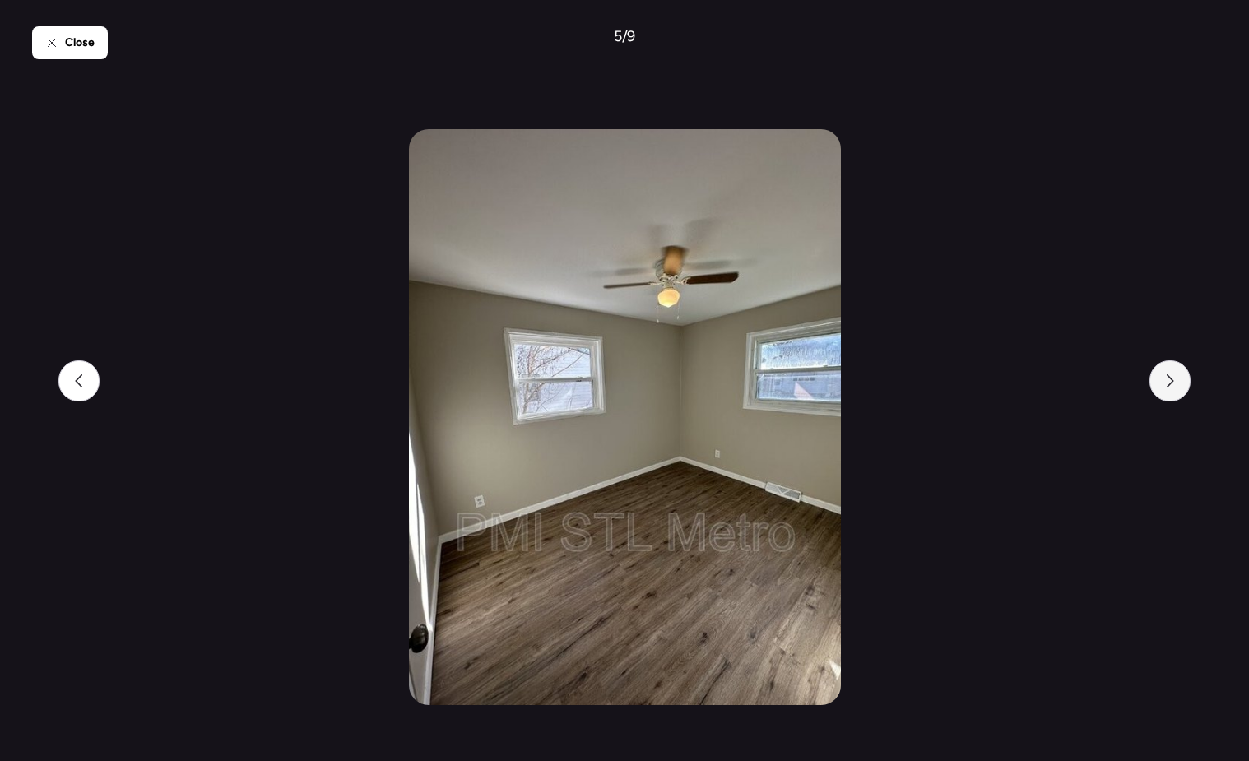
click at [1175, 386] on icon at bounding box center [1169, 380] width 13 height 13
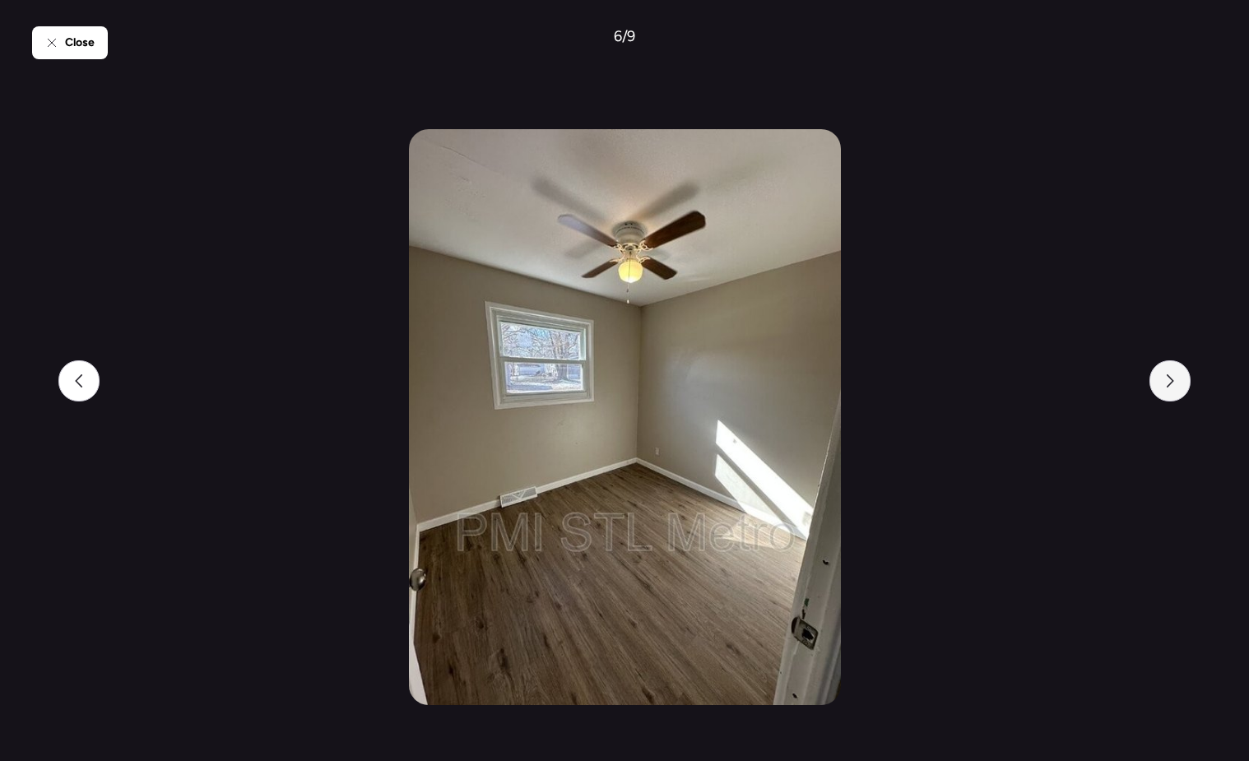
click at [1175, 386] on icon at bounding box center [1169, 380] width 13 height 13
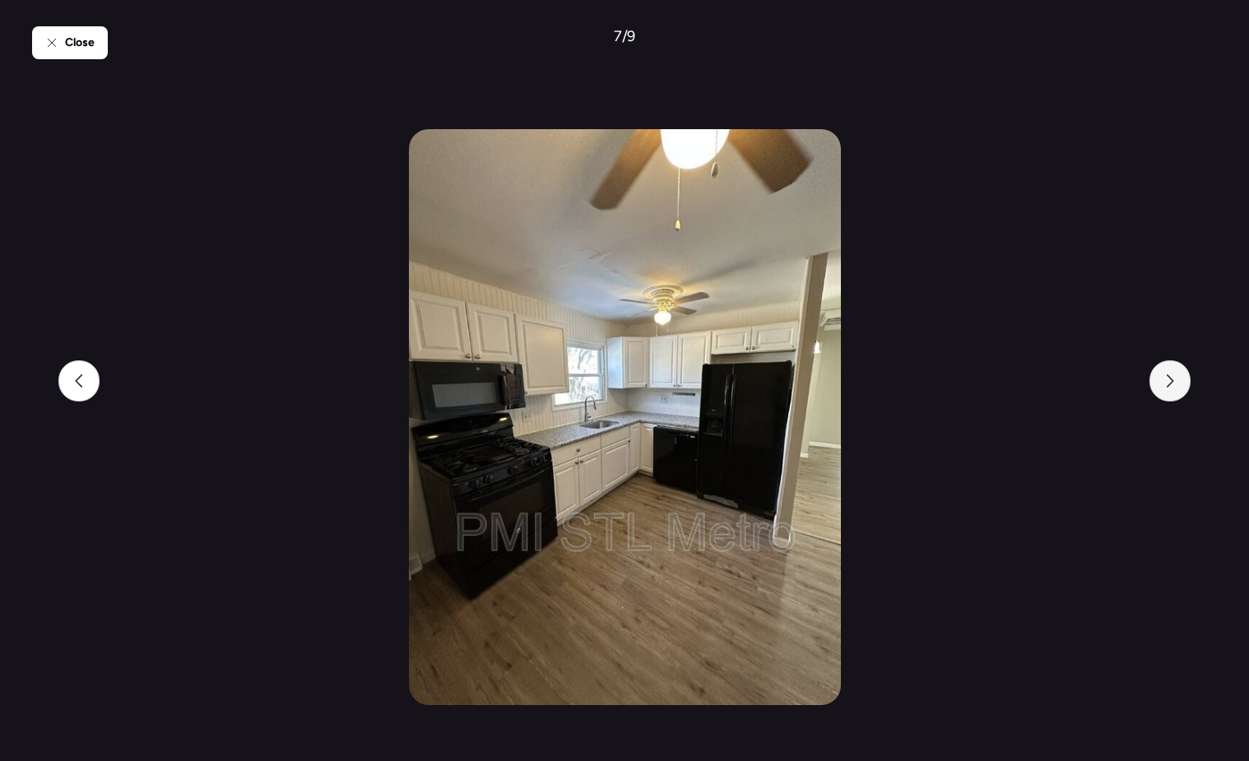
click at [1175, 386] on icon at bounding box center [1169, 380] width 13 height 13
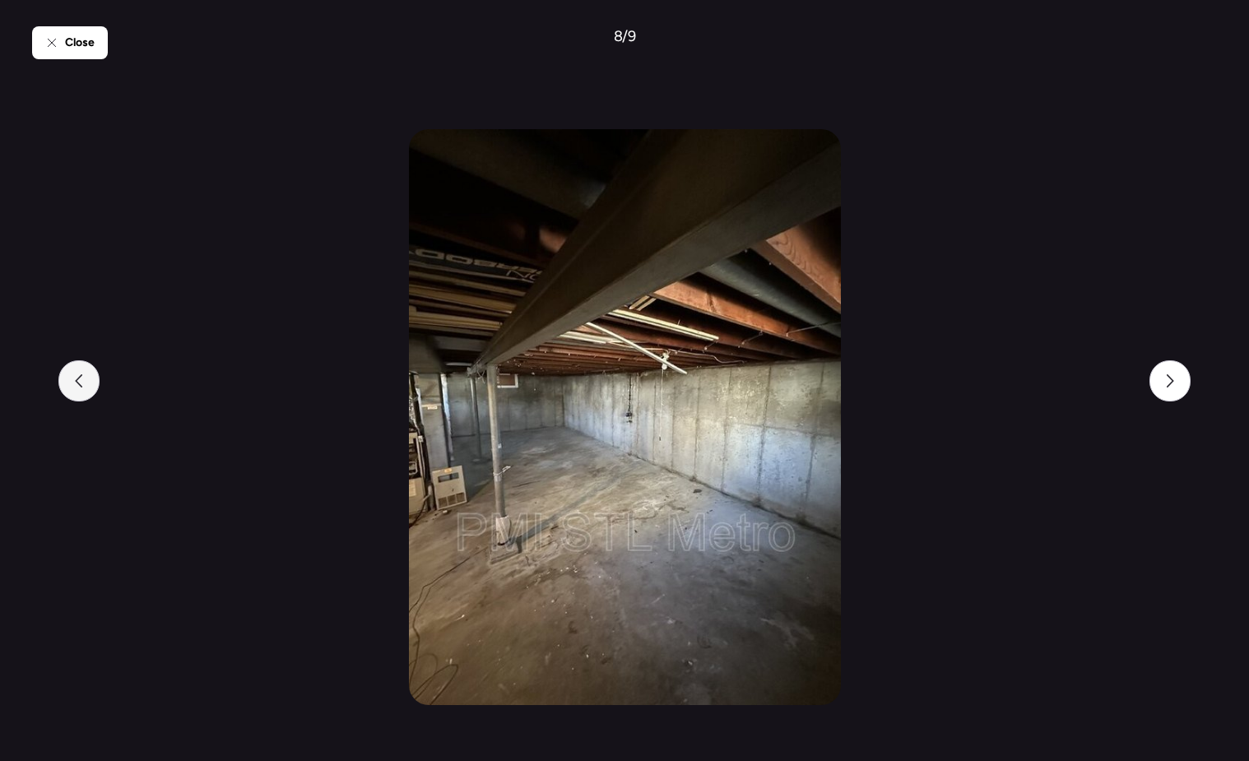
click at [87, 386] on div at bounding box center [78, 380] width 41 height 41
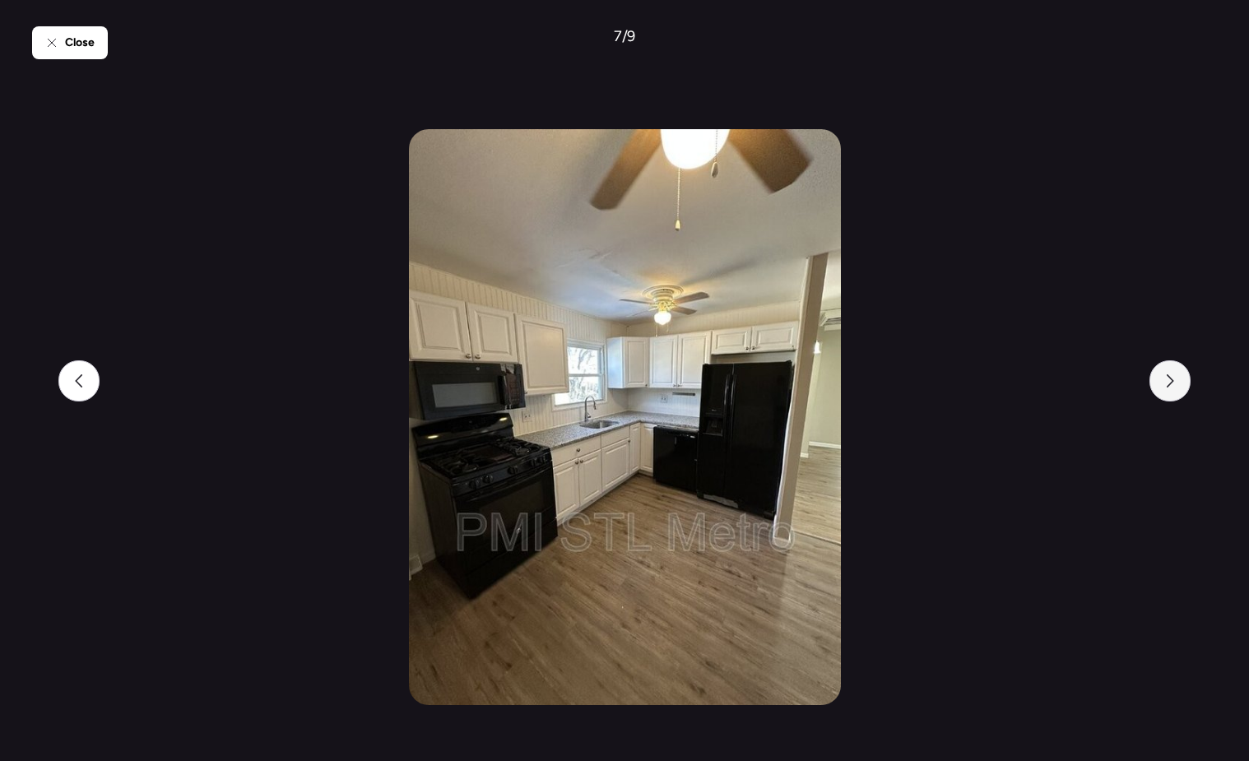
click at [1165, 380] on icon at bounding box center [1169, 380] width 13 height 13
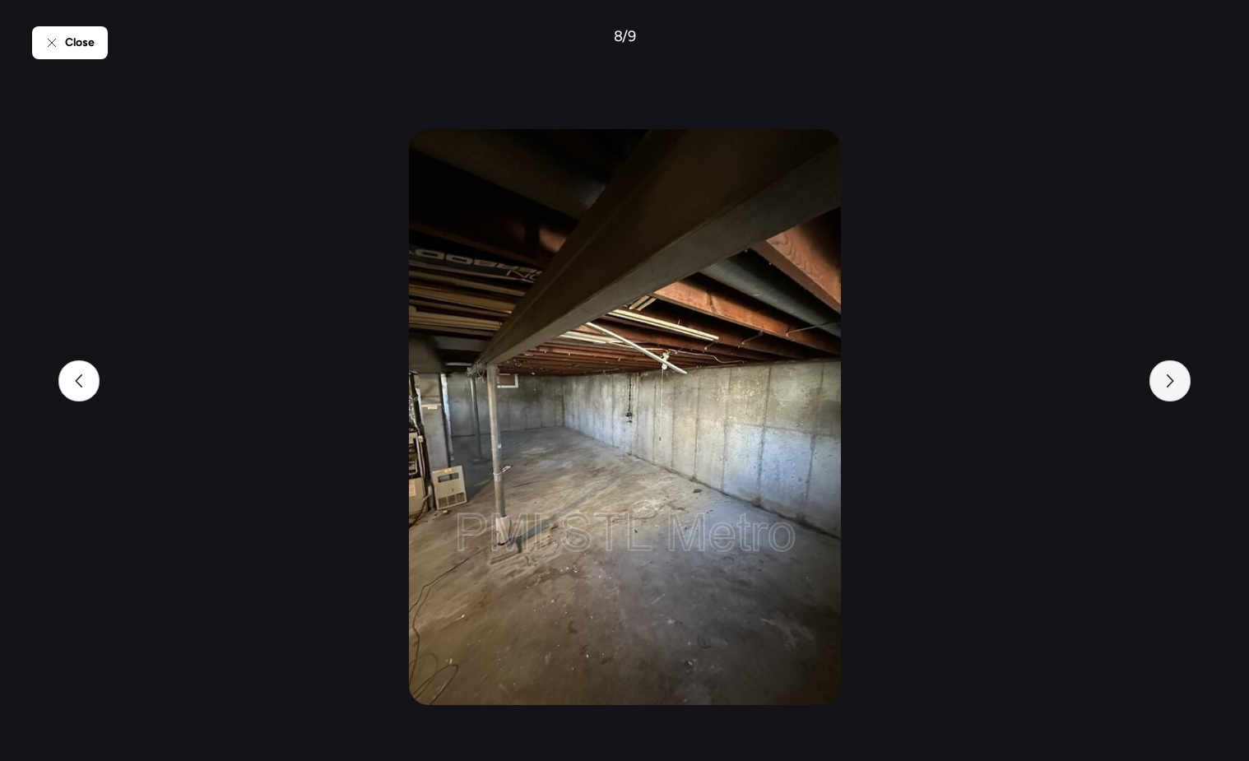
click at [1165, 380] on icon at bounding box center [1169, 380] width 13 height 13
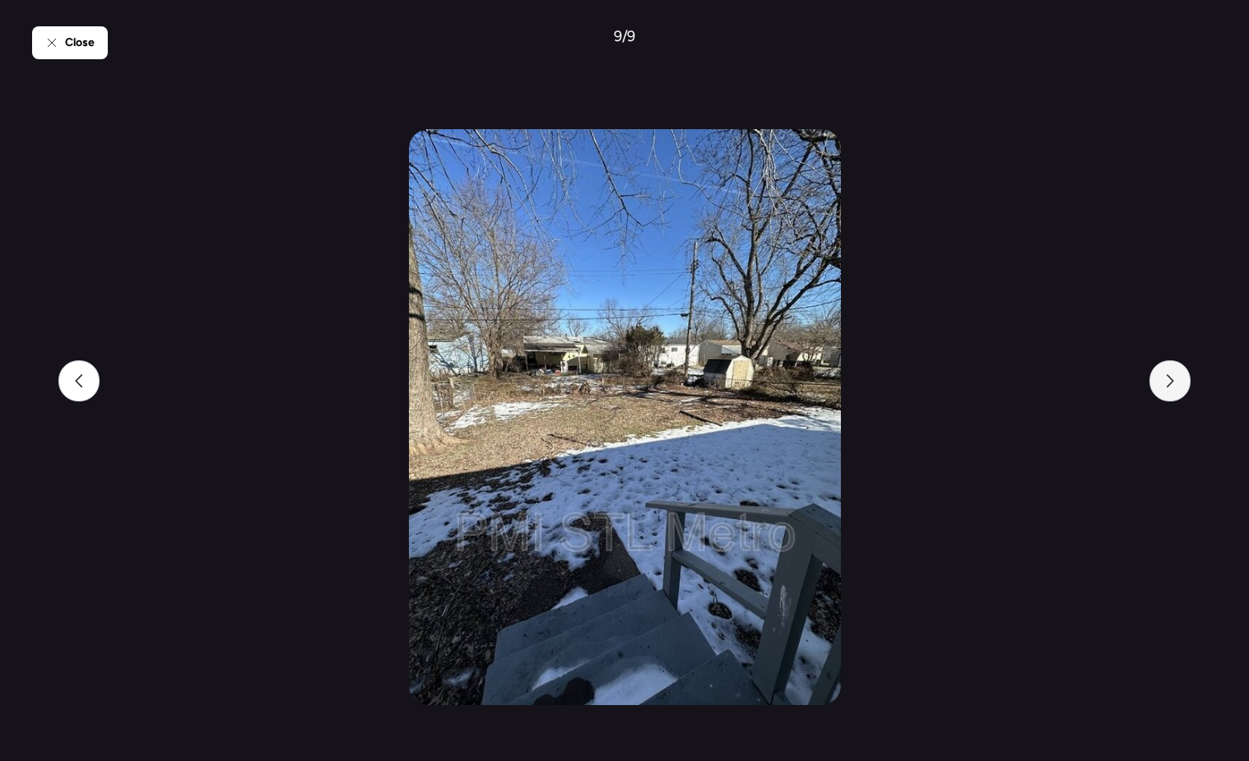
click at [1165, 386] on icon at bounding box center [1169, 380] width 13 height 13
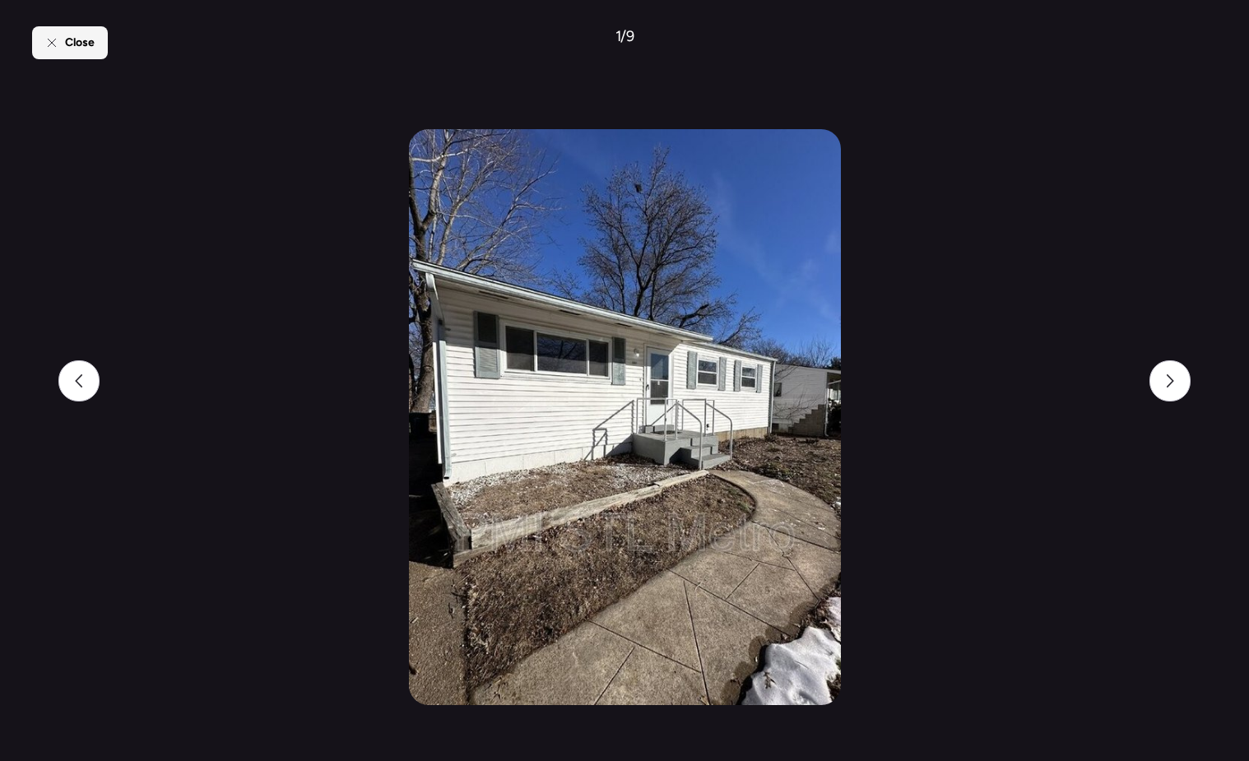
click at [81, 54] on div "Close" at bounding box center [70, 42] width 76 height 33
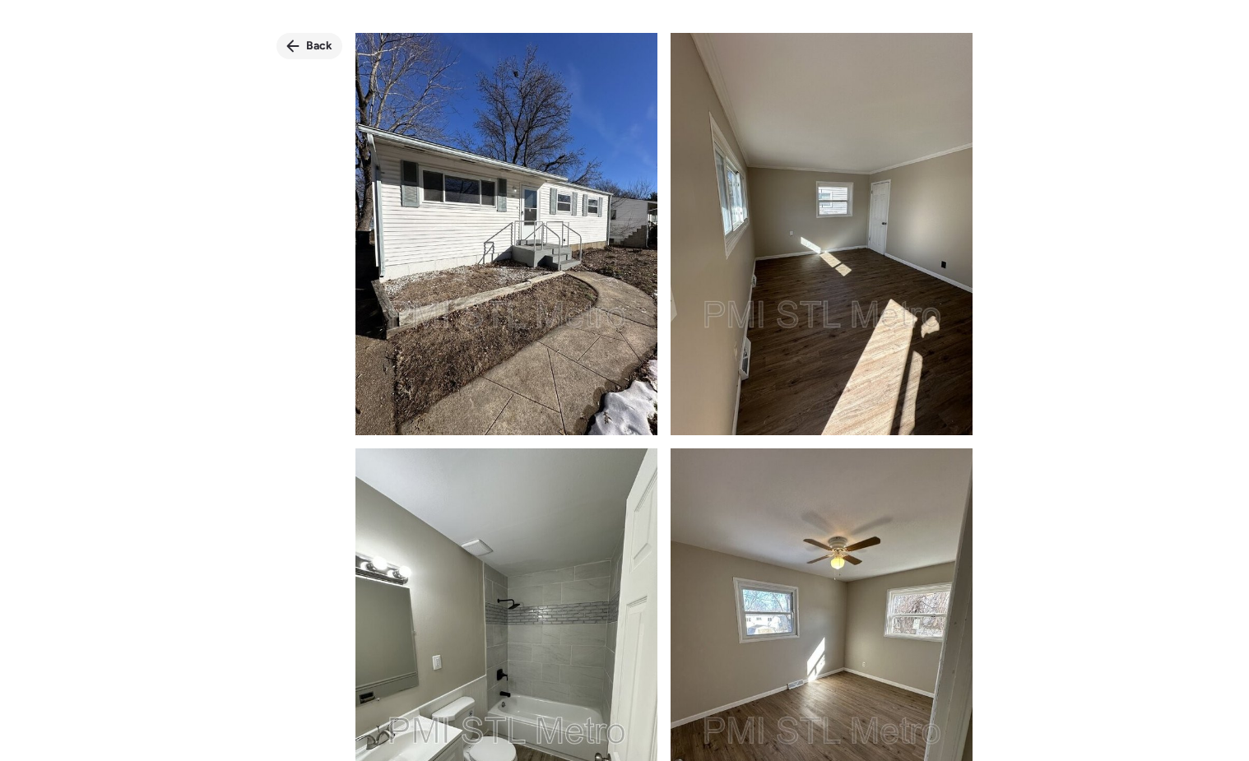
click at [320, 50] on span "Back" at bounding box center [319, 46] width 26 height 16
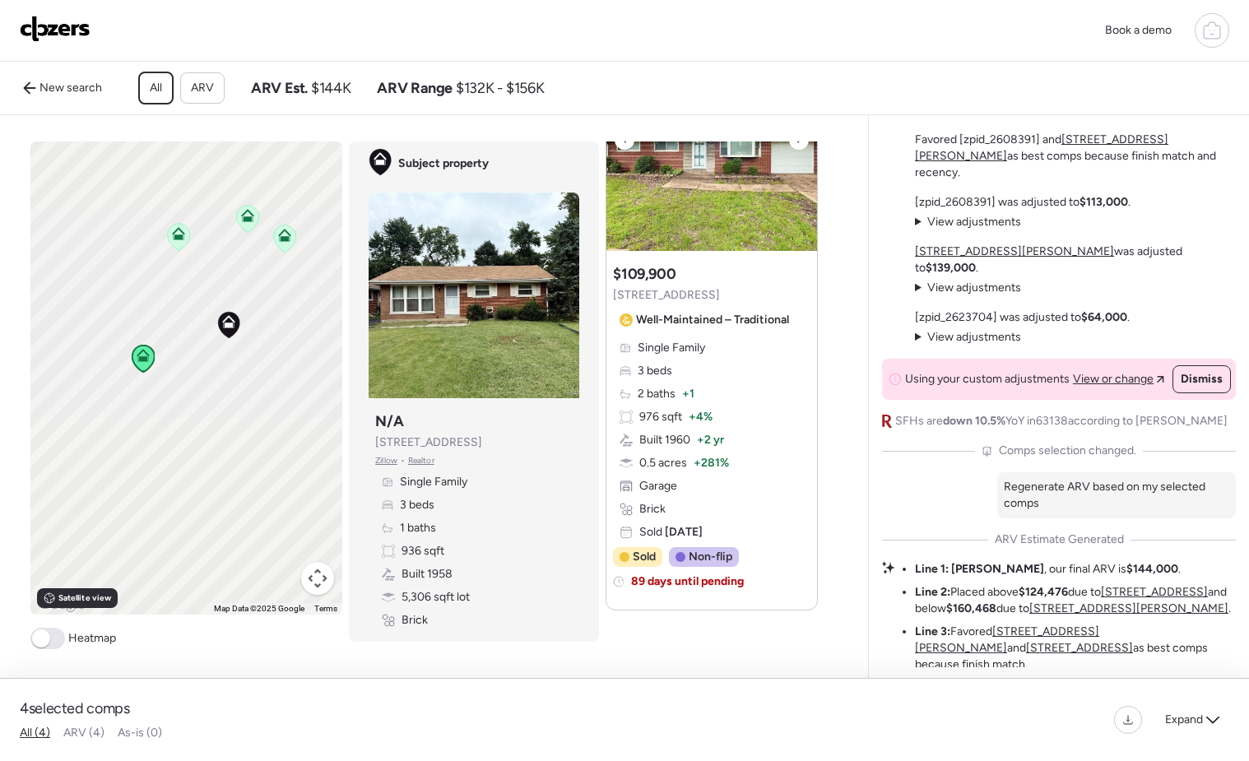
scroll to position [1922, 0]
